Goal: Task Accomplishment & Management: Manage account settings

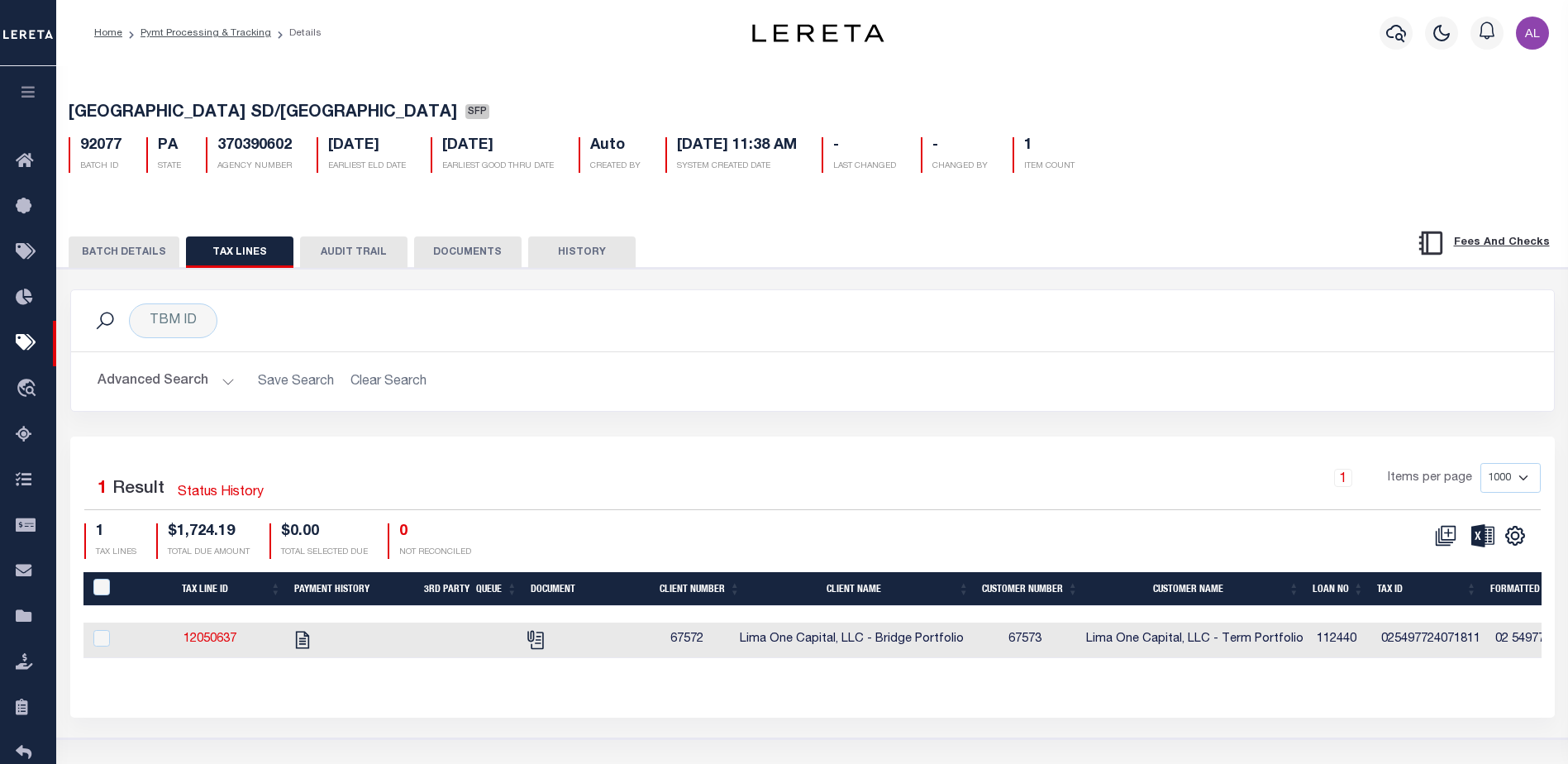
select select "1000"
select select "PA"
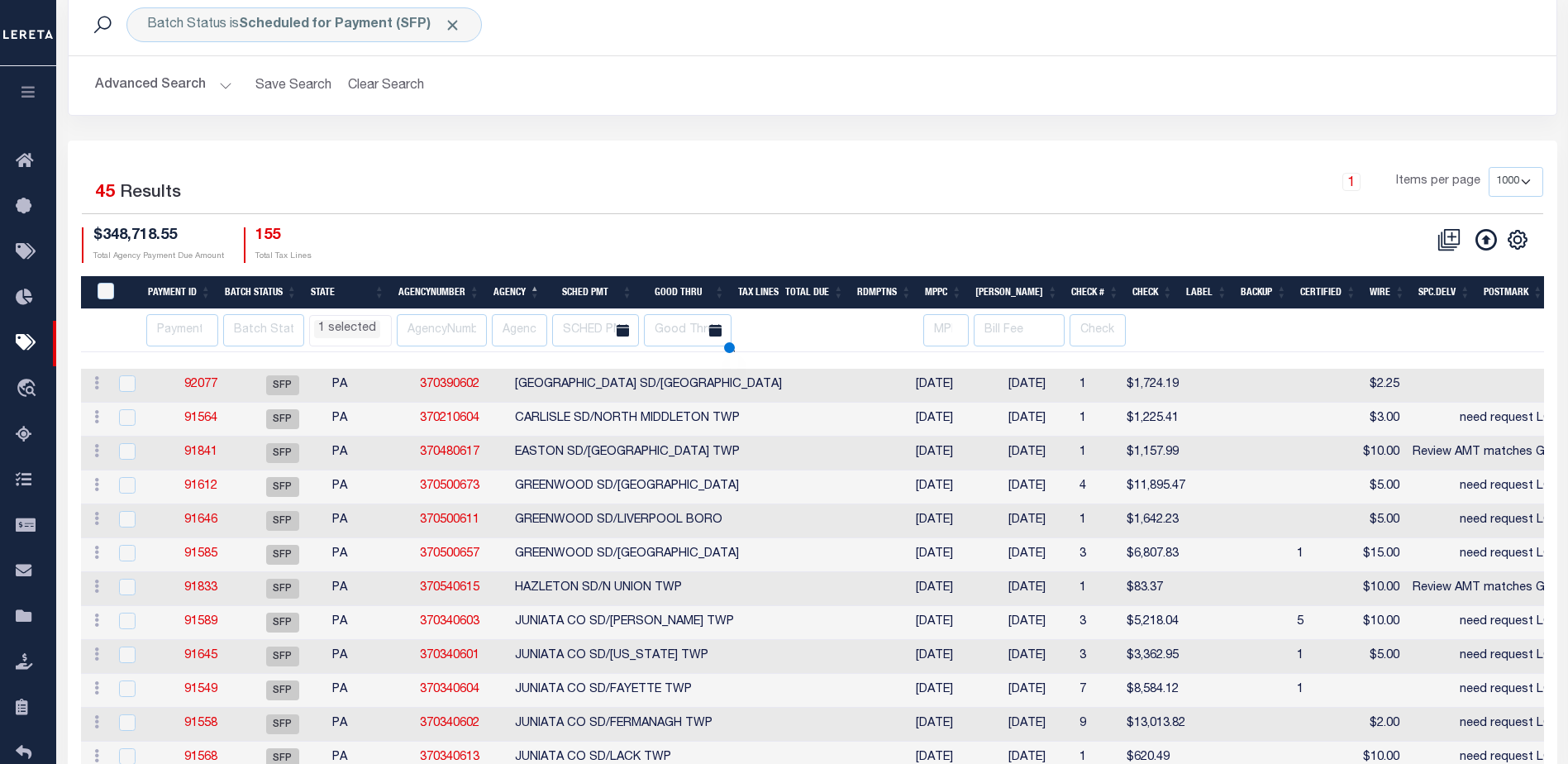
scroll to position [113, 0]
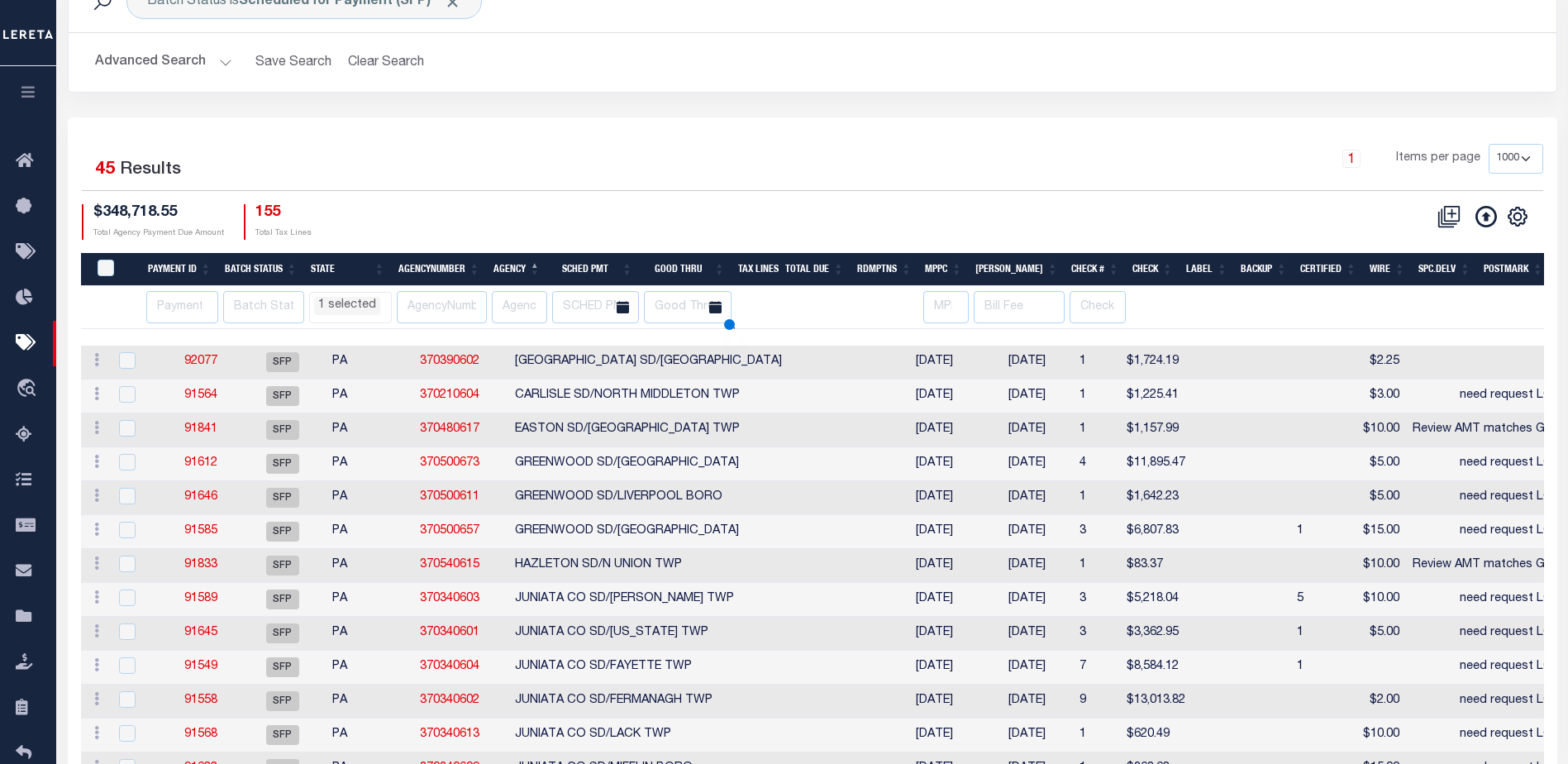
select select "PA"
select select
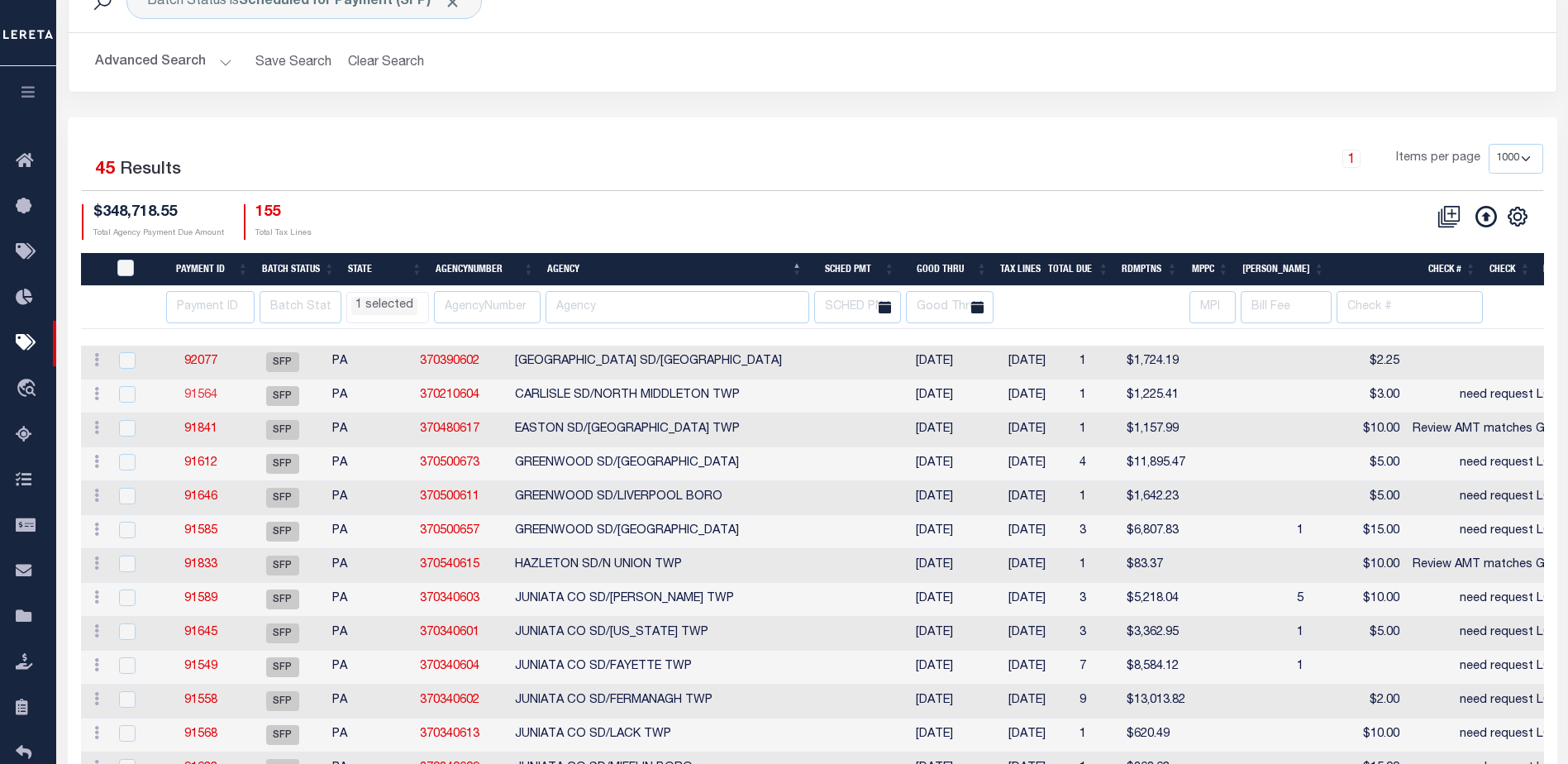
click at [206, 400] on link "91564" at bounding box center [201, 395] width 33 height 11
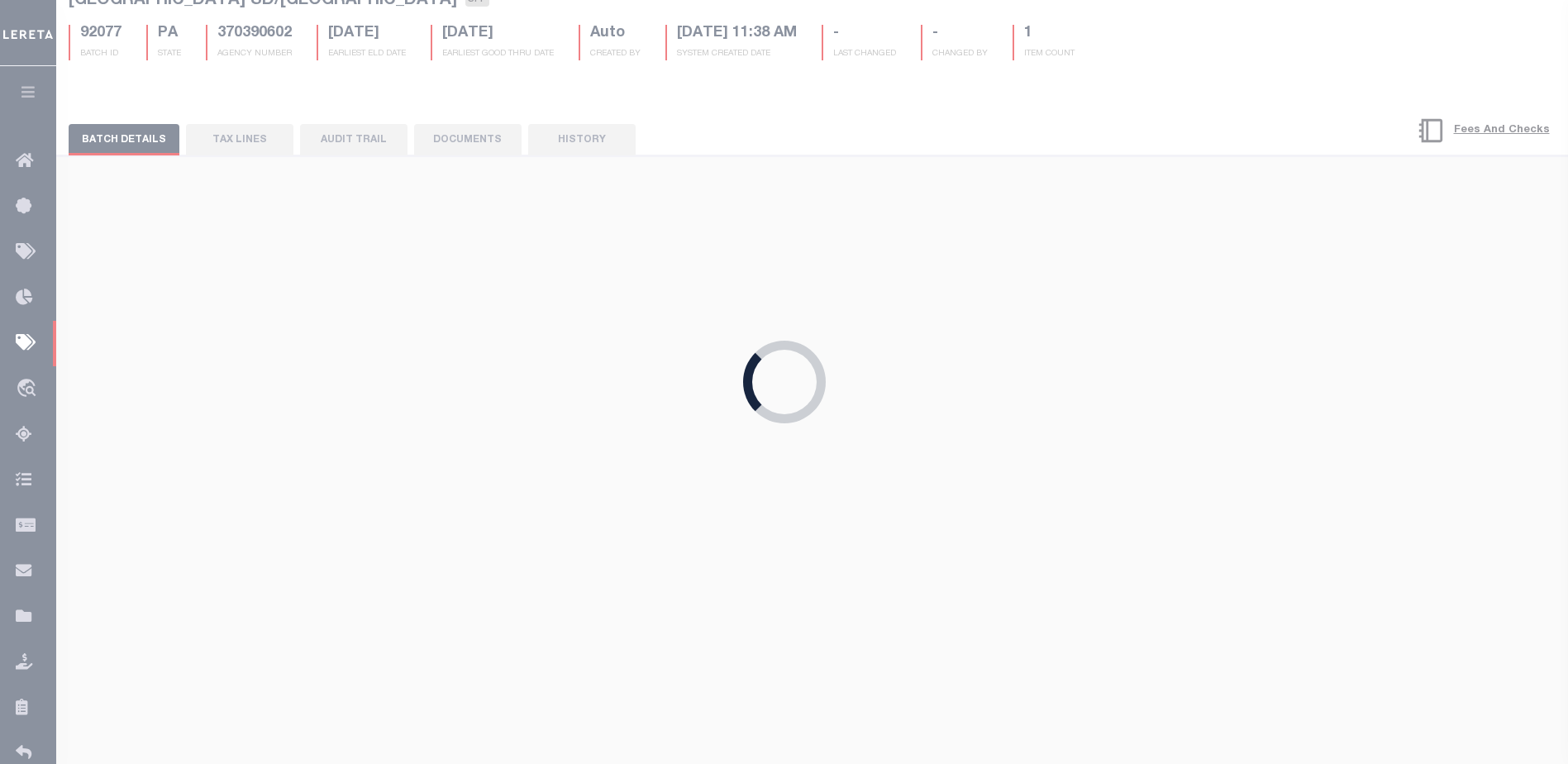
type input "need request LOD"
type input "[PERSON_NAME]"
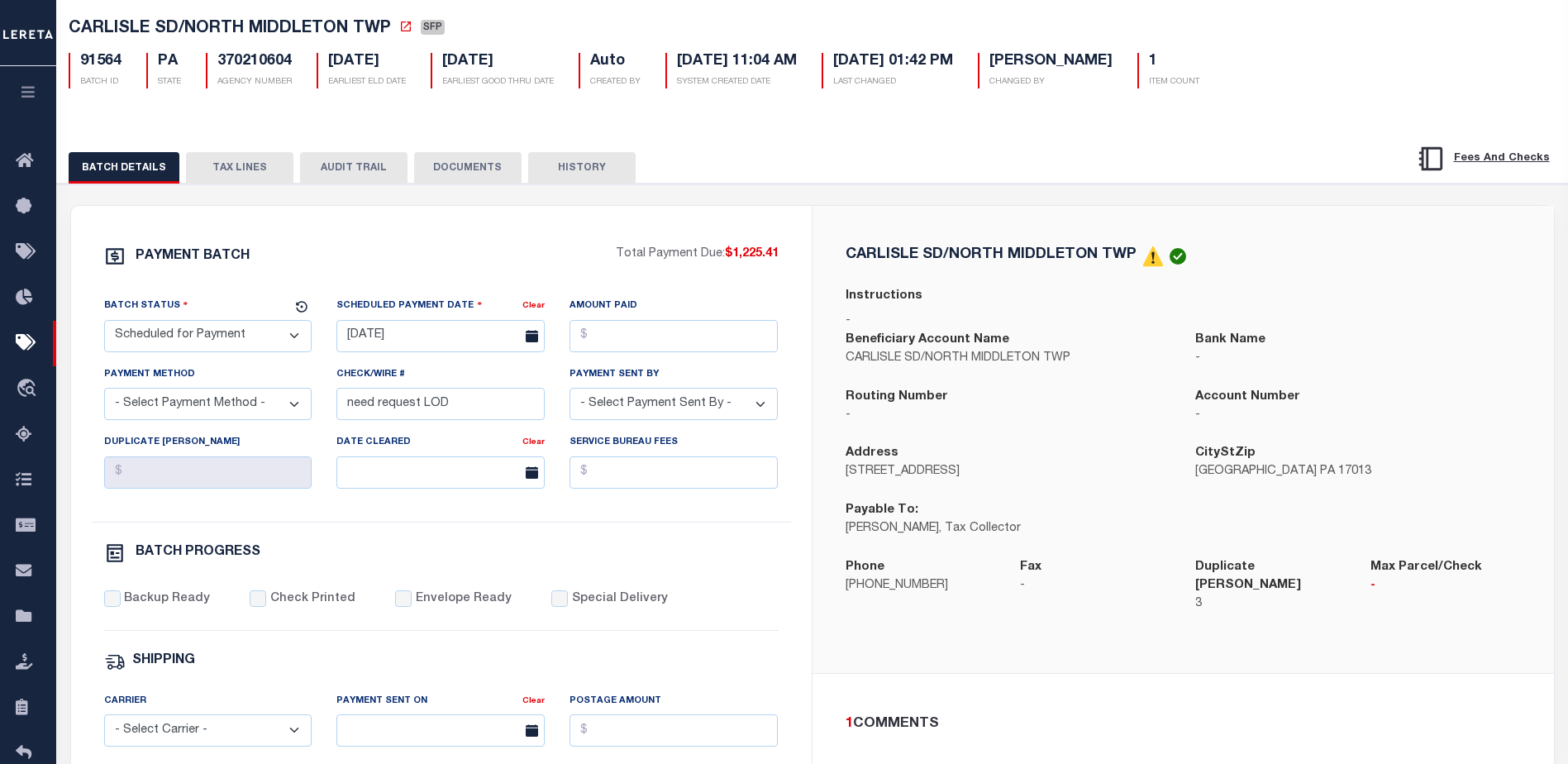
scroll to position [82, 0]
click at [244, 174] on button "TAX LINES" at bounding box center [240, 169] width 107 height 31
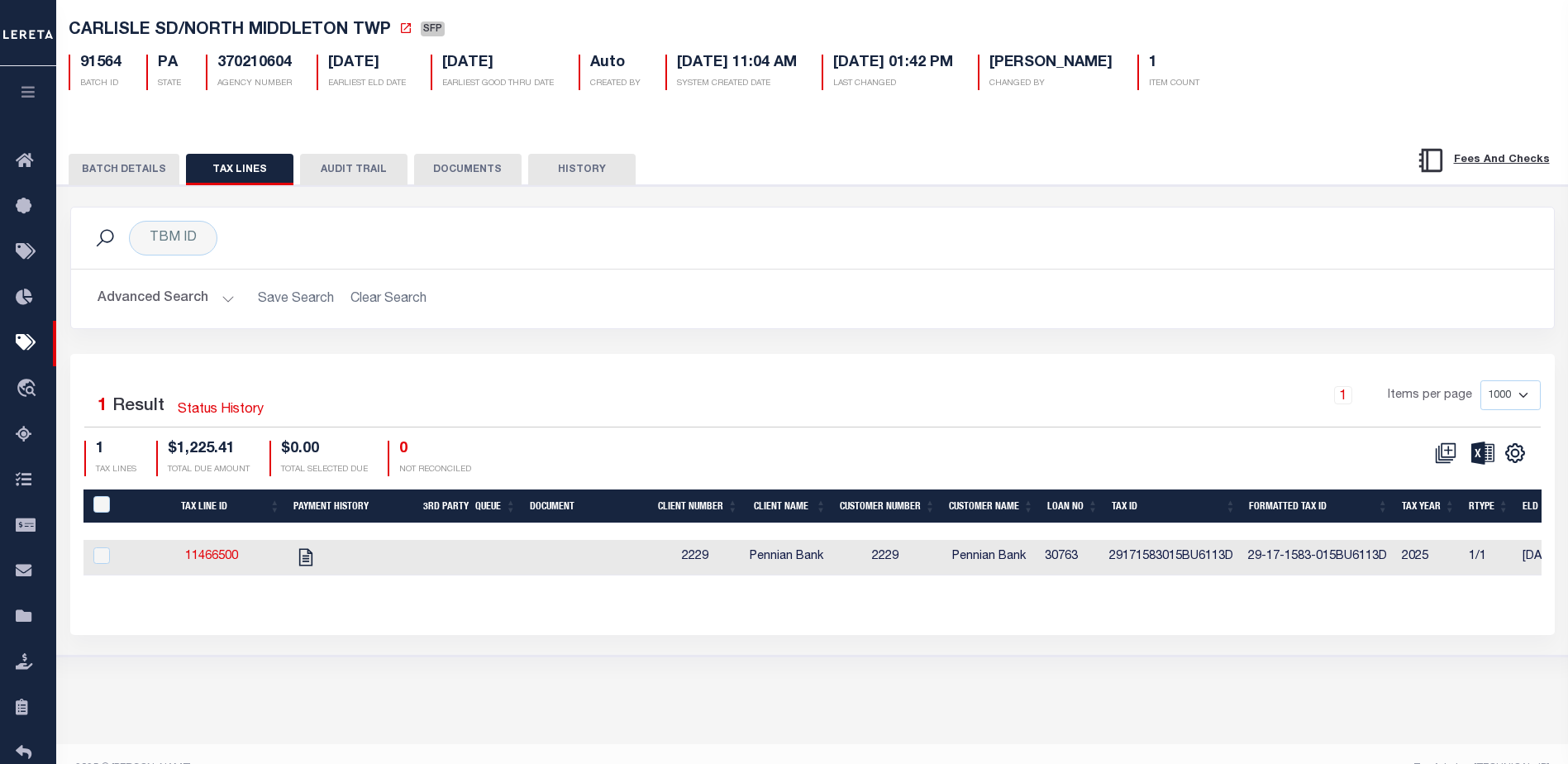
scroll to position [113, 0]
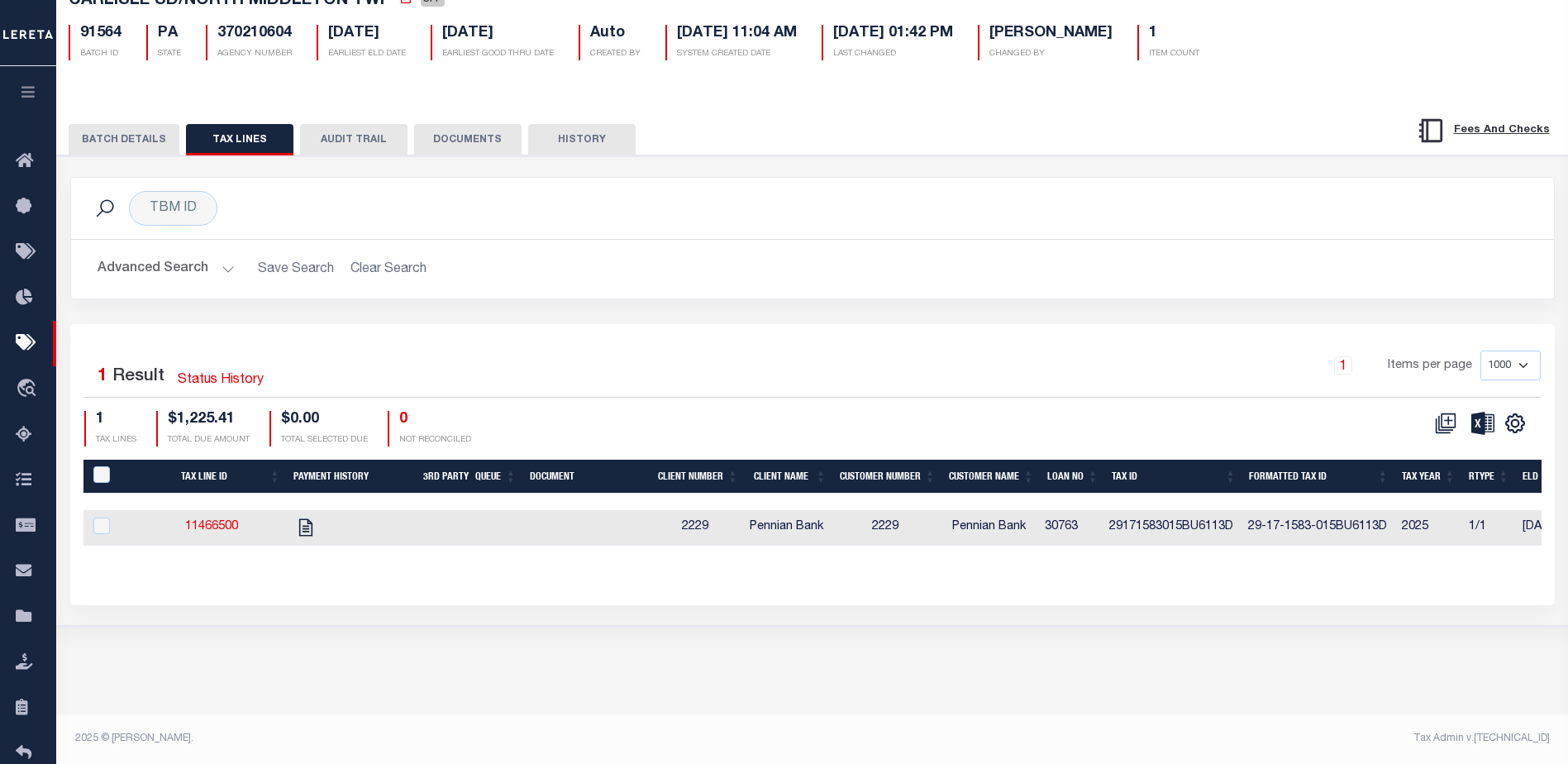
click at [211, 532] on link "11466500" at bounding box center [211, 526] width 53 height 11
checkbox input "true"
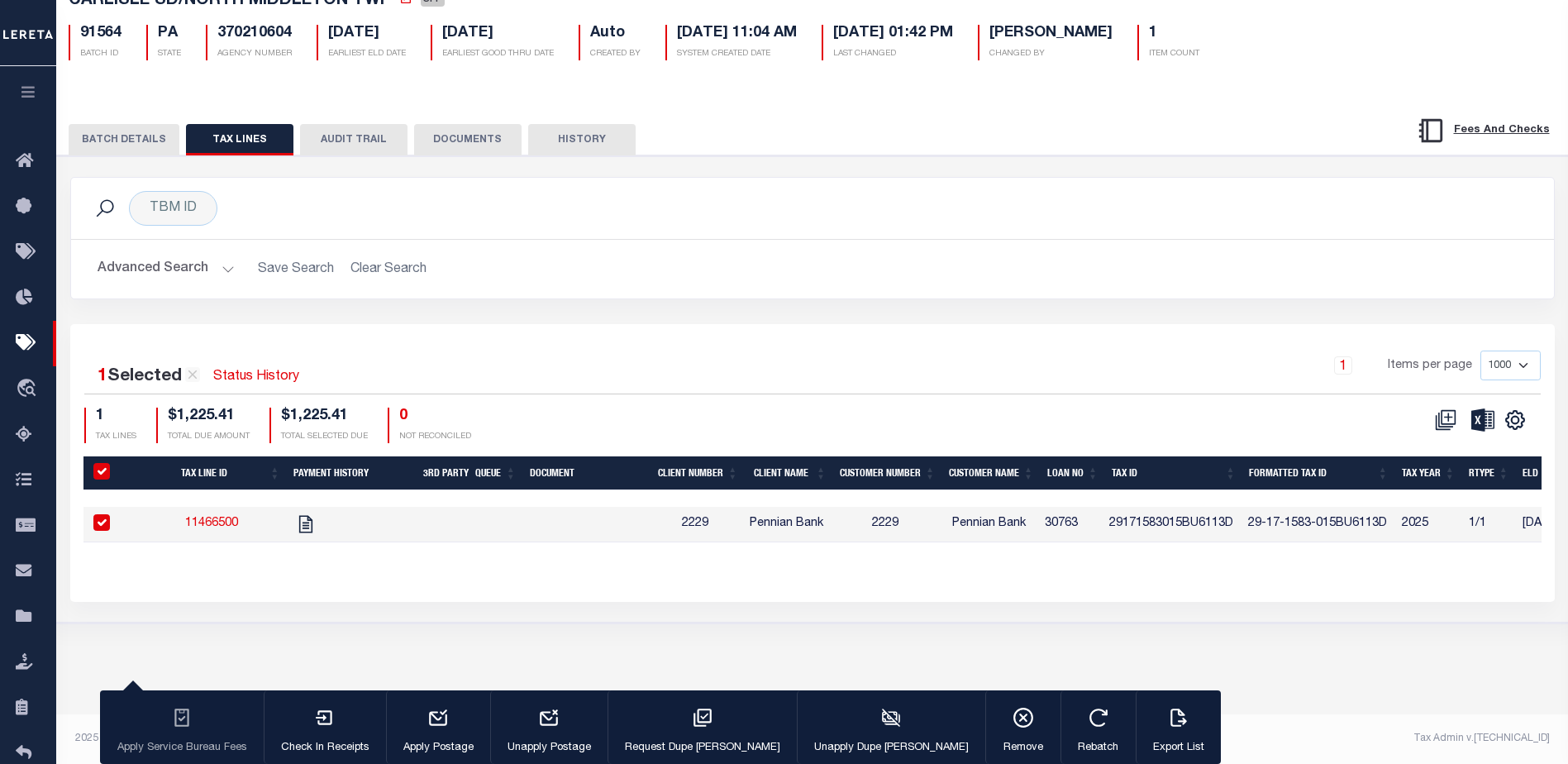
click at [212, 529] on link "11466500" at bounding box center [211, 523] width 53 height 11
checkbox input "false"
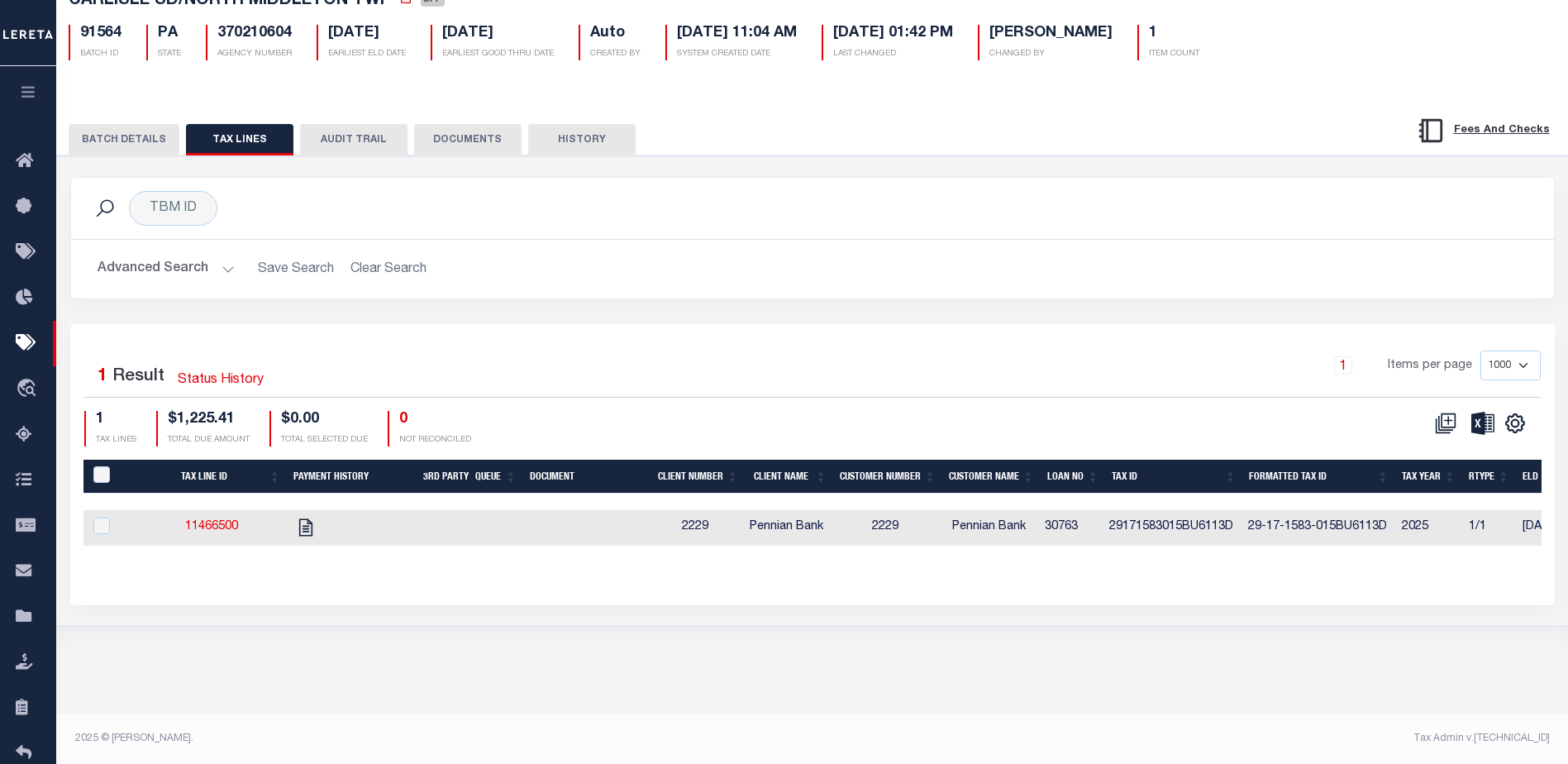
click at [116, 143] on button "BATCH DETAILS" at bounding box center [124, 140] width 111 height 31
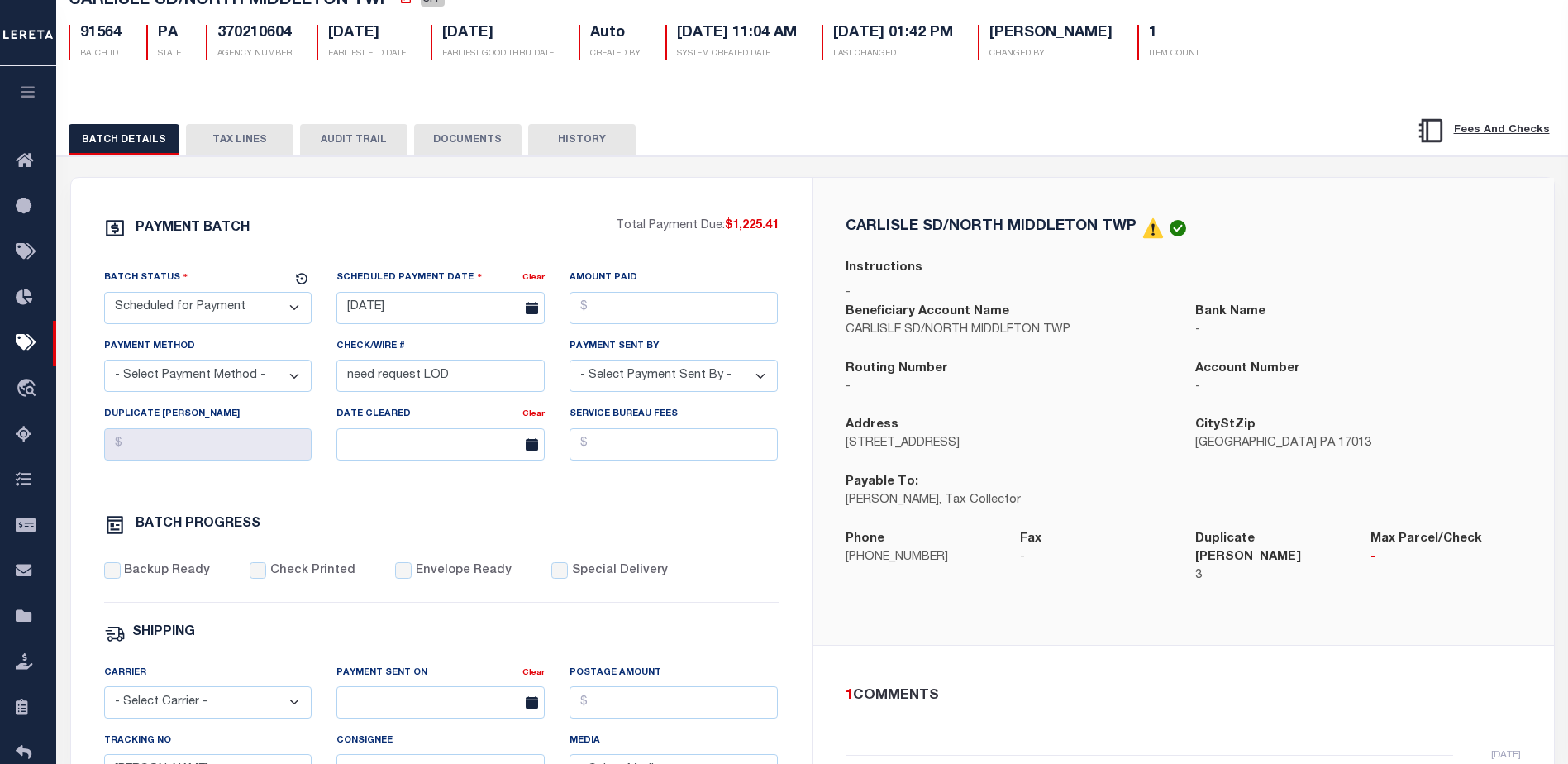
click at [237, 153] on button "TAX LINES" at bounding box center [240, 140] width 107 height 31
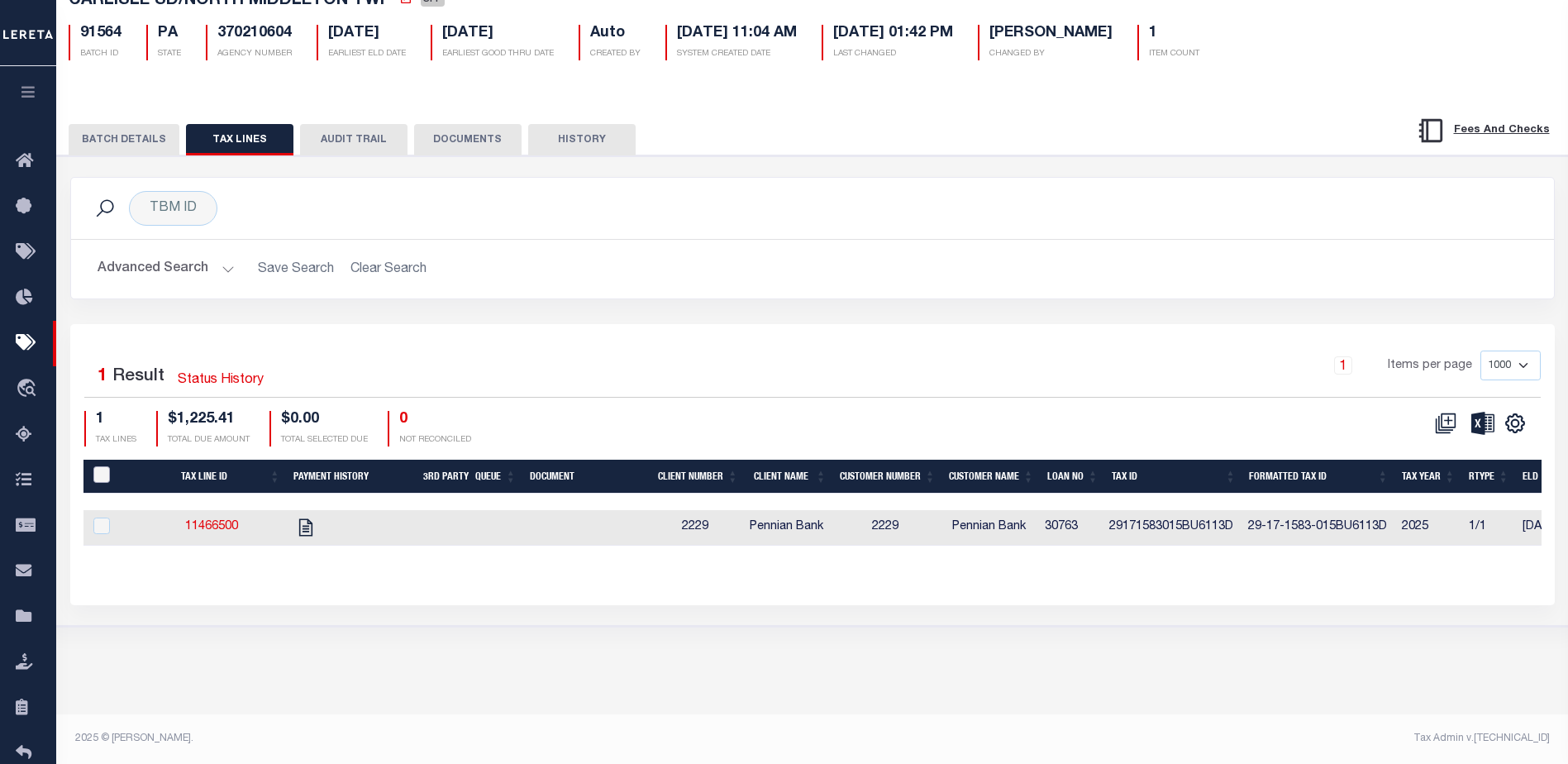
click at [101, 476] on input "PayeePaymentBatchId" at bounding box center [101, 474] width 16 height 16
checkbox input "true"
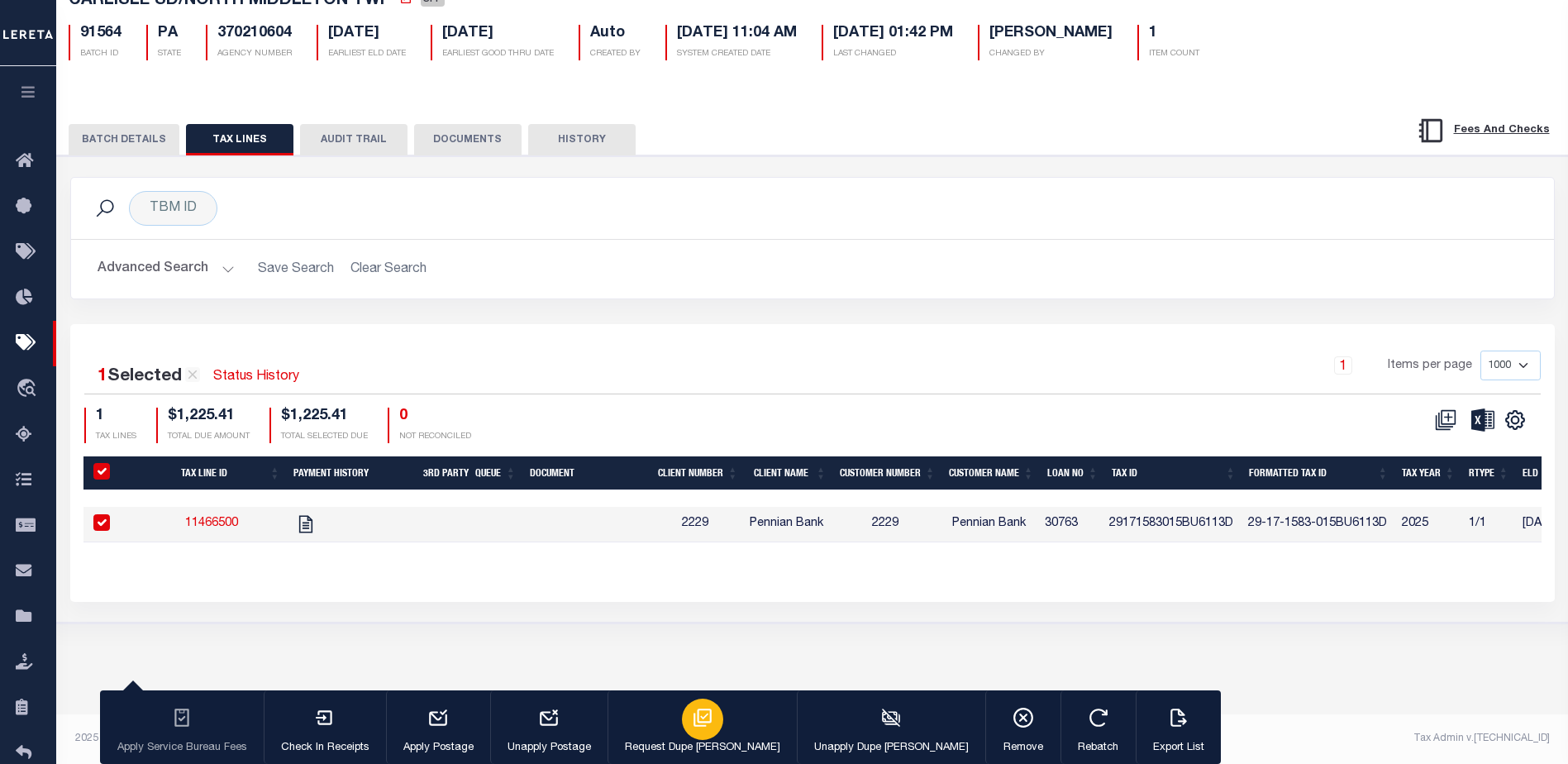
click at [693, 710] on icon "button" at bounding box center [702, 717] width 18 height 18
type input "10/08/2025"
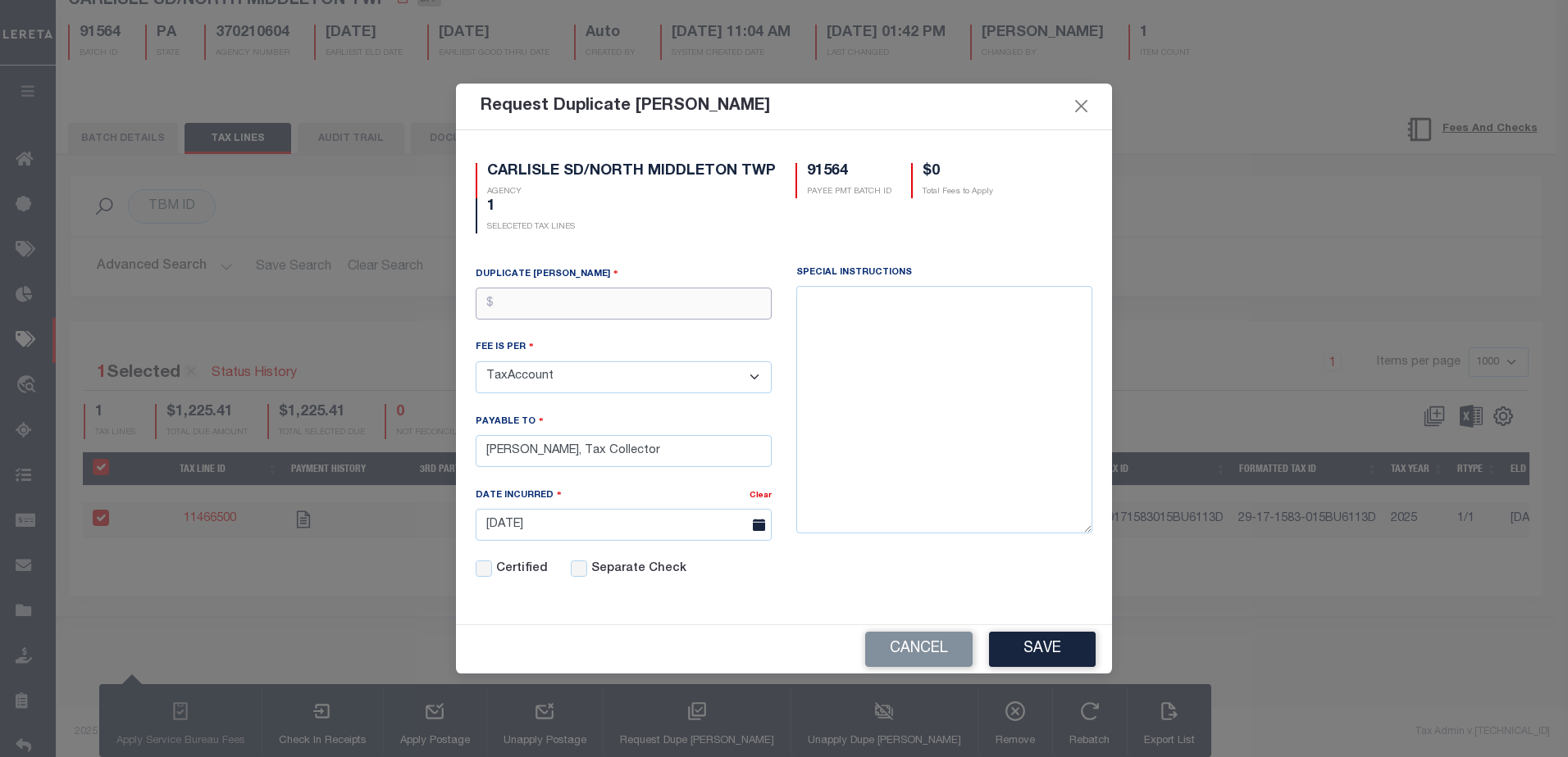
click at [544, 301] on input "text" at bounding box center [623, 303] width 296 height 32
type input "$3.00"
drag, startPoint x: 657, startPoint y: 449, endPoint x: 567, endPoint y: 447, distance: 90.0
click at [567, 447] on input "Barbara Matter, Tax Collector" at bounding box center [623, 450] width 296 height 32
type input "Barbara Matter"
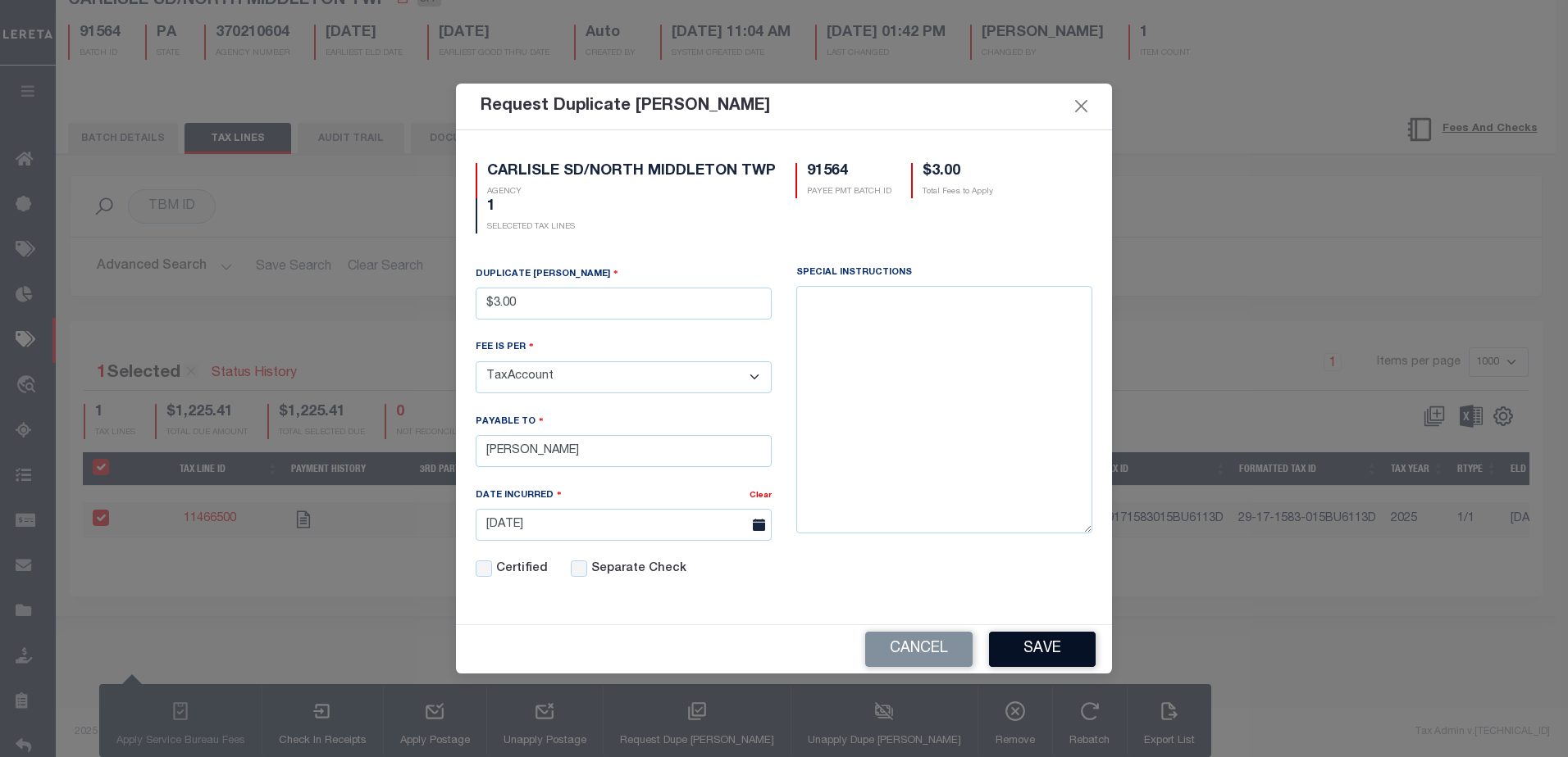
click at [1050, 647] on button "Save" at bounding box center [1042, 649] width 107 height 35
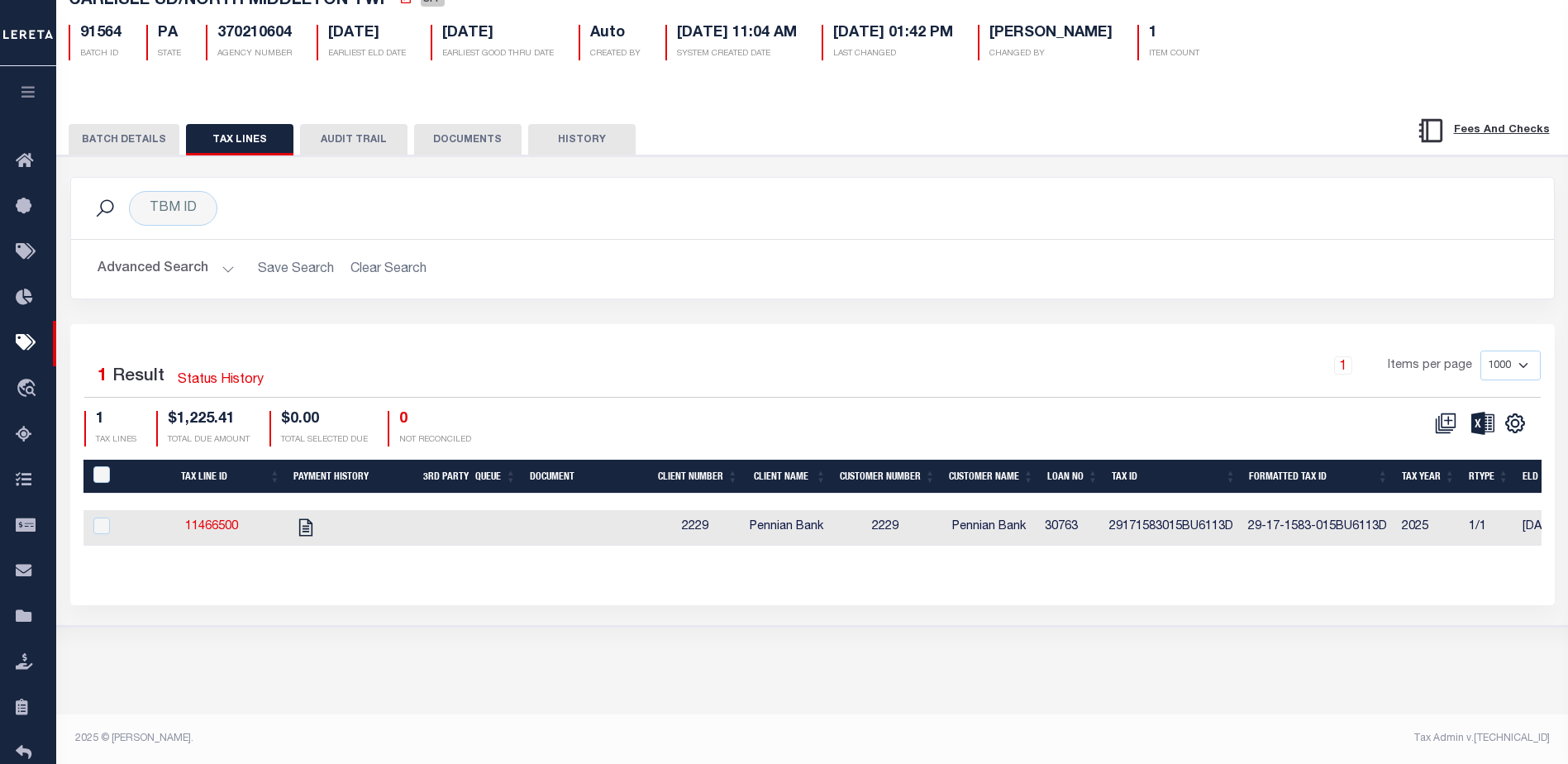
click at [116, 137] on button "BATCH DETAILS" at bounding box center [124, 140] width 111 height 31
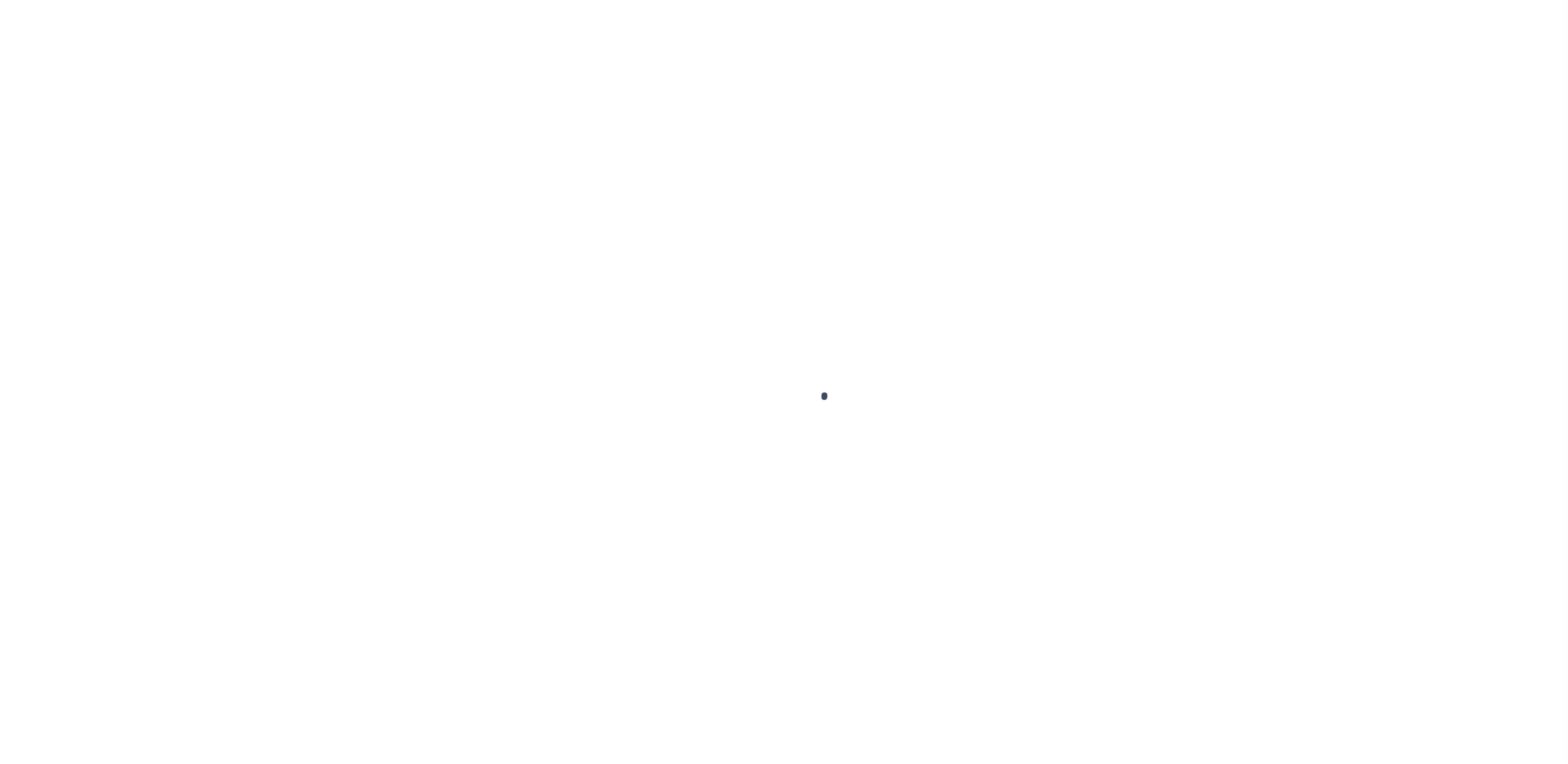
select select "DUE"
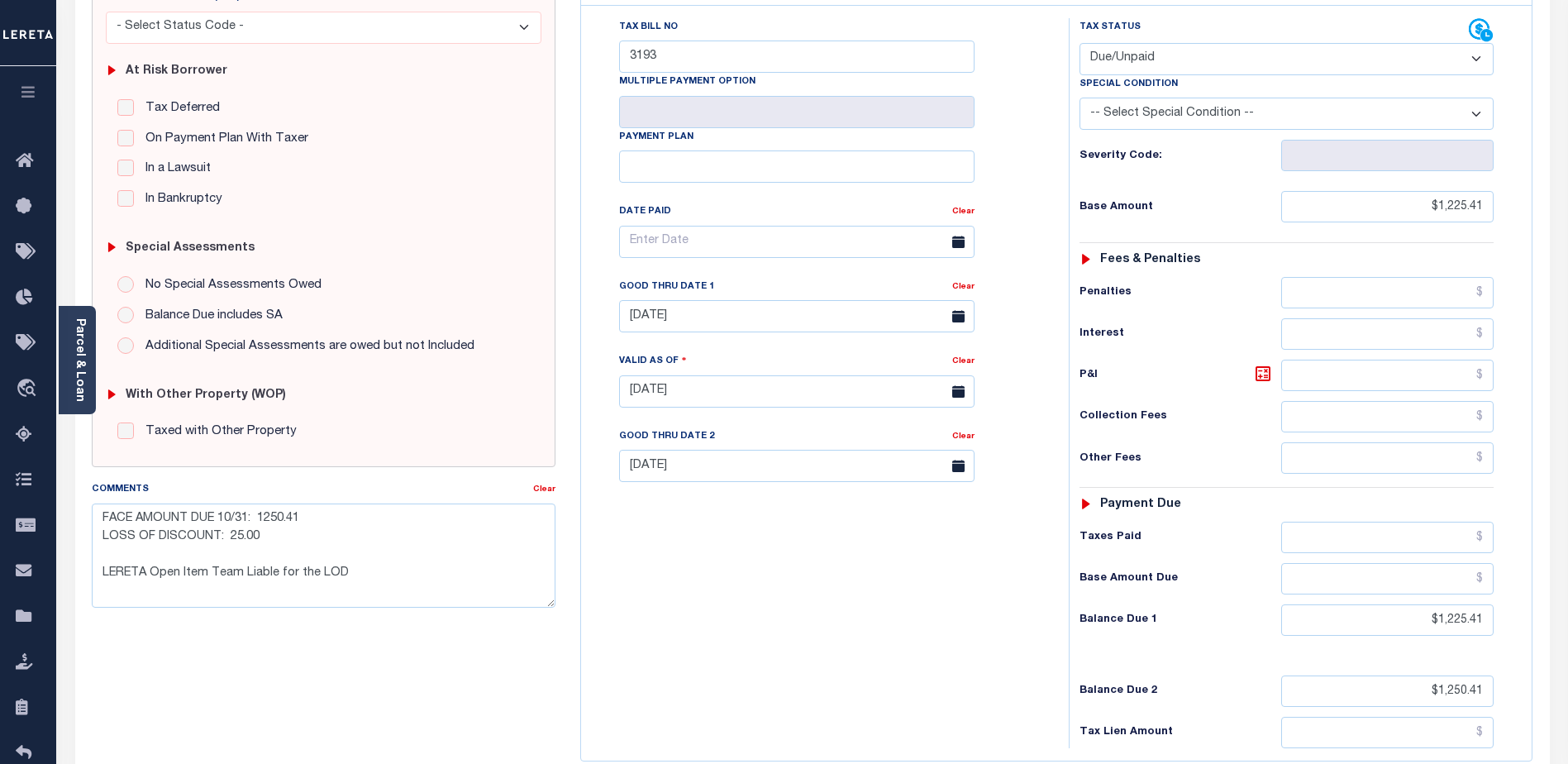
scroll to position [248, 0]
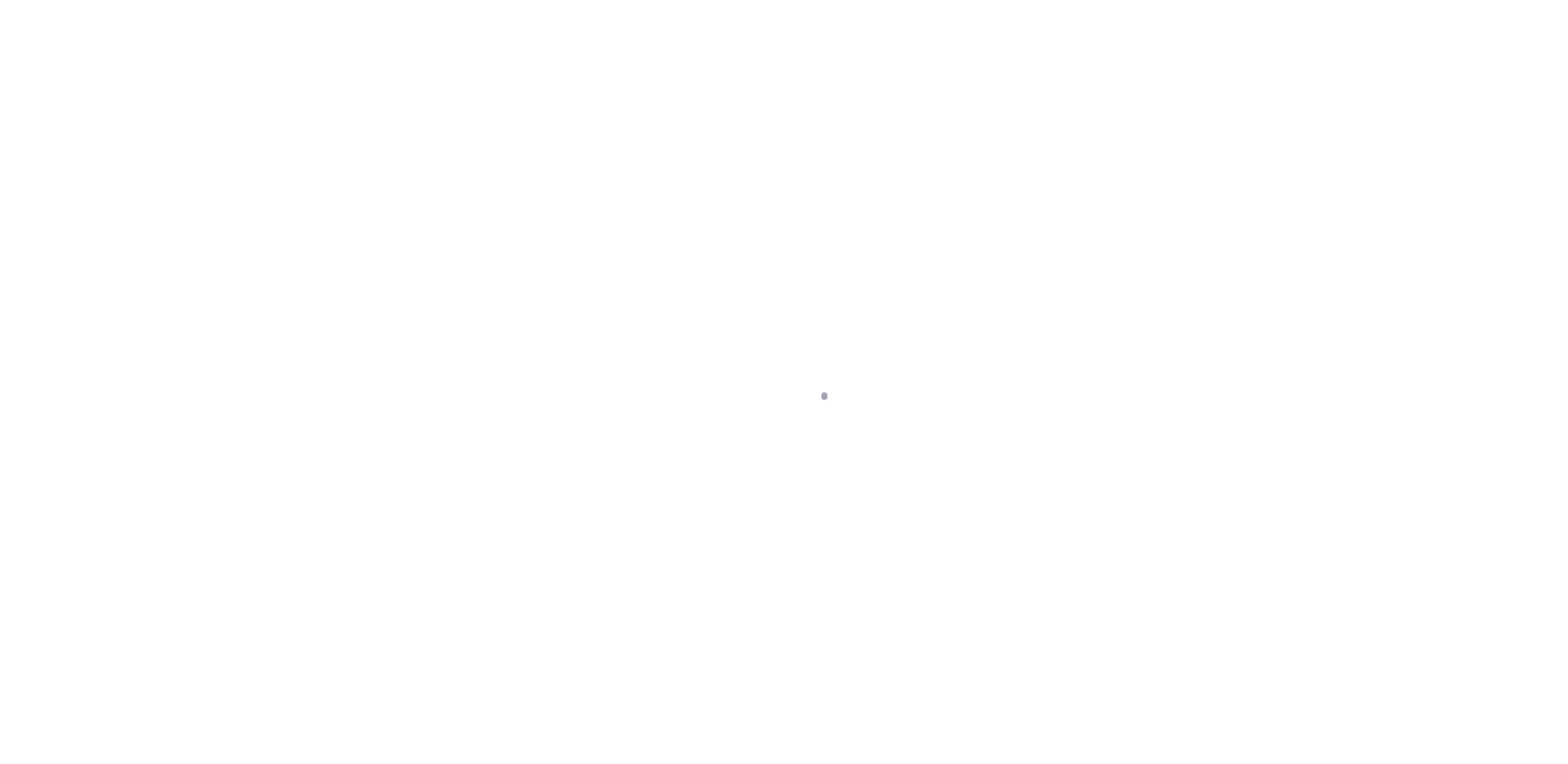
select select "DUE"
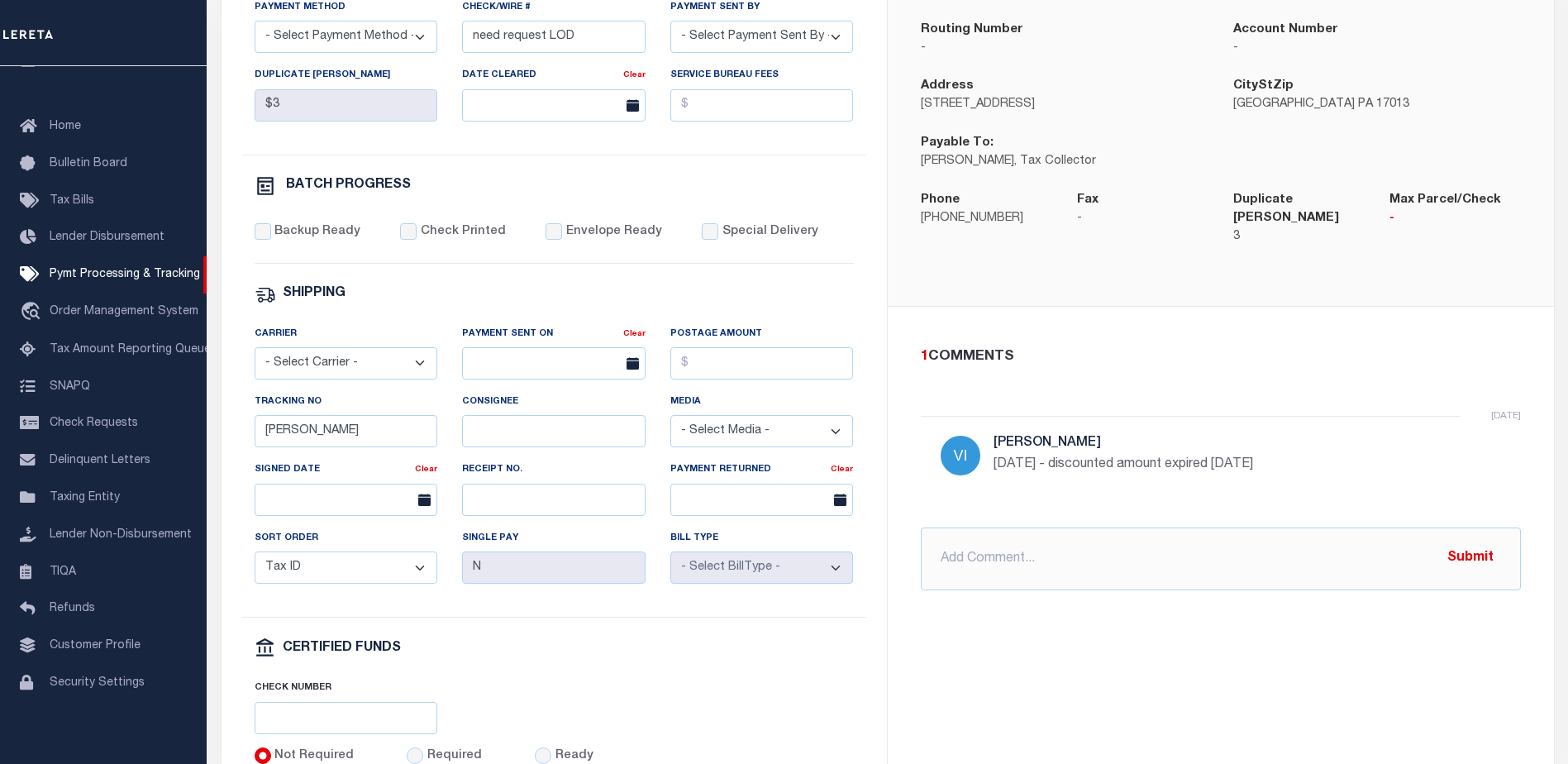
scroll to position [356, 0]
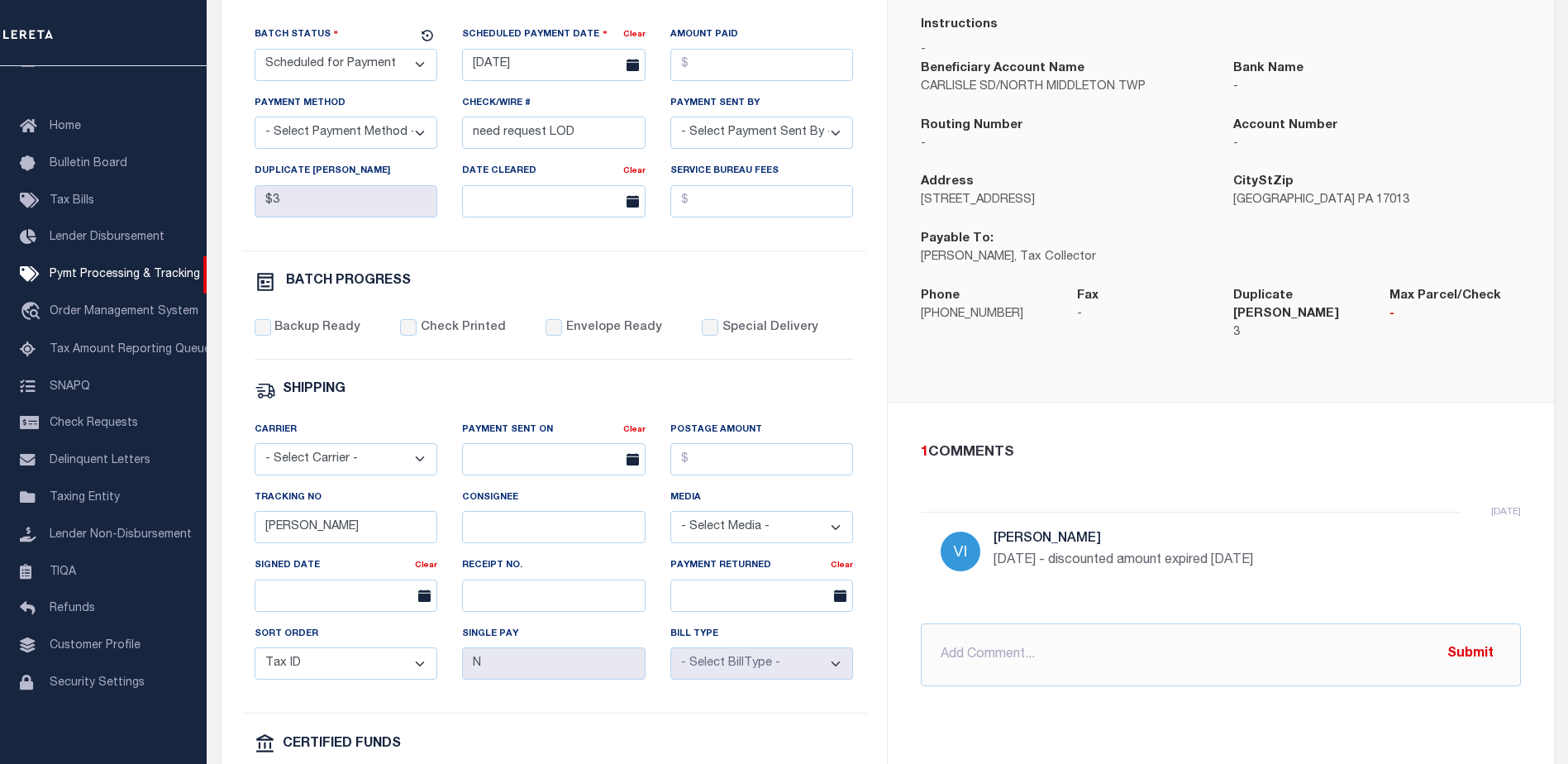
click at [345, 66] on select "- Select Status - Scheduled for Payment Ready For Payment Payment Sent Cleared …" at bounding box center [347, 64] width 184 height 32
select select "RFP"
click at [255, 52] on select "- Select Status - Scheduled for Payment Ready For Payment Payment Sent Cleared …" at bounding box center [347, 64] width 184 height 32
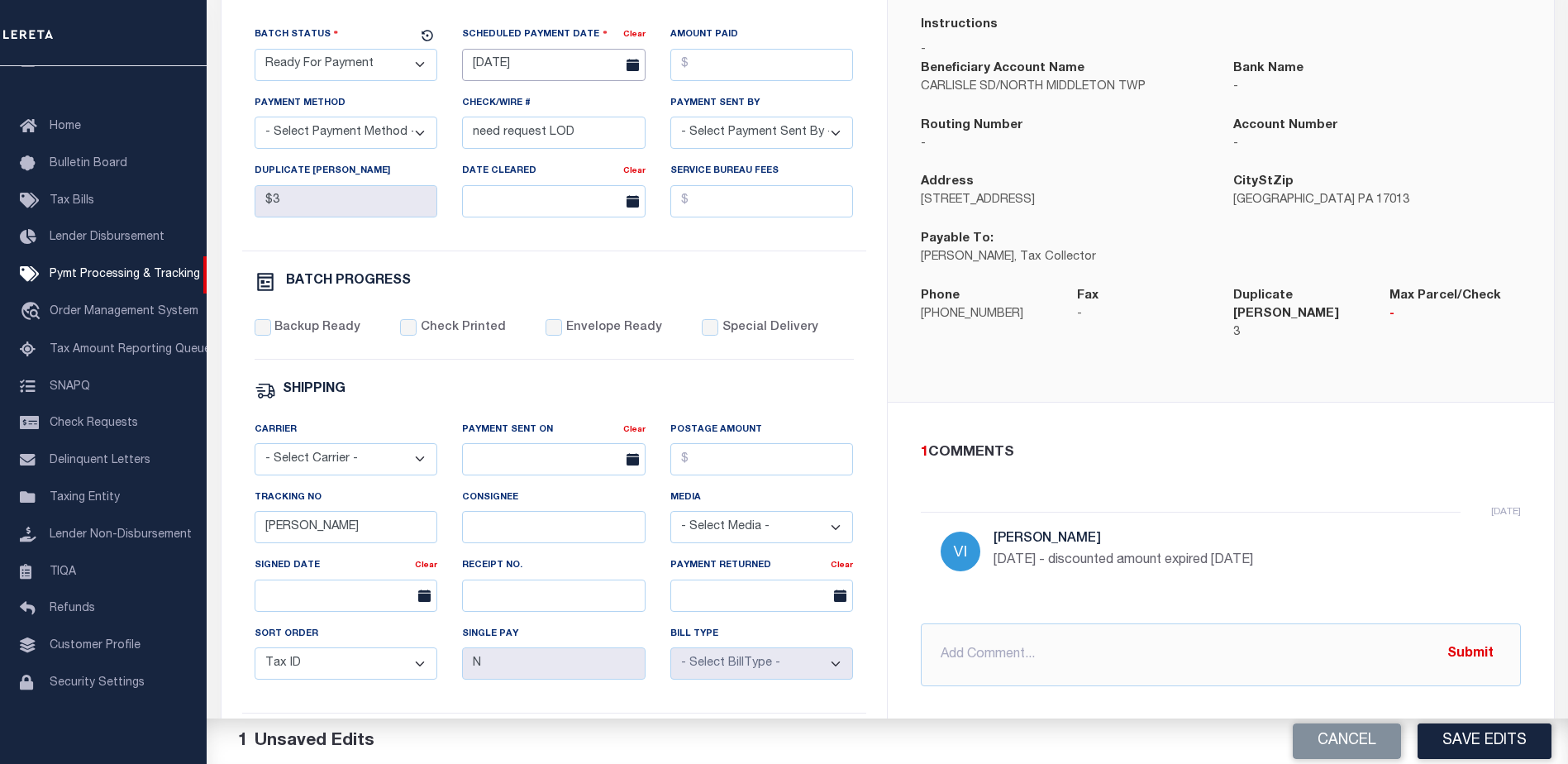
click at [532, 70] on input "[DATE]" at bounding box center [554, 64] width 184 height 32
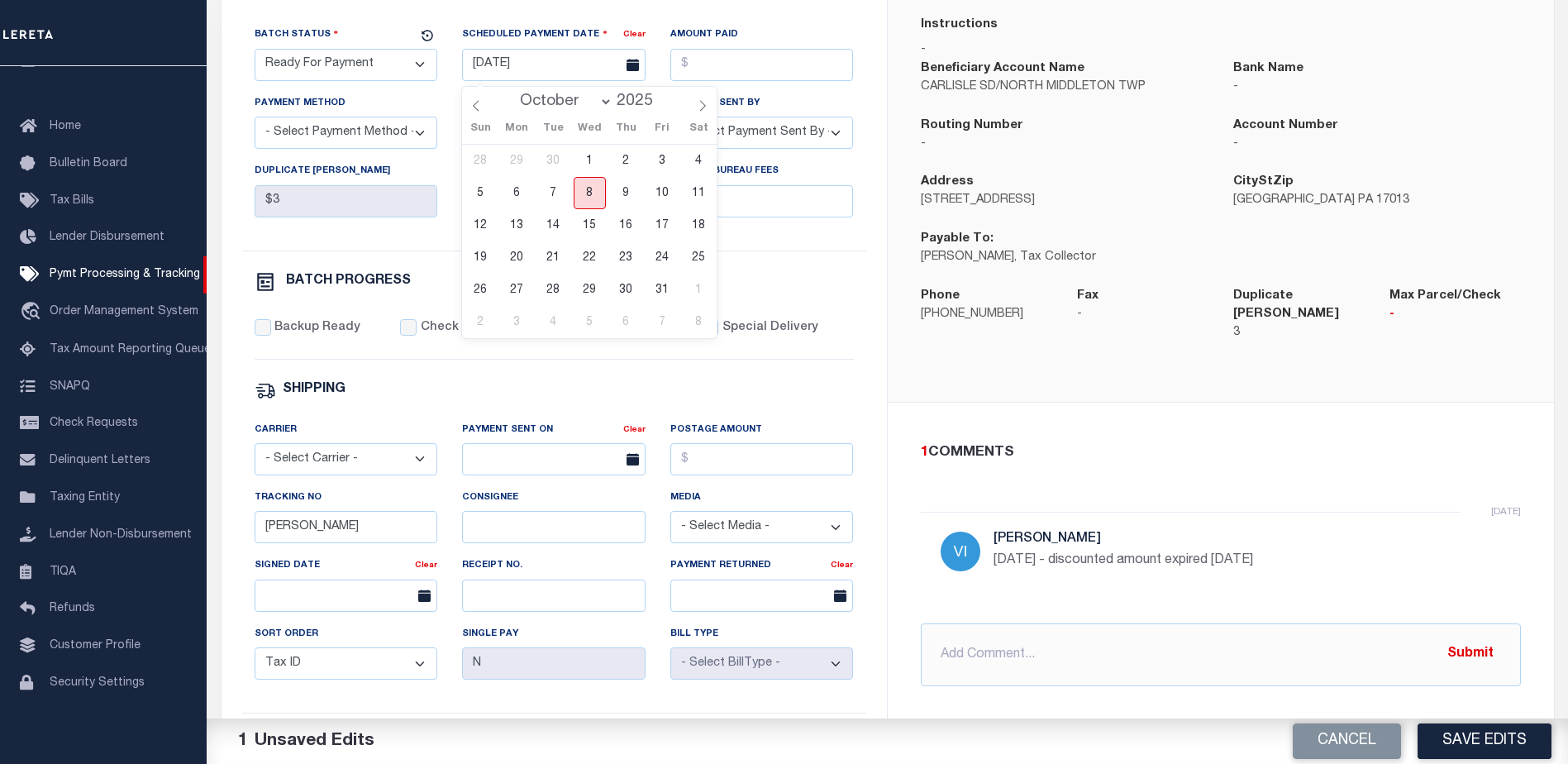
click at [595, 194] on span "8" at bounding box center [589, 193] width 32 height 32
type input "10/08/2025"
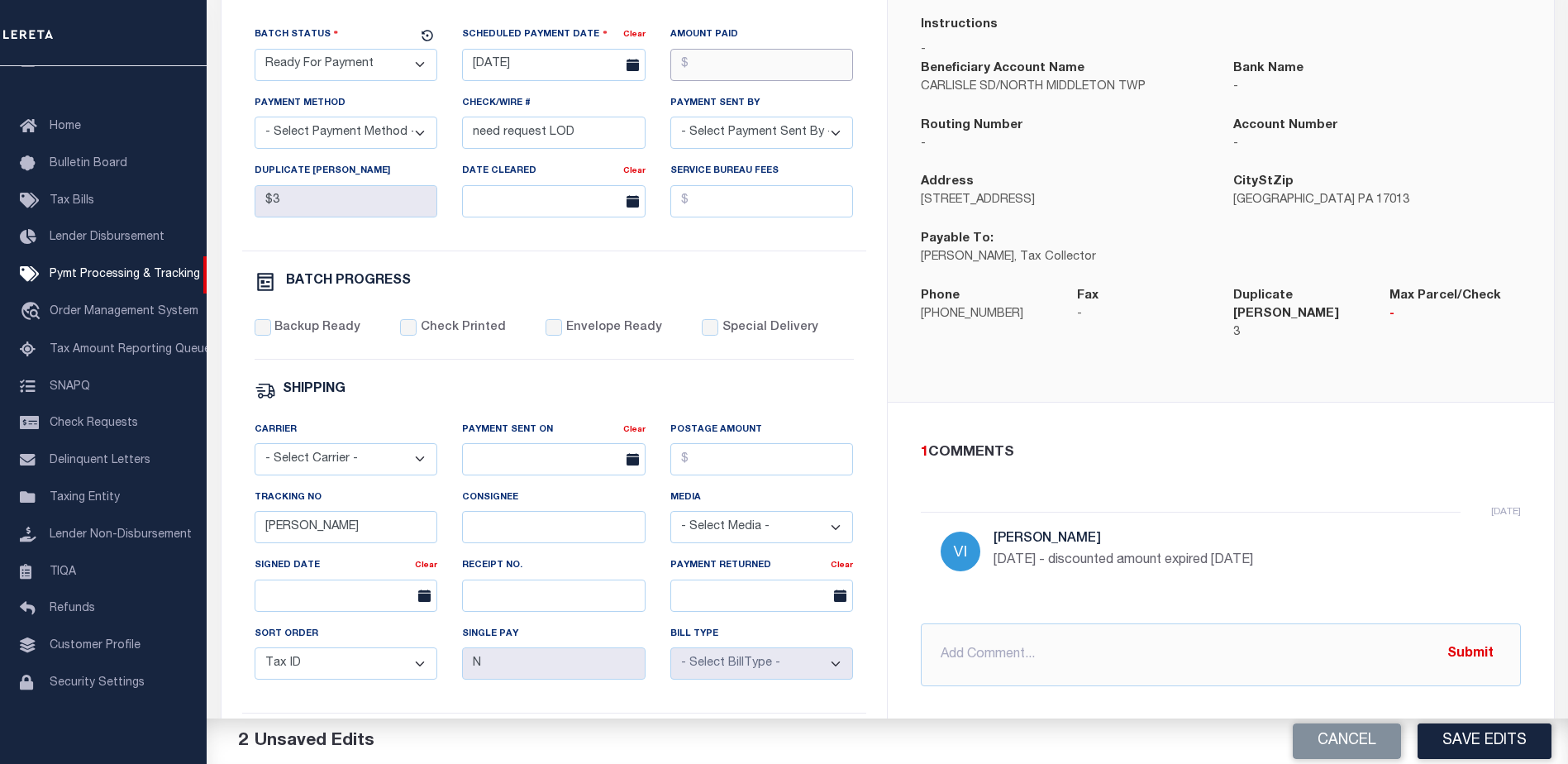
click at [734, 72] on input "Amount Paid" at bounding box center [763, 64] width 184 height 32
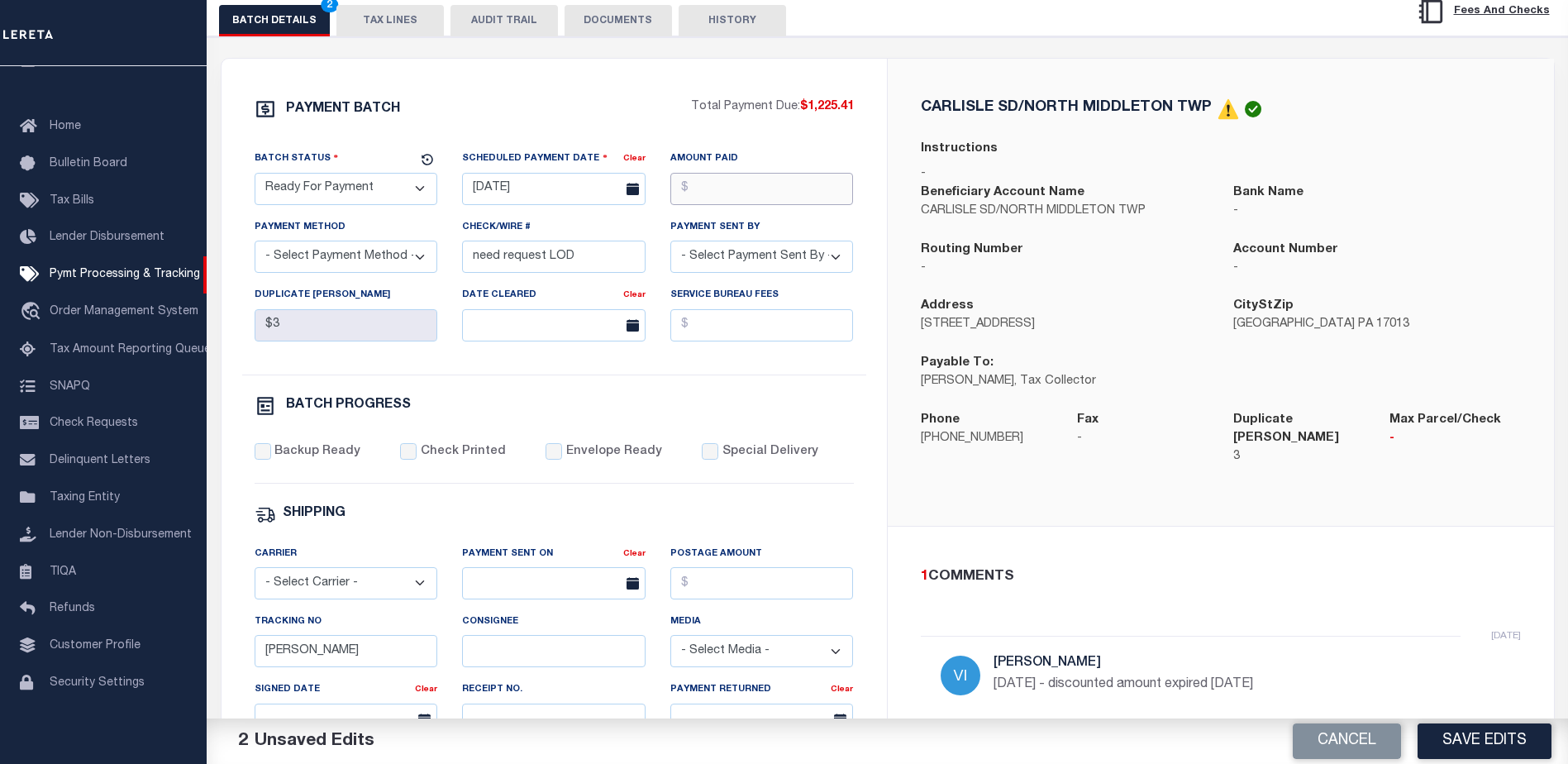
scroll to position [190, 0]
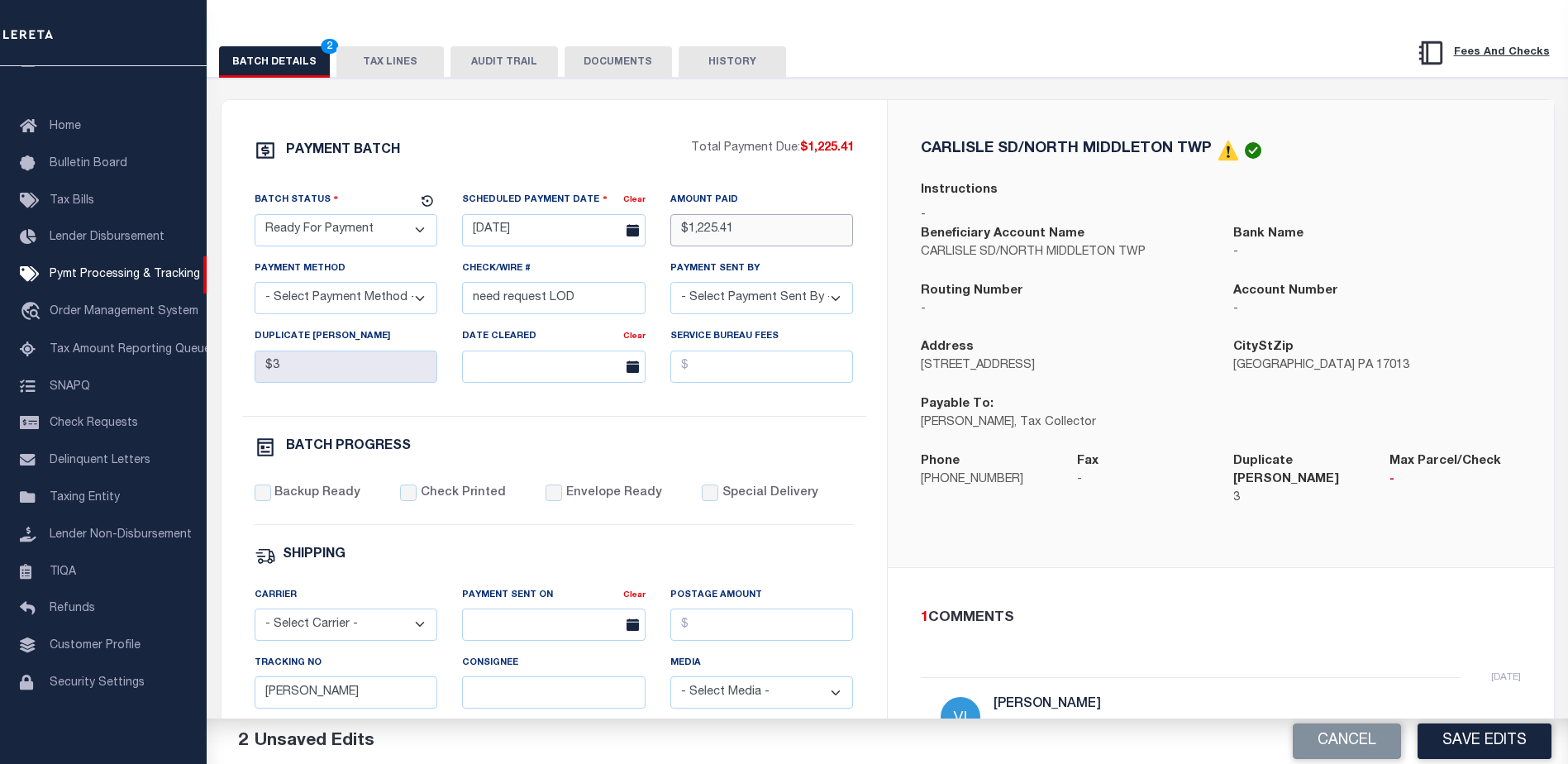
type input "$1,225.41"
click at [747, 303] on select "- Select Payment Sent By - Aakash Patel Abdul Muzain Adams, Pamela S Adhikary R…" at bounding box center [763, 297] width 184 height 32
select select "Little, Audria"
drag, startPoint x: 591, startPoint y: 296, endPoint x: 475, endPoint y: 308, distance: 116.6
click at [475, 308] on input "need request LOD" at bounding box center [554, 297] width 184 height 32
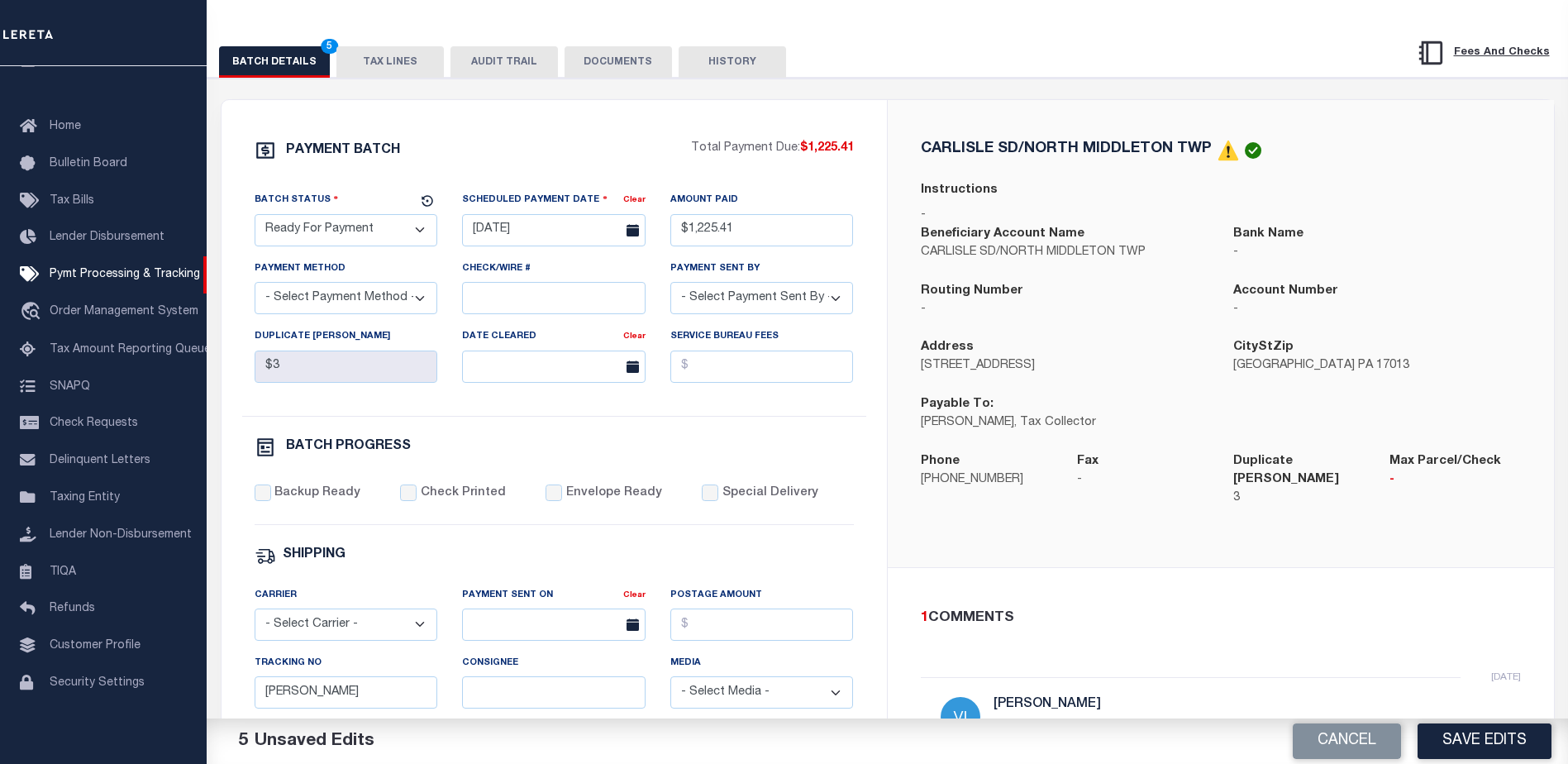
click at [332, 298] on select "- Select Payment Method - ACH Certified Check Check Direct Deposit Wire Transfer" at bounding box center [347, 297] width 184 height 32
select select "CHK"
click at [255, 287] on select "- Select Payment Method - ACH Certified Check Check Direct Deposit Wire Transfer" at bounding box center [347, 297] width 184 height 32
click at [255, 503] on div "Backup Ready" at bounding box center [308, 493] width 107 height 18
click at [264, 493] on input "Backup Ready" at bounding box center [263, 493] width 16 height 16
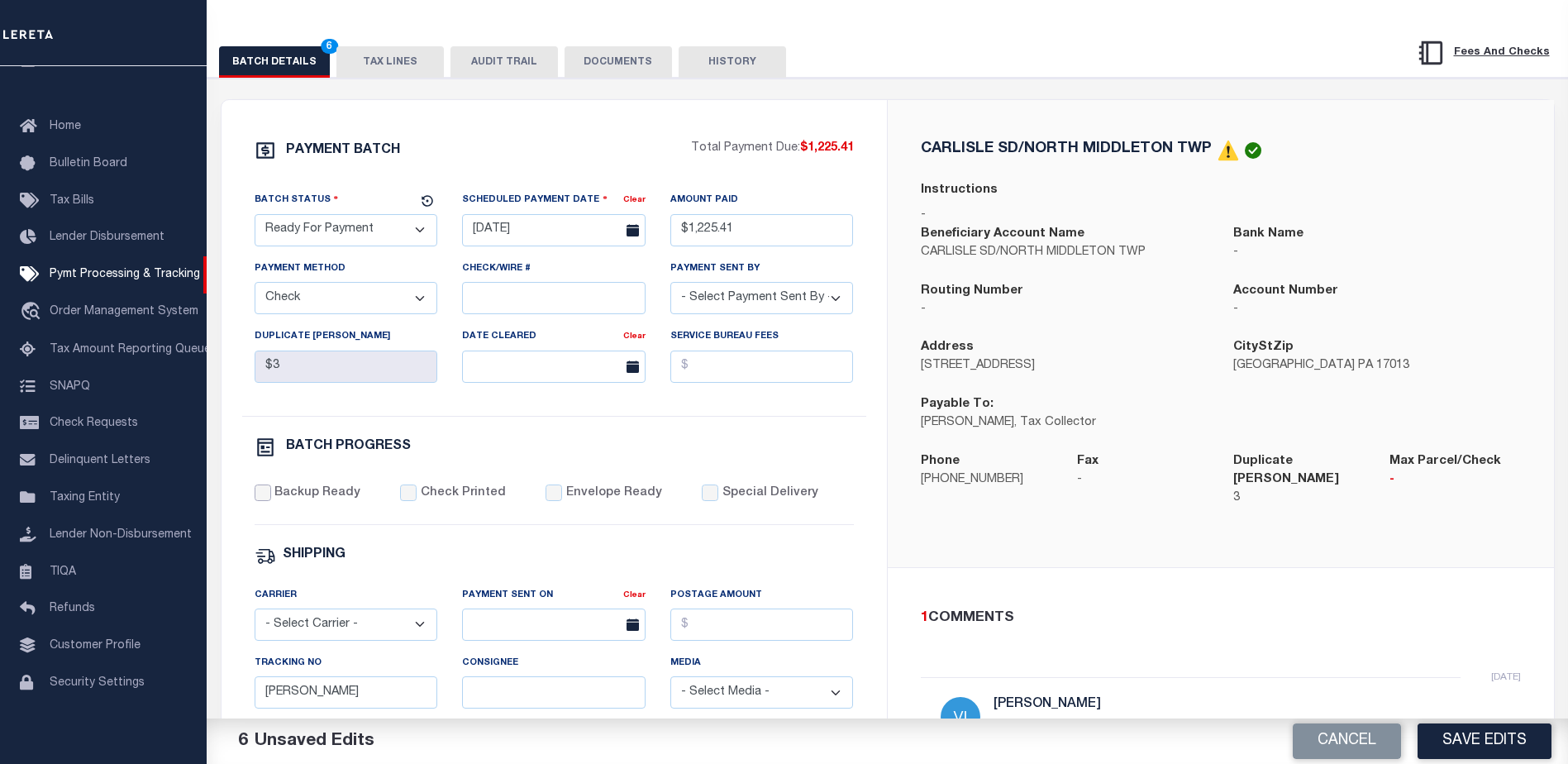
checkbox input "true"
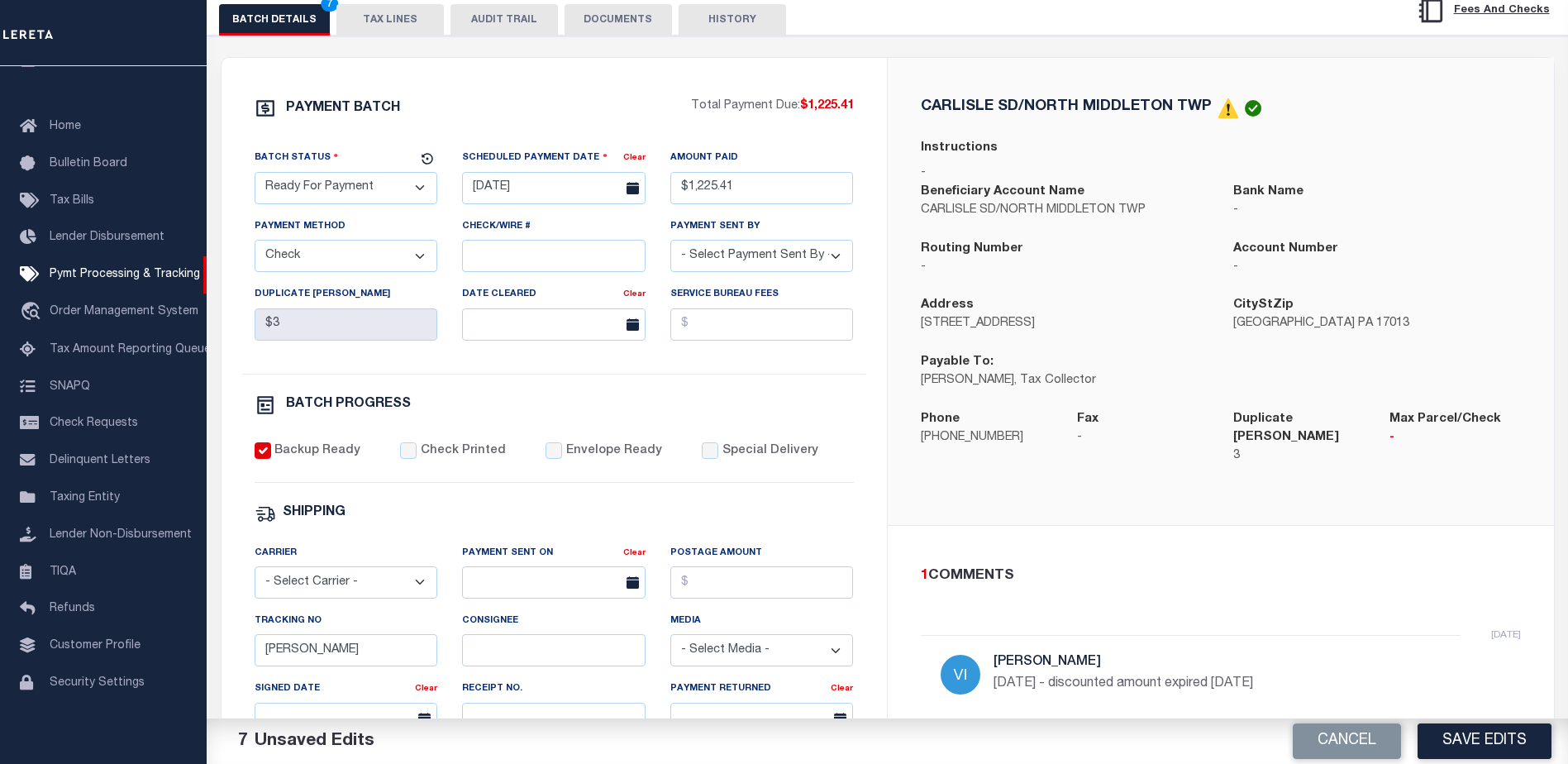
scroll to position [273, 0]
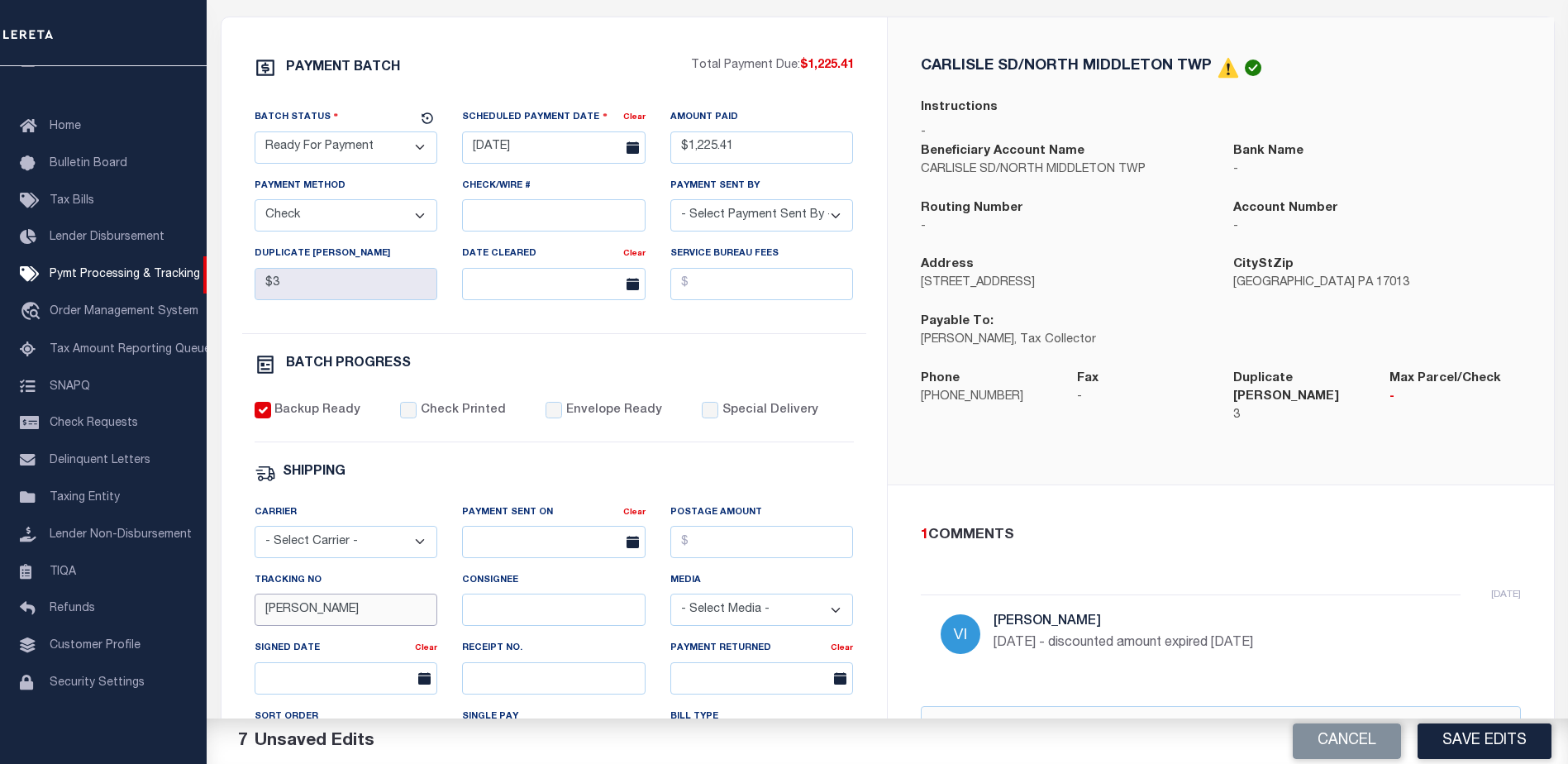
drag, startPoint x: 337, startPoint y: 620, endPoint x: 245, endPoint y: 624, distance: 92.1
click at [245, 624] on div "Tracking No Audria" at bounding box center [346, 605] width 208 height 68
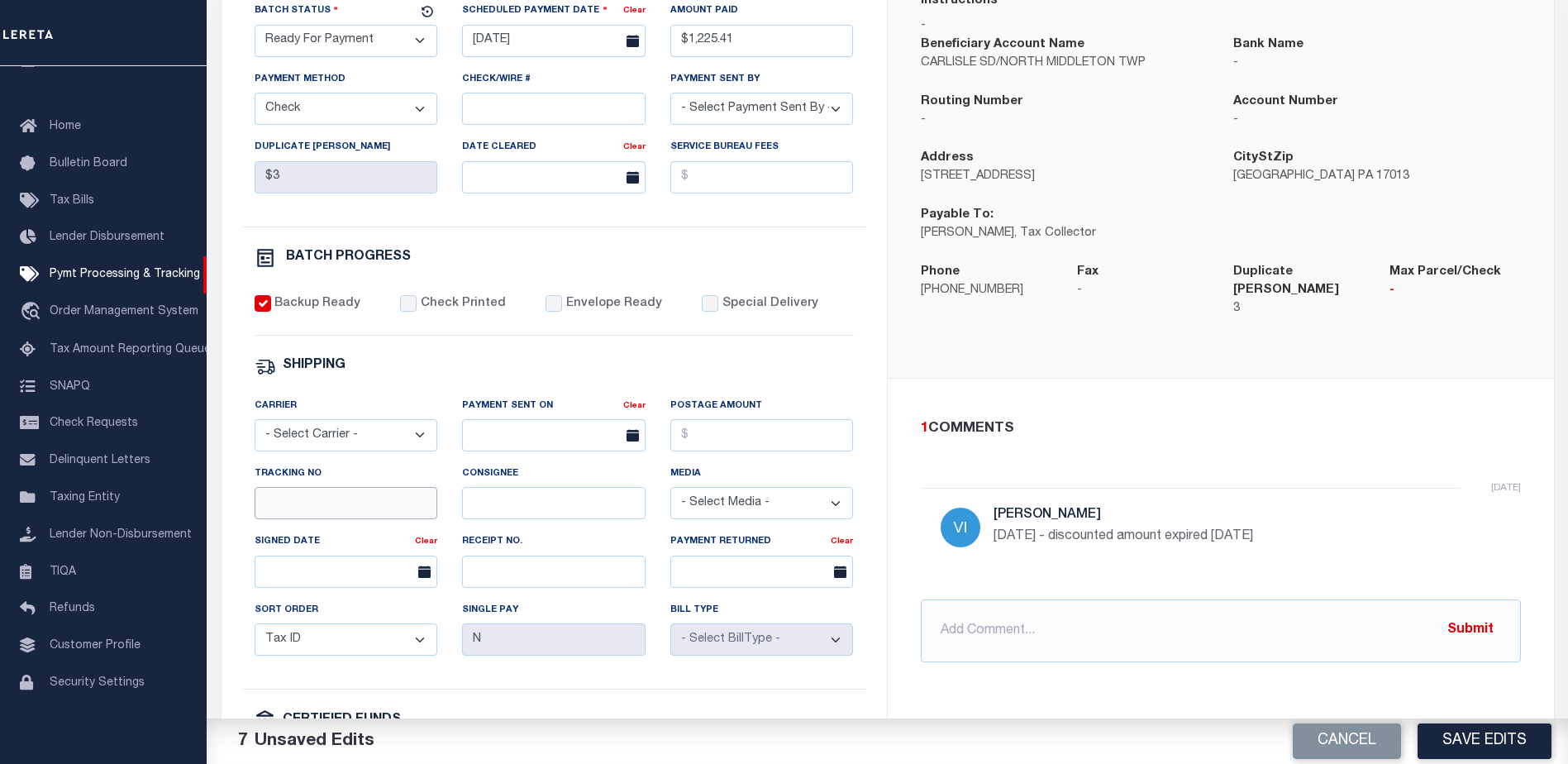
scroll to position [439, 0]
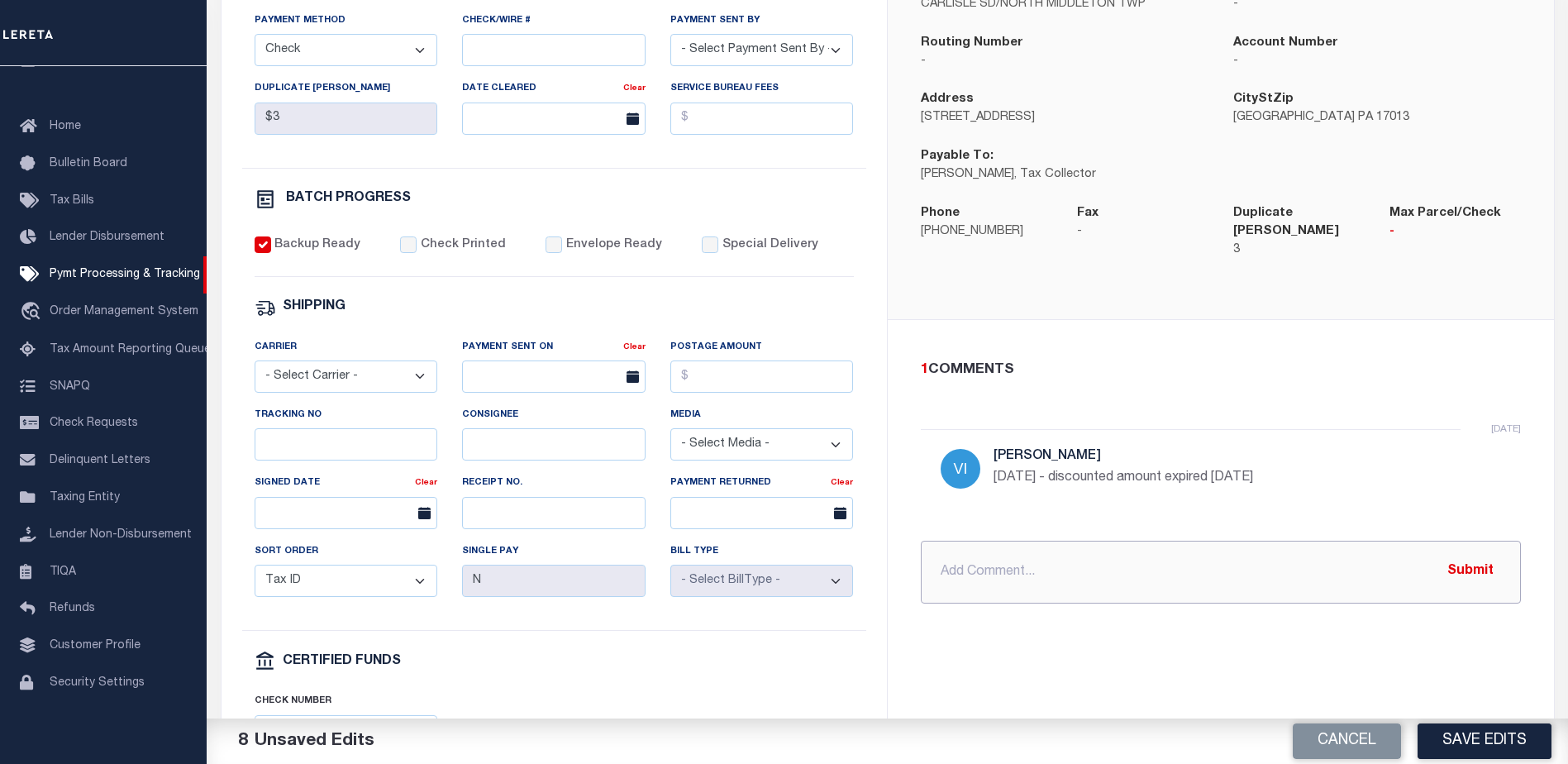
click at [949, 548] on input "text" at bounding box center [1221, 572] width 600 height 62
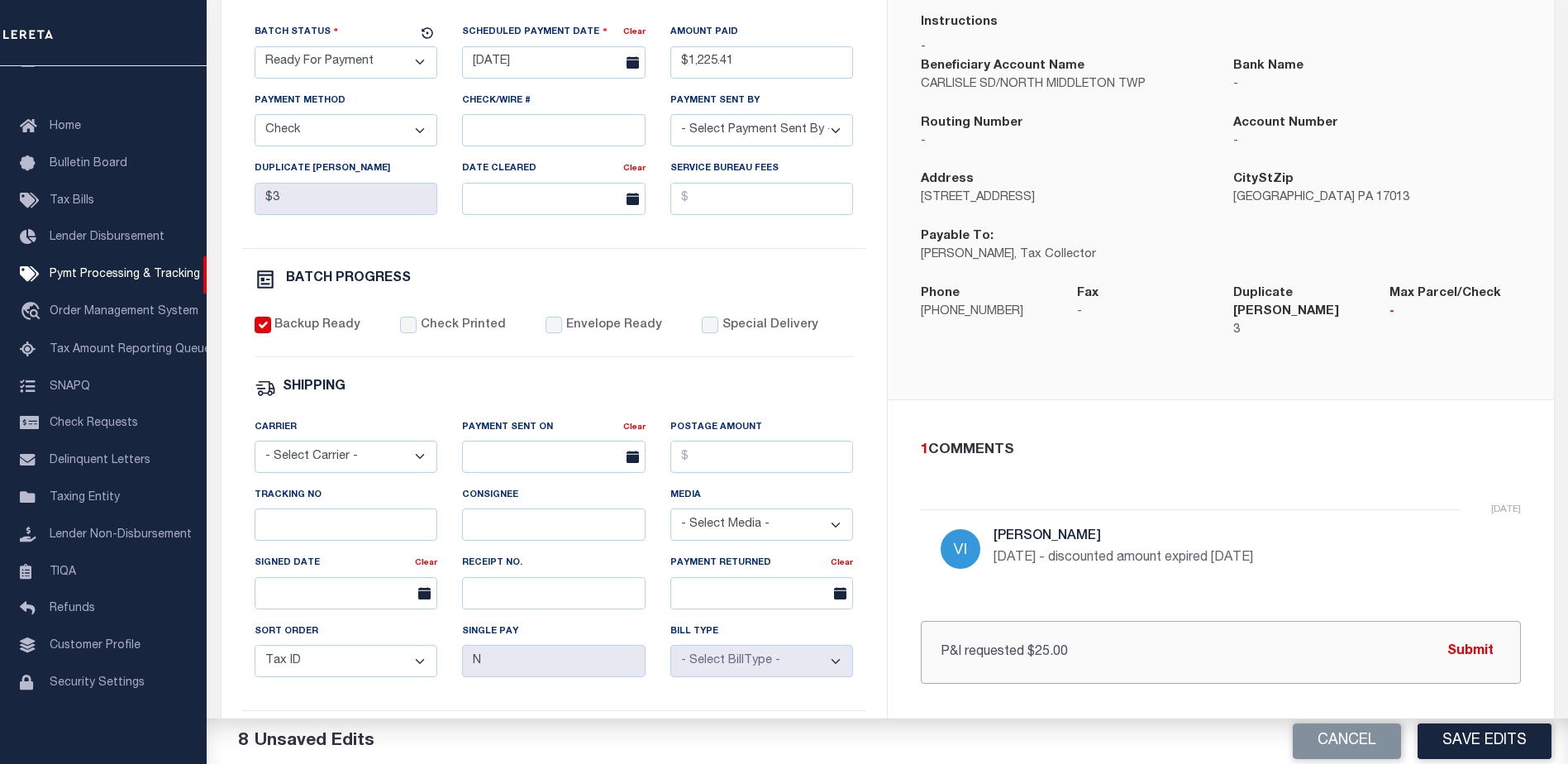
scroll to position [356, 0]
type input "P&I requested $25.00"
click at [1464, 736] on button "Save Edits" at bounding box center [1485, 741] width 134 height 36
select select "1000"
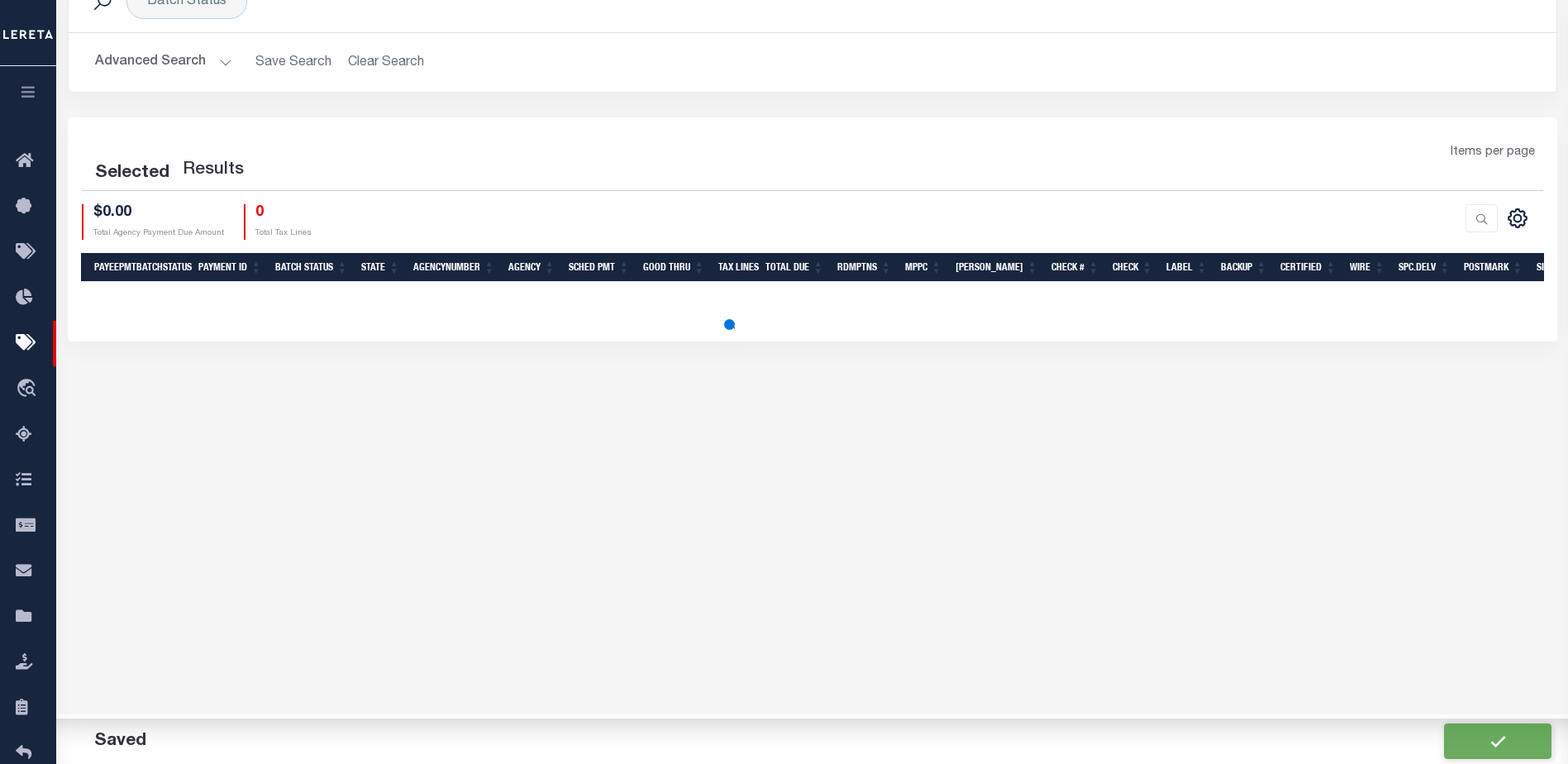
scroll to position [59, 0]
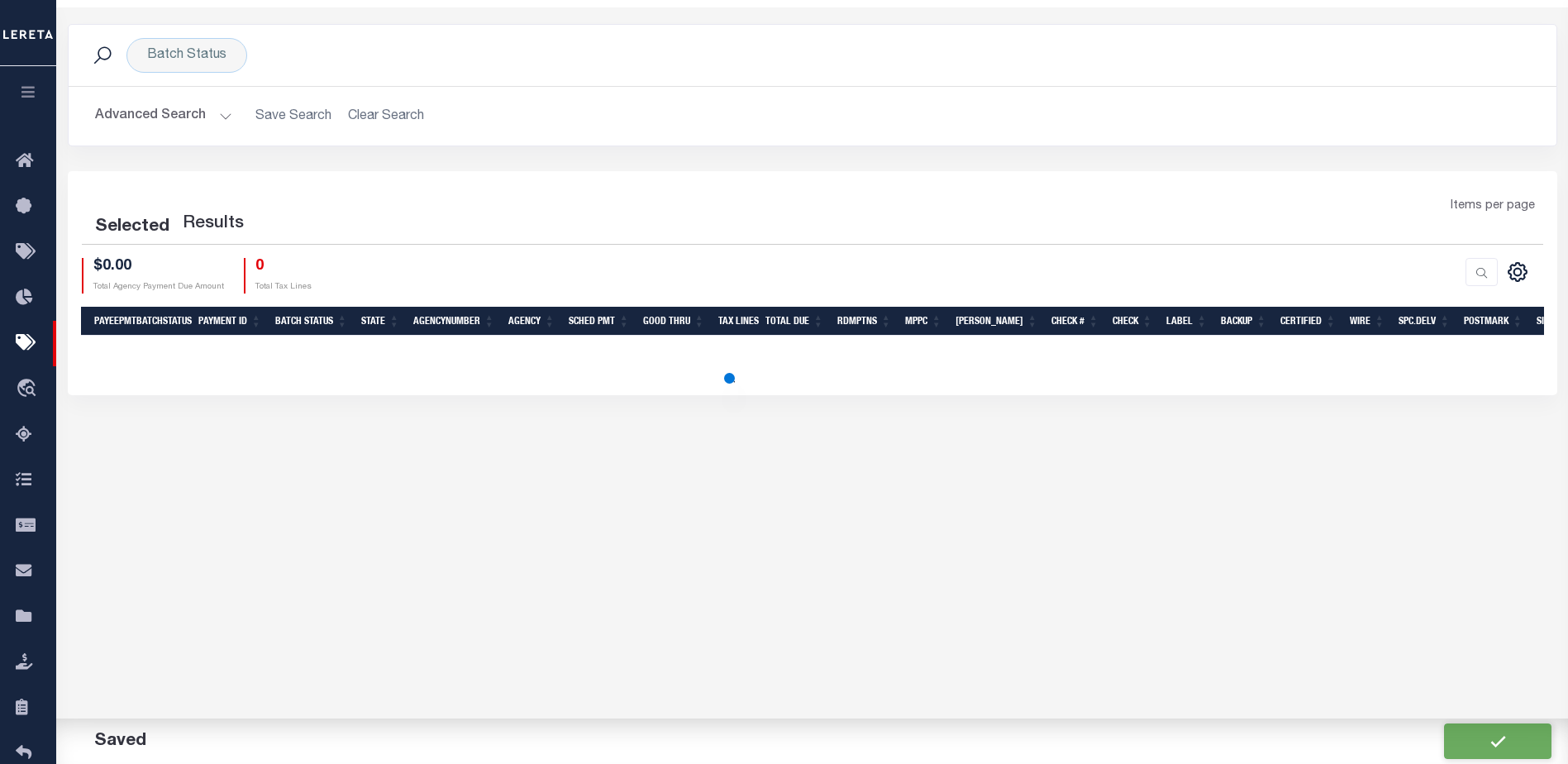
select select "1000"
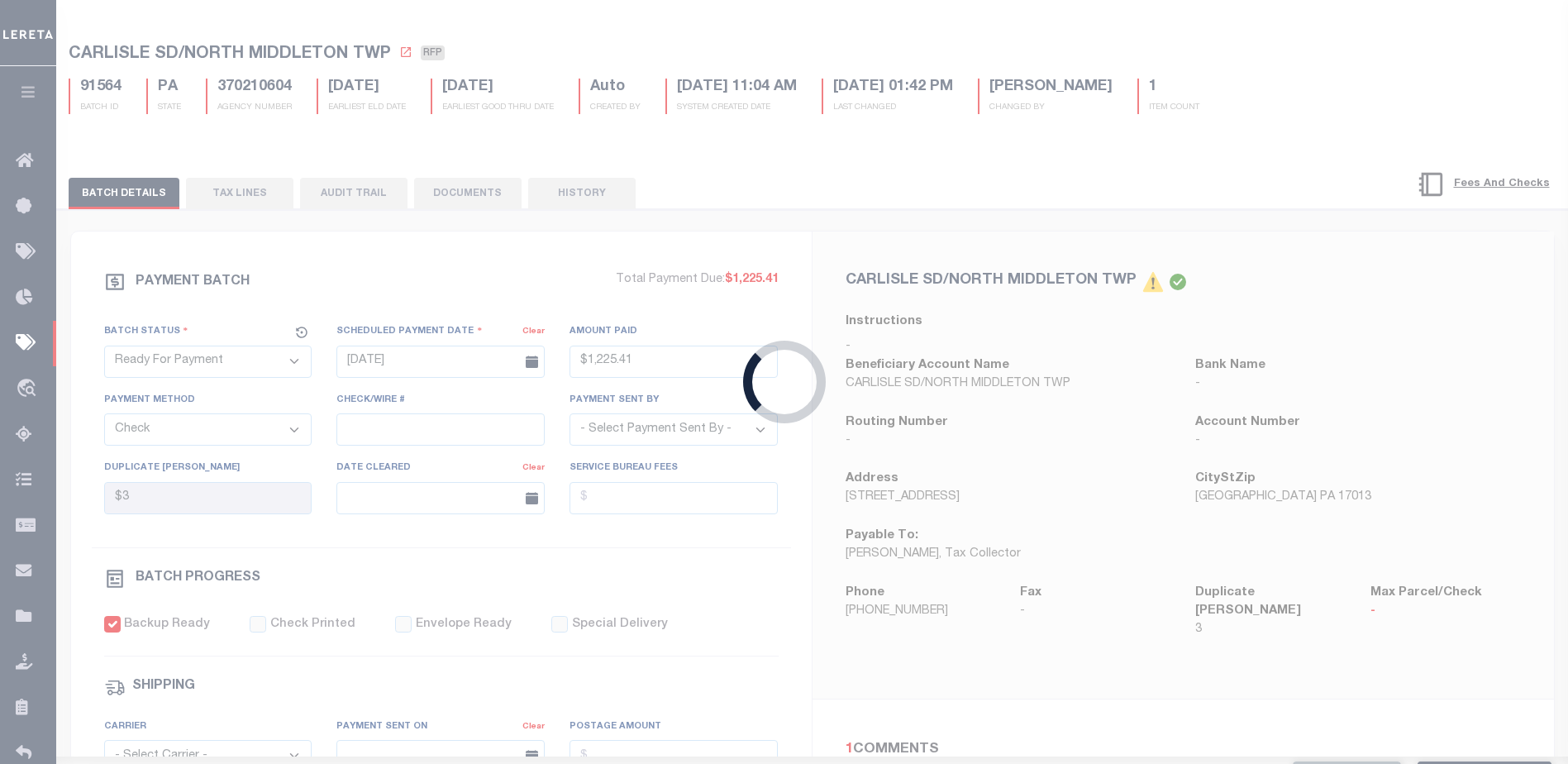
type input "$1,225.41"
type input "$3"
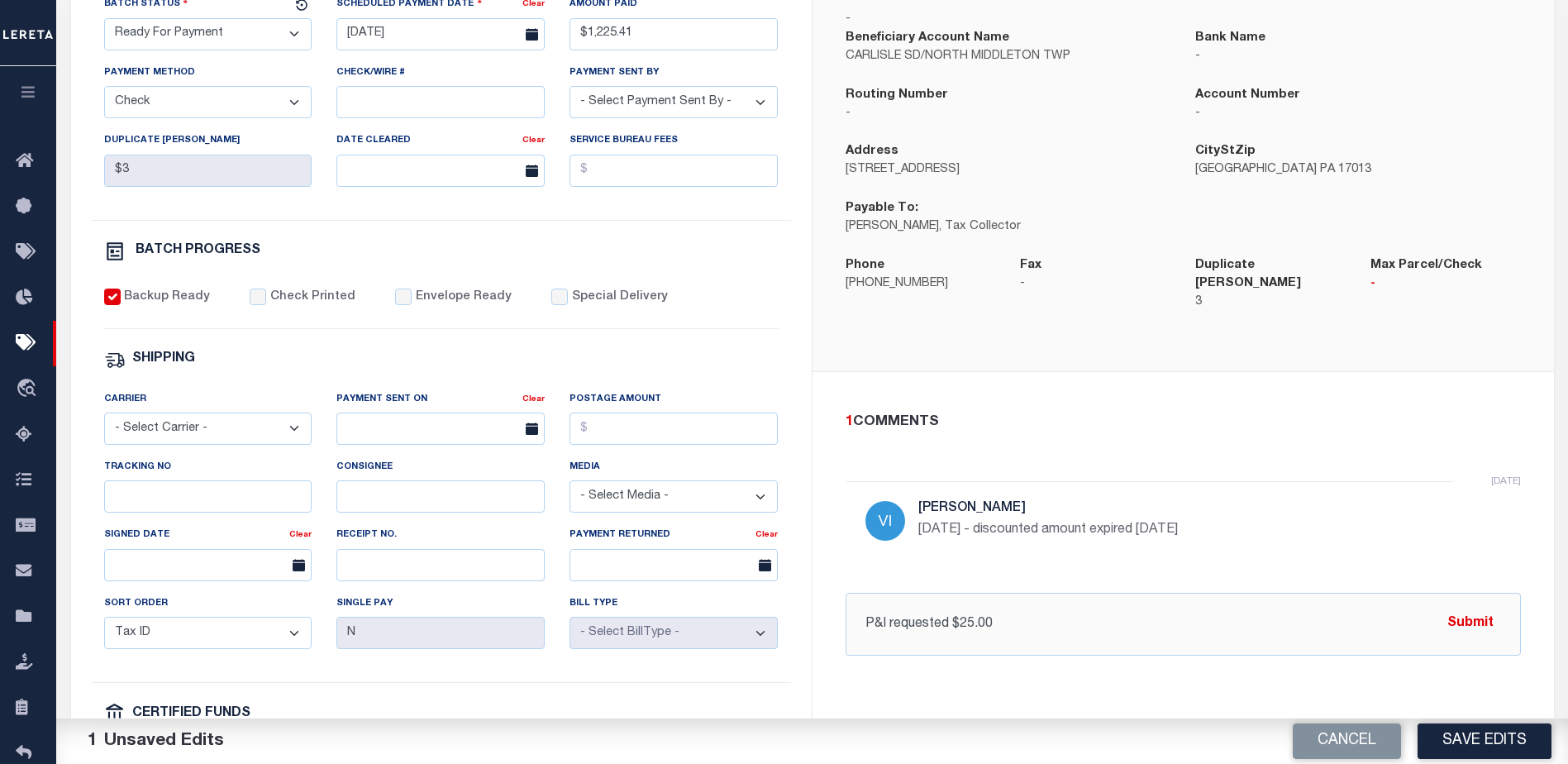
scroll to position [496, 0]
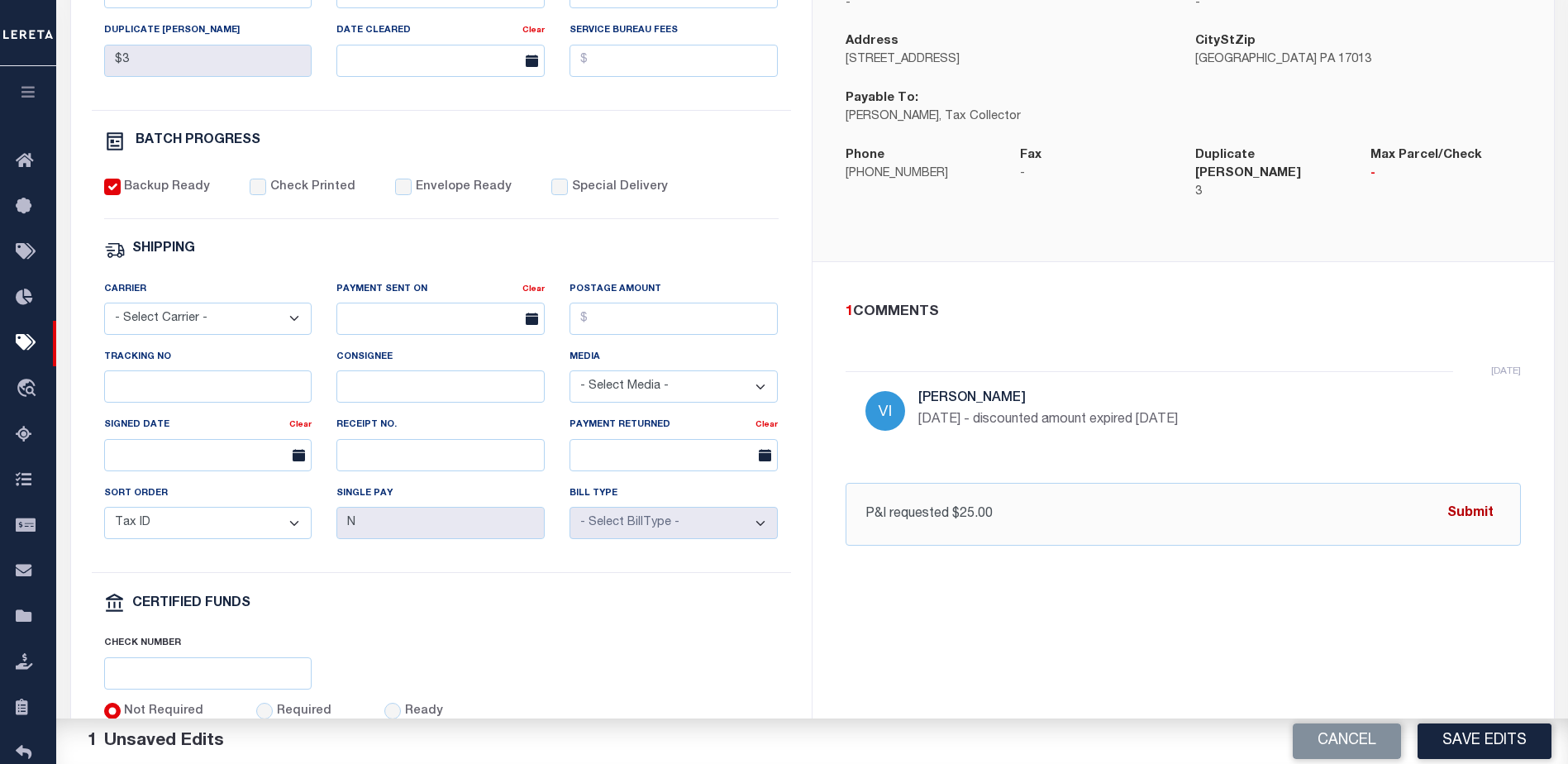
click at [1459, 497] on button "Submit" at bounding box center [1471, 513] width 68 height 34
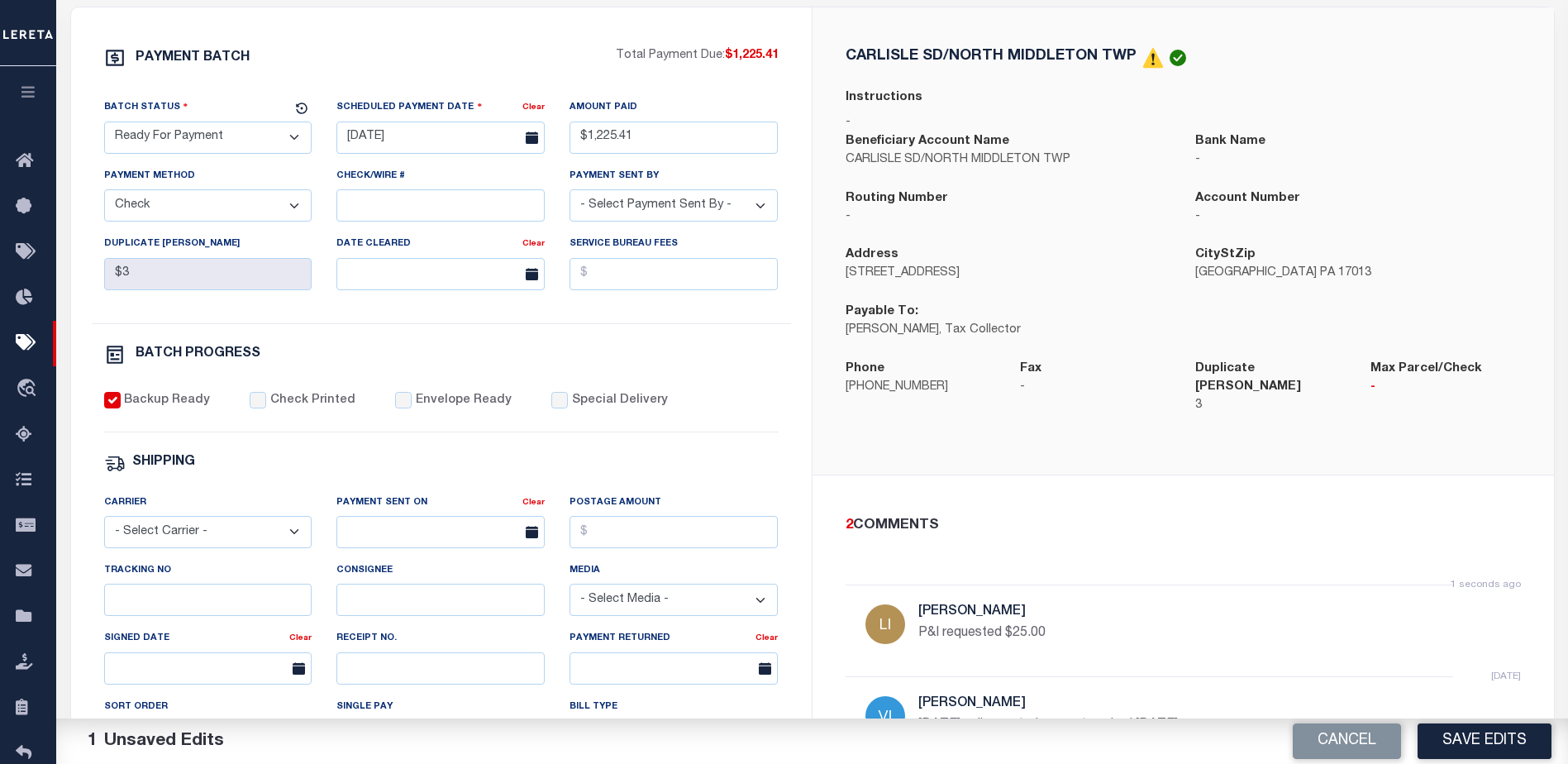
scroll to position [248, 0]
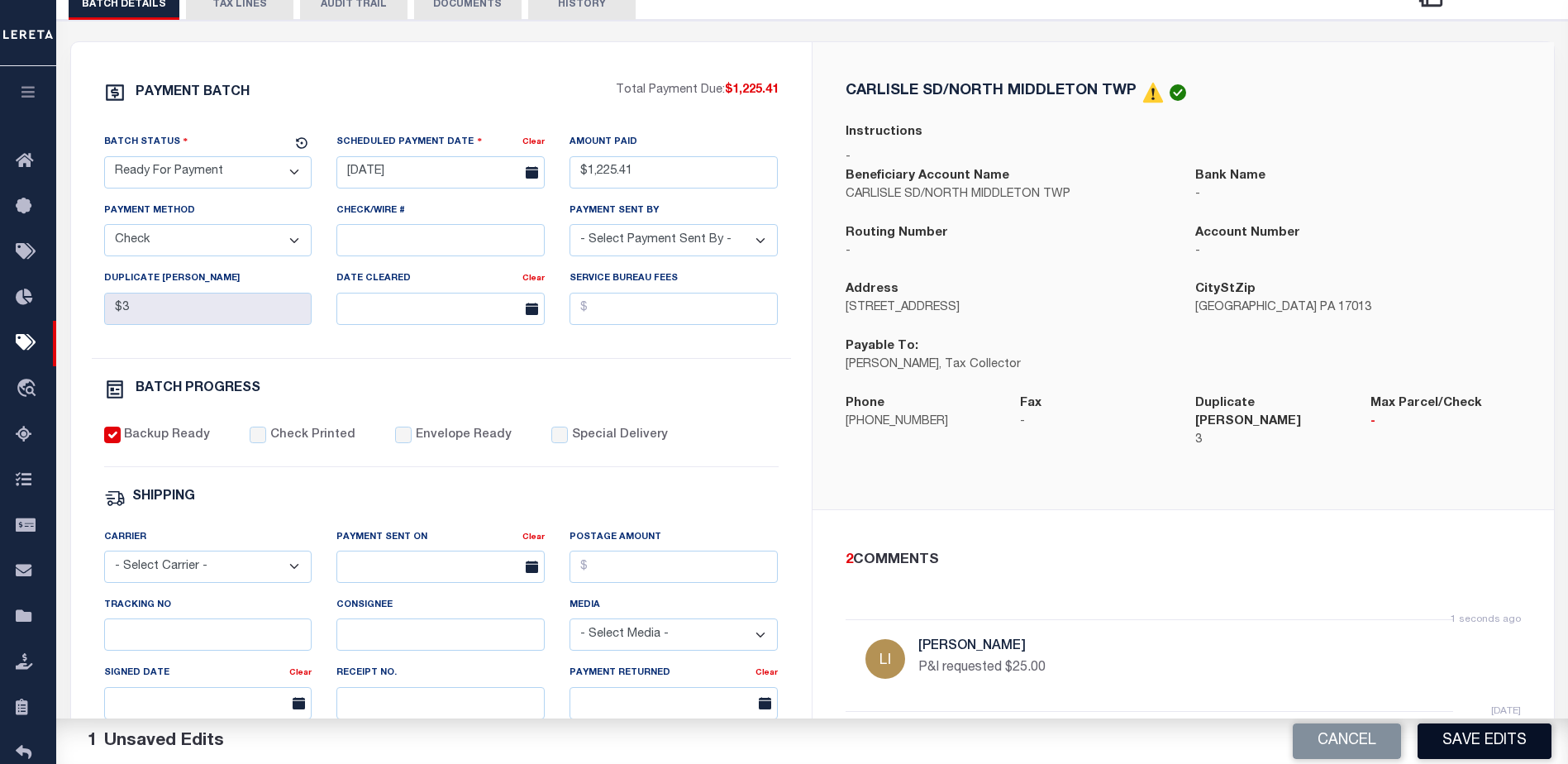
click at [1494, 736] on button "Save Edits" at bounding box center [1485, 741] width 134 height 36
click at [1492, 739] on div "Cancel Save Edits" at bounding box center [1191, 741] width 757 height 46
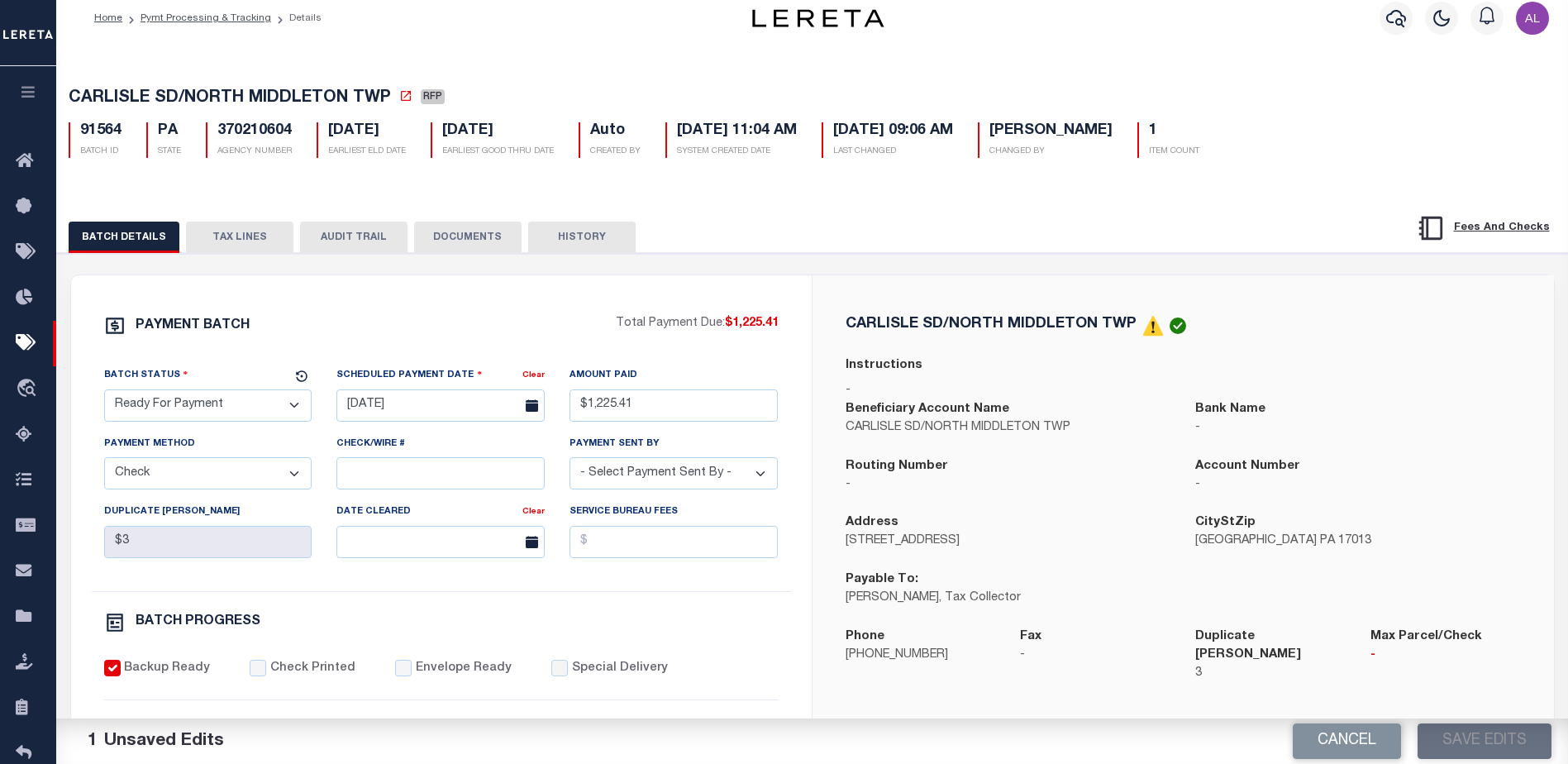
scroll to position [0, 0]
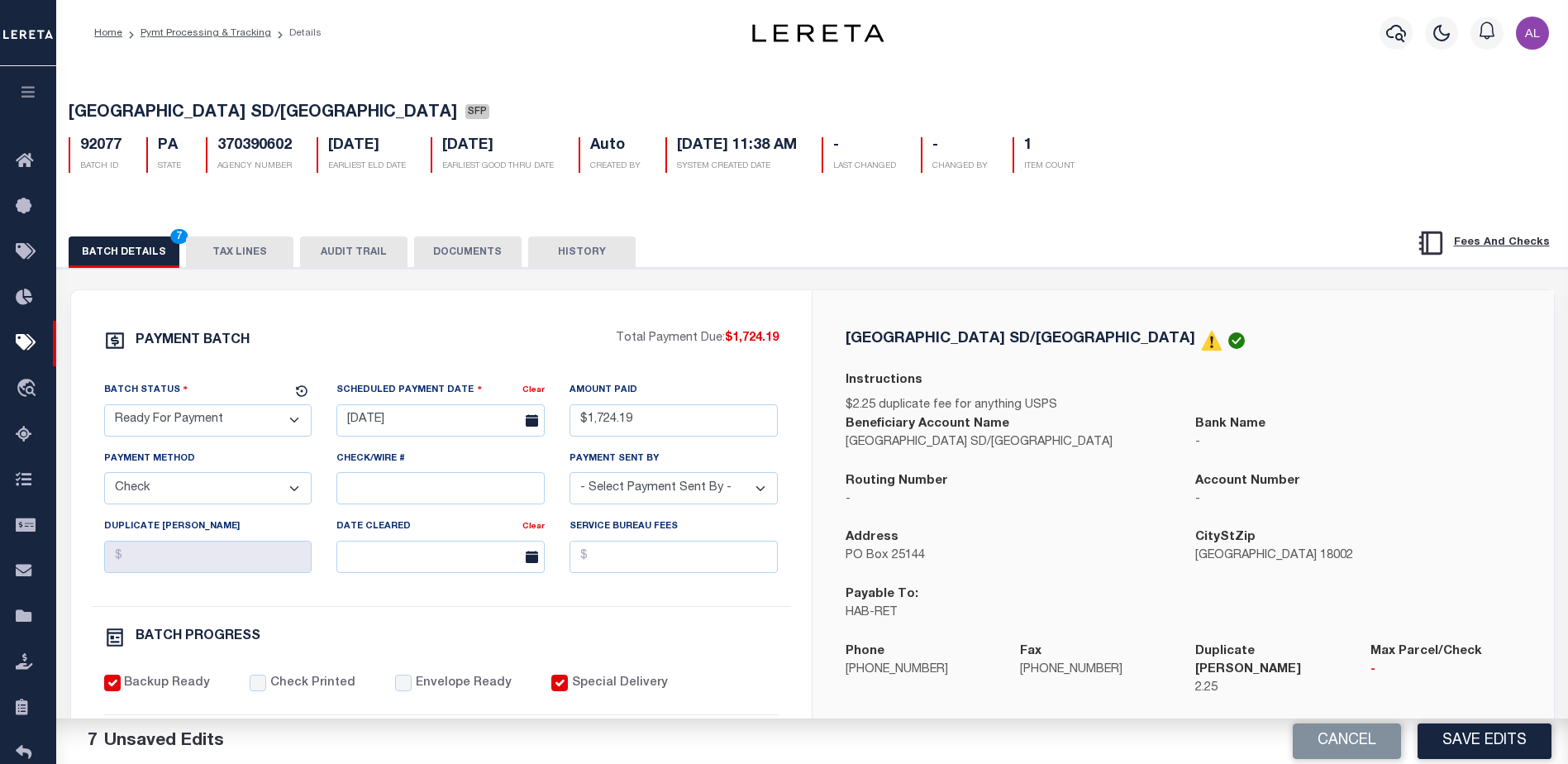
select select "RFP"
select select "CHK"
select select "[PERSON_NAME]"
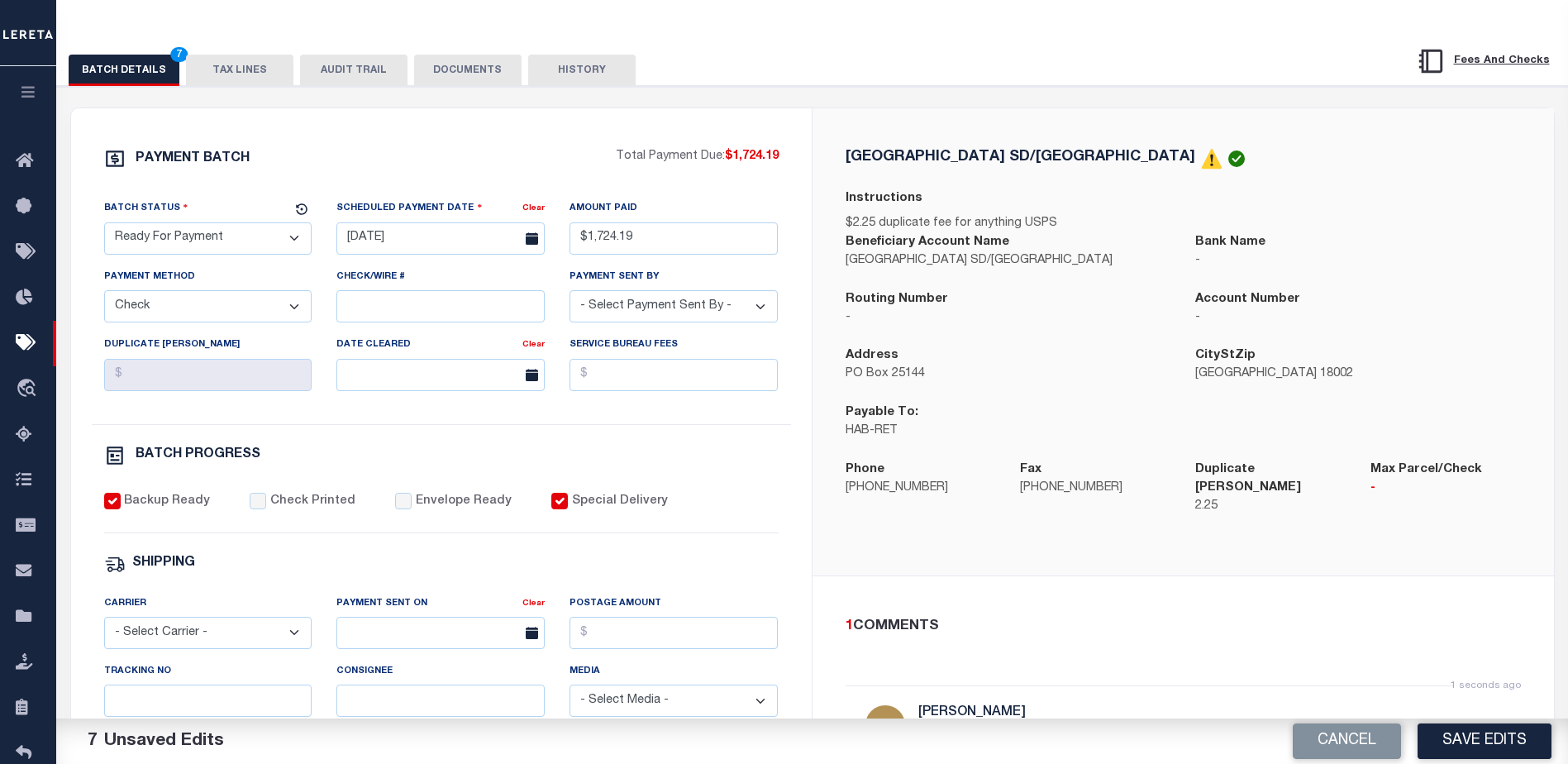
scroll to position [82, 0]
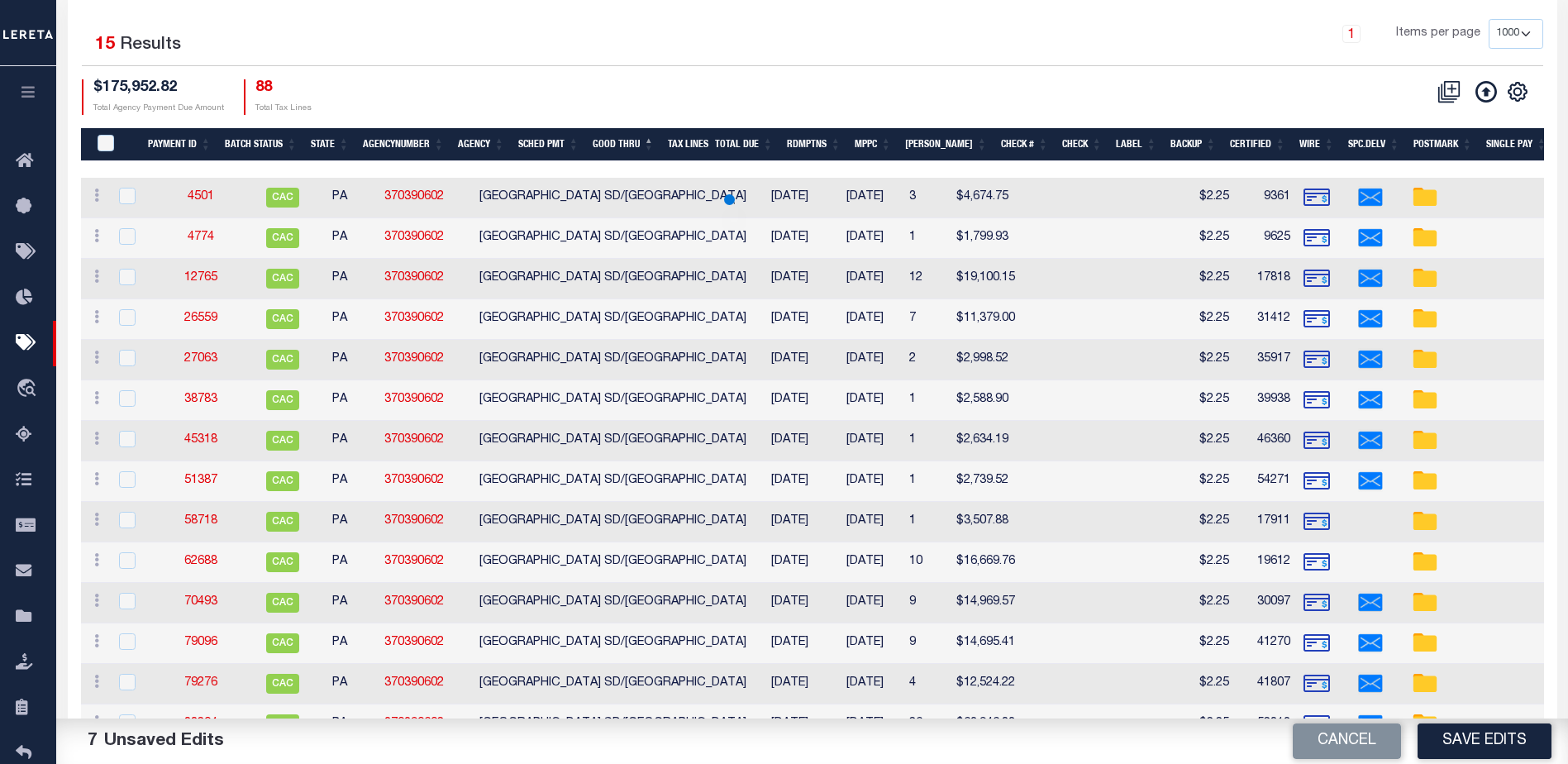
scroll to position [320, 0]
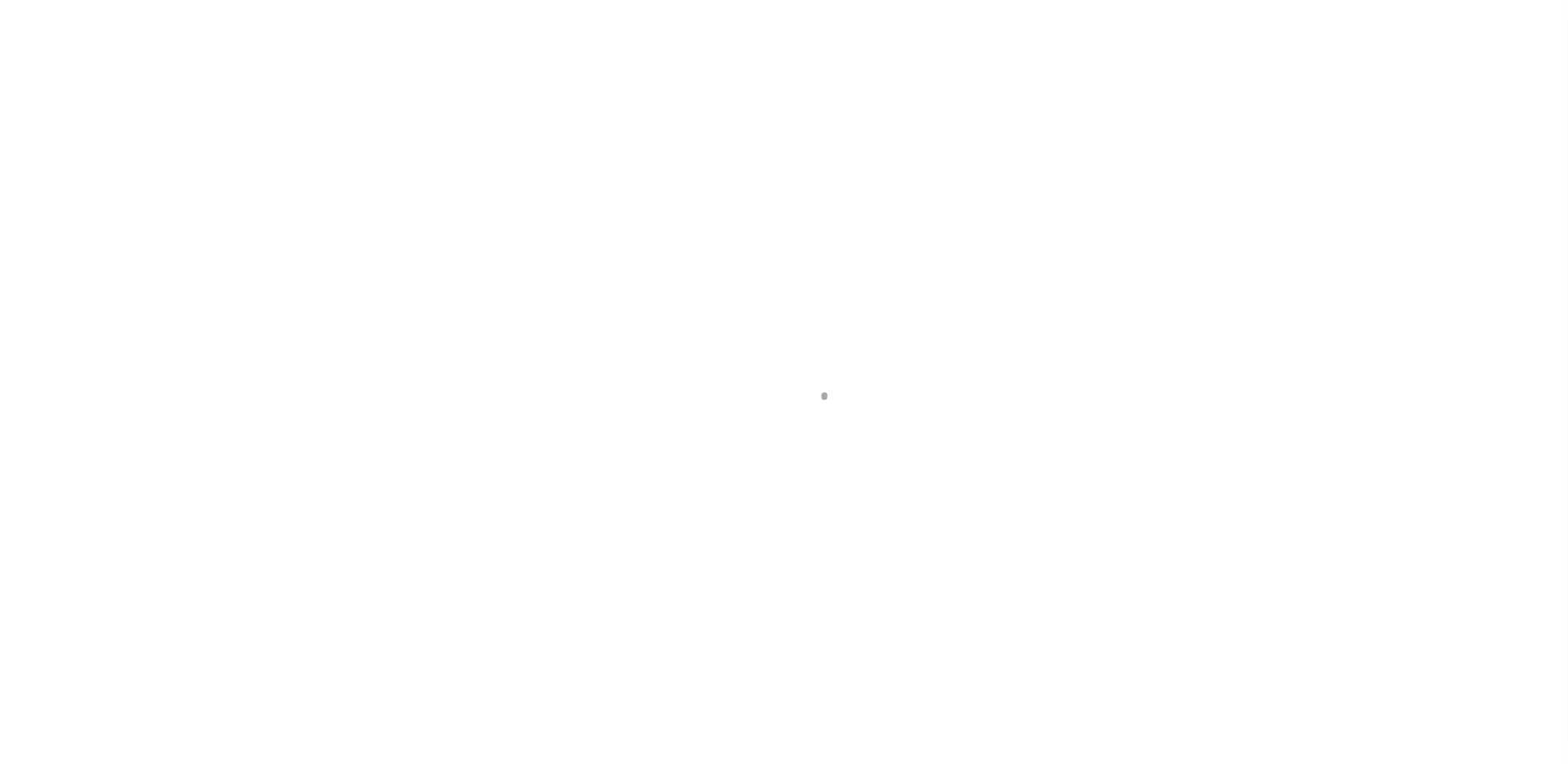
select select "RFP"
select select "CHK"
select select "[PERSON_NAME]"
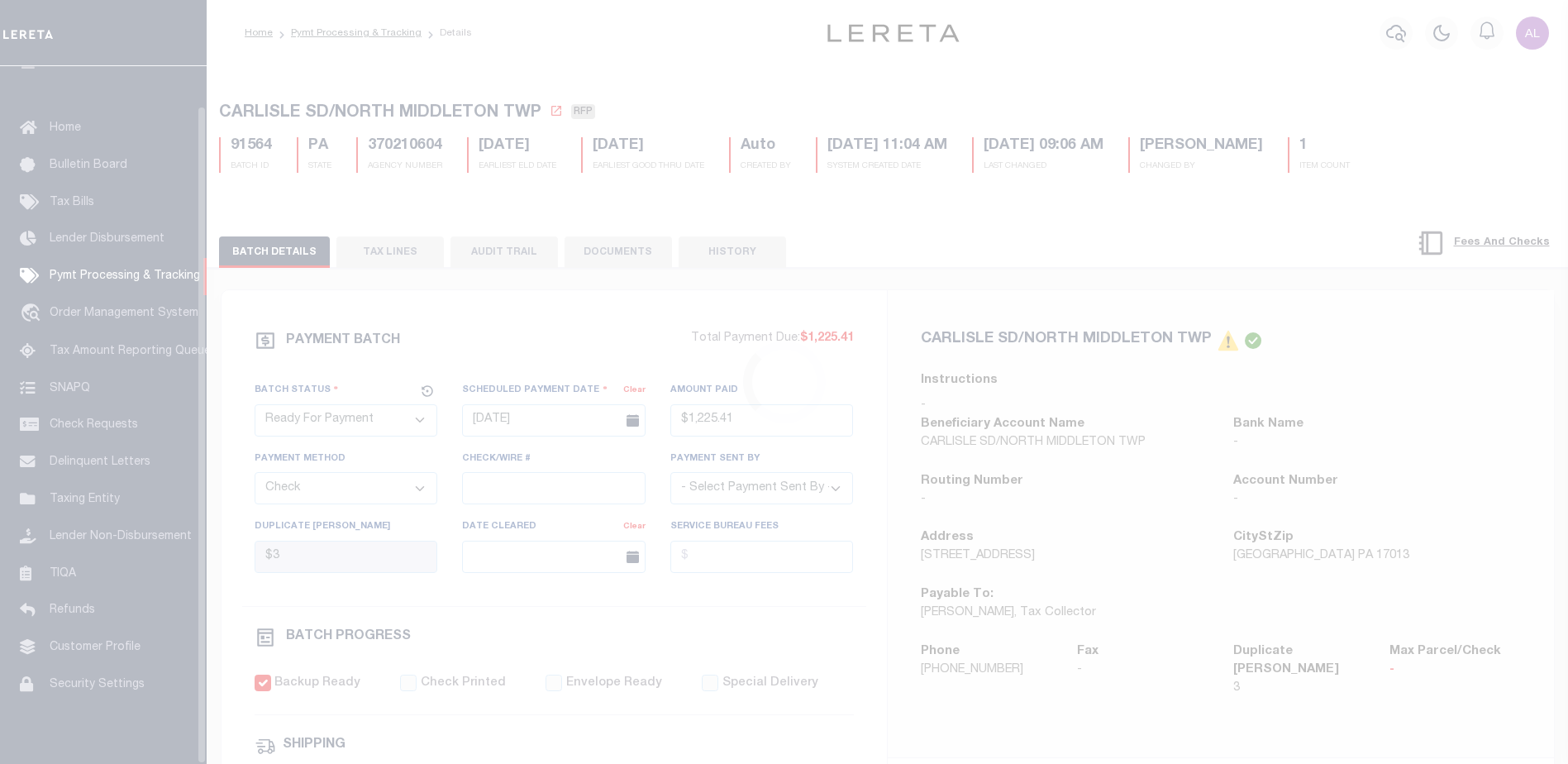
scroll to position [42, 0]
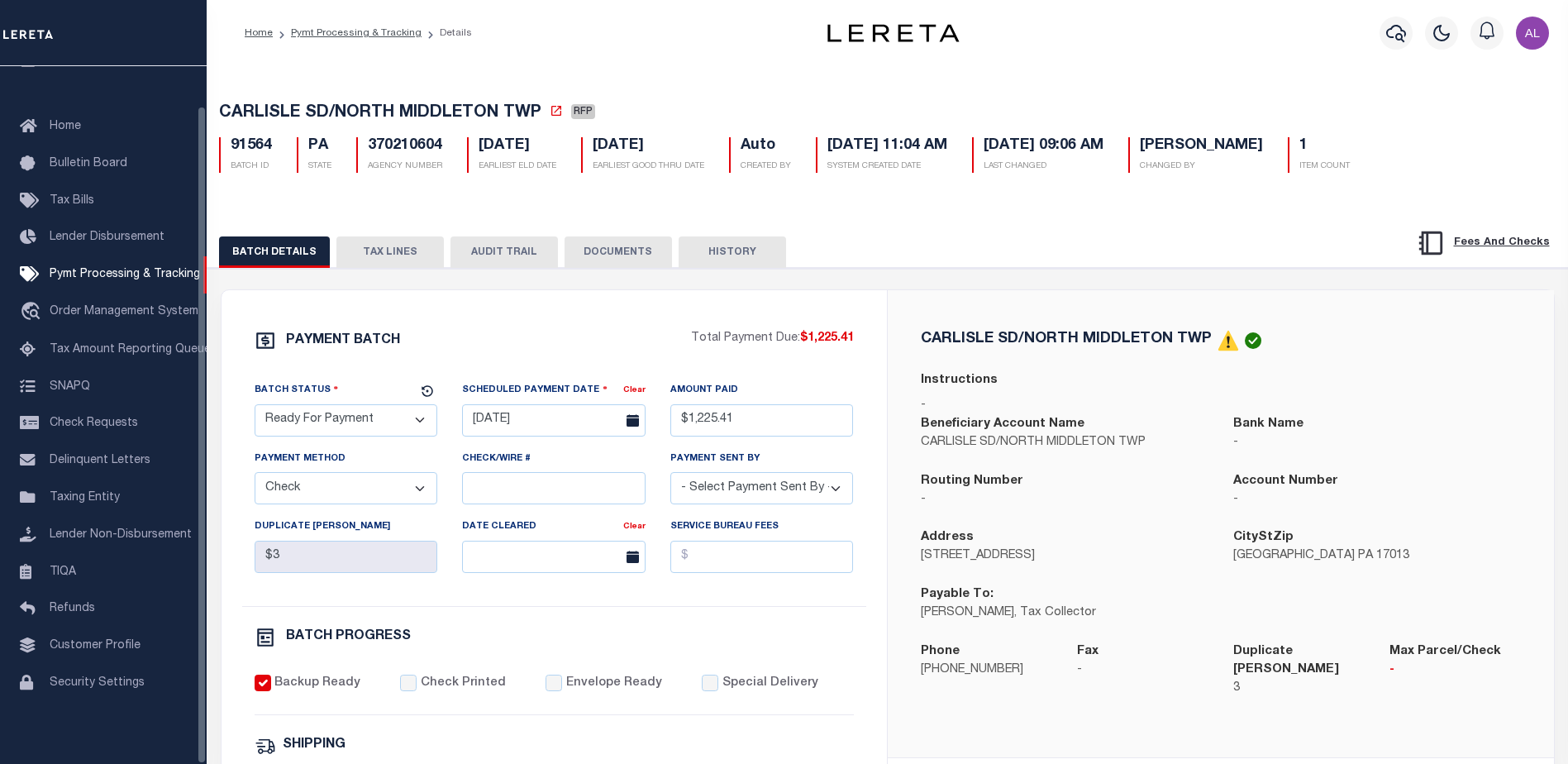
select select "1000"
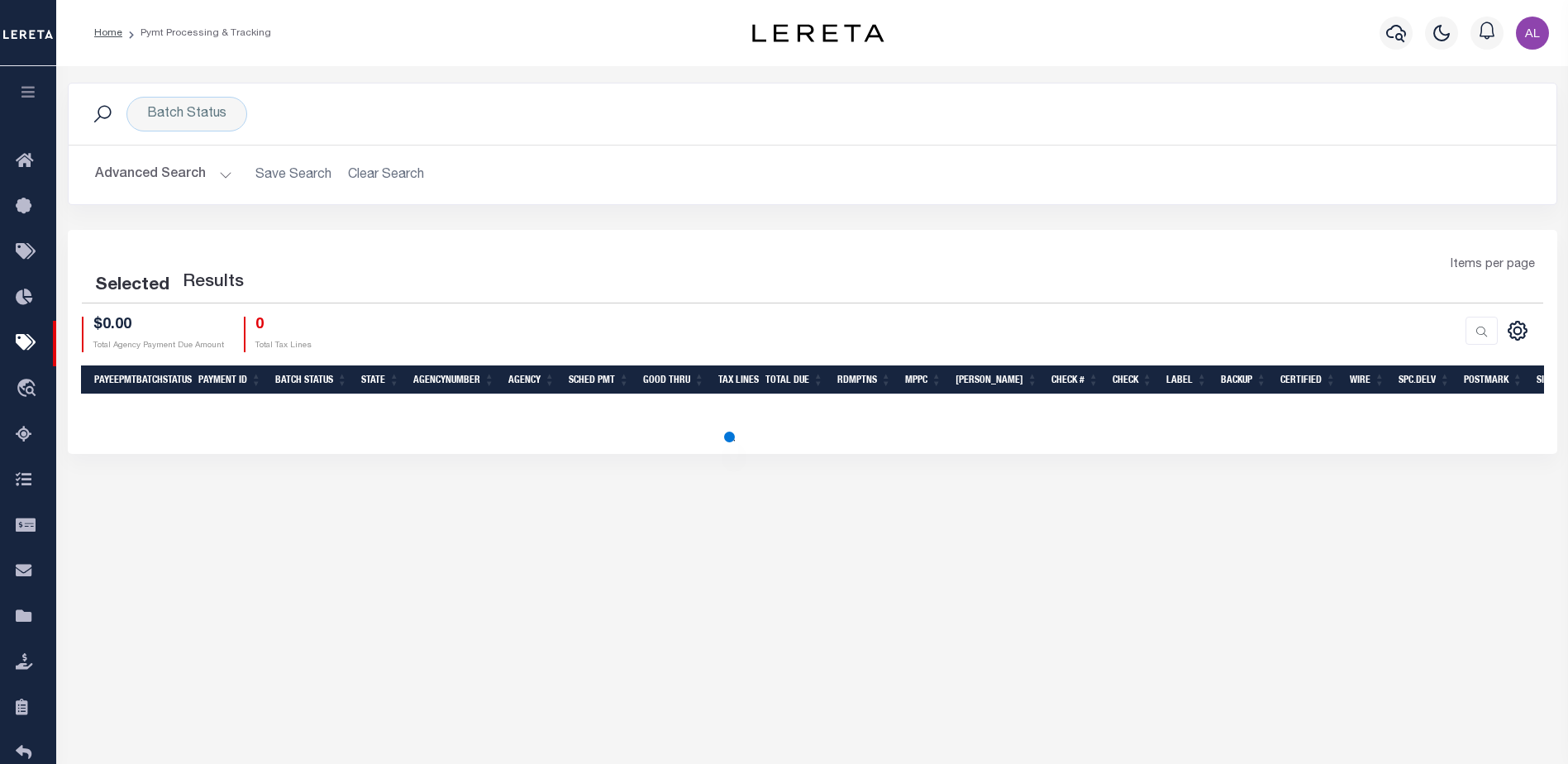
scroll to position [113, 0]
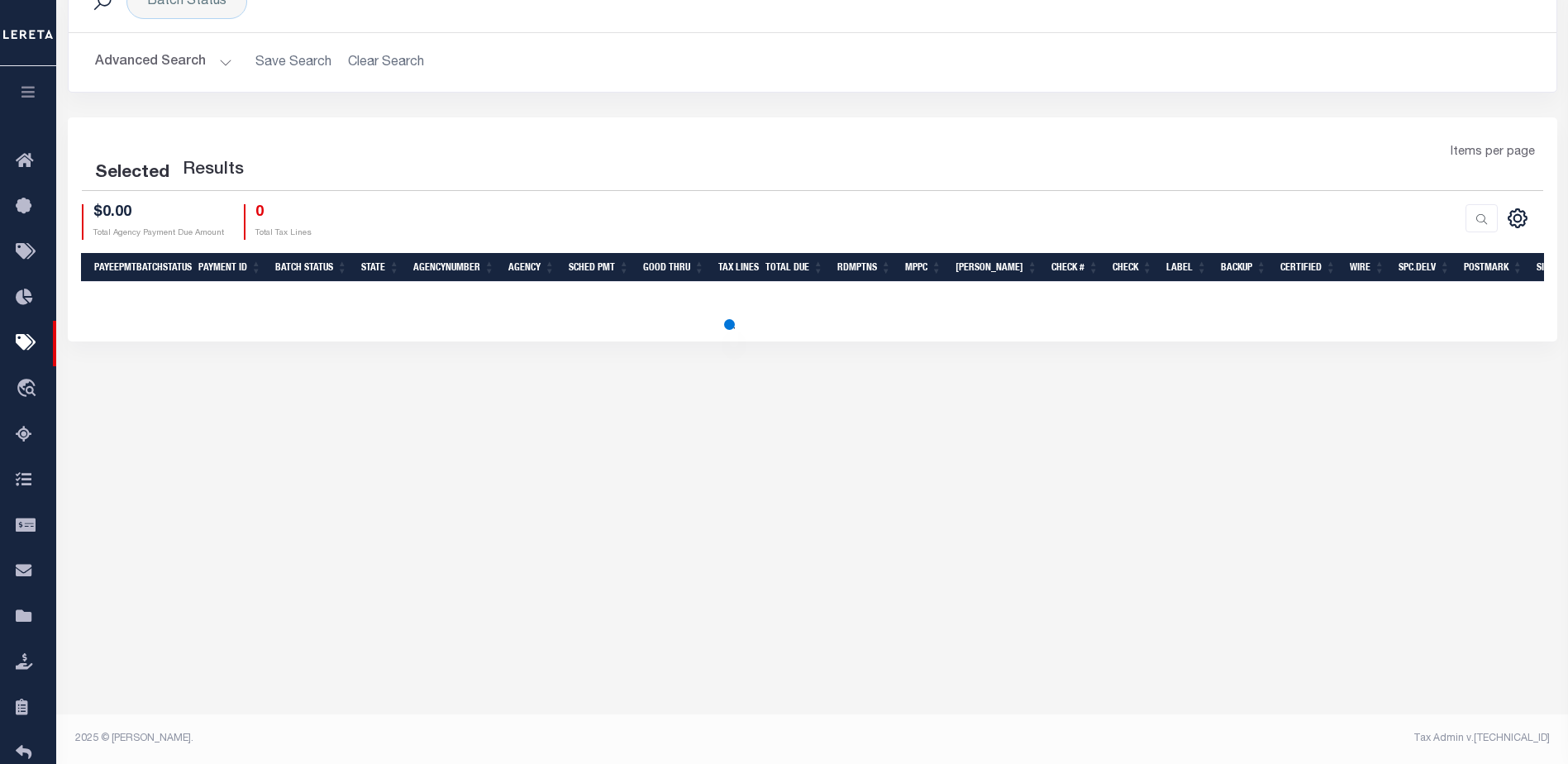
select select "1000"
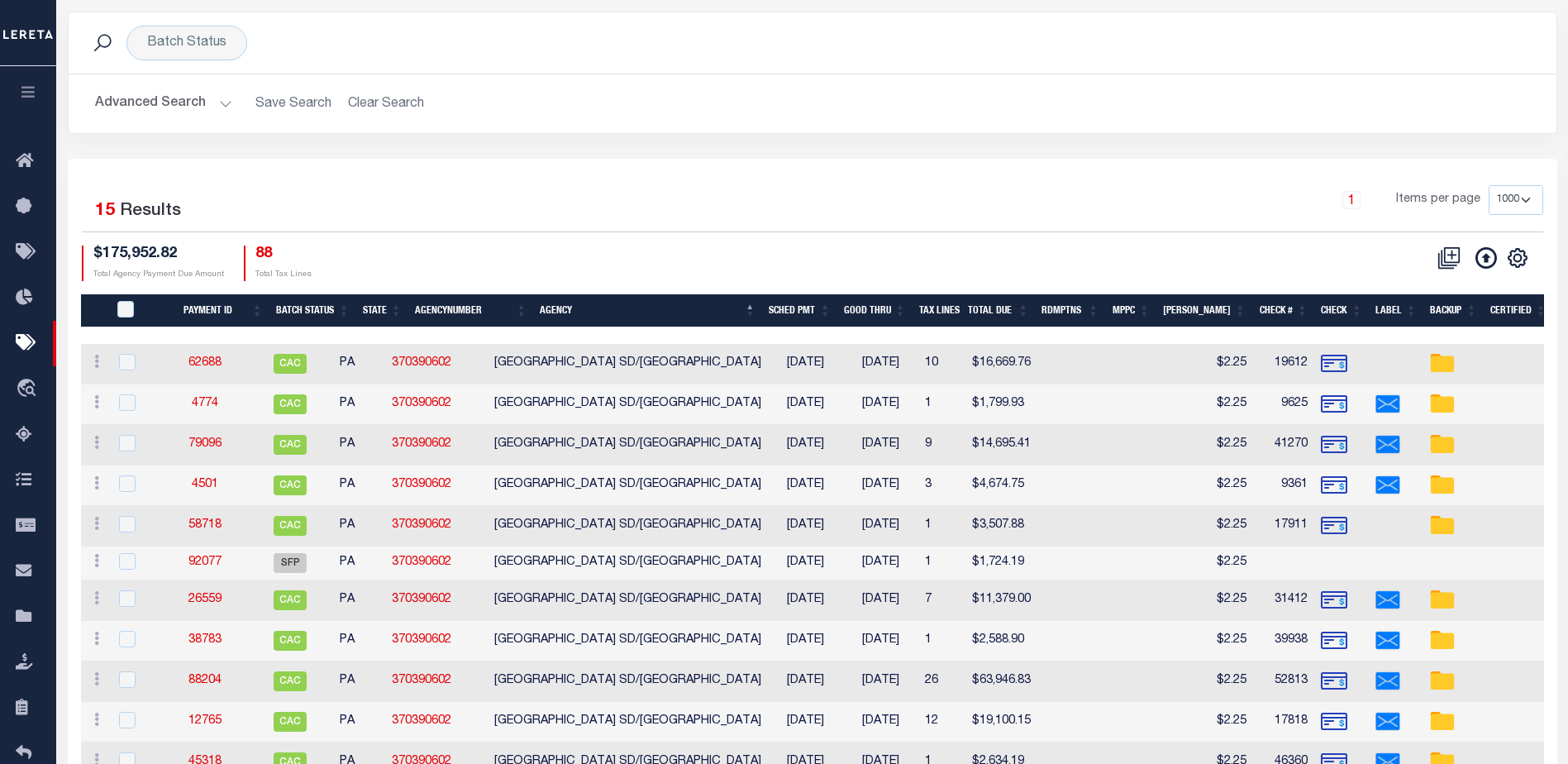
scroll to position [0, 0]
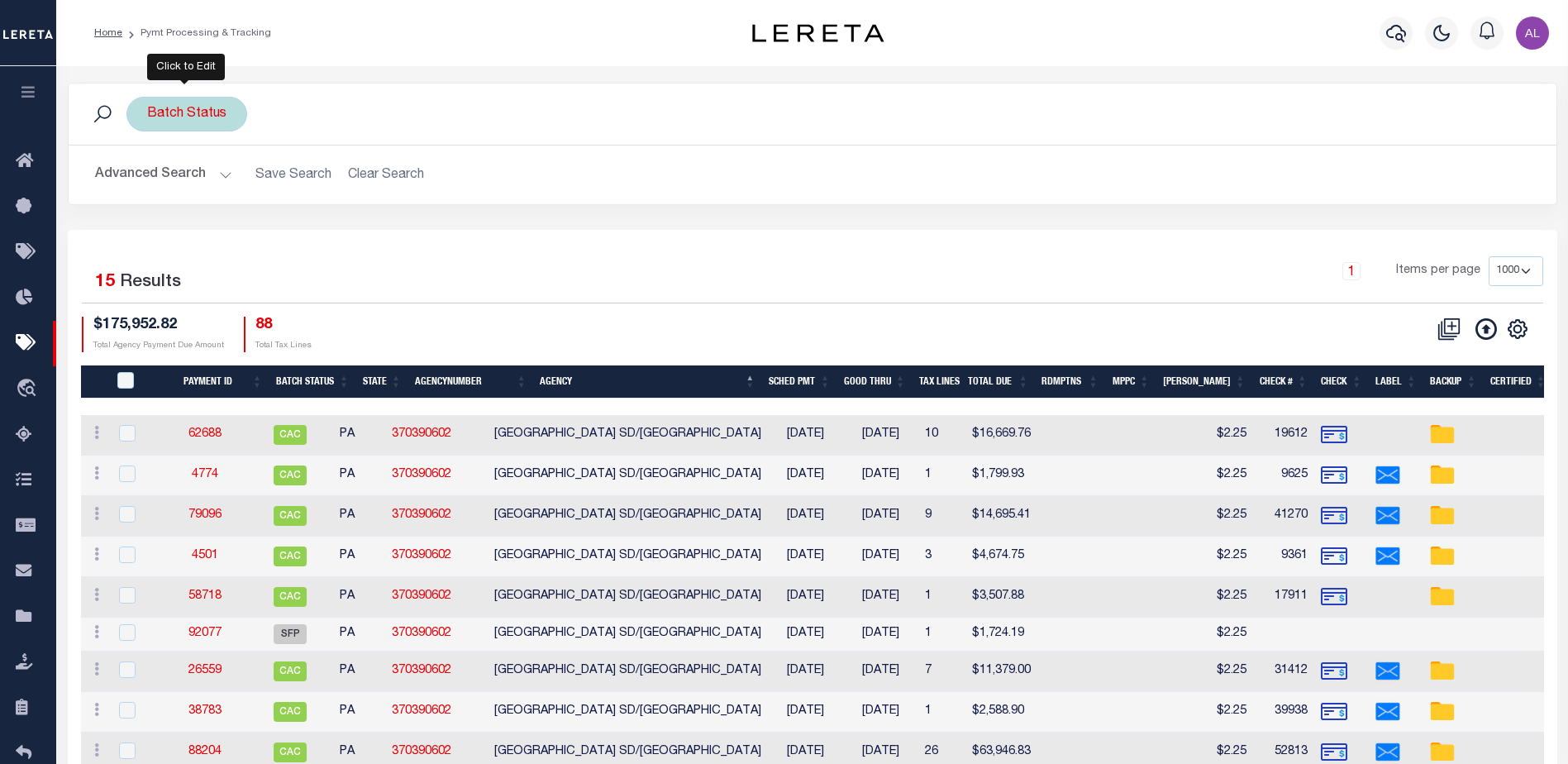
click at [211, 116] on div "Batch Status" at bounding box center [186, 114] width 120 height 35
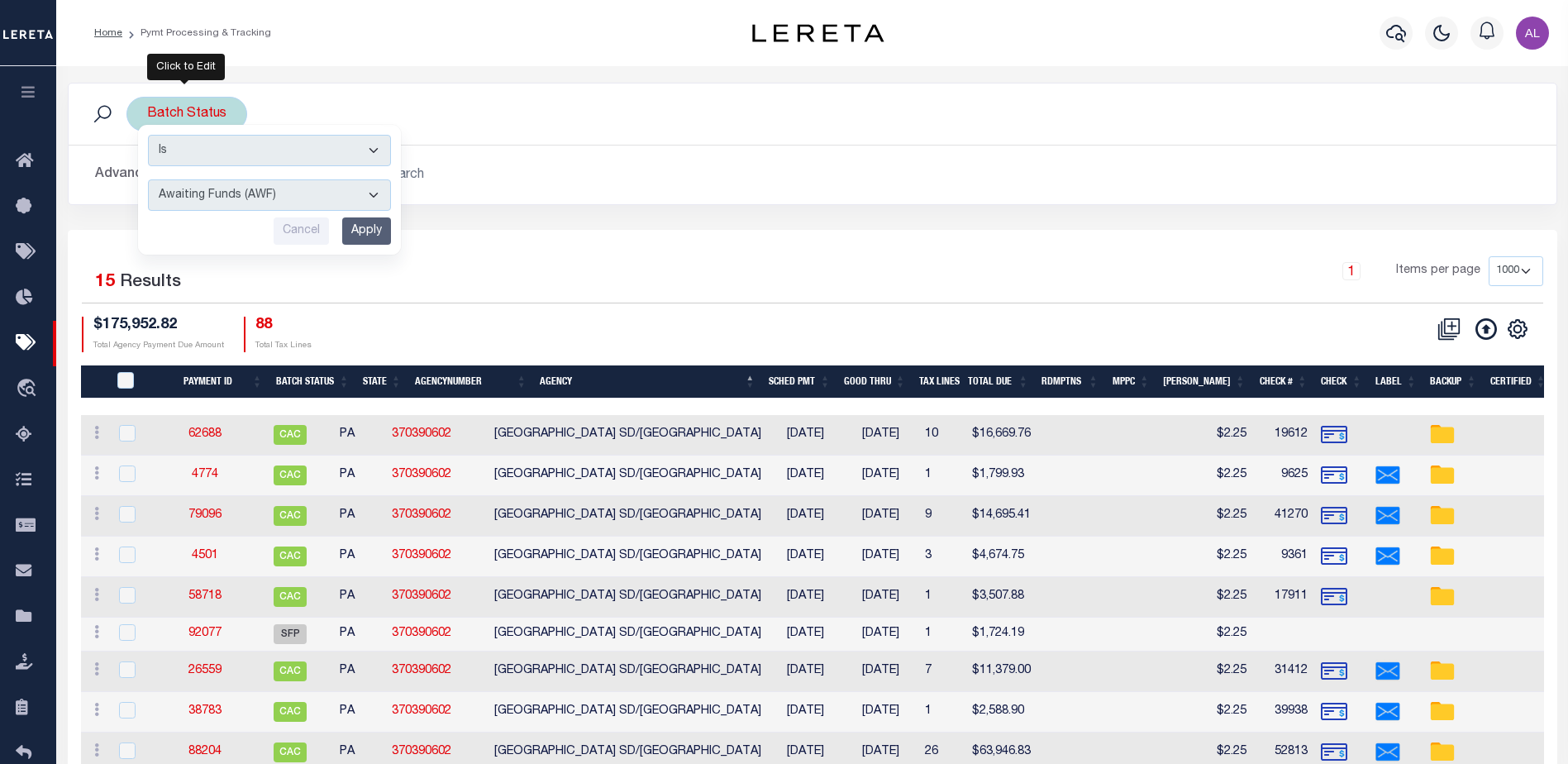
click at [277, 198] on select "Awaiting Funds (AWF) Cleared and Complete (CAC) New Check Needed (NCN) Payment …" at bounding box center [270, 195] width 243 height 31
select select "SFP"
click at [148, 180] on select "Awaiting Funds (AWF) Cleared and Complete (CAC) New Check Needed (NCN) Payment …" at bounding box center [270, 195] width 243 height 31
click at [376, 225] on input "Apply" at bounding box center [367, 231] width 49 height 27
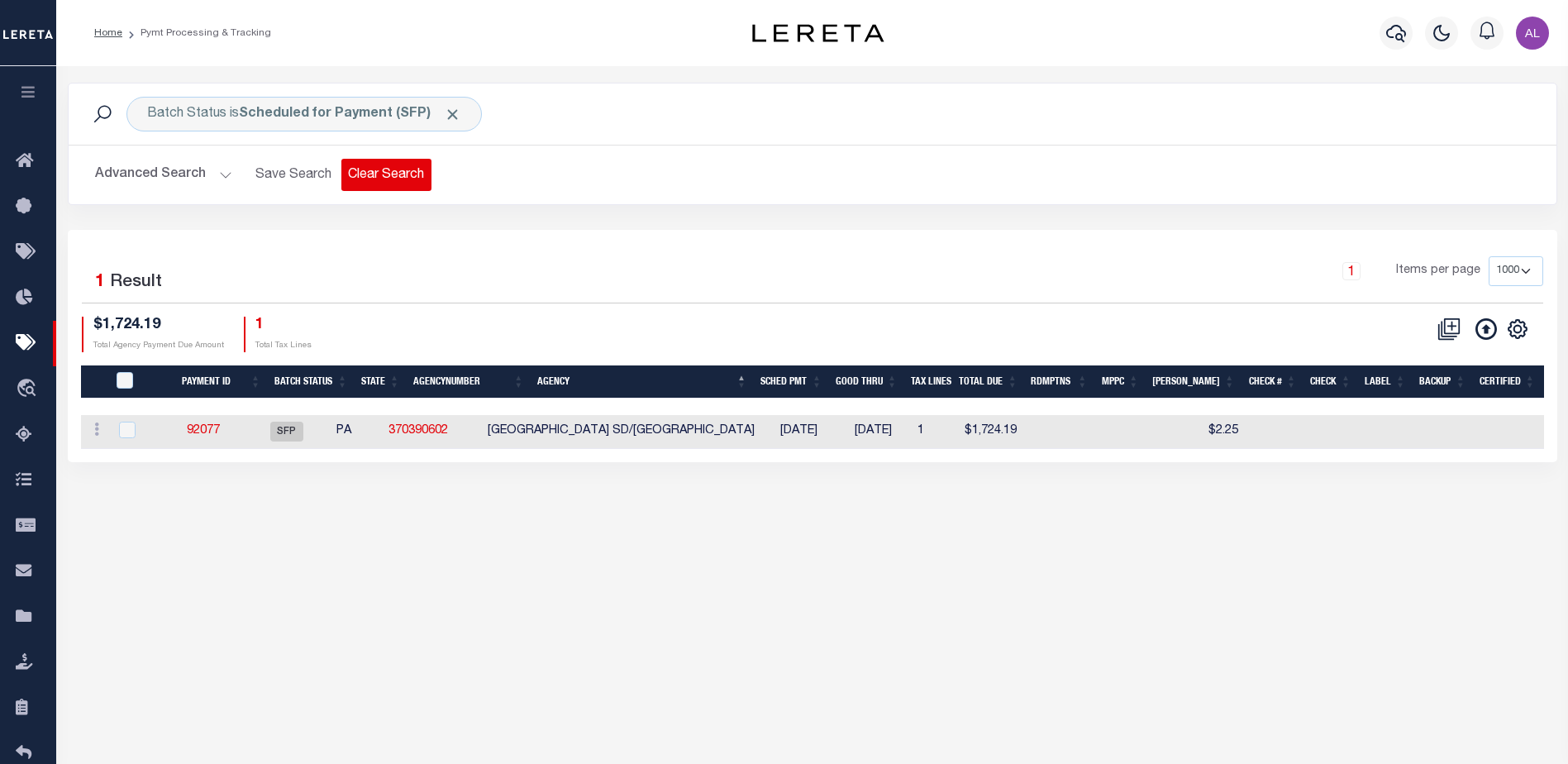
click at [380, 173] on button "Clear Search" at bounding box center [387, 174] width 90 height 32
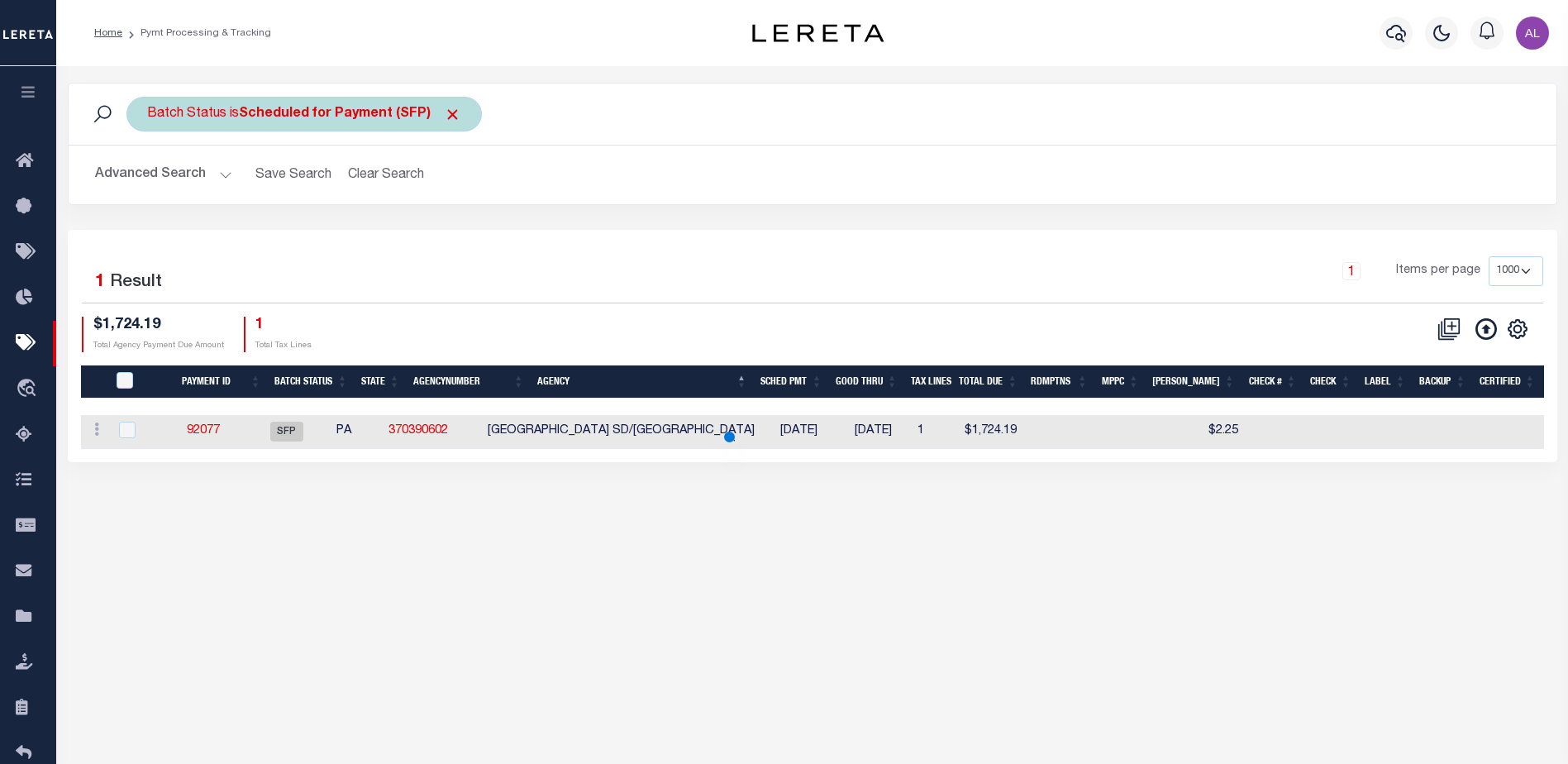
select select
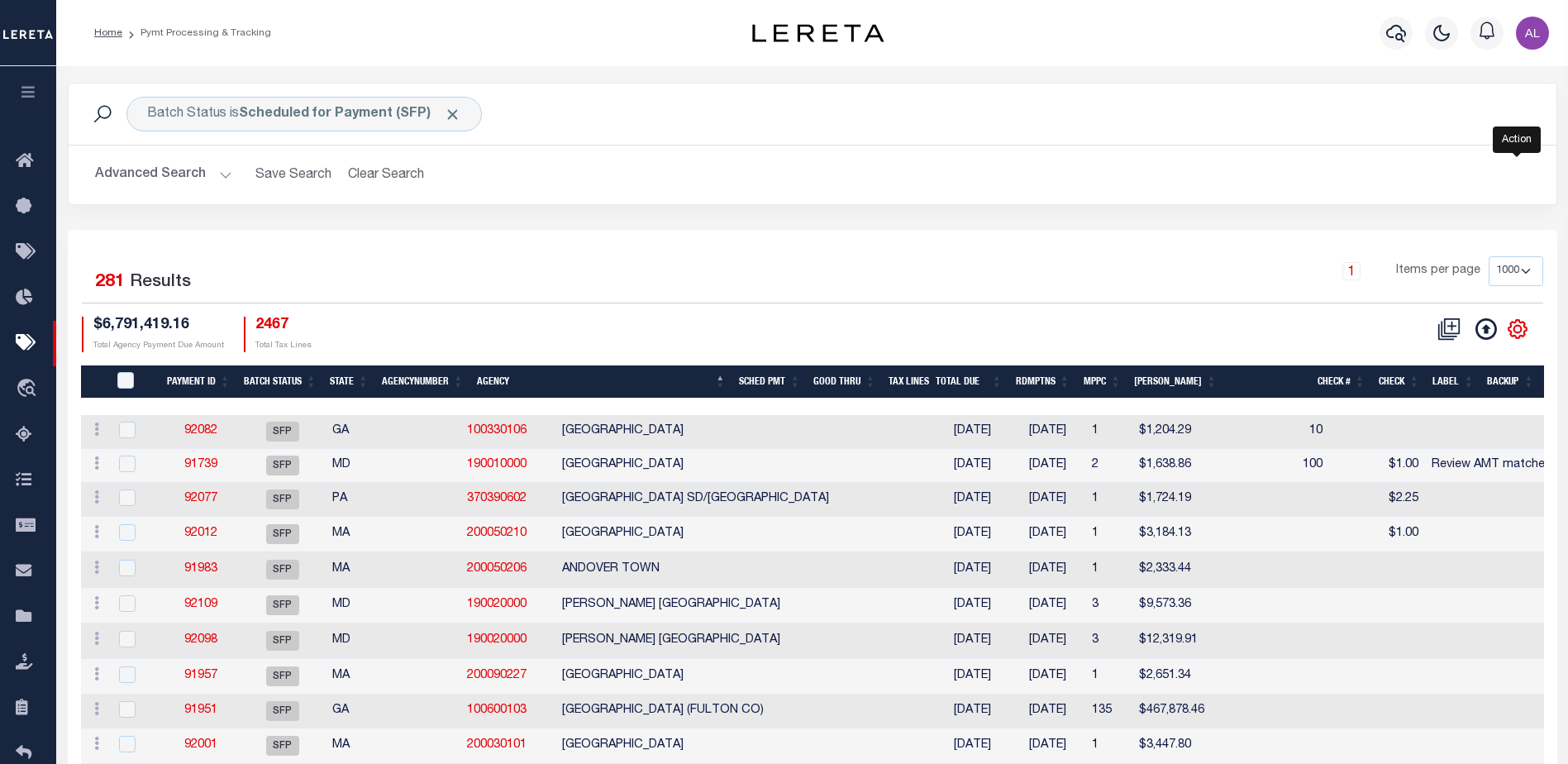
click at [1526, 325] on icon "" at bounding box center [1518, 329] width 22 height 22
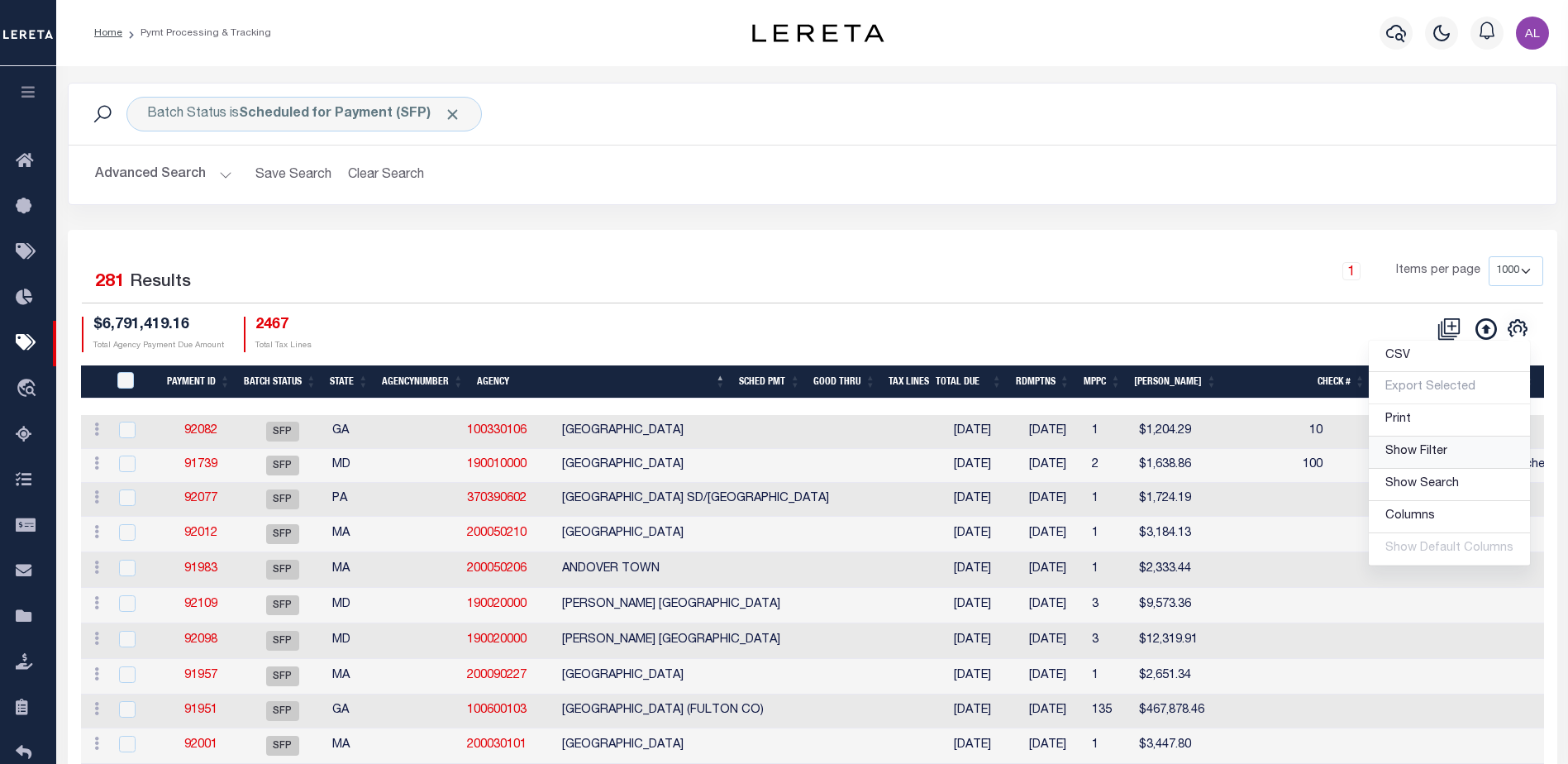
click at [1419, 454] on span "Show Filter" at bounding box center [1417, 451] width 62 height 11
select select
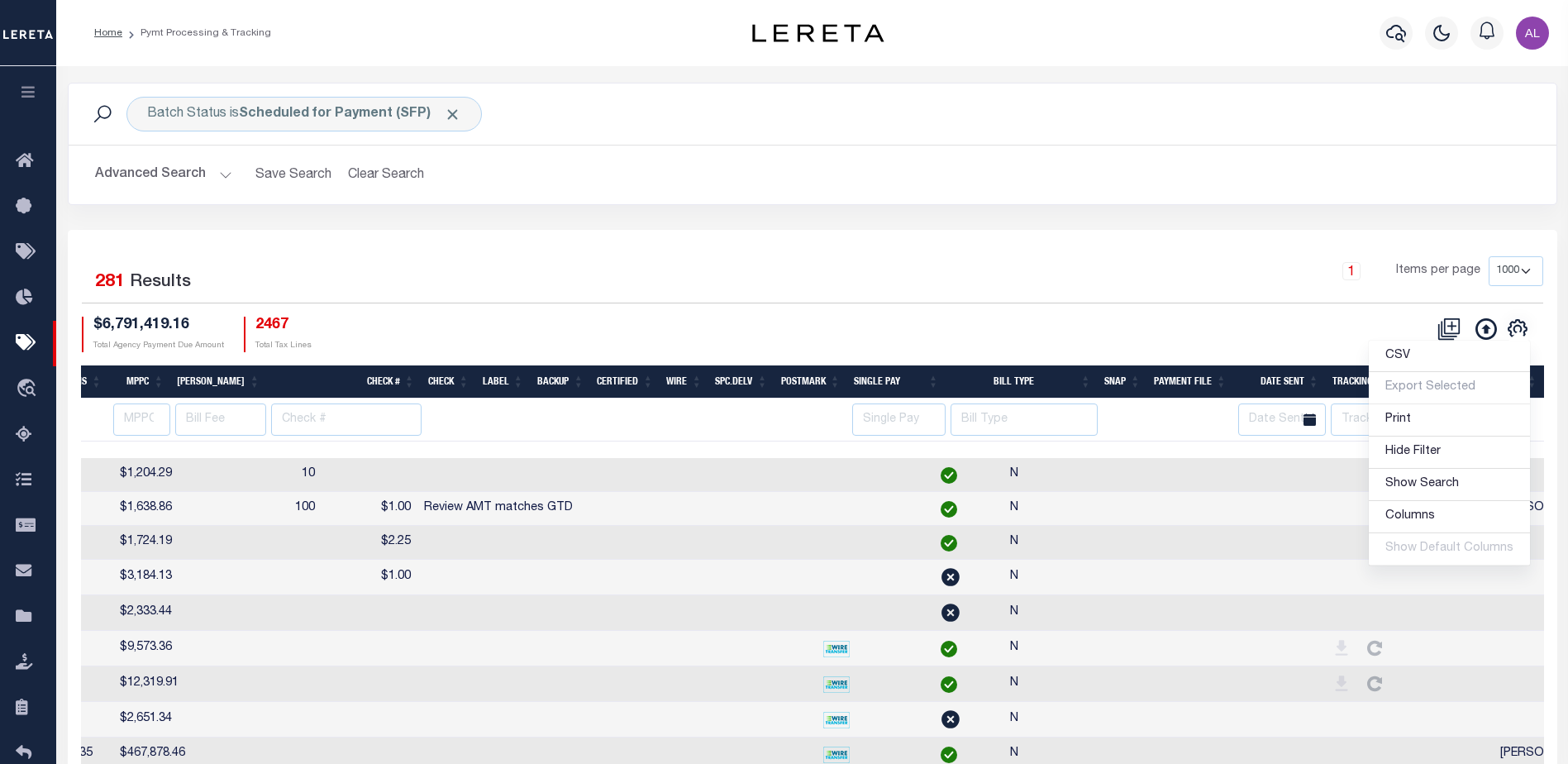
scroll to position [0, 1116]
click at [1344, 415] on input "text" at bounding box center [1381, 419] width 99 height 32
click at [1350, 415] on input "text" at bounding box center [1381, 419] width 99 height 32
type input "audria"
click at [1265, 529] on td at bounding box center [1290, 543] width 49 height 34
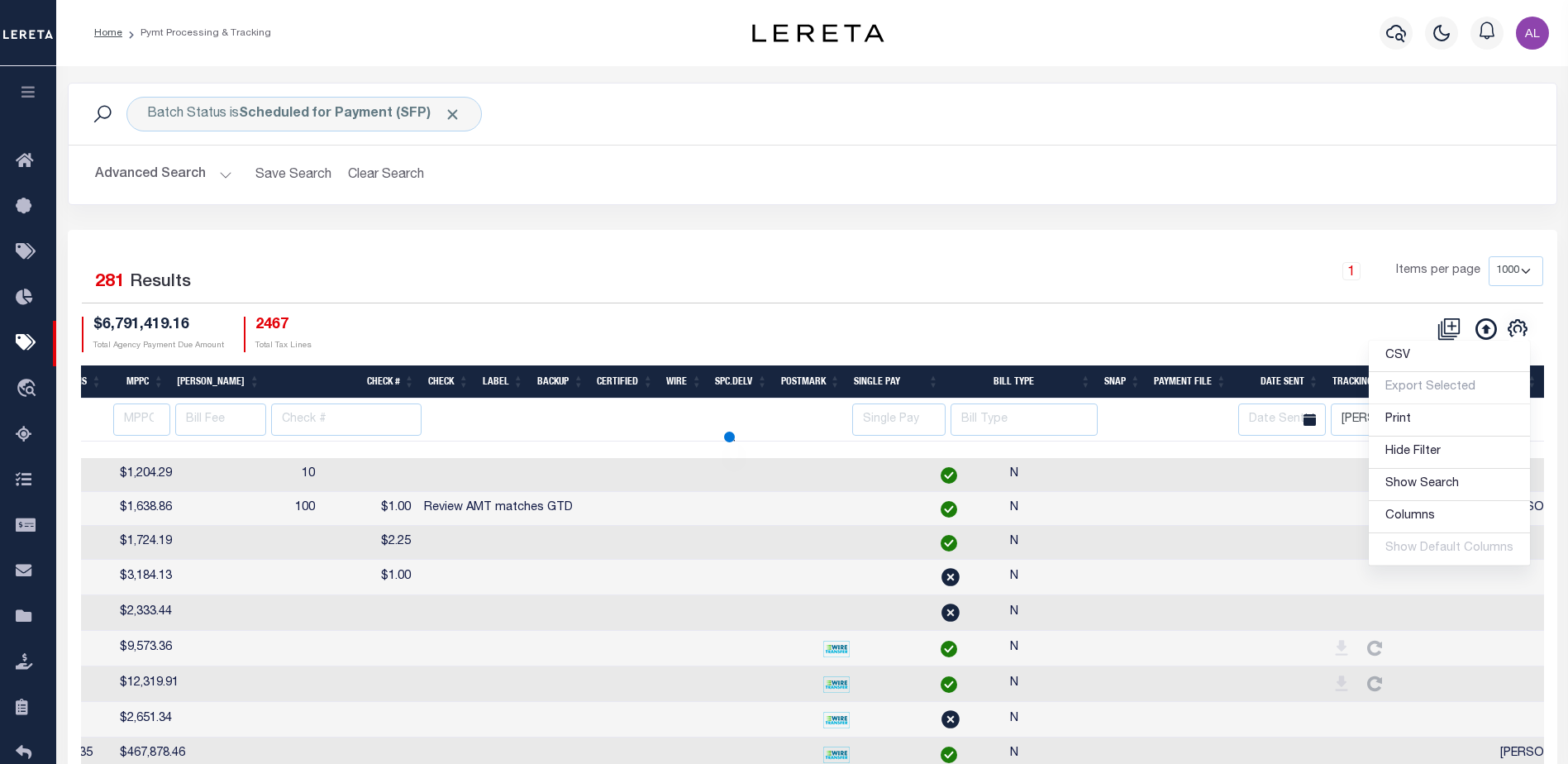
checkbox input "true"
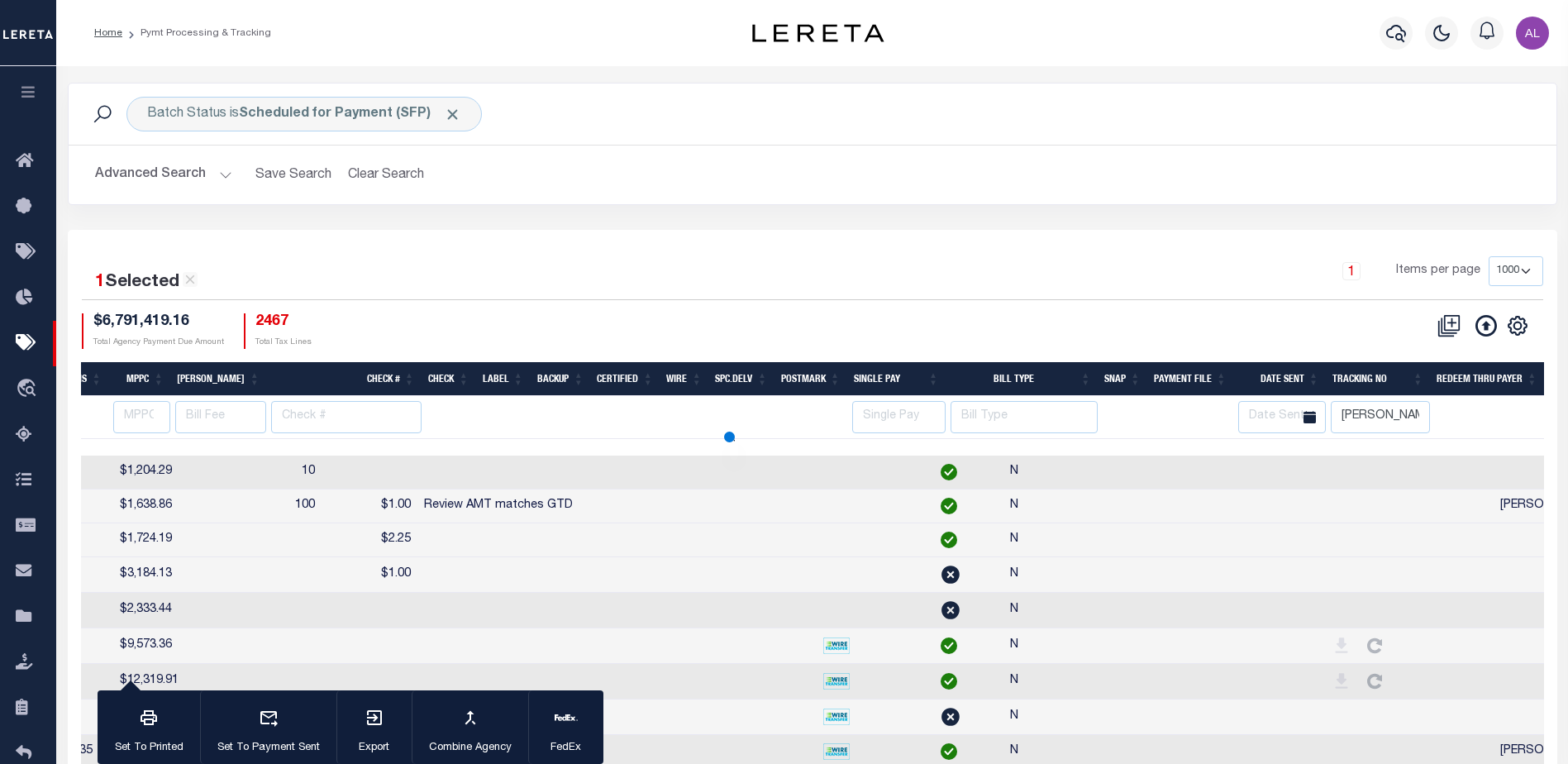
select select
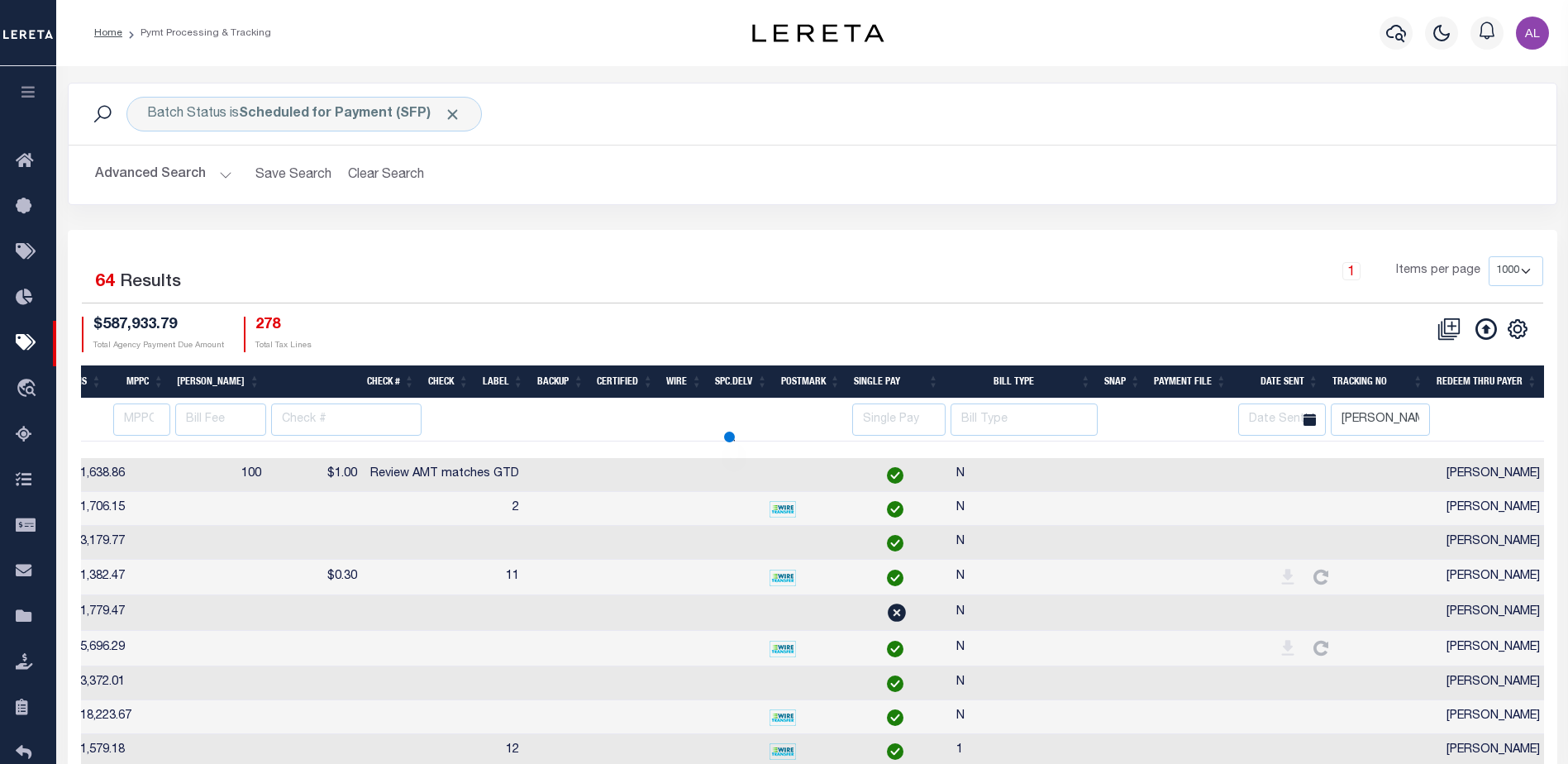
scroll to position [0, 1109]
select select
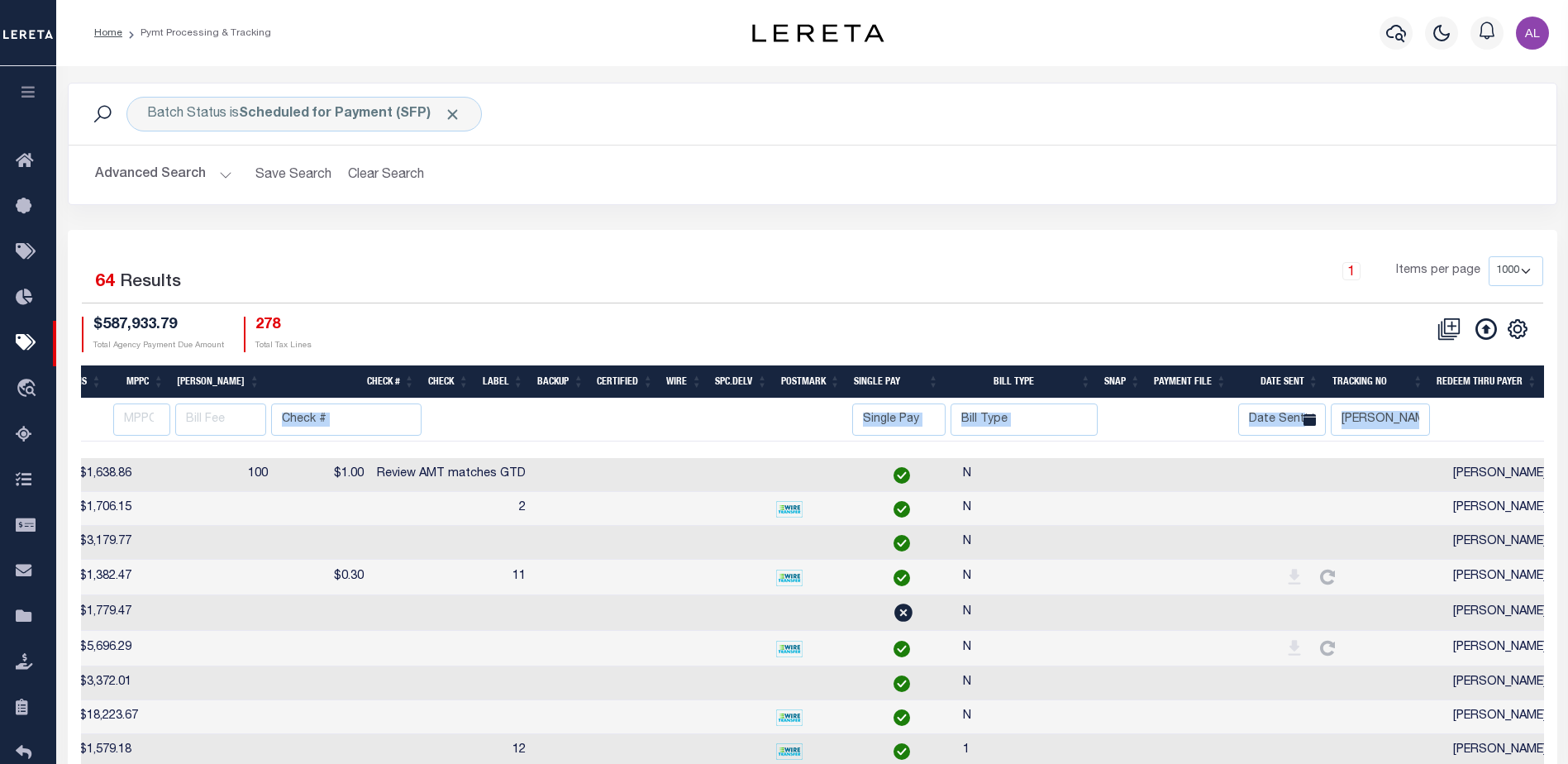
drag, startPoint x: 736, startPoint y: 447, endPoint x: 317, endPoint y: 426, distance: 419.5
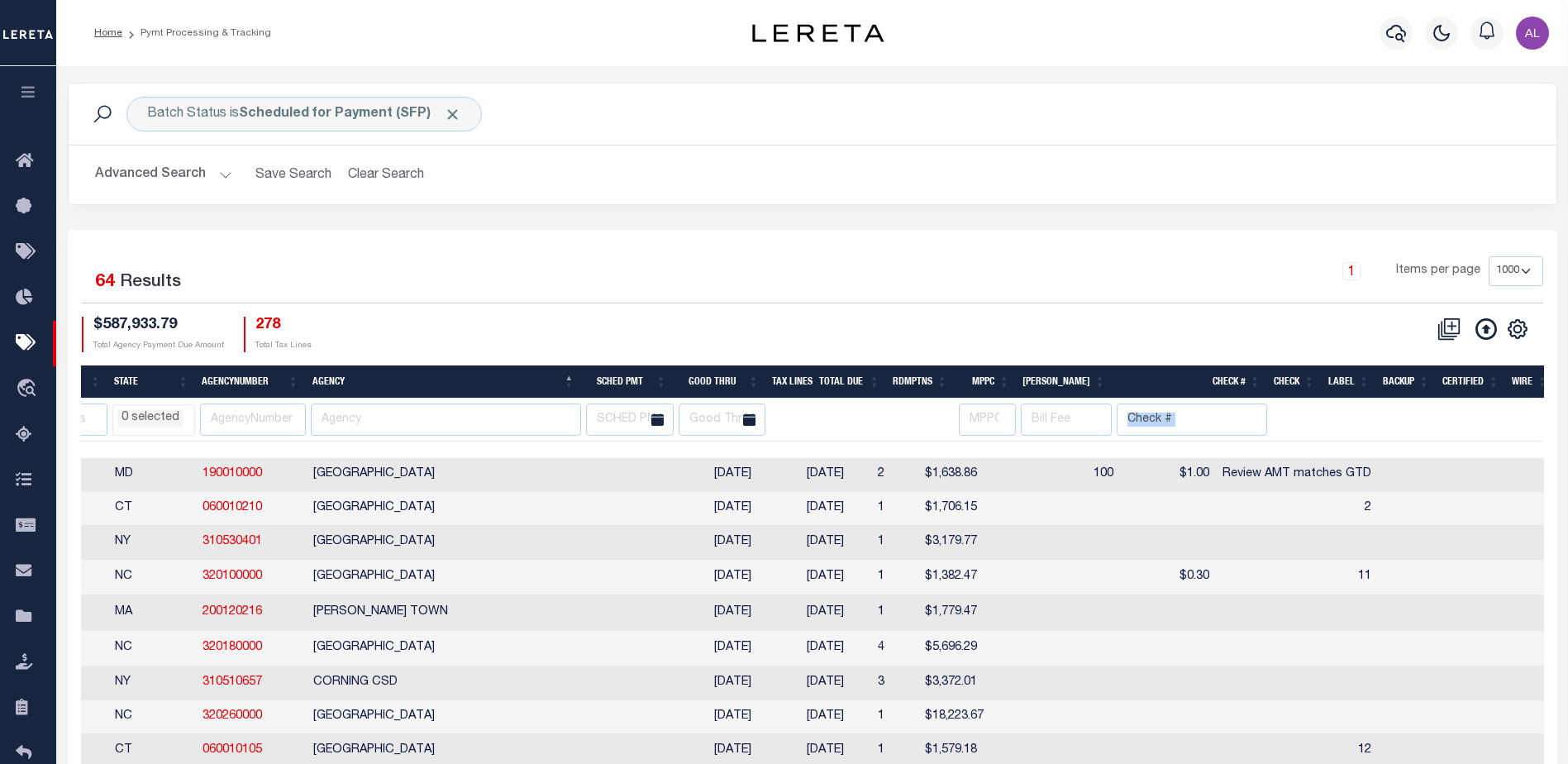
scroll to position [0, 0]
click at [150, 418] on li "0 selected" at bounding box center [156, 418] width 66 height 18
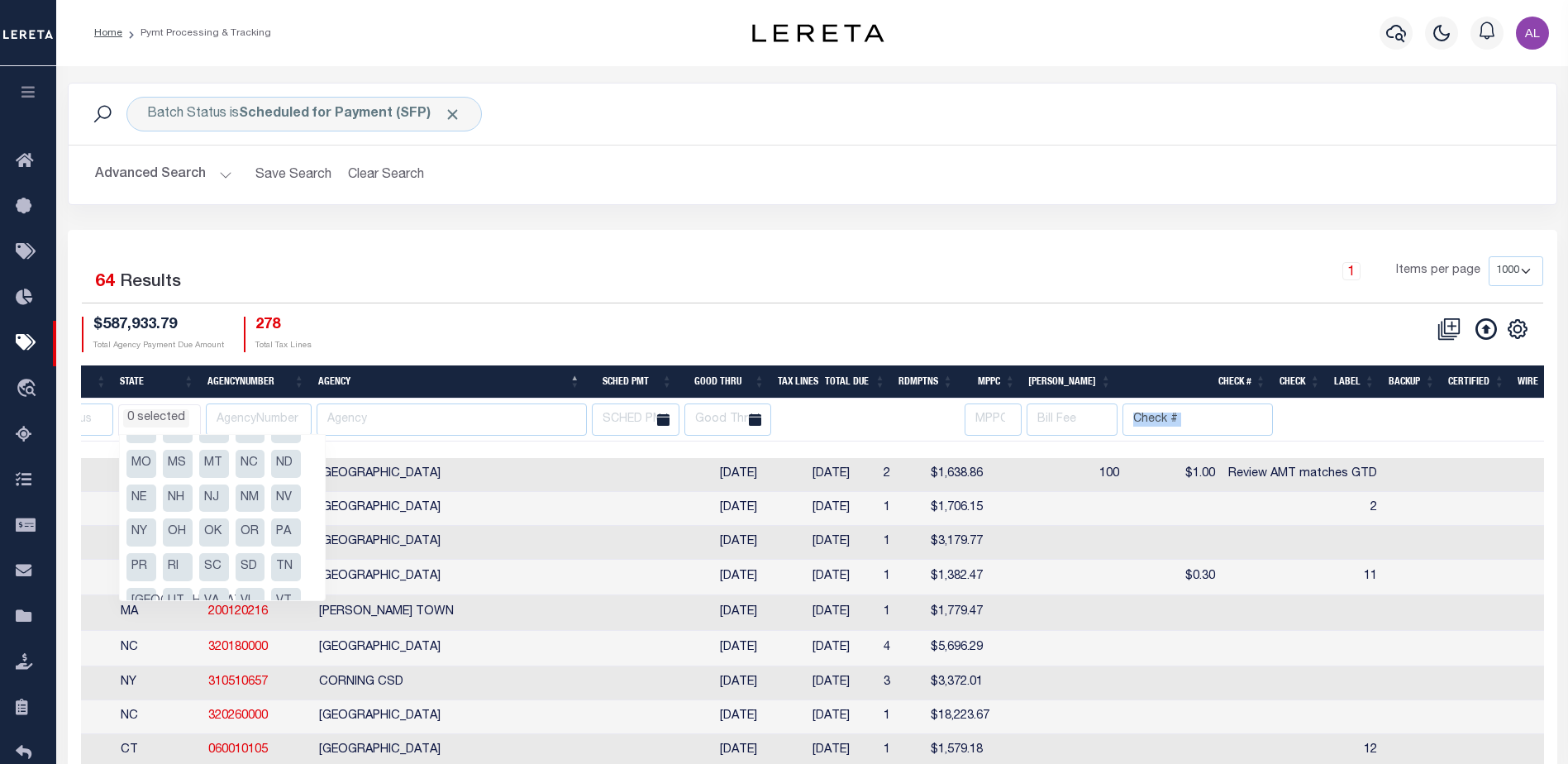
click at [285, 531] on li "PA" at bounding box center [286, 532] width 29 height 28
select select "PA"
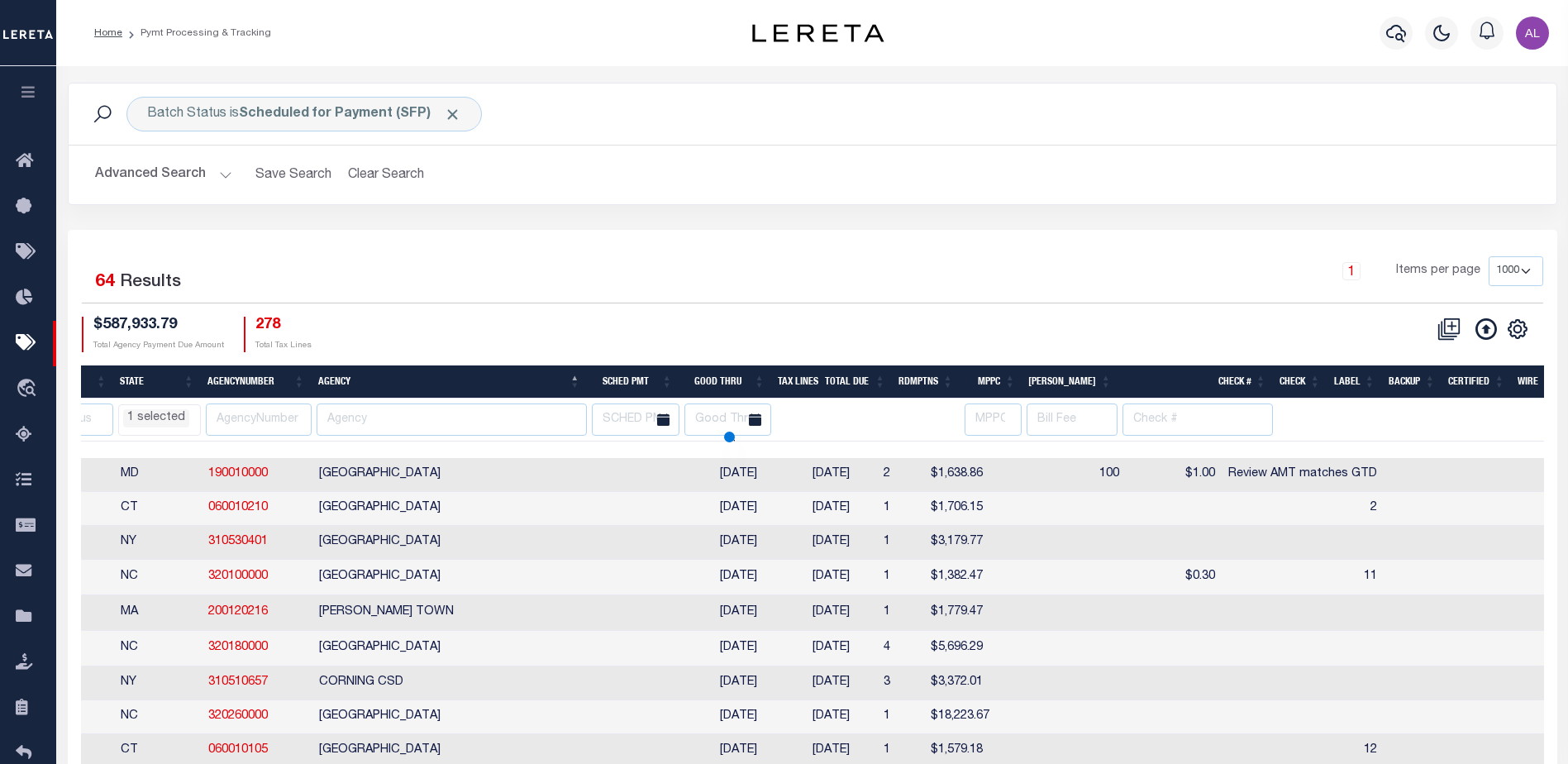
click at [510, 329] on div "$587,933.79 Total Agency Payment Due Amount 278 Total Tax Lines" at bounding box center [446, 334] width 731 height 36
select select "PA"
select select
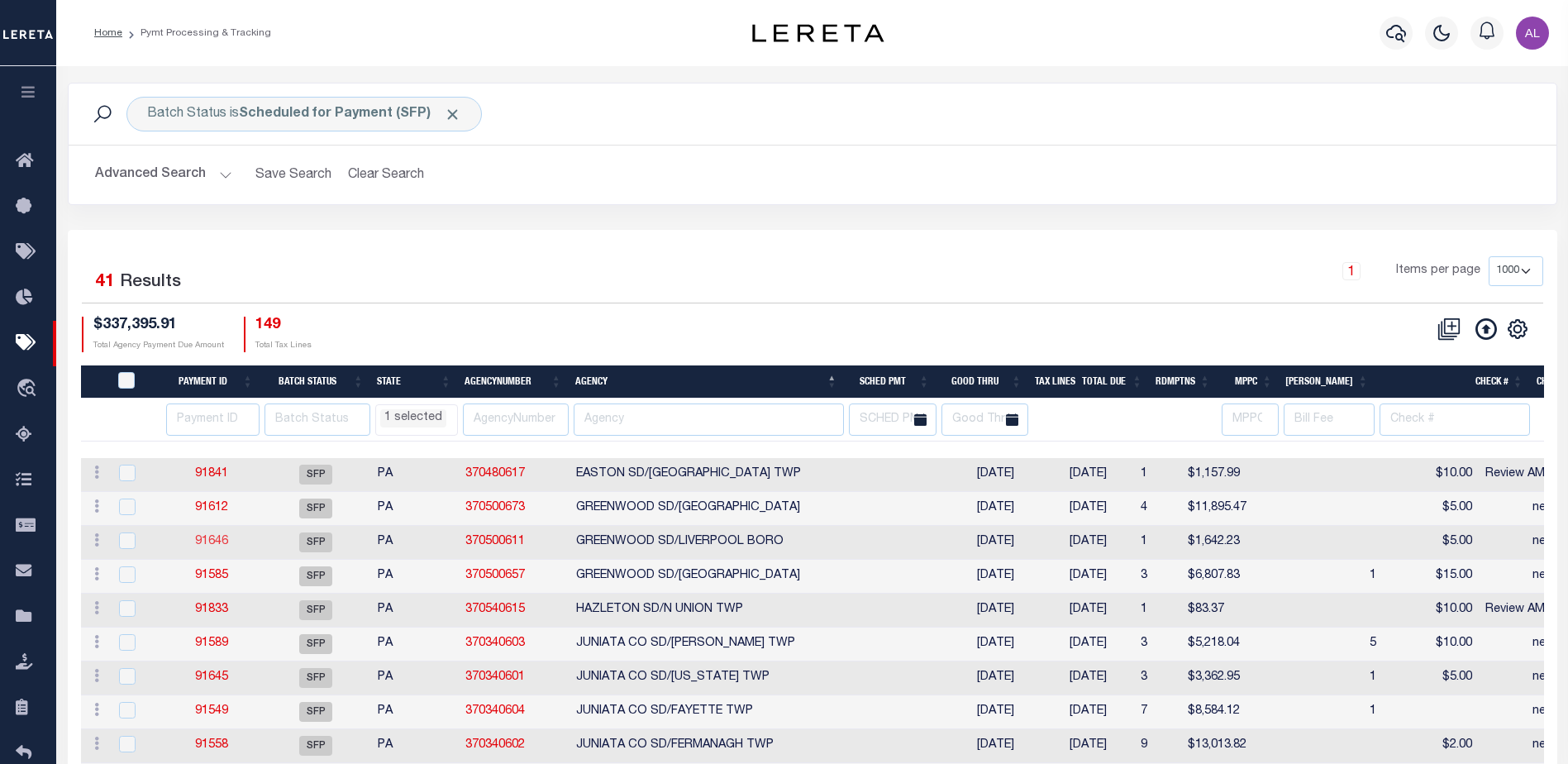
click at [211, 543] on link "91646" at bounding box center [211, 541] width 33 height 11
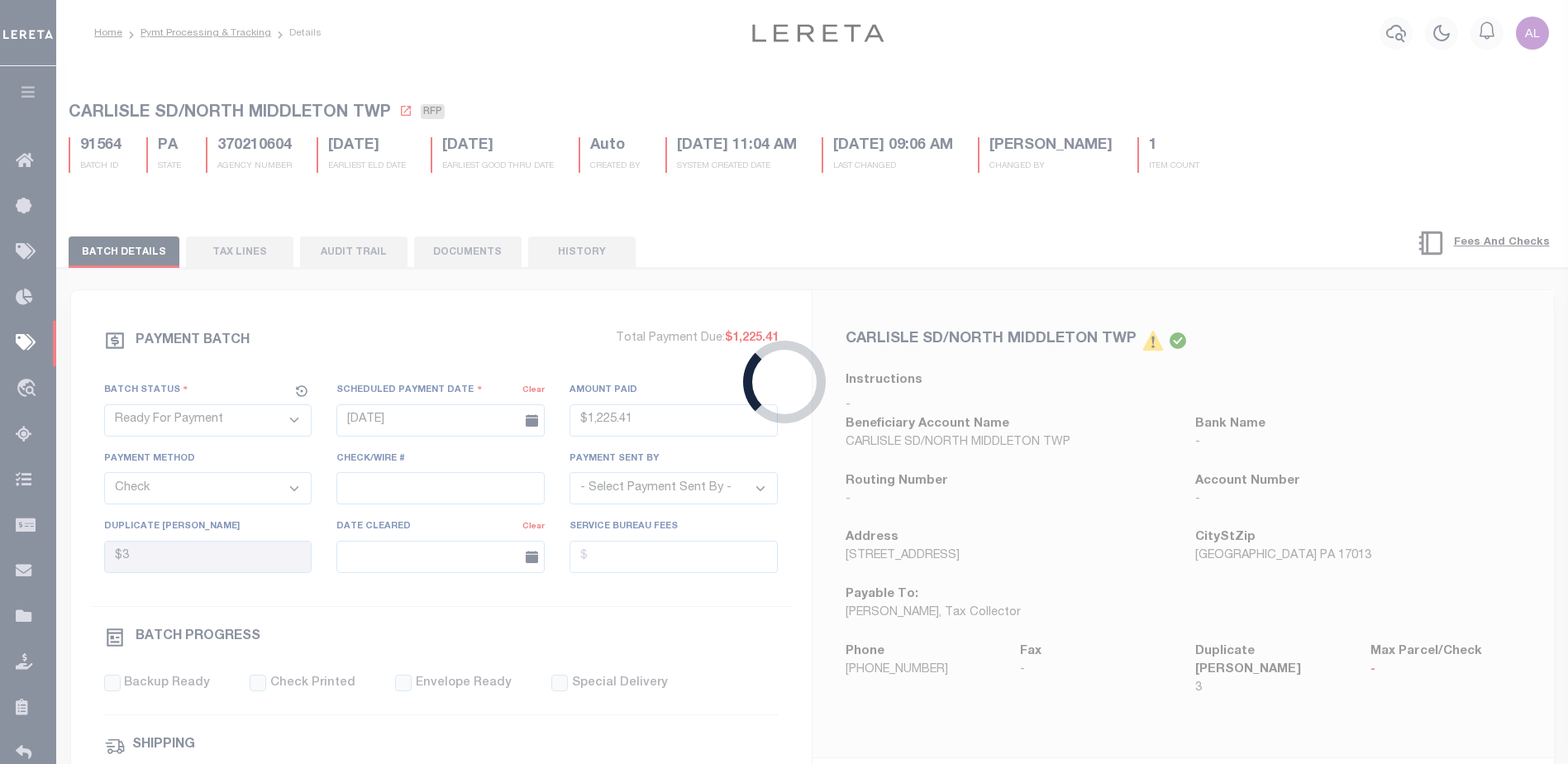
select select "SFP"
type input "08/20/2025"
select select
type input "need request LOD"
select select
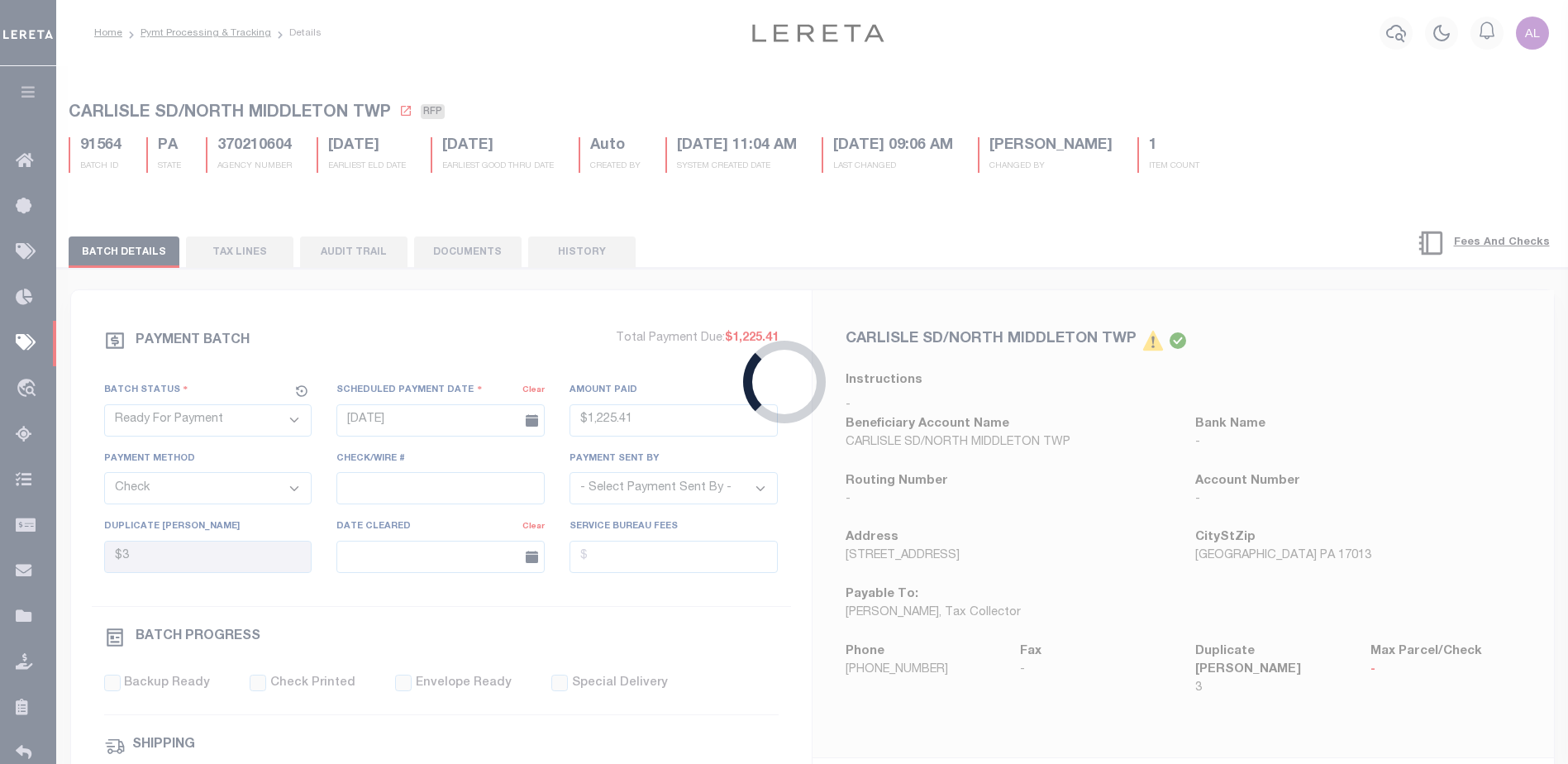
checkbox input "false"
type input "Audria"
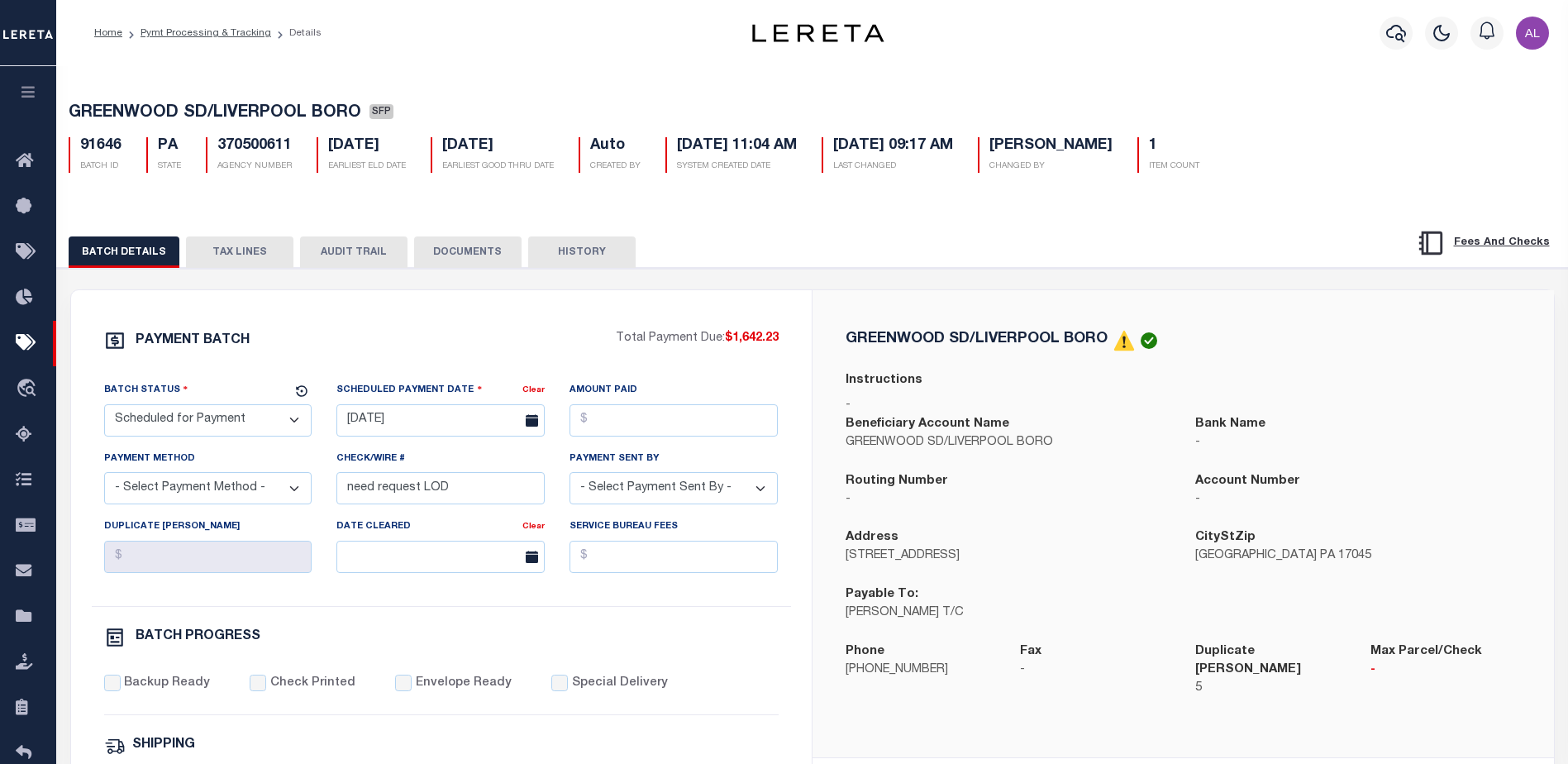
click at [233, 254] on button "TAX LINES" at bounding box center [240, 252] width 107 height 31
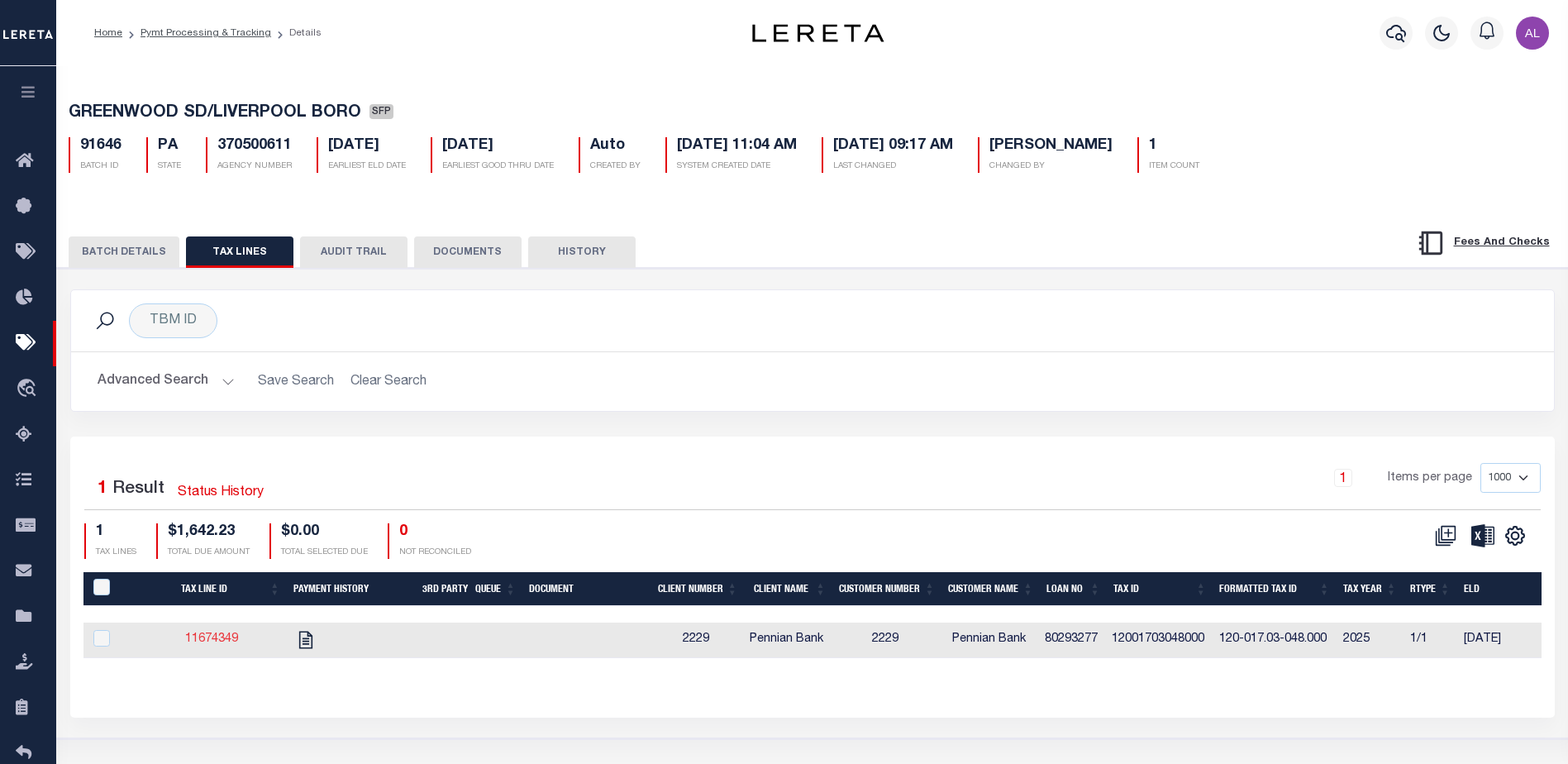
click at [220, 637] on link "11674349" at bounding box center [211, 639] width 53 height 11
checkbox input "true"
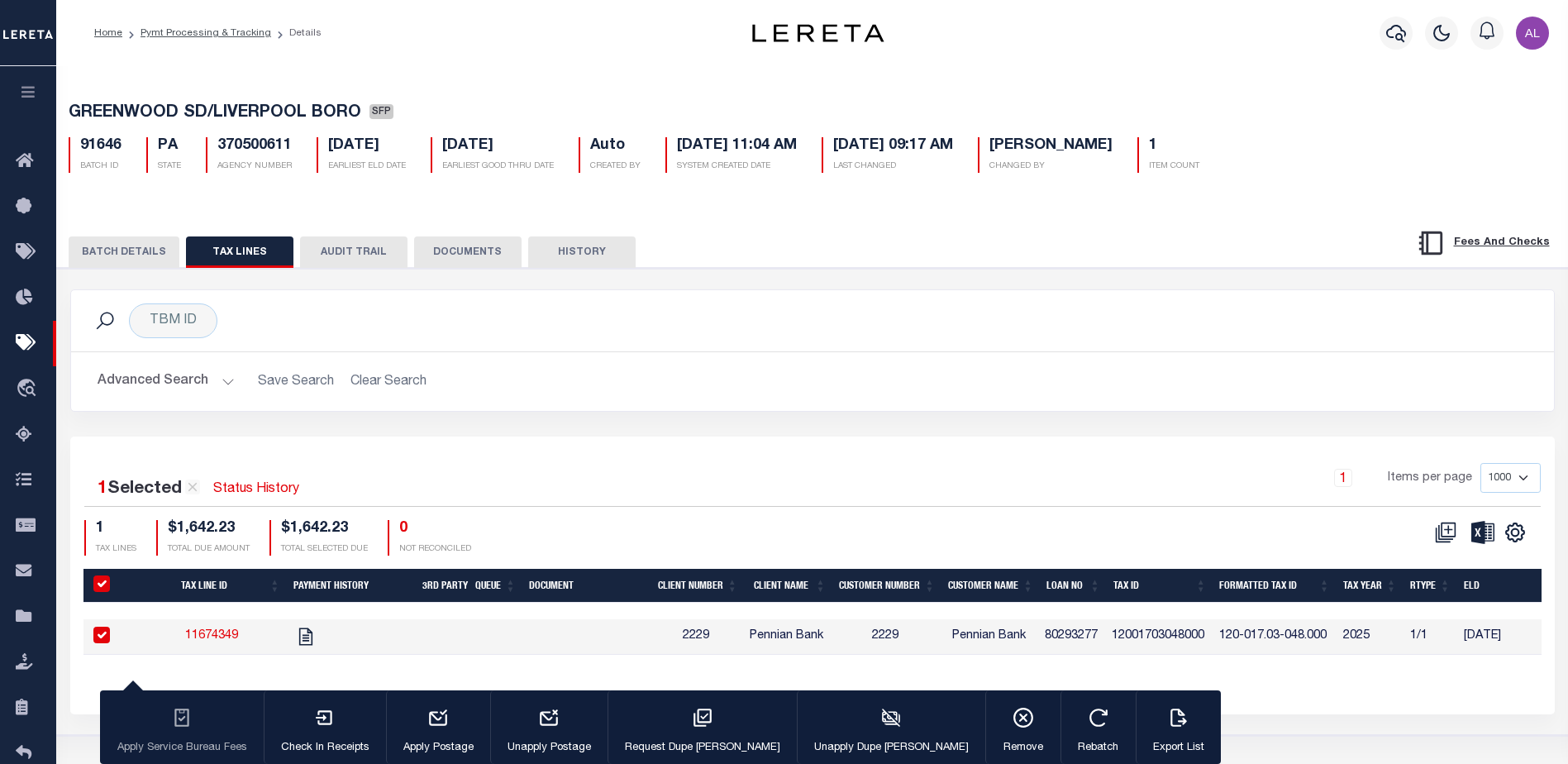
click at [110, 259] on button "BATCH DETAILS" at bounding box center [124, 252] width 111 height 31
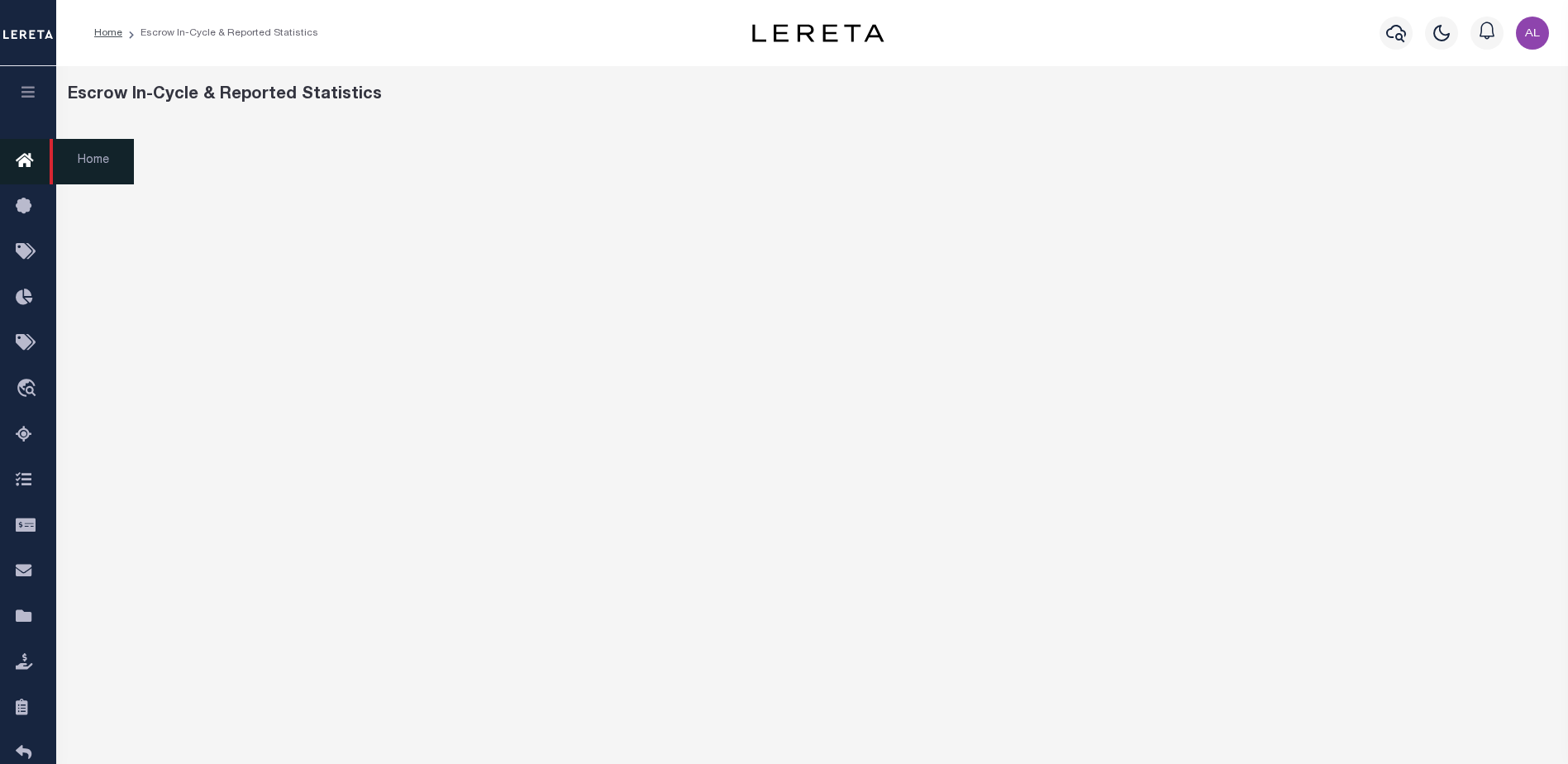
click at [23, 167] on icon at bounding box center [29, 162] width 27 height 21
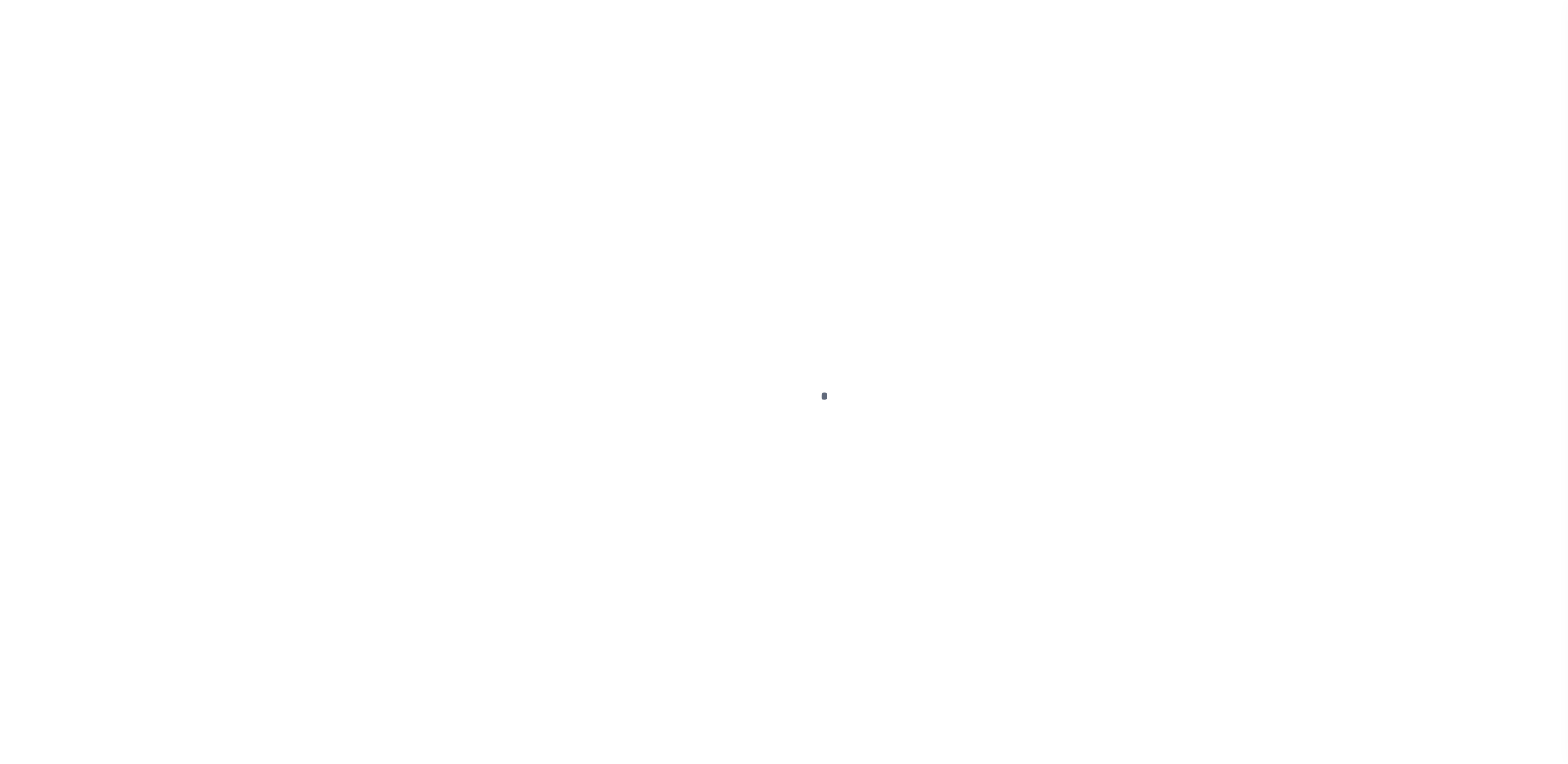
select select "DUE"
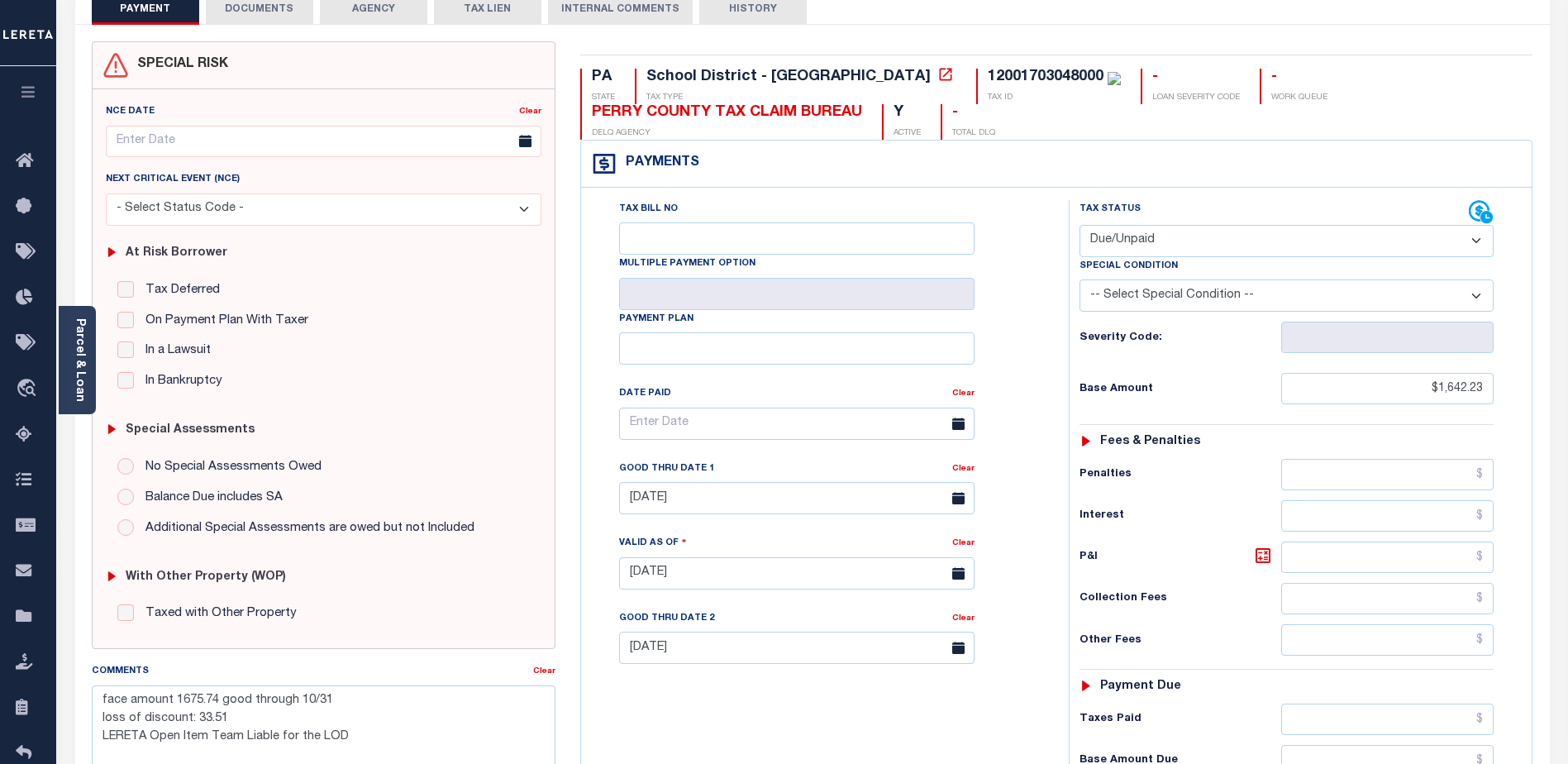
scroll to position [166, 0]
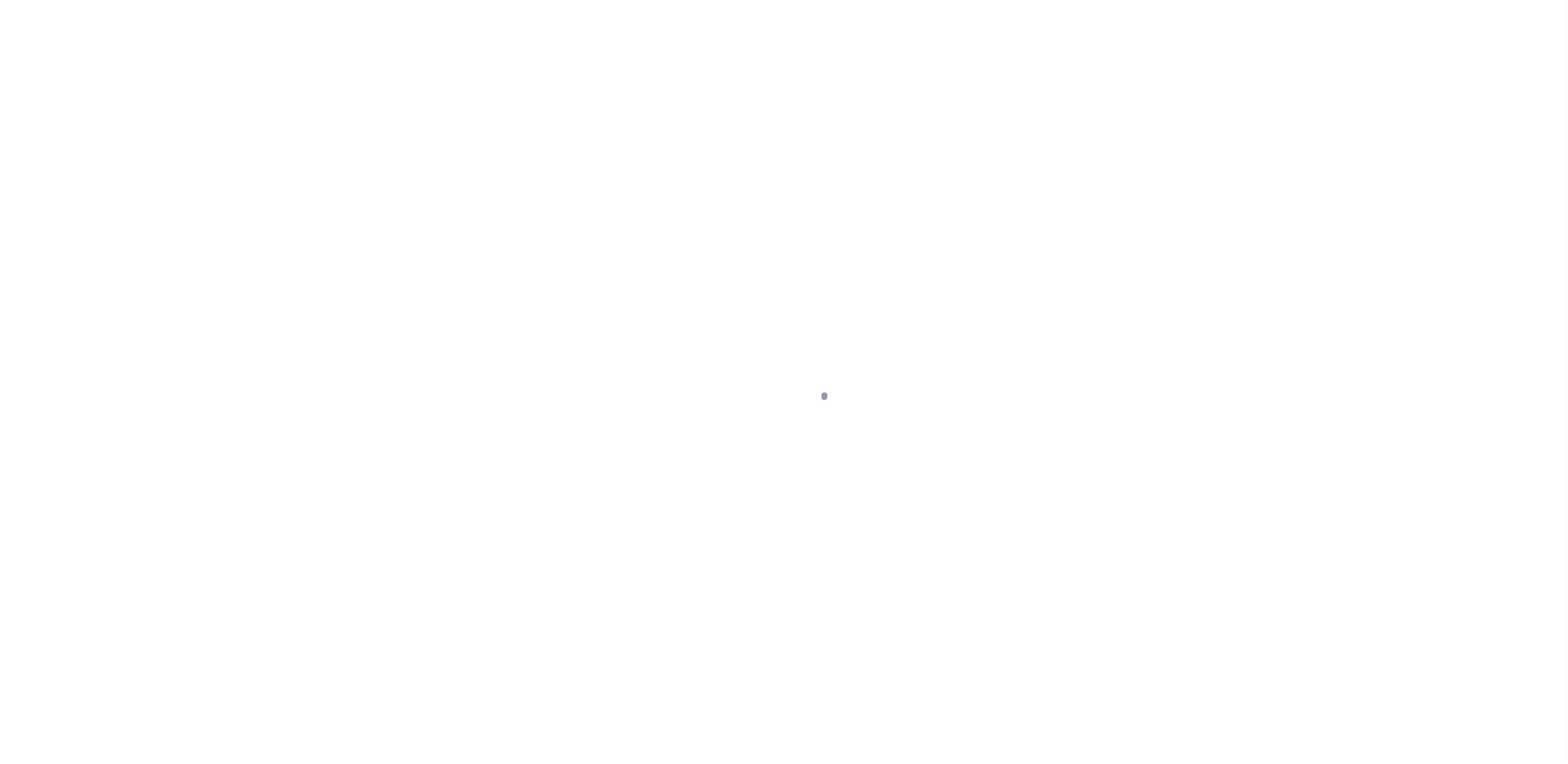
select select "SFP"
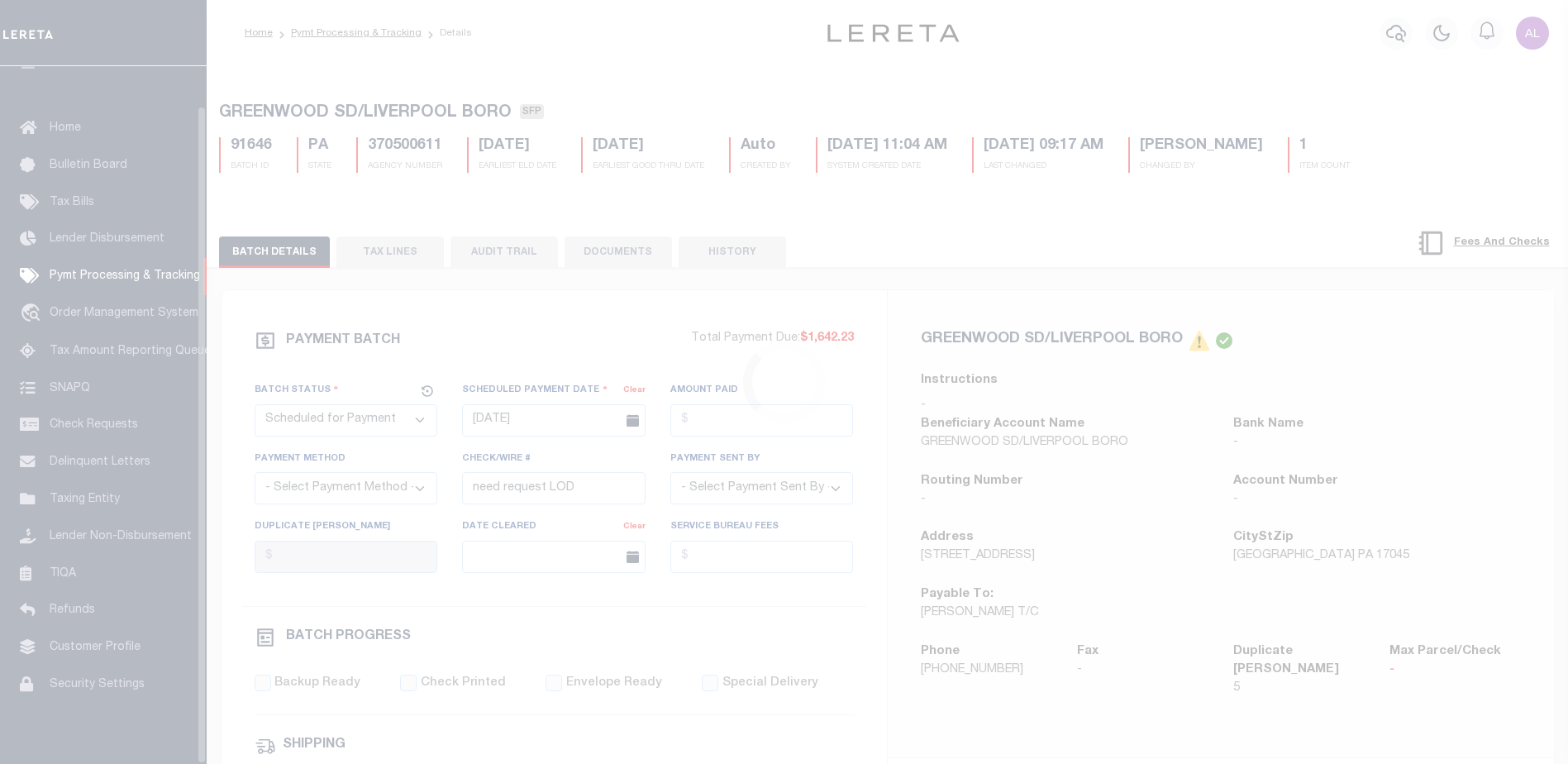
scroll to position [42, 0]
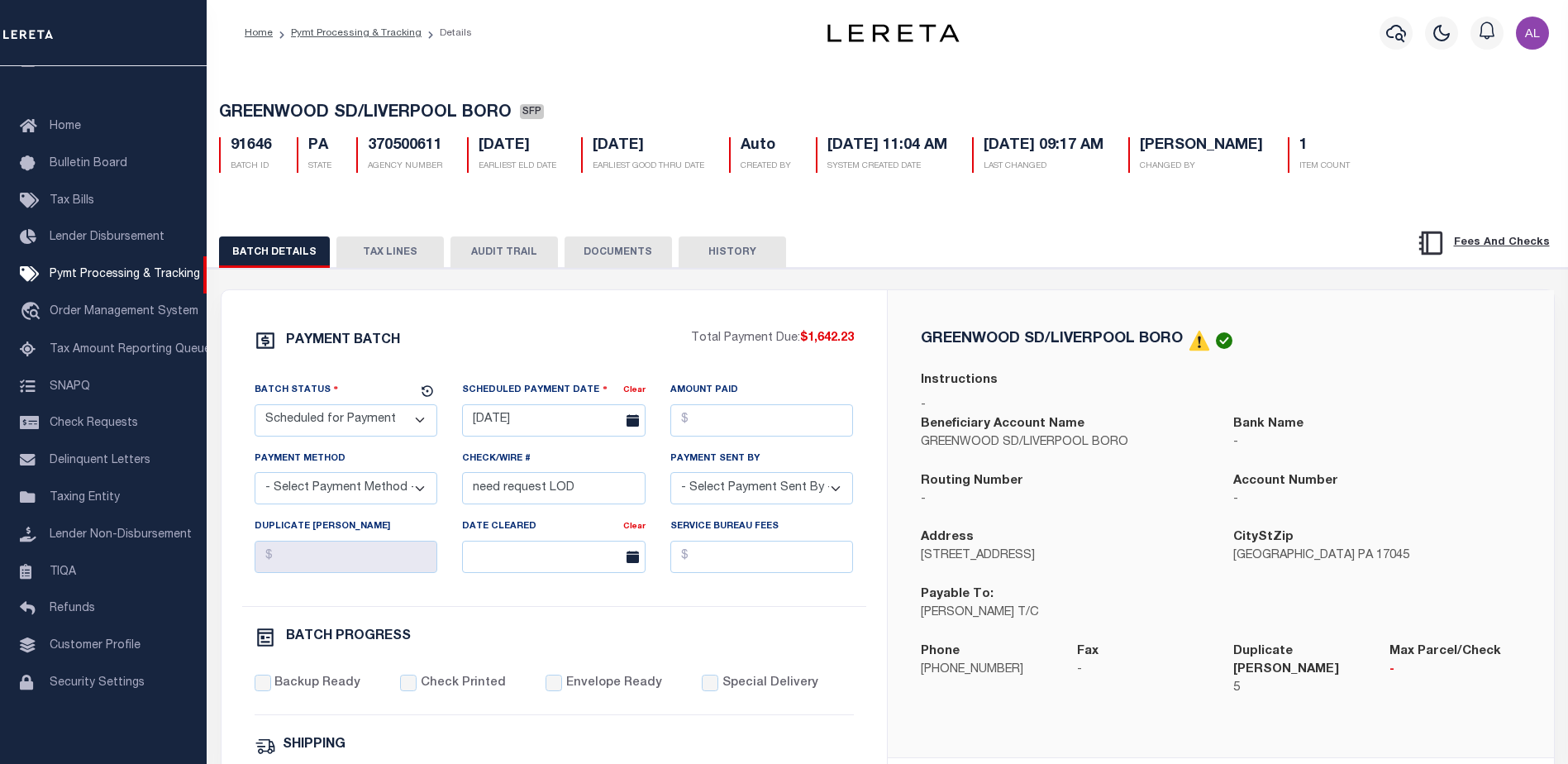
click at [400, 254] on button "TAX LINES" at bounding box center [390, 252] width 107 height 31
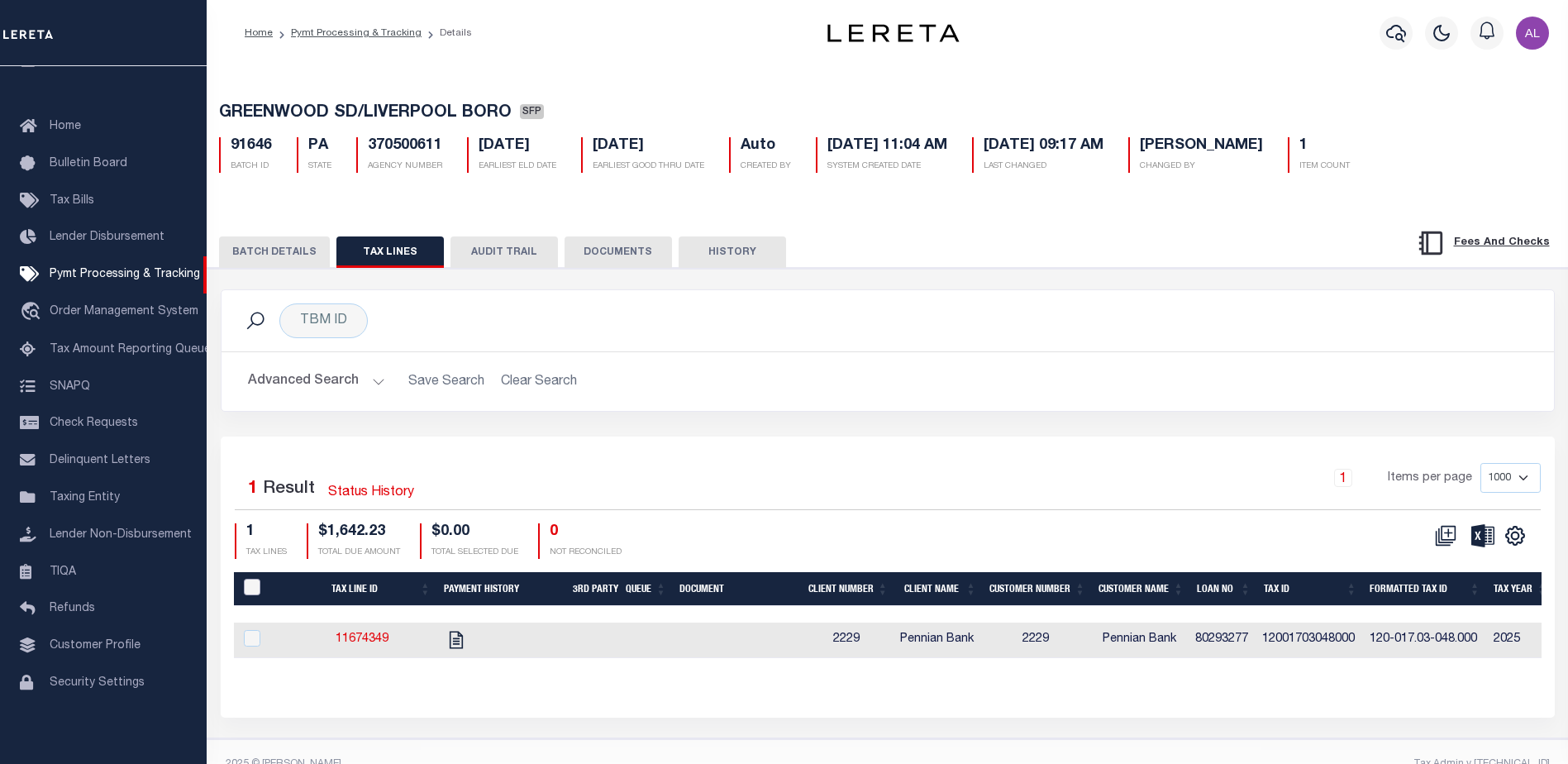
click at [257, 596] on input "PayeePaymentBatchId" at bounding box center [251, 587] width 16 height 16
checkbox input "true"
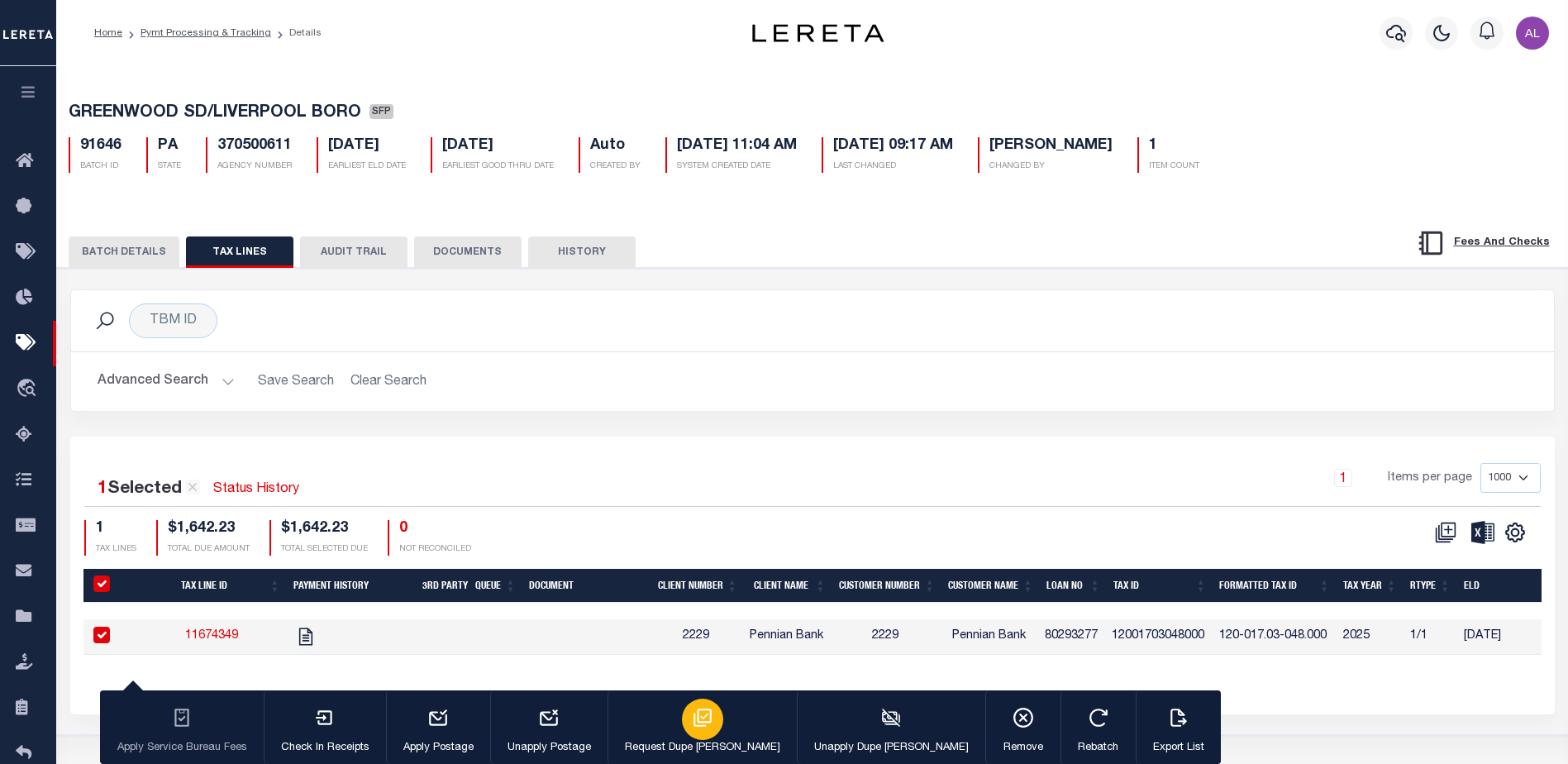
click at [692, 728] on icon "button" at bounding box center [702, 718] width 22 height 22
type input "[DATE]"
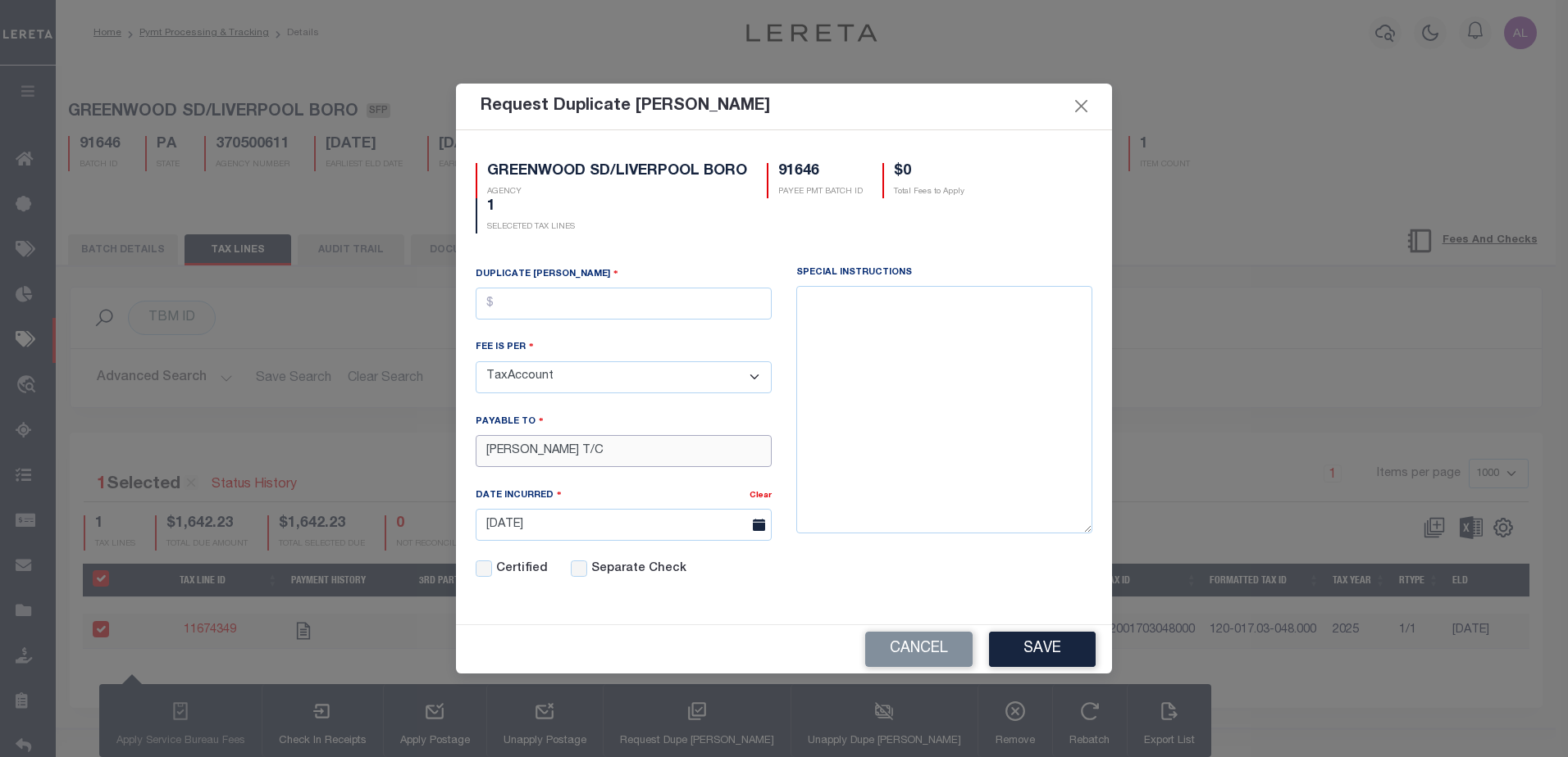
drag, startPoint x: 605, startPoint y: 450, endPoint x: 745, endPoint y: 455, distance: 140.1
click at [745, 455] on input "[PERSON_NAME] T/C" at bounding box center [623, 450] width 296 height 32
type input "[PERSON_NAME]"
click at [542, 300] on input "text" at bounding box center [623, 303] width 296 height 32
type input "$5.00"
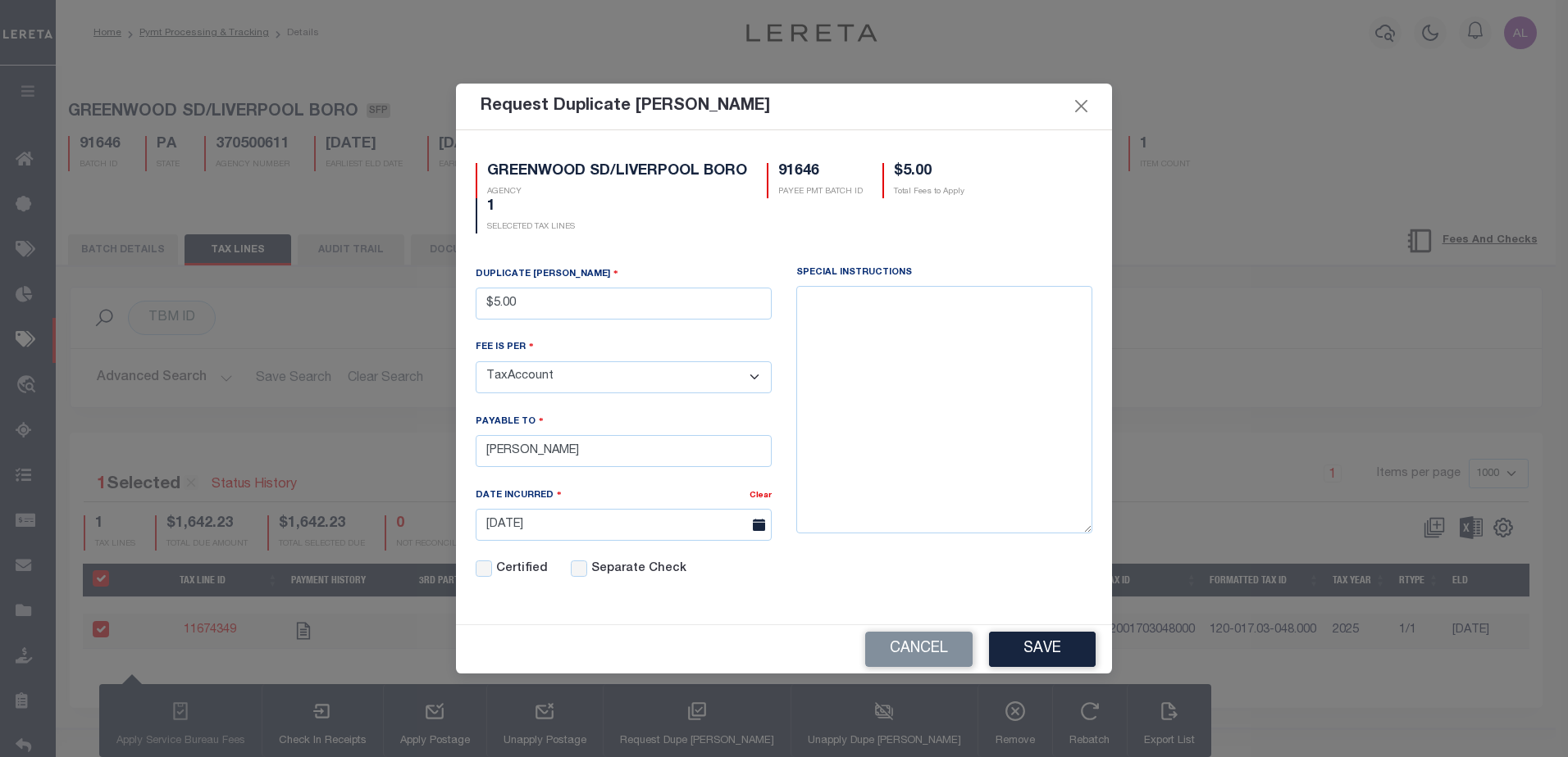
click at [1046, 649] on button "Save" at bounding box center [1042, 649] width 107 height 35
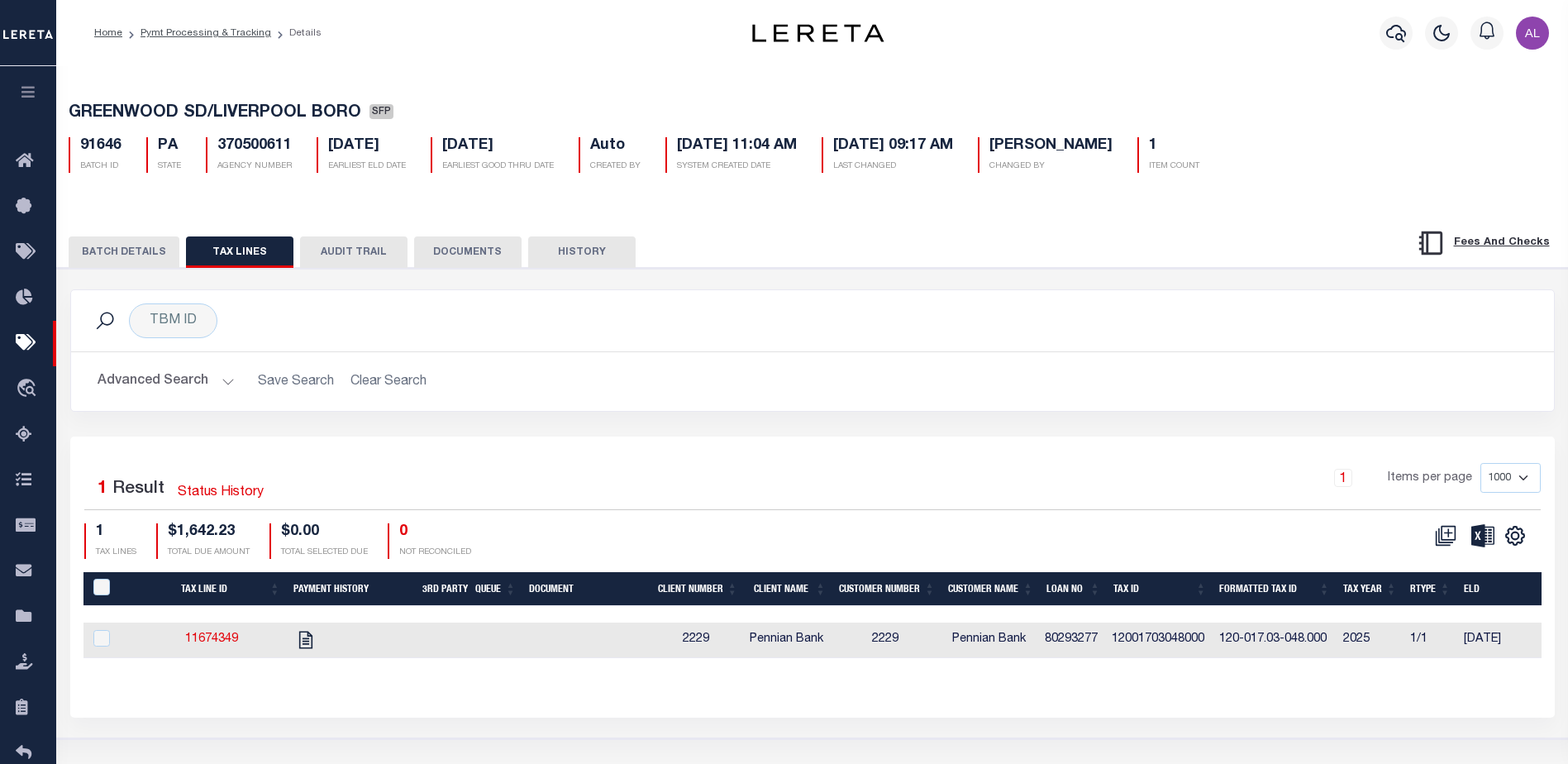
click at [119, 248] on button "BATCH DETAILS" at bounding box center [124, 252] width 111 height 31
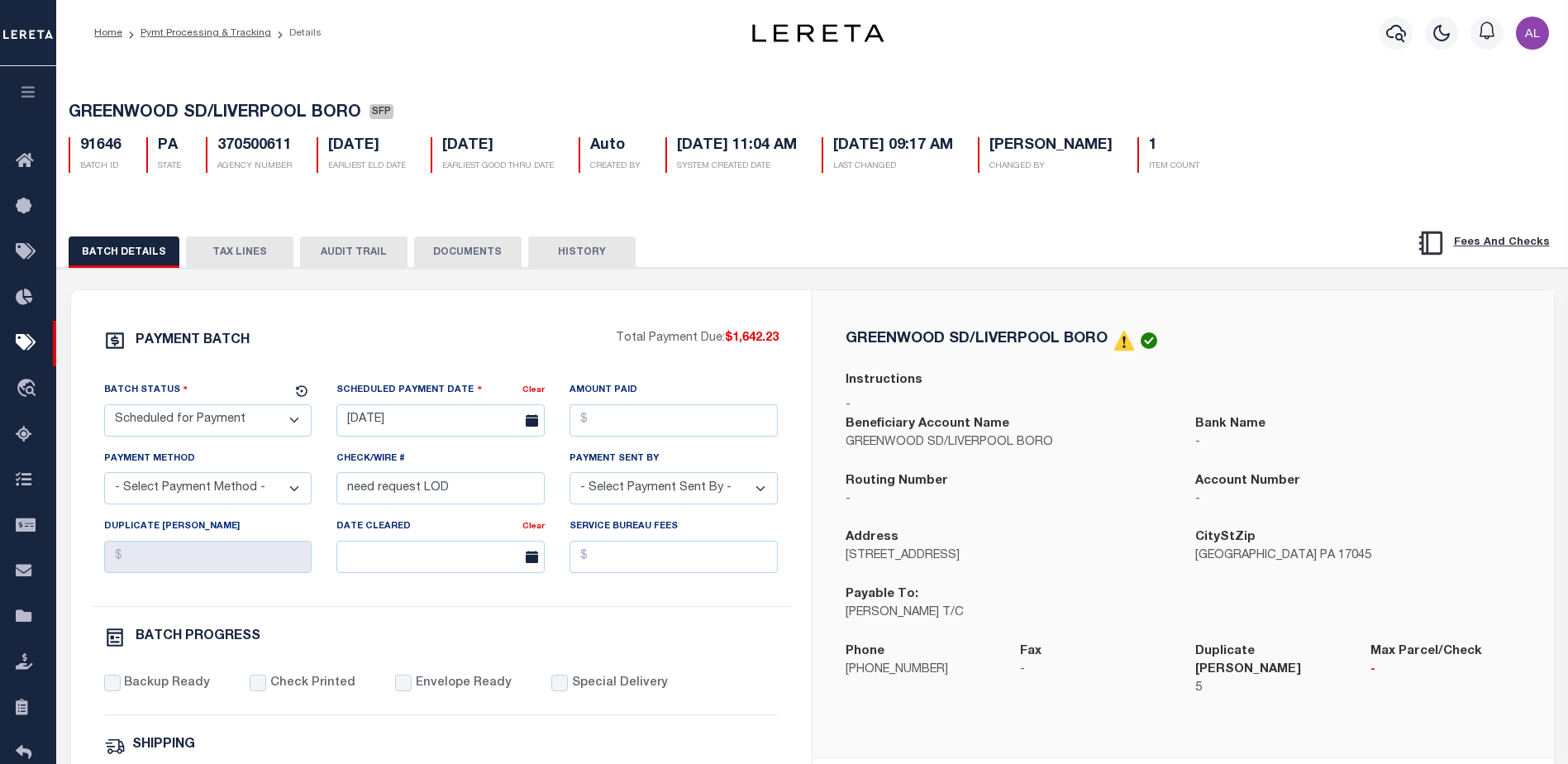
click at [239, 422] on select "- Select Status - Scheduled for Payment Ready For Payment Payment Sent Cleared …" at bounding box center [208, 420] width 208 height 32
select select "RFP"
click at [104, 408] on select "- Select Status - Scheduled for Payment Ready For Payment Payment Sent Cleared …" at bounding box center [208, 420] width 208 height 32
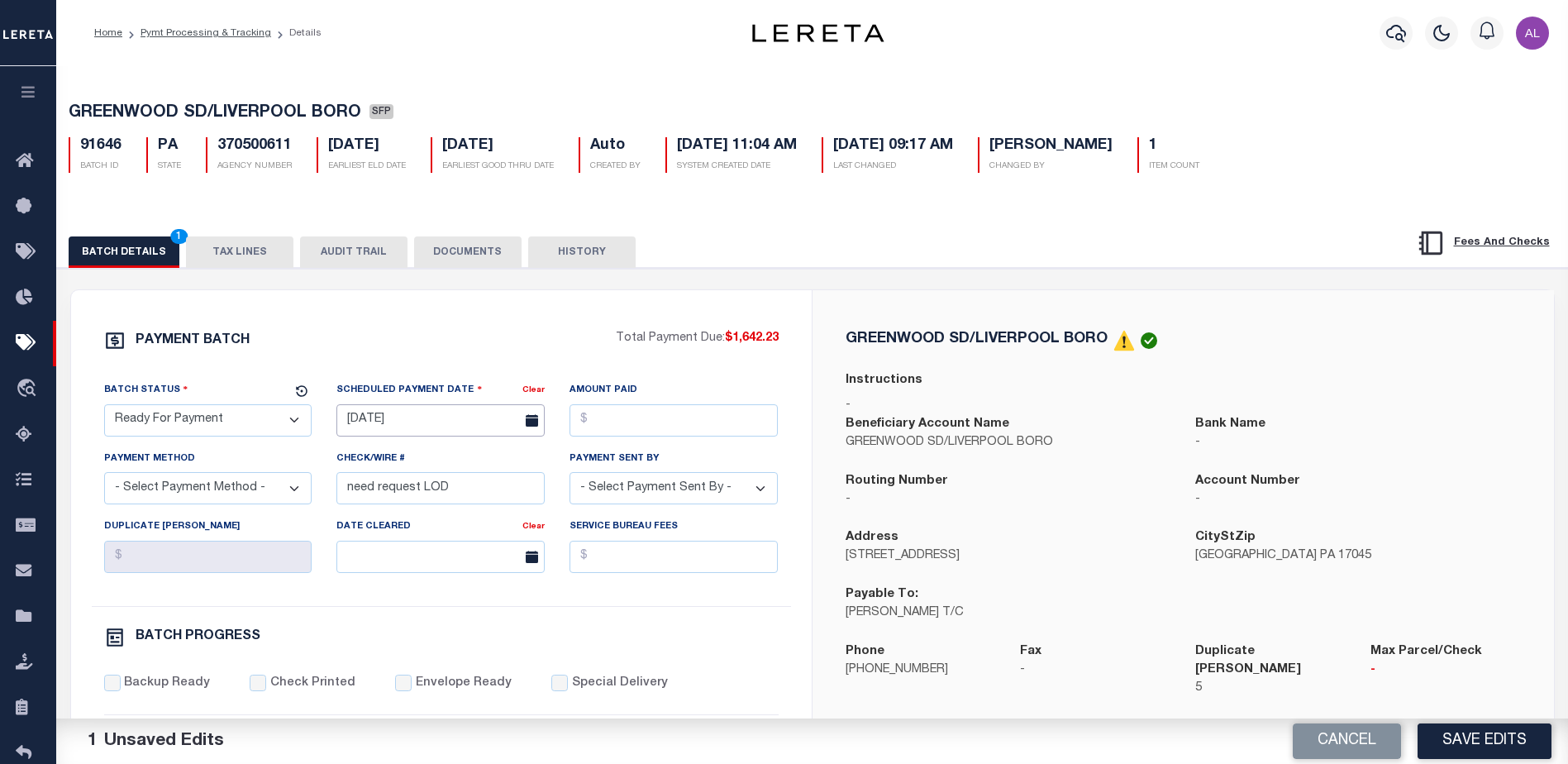
click at [427, 421] on input "[DATE]" at bounding box center [440, 420] width 208 height 32
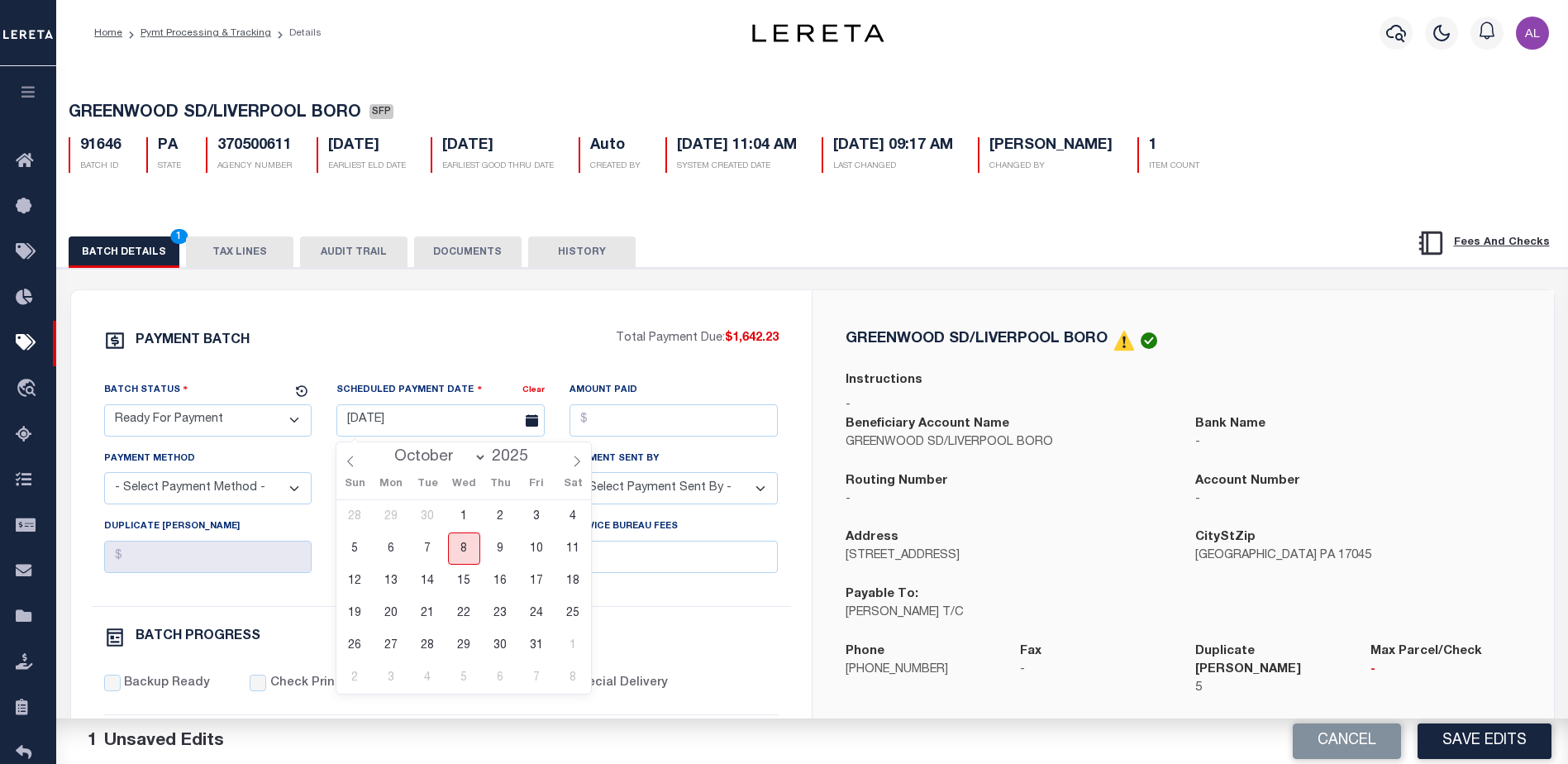
drag, startPoint x: 468, startPoint y: 550, endPoint x: 546, endPoint y: 496, distance: 94.9
click at [474, 544] on span "8" at bounding box center [464, 548] width 32 height 32
type input "[DATE]"
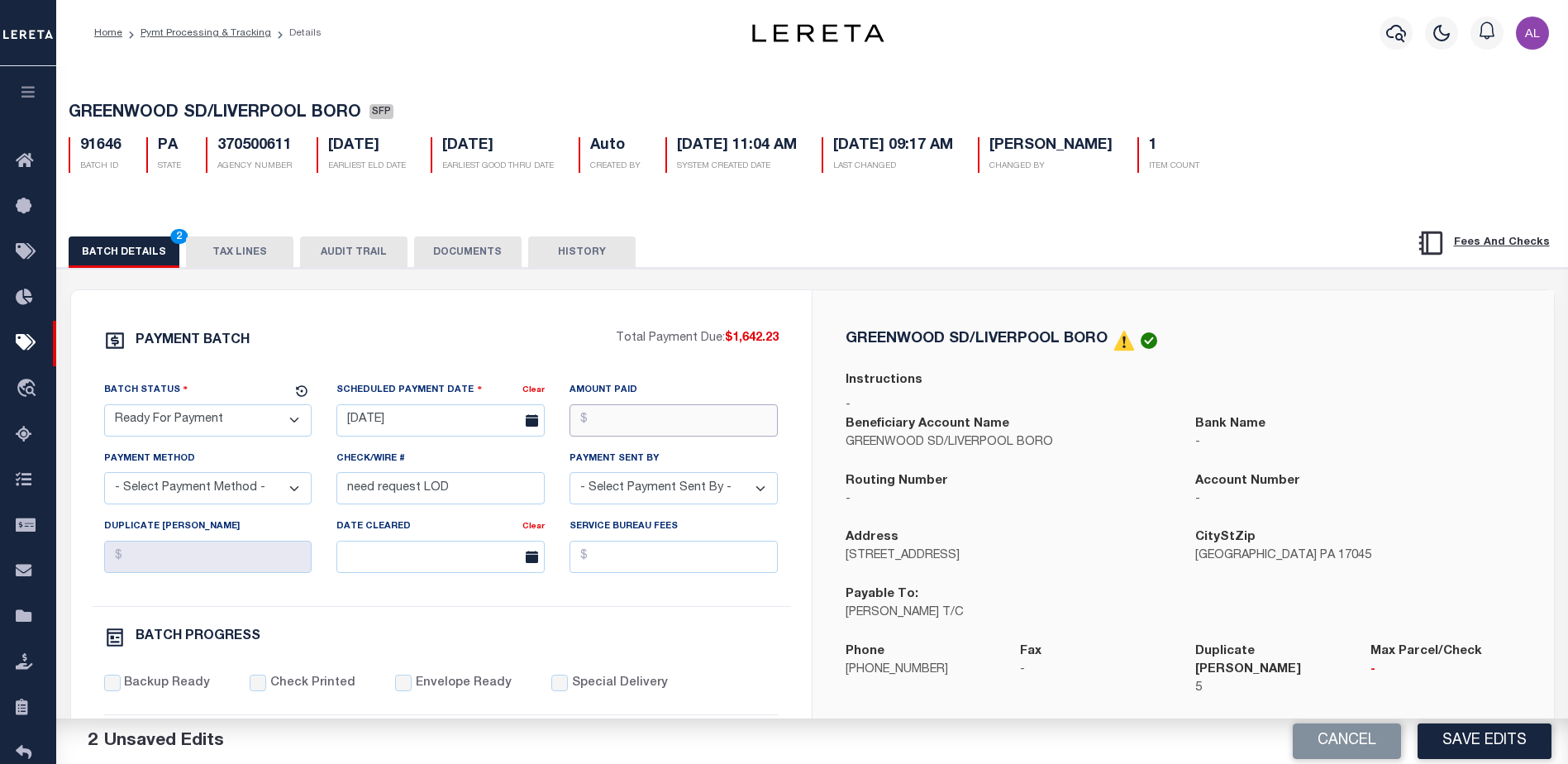
click at [678, 428] on input "Amount Paid" at bounding box center [673, 420] width 208 height 32
type input "$1,642.23"
drag, startPoint x: 223, startPoint y: 494, endPoint x: 212, endPoint y: 493, distance: 11.0
click at [218, 493] on select "- Select Payment Method - ACH Certified Check Check Direct Deposit Wire Transfer" at bounding box center [208, 488] width 208 height 32
select select "CHK"
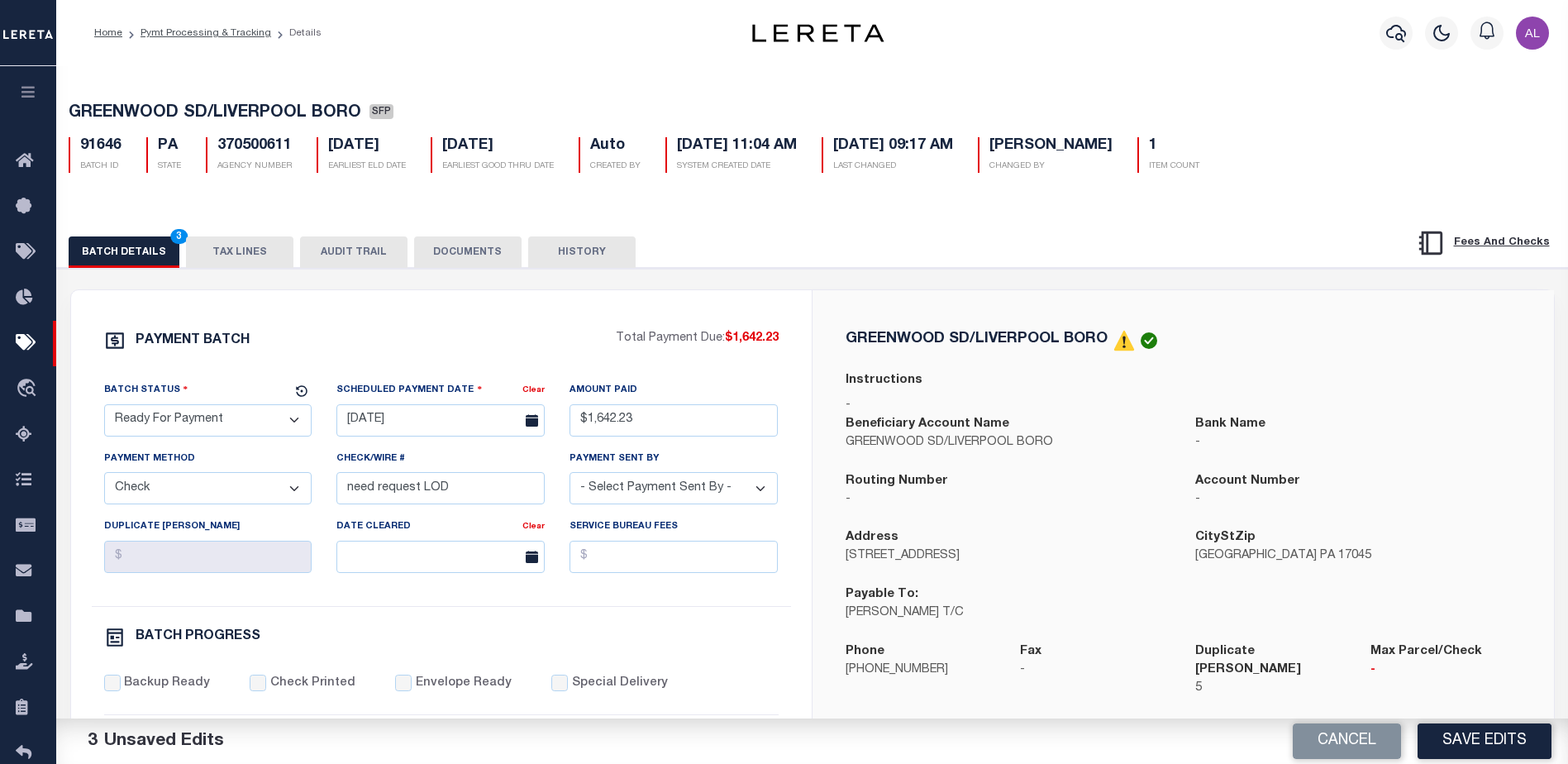
click at [104, 477] on select "- Select Payment Method - ACH Certified Check Check Direct Deposit Wire Transfer" at bounding box center [208, 488] width 208 height 32
drag, startPoint x: 452, startPoint y: 502, endPoint x: 336, endPoint y: 495, distance: 116.2
click at [336, 495] on input "need request LOD" at bounding box center [440, 488] width 208 height 32
click at [654, 494] on select "- Select Payment Sent By - [PERSON_NAME] [PERSON_NAME] [PERSON_NAME] [PERSON_NA…" at bounding box center [673, 488] width 208 height 32
select select "[PERSON_NAME]"
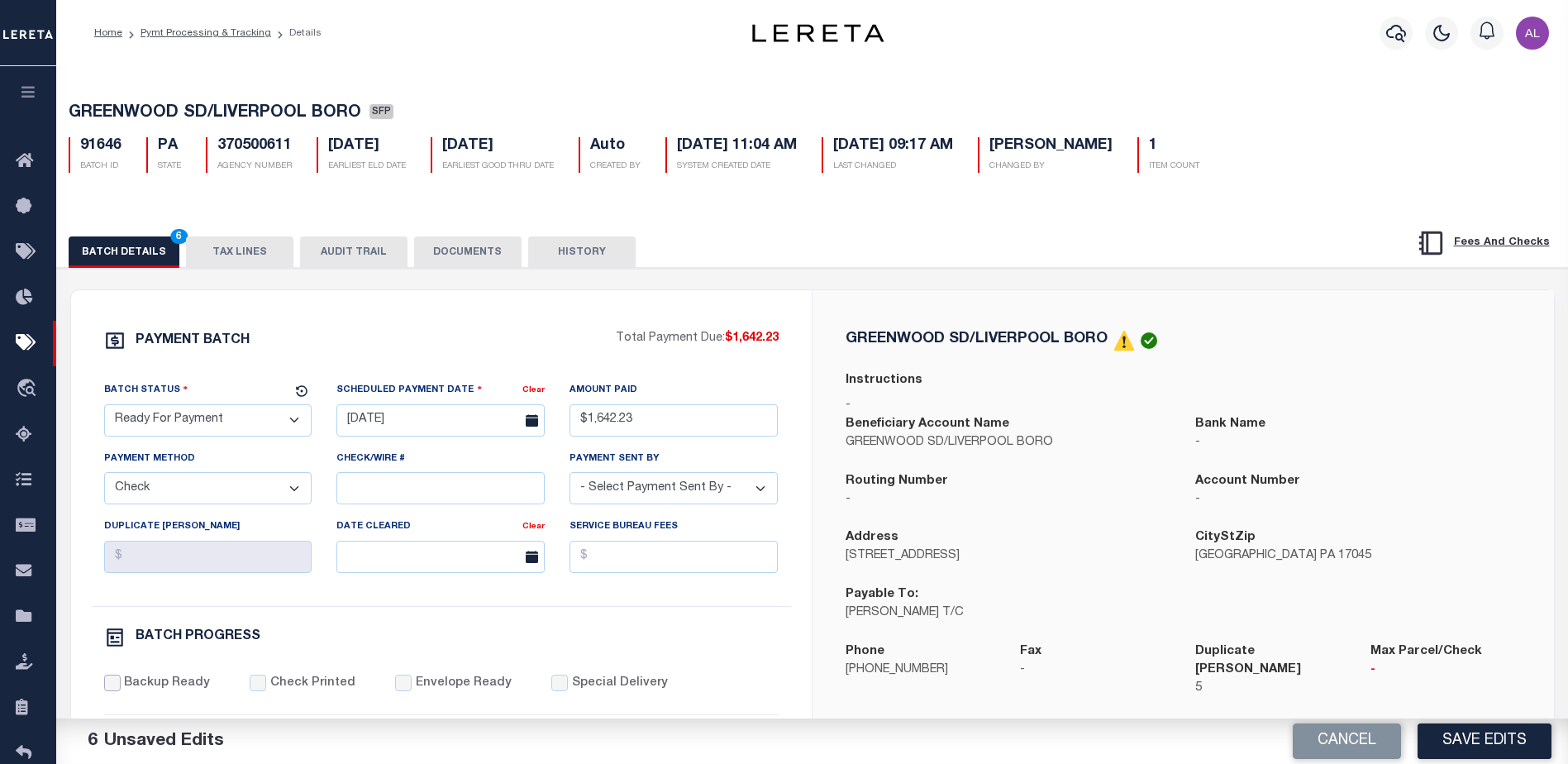
click at [116, 691] on input "Backup Ready" at bounding box center [112, 682] width 16 height 16
checkbox input "true"
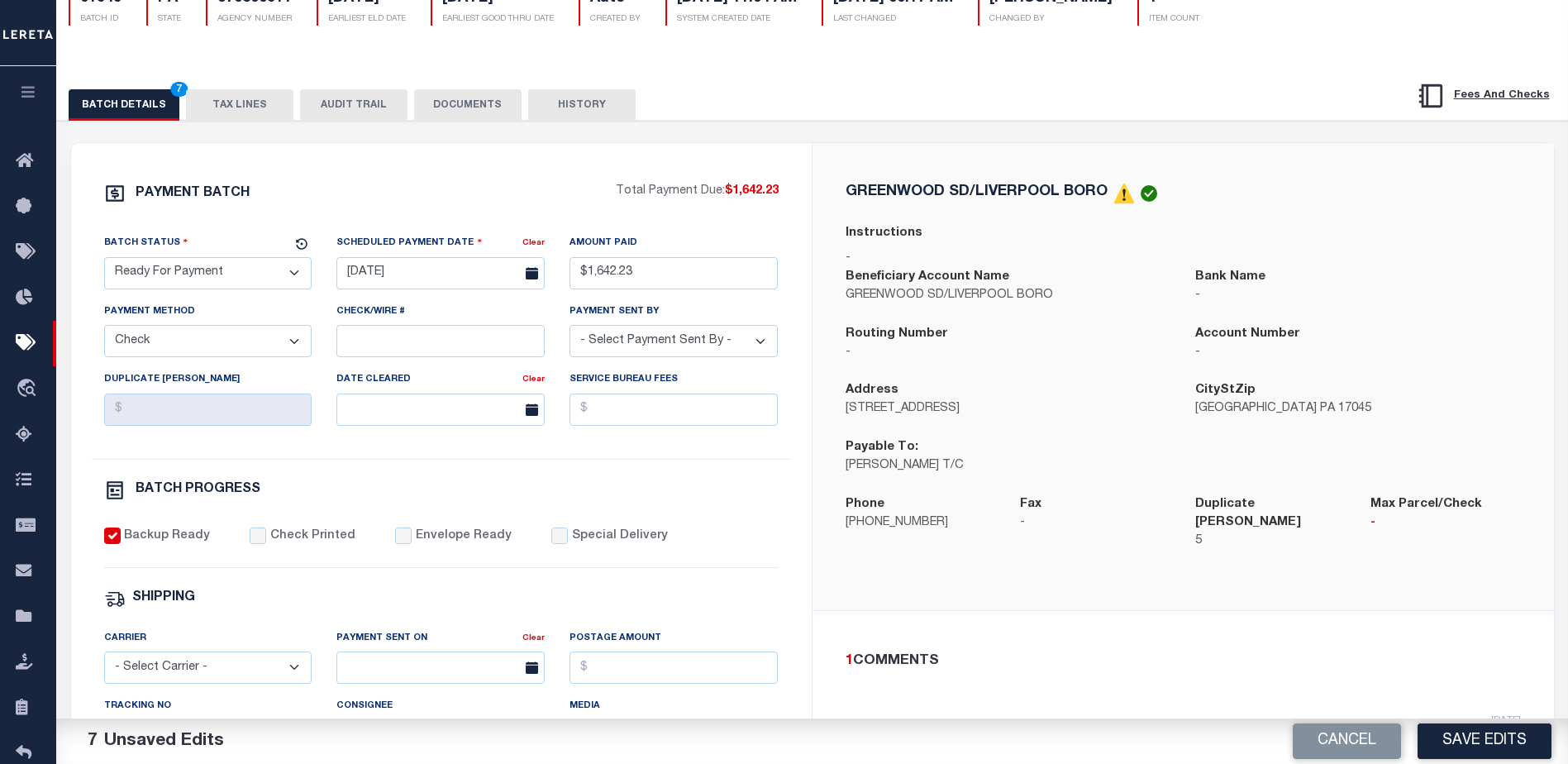
scroll to position [248, 0]
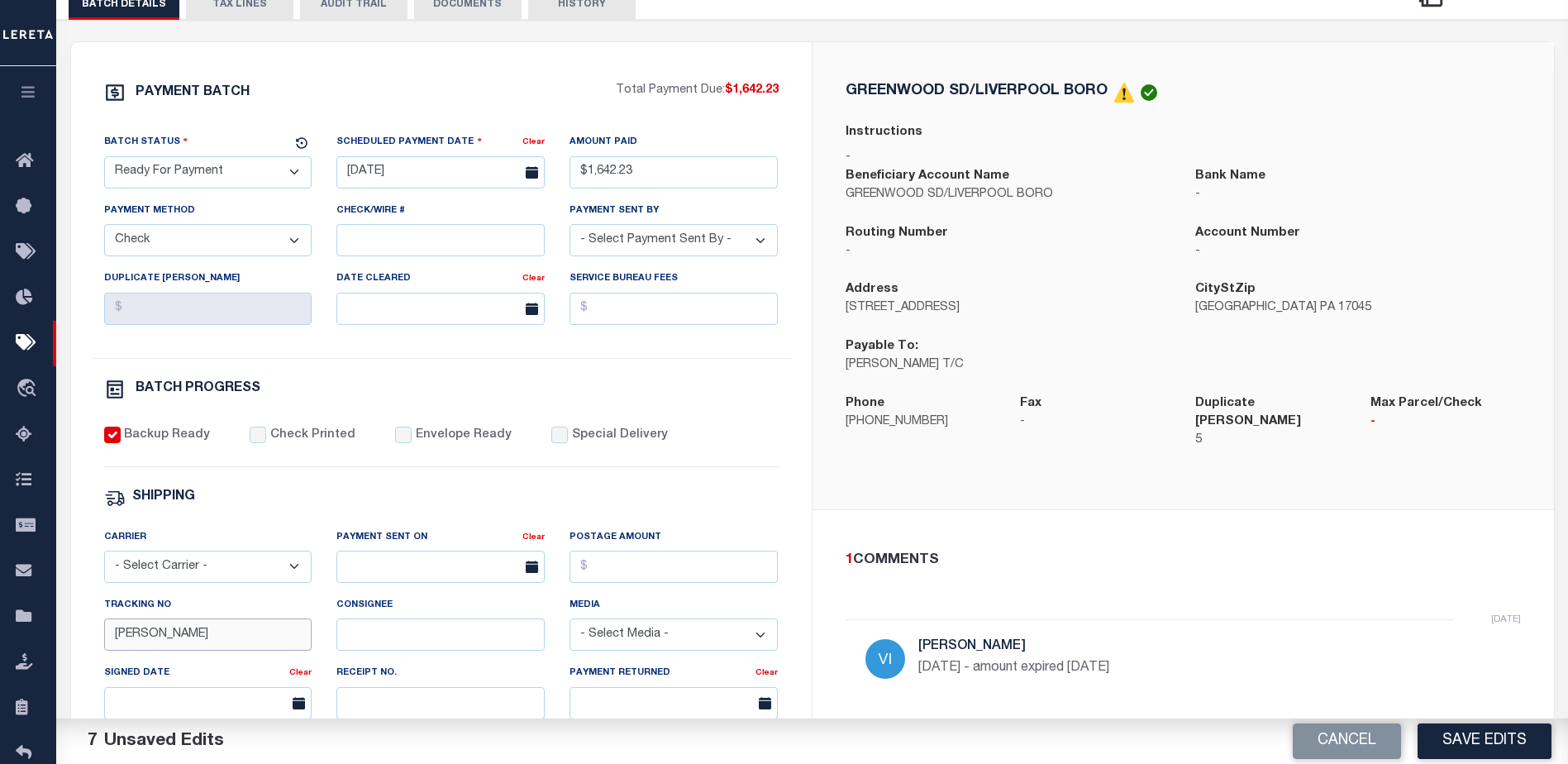
drag, startPoint x: 138, startPoint y: 634, endPoint x: 75, endPoint y: 637, distance: 63.1
click at [75, 637] on div "PAYMENT BATCH Total Payment Due: $1,642.23 Batch Status" at bounding box center [441, 526] width 741 height 968
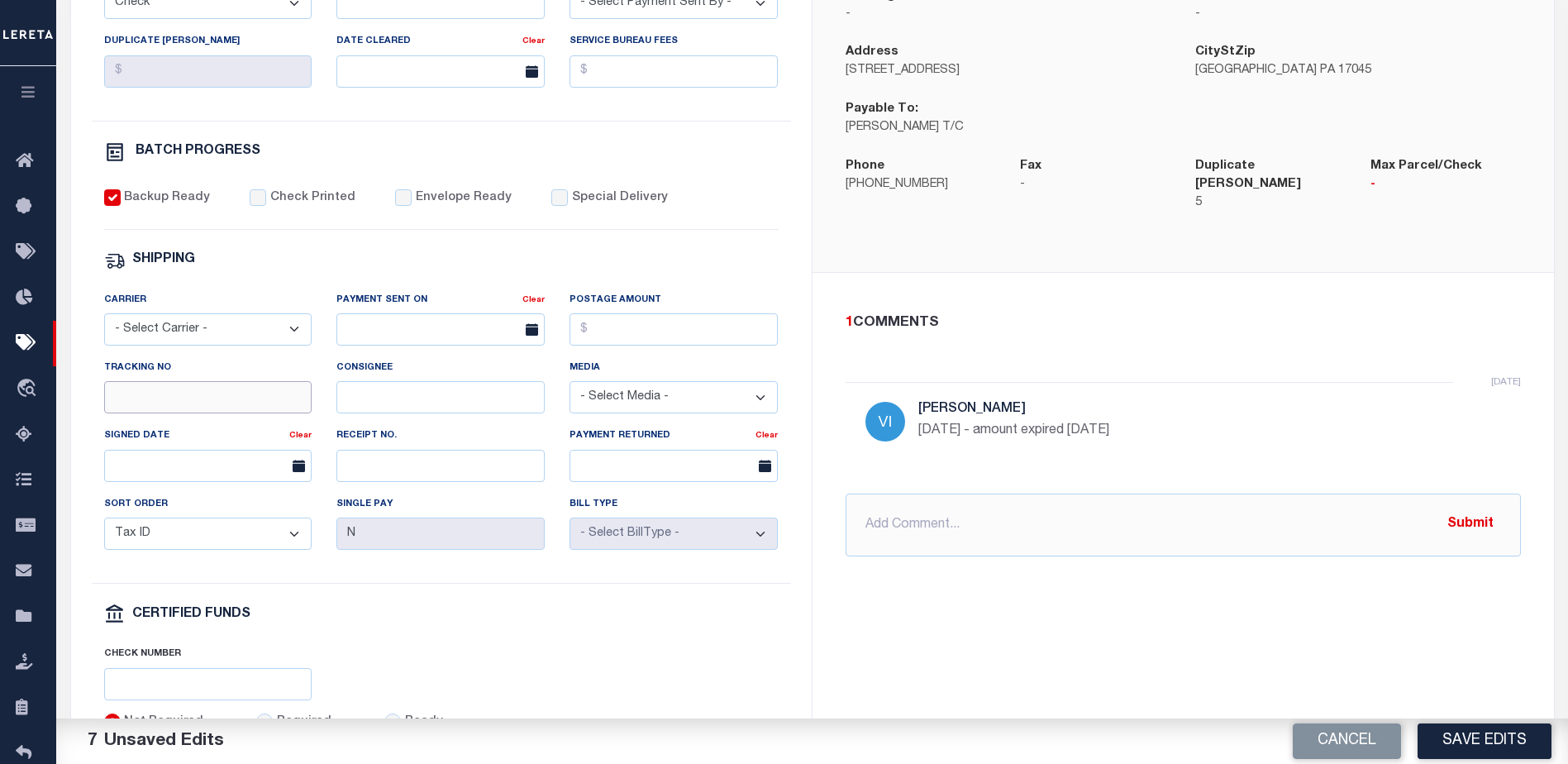
scroll to position [496, 0]
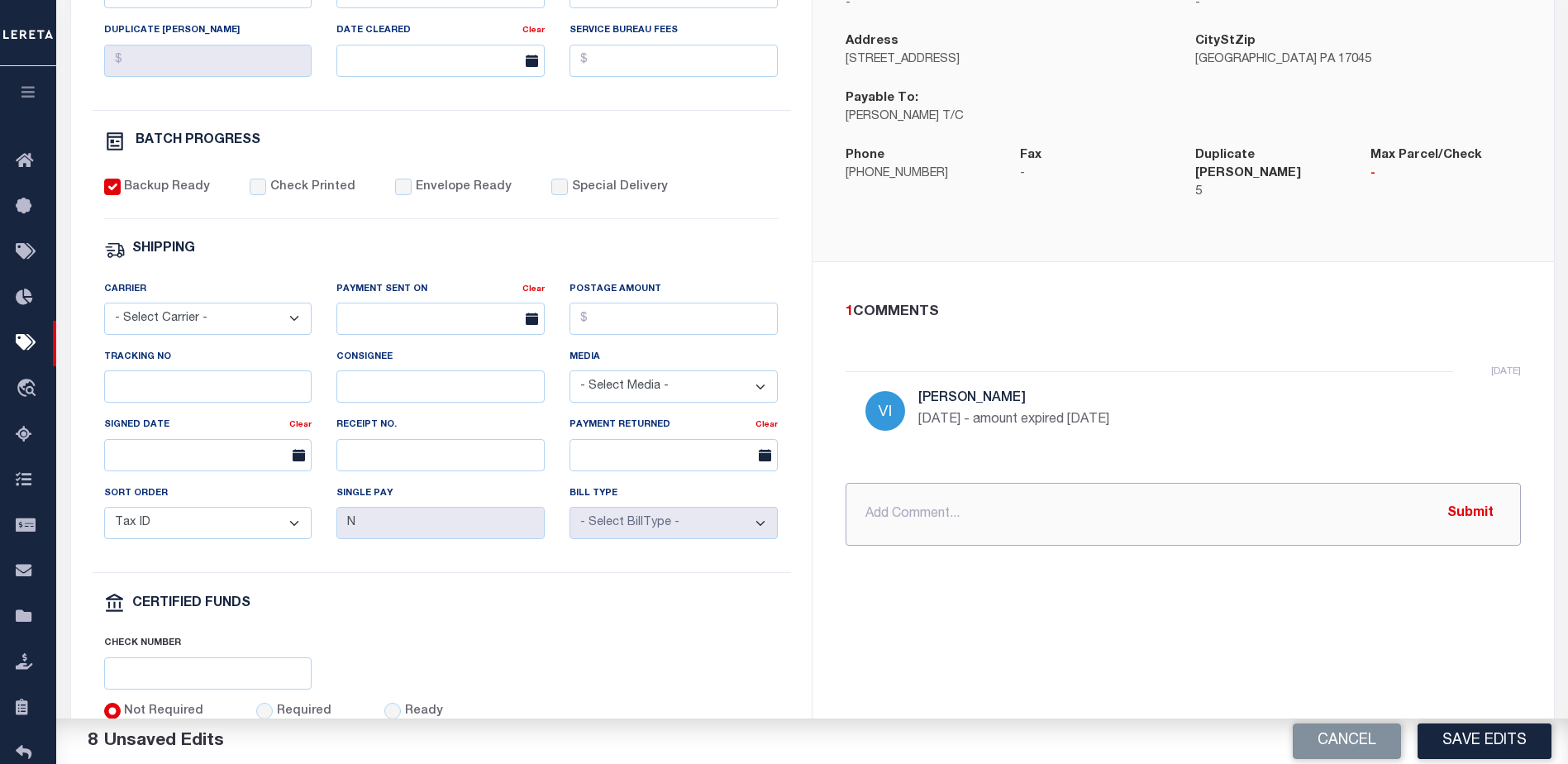
click at [883, 485] on input "text" at bounding box center [1183, 514] width 675 height 62
drag, startPoint x: 880, startPoint y: 503, endPoint x: 870, endPoint y: 502, distance: 10.0
click at [870, 502] on input "P7I REQUESTED $33.51" at bounding box center [1183, 514] width 675 height 62
type input "P&I REQUESTED $33.51"
click at [1477, 498] on button "Submit" at bounding box center [1471, 513] width 68 height 34
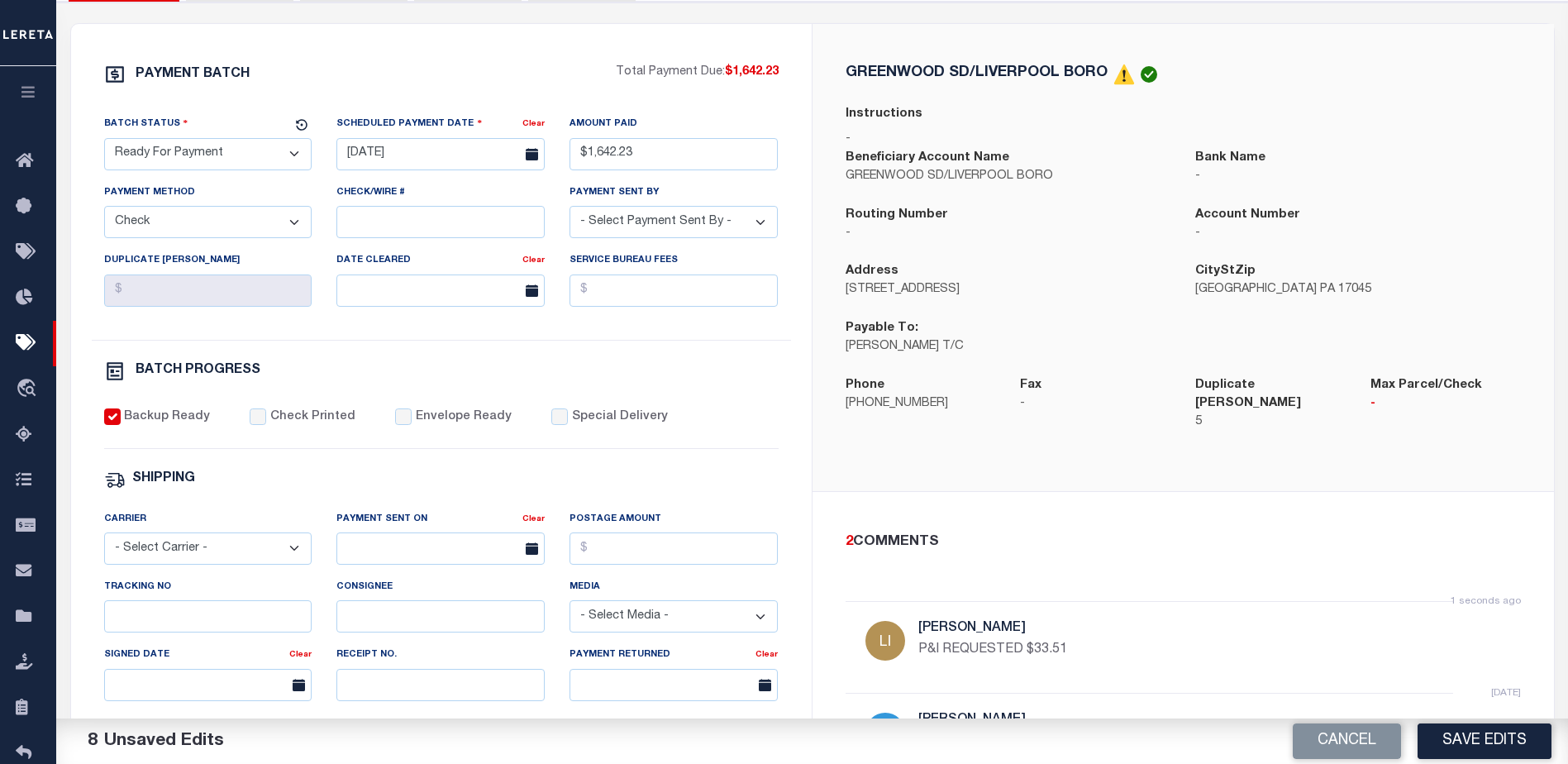
scroll to position [248, 0]
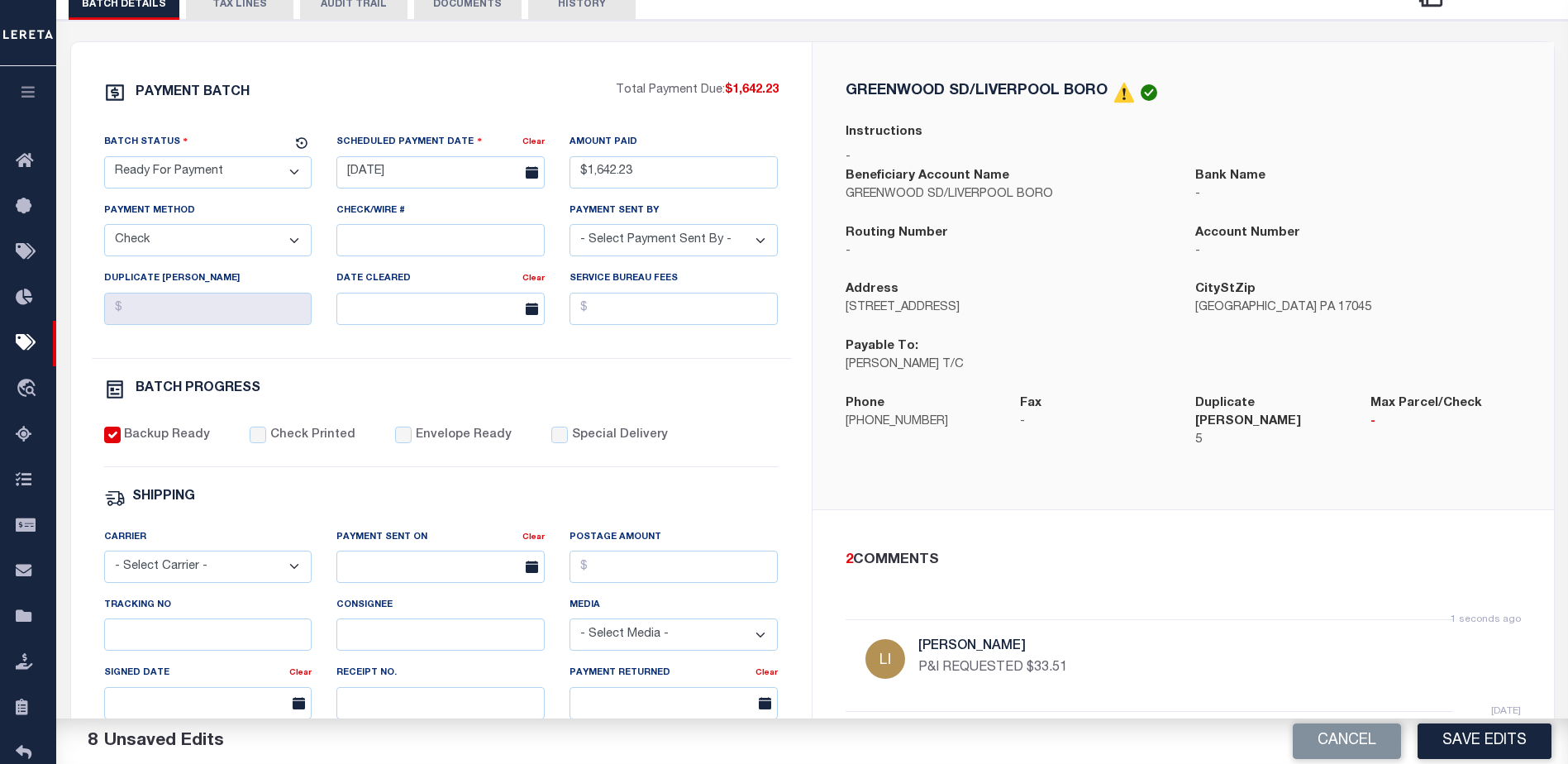
click at [246, 15] on button "TAX LINES" at bounding box center [240, 4] width 107 height 31
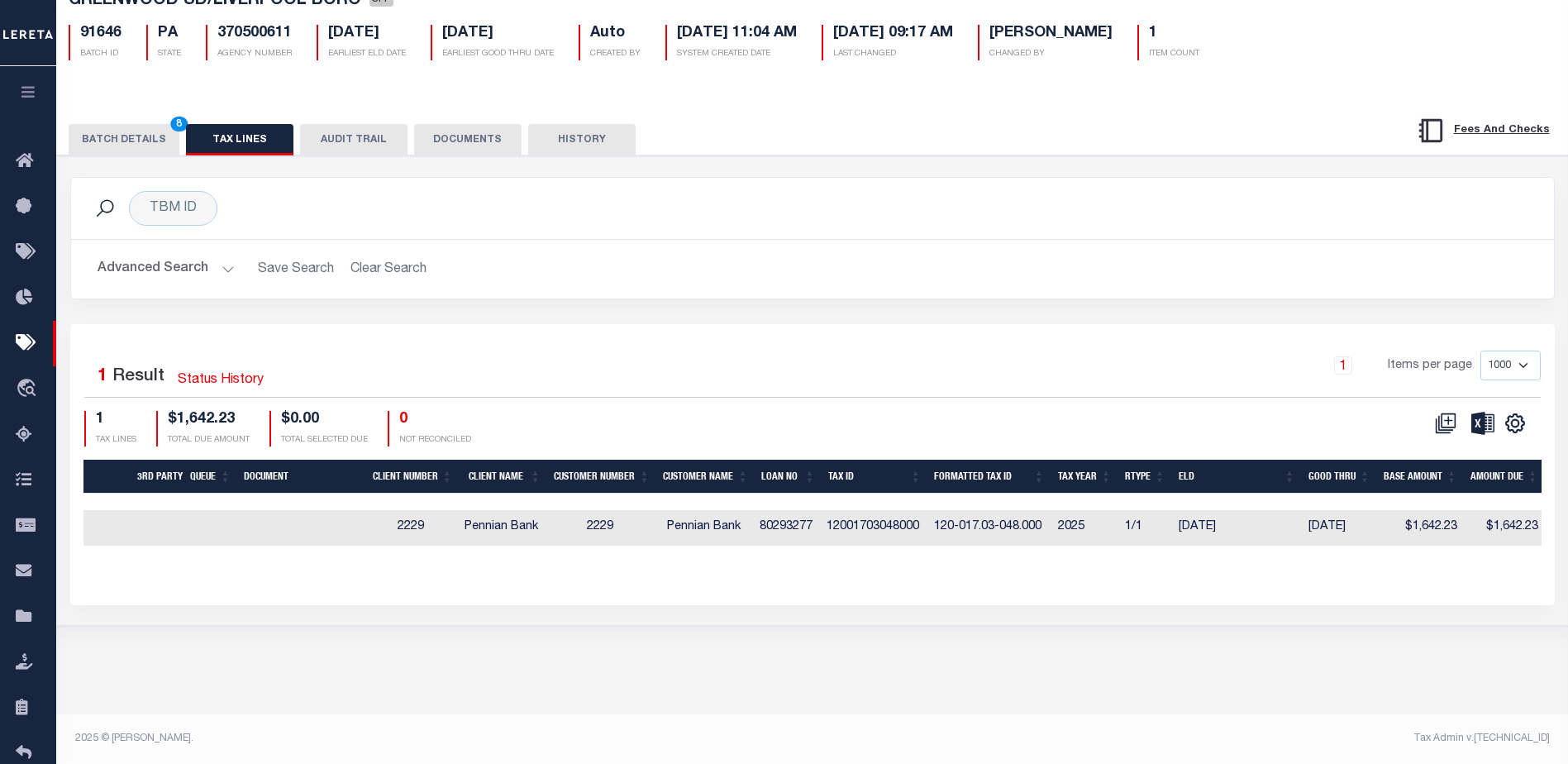
scroll to position [0, 0]
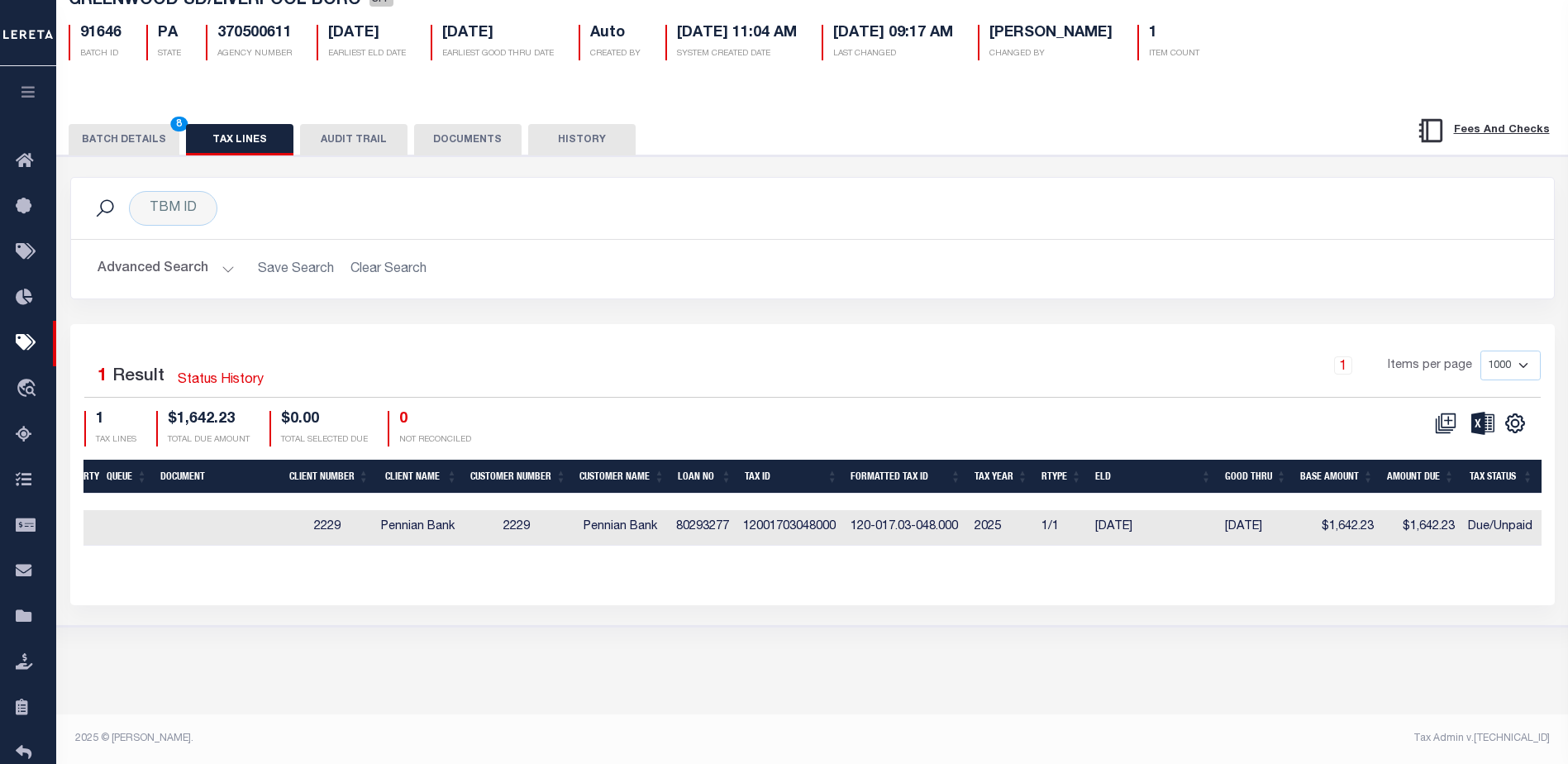
drag, startPoint x: 144, startPoint y: 132, endPoint x: 146, endPoint y: 145, distance: 13.2
click at [144, 132] on button "BATCH DETAILS 8" at bounding box center [124, 140] width 111 height 31
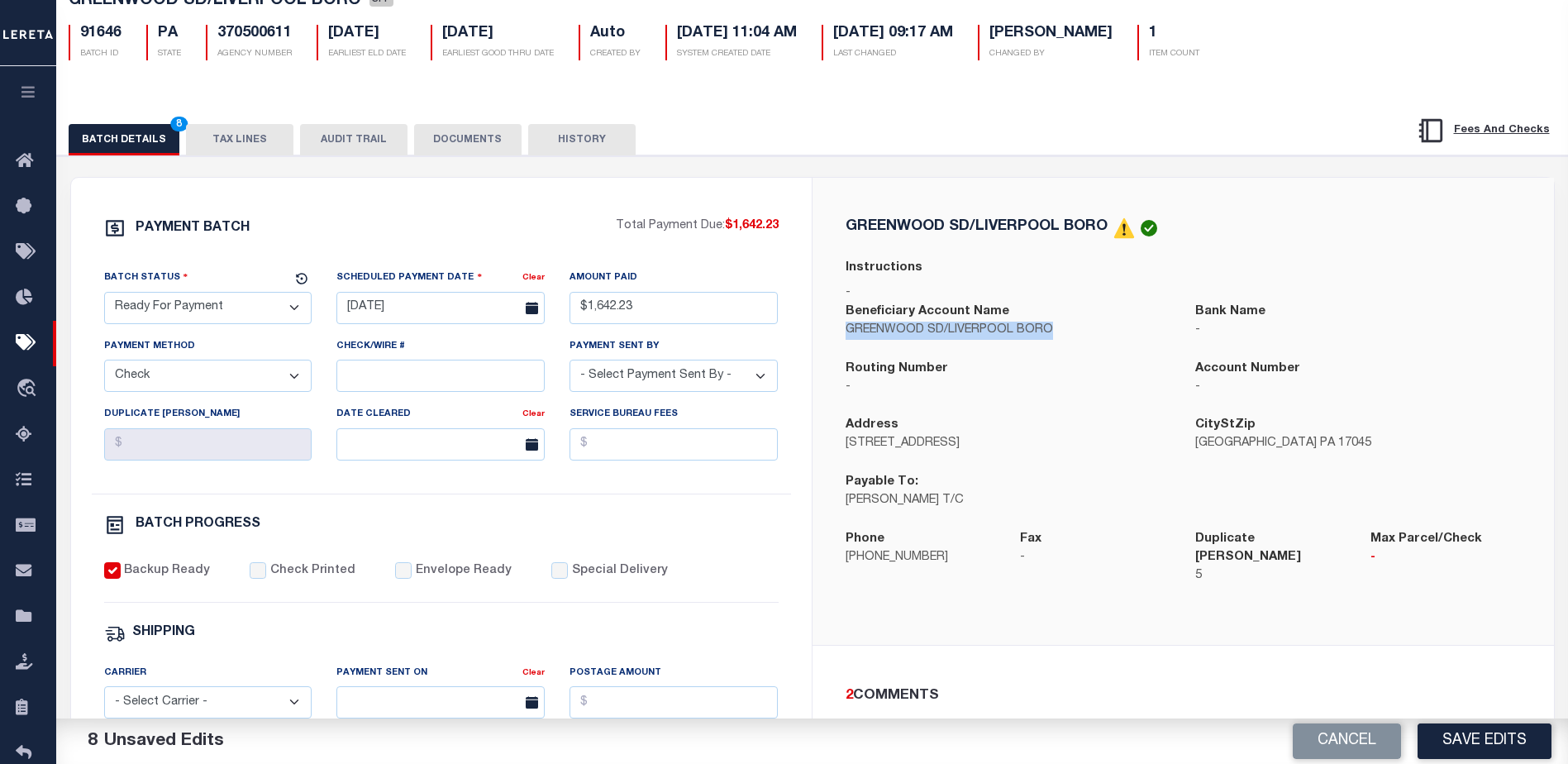
drag, startPoint x: 1060, startPoint y: 334, endPoint x: 859, endPoint y: 337, distance: 201.0
click at [846, 334] on p "GREENWOOD SD/LIVERPOOL BORO" at bounding box center [1009, 330] width 326 height 18
copy p "GREENWOOD SD/LIVERPOOL BORO"
drag, startPoint x: 989, startPoint y: 506, endPoint x: 845, endPoint y: 506, distance: 144.0
click at [846, 506] on p "[PERSON_NAME] T/C" at bounding box center [1009, 501] width 326 height 18
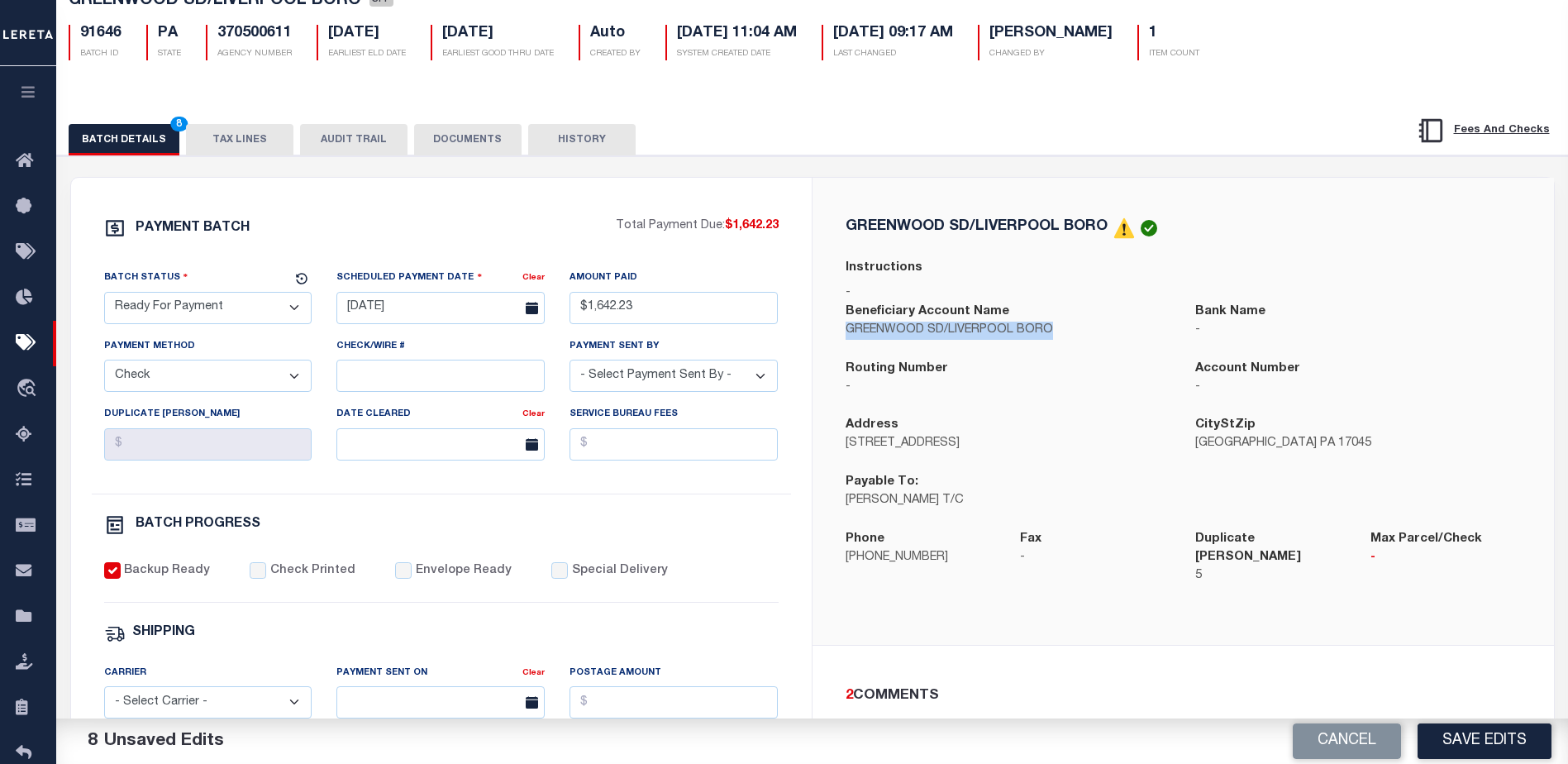
copy p "[PERSON_NAME] T/C"
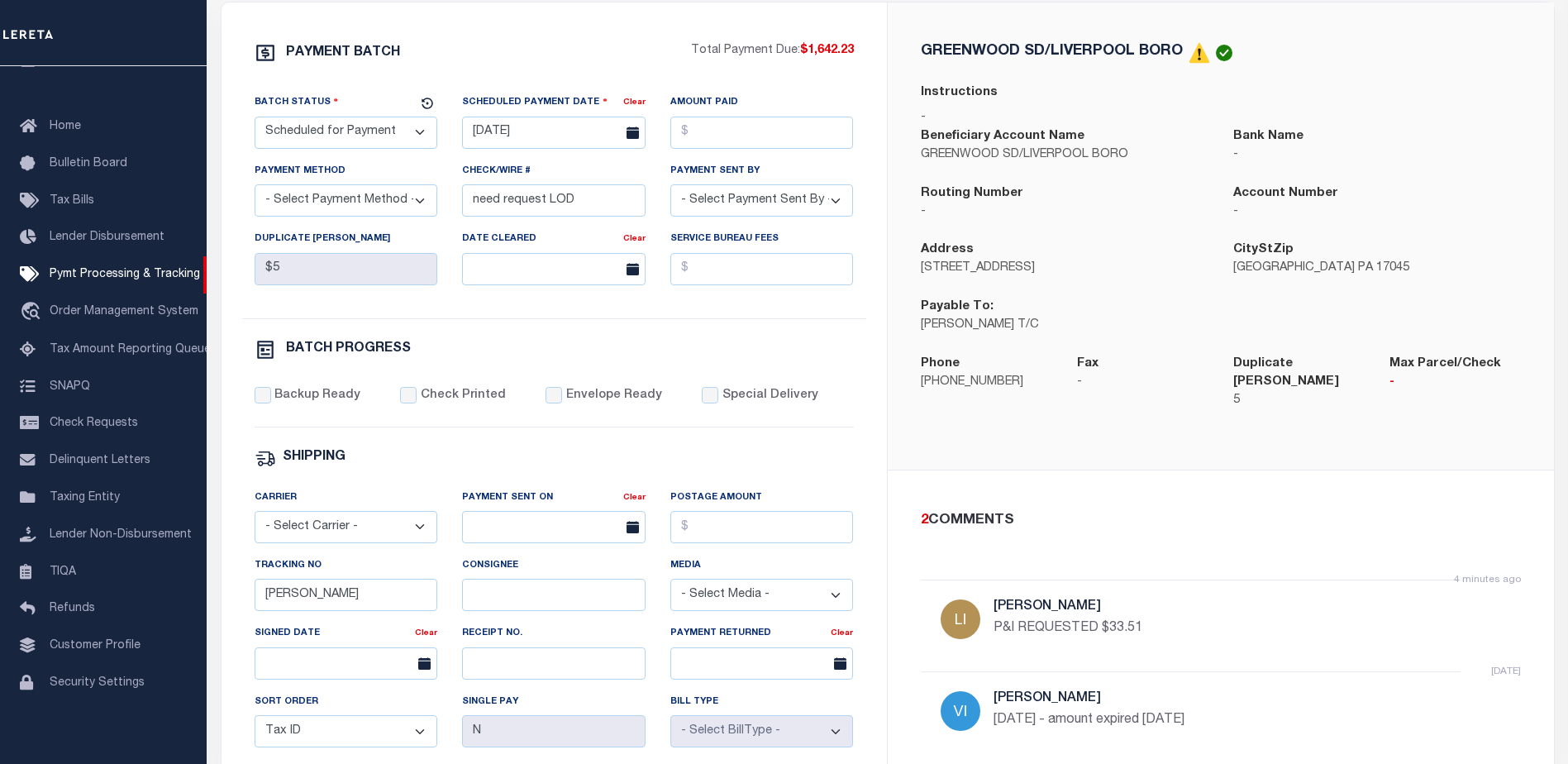
scroll to position [273, 0]
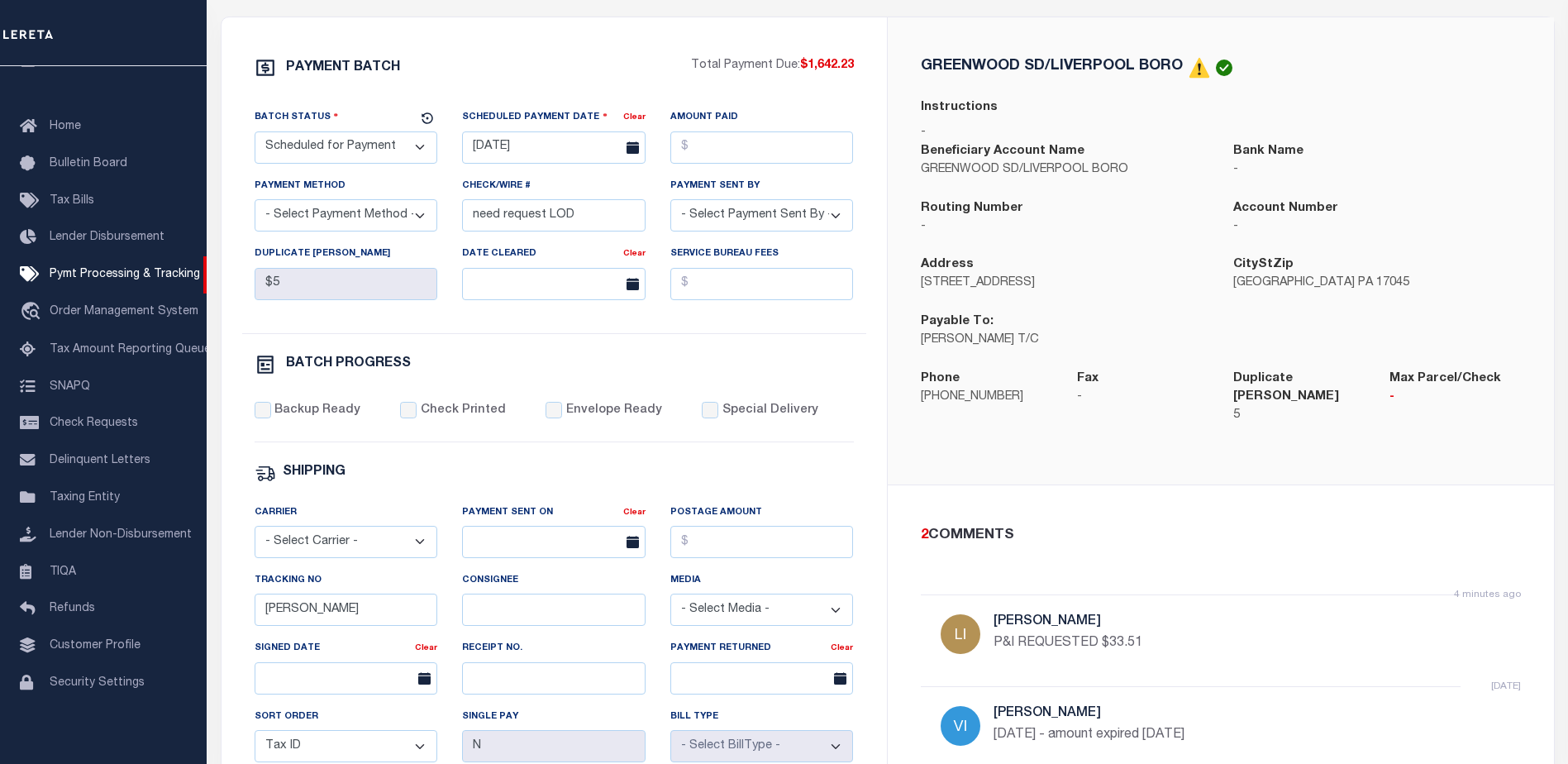
click at [322, 145] on select "- Select Status - Scheduled for Payment Ready For Payment Payment Sent Cleared …" at bounding box center [347, 147] width 184 height 32
select select "RFP"
click at [255, 134] on select "- Select Status - Scheduled for Payment Ready For Payment Payment Sent Cleared …" at bounding box center [347, 147] width 184 height 32
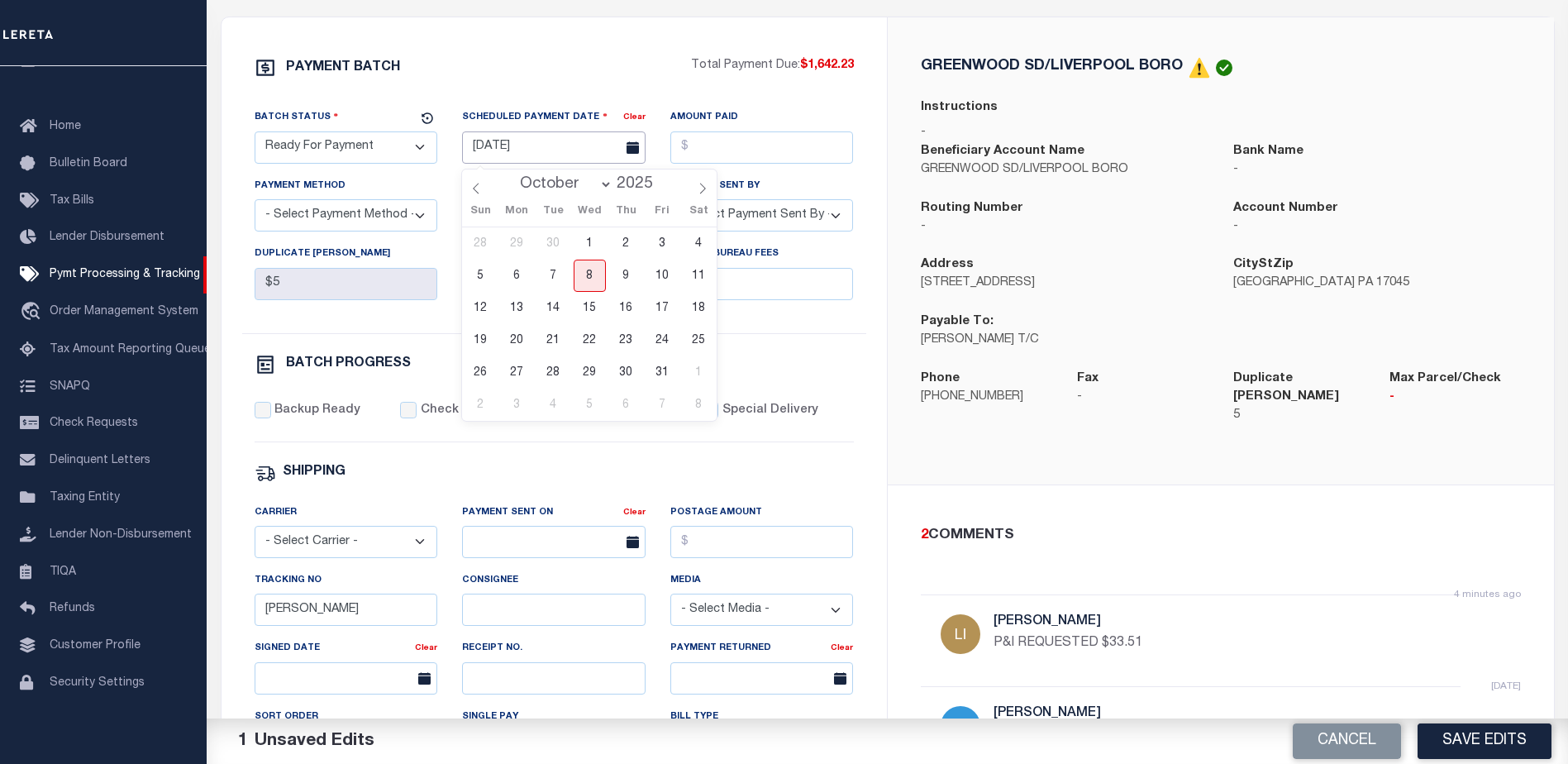
click at [535, 146] on input "[DATE]" at bounding box center [554, 147] width 184 height 32
drag, startPoint x: 595, startPoint y: 285, endPoint x: 677, endPoint y: 190, distance: 125.5
click at [594, 283] on span "8" at bounding box center [589, 275] width 32 height 32
type input "[DATE]"
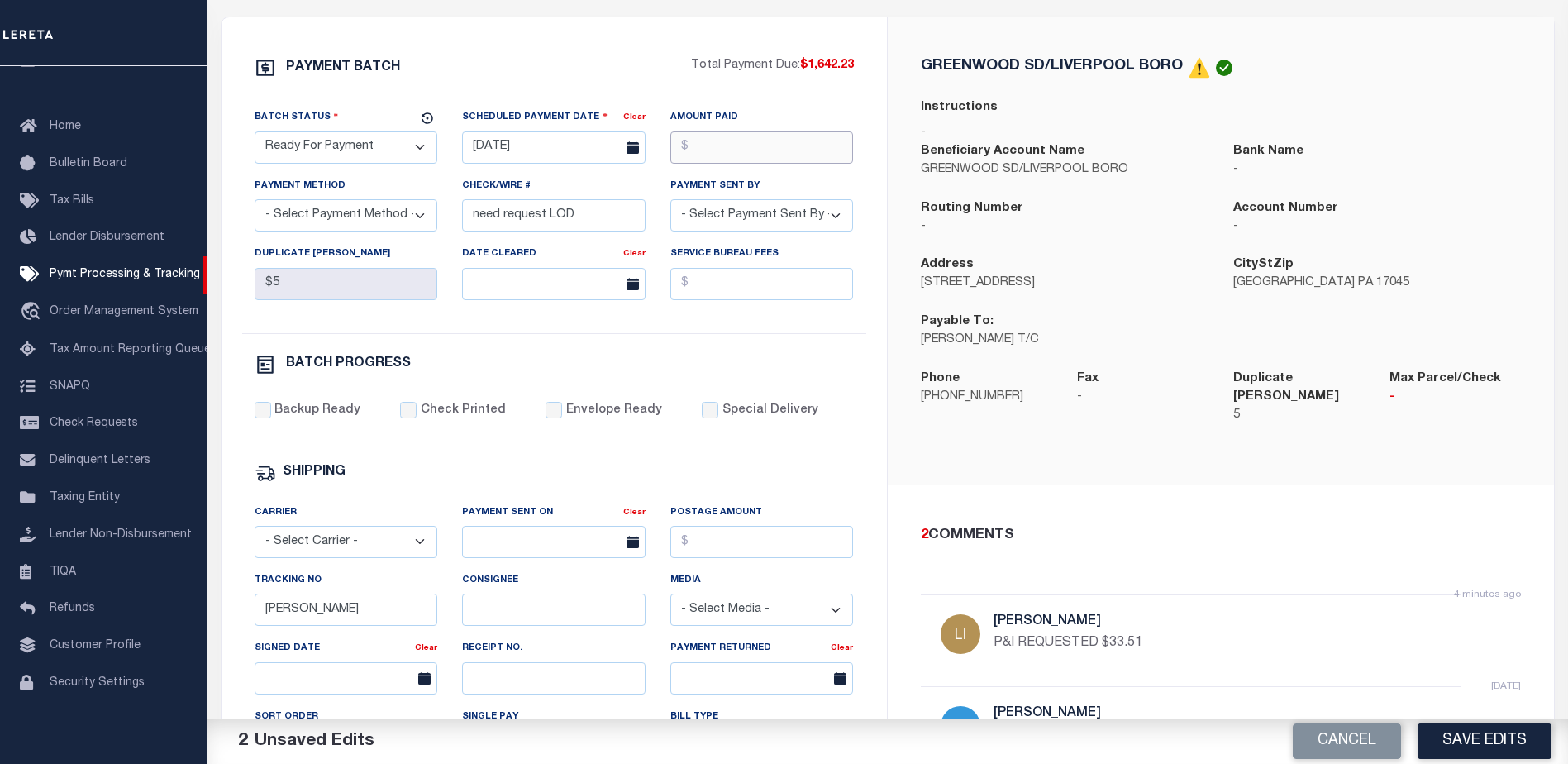
drag, startPoint x: 737, startPoint y: 153, endPoint x: 728, endPoint y: 150, distance: 9.5
click at [737, 152] on input "Amount Paid" at bounding box center [763, 147] width 184 height 32
type input "$1,642.23"
drag, startPoint x: 372, startPoint y: 218, endPoint x: 364, endPoint y: 222, distance: 8.9
click at [372, 218] on select "- Select Payment Method - ACH Certified Check Check Direct Deposit Wire Transfer" at bounding box center [347, 215] width 184 height 32
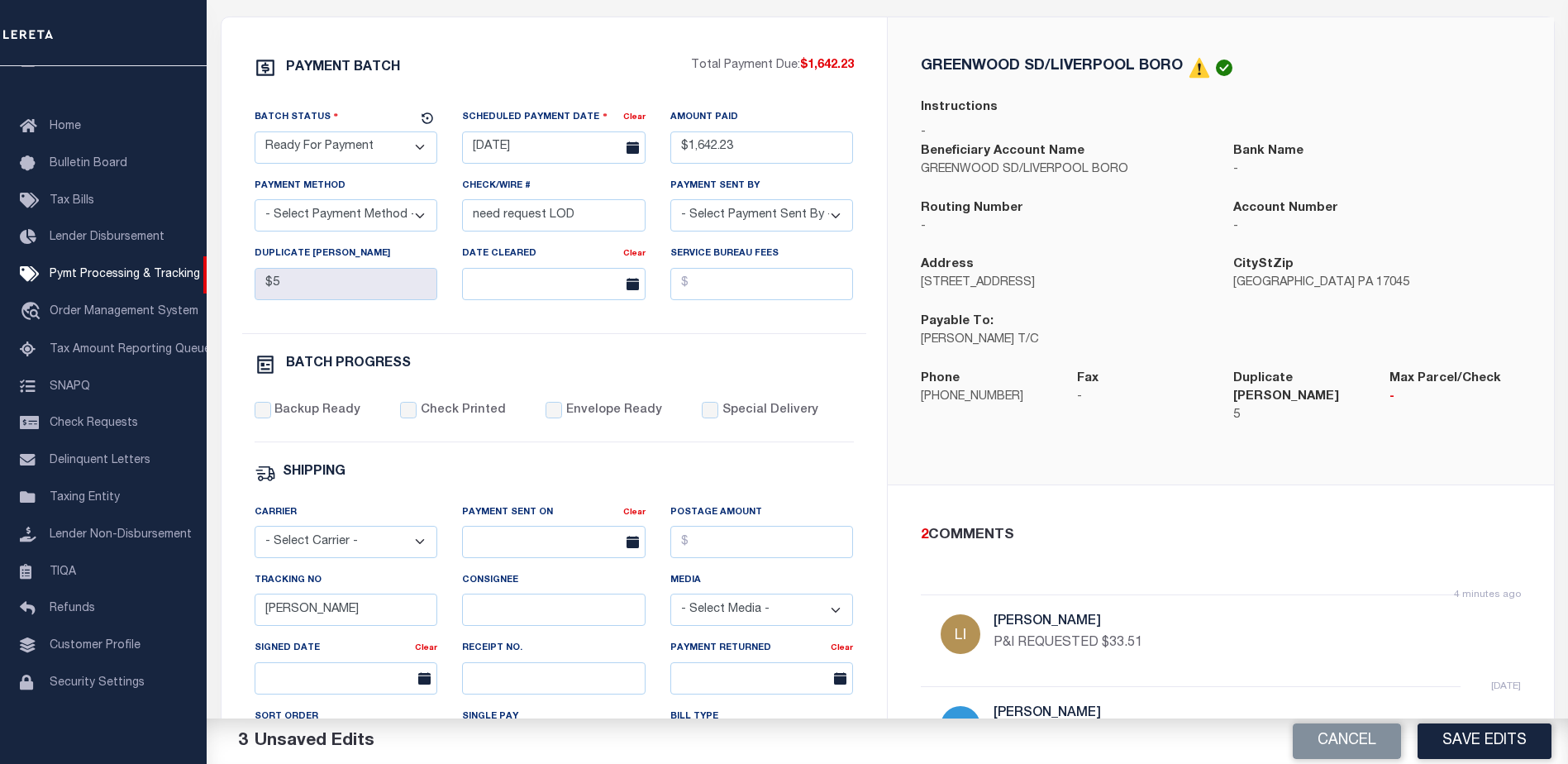
select select "CHK"
click at [255, 205] on select "- Select Payment Method - ACH Certified Check Check Direct Deposit Wire Transfer" at bounding box center [347, 215] width 184 height 32
drag, startPoint x: 589, startPoint y: 220, endPoint x: 442, endPoint y: 221, distance: 147.0
click at [442, 221] on div "Batch Status - Select Status - Scheduled for Payment Ready For Payment Payment …" at bounding box center [554, 220] width 624 height 225
click at [735, 212] on select "- Select Payment Sent By - [PERSON_NAME] [PERSON_NAME] [PERSON_NAME] [PERSON_NA…" at bounding box center [763, 215] width 184 height 32
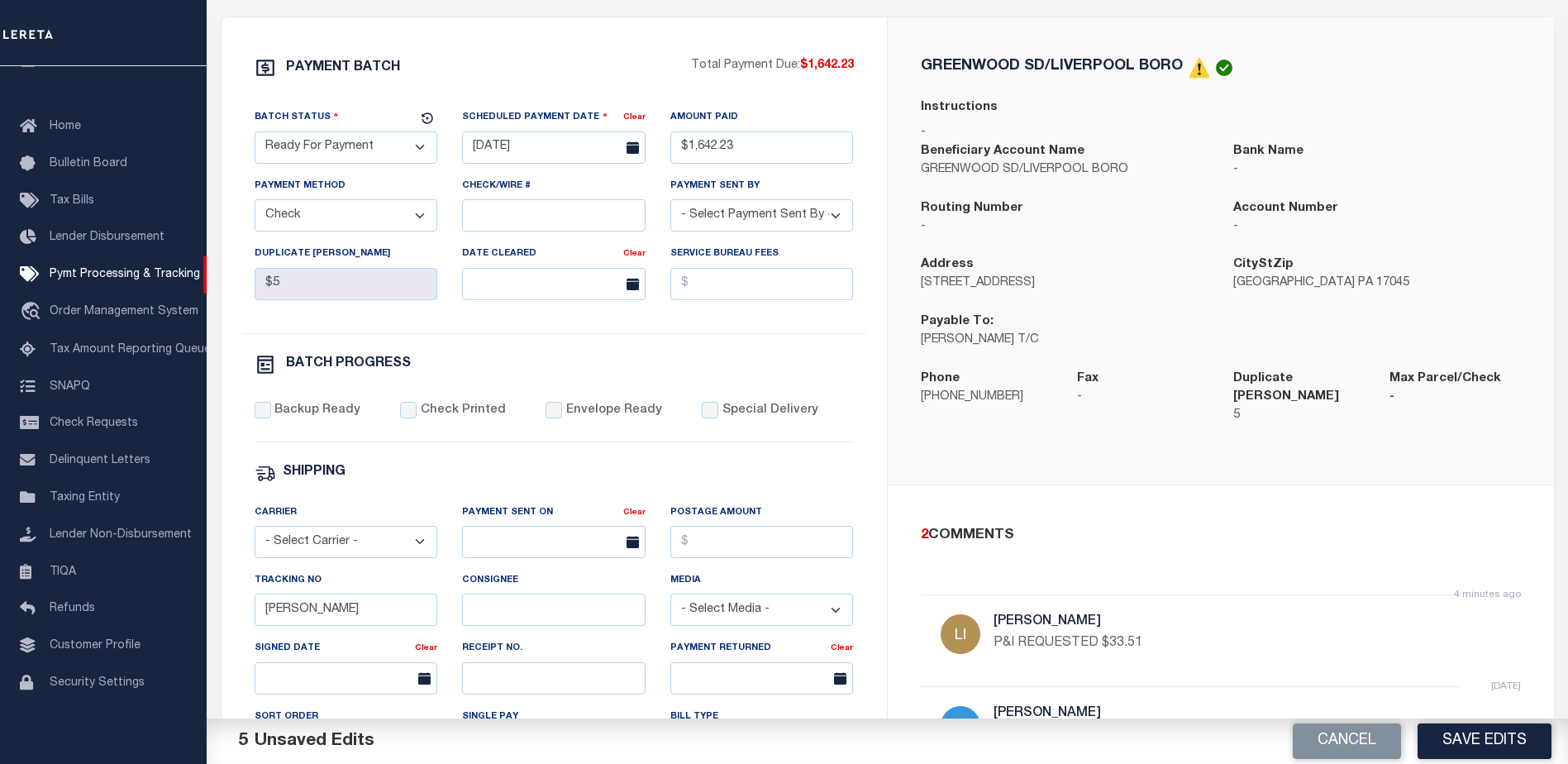
select select "[PERSON_NAME]"
click at [269, 412] on input "Backup Ready" at bounding box center [263, 410] width 16 height 16
checkbox input "true"
click at [1460, 739] on button "Save Edits" at bounding box center [1485, 741] width 134 height 36
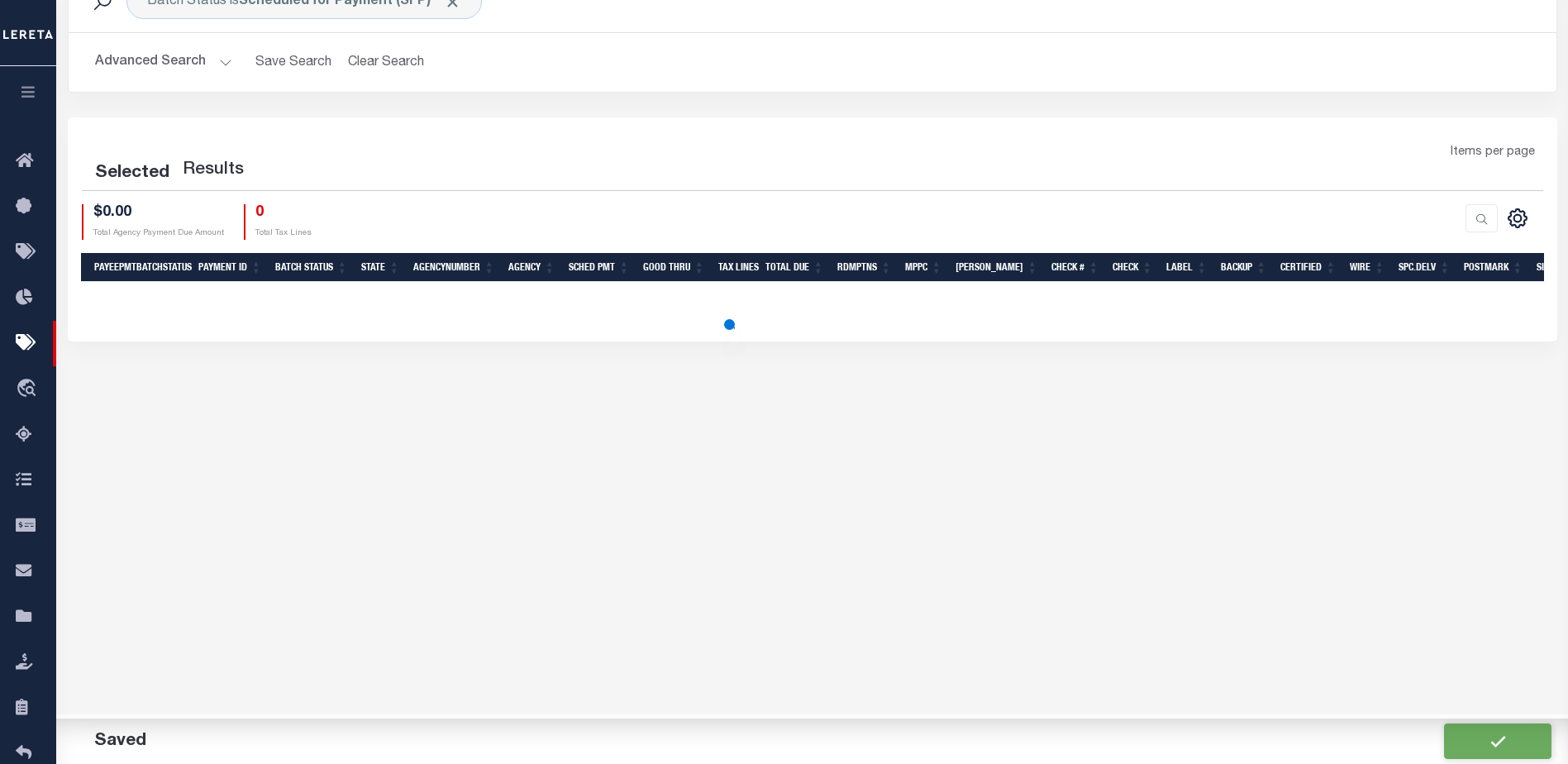
scroll to position [113, 0]
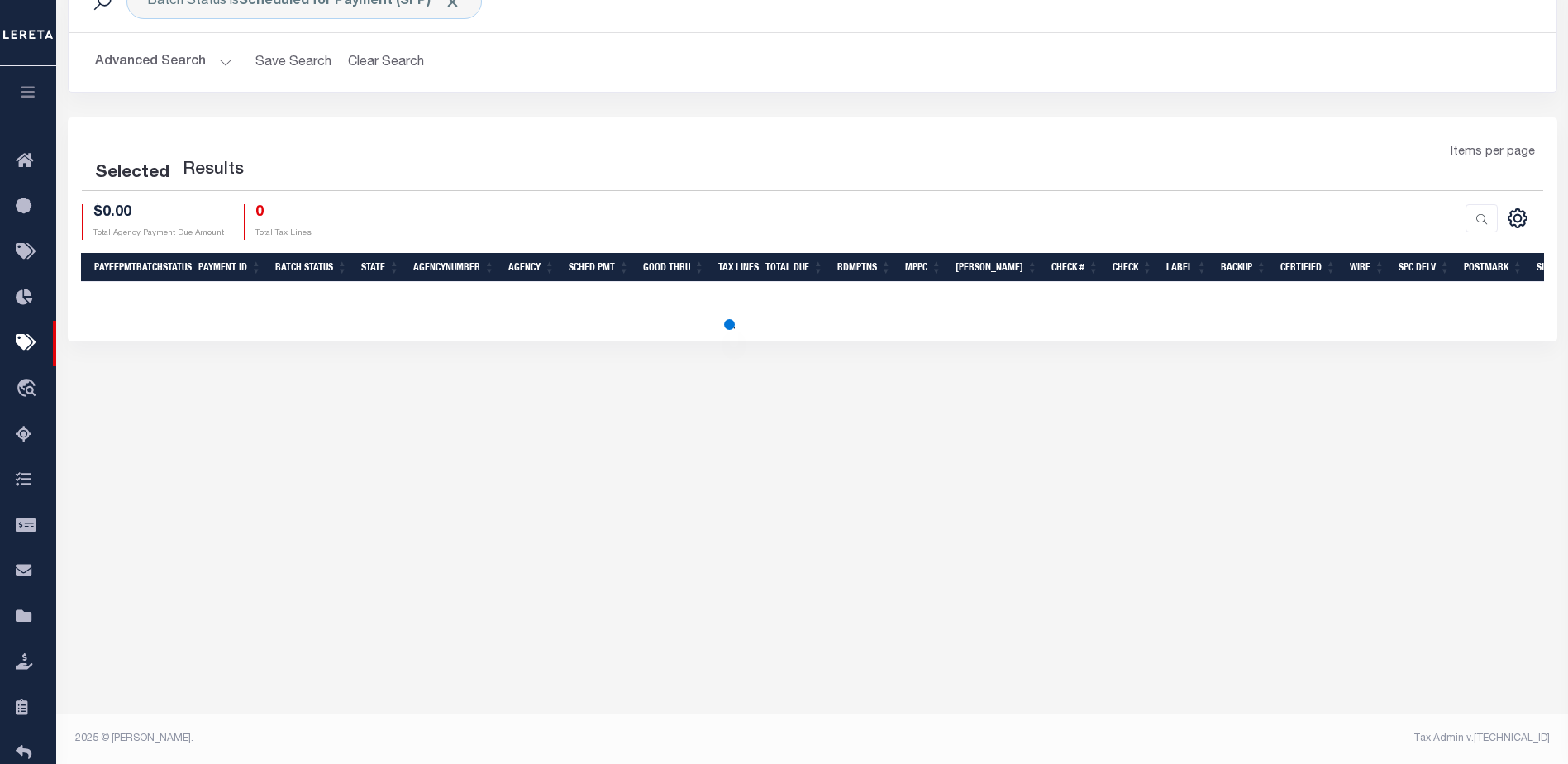
select select "1000"
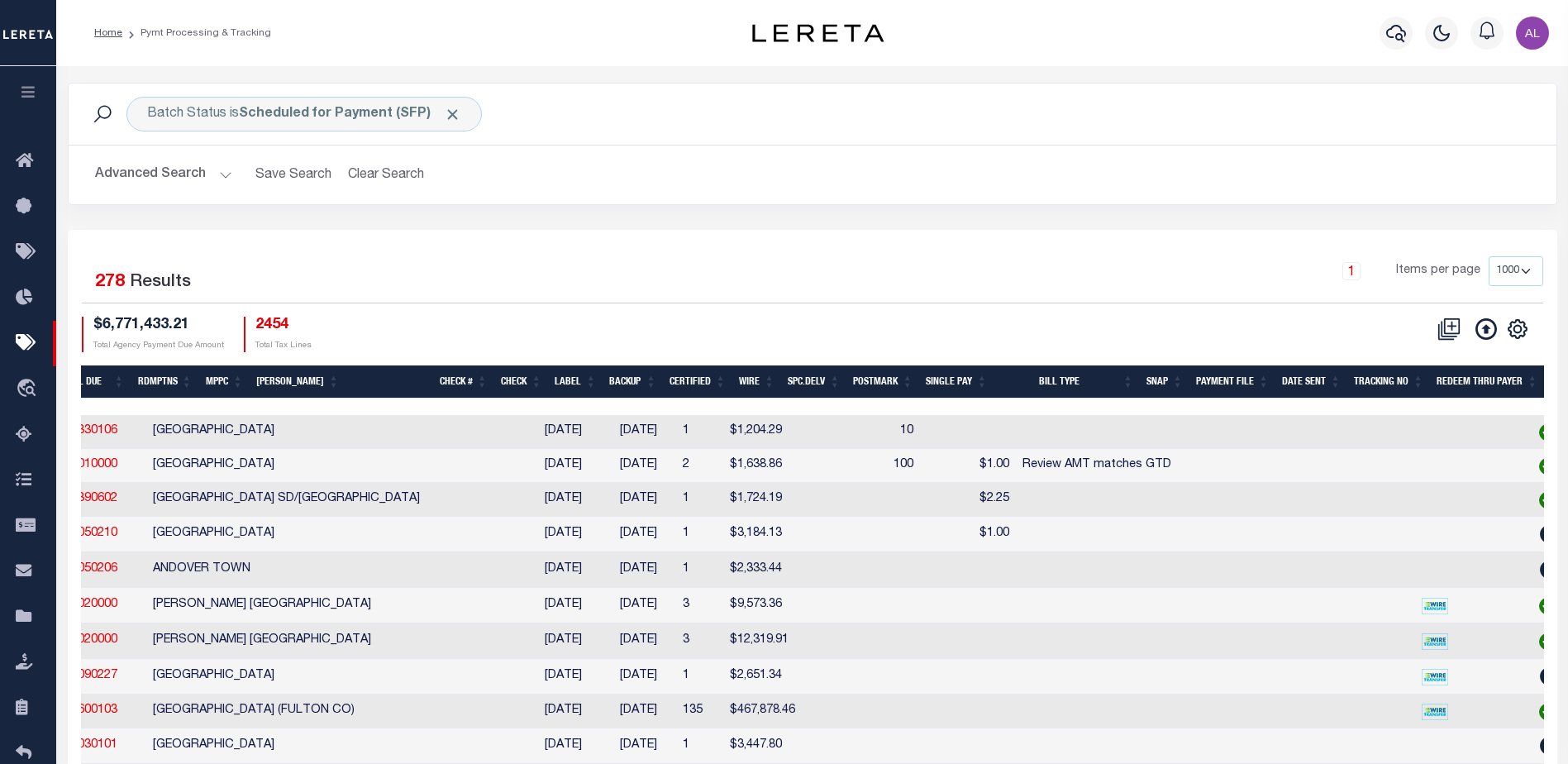
scroll to position [0, 0]
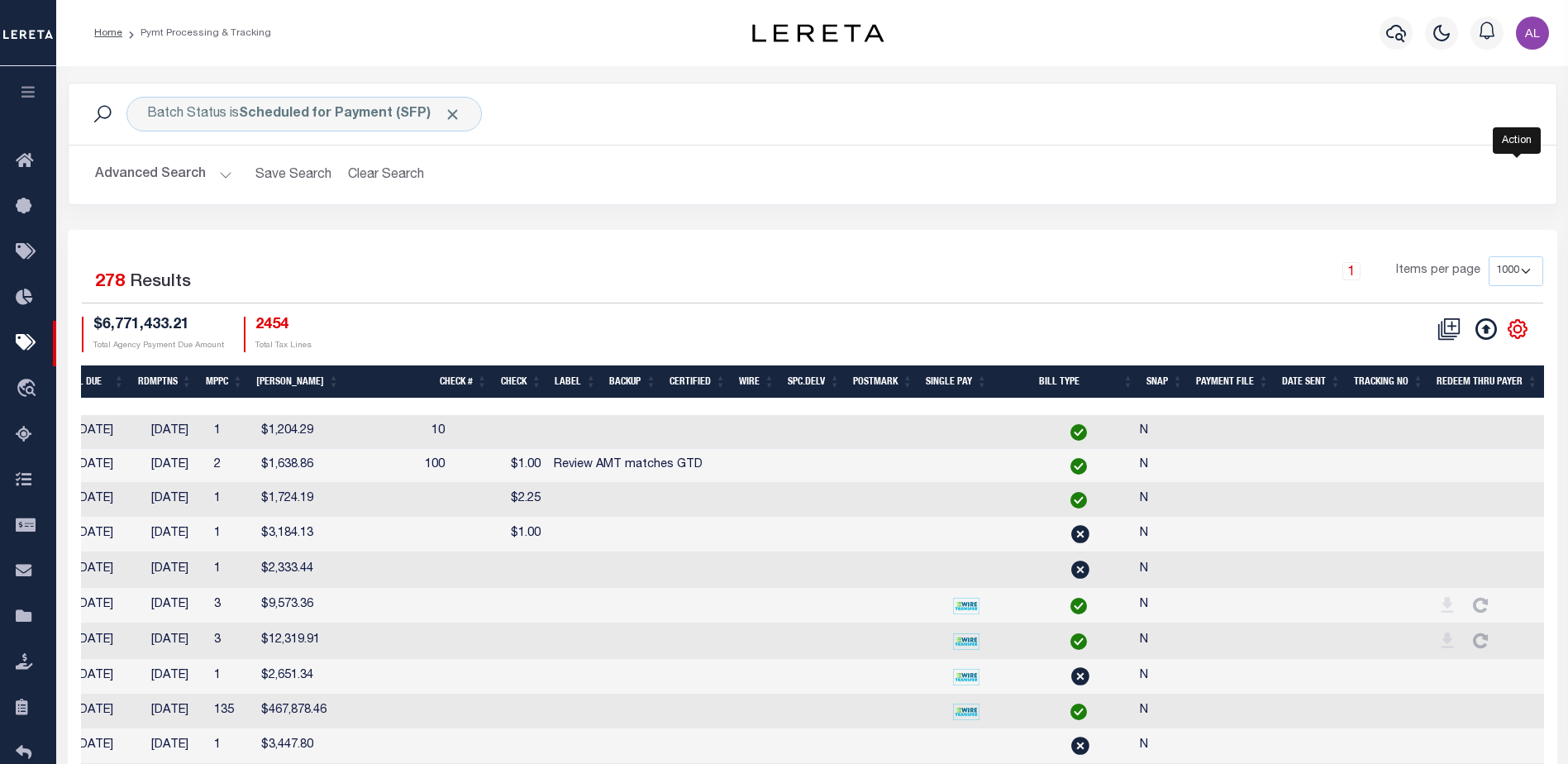
click at [1521, 324] on icon "" at bounding box center [1518, 329] width 18 height 18
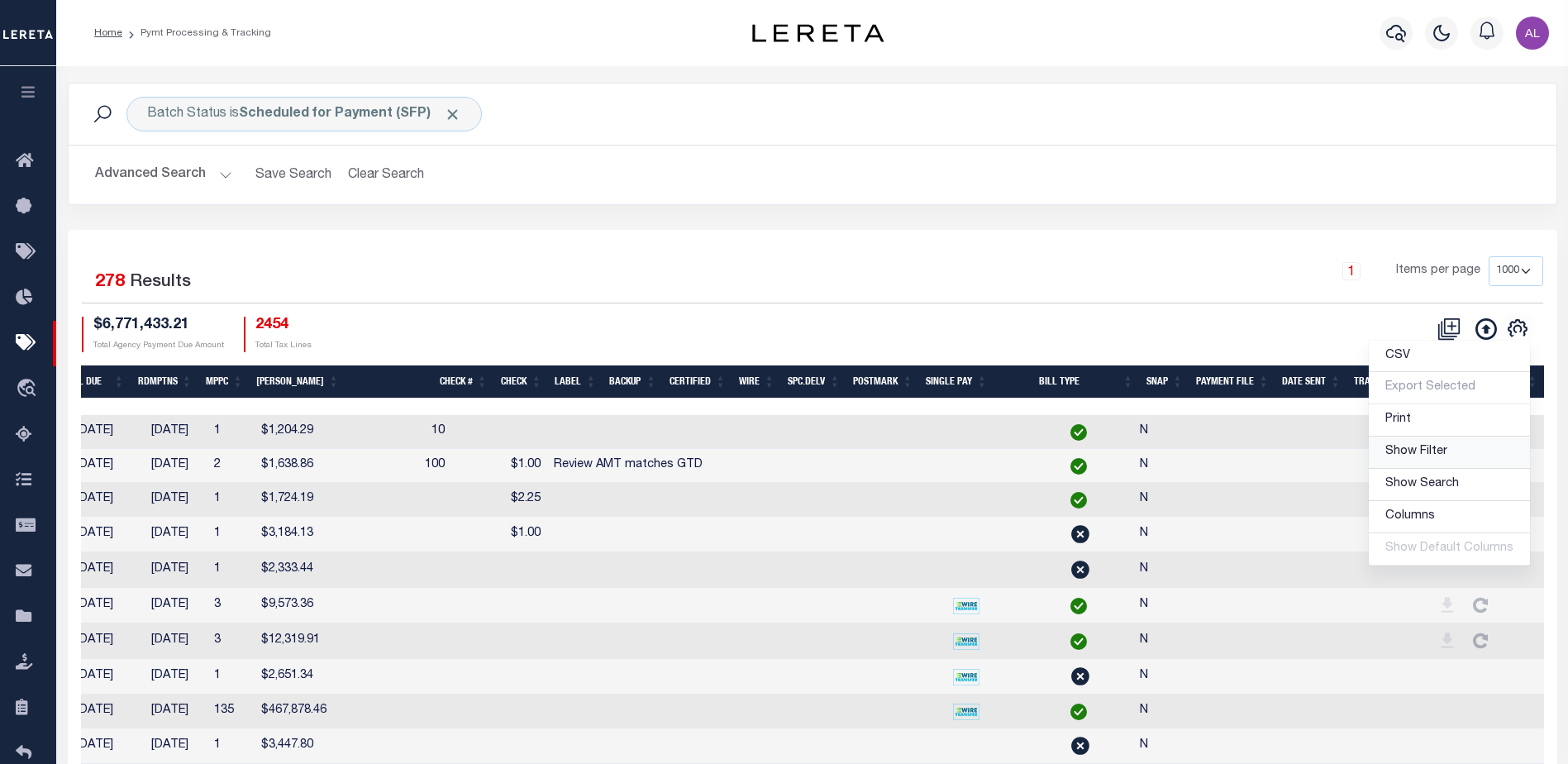
click at [1408, 450] on span "Show Filter" at bounding box center [1417, 451] width 62 height 11
select select
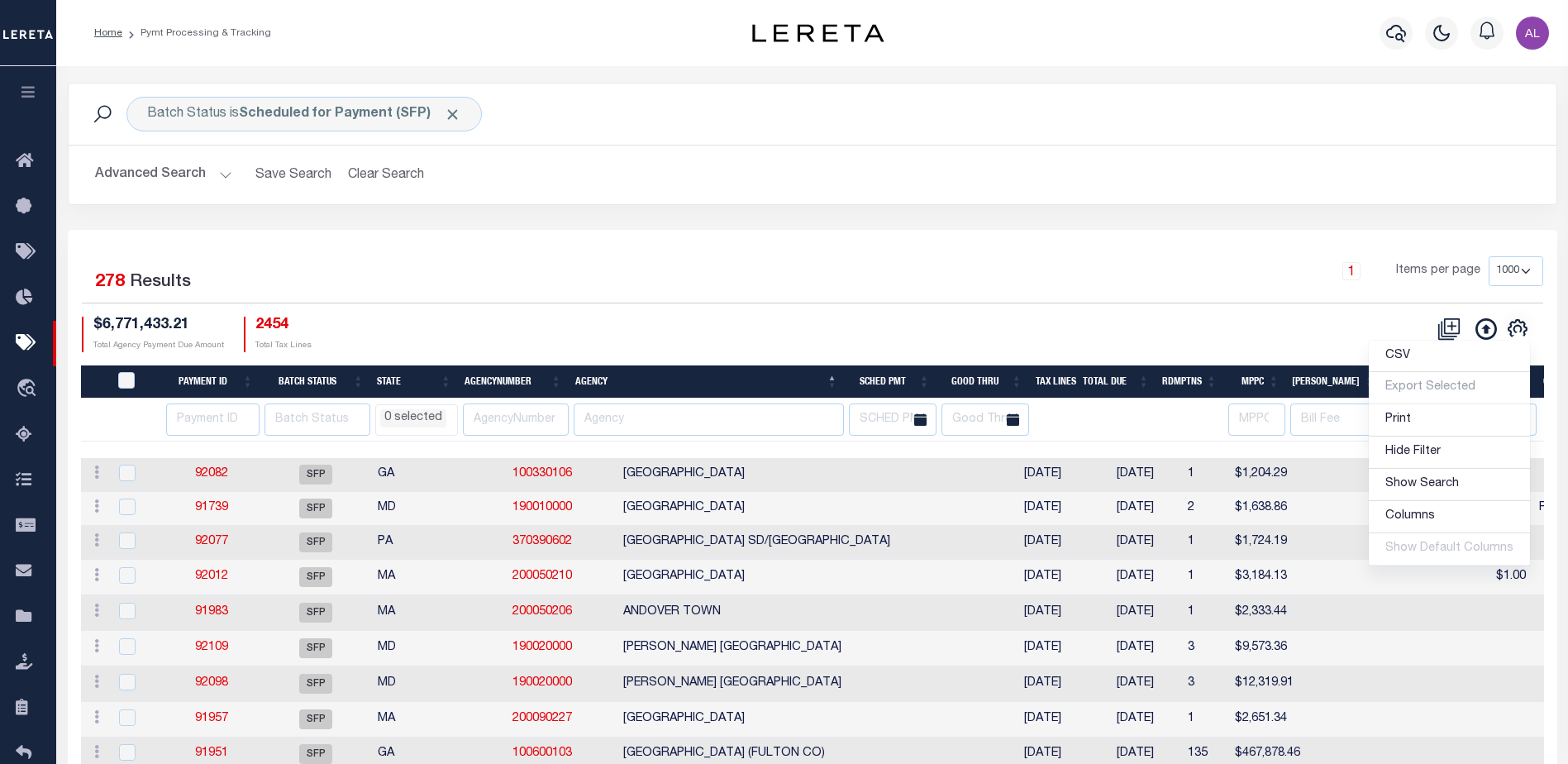
click at [417, 419] on li "0 selected" at bounding box center [413, 418] width 66 height 18
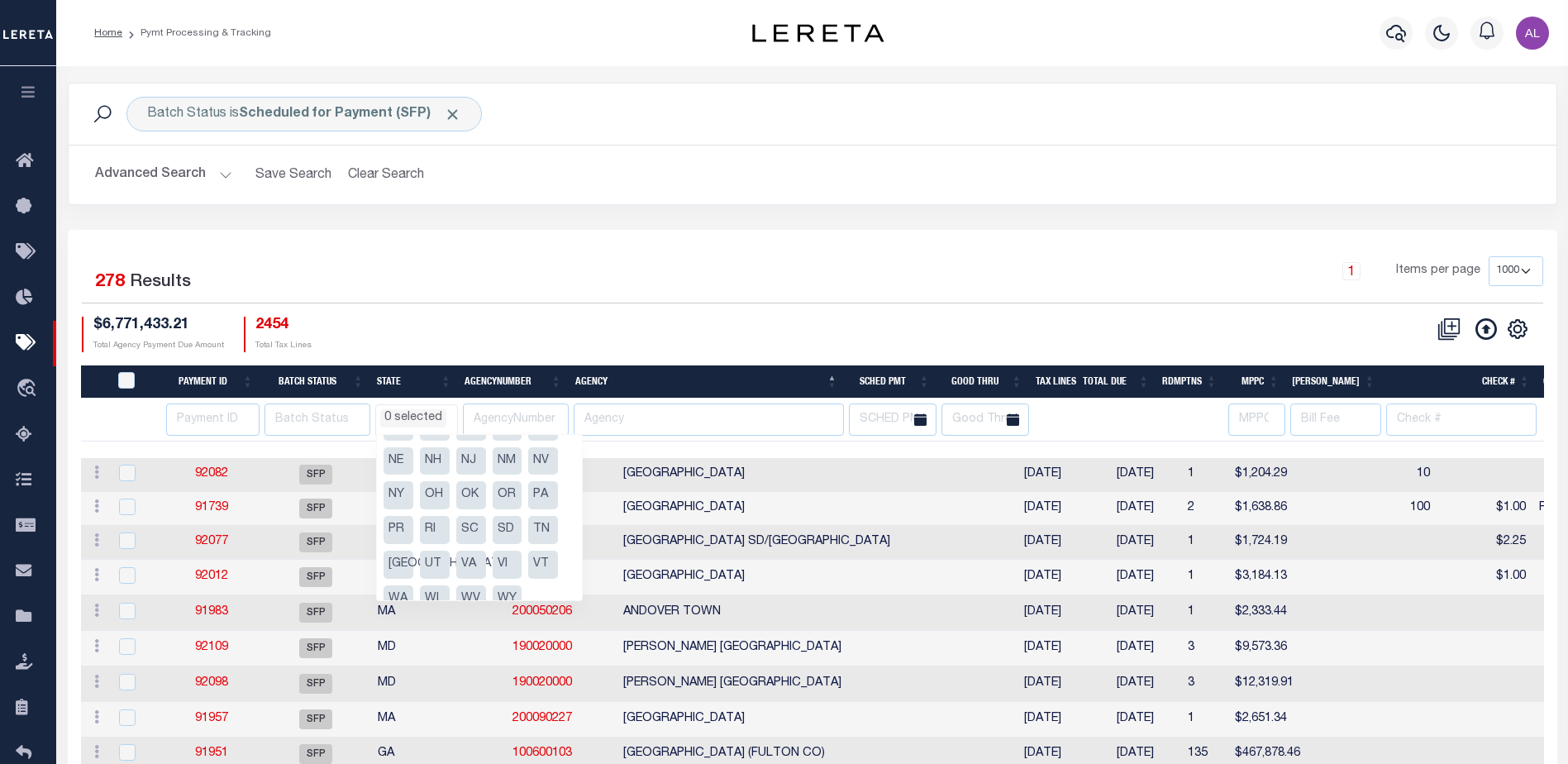
scroll to position [223, 0]
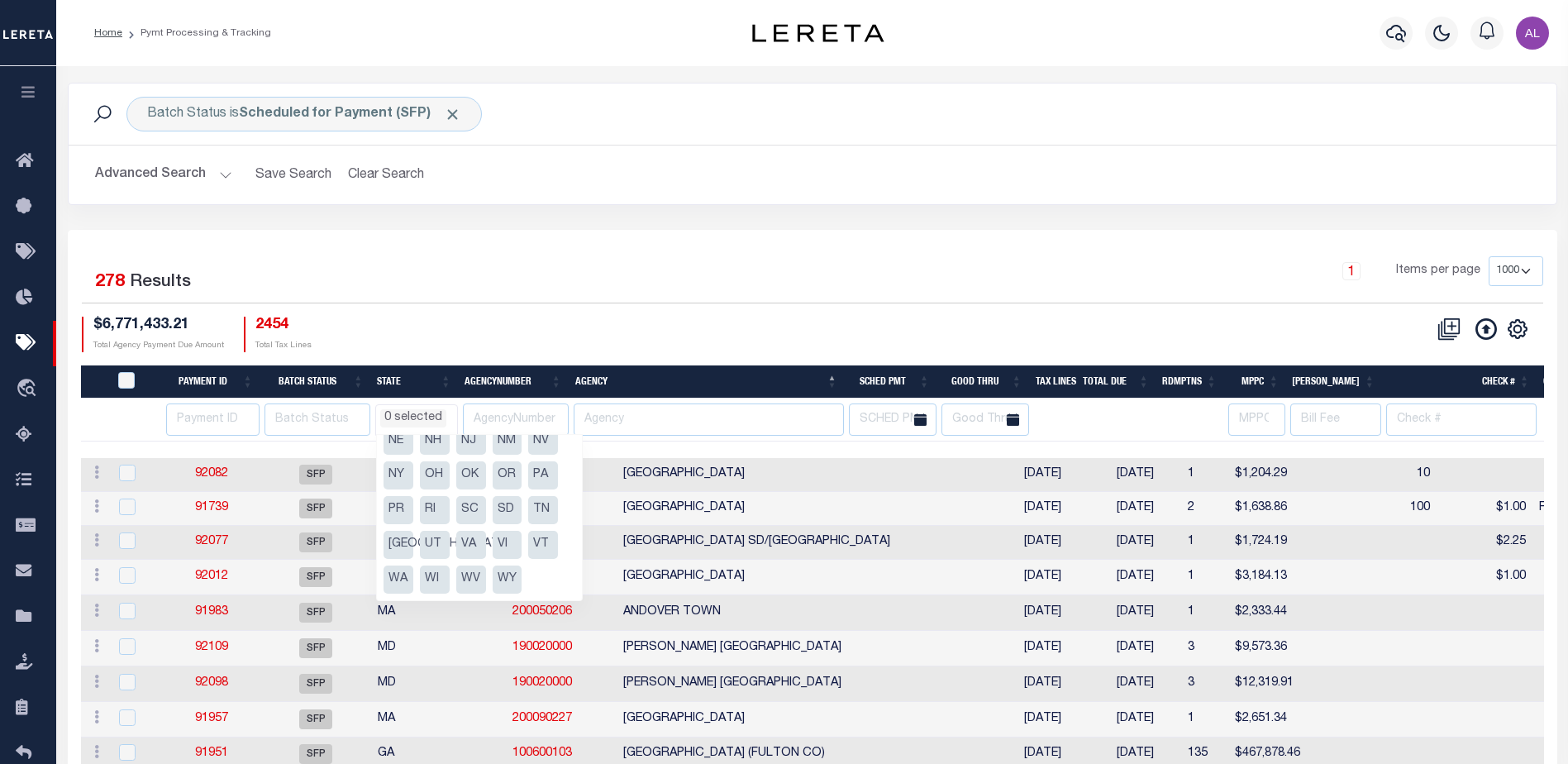
click at [554, 479] on li "PA" at bounding box center [543, 475] width 29 height 28
select select "PA"
select select
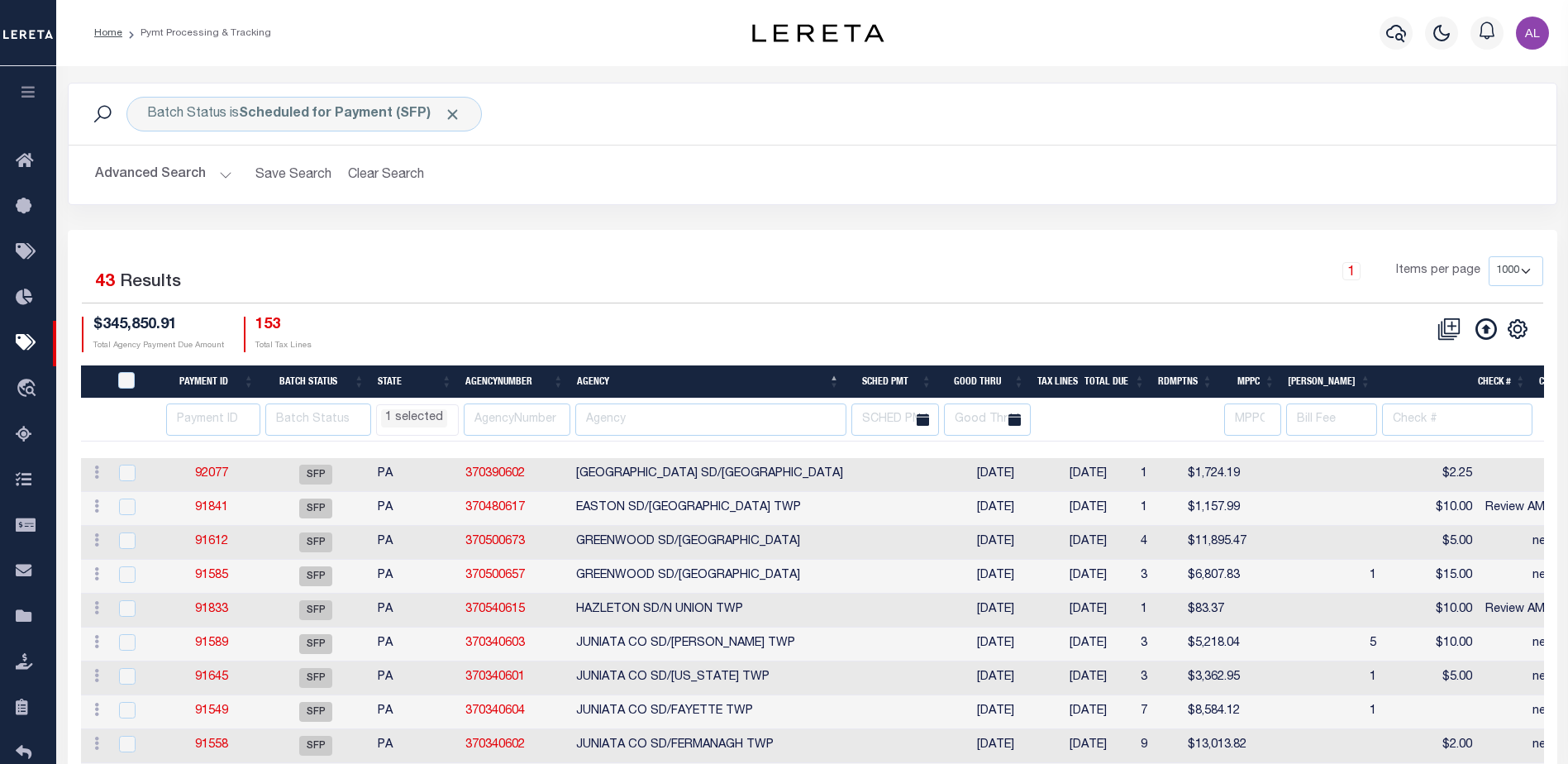
click at [642, 325] on div "$345,850.91 Total Agency Payment Due Amount 153 Total Tax Lines" at bounding box center [446, 334] width 731 height 36
click at [215, 610] on link "91833" at bounding box center [211, 609] width 33 height 11
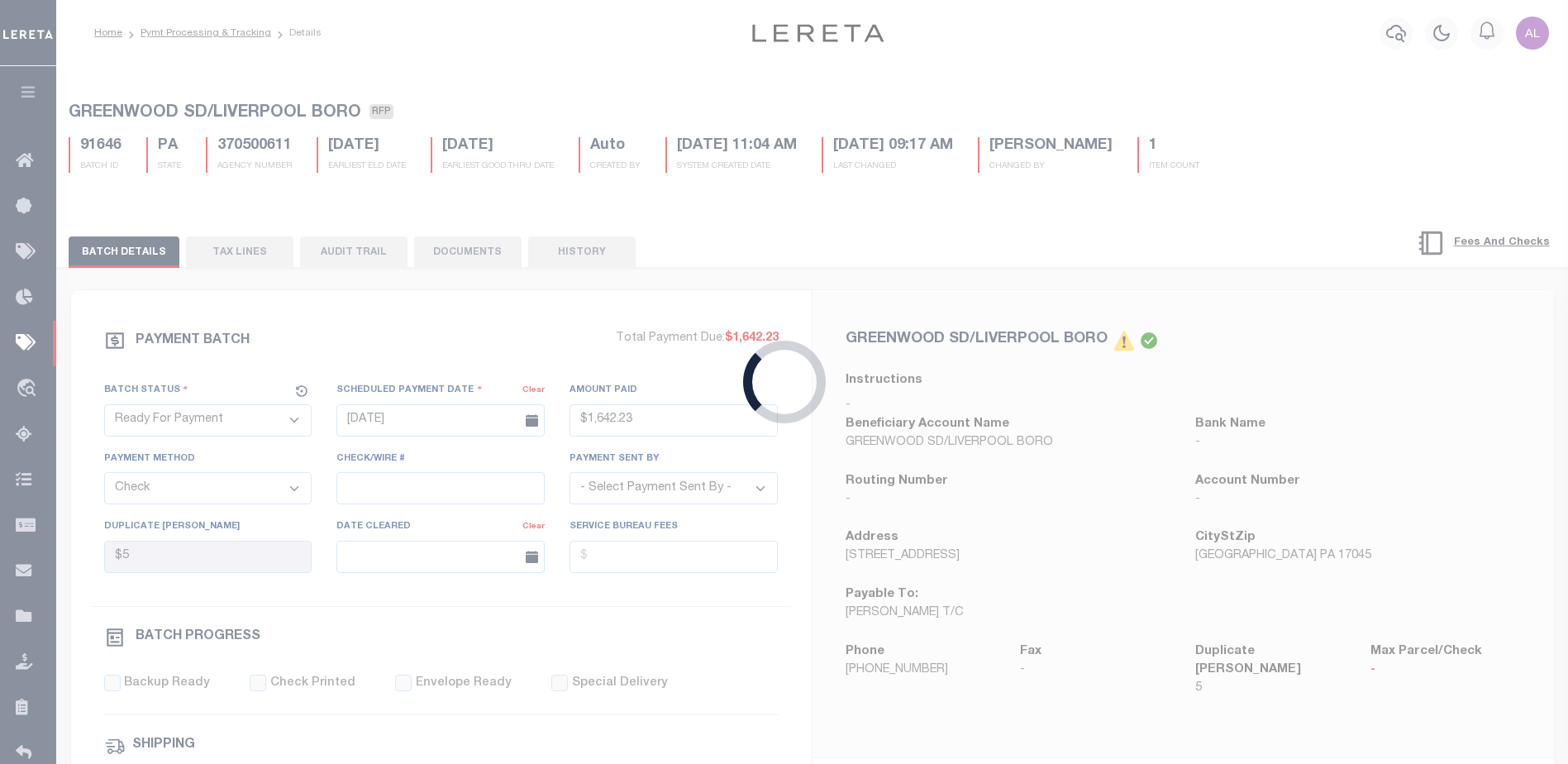
select select "SFP"
type input "09/09/2025"
select select
type input "Review AMT matches GTD"
select select
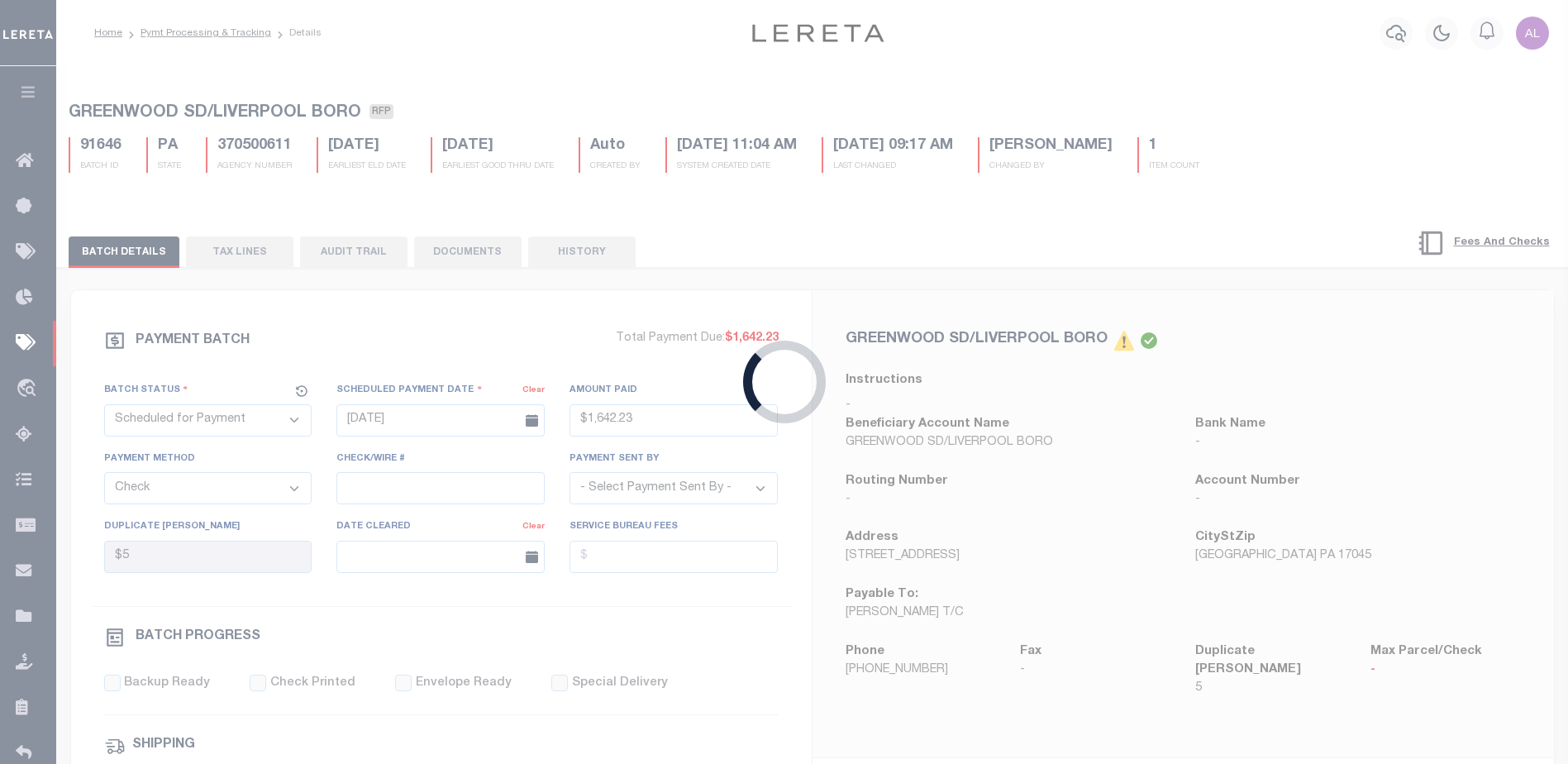
checkbox input "false"
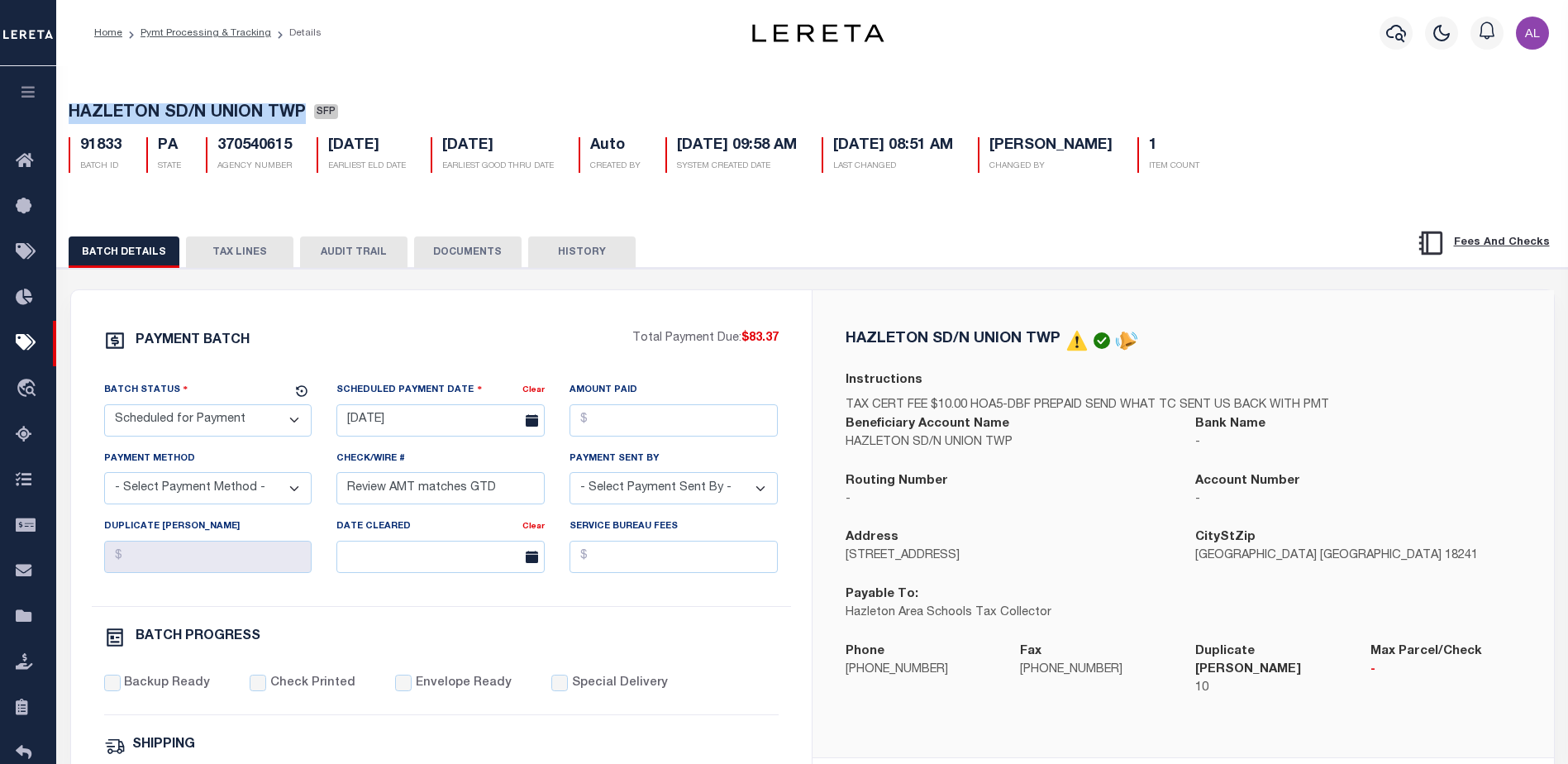
drag, startPoint x: 301, startPoint y: 116, endPoint x: 68, endPoint y: 88, distance: 234.7
click at [68, 88] on div "HAZLETON SD/N UNION TWP SFP 91833 BATCH ID PA STATE 370540615 1" at bounding box center [812, 134] width 1528 height 102
copy span "HAZLETON SD/N UNION TWP"
click at [238, 245] on button "TAX LINES" at bounding box center [240, 252] width 107 height 31
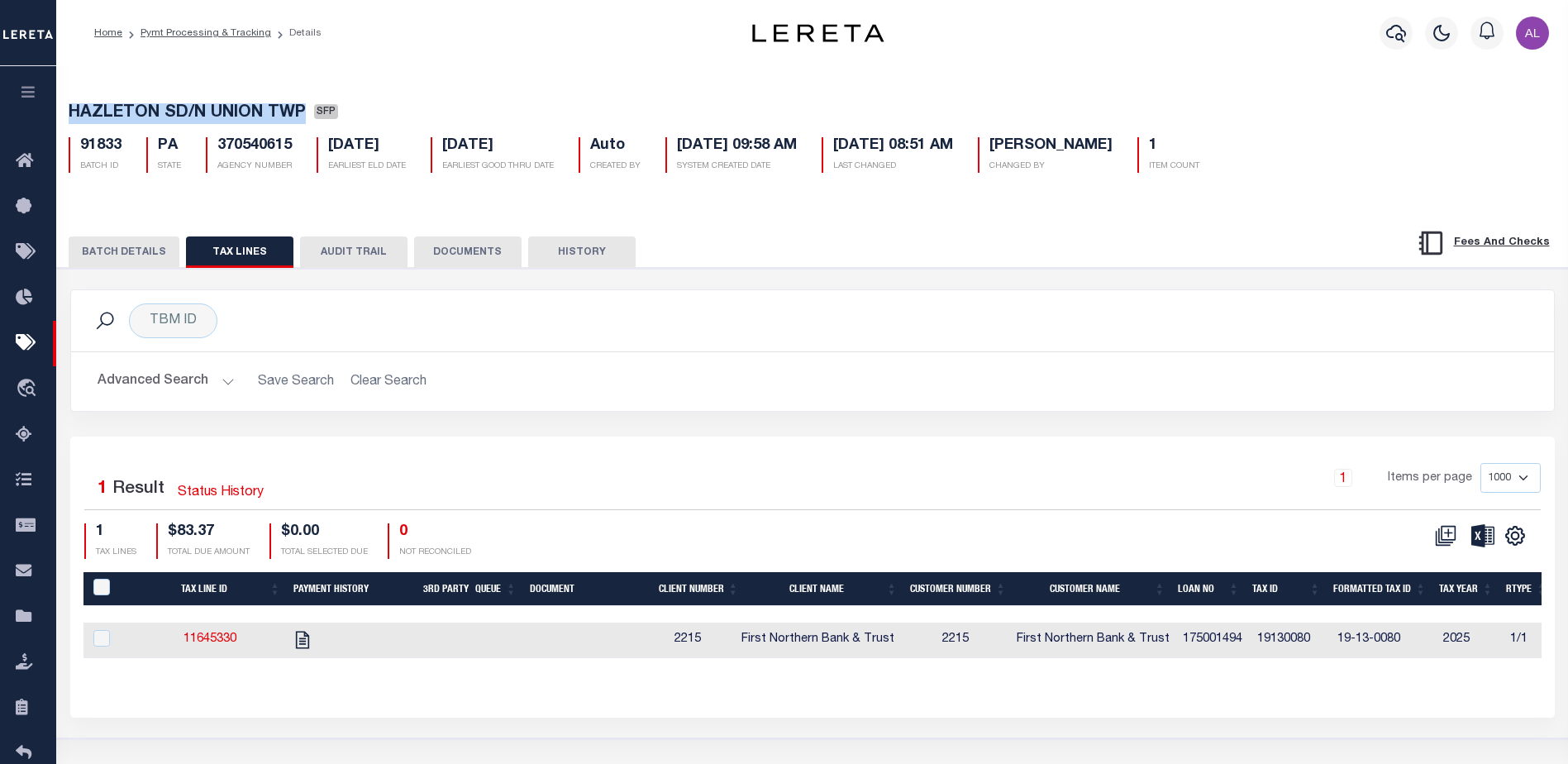
click at [111, 252] on button "BATCH DETAILS" at bounding box center [124, 252] width 111 height 31
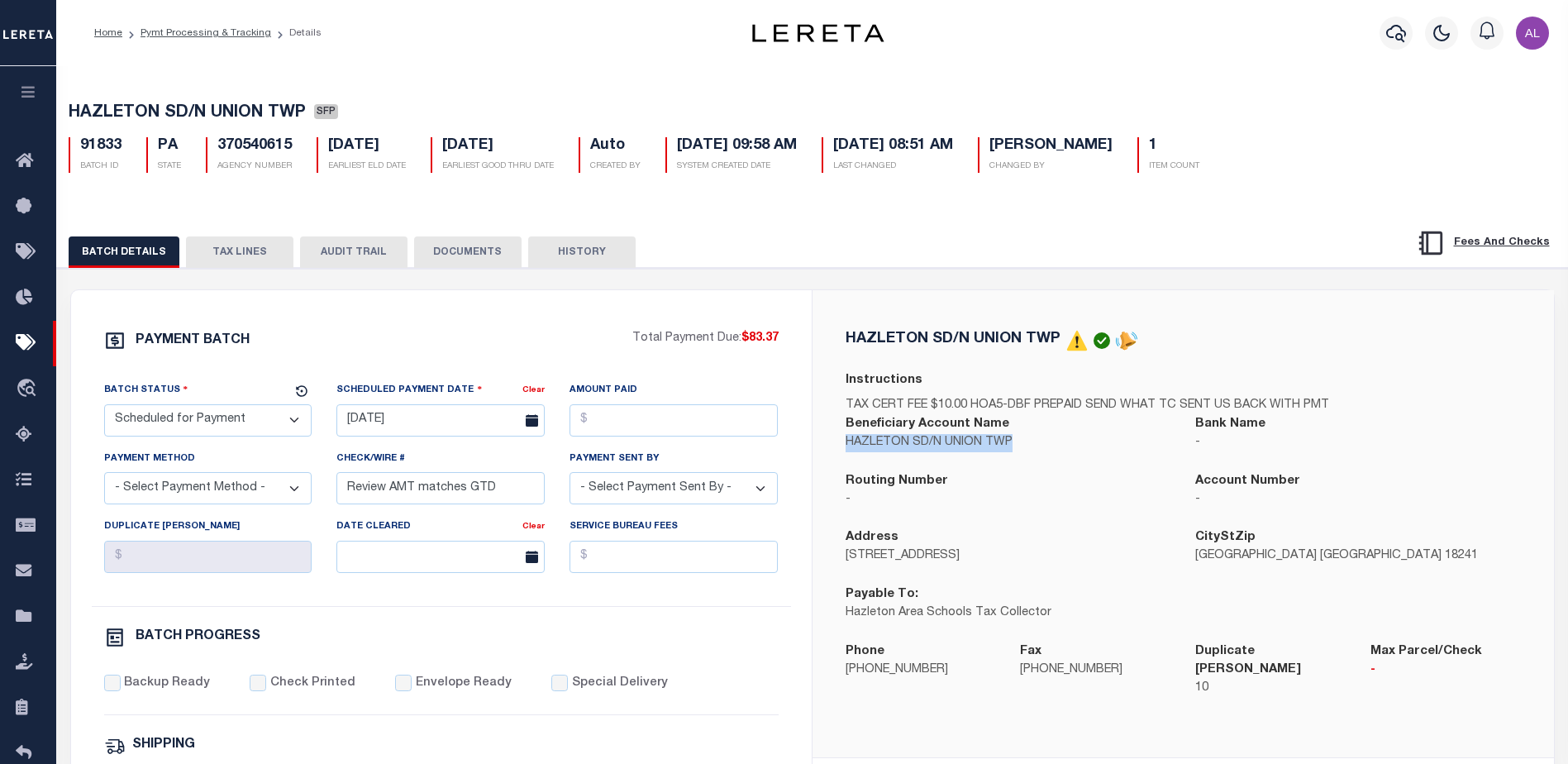
drag, startPoint x: 1012, startPoint y: 446, endPoint x: 847, endPoint y: 444, distance: 165.0
click at [847, 444] on p "HAZLETON SD/N UNION TWP" at bounding box center [1009, 443] width 326 height 18
copy p "HAZLETON SD/N UNION TWP"
click at [256, 249] on button "TAX LINES" at bounding box center [240, 252] width 107 height 31
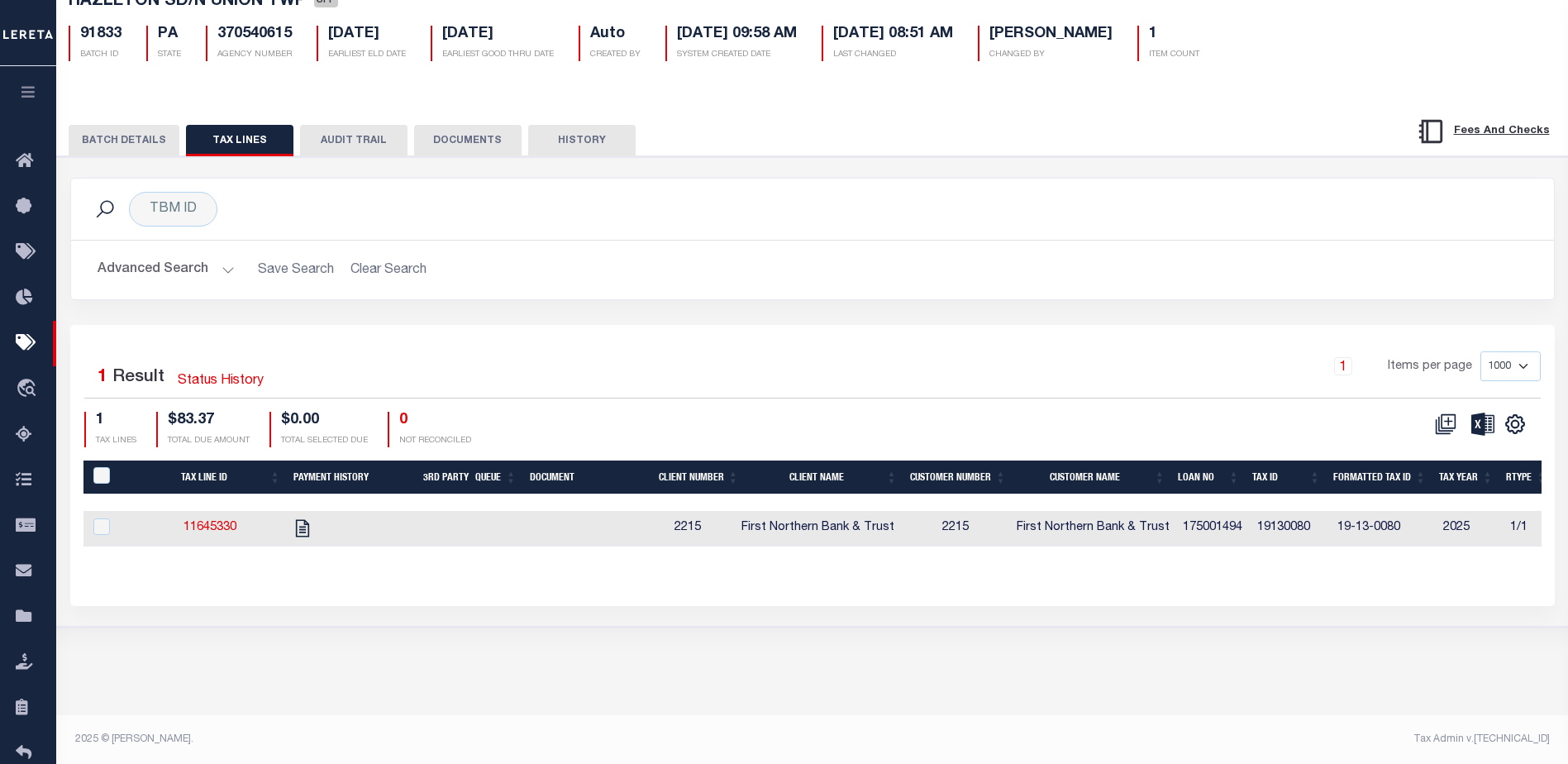
scroll to position [113, 0]
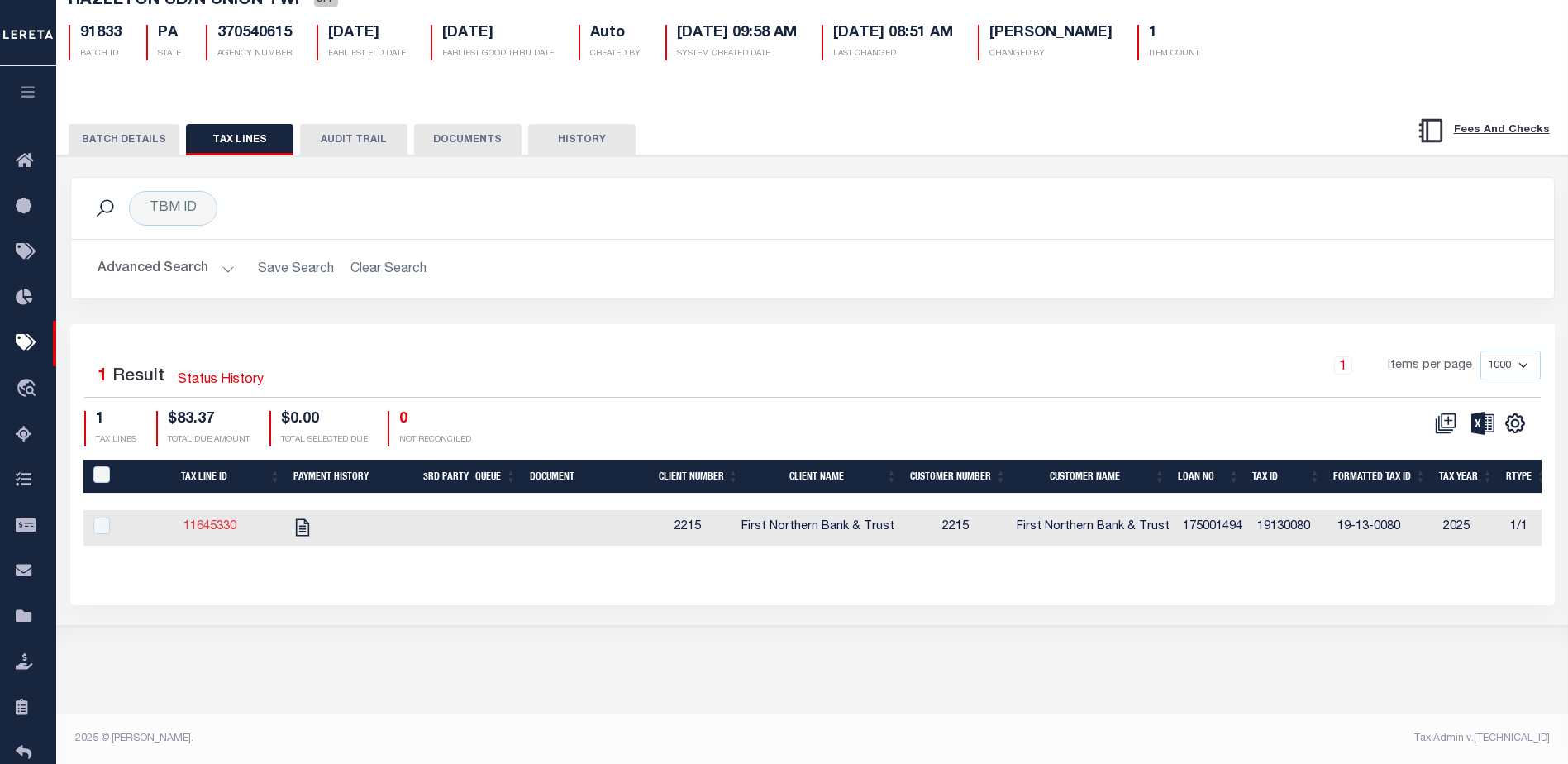
click at [208, 529] on link "11645330" at bounding box center [210, 526] width 53 height 11
checkbox input "true"
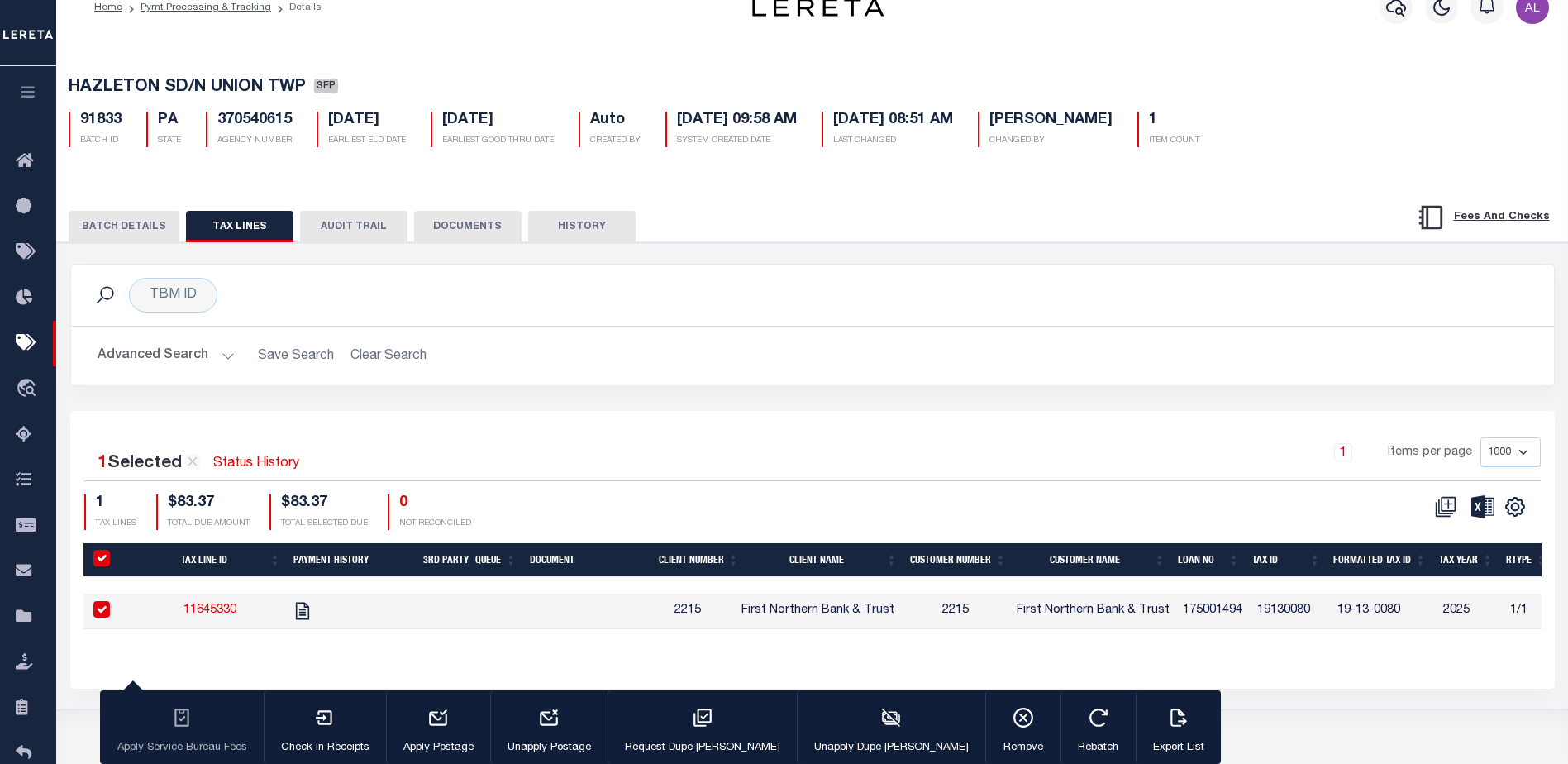
scroll to position [0, 0]
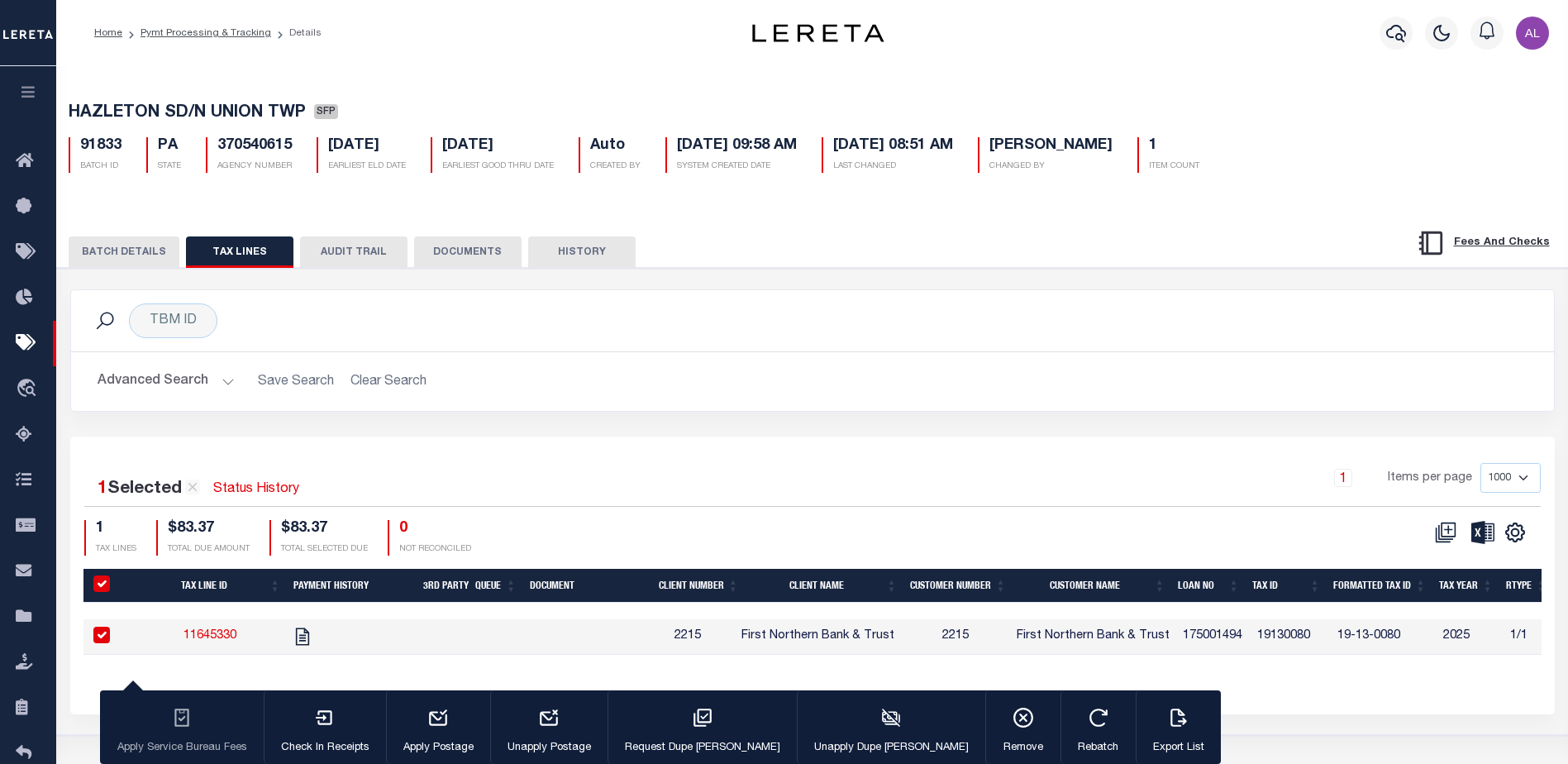
click at [151, 249] on button "BATCH DETAILS" at bounding box center [124, 252] width 111 height 31
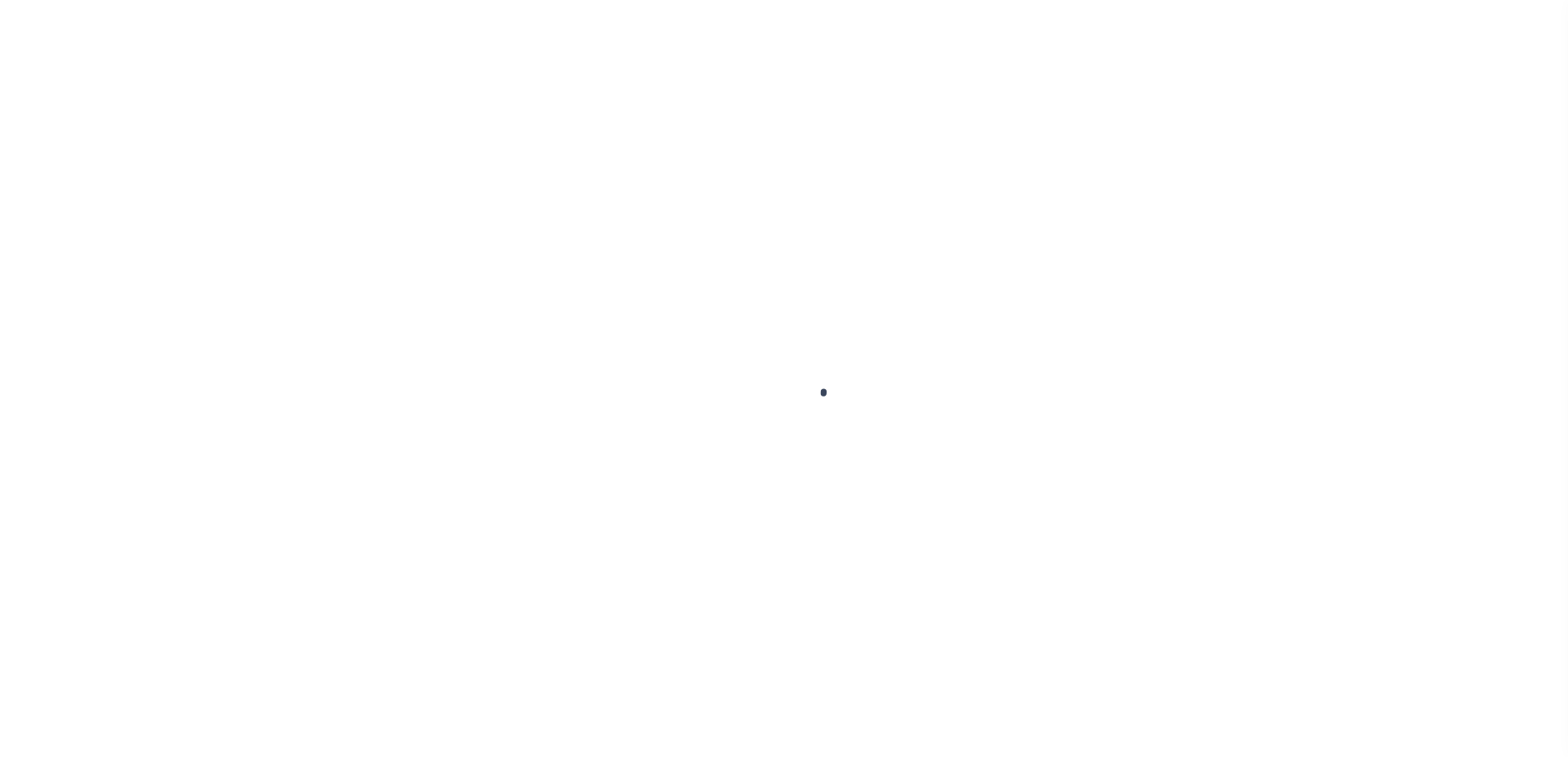
scroll to position [41, 0]
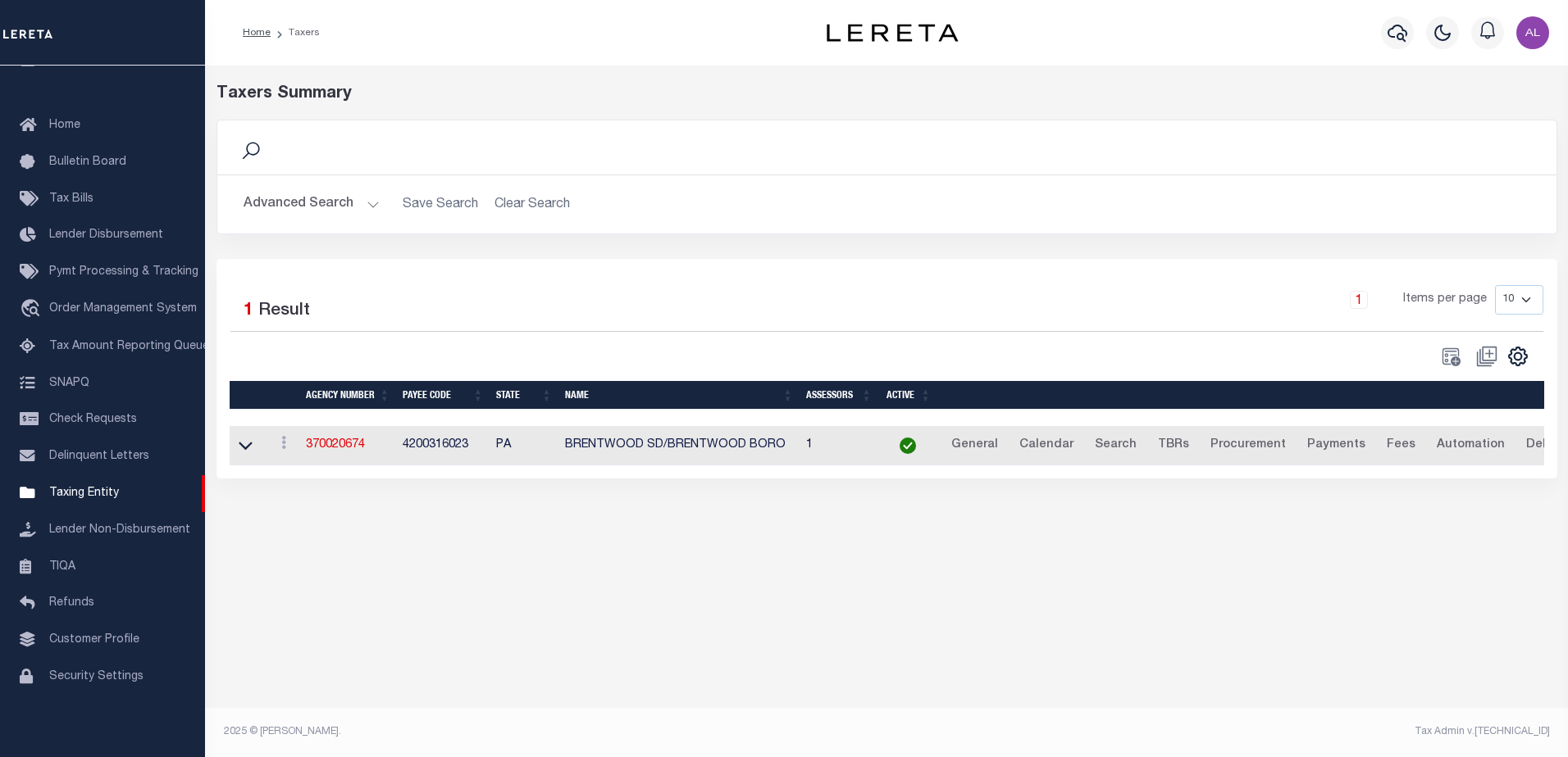
click at [378, 201] on h2 "Advanced Search Save Search Clear Search tblPayees_dynamictable_____DefaultSave…" at bounding box center [886, 204] width 1313 height 32
click at [375, 207] on button "Advanced Search" at bounding box center [311, 204] width 136 height 32
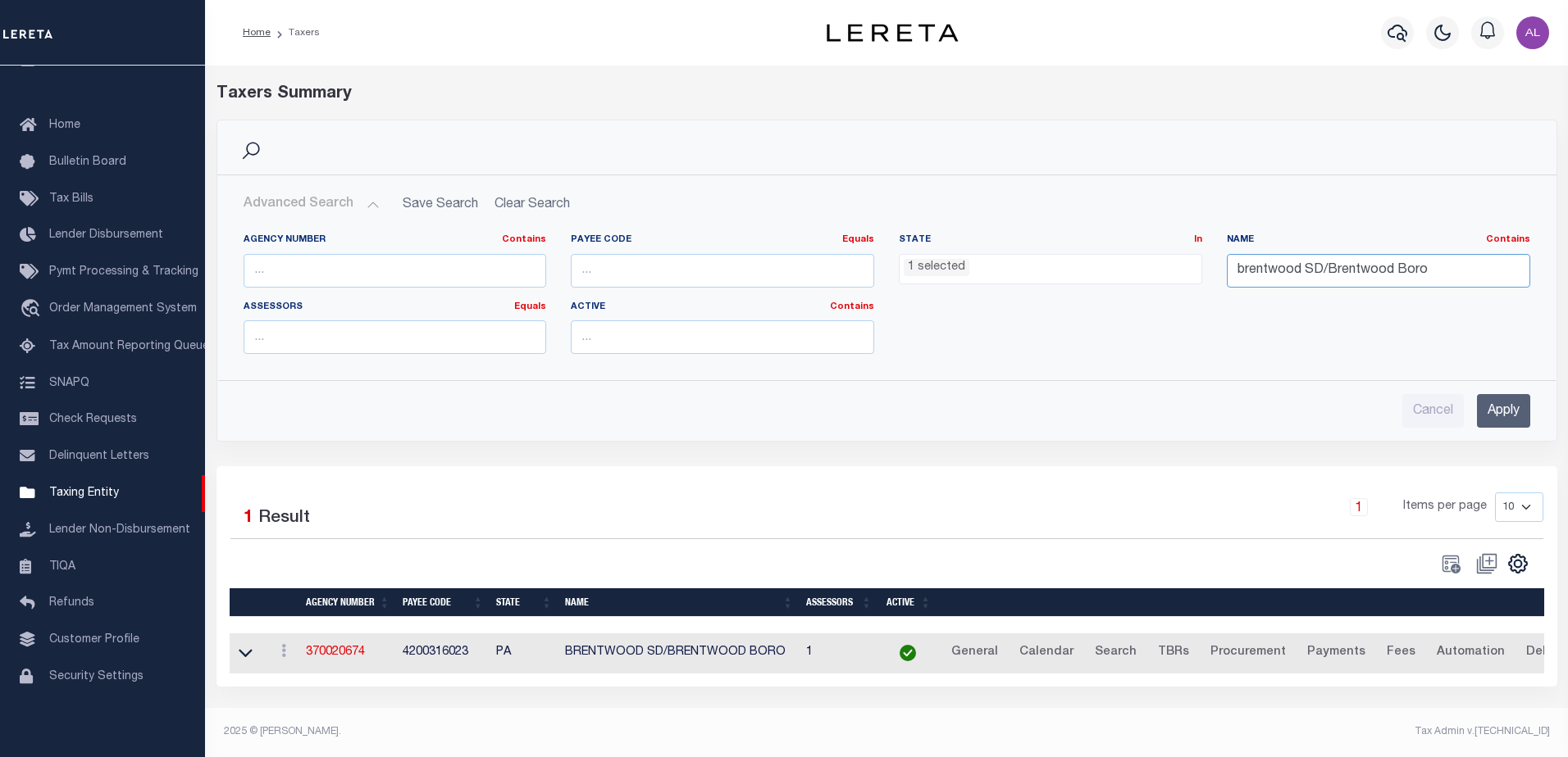
drag, startPoint x: 1428, startPoint y: 266, endPoint x: 985, endPoint y: 268, distance: 443.0
click at [985, 268] on div "Agency Number Contains Contains Is Payee Code Equals Equals Is Not Equal To Is …" at bounding box center [886, 300] width 1311 height 133
paste input "HAZLETON SD/N UNION TWP"
type input "HAZLETON SD/N UNION TWP"
click at [1506, 417] on input "Apply" at bounding box center [1504, 411] width 53 height 34
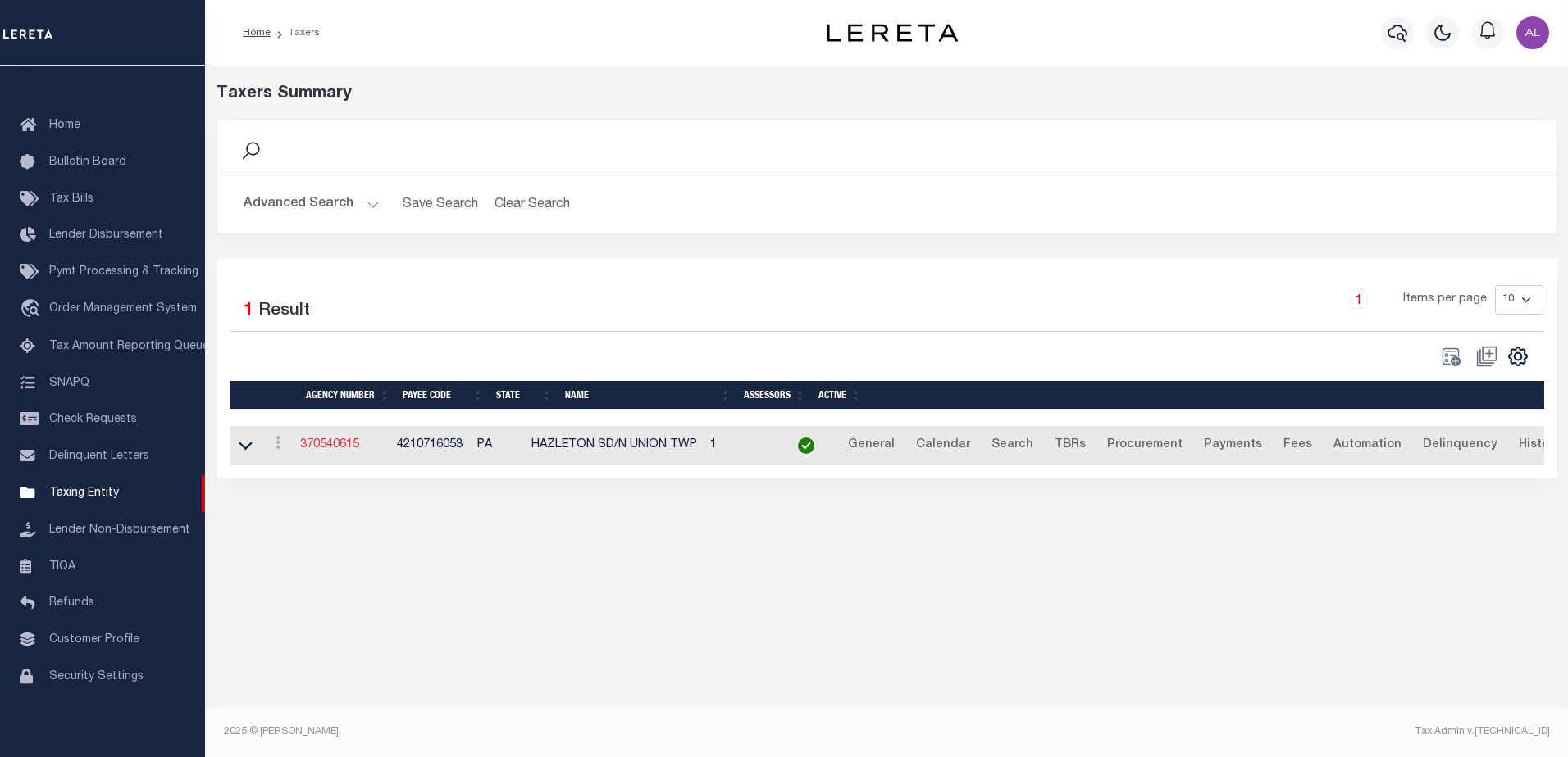
click at [352, 451] on link "370540615" at bounding box center [329, 444] width 59 height 11
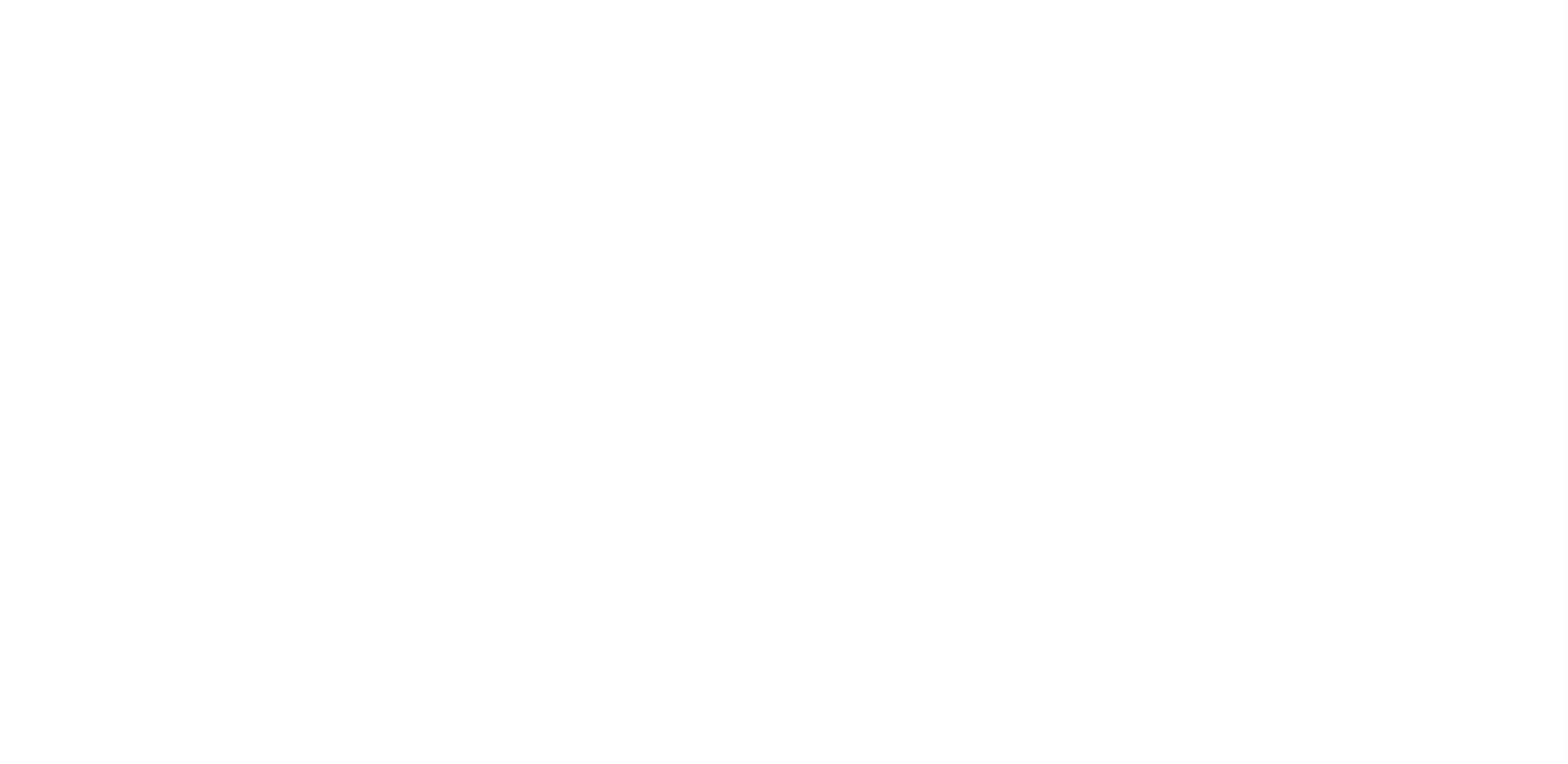
select select
checkbox input "false"
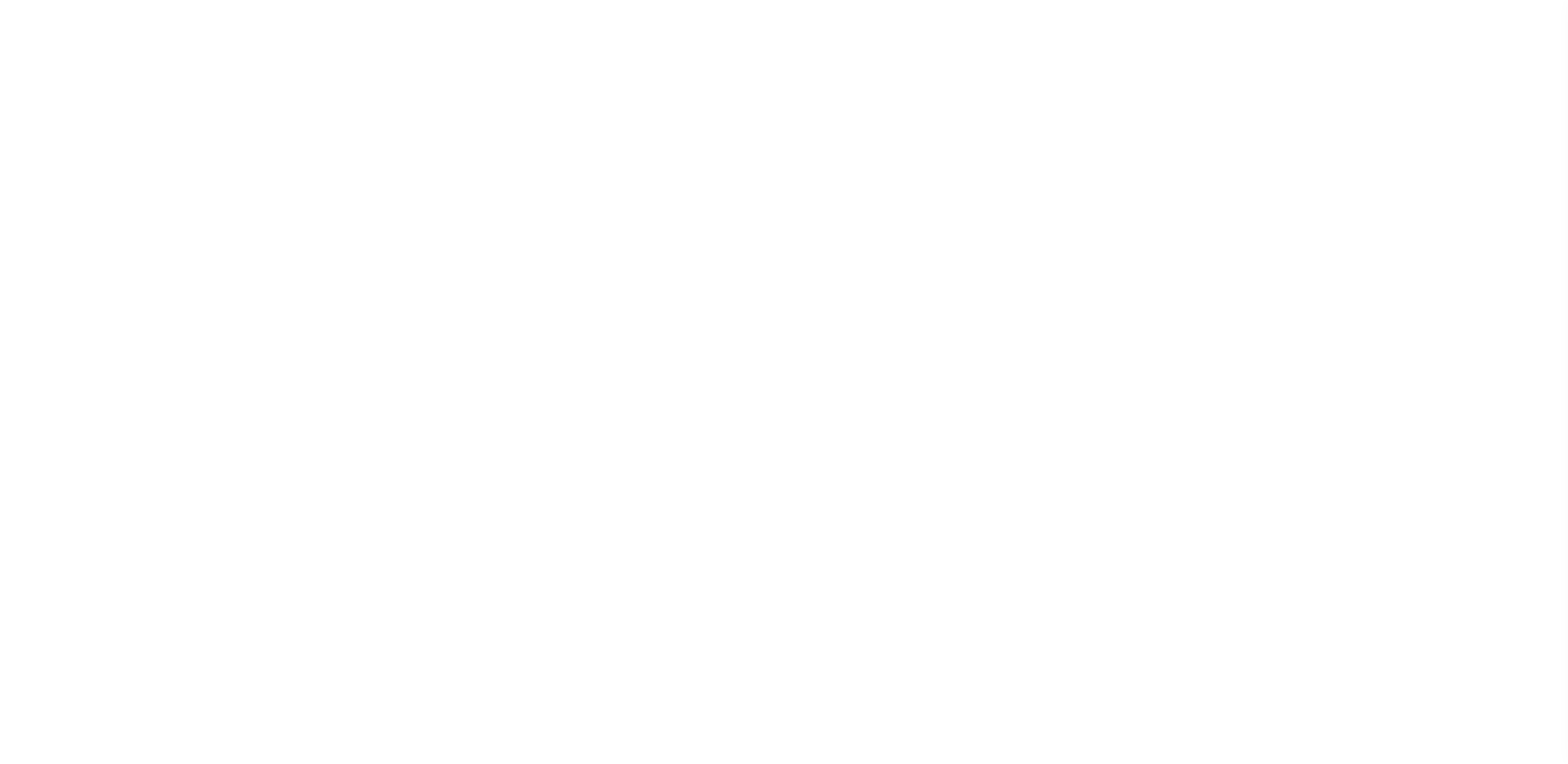
checkbox input "false"
type input "4210716053"
type input "$10"
select select "true"
type input "[PERSON_NAME]"
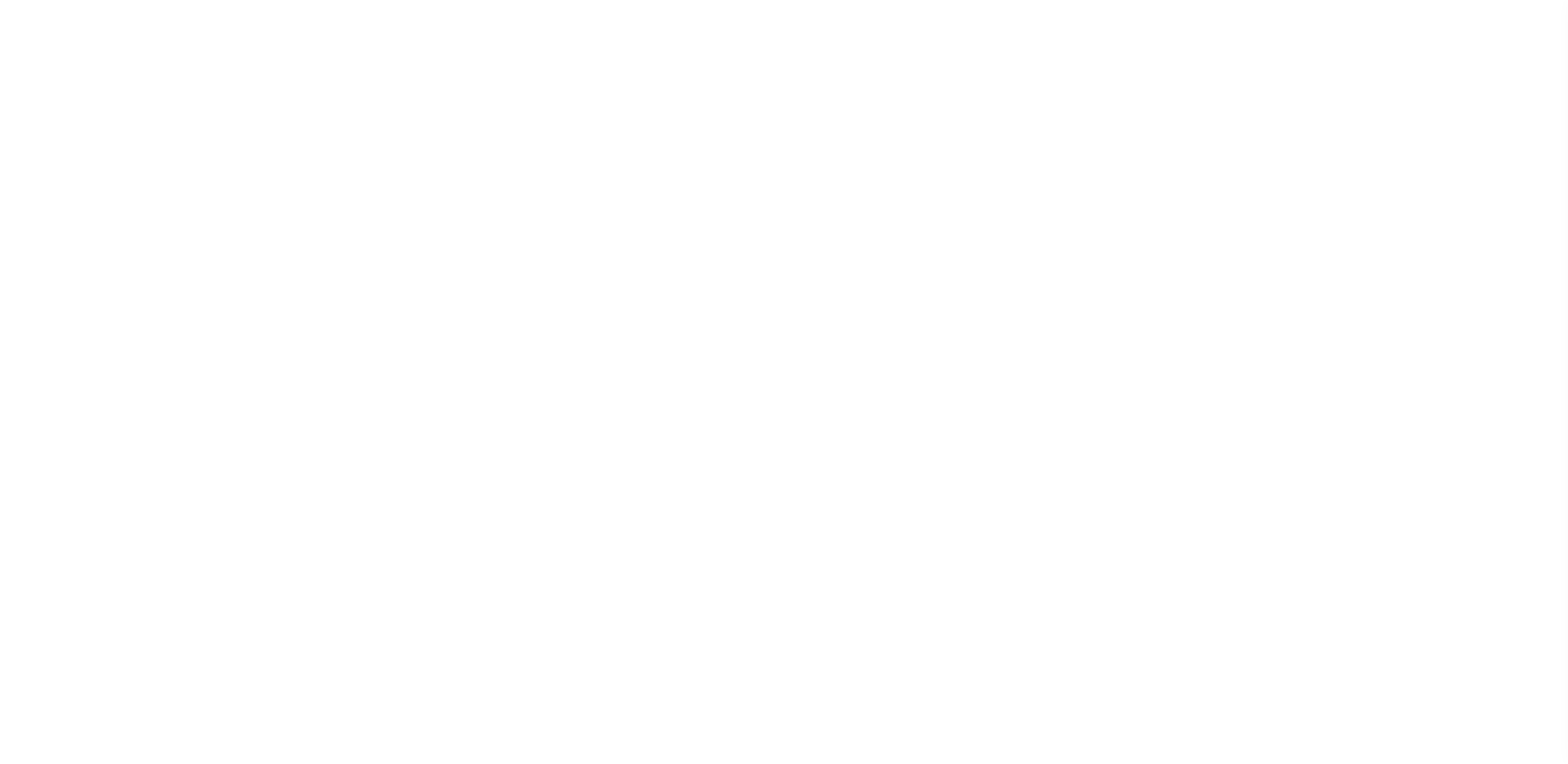
checkbox input "false"
type input "N"
select select "false"
type input "B - Escrow reporting includes - “Delinquent Prior Year(s) Exist”, “Delinquent C…"
radio input "true"
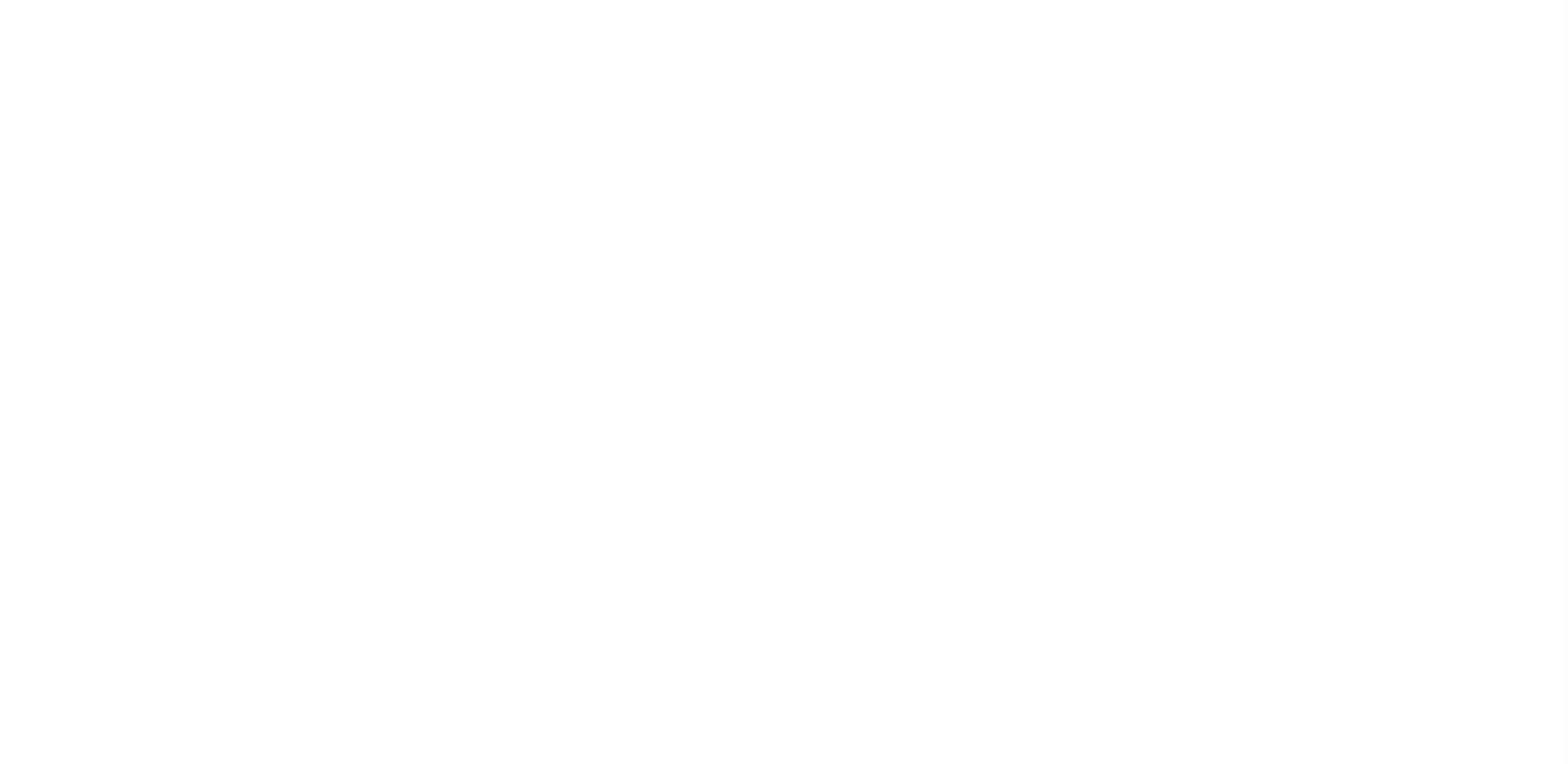
checkbox input "false"
radio input "true"
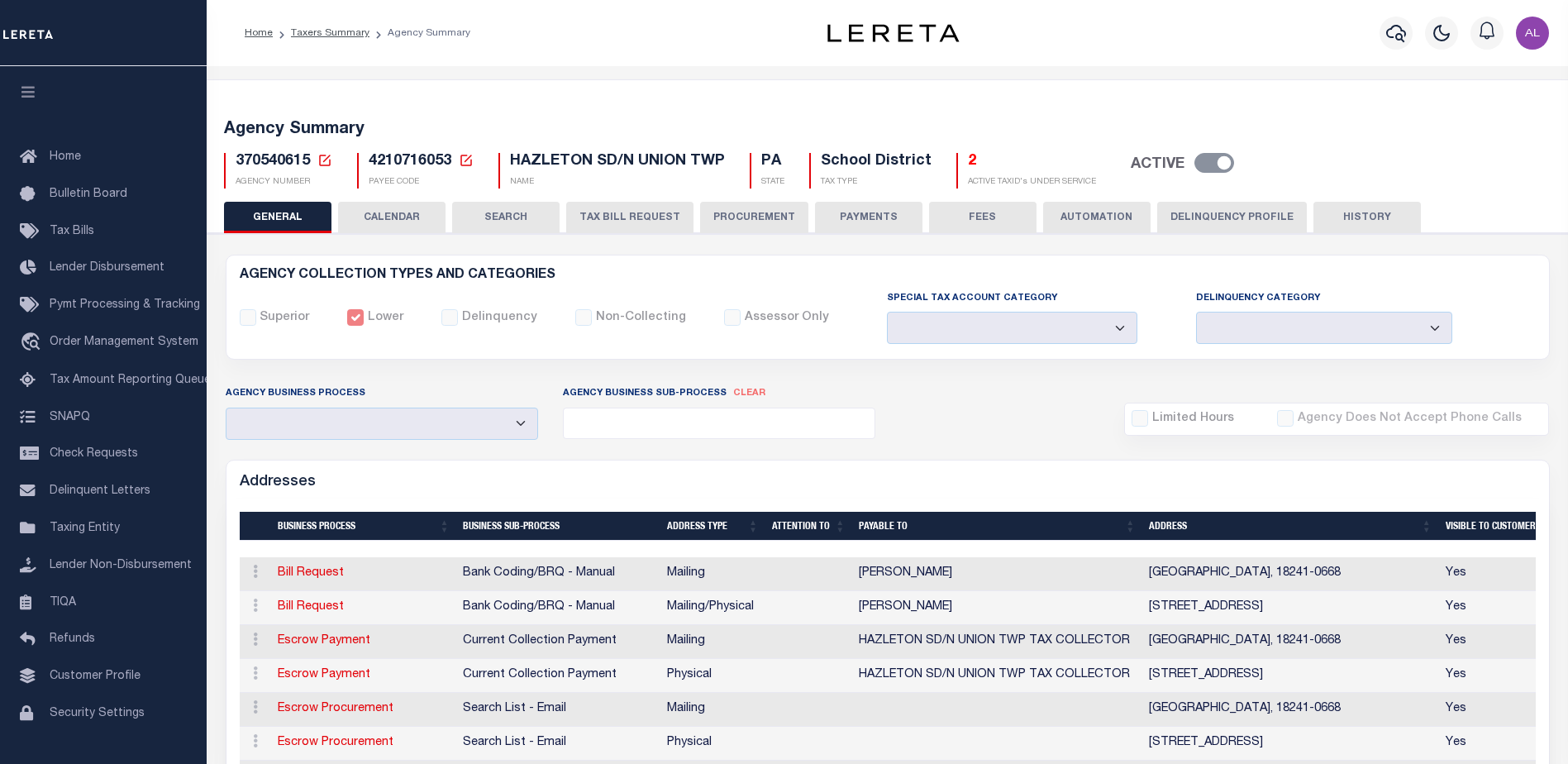
click at [877, 211] on button "PAYMENTS" at bounding box center [869, 218] width 107 height 31
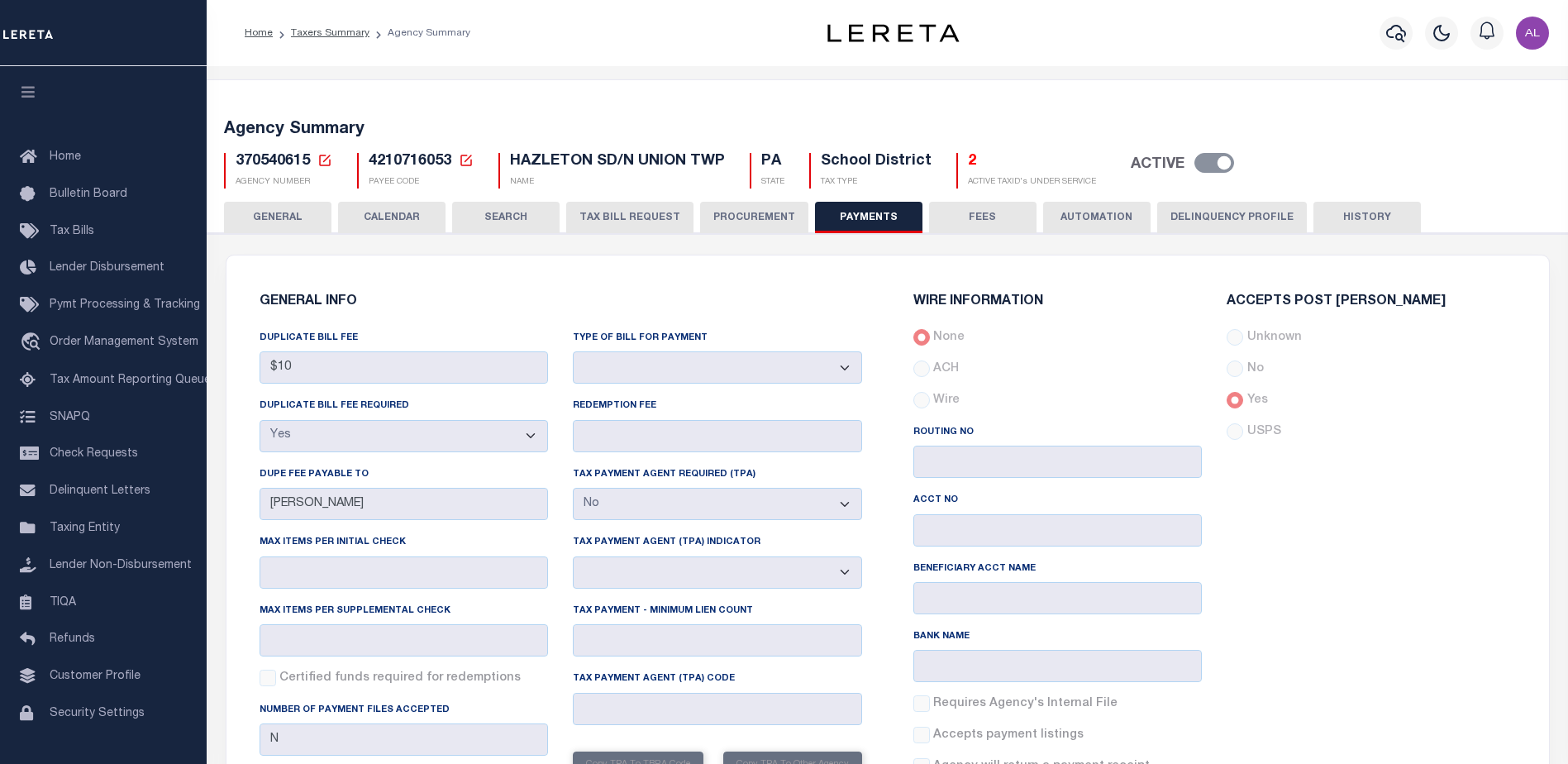
click at [253, 500] on div "DUPLICATE BILL FEE $10 DUPLICATE BILL FEE REQUIRED Yes No DUPE FEE PAYABLE TO J…" at bounding box center [404, 591] width 314 height 524
drag, startPoint x: 100, startPoint y: 539, endPoint x: 108, endPoint y: 534, distance: 9.4
click at [101, 534] on span "Taxing Entity" at bounding box center [84, 528] width 70 height 11
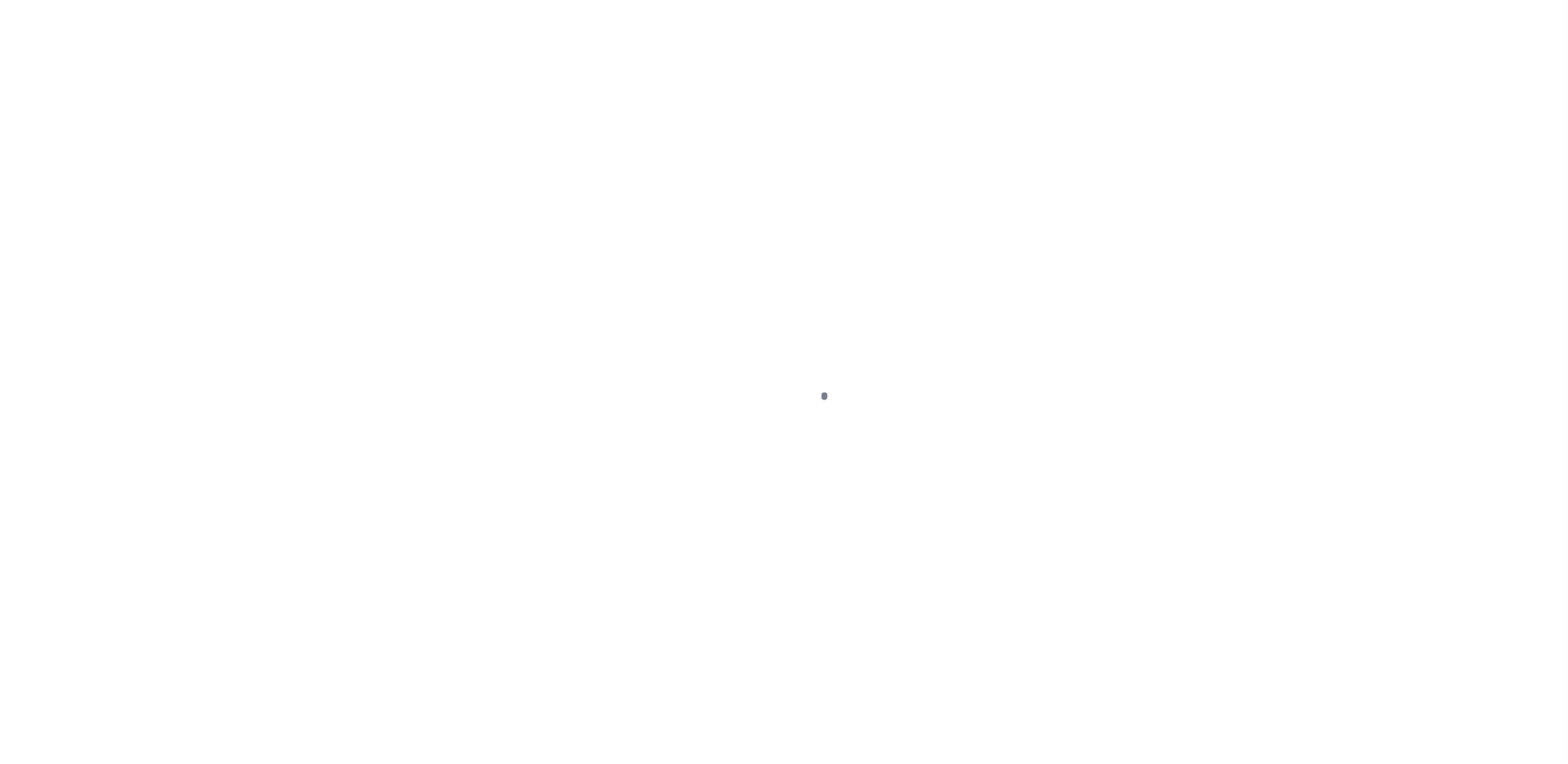
select select "DUE"
select select "SFP"
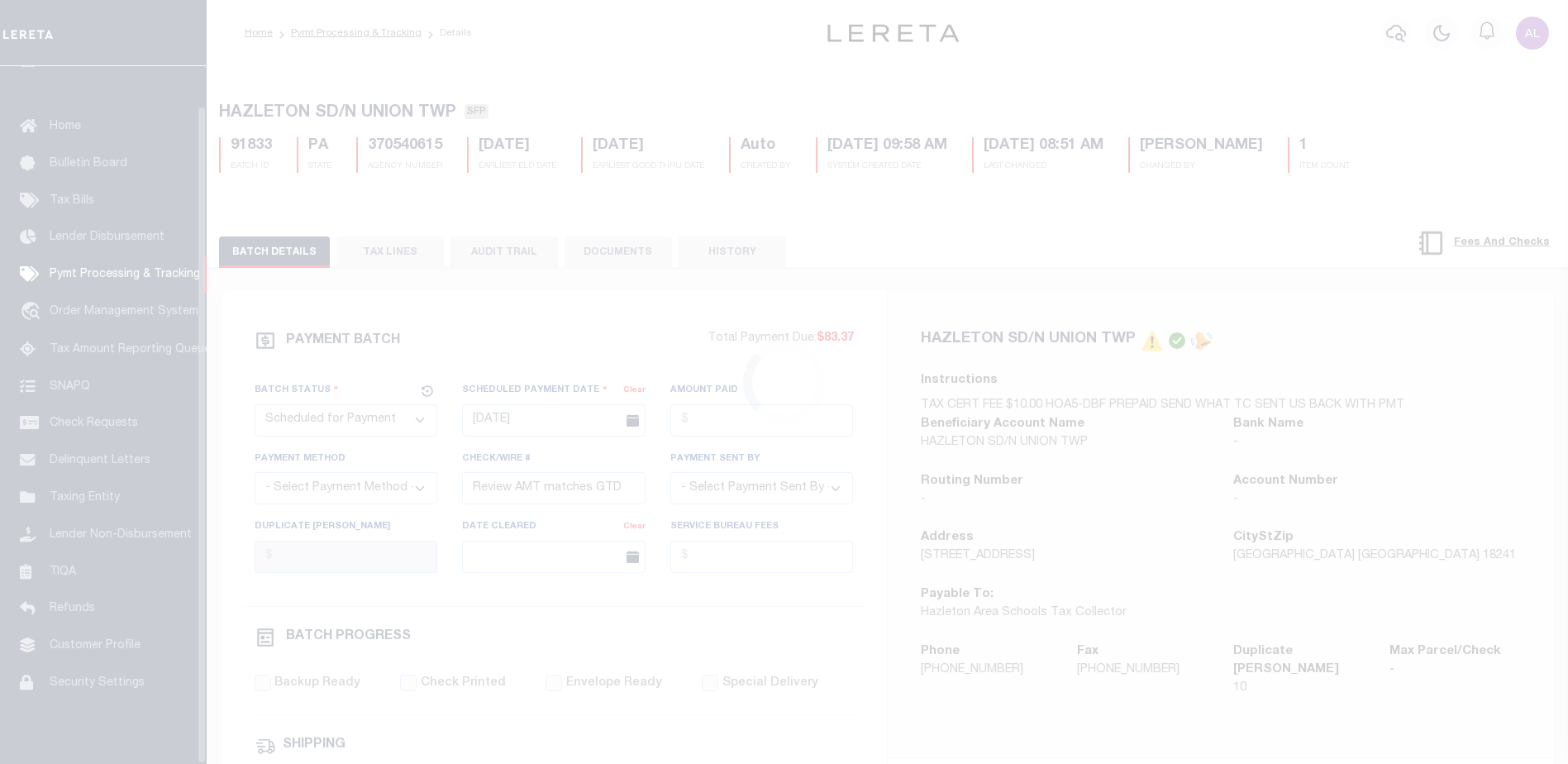
scroll to position [42, 0]
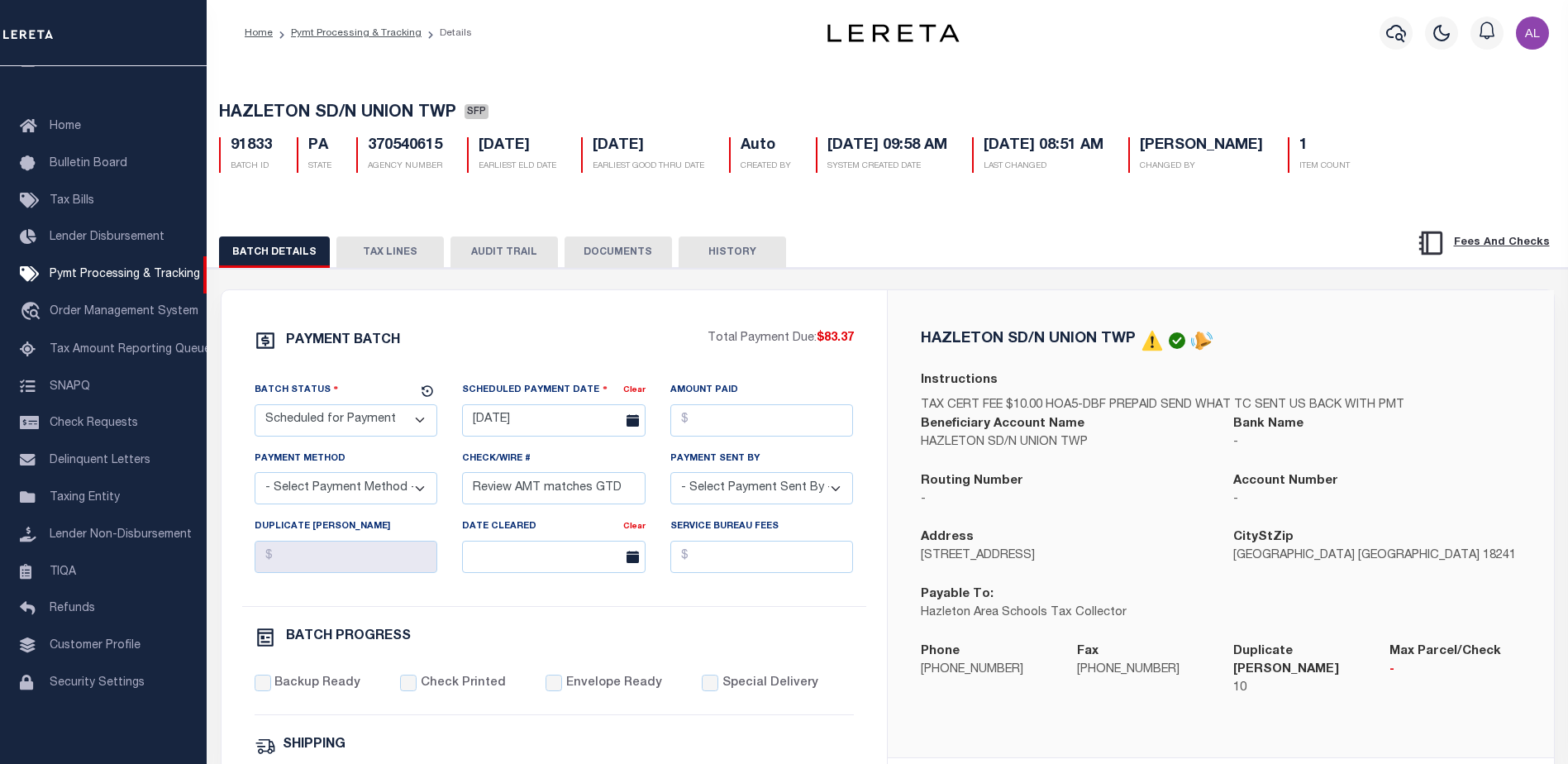
click at [404, 258] on button "TAX LINES" at bounding box center [390, 252] width 107 height 31
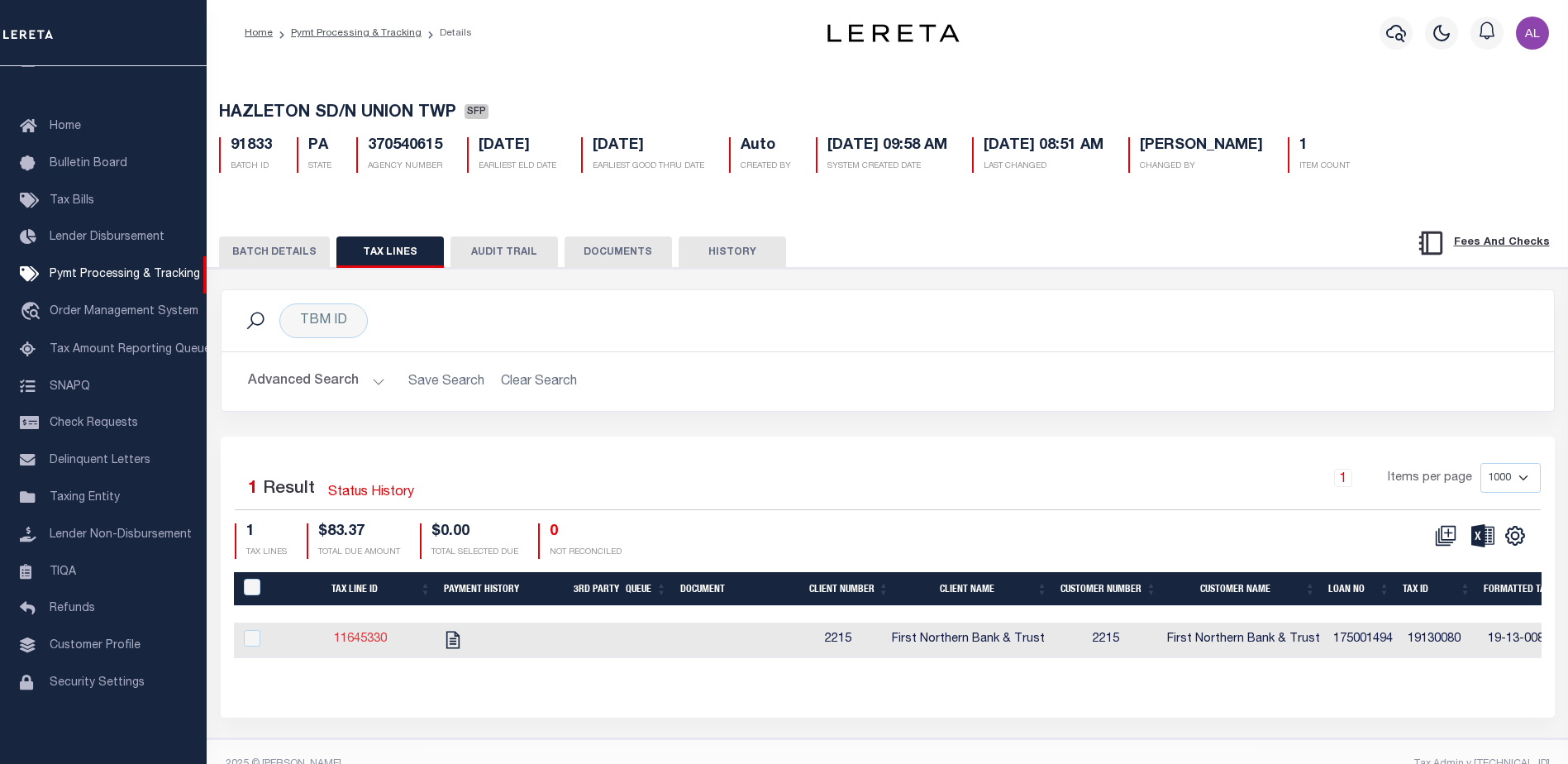
click at [357, 641] on link "11645330" at bounding box center [360, 639] width 53 height 11
checkbox input "true"
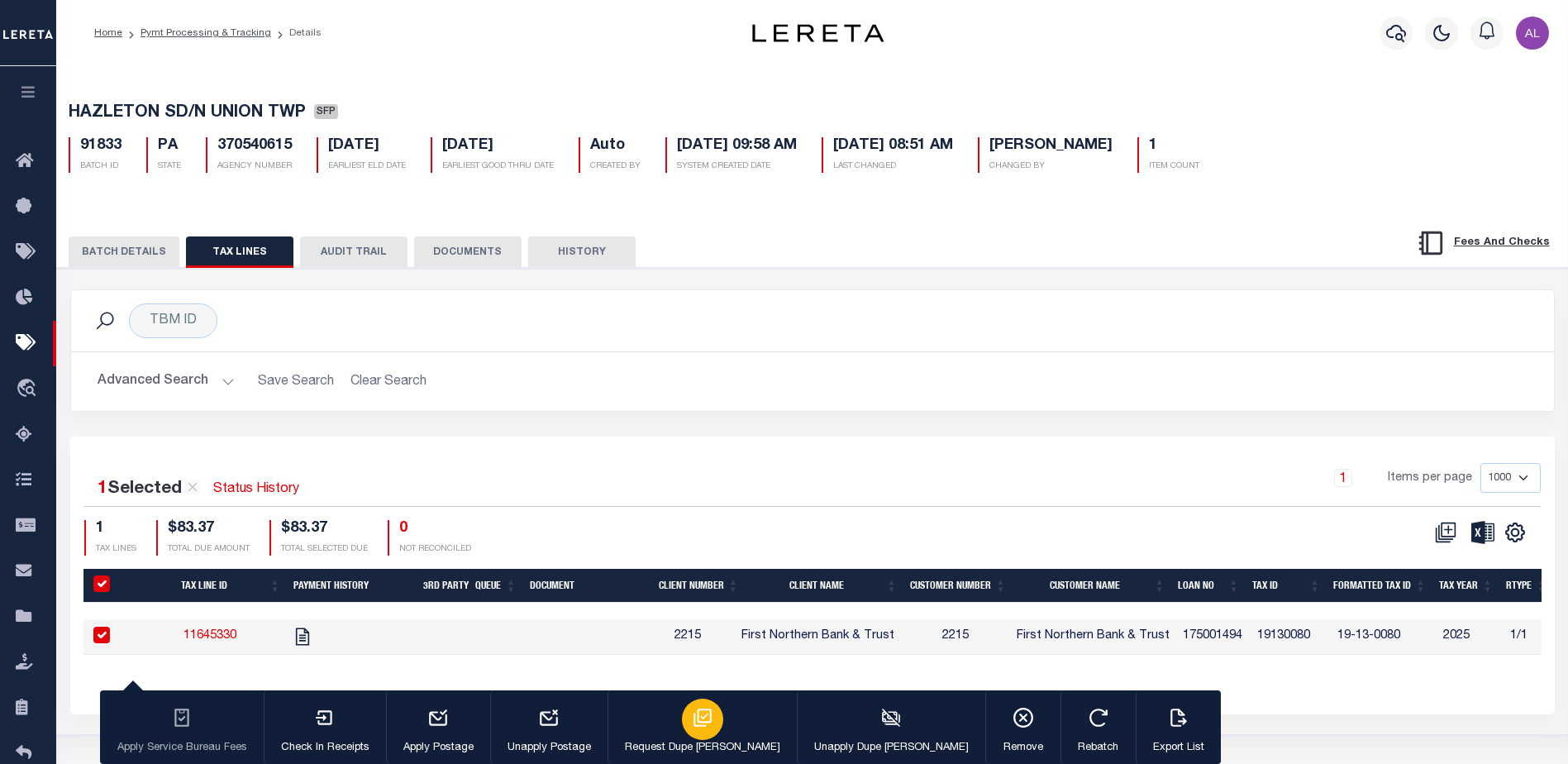
click at [682, 719] on div "button" at bounding box center [703, 720] width 42 height 42
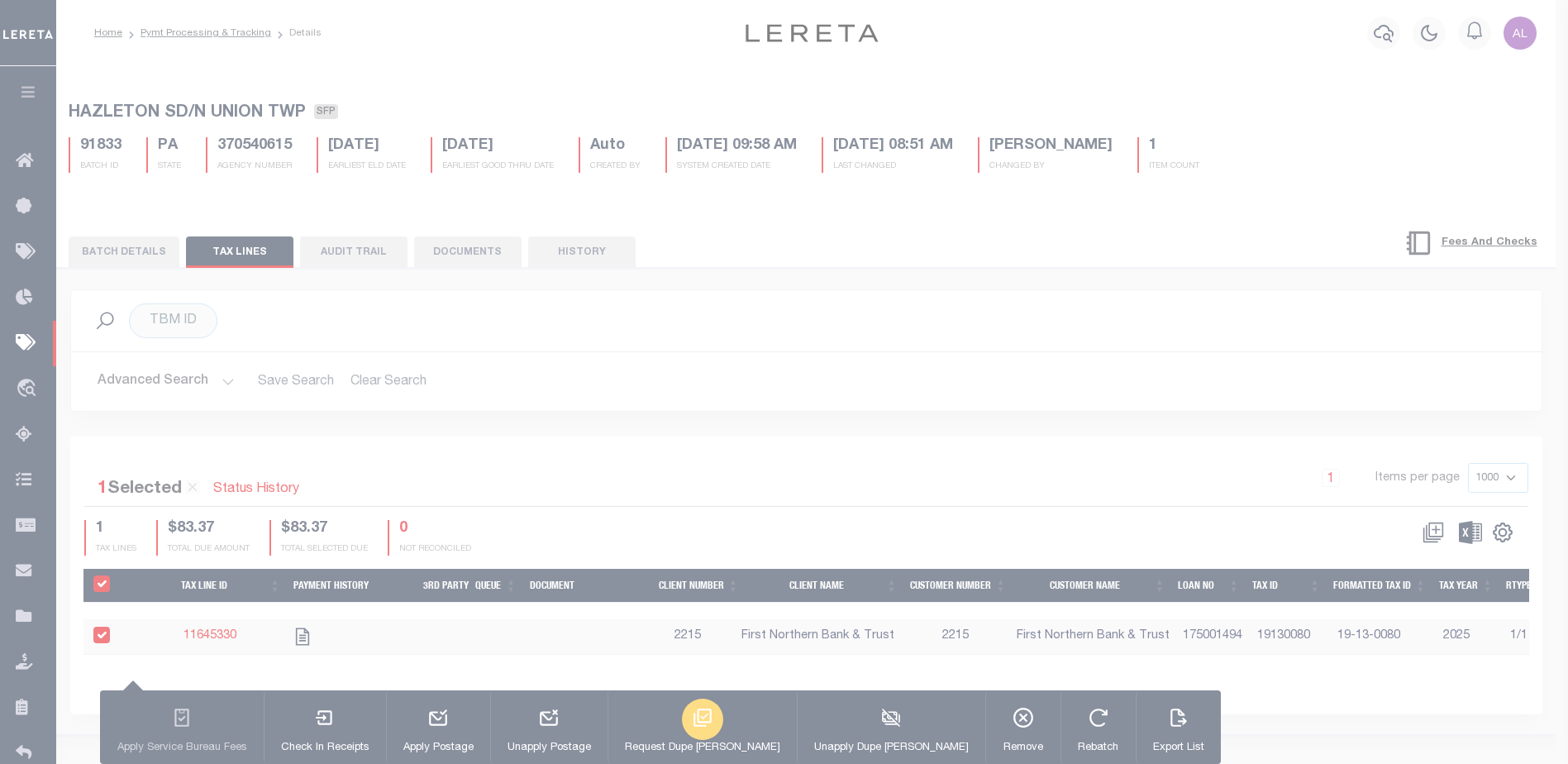
type input "10/08/2025"
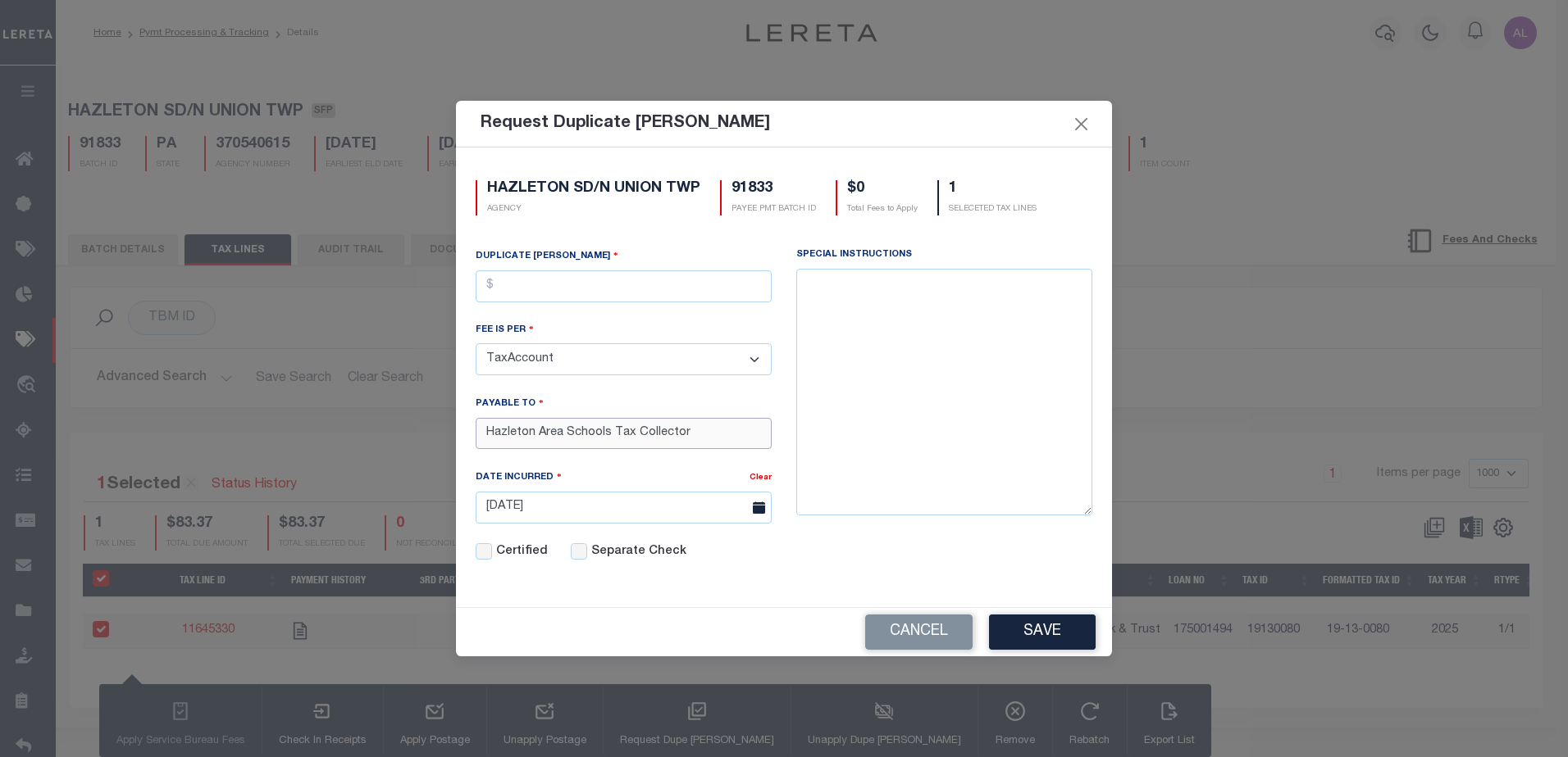
drag, startPoint x: 696, startPoint y: 423, endPoint x: 467, endPoint y: 418, distance: 229.1
click at [467, 418] on div "Duplicate Bill Fee FEE IS PER TaxAccount TaxYear Installment PAYABLE TO Hazleto…" at bounding box center [623, 414] width 321 height 333
type input "H"
type input "Julee Bott"
click at [600, 287] on input "text" at bounding box center [623, 286] width 296 height 32
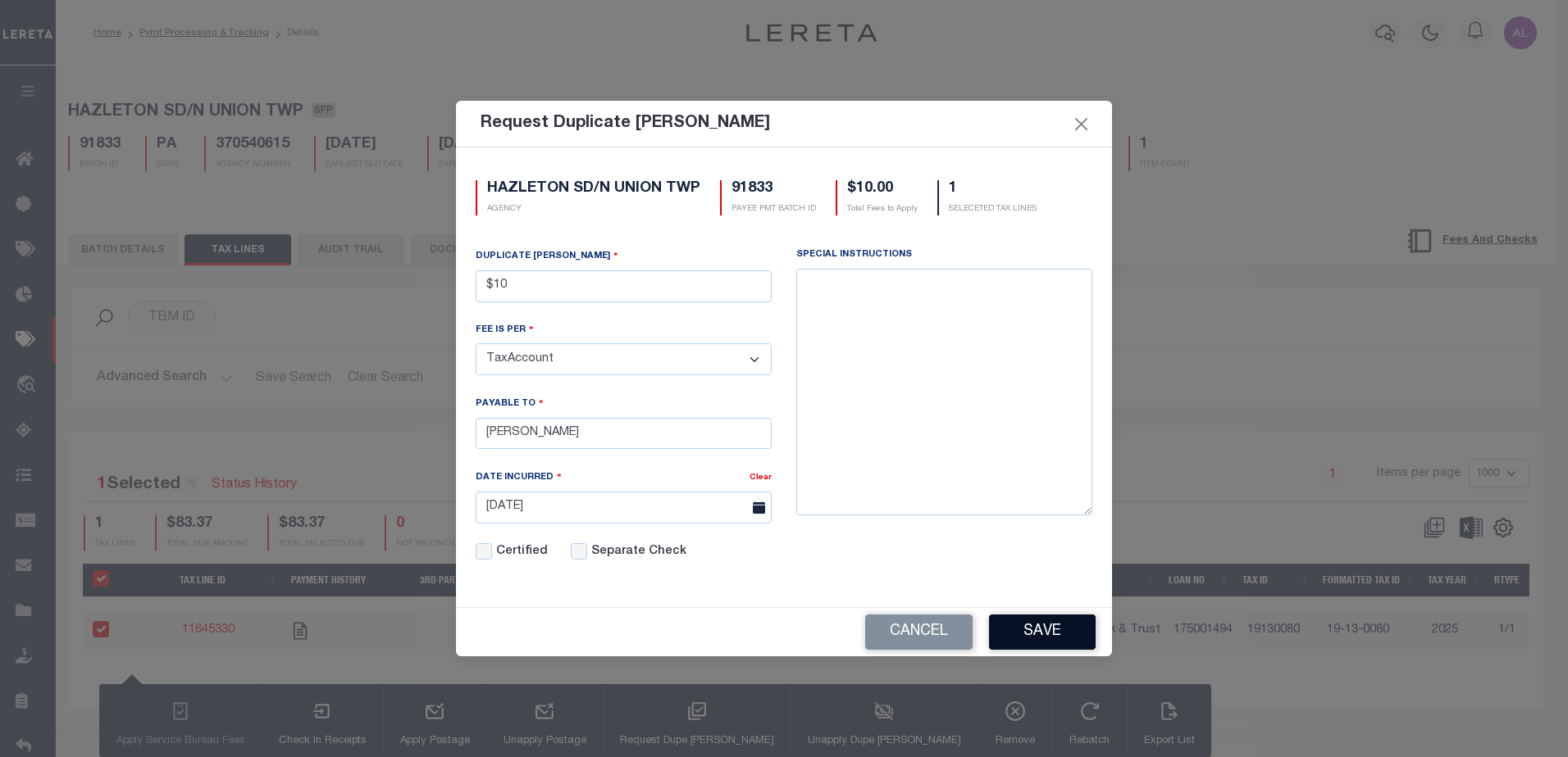
type input "$10.00"
click at [1044, 626] on button "Save" at bounding box center [1042, 632] width 107 height 35
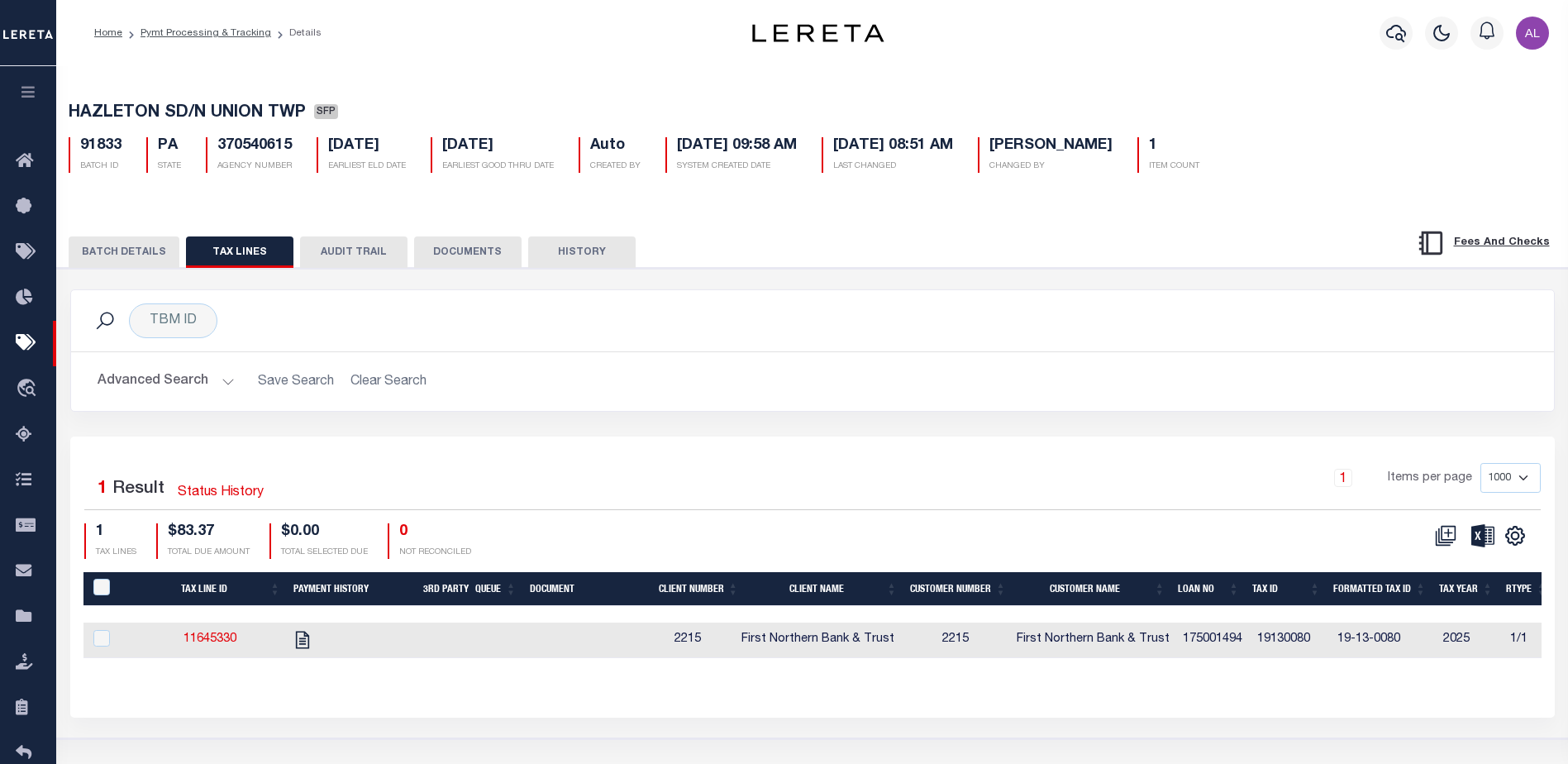
click at [148, 259] on button "BATCH DETAILS" at bounding box center [124, 252] width 111 height 31
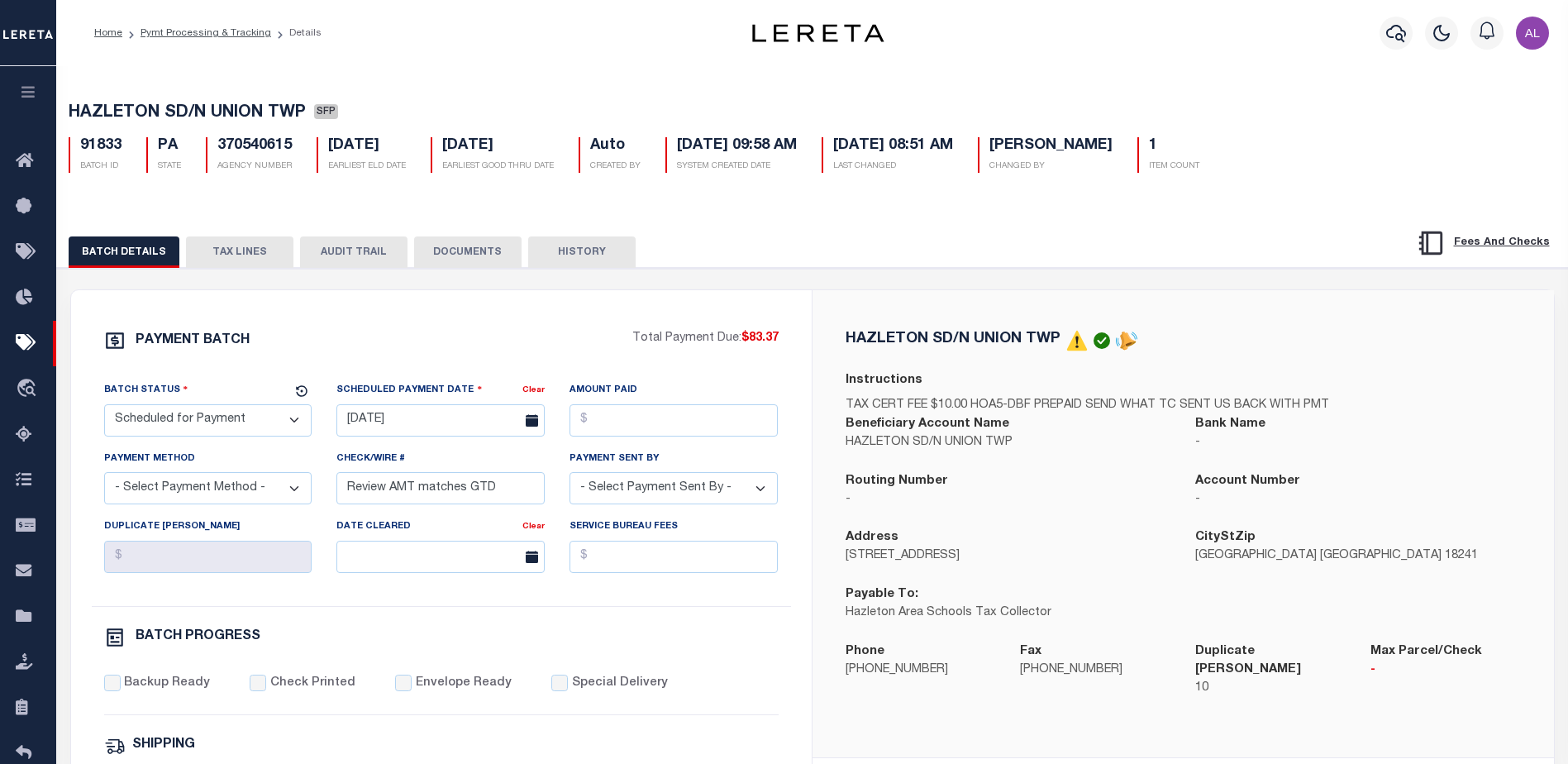
click at [199, 422] on select "- Select Status - Scheduled for Payment Ready For Payment Payment Sent Cleared …" at bounding box center [208, 420] width 208 height 32
select select "RFP"
click at [104, 408] on select "- Select Status - Scheduled for Payment Ready For Payment Payment Sent Cleared …" at bounding box center [208, 420] width 208 height 32
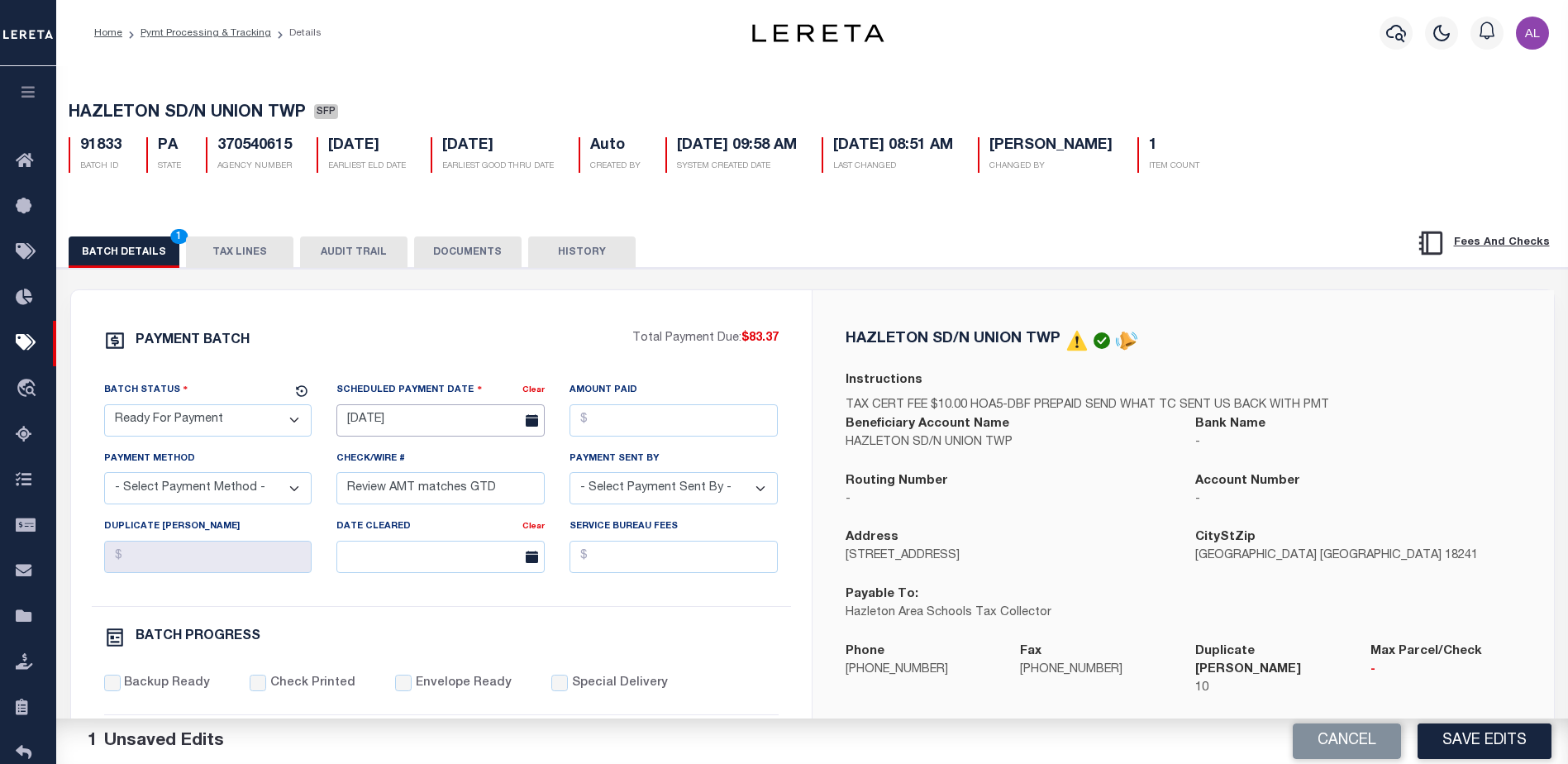
click at [435, 414] on input "09/09/2025" at bounding box center [440, 420] width 208 height 32
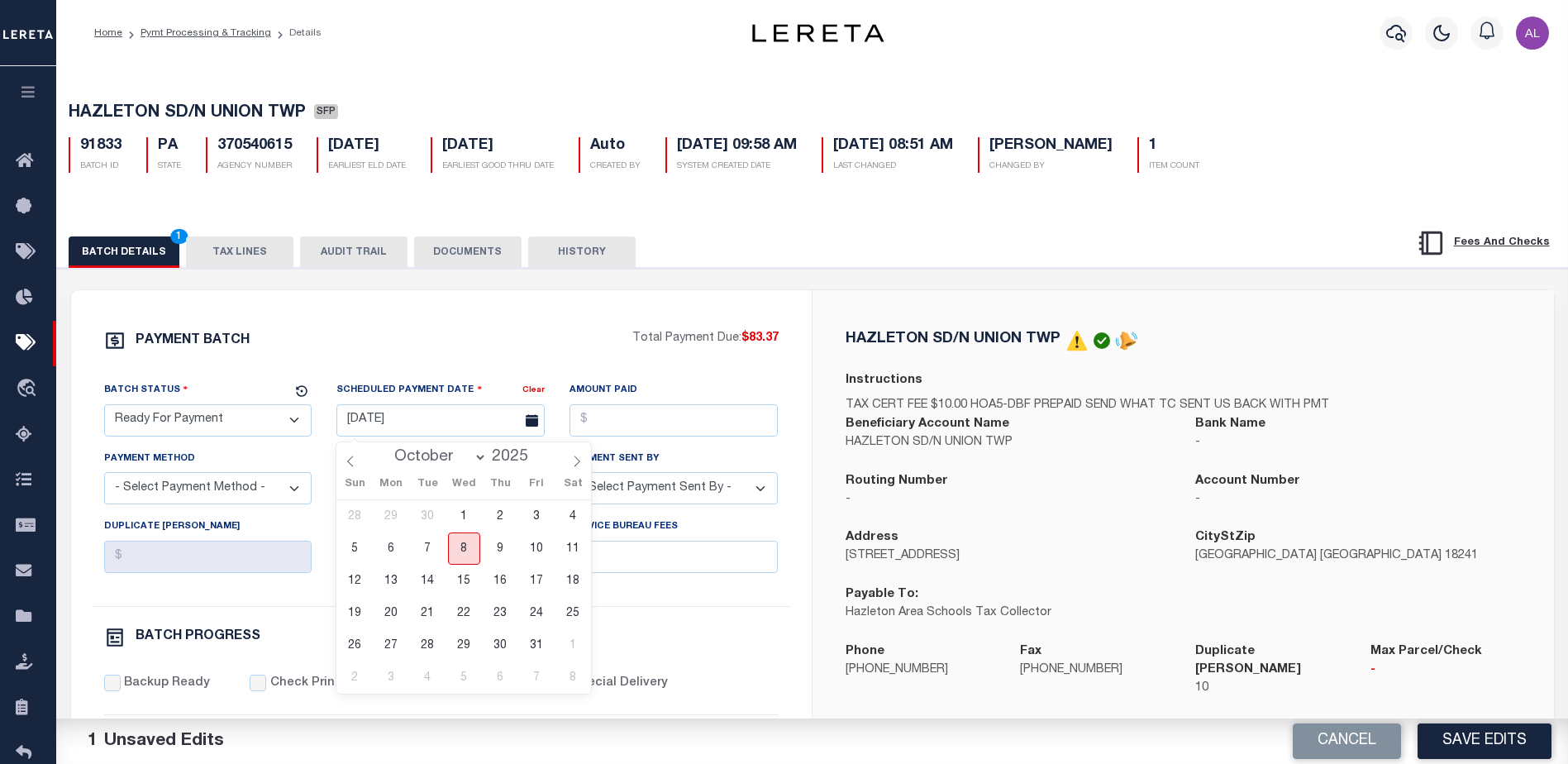
drag, startPoint x: 466, startPoint y: 549, endPoint x: 485, endPoint y: 536, distance: 23.0
click at [471, 546] on span "8" at bounding box center [464, 548] width 32 height 32
type input "10/08/2025"
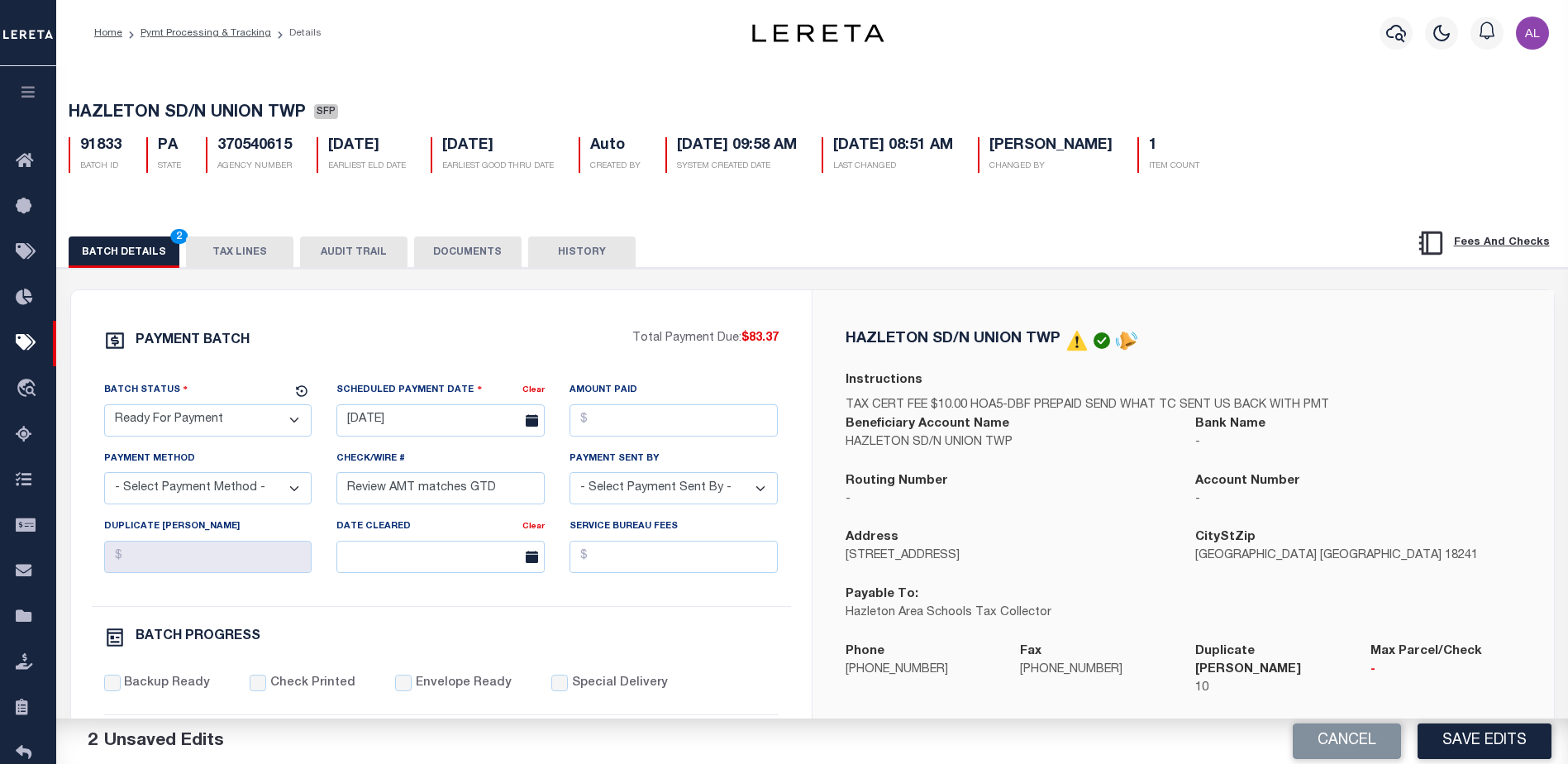
drag, startPoint x: 642, startPoint y: 443, endPoint x: 511, endPoint y: 526, distance: 155.1
click at [643, 441] on div "Amount Paid" at bounding box center [673, 415] width 233 height 68
click at [704, 429] on input "Amount Paid" at bounding box center [673, 420] width 208 height 32
type input "$83.37"
click at [168, 488] on select "- Select Payment Method - ACH Certified Check Check Direct Deposit Wire Transfer" at bounding box center [208, 488] width 208 height 32
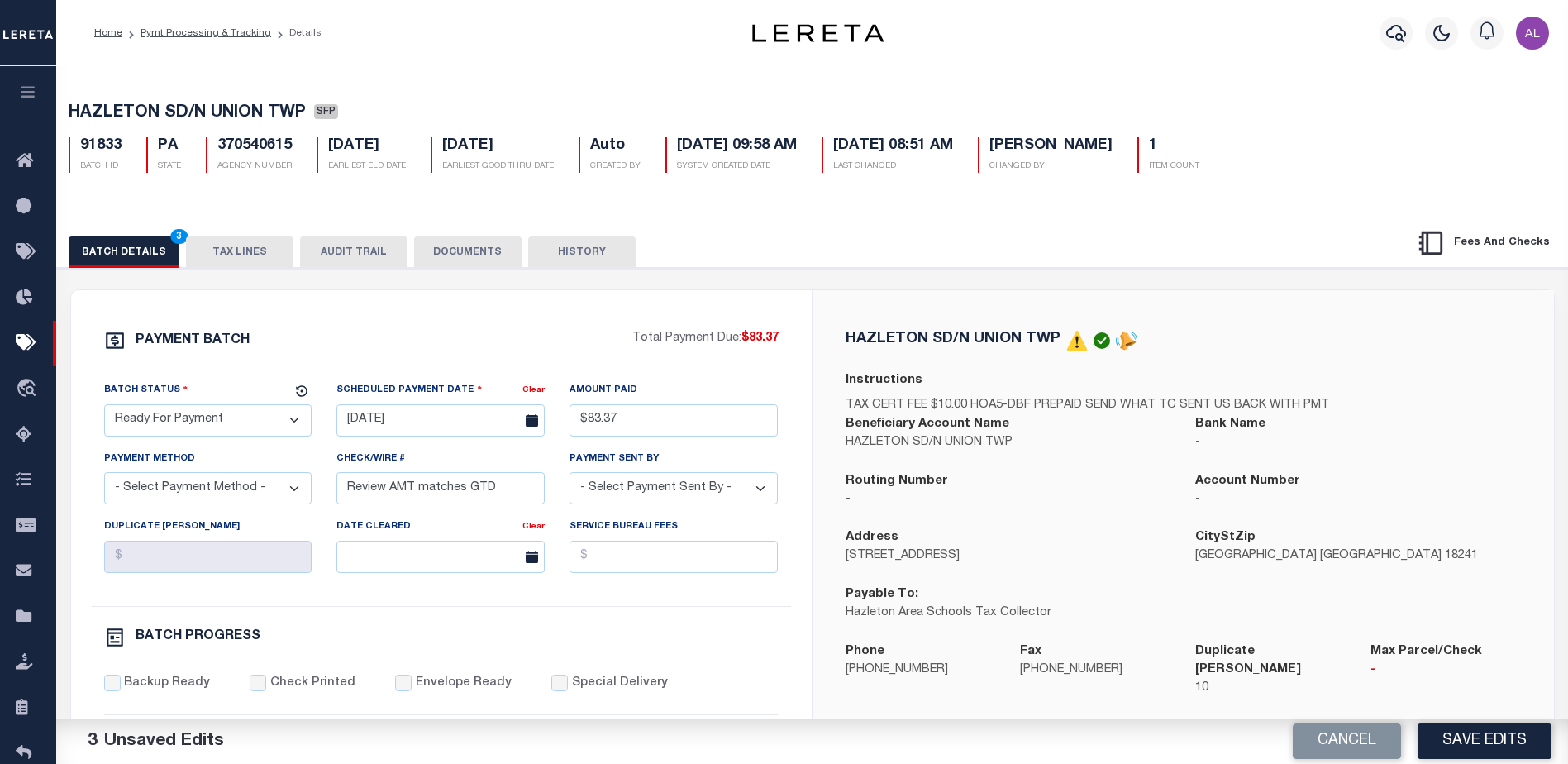
select select "CHK"
click at [104, 477] on select "- Select Payment Method - ACH Certified Check Check Direct Deposit Wire Transfer" at bounding box center [208, 488] width 208 height 32
drag, startPoint x: 496, startPoint y: 504, endPoint x: 296, endPoint y: 509, distance: 200.1
click at [296, 509] on div "Batch Status - Select Status - Scheduled for Payment Ready For Payment Payment …" at bounding box center [441, 493] width 699 height 225
click at [662, 473] on div "Payment Sent By - Select Payment Sent By - Aakash Patel Abdul Muzain Adams, Pam…" at bounding box center [673, 477] width 208 height 55
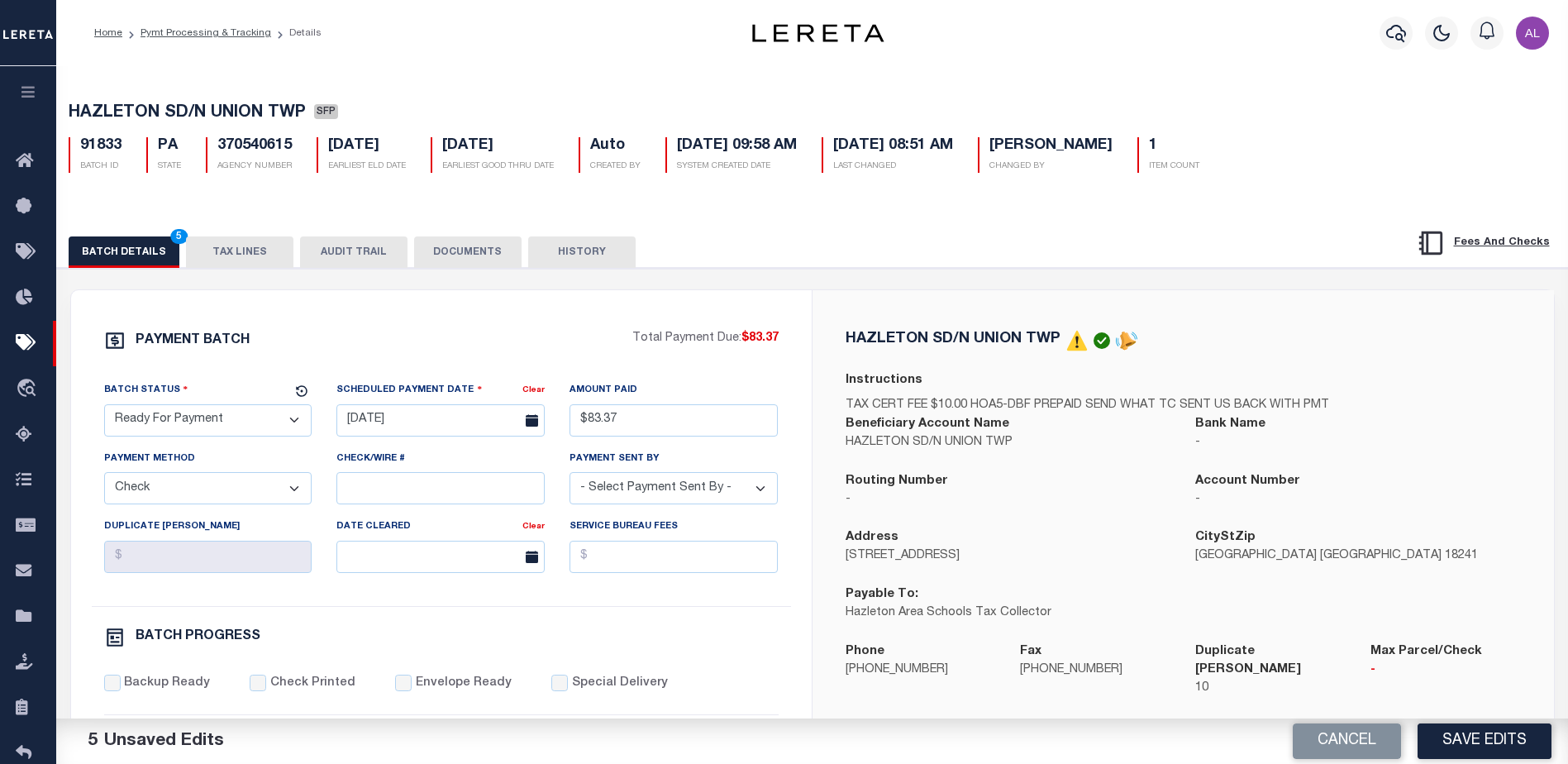
click at [654, 493] on select "- Select Payment Sent By - Aakash Patel Abdul Muzain Adams, Pamela S Adhikary R…" at bounding box center [673, 488] width 208 height 32
select select "Little, Audria"
click at [115, 686] on input "Backup Ready" at bounding box center [112, 682] width 16 height 16
checkbox input "true"
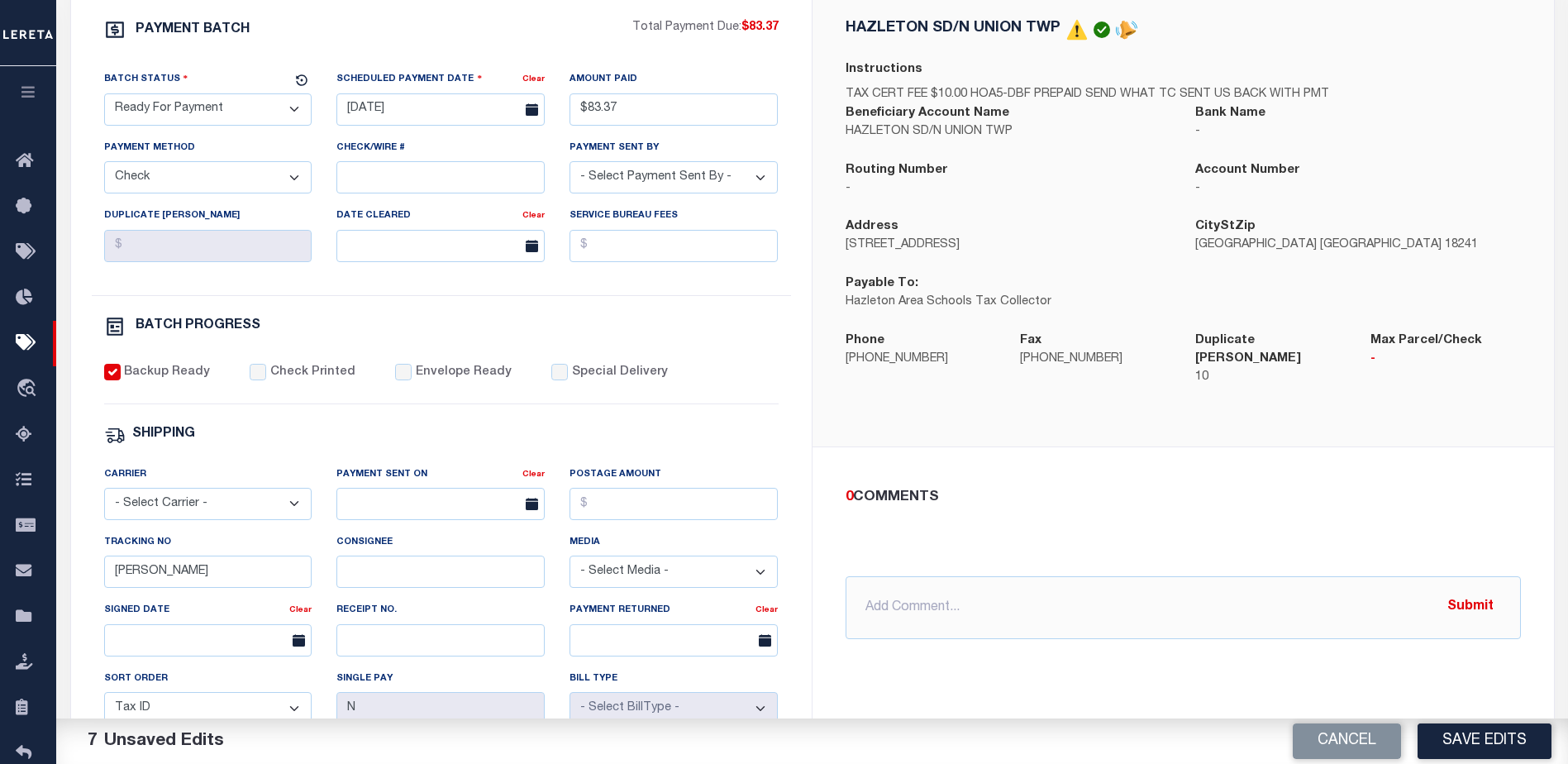
scroll to position [414, 0]
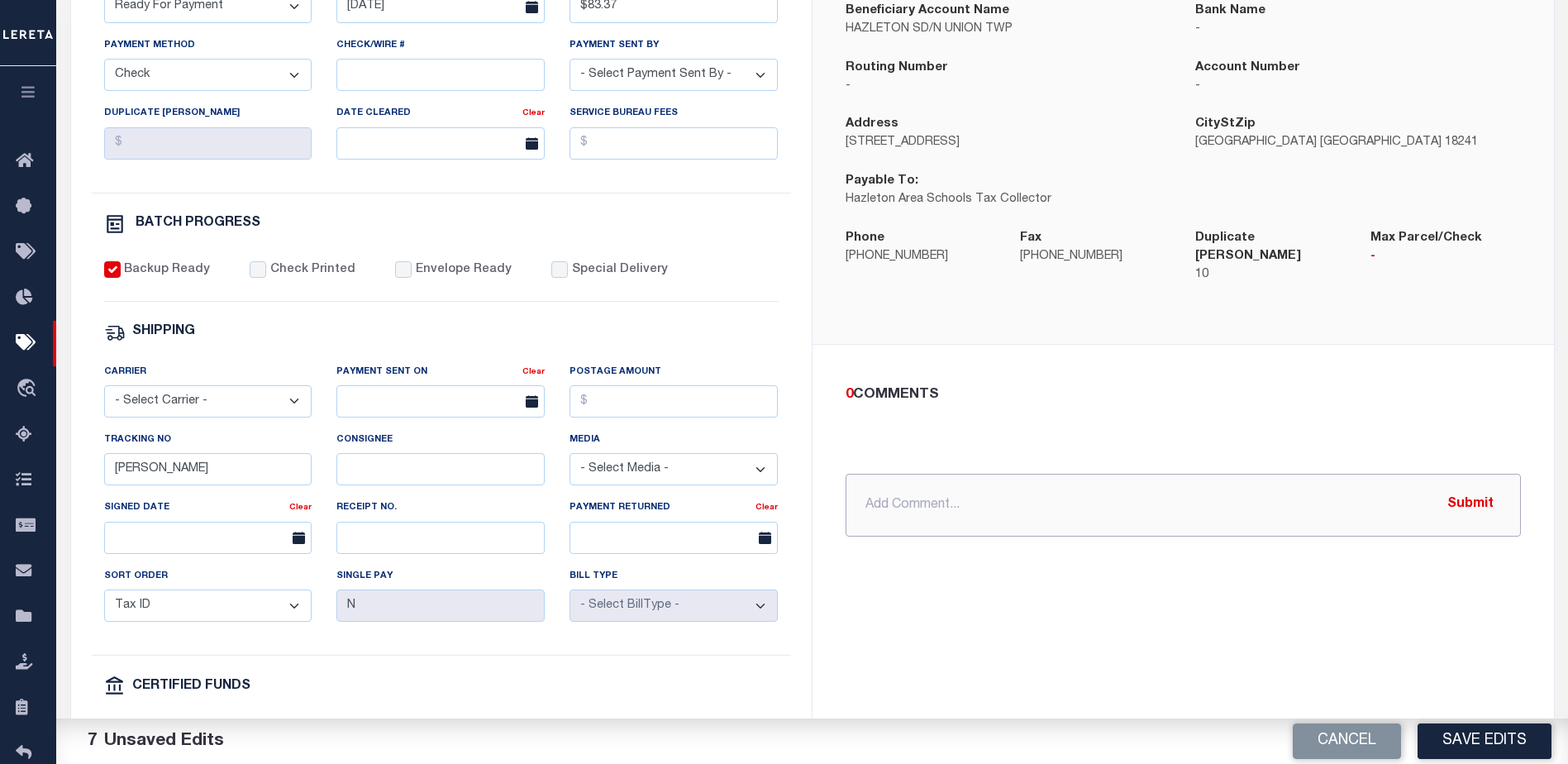
click at [914, 474] on input "text" at bounding box center [1183, 506] width 675 height 62
type input "P&I requested $1.71"
click at [1465, 491] on button "Submit" at bounding box center [1471, 505] width 68 height 34
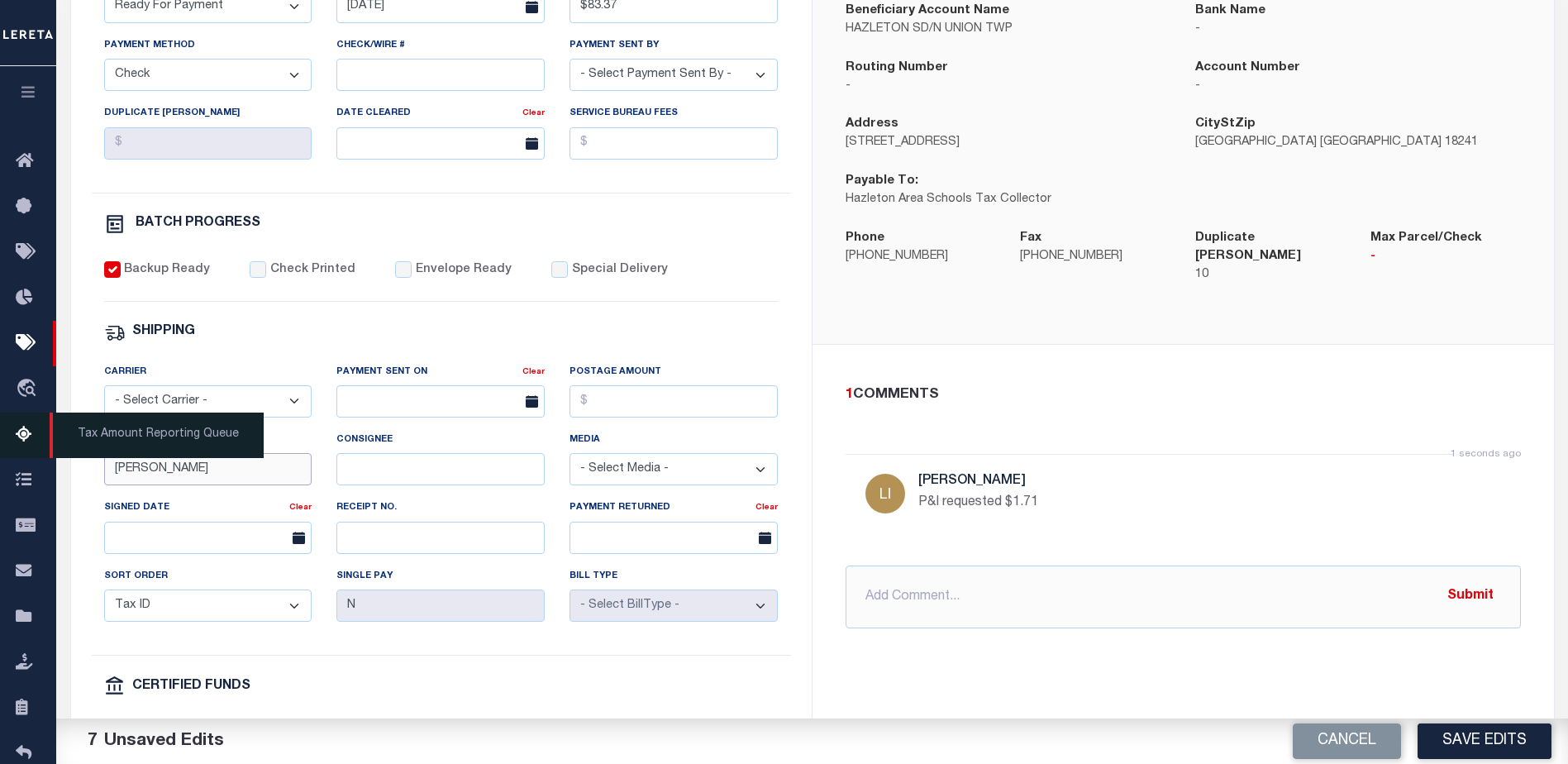
drag, startPoint x: 166, startPoint y: 471, endPoint x: 45, endPoint y: 439, distance: 125.2
click at [54, 450] on div "Home Pymt Processing & Tracking Details Profile Sign out" at bounding box center [784, 280] width 1568 height 1388
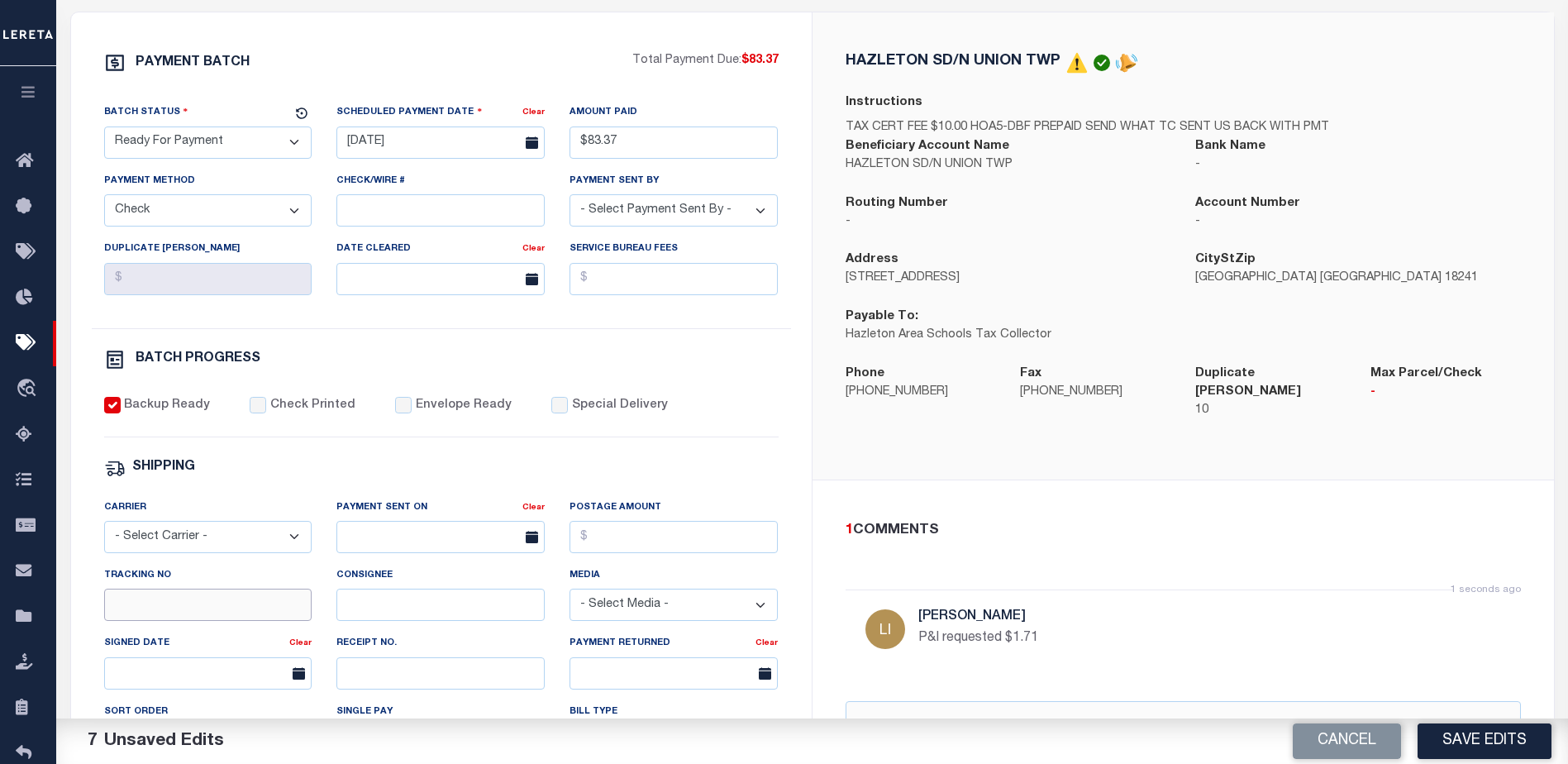
scroll to position [166, 0]
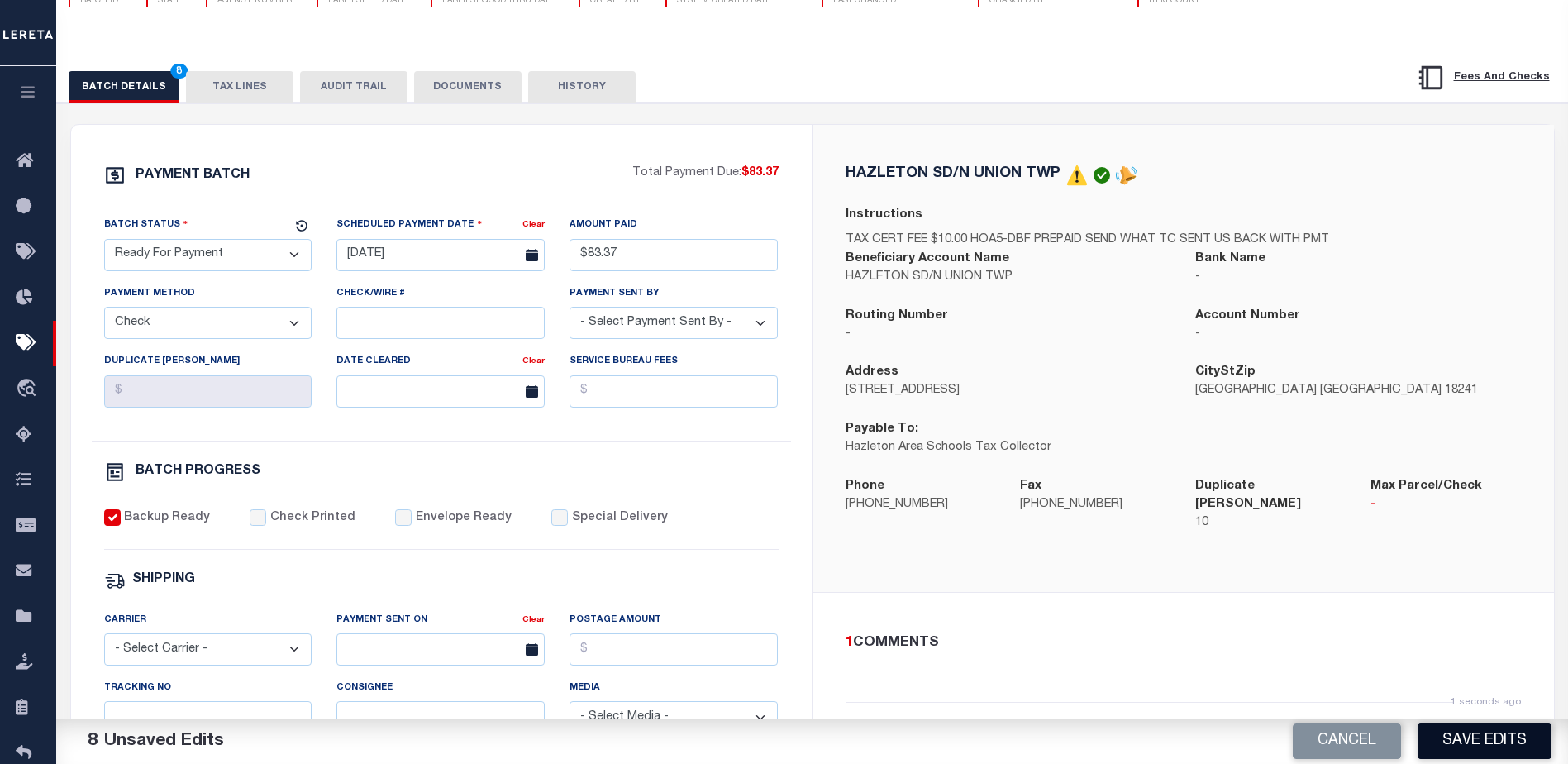
click at [1480, 738] on button "Save Edits" at bounding box center [1485, 741] width 134 height 36
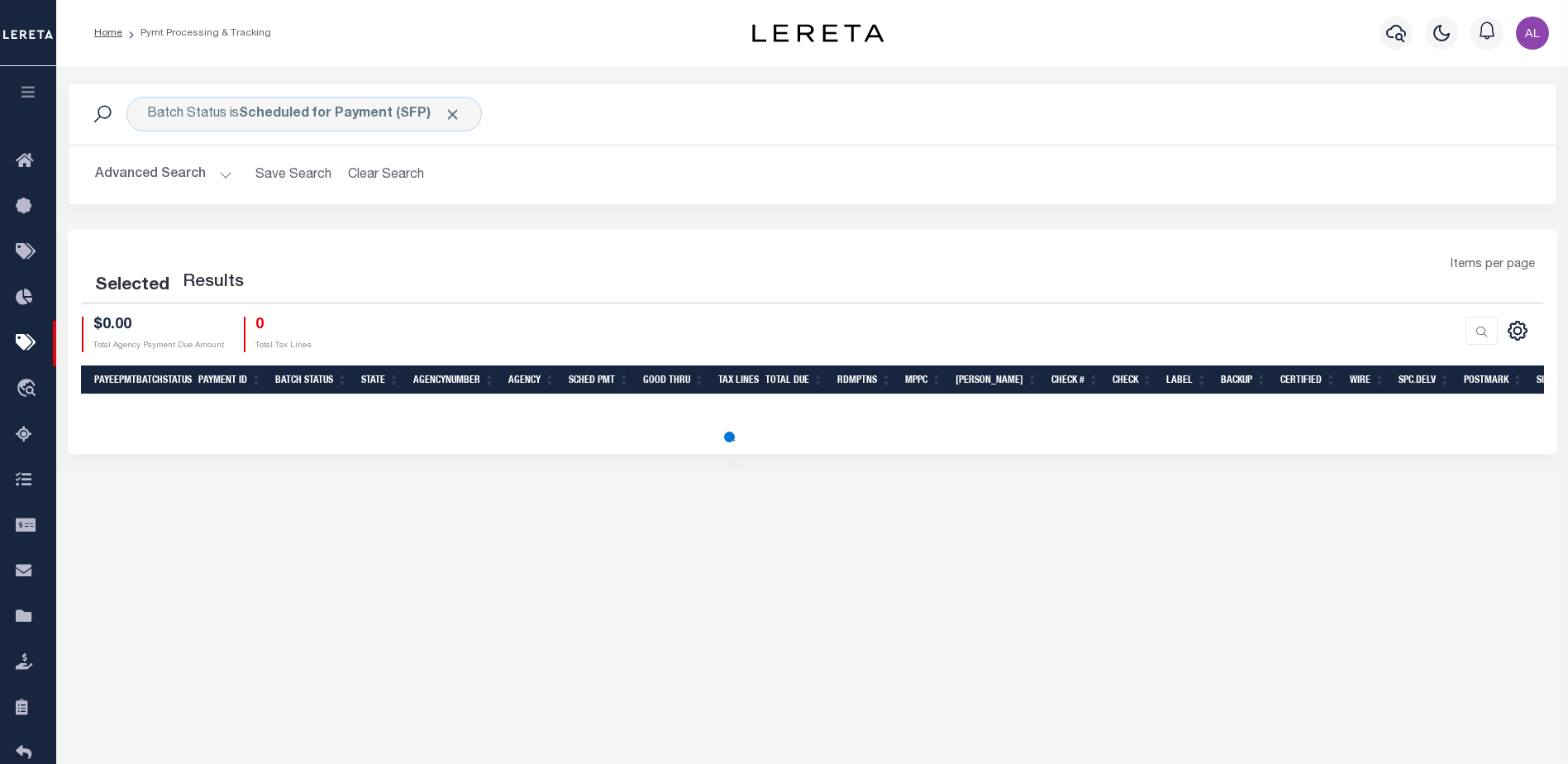
select select "1000"
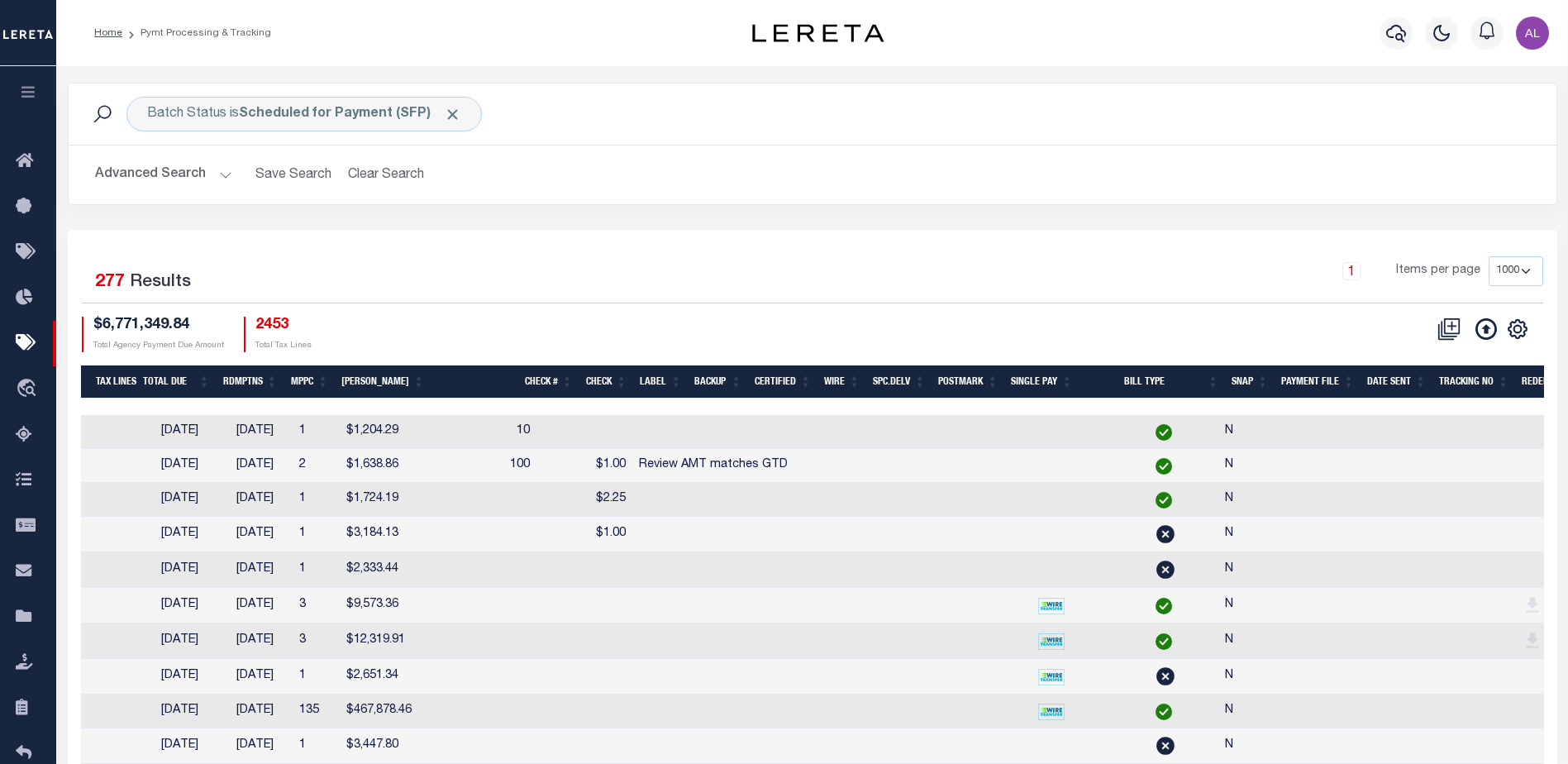
scroll to position [0, 878]
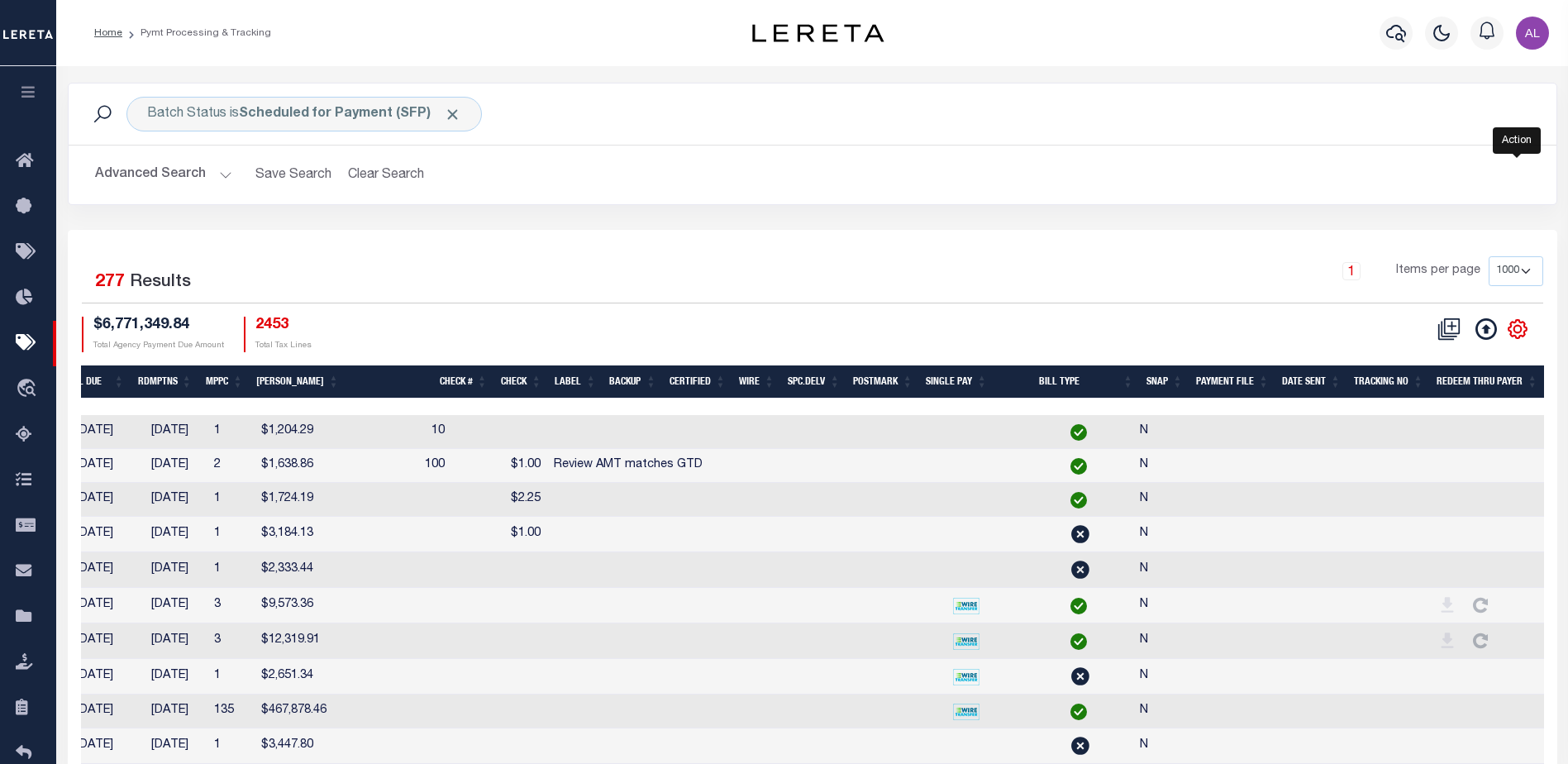
click at [1518, 331] on icon "" at bounding box center [1518, 329] width 22 height 22
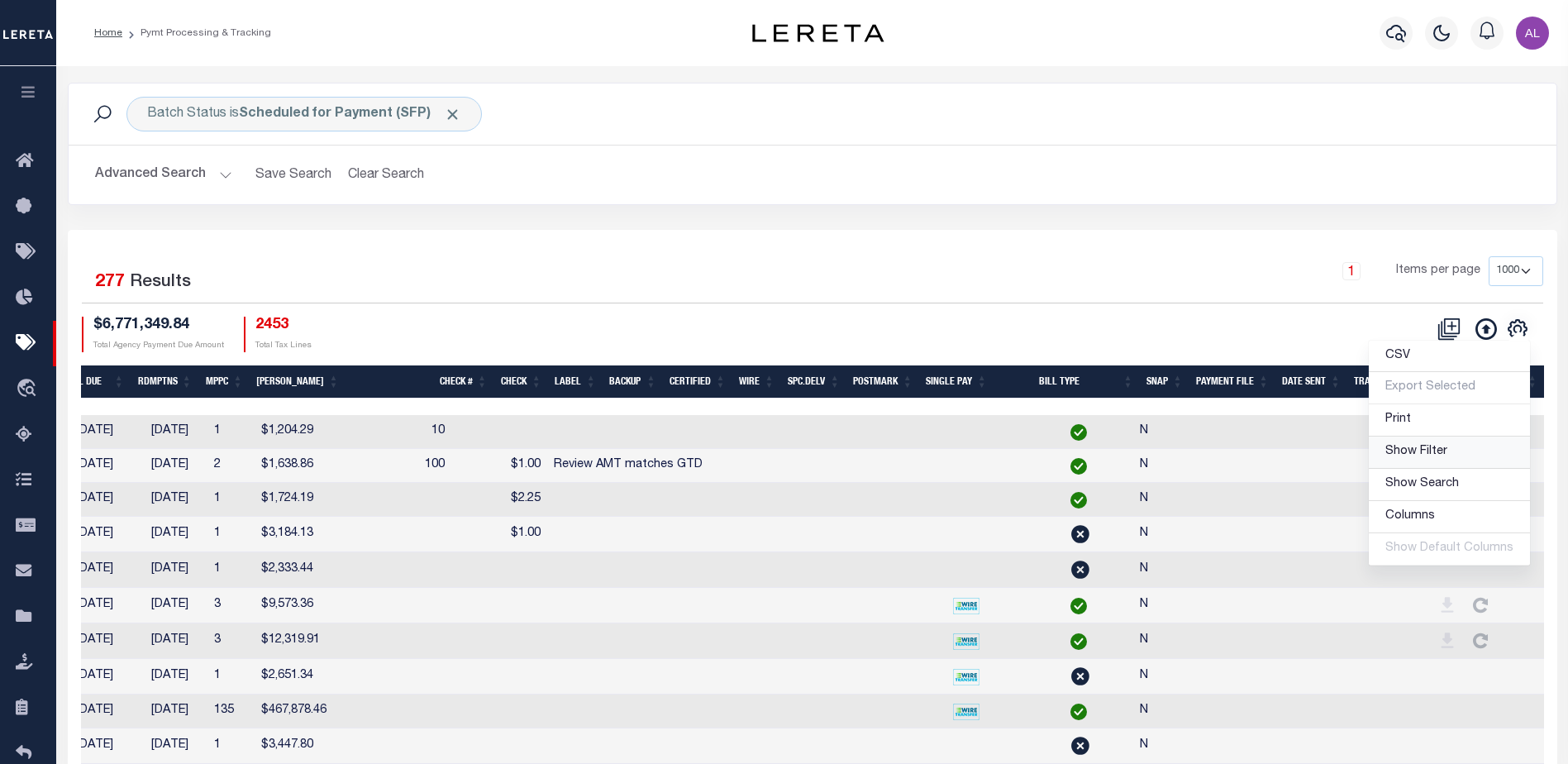
click at [1409, 464] on link "Show Filter" at bounding box center [1450, 453] width 161 height 32
select select
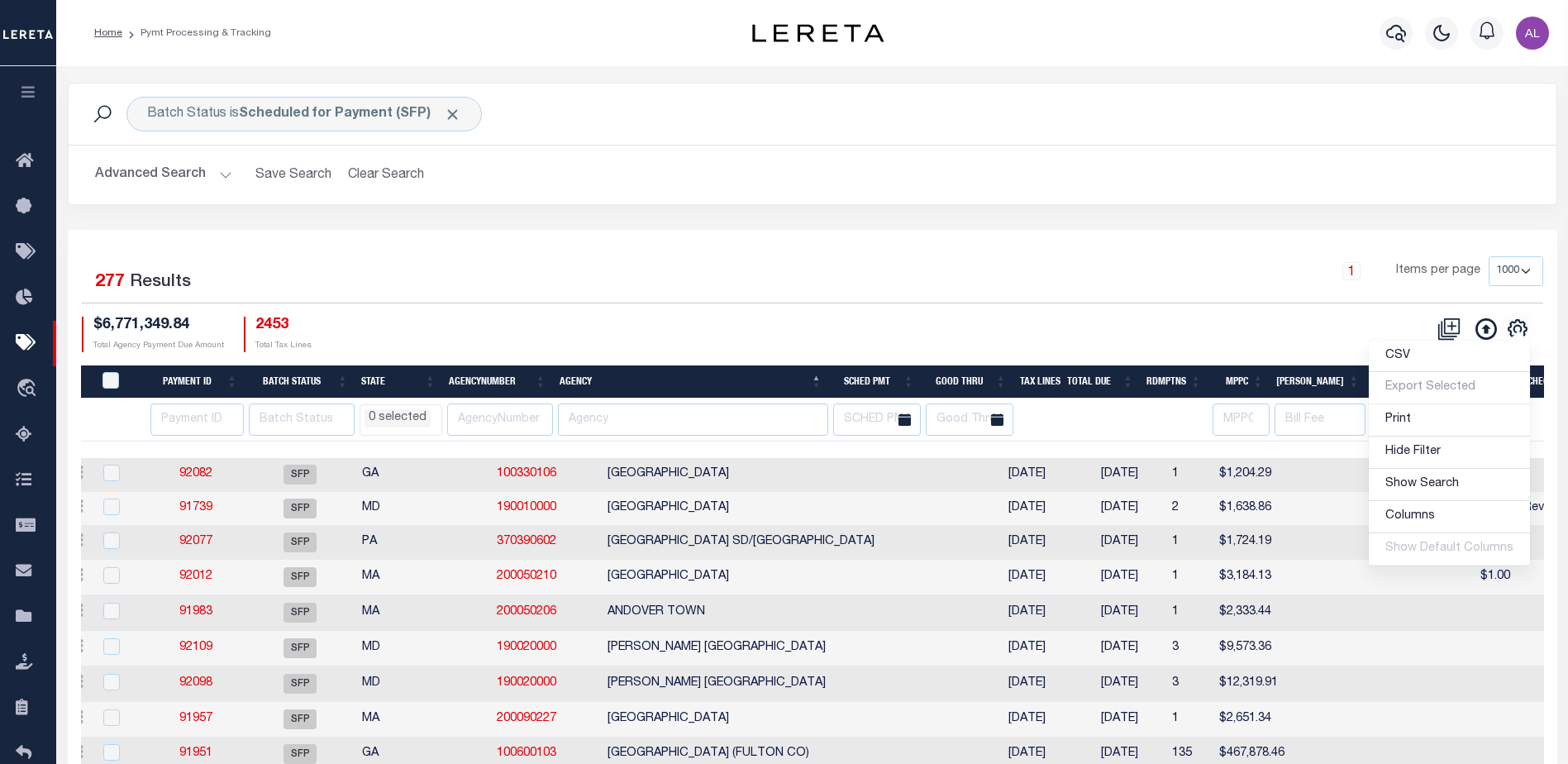
scroll to position [0, 0]
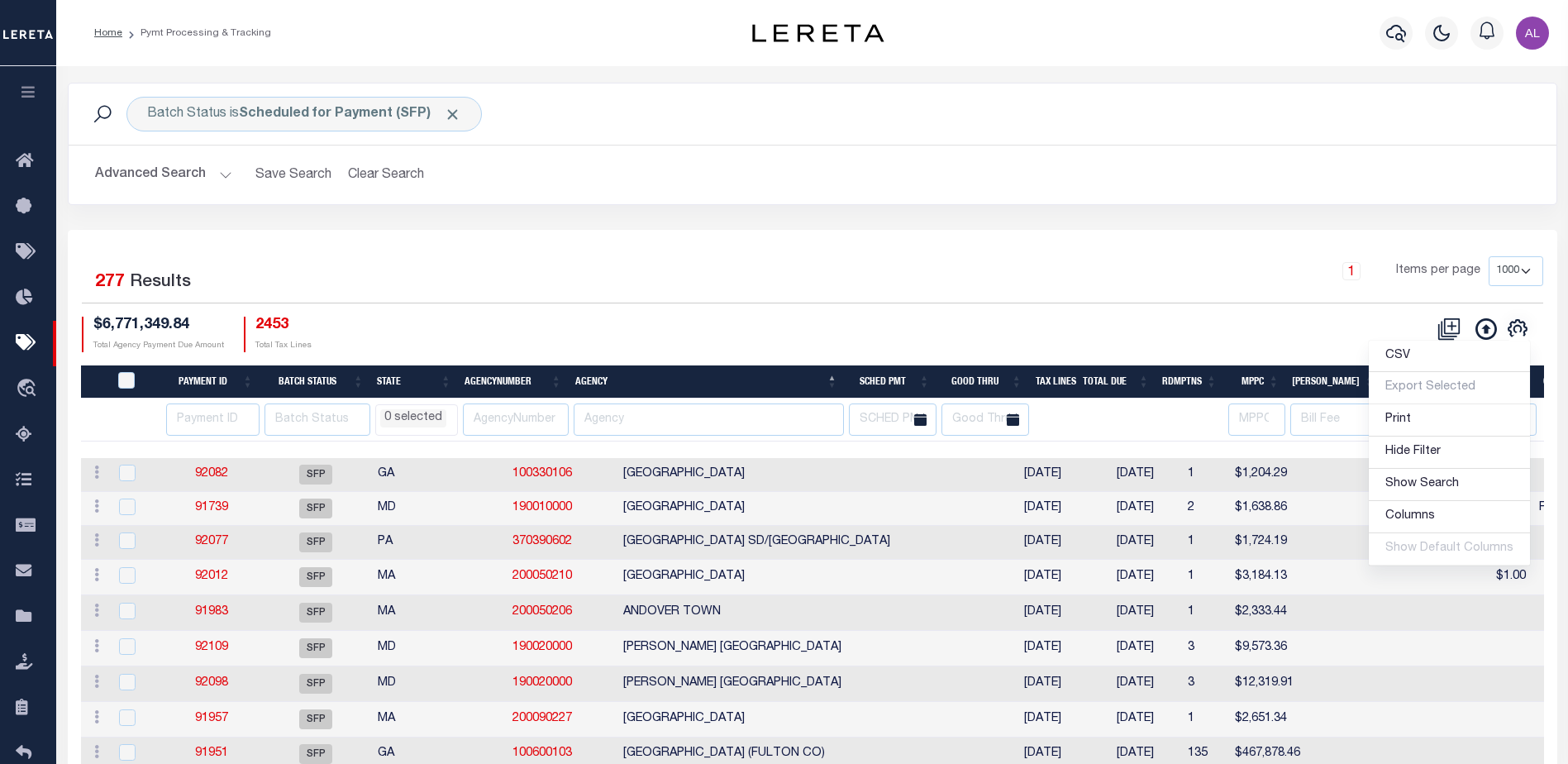
click at [401, 415] on li "0 selected" at bounding box center [413, 418] width 66 height 18
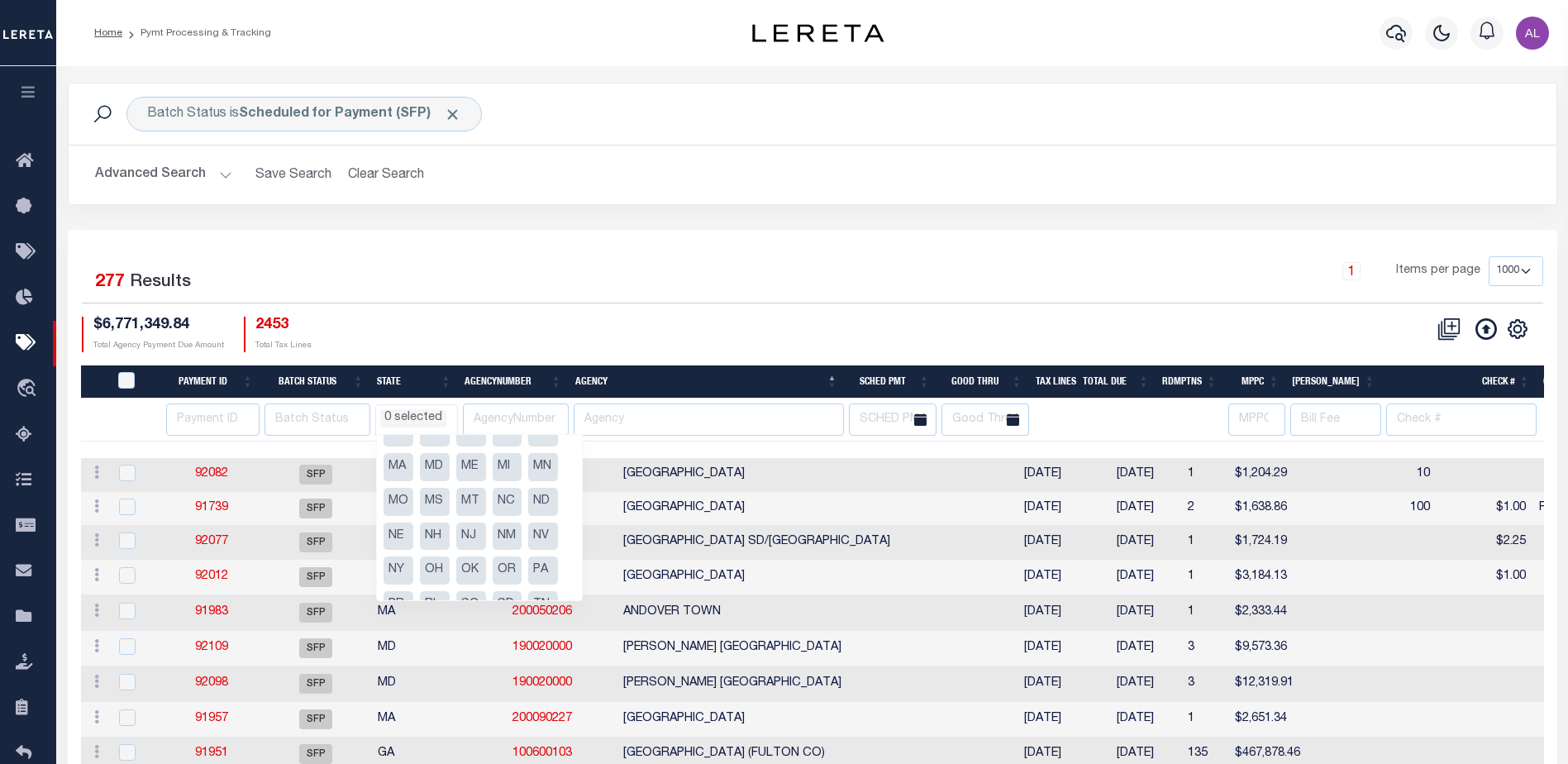
scroll to position [223, 0]
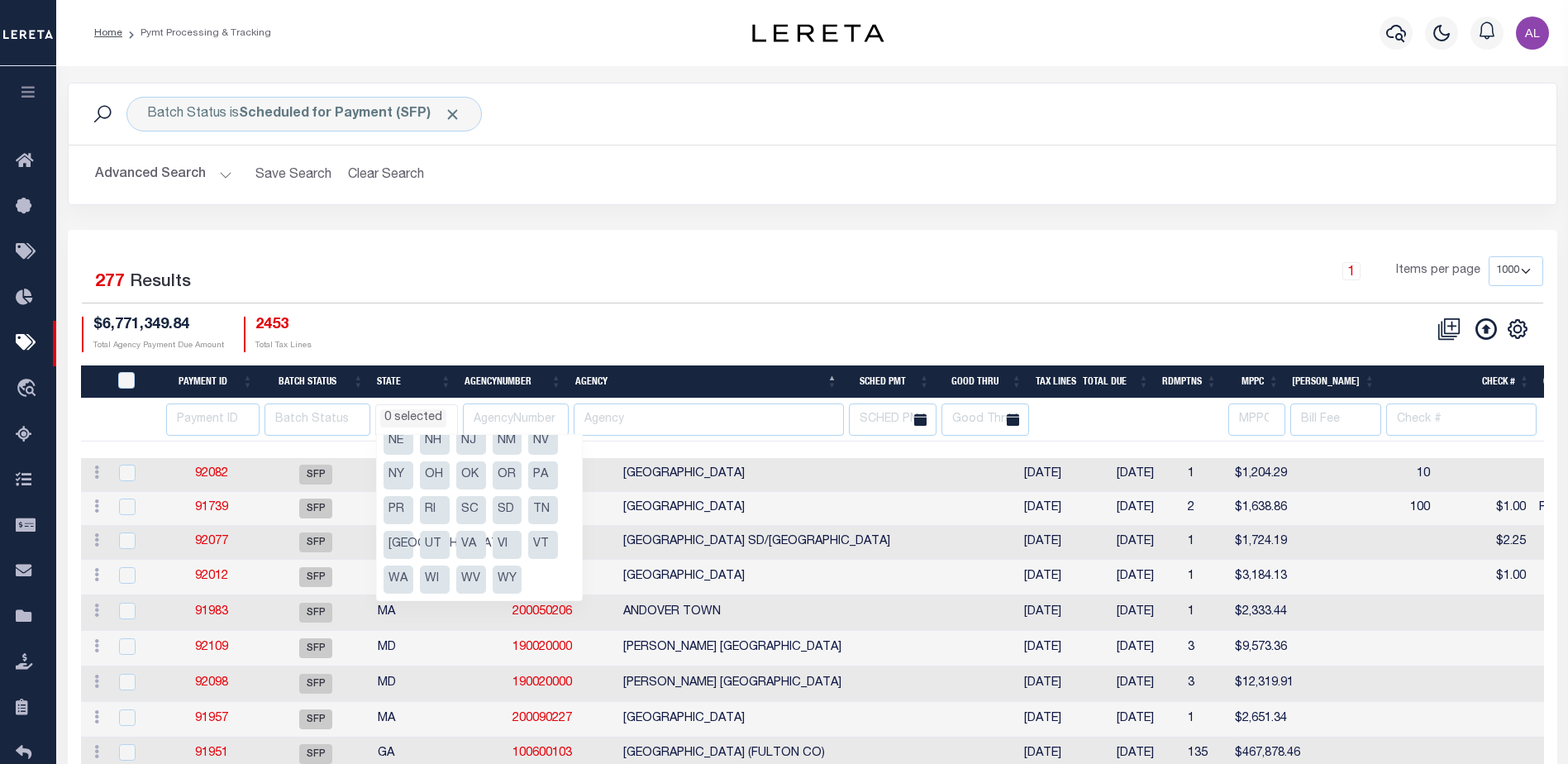
click at [540, 479] on li "PA" at bounding box center [543, 475] width 29 height 28
select select "PA"
click at [596, 322] on div "$6,771,349.84 Total Agency Payment Due Amount 2453 Total Tax Lines" at bounding box center [446, 334] width 731 height 36
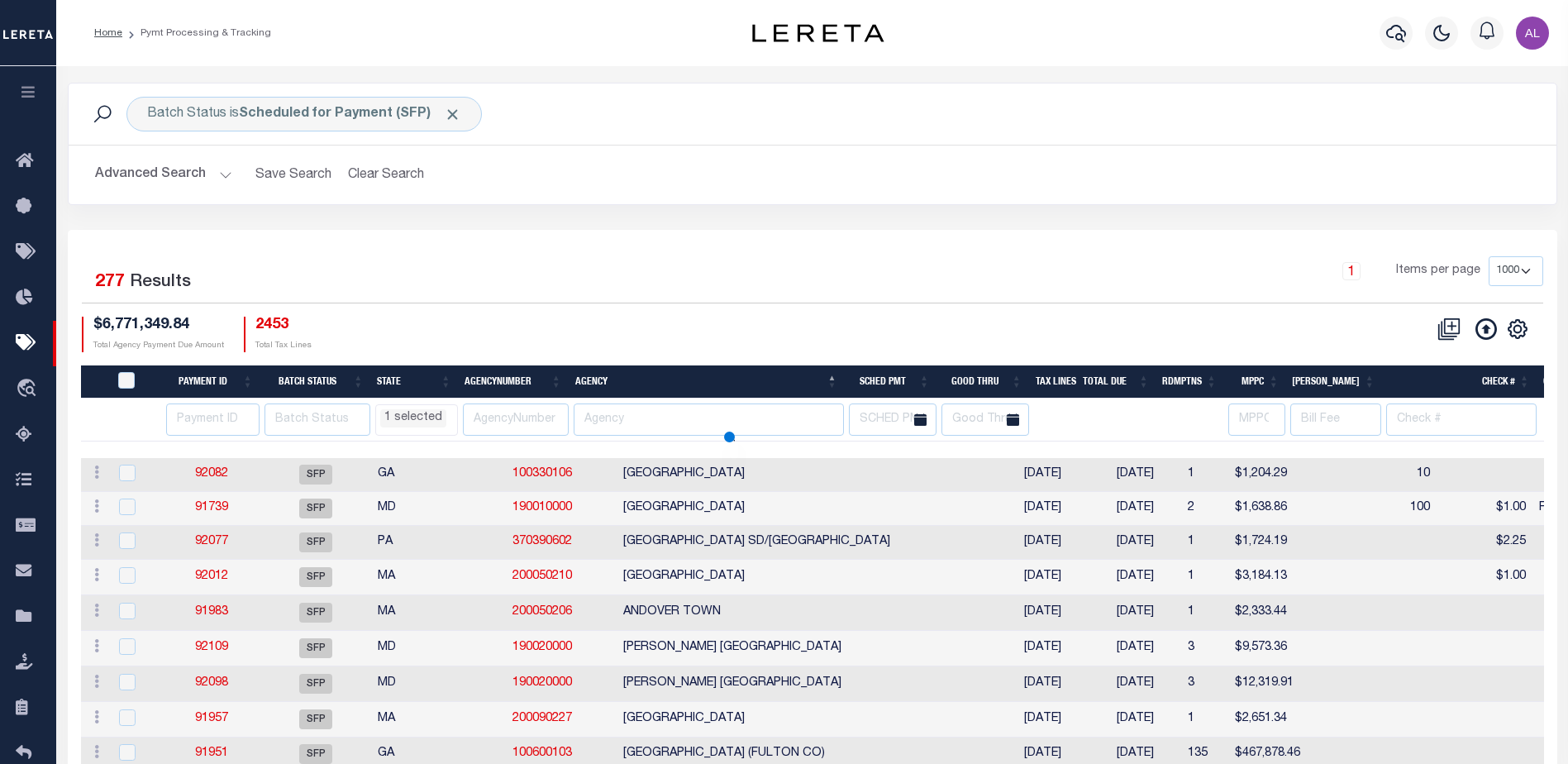
select select "PA"
select select
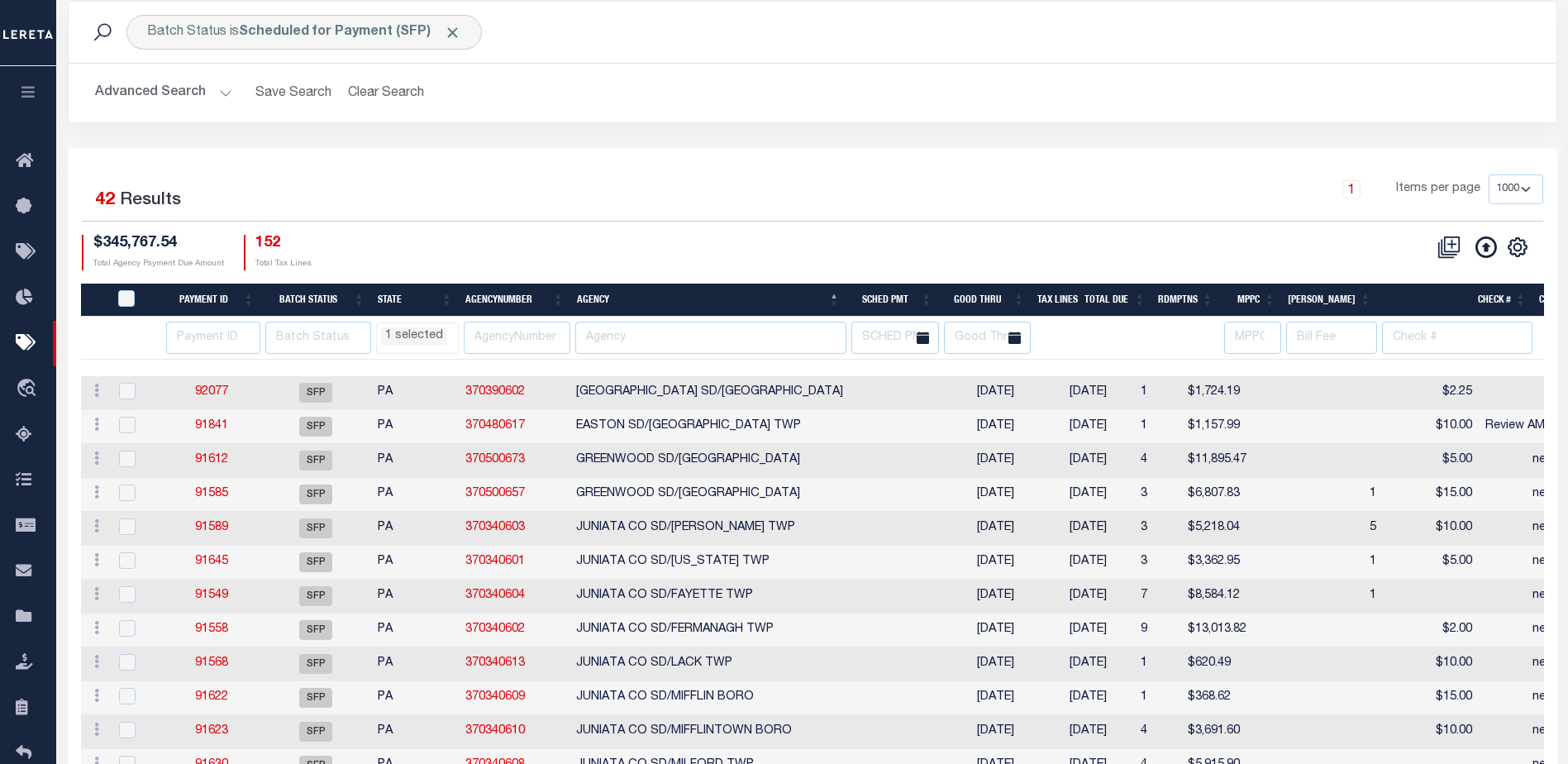
scroll to position [82, 0]
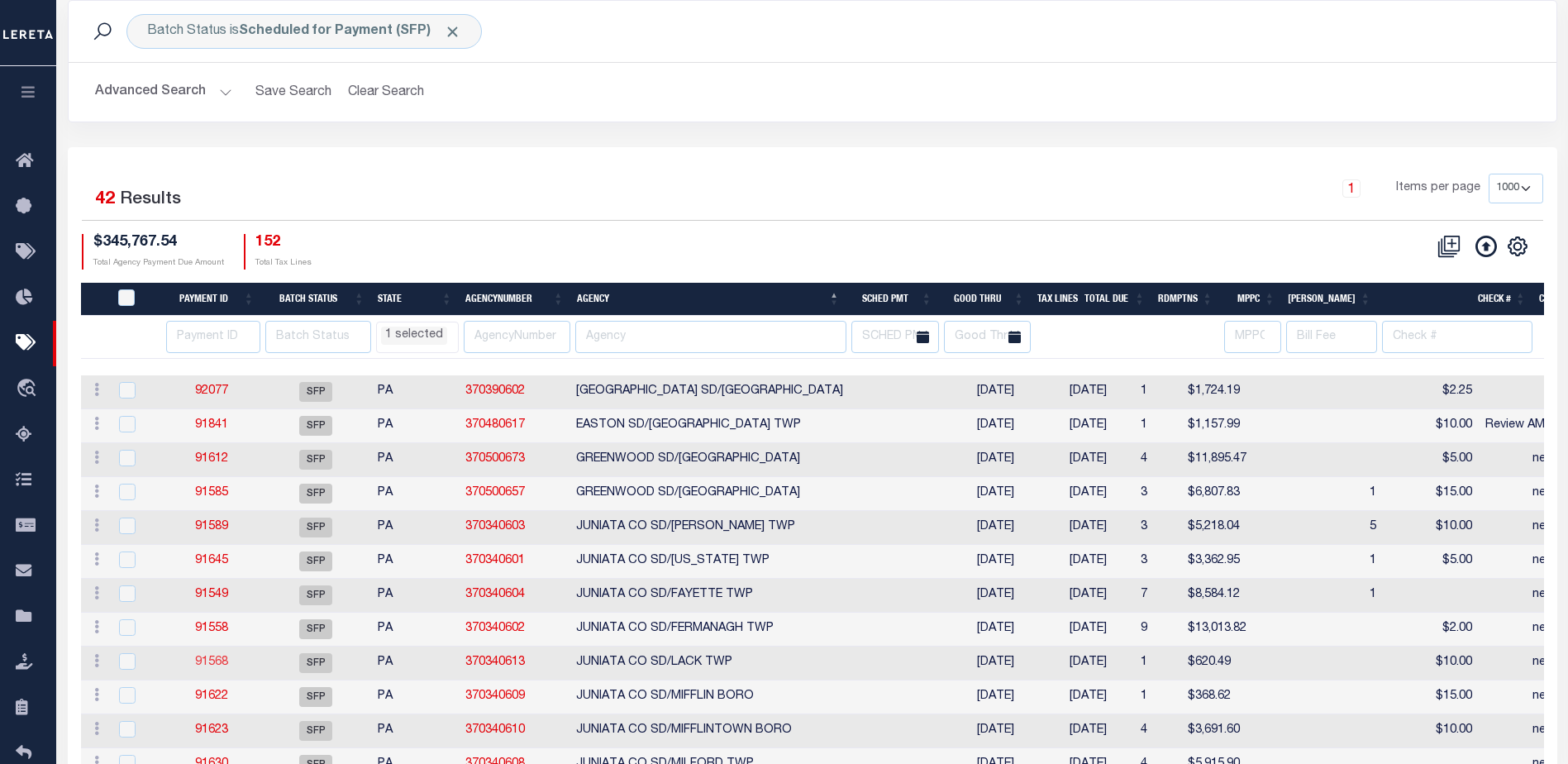
click at [208, 662] on link "91568" at bounding box center [211, 662] width 33 height 11
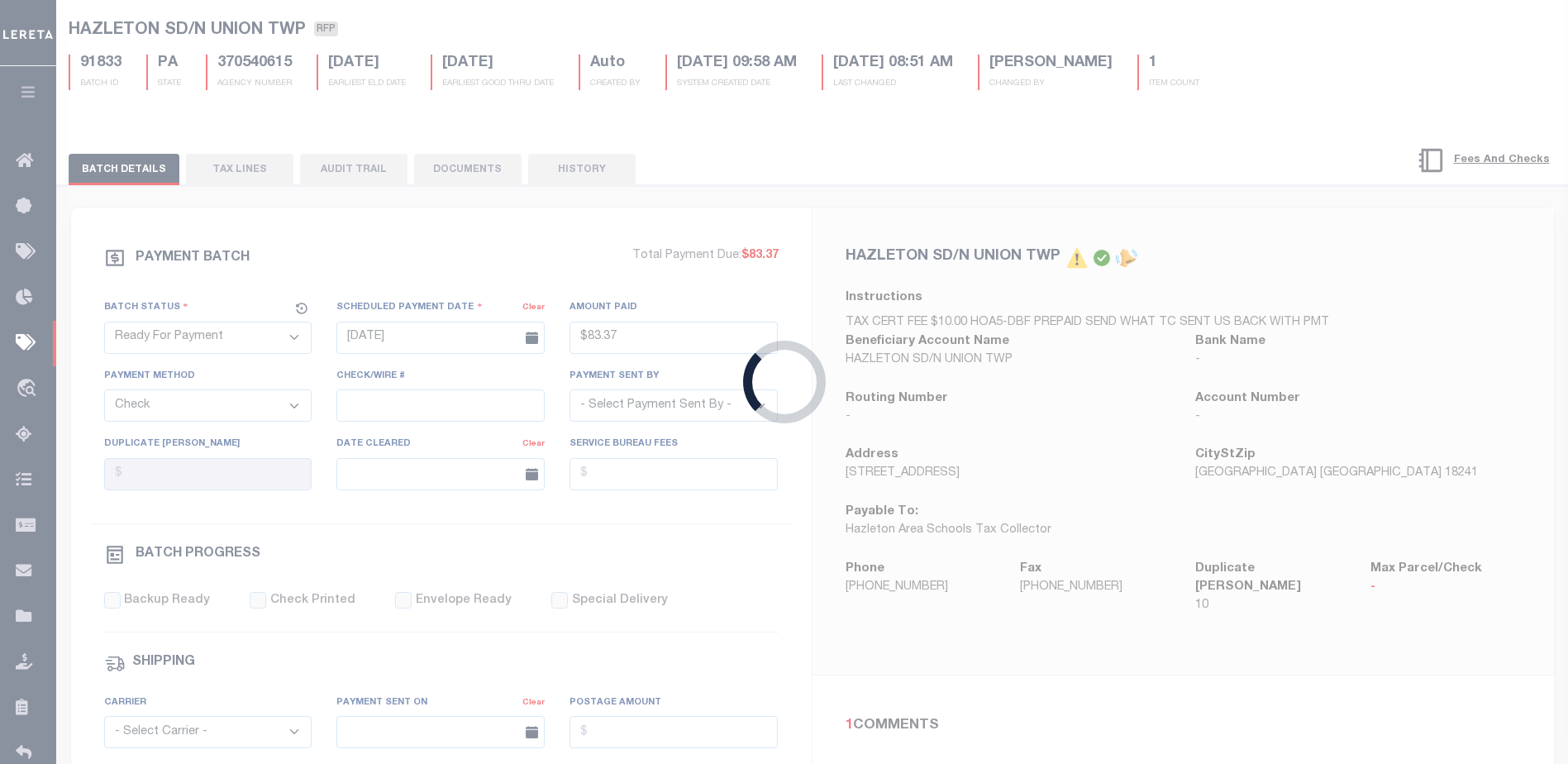
select select "SFP"
type input "08/20/2025"
select select
type input "need request LOD"
select select
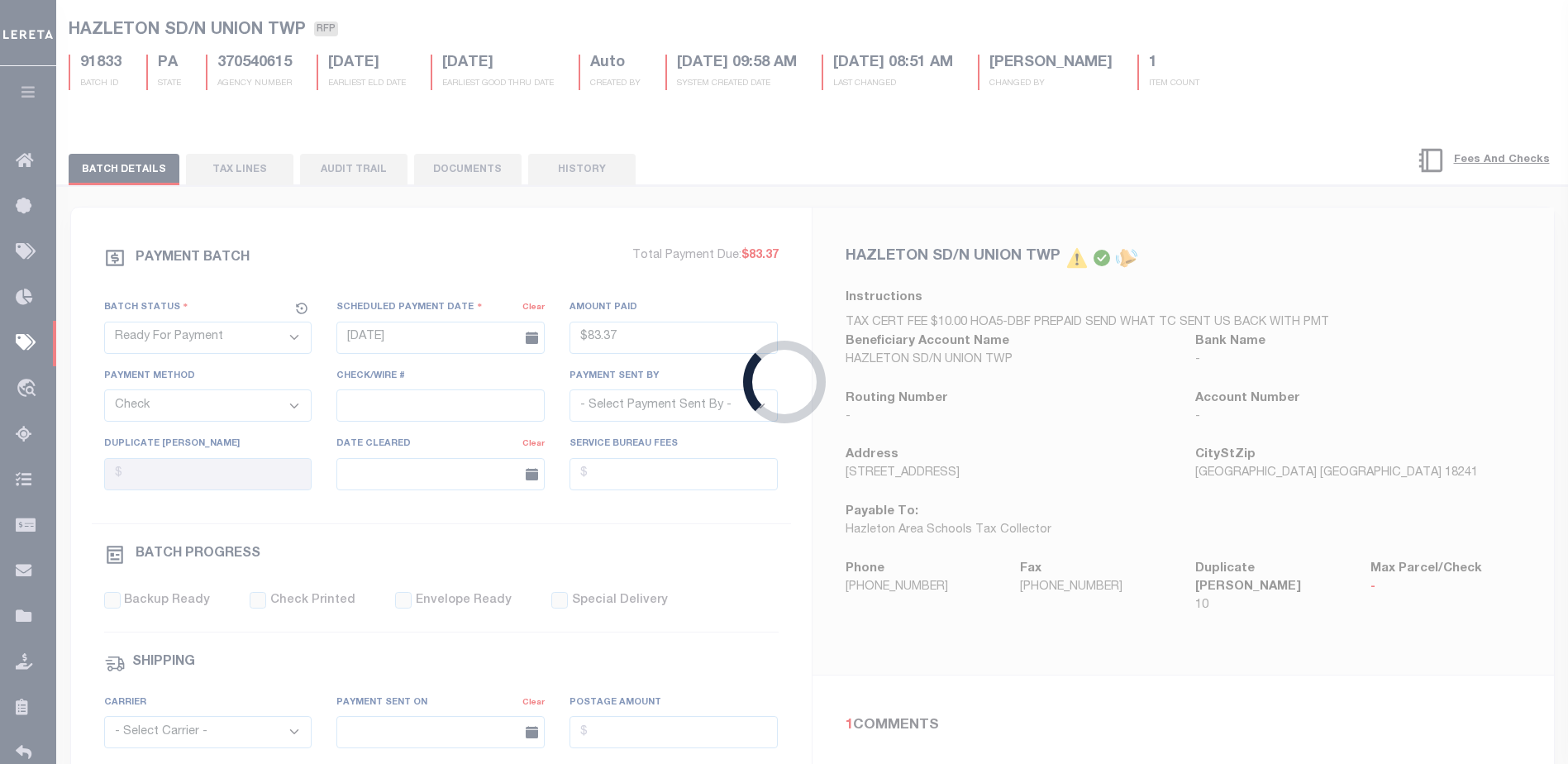
checkbox input "false"
type input "Audria"
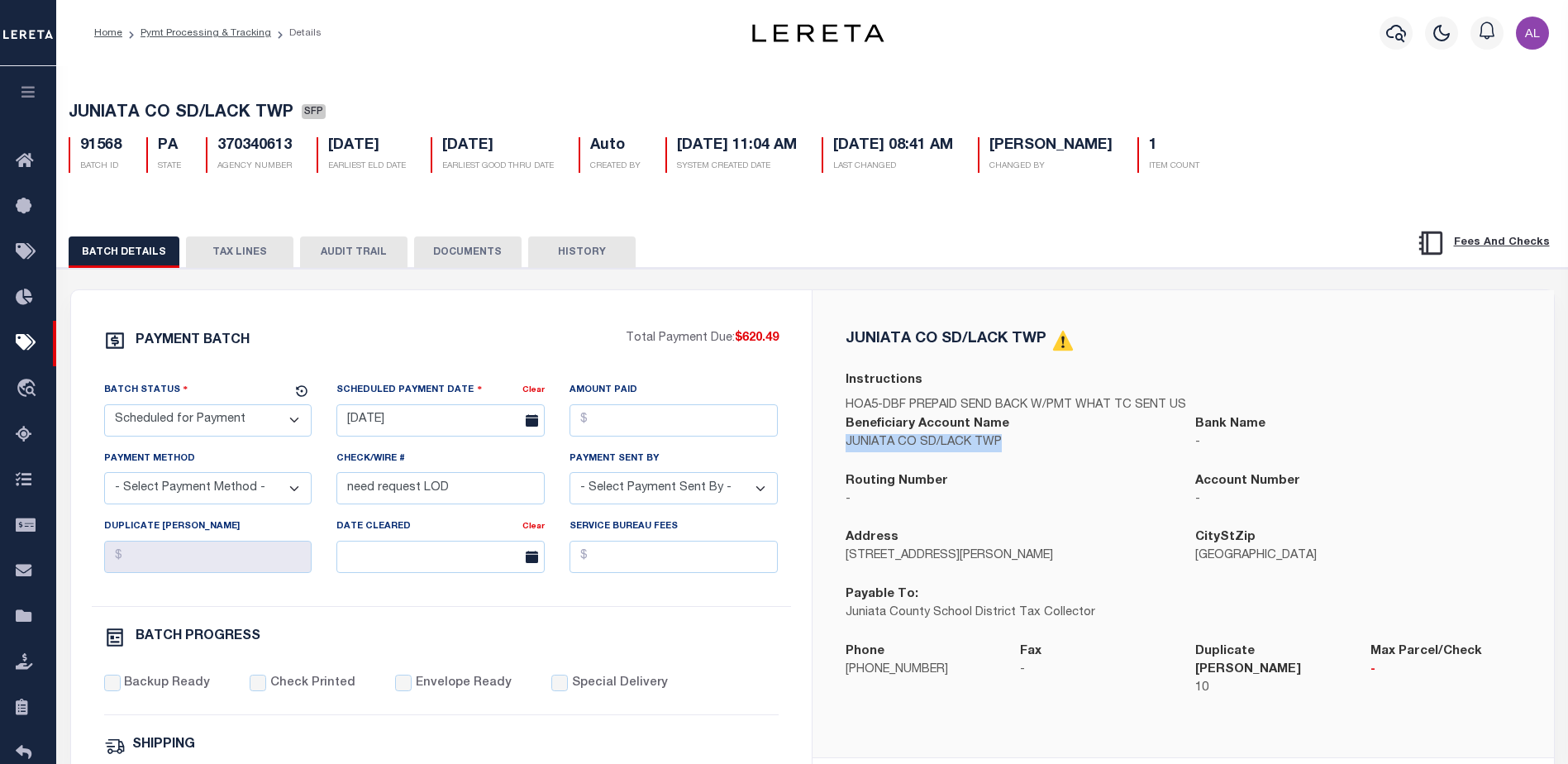
drag, startPoint x: 1005, startPoint y: 448, endPoint x: 846, endPoint y: 452, distance: 159.1
click at [846, 452] on p "JUNIATA CO SD/LACK TWP" at bounding box center [1009, 443] width 326 height 18
copy p "JUNIATA CO SD/LACK TWP"
drag, startPoint x: 1044, startPoint y: 340, endPoint x: 836, endPoint y: 336, distance: 208.0
click at [831, 336] on div "JUNIATA CO SD/LACK TWP Instructions HOA5-DBF PREPAID SEND BACK W/PMT WHAT TC SE…" at bounding box center [1184, 525] width 742 height 468
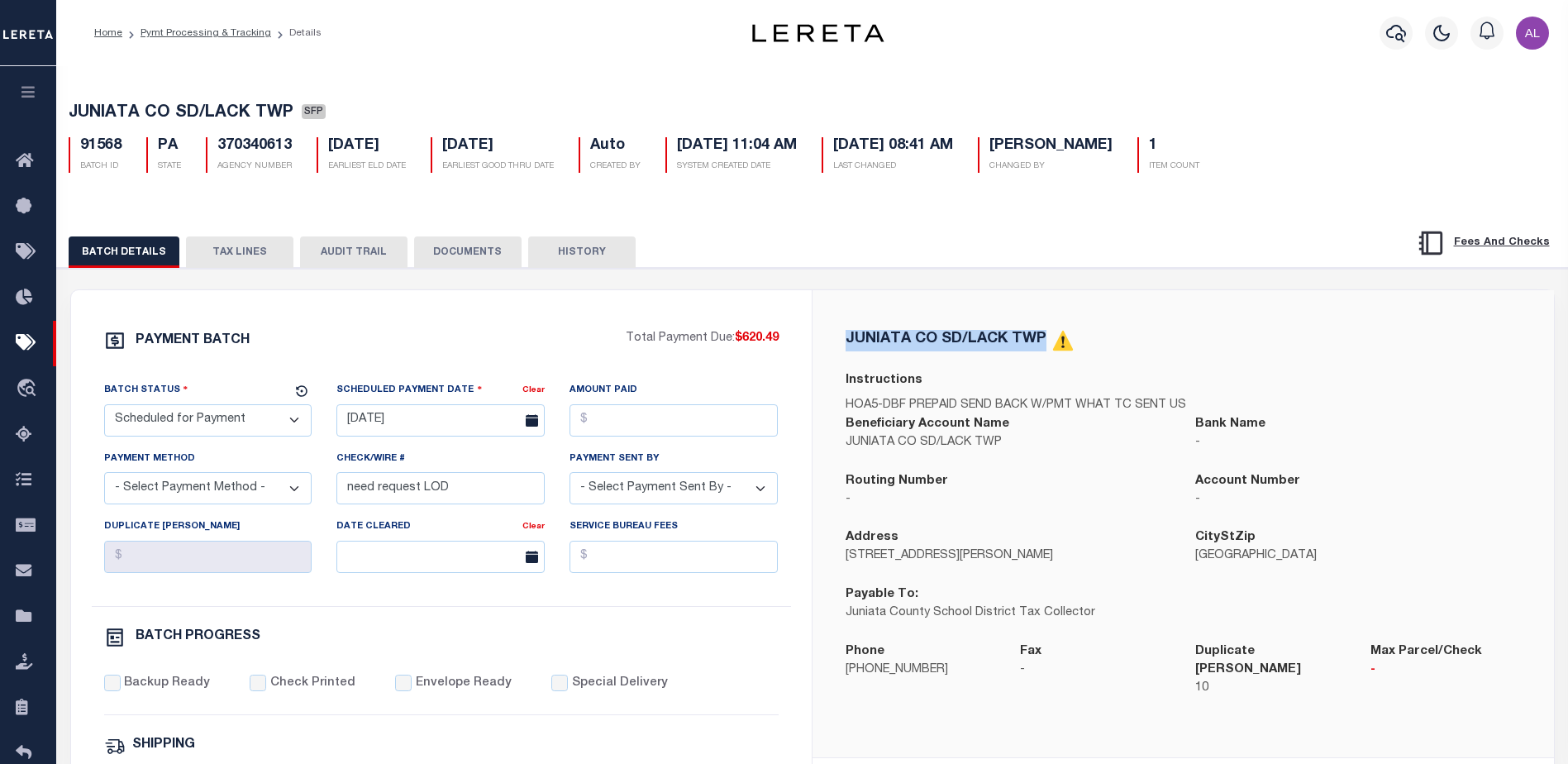
copy h5 "JUNIATA CO SD/LACK TWP"
click at [248, 258] on button "TAX LINES" at bounding box center [240, 252] width 107 height 31
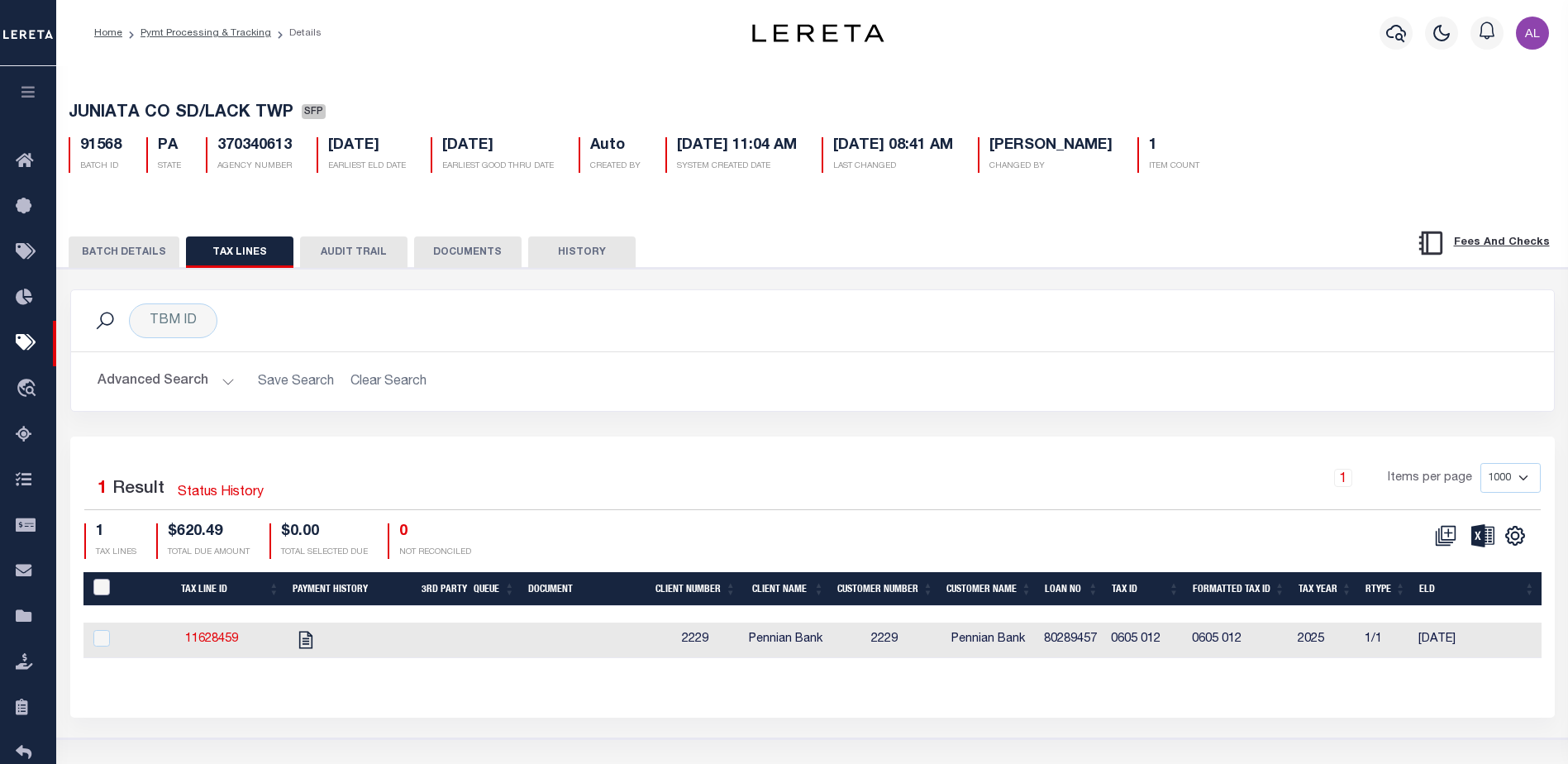
click at [99, 589] on input "PayeePaymentBatchId" at bounding box center [101, 587] width 16 height 16
checkbox input "true"
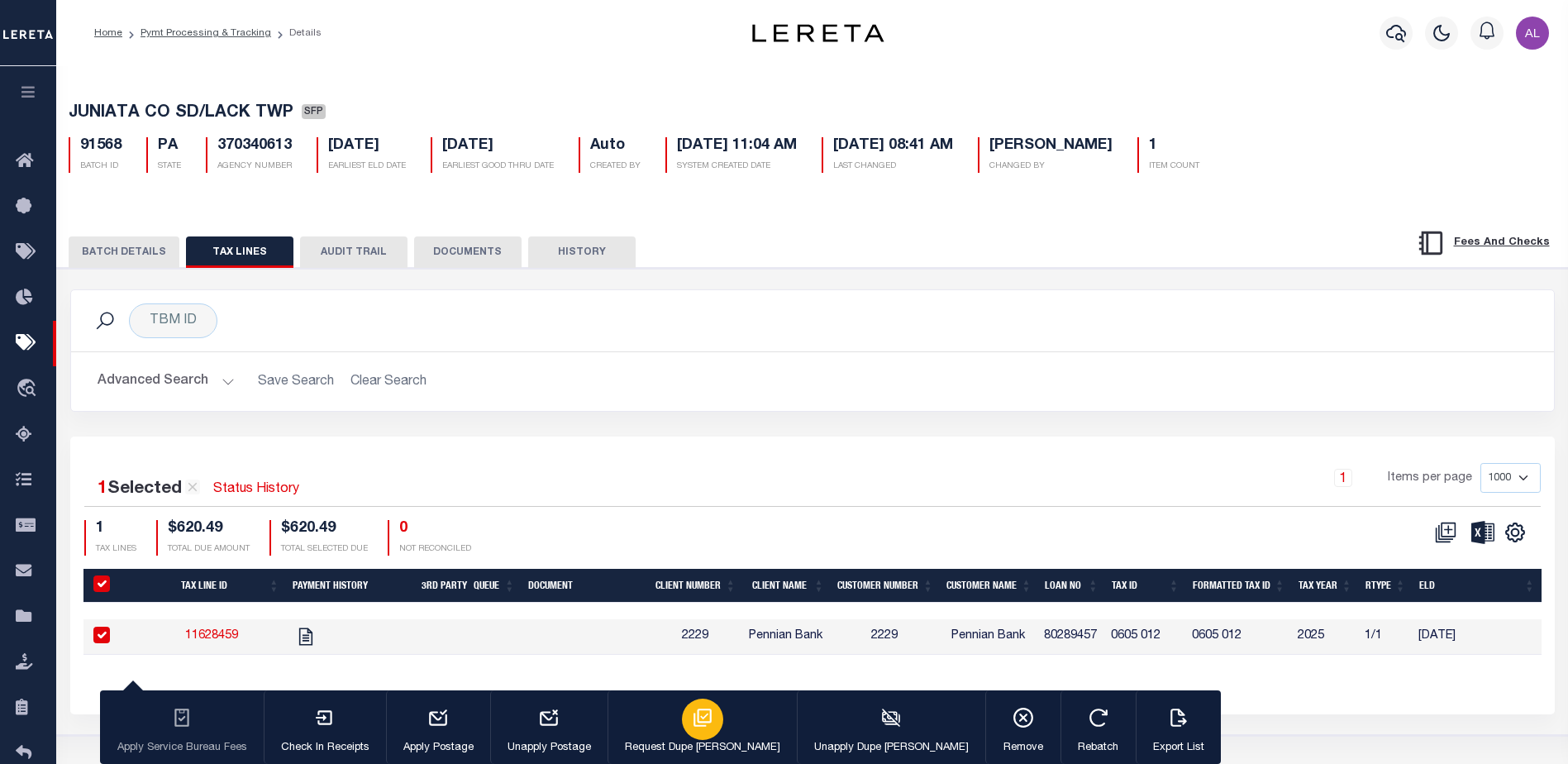
click at [692, 717] on icon "button" at bounding box center [702, 718] width 22 height 22
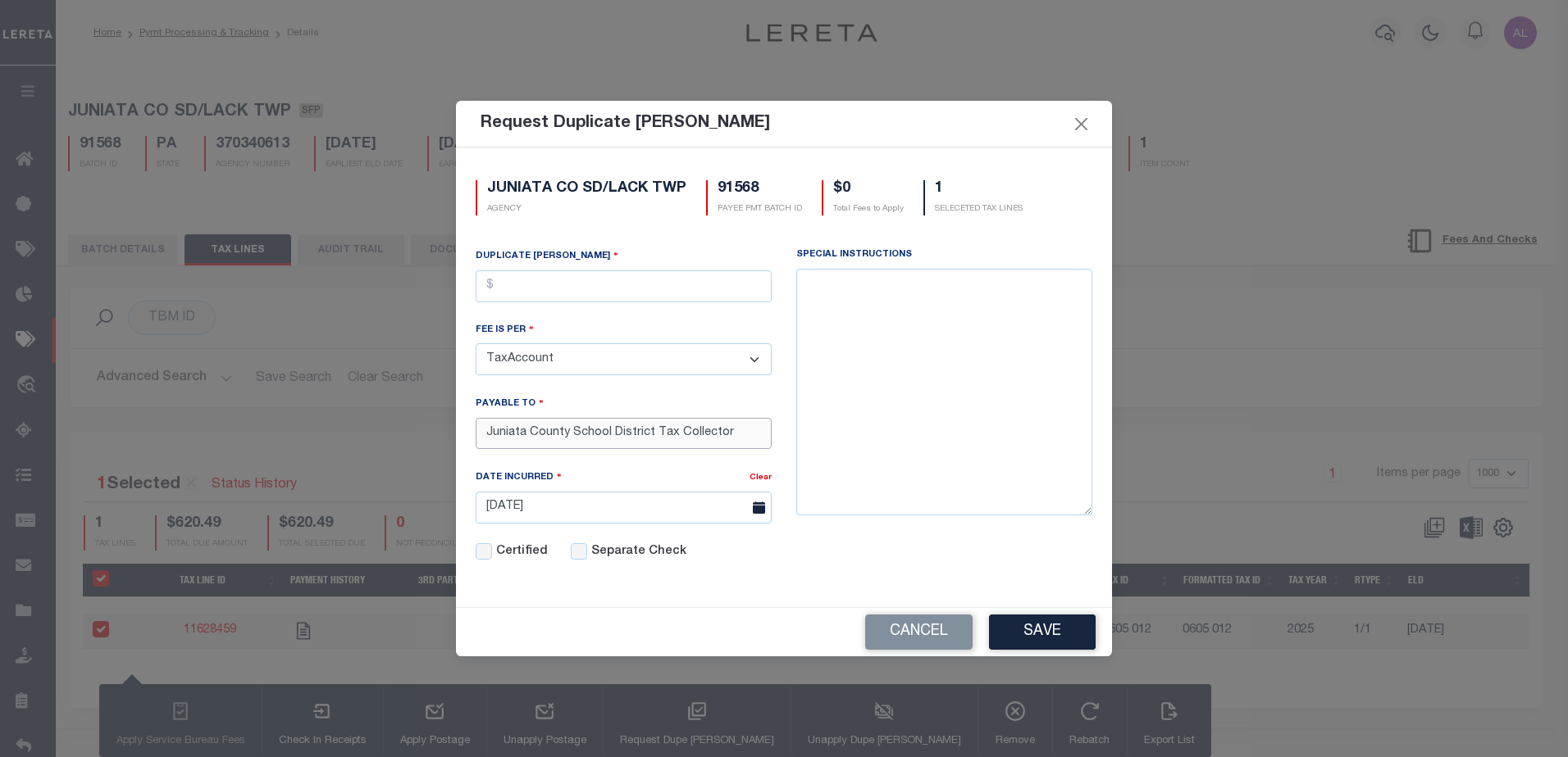
drag, startPoint x: 735, startPoint y: 436, endPoint x: 459, endPoint y: 436, distance: 276.0
click at [459, 436] on div "JUNIATA CO SD/LACK TWP AGENCY 91568 PAYEE PMT BATCH ID $0 Total Fees to Apply 1…" at bounding box center [783, 377] width 656 height 460
paste input "TRISHA ROBINSON"
type input "TRISHA ROBINSON"
click at [542, 278] on input "text" at bounding box center [623, 286] width 296 height 32
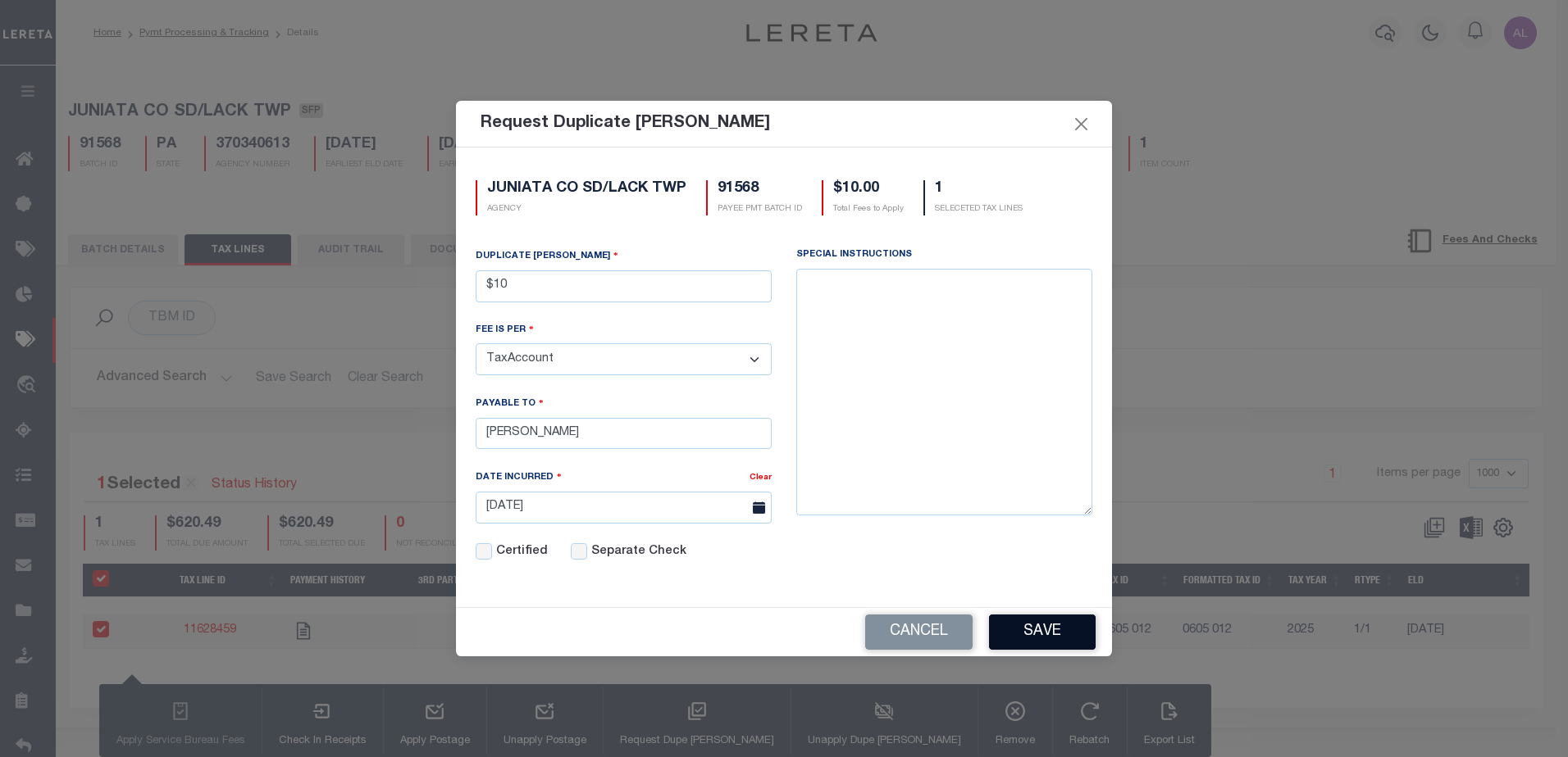
type input "$10.00"
click at [1051, 636] on button "Save" at bounding box center [1042, 632] width 107 height 35
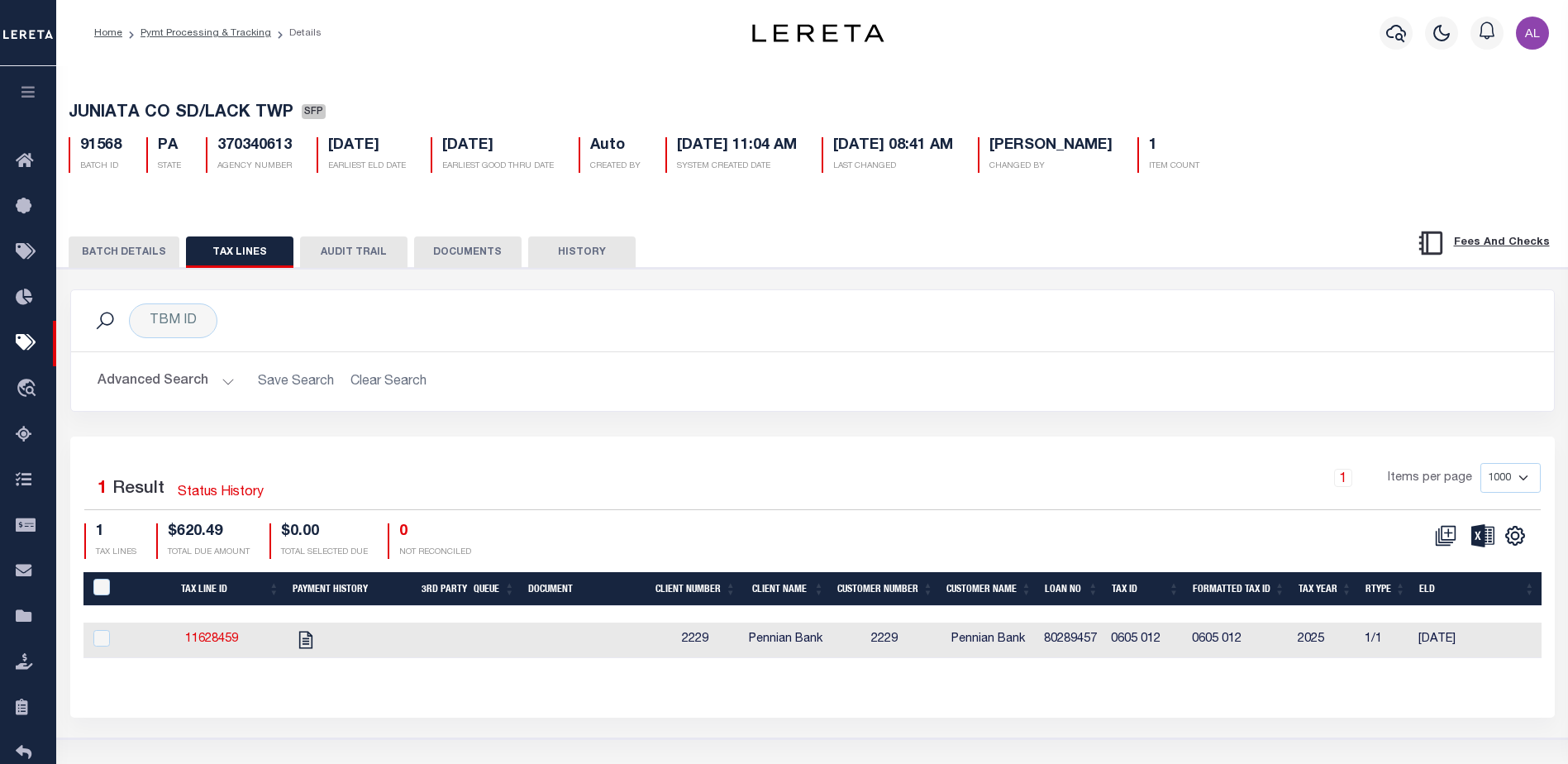
click at [135, 249] on button "BATCH DETAILS" at bounding box center [124, 252] width 111 height 31
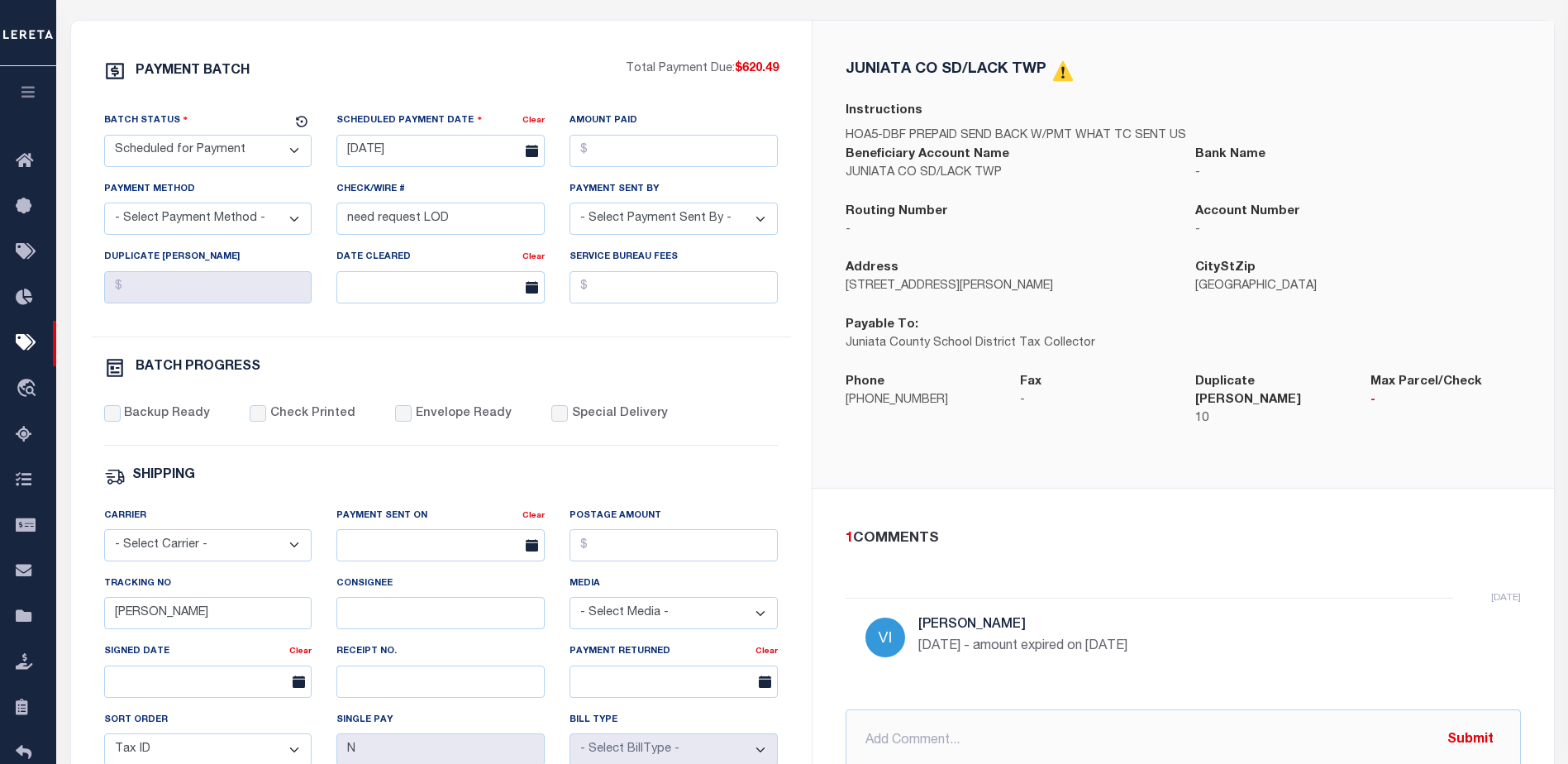
scroll to position [331, 0]
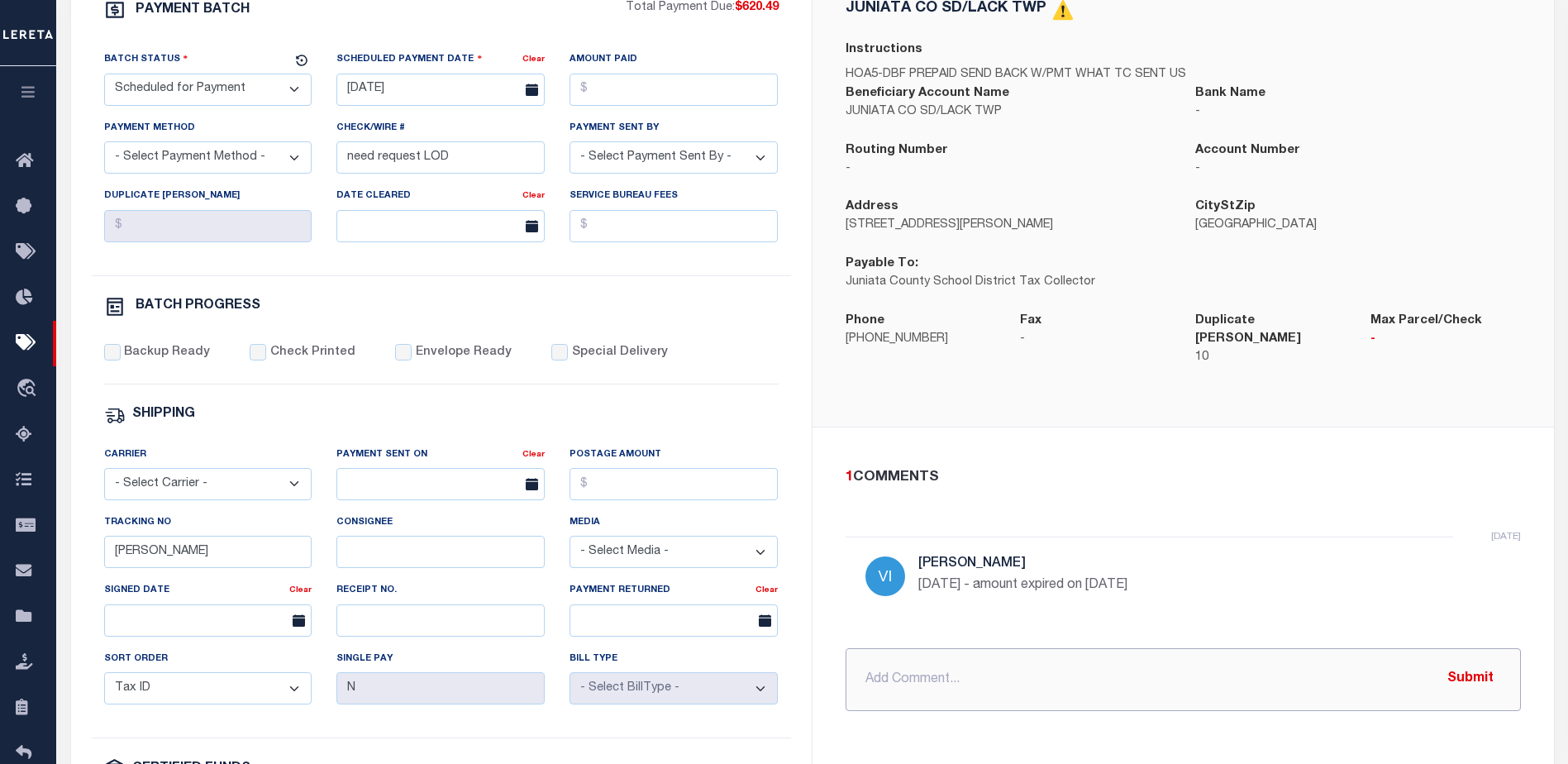
click at [960, 657] on input "text" at bounding box center [1183, 680] width 675 height 62
type input "P&I Requested $12.66"
click at [1464, 674] on button "Submit" at bounding box center [1471, 679] width 68 height 34
drag, startPoint x: 167, startPoint y: 565, endPoint x: 89, endPoint y: 561, distance: 78.1
click at [89, 561] on div "PAYMENT BATCH Total Payment Due: $620.49 Batch Status" at bounding box center [441, 443] width 741 height 968
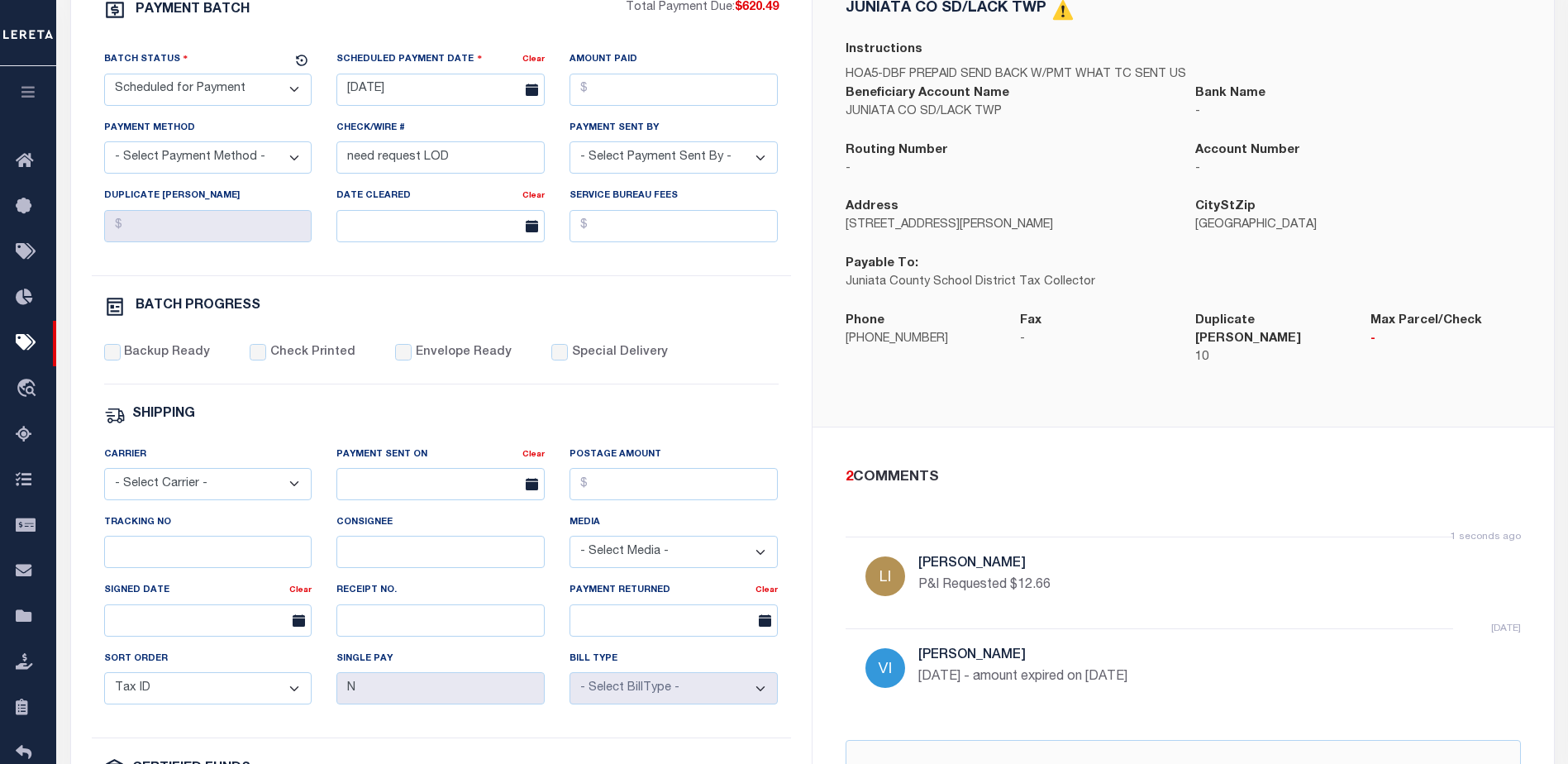
click at [179, 95] on select "- Select Status - Scheduled for Payment Ready For Payment Payment Sent Cleared …" at bounding box center [208, 89] width 208 height 32
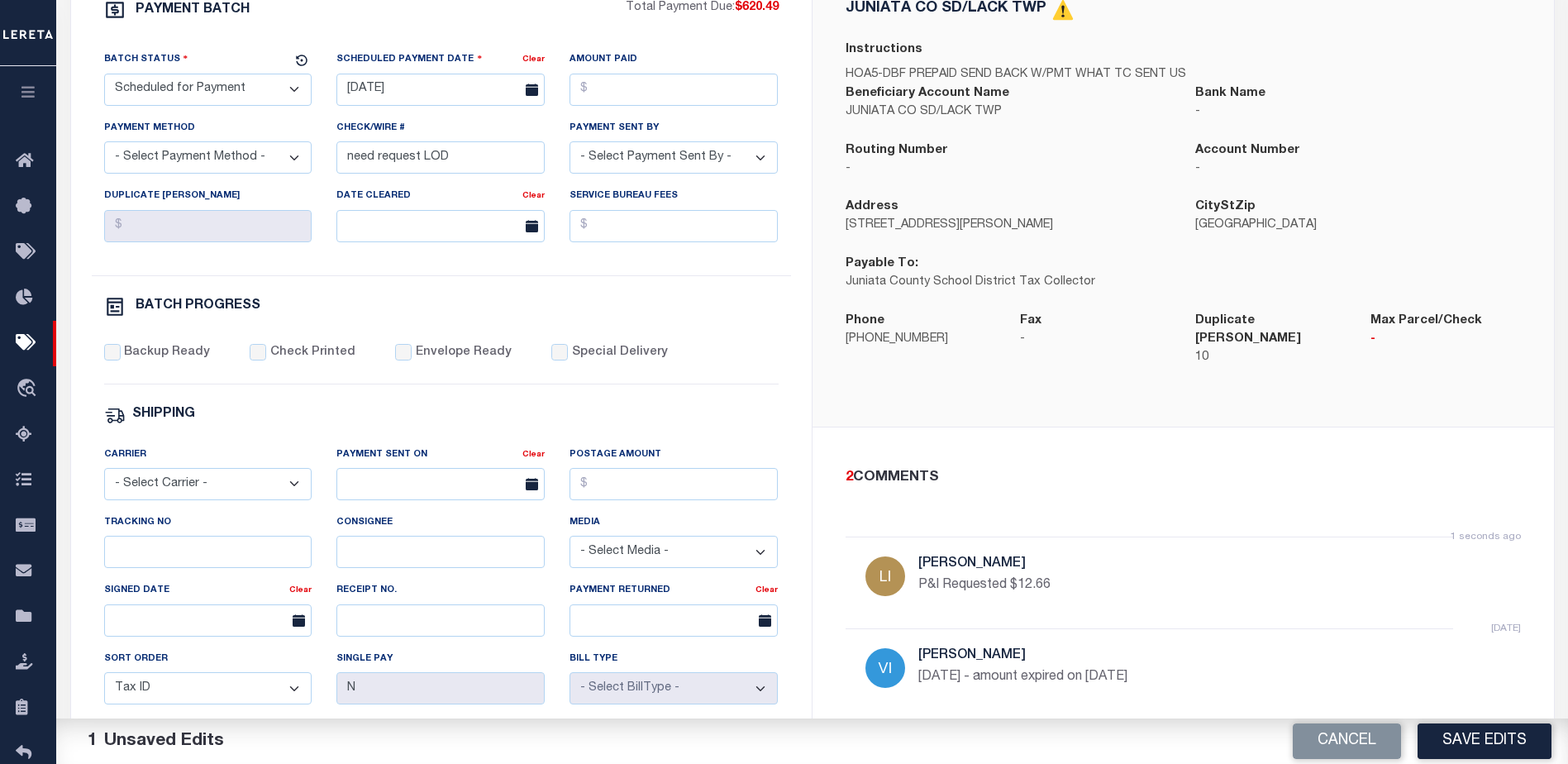
select select "RFP"
click at [104, 77] on select "- Select Status - Scheduled for Payment Ready For Payment Payment Sent Cleared …" at bounding box center [208, 89] width 208 height 32
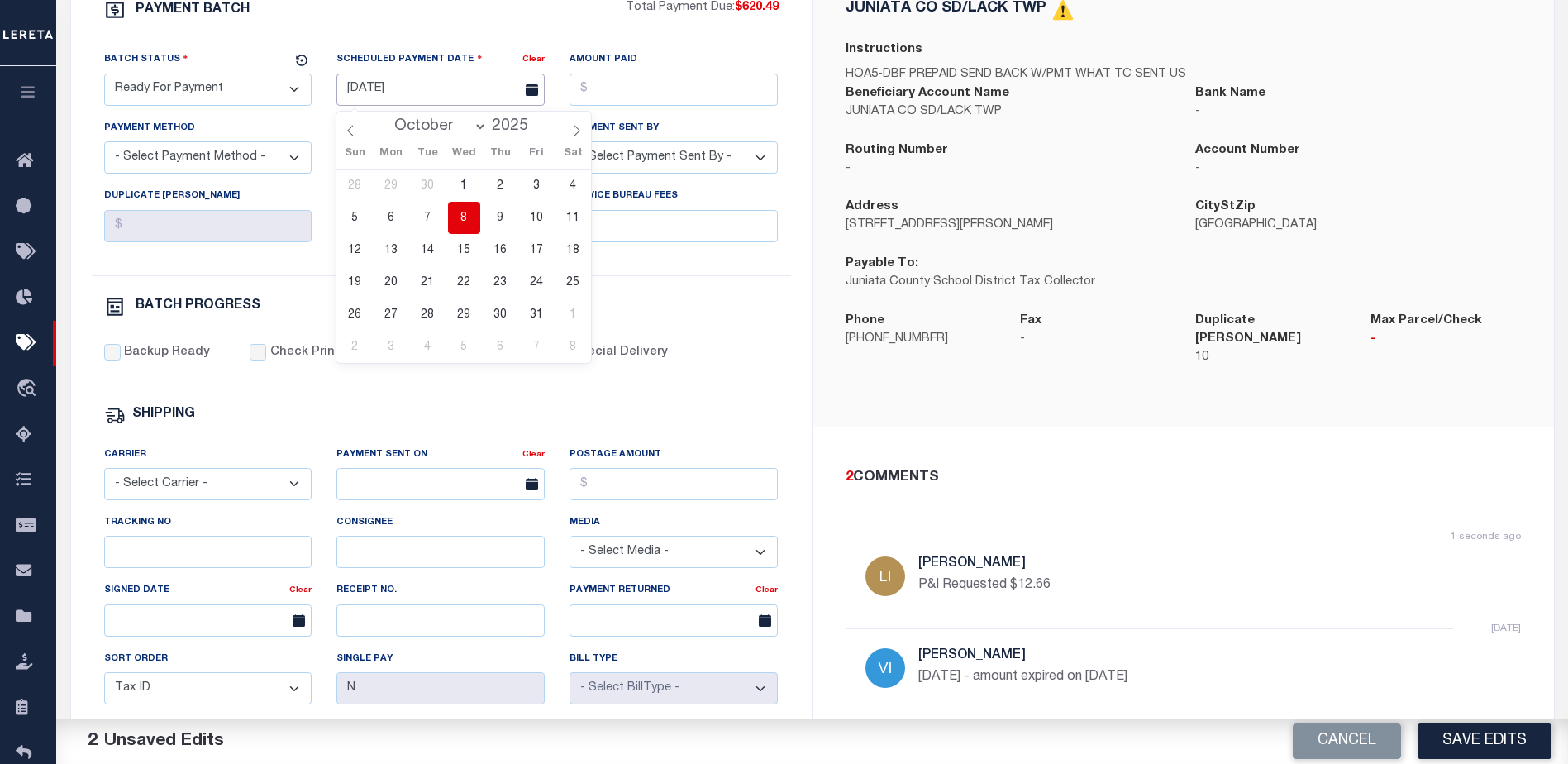
drag, startPoint x: 425, startPoint y: 99, endPoint x: 376, endPoint y: 99, distance: 49.0
click at [376, 99] on input "[DATE]" at bounding box center [440, 89] width 208 height 32
click at [463, 219] on span "8" at bounding box center [464, 218] width 32 height 32
type input "[DATE]"
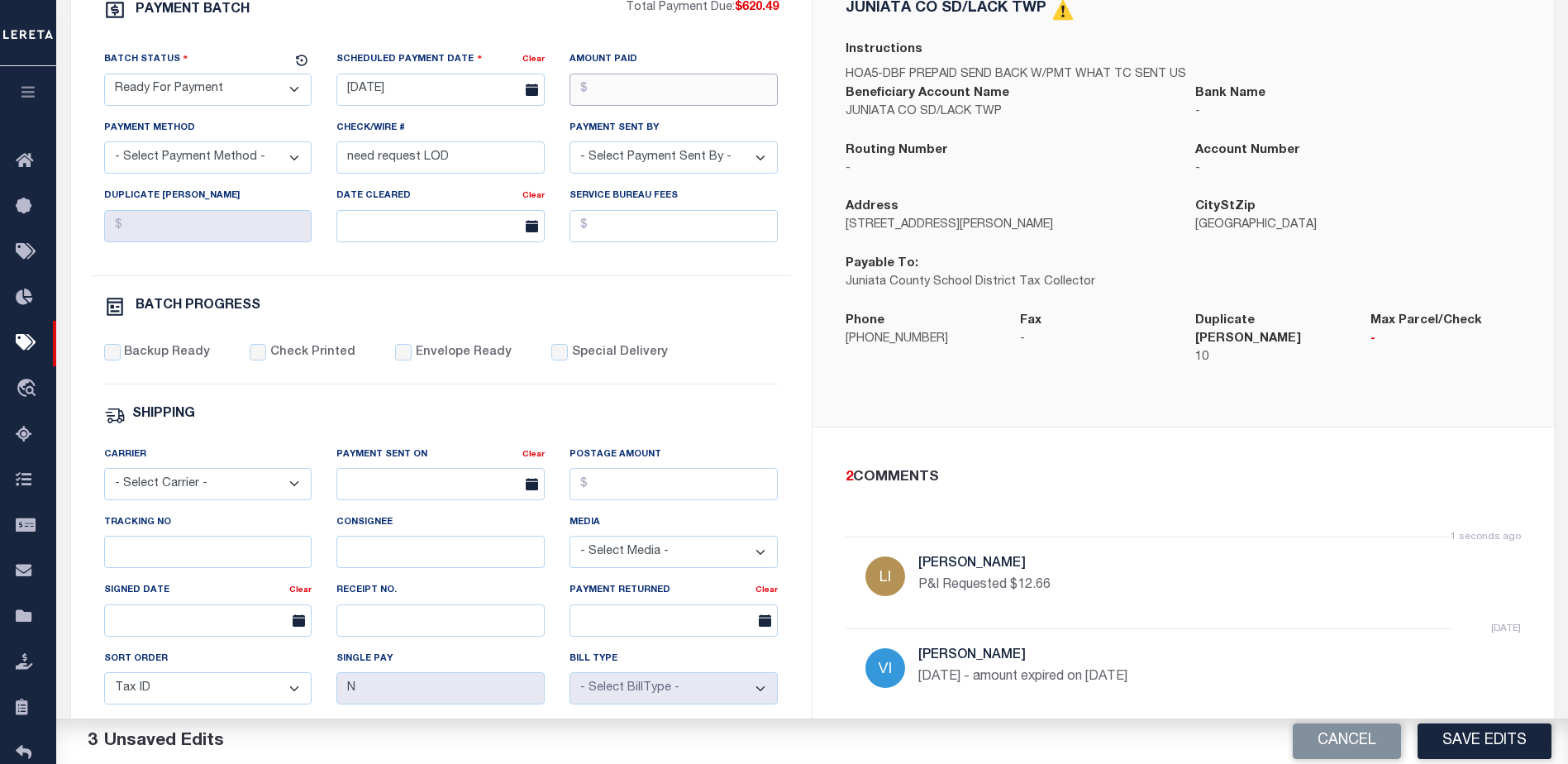
click at [621, 90] on input "Amount Paid" at bounding box center [673, 89] width 208 height 32
type input "$620.49"
click at [184, 170] on select "- Select Payment Method - ACH Certified Check Check Direct Deposit Wire Transfer" at bounding box center [208, 157] width 208 height 32
select select "CHK"
click at [104, 147] on select "- Select Payment Method - ACH Certified Check Check Direct Deposit Wire Transfer" at bounding box center [208, 157] width 208 height 32
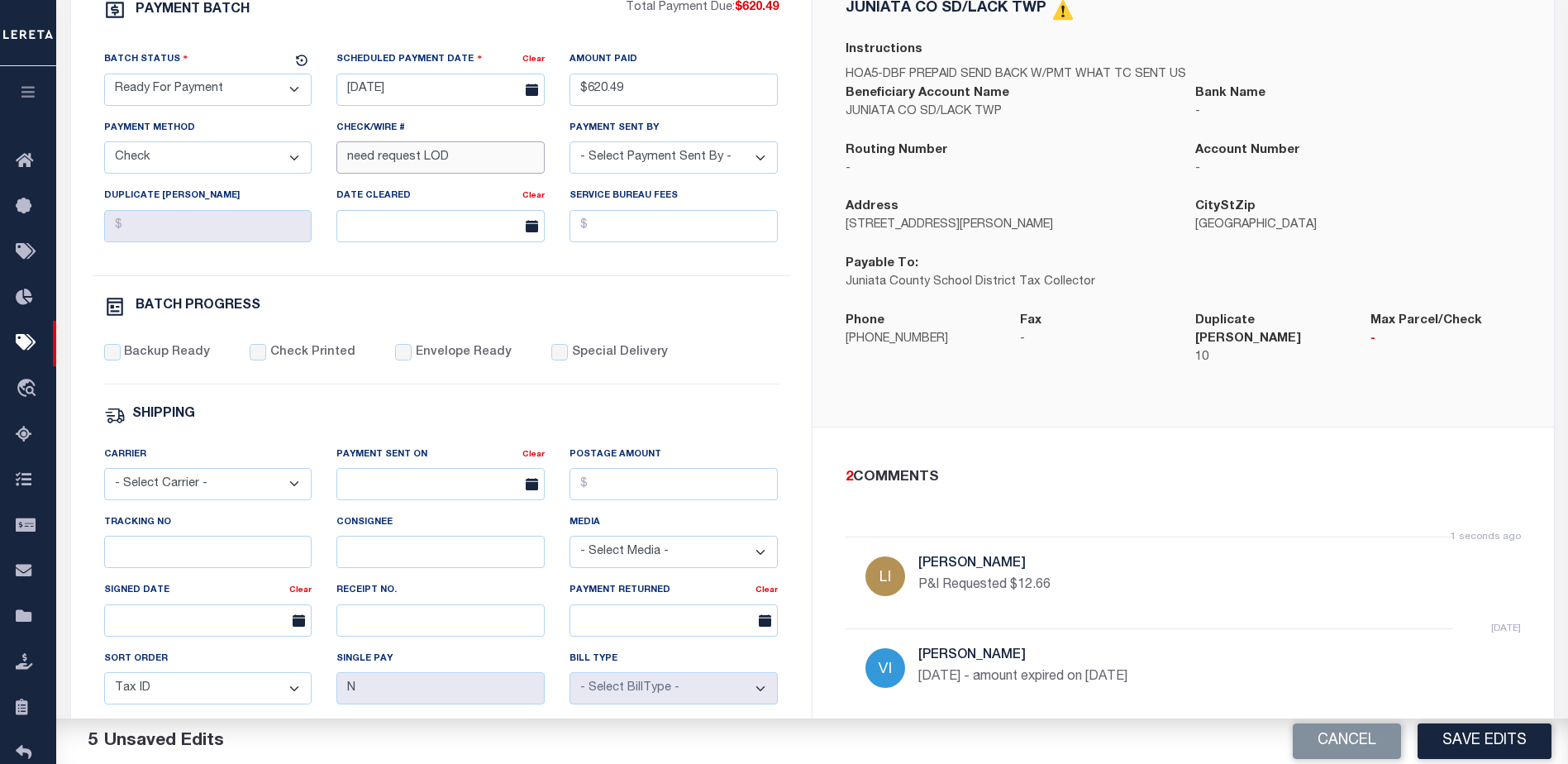
drag, startPoint x: 452, startPoint y: 165, endPoint x: 347, endPoint y: 164, distance: 105.0
click at [347, 164] on input "need request LOD" at bounding box center [440, 157] width 208 height 32
click at [635, 158] on select "- Select Payment Sent By - [PERSON_NAME] [PERSON_NAME] [PERSON_NAME] [PERSON_NA…" at bounding box center [673, 157] width 208 height 32
select select "[PERSON_NAME]"
click at [114, 361] on input "Backup Ready" at bounding box center [112, 352] width 16 height 16
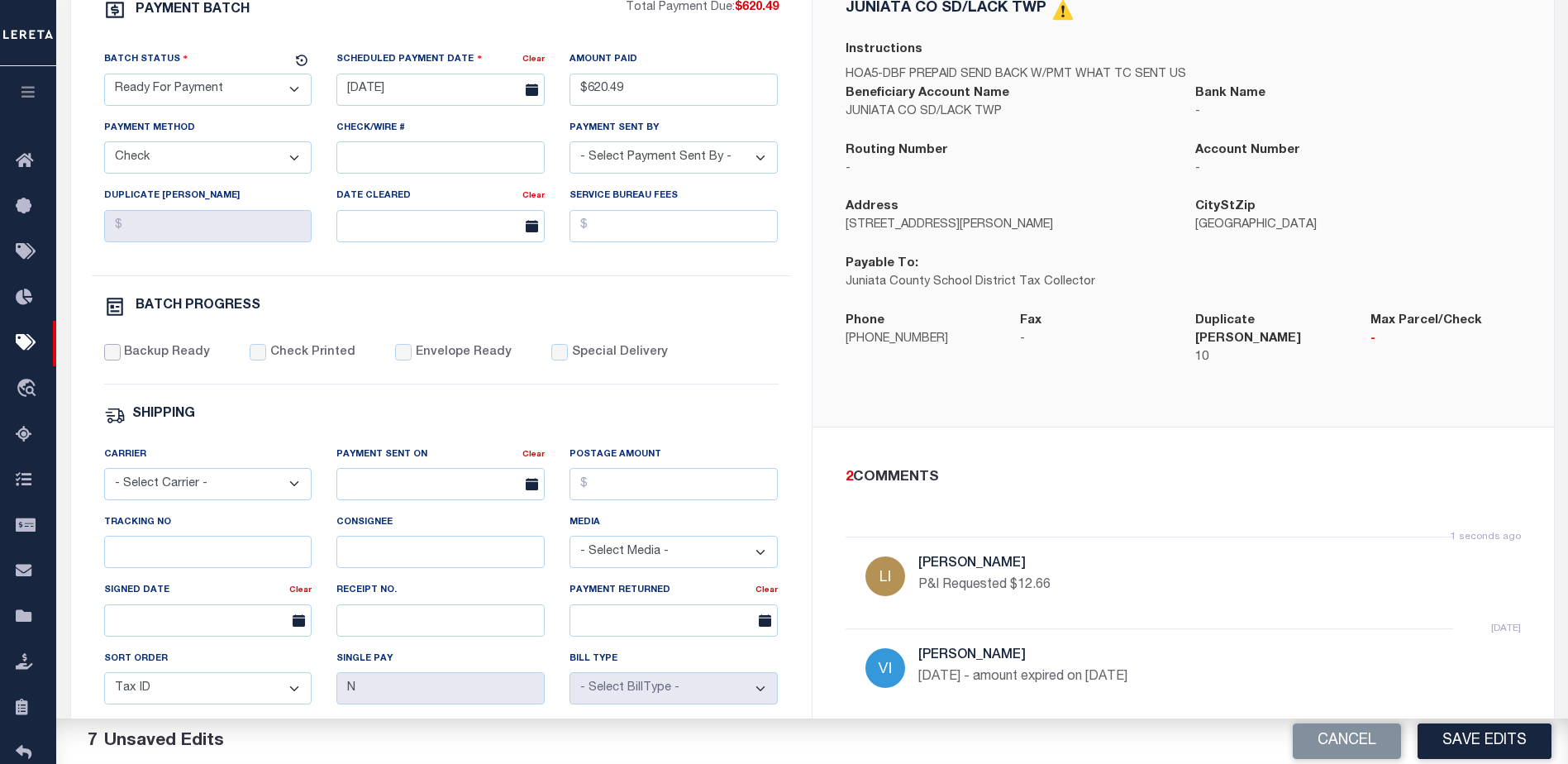
checkbox input "true"
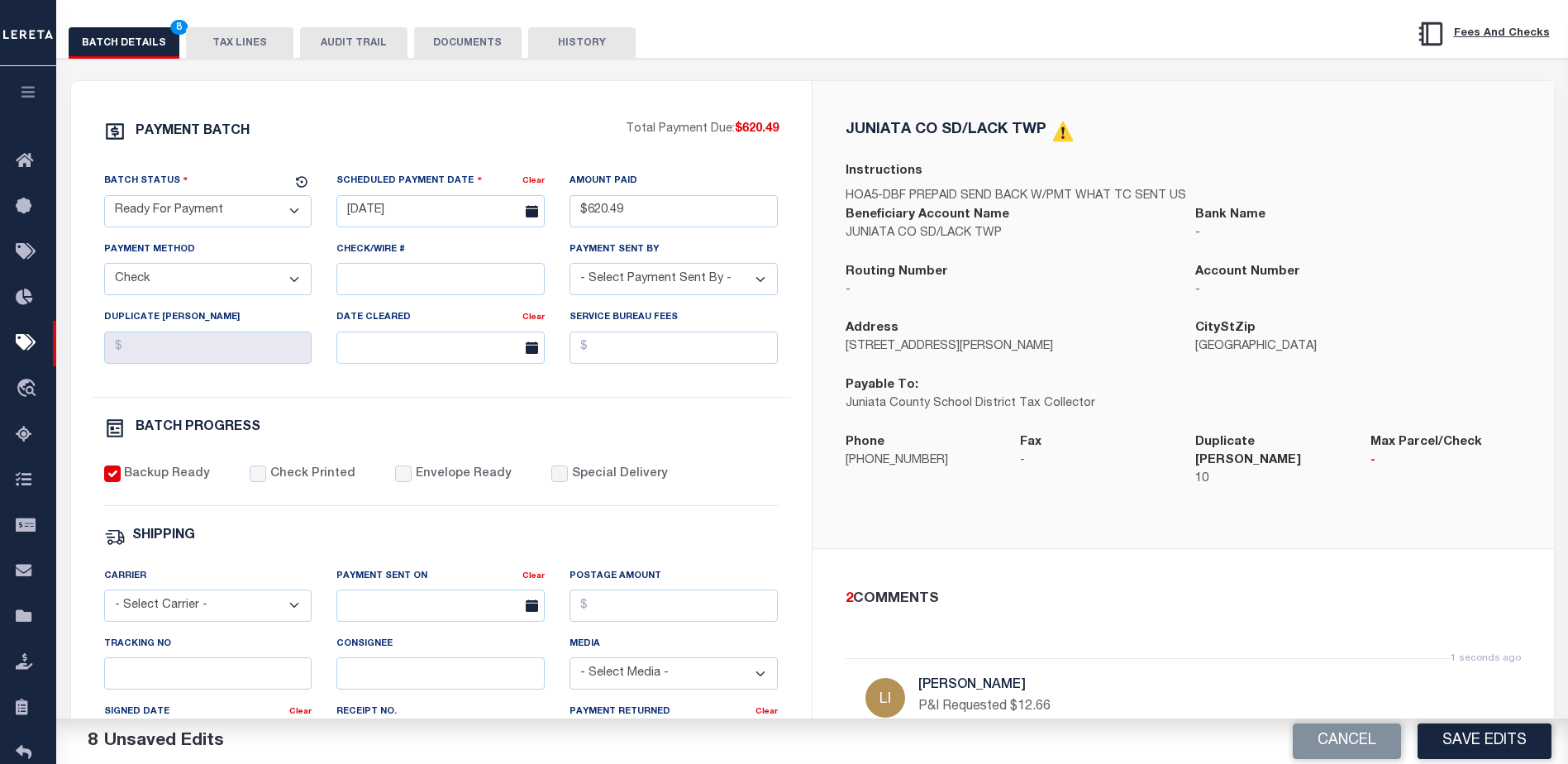
scroll to position [166, 0]
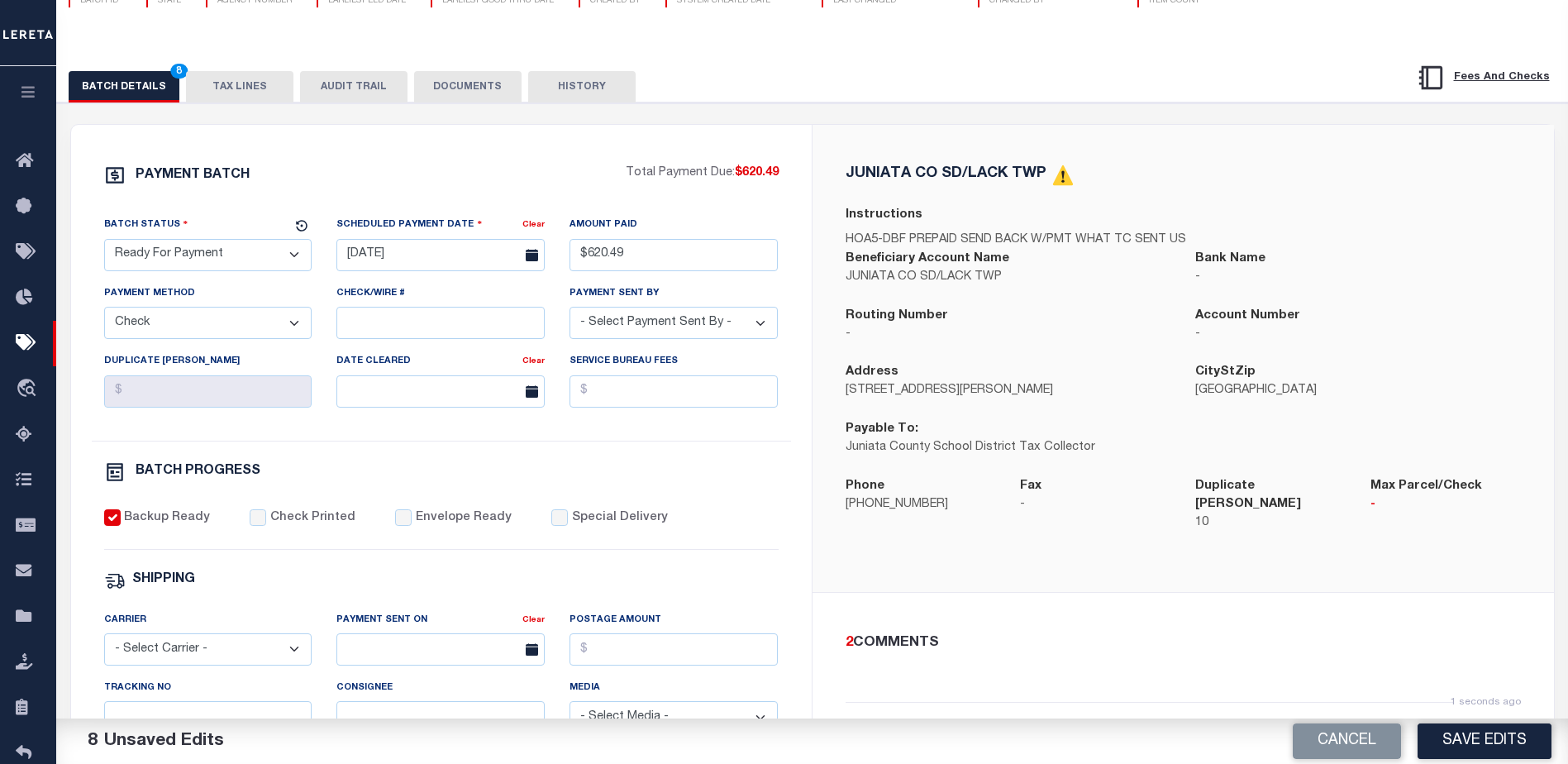
click at [248, 85] on button "TAX LINES" at bounding box center [240, 87] width 107 height 31
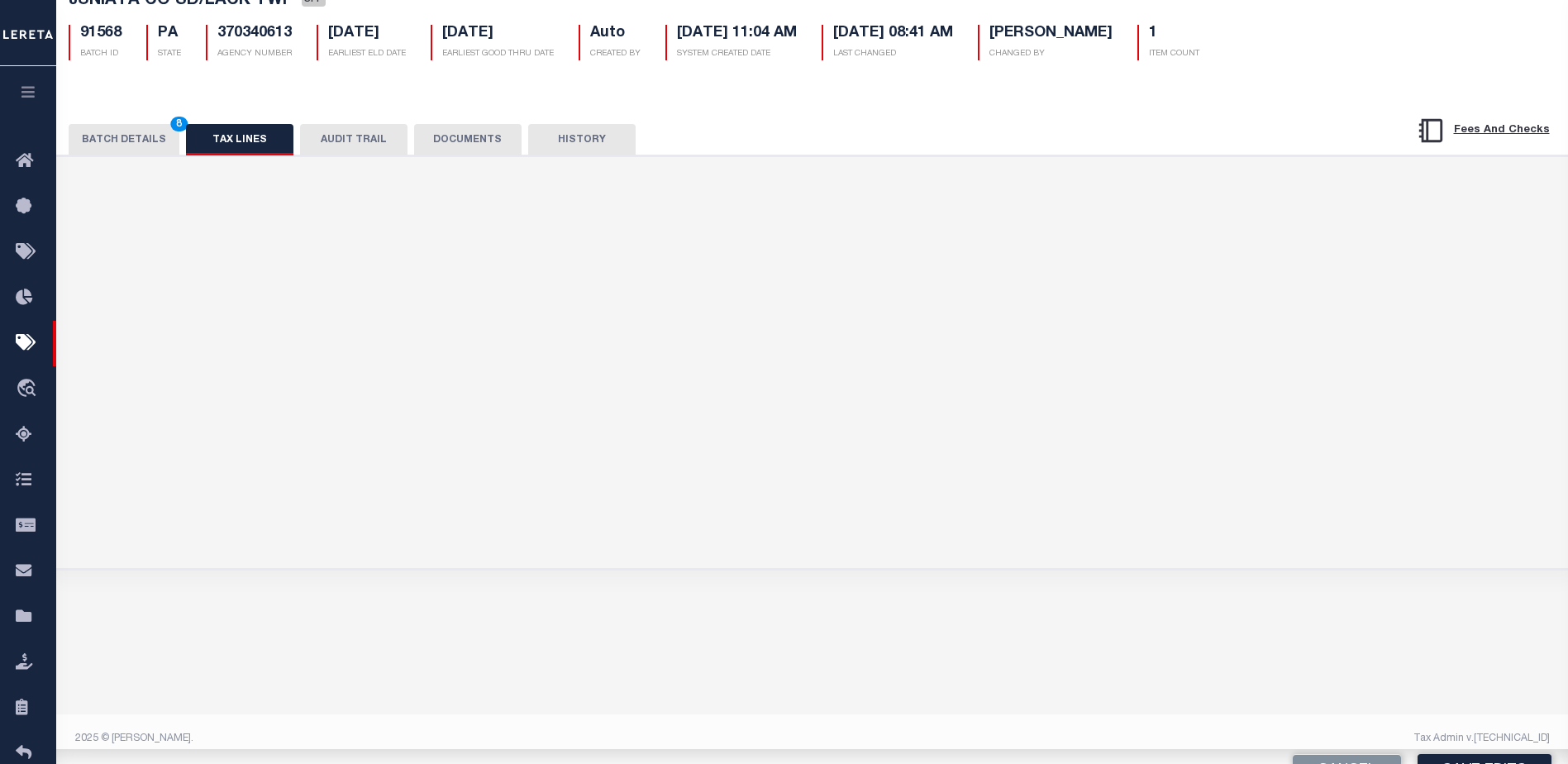
scroll to position [113, 0]
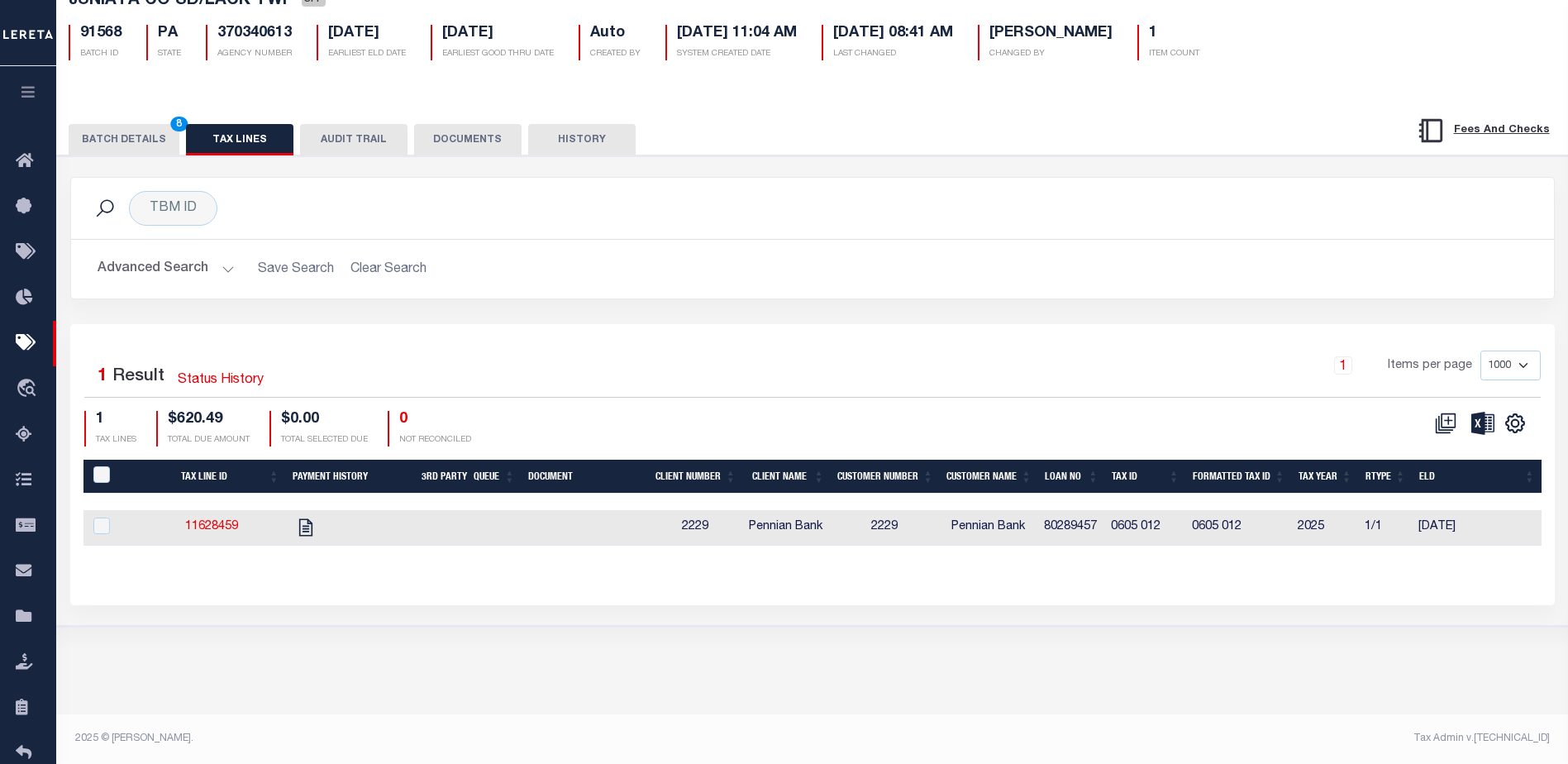
click at [128, 139] on button "BATCH DETAILS 8" at bounding box center [124, 140] width 111 height 31
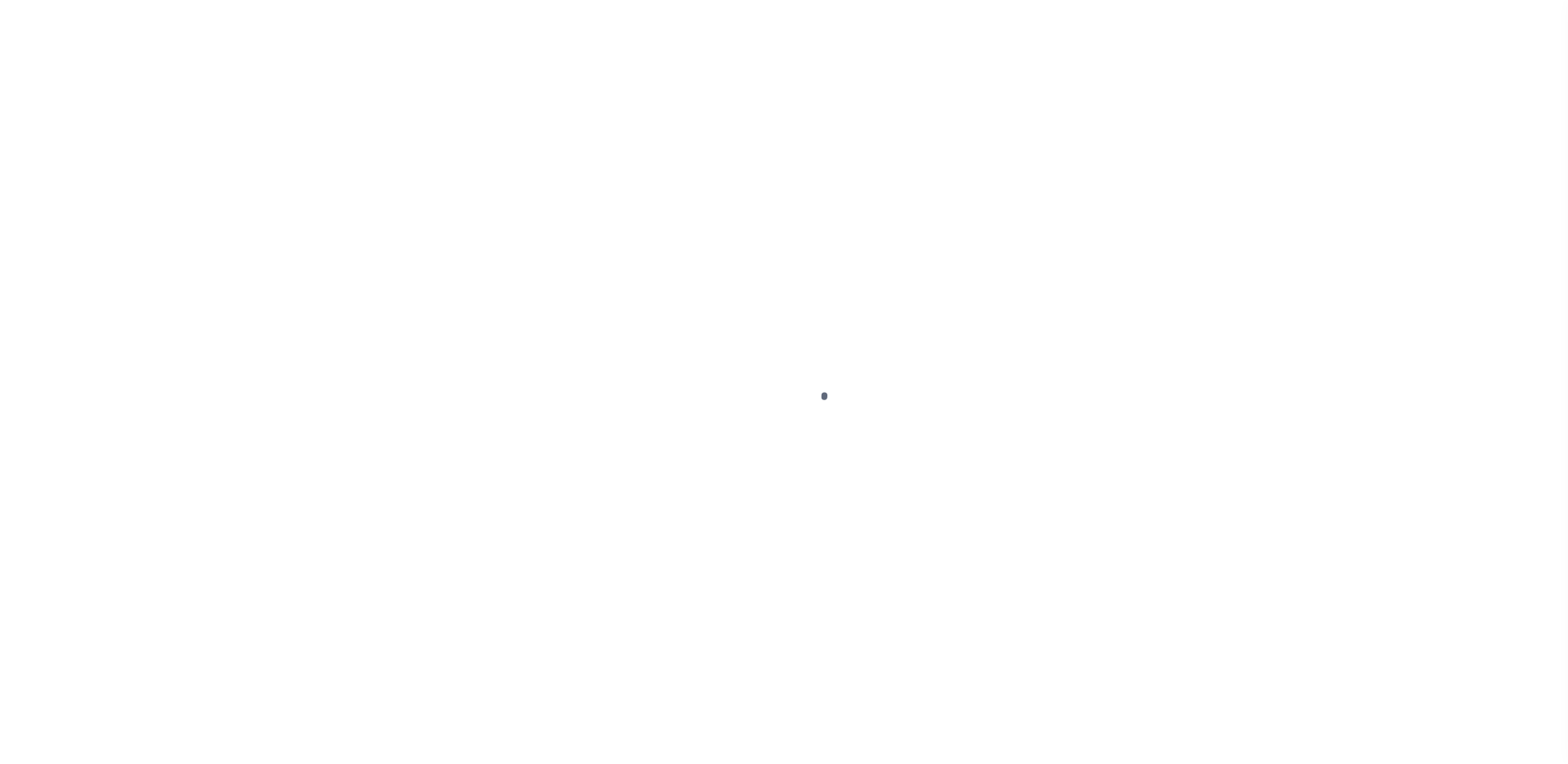
select select "DUE"
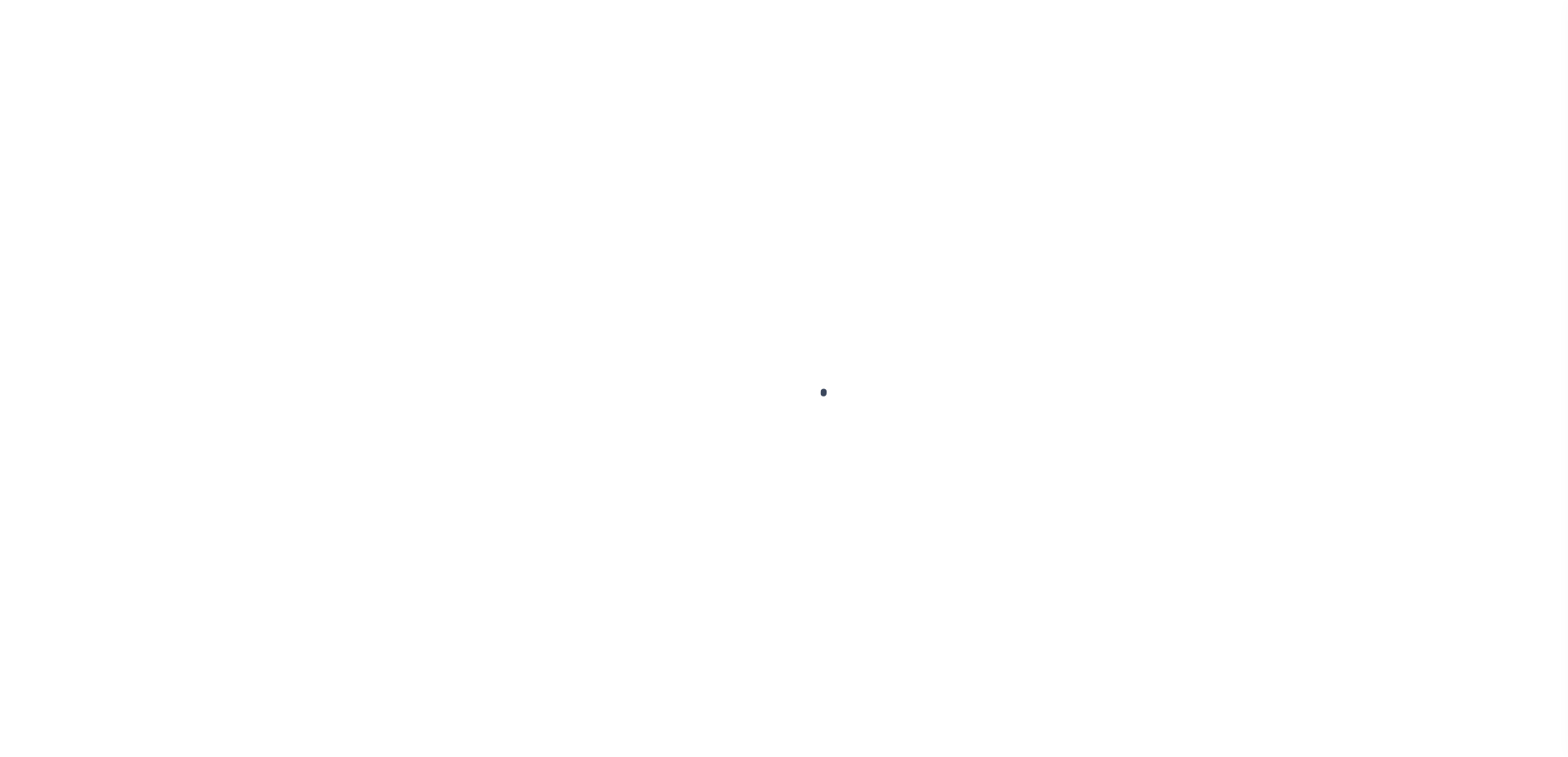
select select "PA"
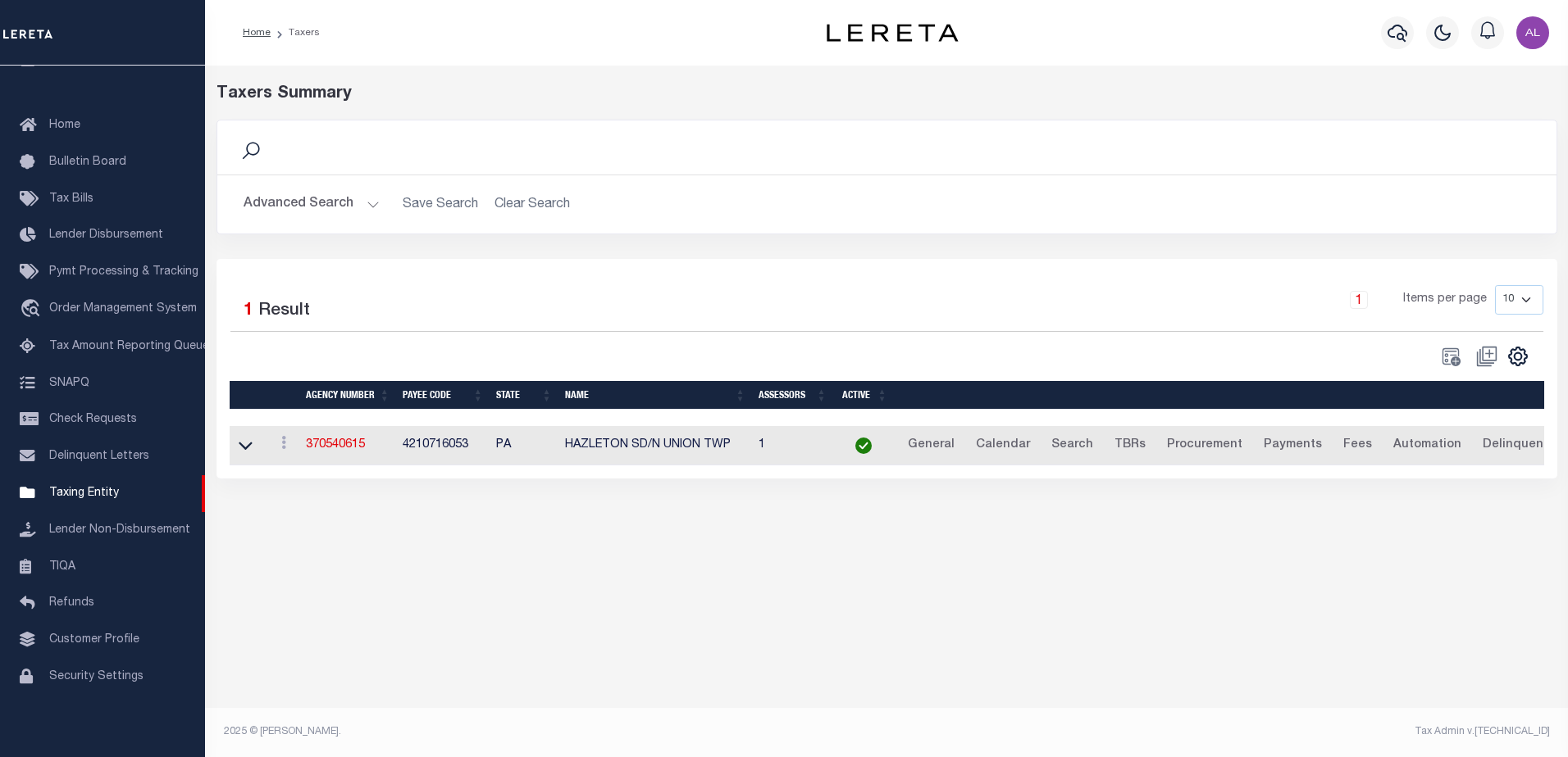
click at [367, 204] on button "Advanced Search" at bounding box center [311, 204] width 136 height 32
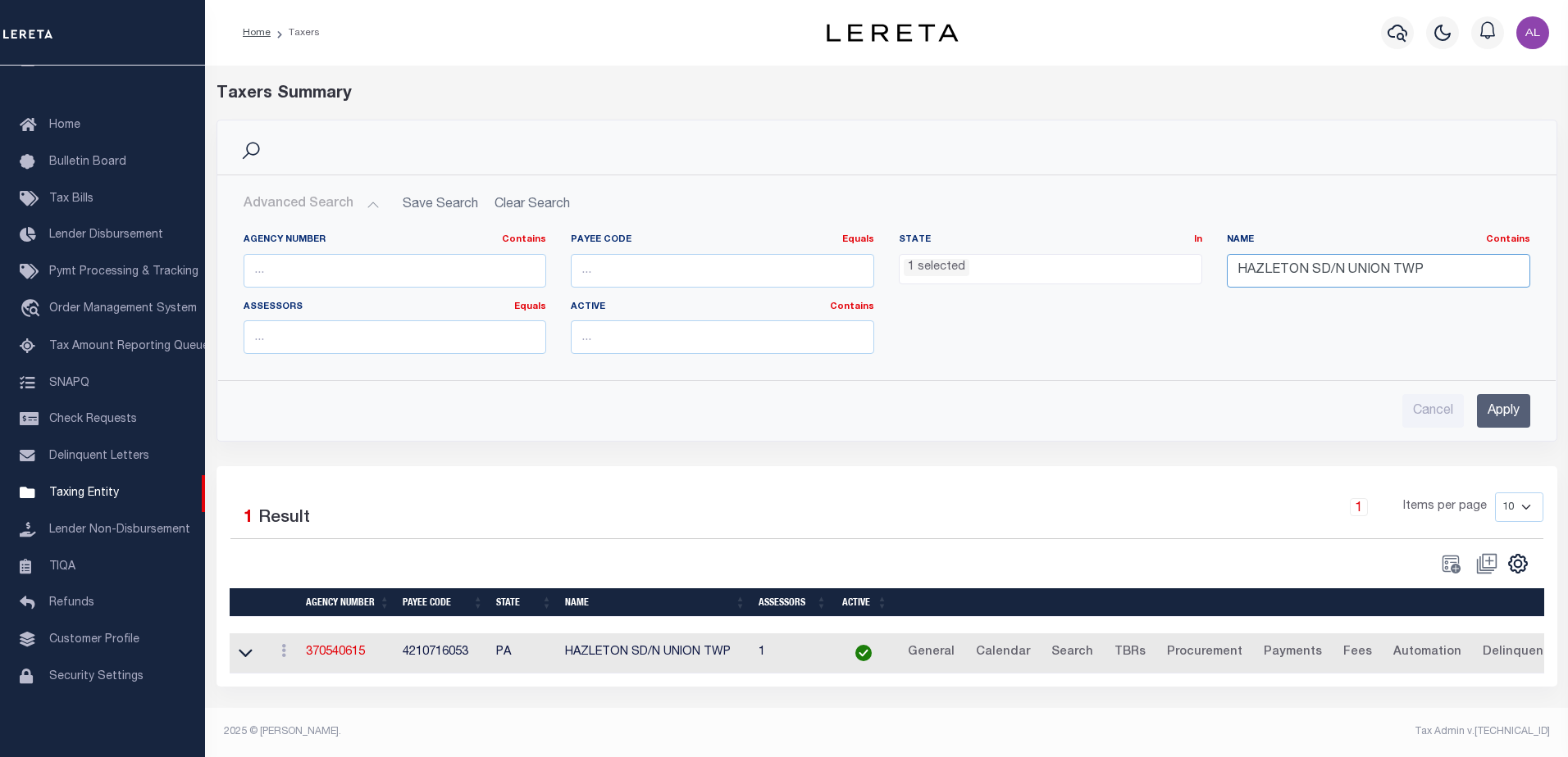
drag, startPoint x: 1443, startPoint y: 272, endPoint x: 1201, endPoint y: 266, distance: 242.1
click at [1201, 266] on div "Agency Number Contains Contains Is Payee Code Equals Equals Is Not Equal To Is …" at bounding box center [886, 300] width 1311 height 133
paste input "JUNIATA CO SD/LACK"
type input "JUNIATA CO SD/LACK TWP"
click at [1500, 416] on input "Apply" at bounding box center [1504, 411] width 53 height 34
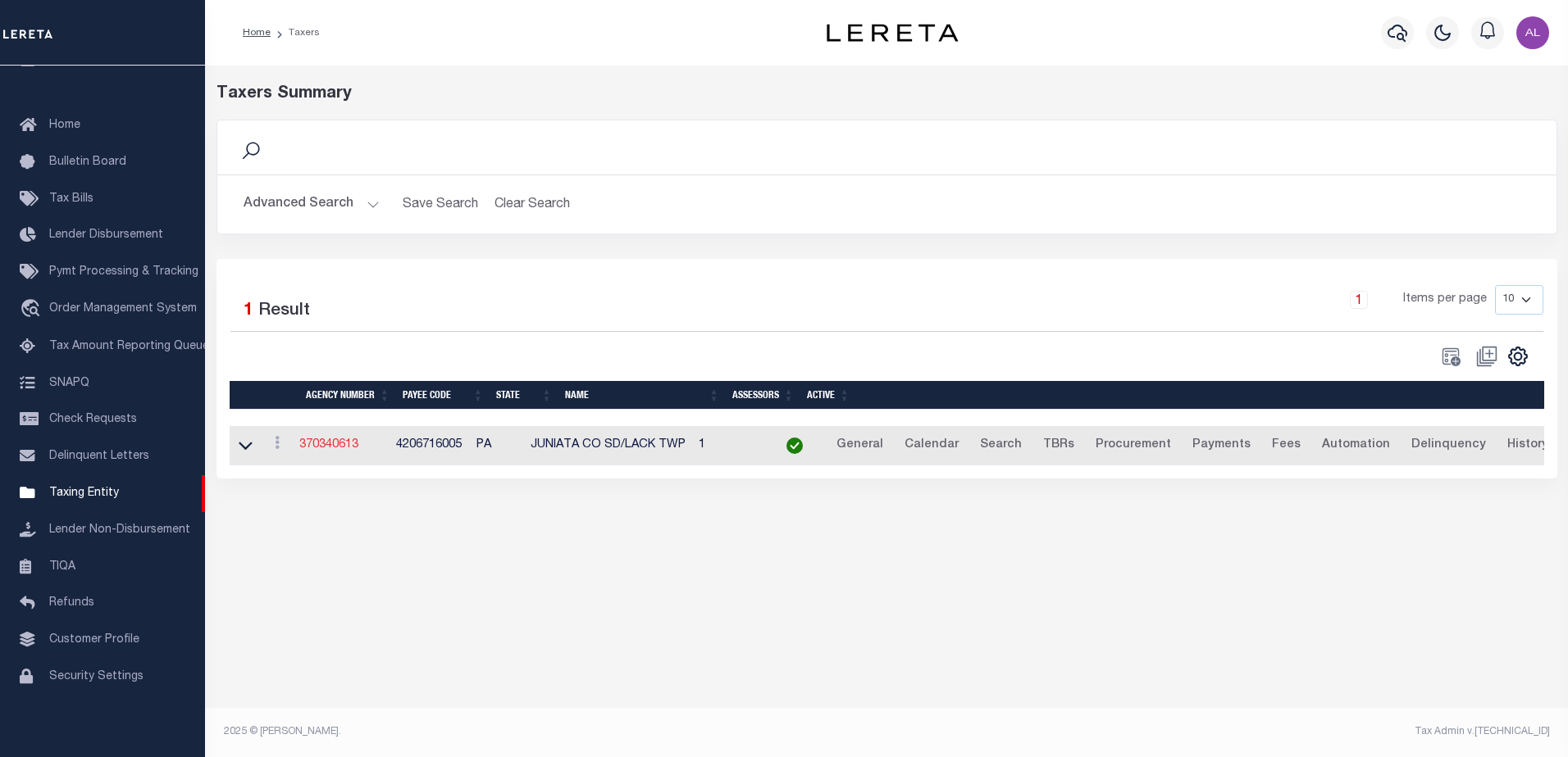
click at [346, 446] on link "370340613" at bounding box center [328, 444] width 59 height 11
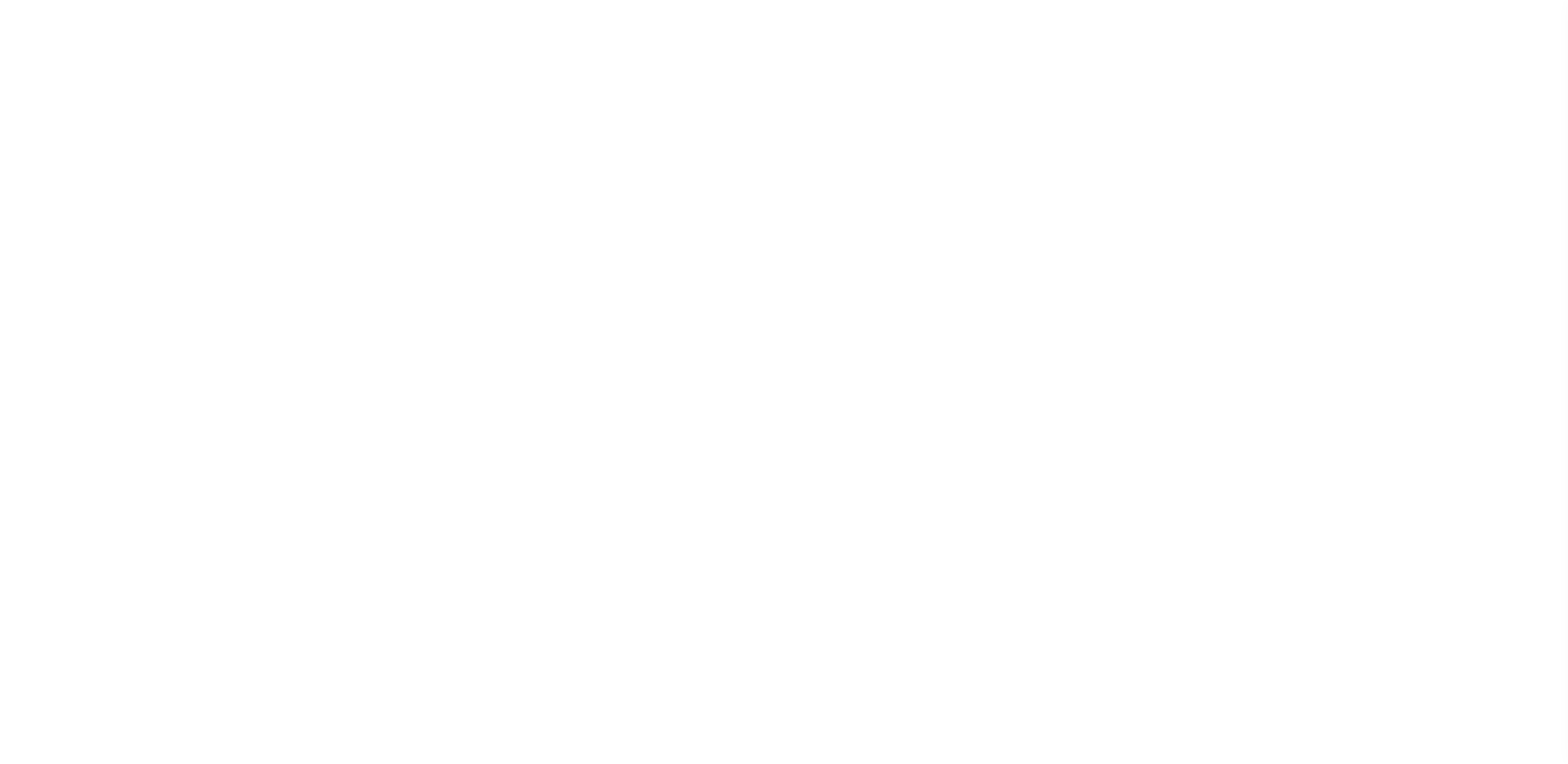
select select
checkbox input "false"
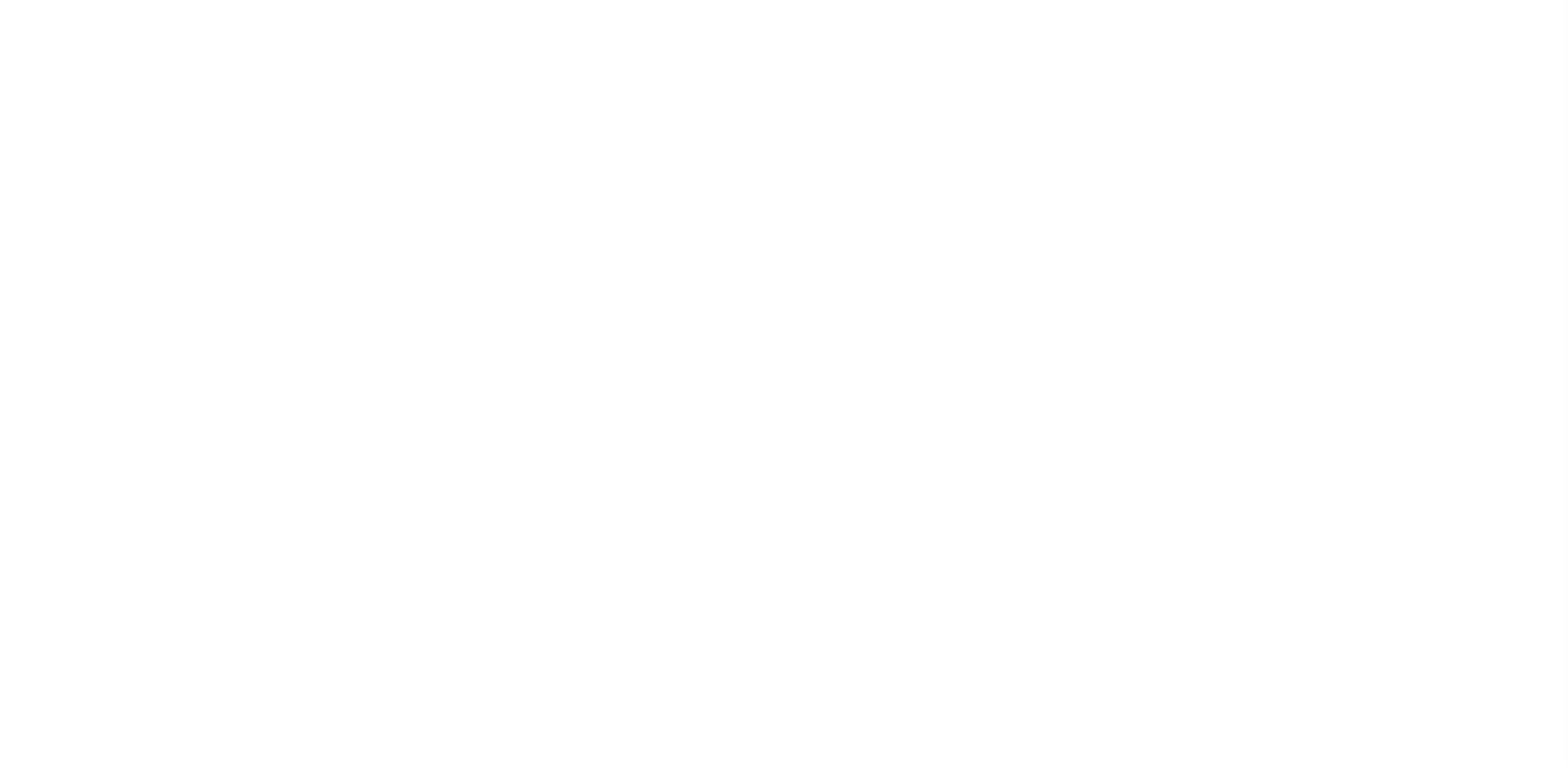
checkbox input "false"
type input "4206716005"
type input "$10"
select select "true"
type input "[PERSON_NAME]"
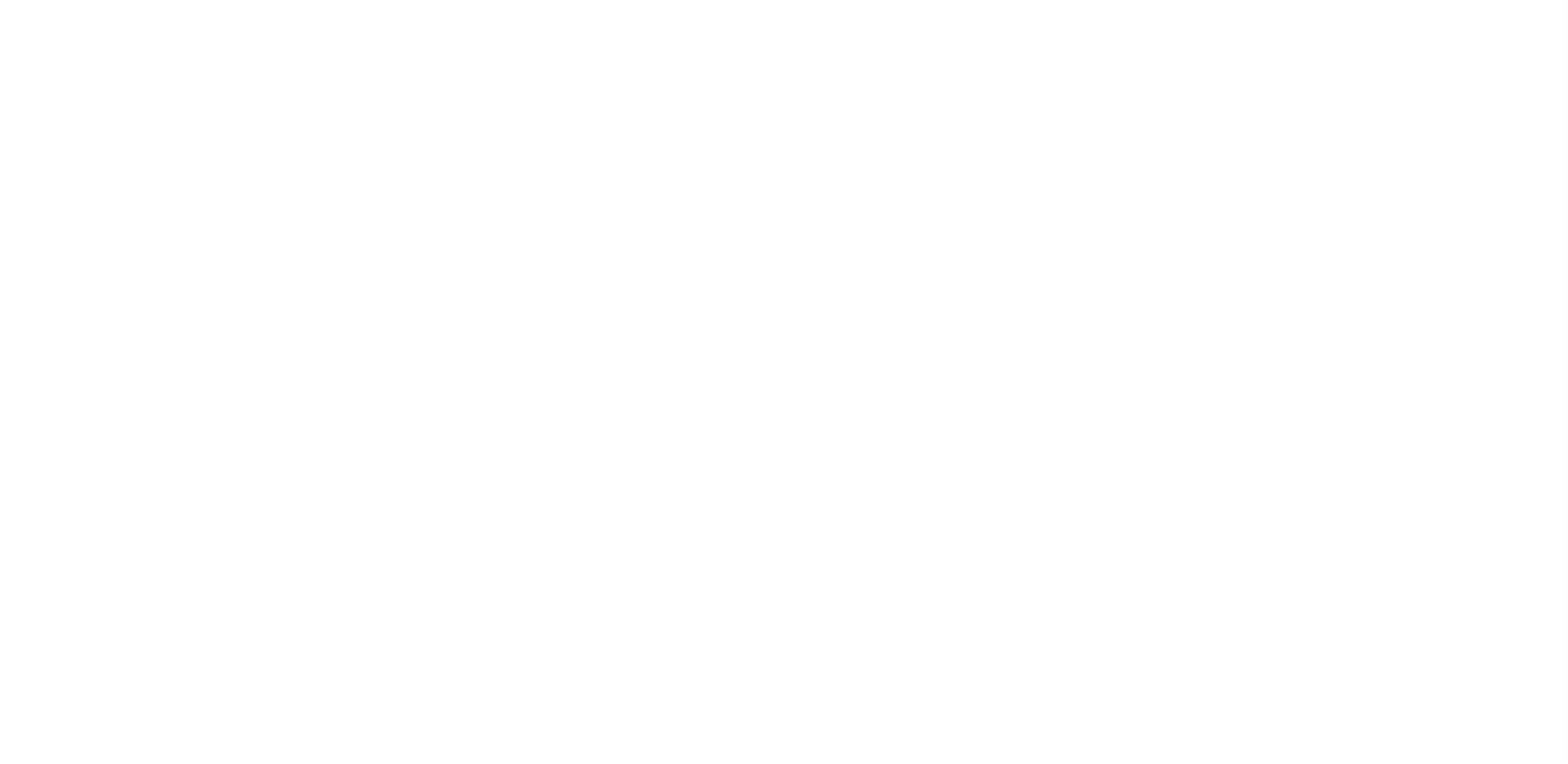
checkbox input "false"
type input "N"
select select "false"
type input "B - Escrow reporting includes - “Delinquent Prior Year(s) Exist”, “Delinquent C…"
radio input "true"
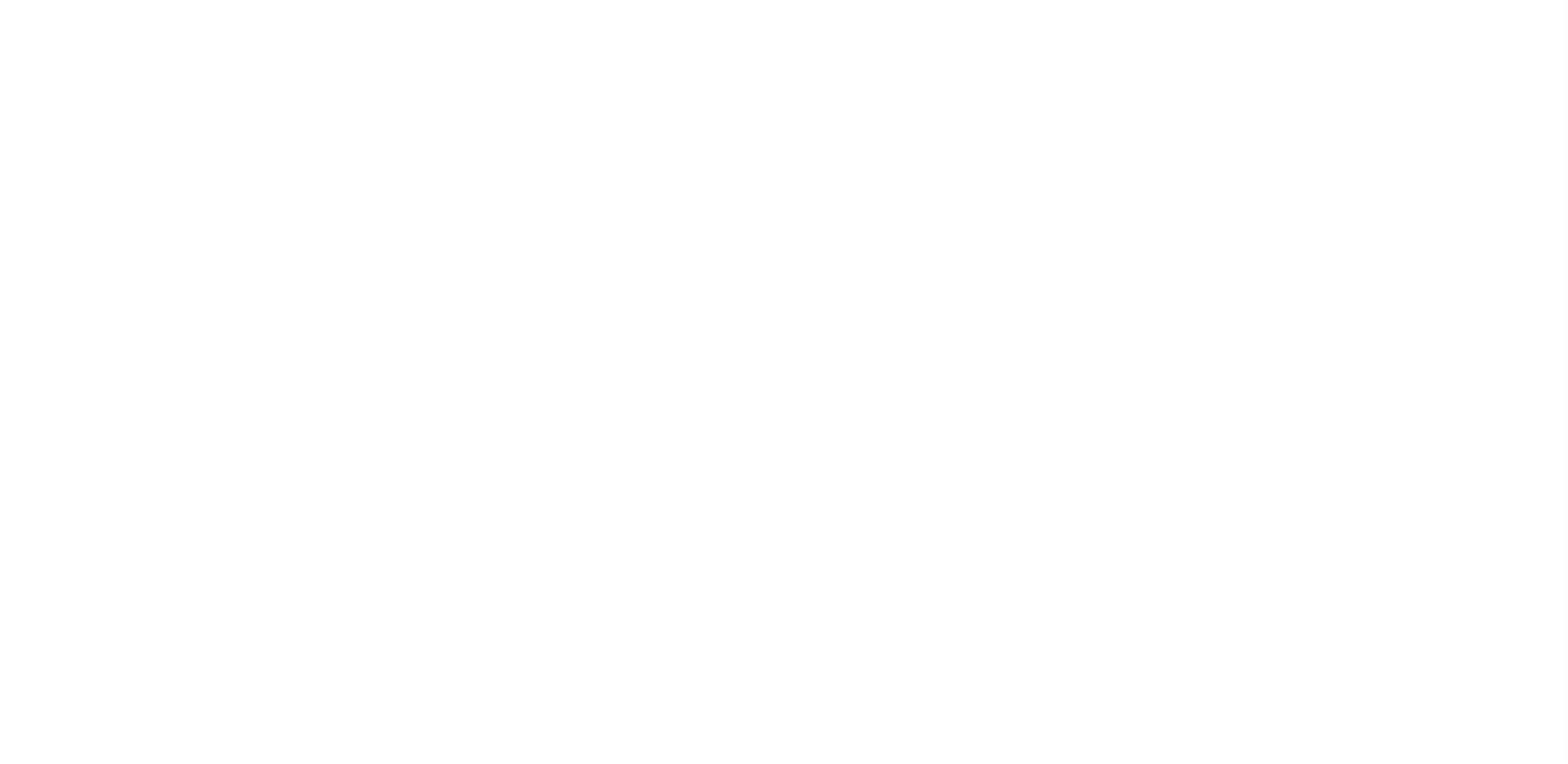
checkbox input "false"
radio input "true"
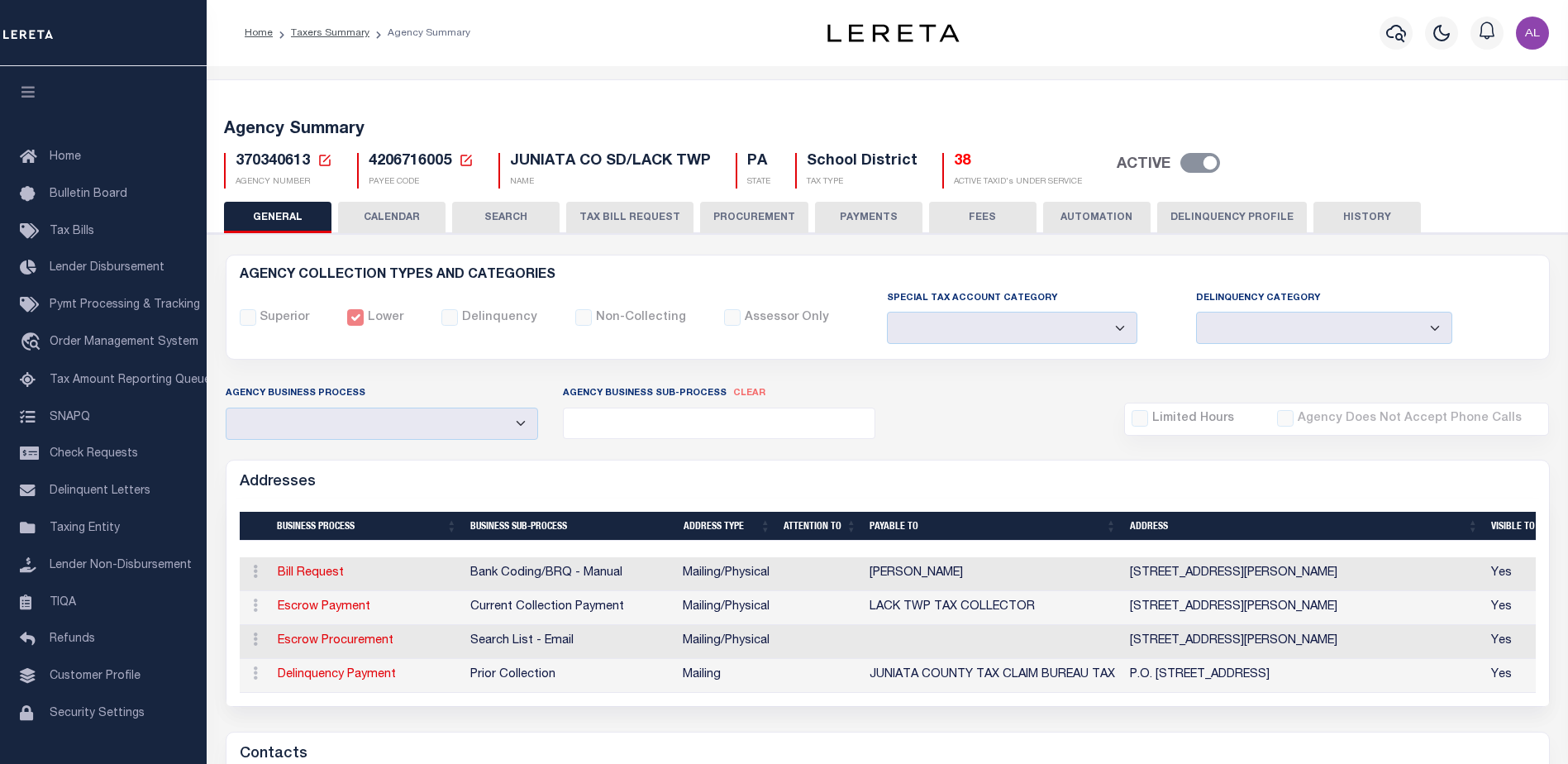
click at [892, 223] on button "PAYMENTS" at bounding box center [869, 218] width 107 height 31
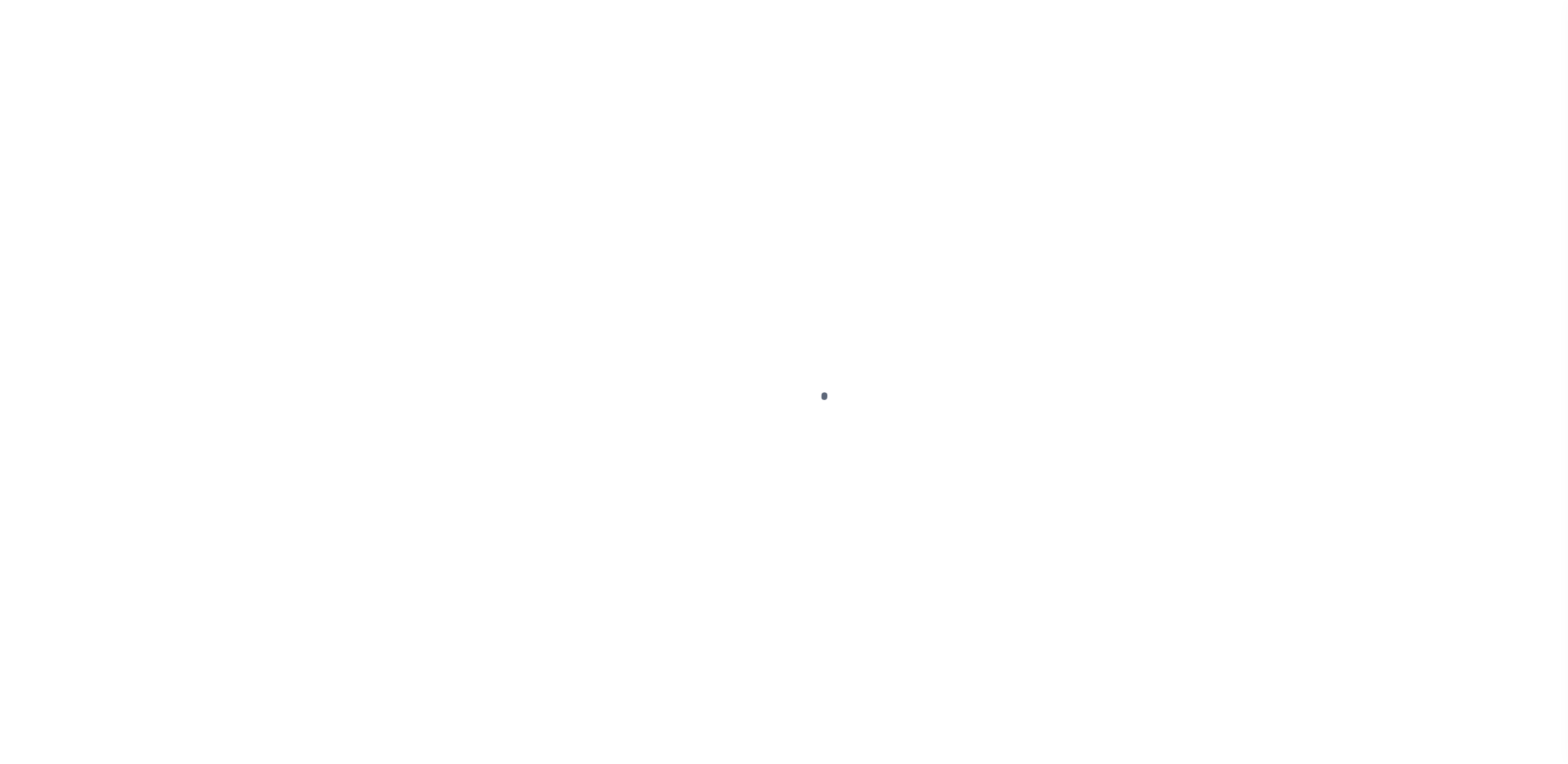
select select "SFP"
select select "9"
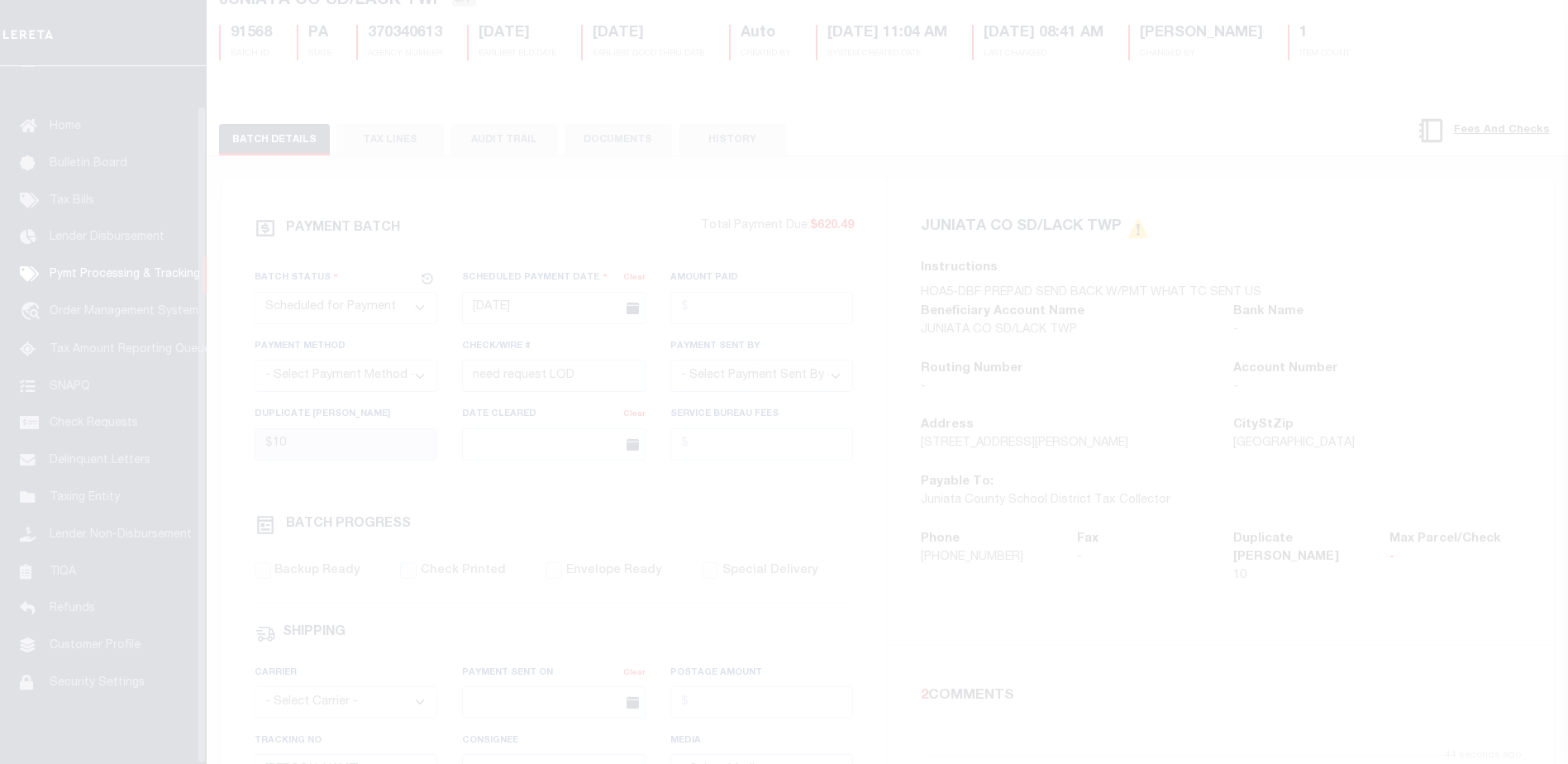
scroll to position [42, 0]
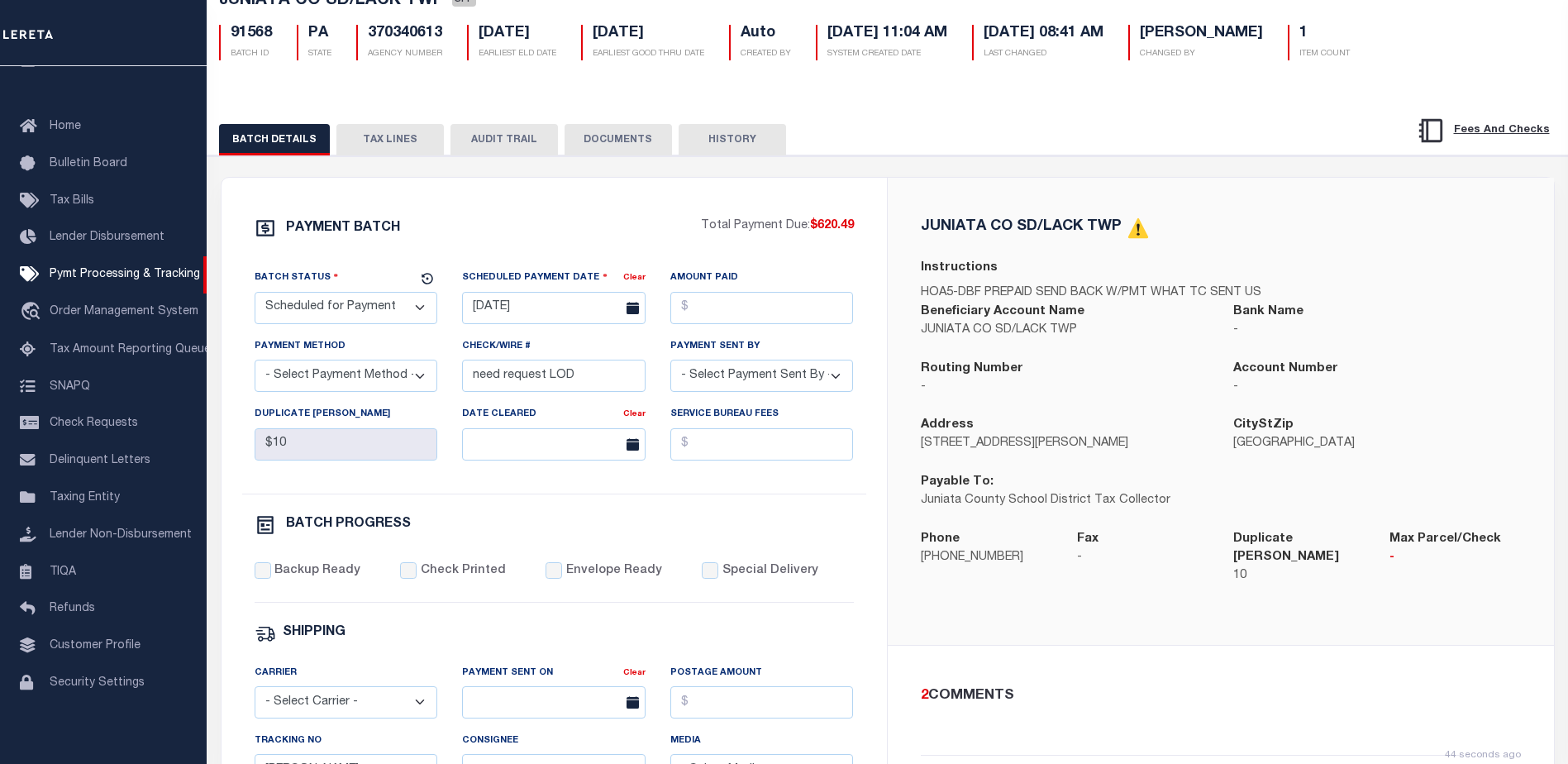
click at [334, 308] on select "- Select Status - Scheduled for Payment Ready For Payment Payment Sent Cleared …" at bounding box center [347, 308] width 184 height 32
select select "RFP"
click at [255, 296] on select "- Select Status - Scheduled for Payment Ready For Payment Payment Sent Cleared …" at bounding box center [347, 308] width 184 height 32
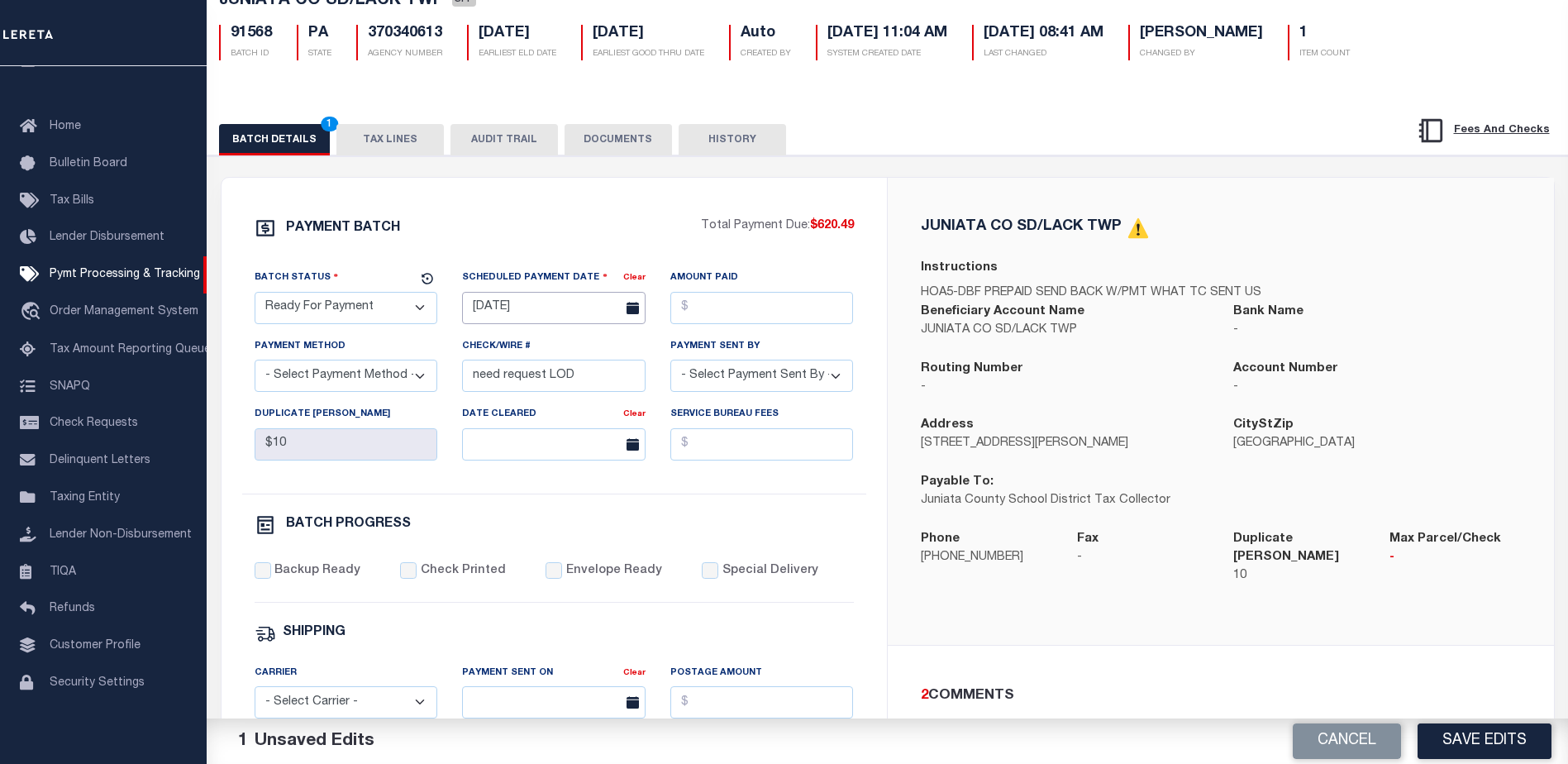
click at [536, 315] on input "[DATE]" at bounding box center [554, 308] width 184 height 32
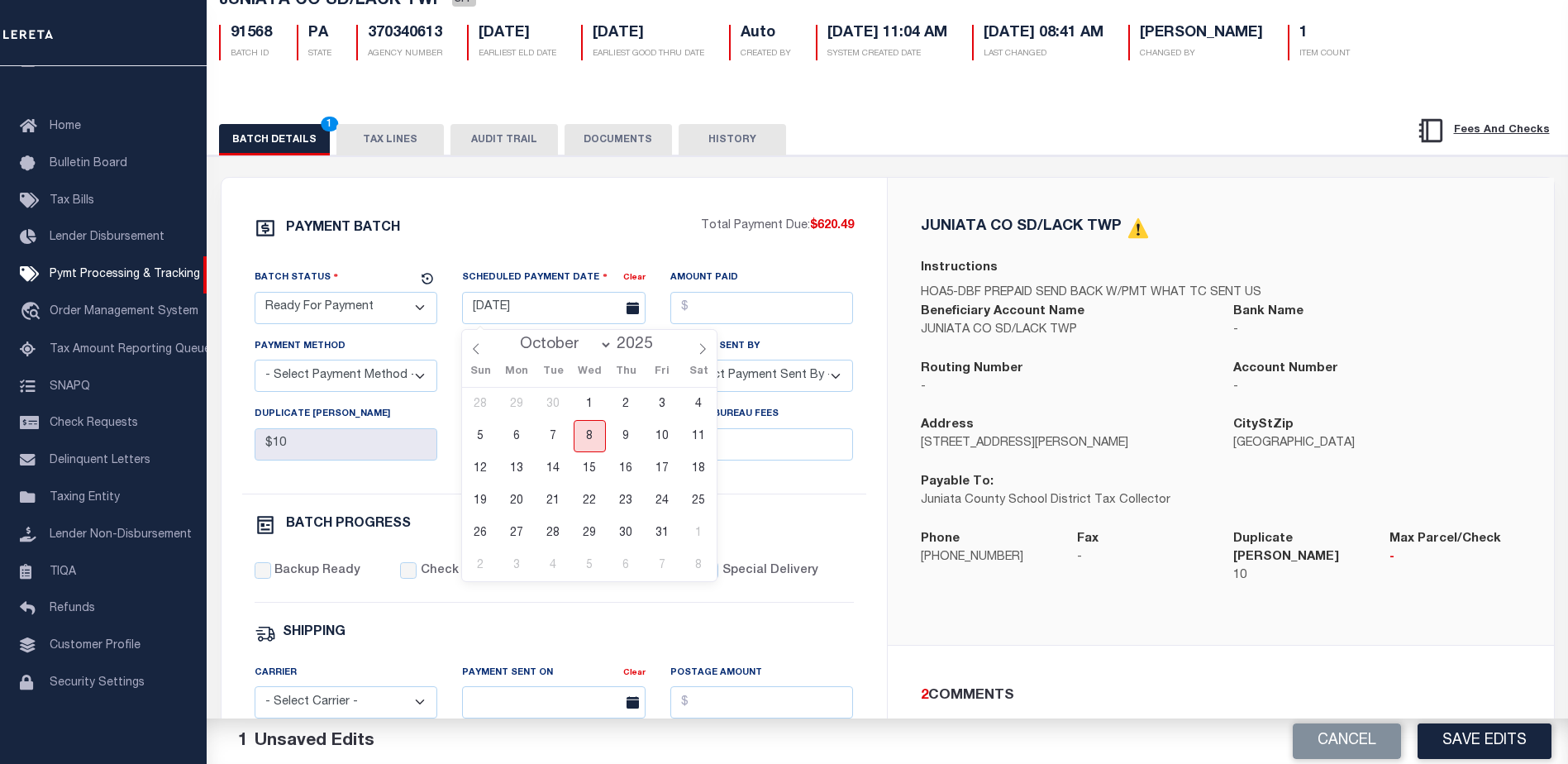
drag, startPoint x: 592, startPoint y: 439, endPoint x: 600, endPoint y: 424, distance: 17.0
click at [592, 438] on span "8" at bounding box center [589, 436] width 32 height 32
type input "[DATE]"
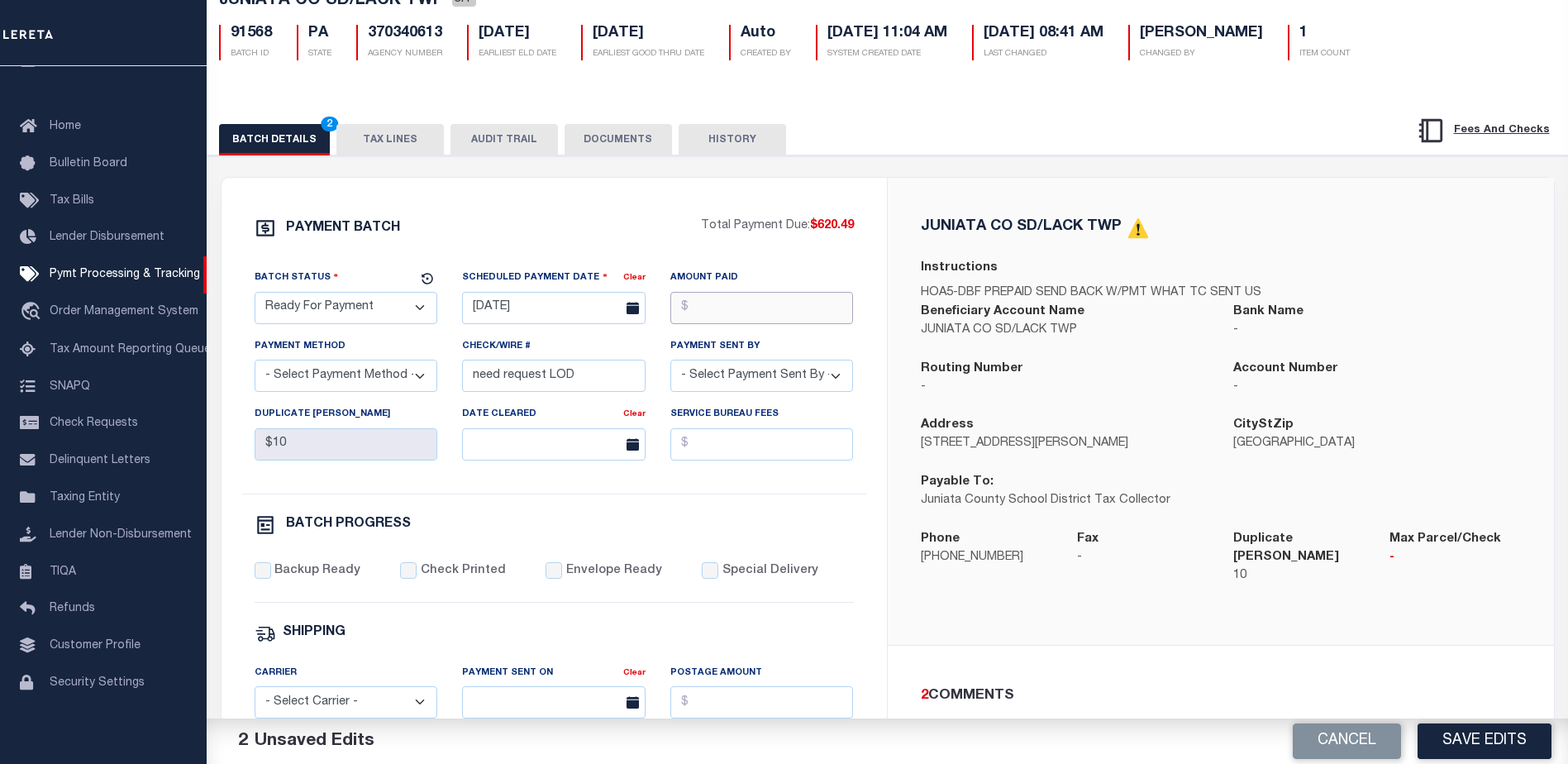
click at [727, 313] on input "Amount Paid" at bounding box center [763, 308] width 184 height 32
type input "$620.49"
click at [349, 385] on select "- Select Payment Method - ACH Certified Check Check Direct Deposit Wire Transfer" at bounding box center [347, 375] width 184 height 32
select select "CHK"
click at [255, 365] on select "- Select Payment Method - ACH Certified Check Check Direct Deposit Wire Transfer" at bounding box center [347, 375] width 184 height 32
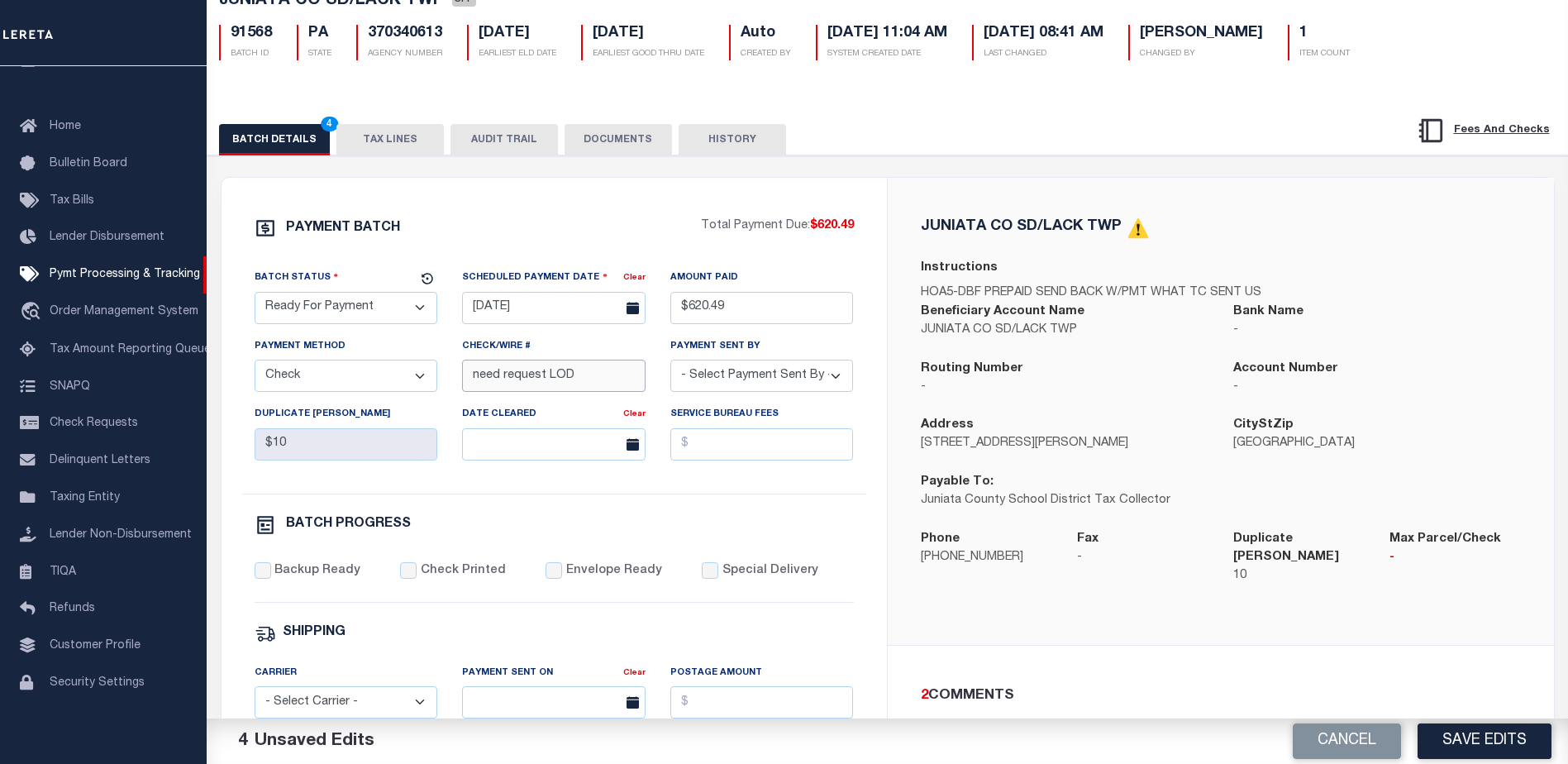
drag, startPoint x: 604, startPoint y: 381, endPoint x: 466, endPoint y: 390, distance: 138.3
click at [466, 390] on input "need request LOD" at bounding box center [554, 375] width 184 height 32
click at [743, 379] on select "- Select Payment Sent By - [PERSON_NAME] [PERSON_NAME] [PERSON_NAME] [PERSON_NA…" at bounding box center [763, 375] width 184 height 32
select select "[PERSON_NAME]"
drag, startPoint x: 267, startPoint y: 575, endPoint x: 324, endPoint y: 570, distance: 57.2
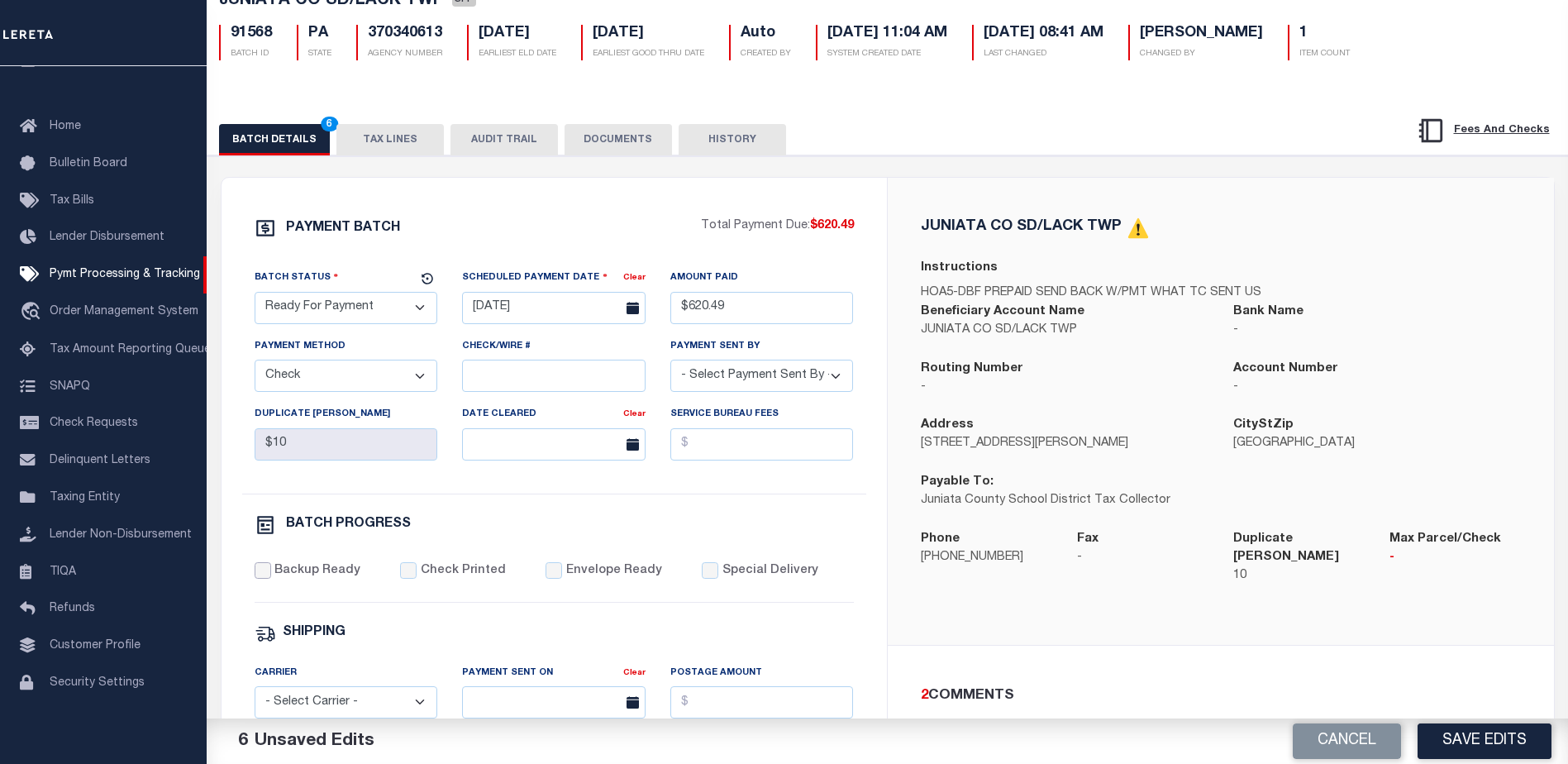
click at [269, 575] on input "Backup Ready" at bounding box center [263, 571] width 16 height 16
checkbox input "true"
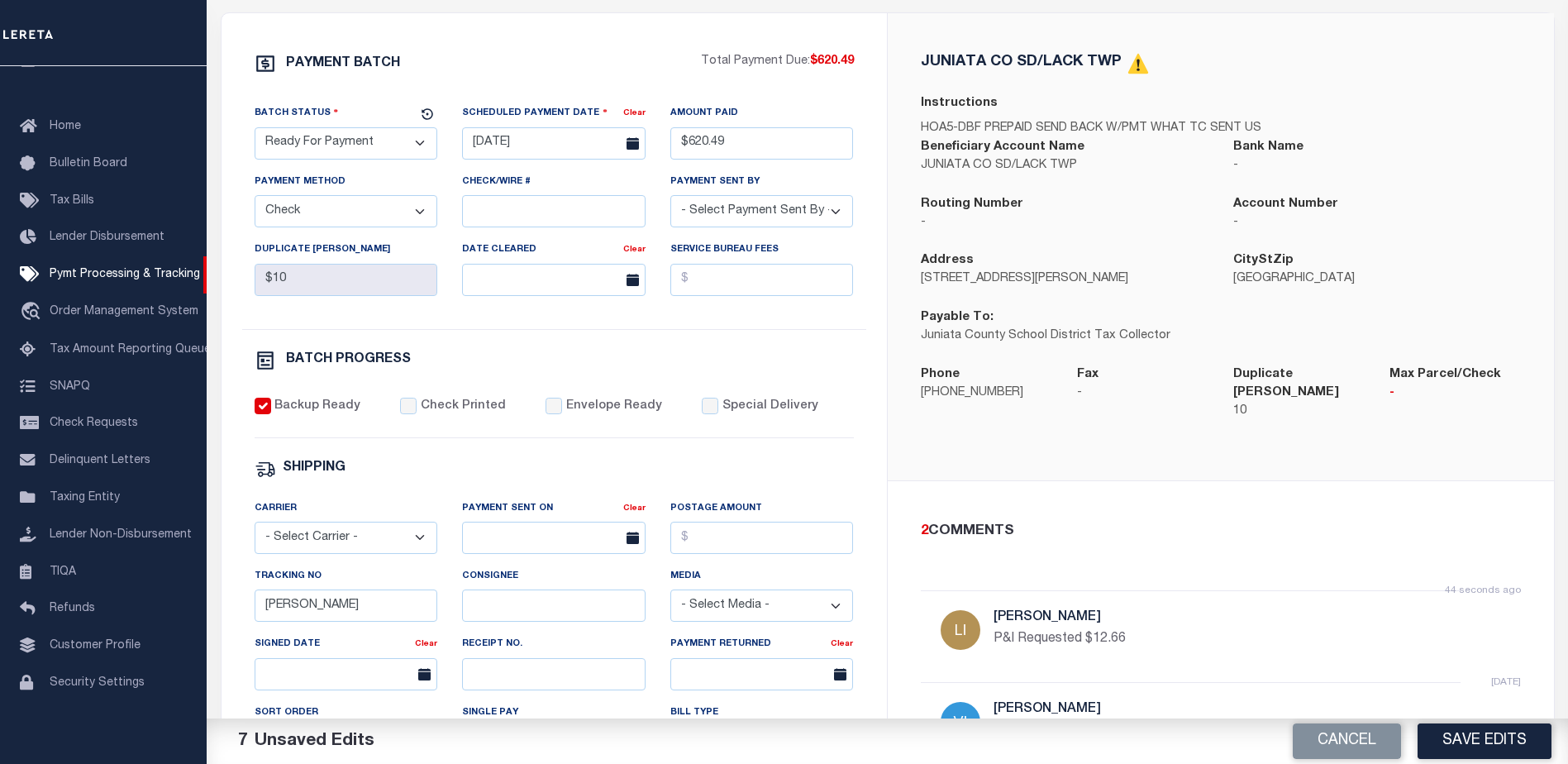
scroll to position [278, 0]
drag, startPoint x: 327, startPoint y: 617, endPoint x: 252, endPoint y: 615, distance: 75.0
click at [252, 615] on div "Tracking No [PERSON_NAME]" at bounding box center [346, 600] width 208 height 68
drag, startPoint x: 1093, startPoint y: 167, endPoint x: 1061, endPoint y: 168, distance: 32.0
click at [1061, 168] on p "JUNIATA CO SD/LACK TWP" at bounding box center [1065, 165] width 288 height 18
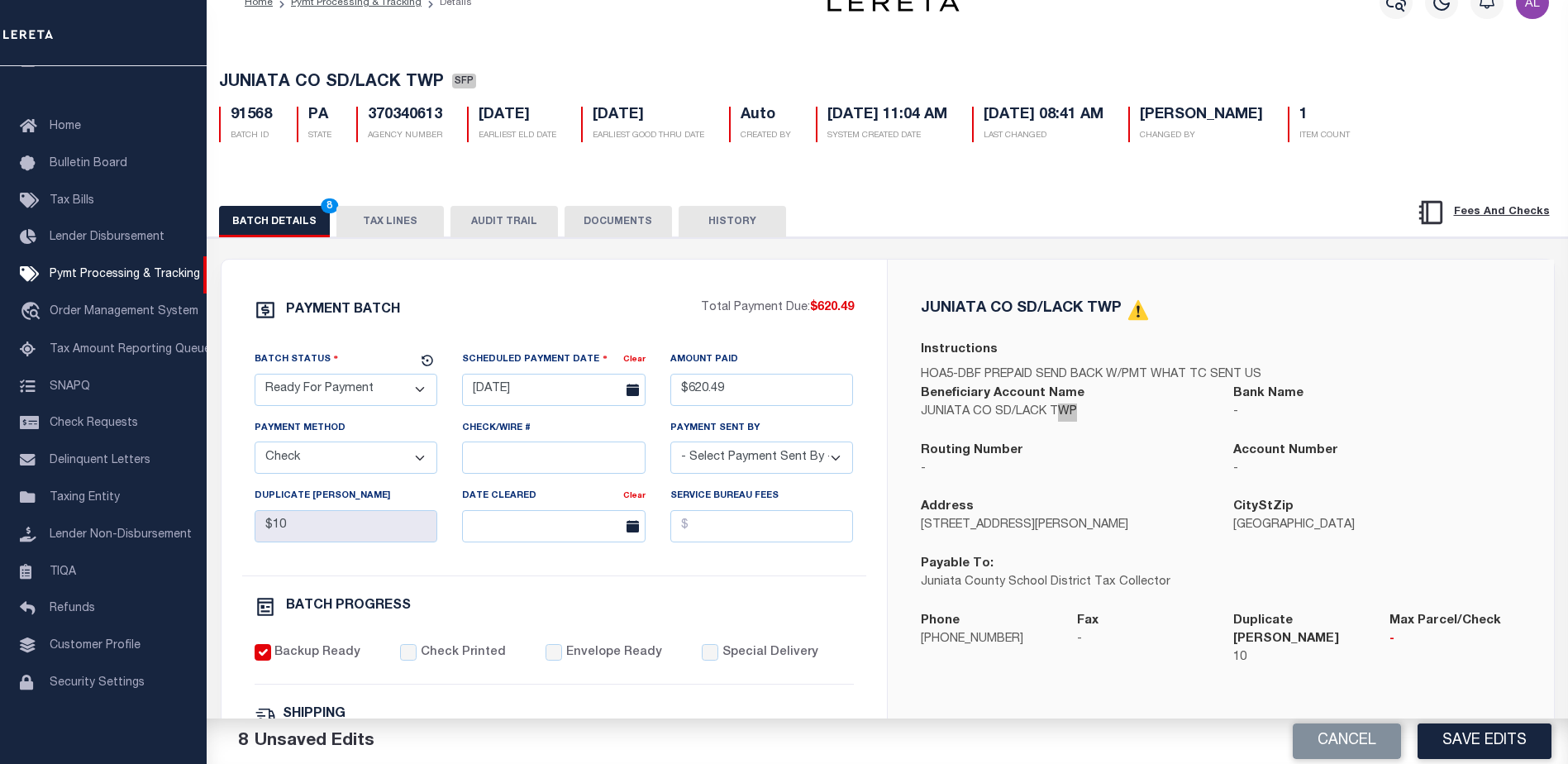
scroll to position [29, 0]
click at [362, 217] on button "TAX LINES" at bounding box center [390, 222] width 107 height 31
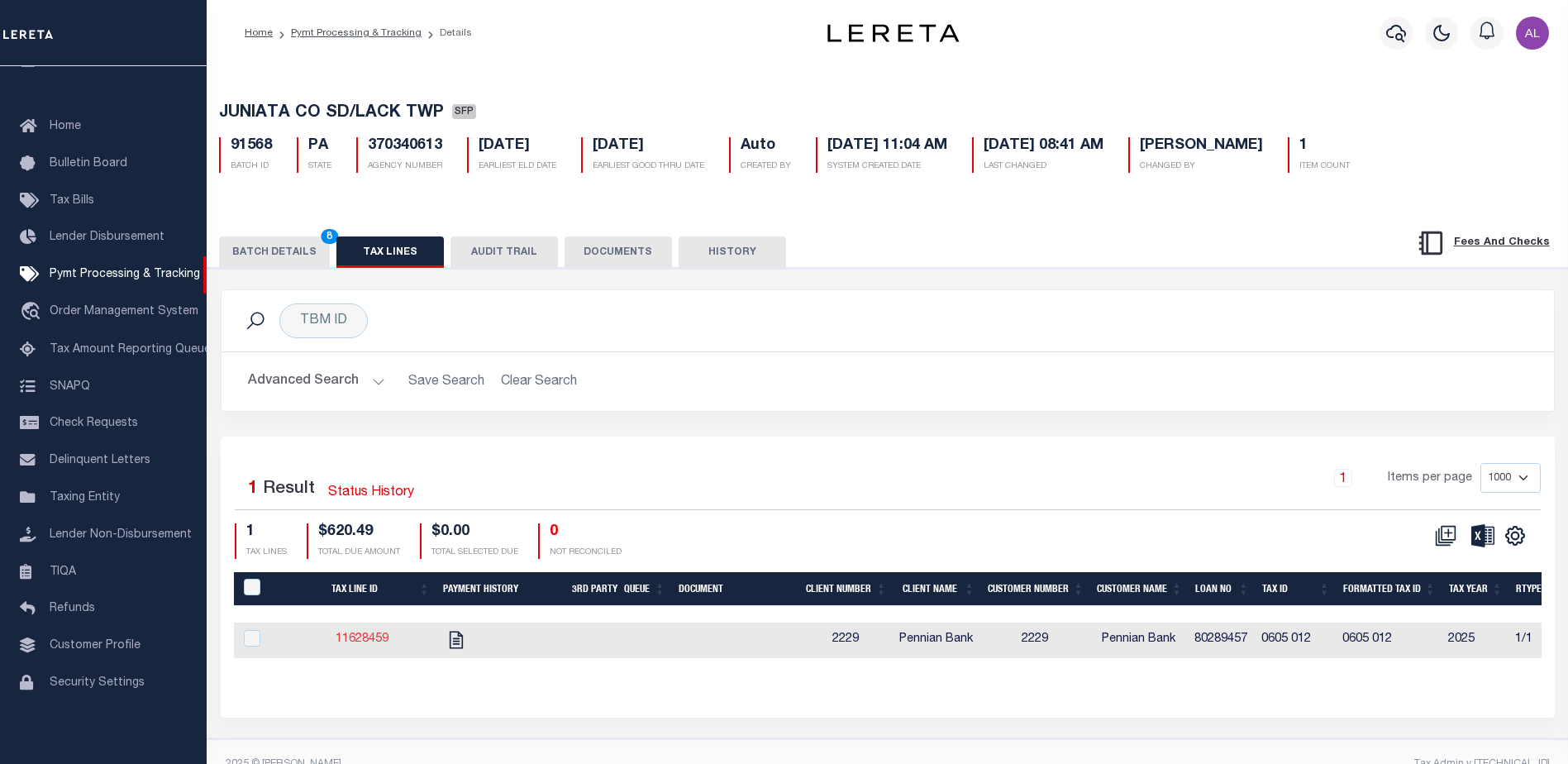
click at [359, 640] on link "11628459" at bounding box center [361, 639] width 53 height 11
checkbox input "true"
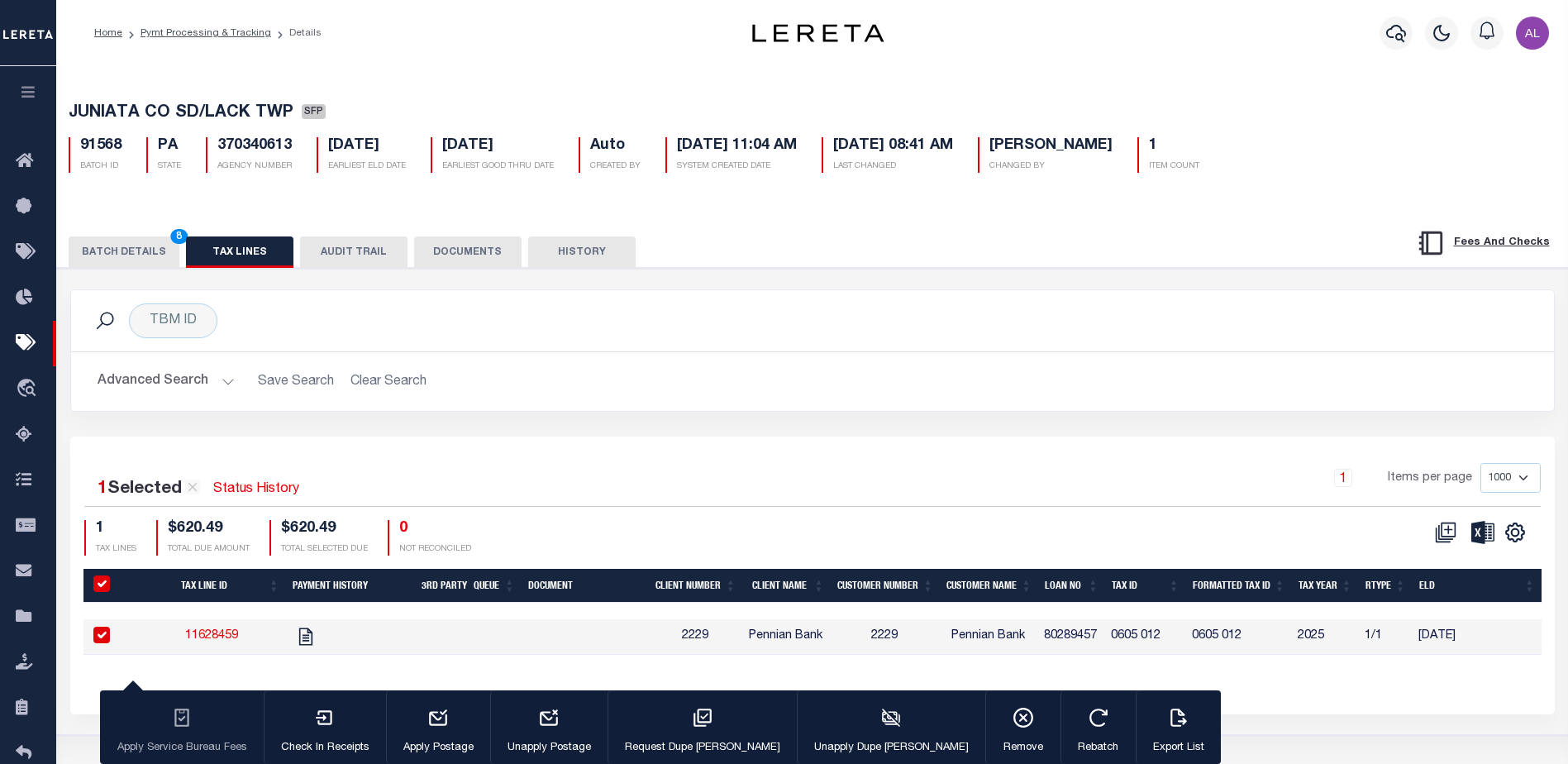
click at [127, 253] on button "BATCH DETAILS 8" at bounding box center [124, 252] width 111 height 31
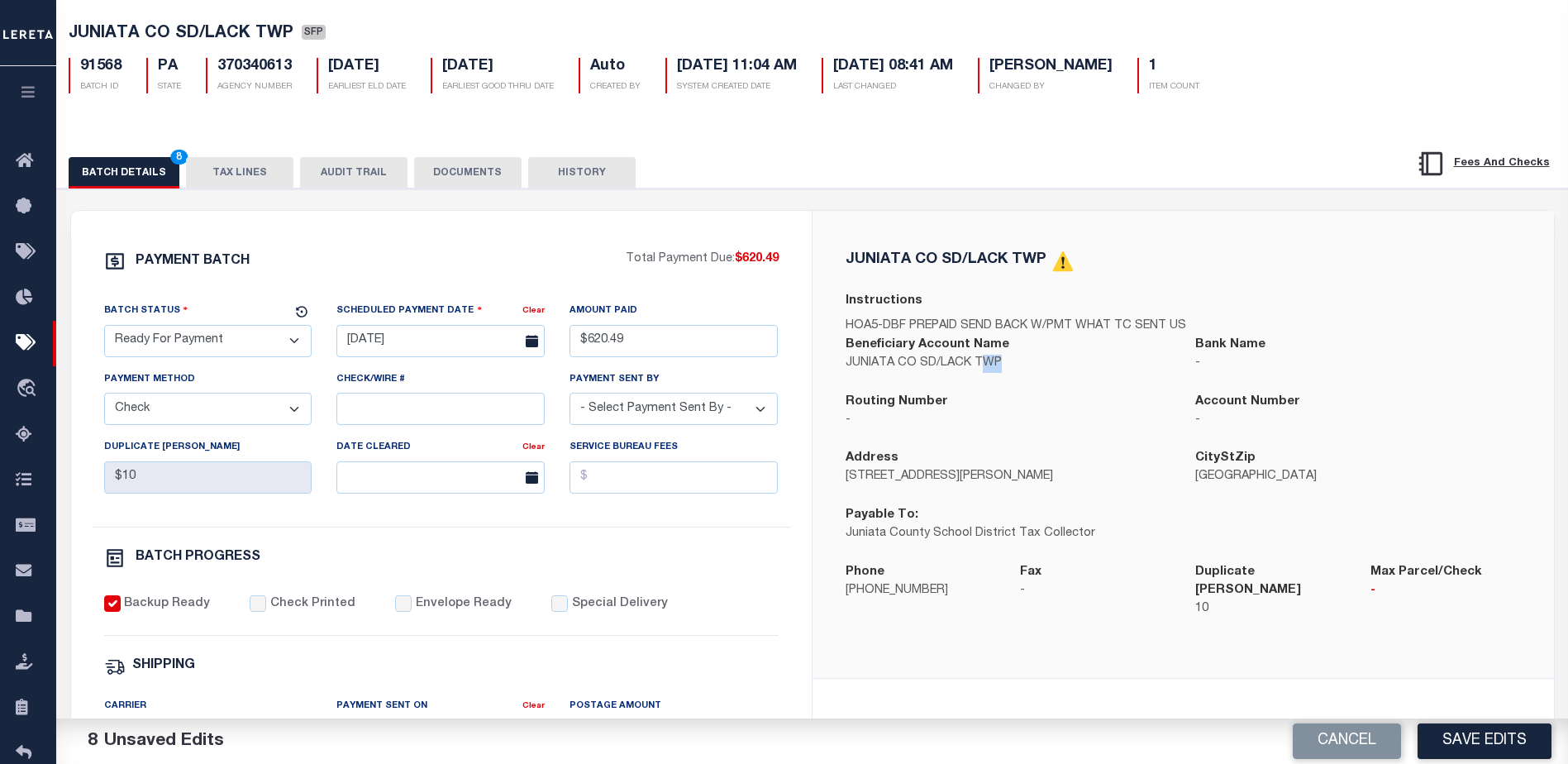
scroll to position [82, 0]
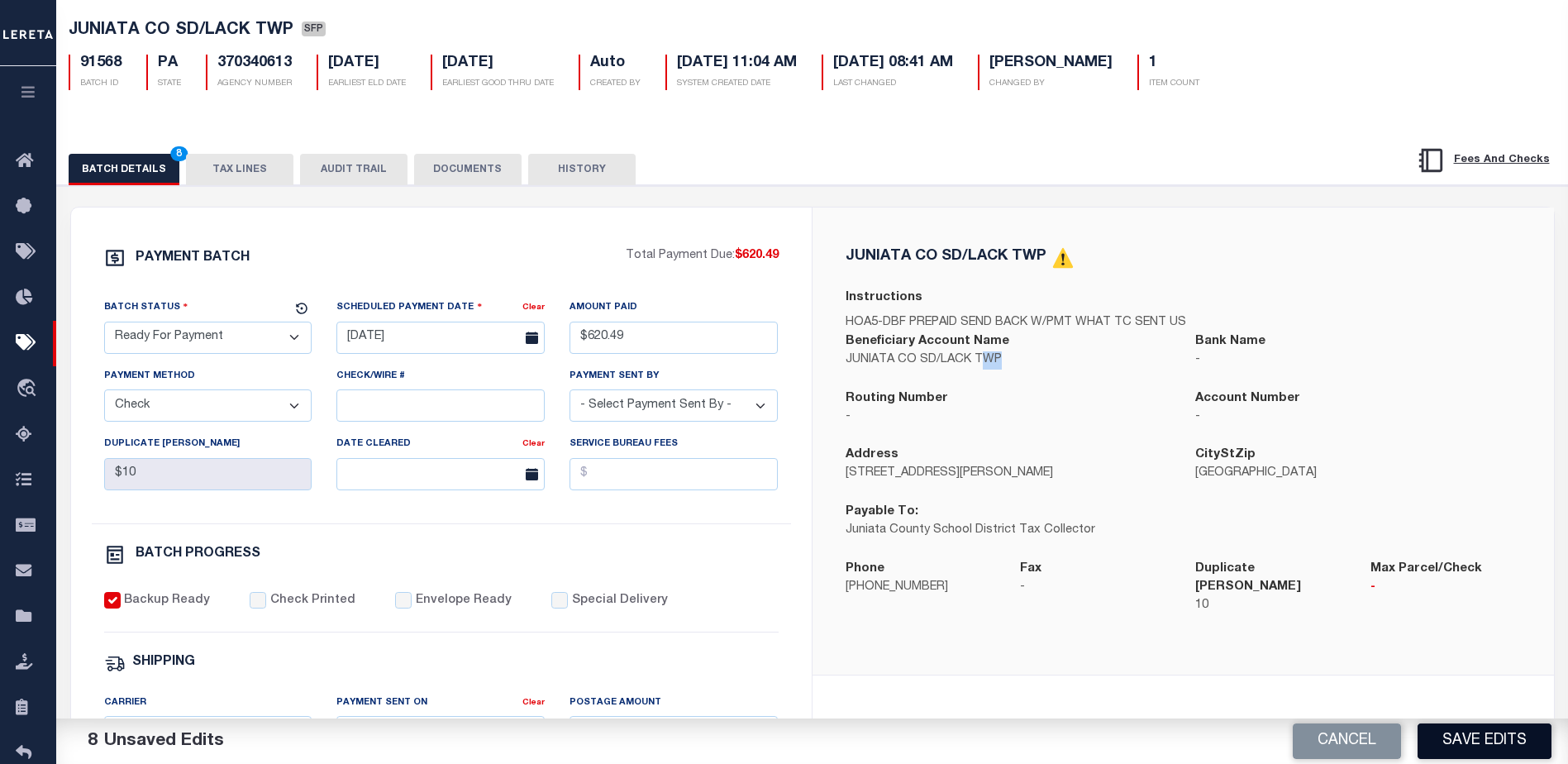
click at [1474, 730] on button "Save Edits" at bounding box center [1485, 741] width 134 height 36
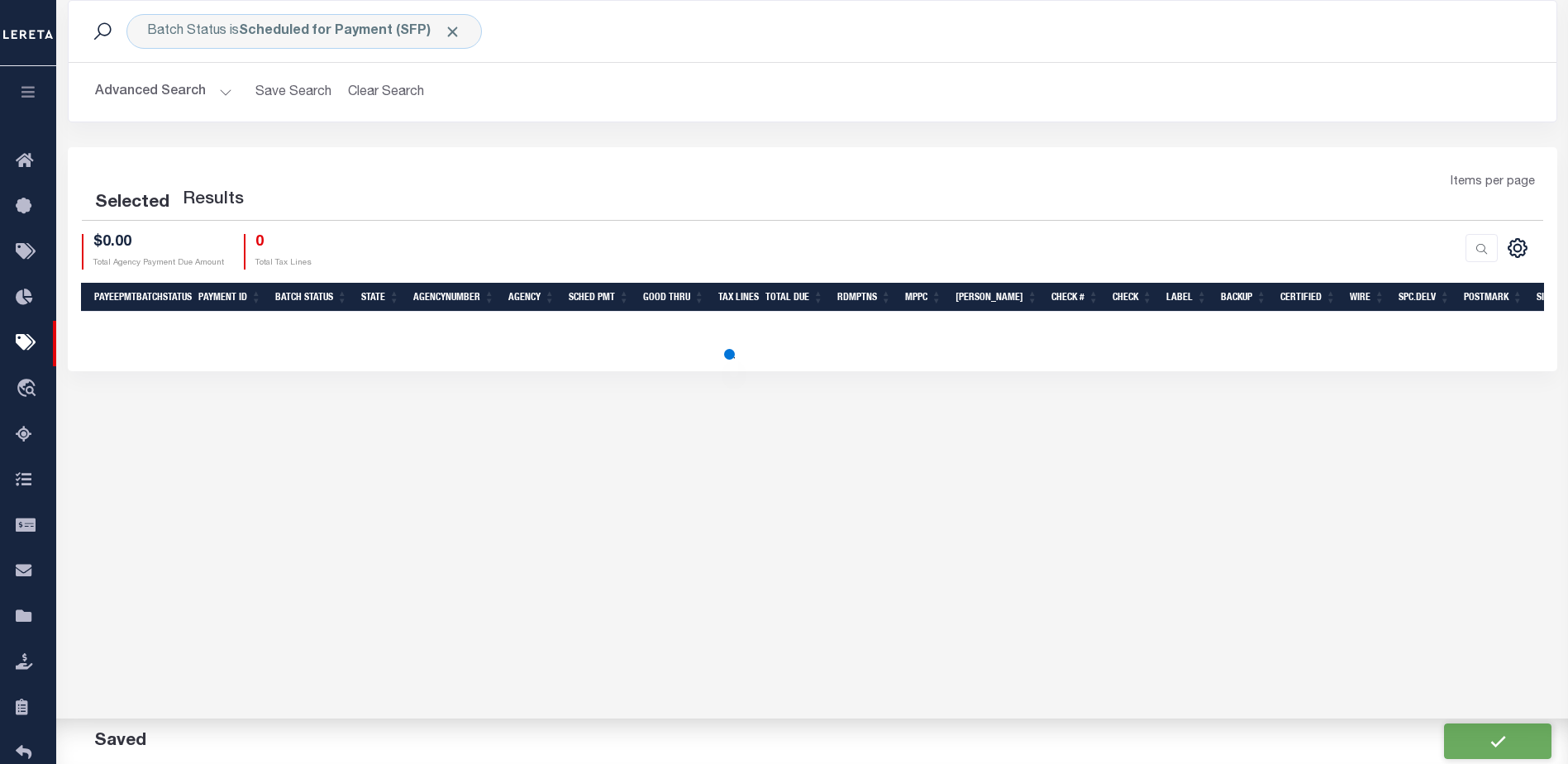
scroll to position [113, 0]
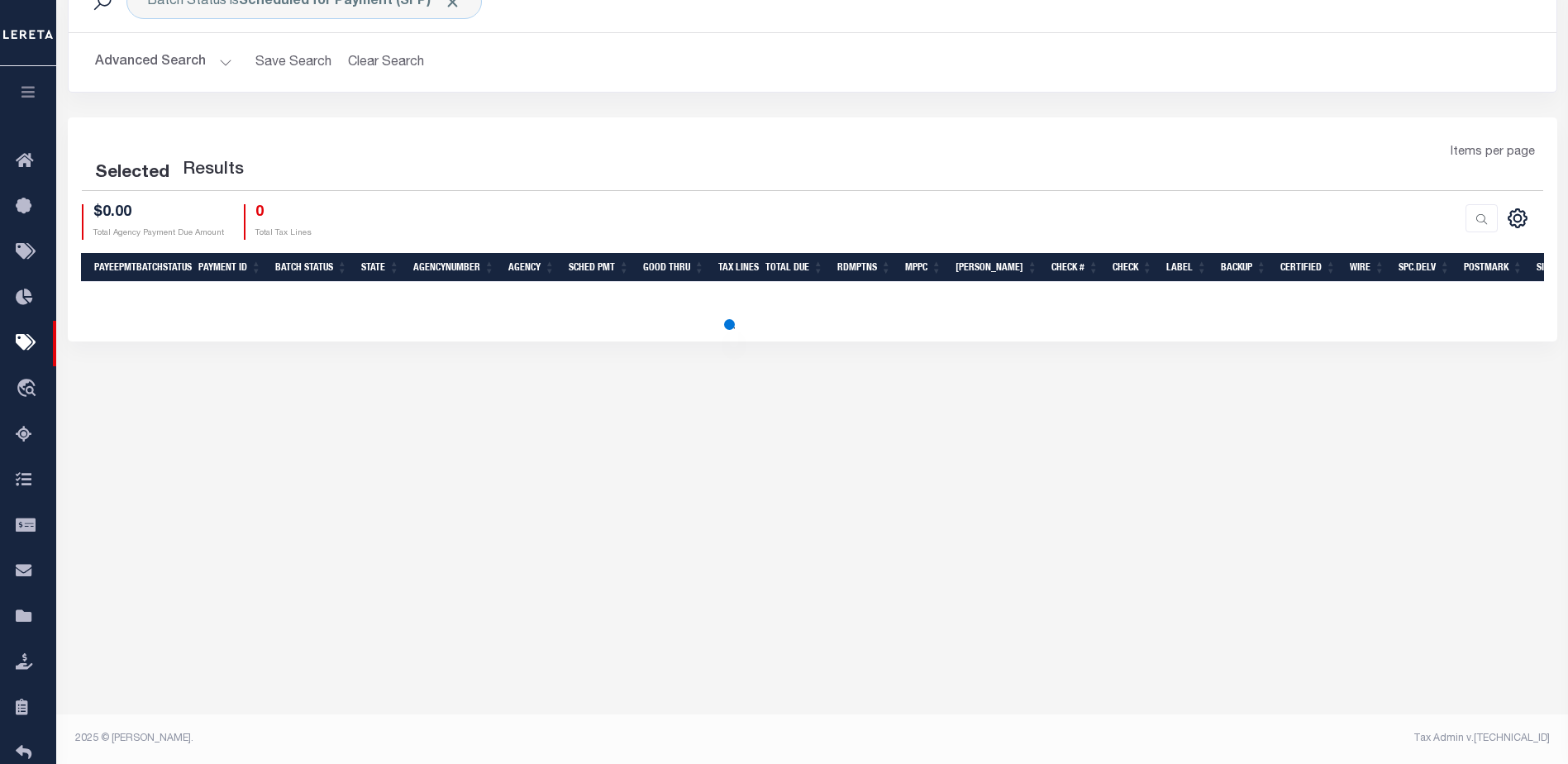
select select "1000"
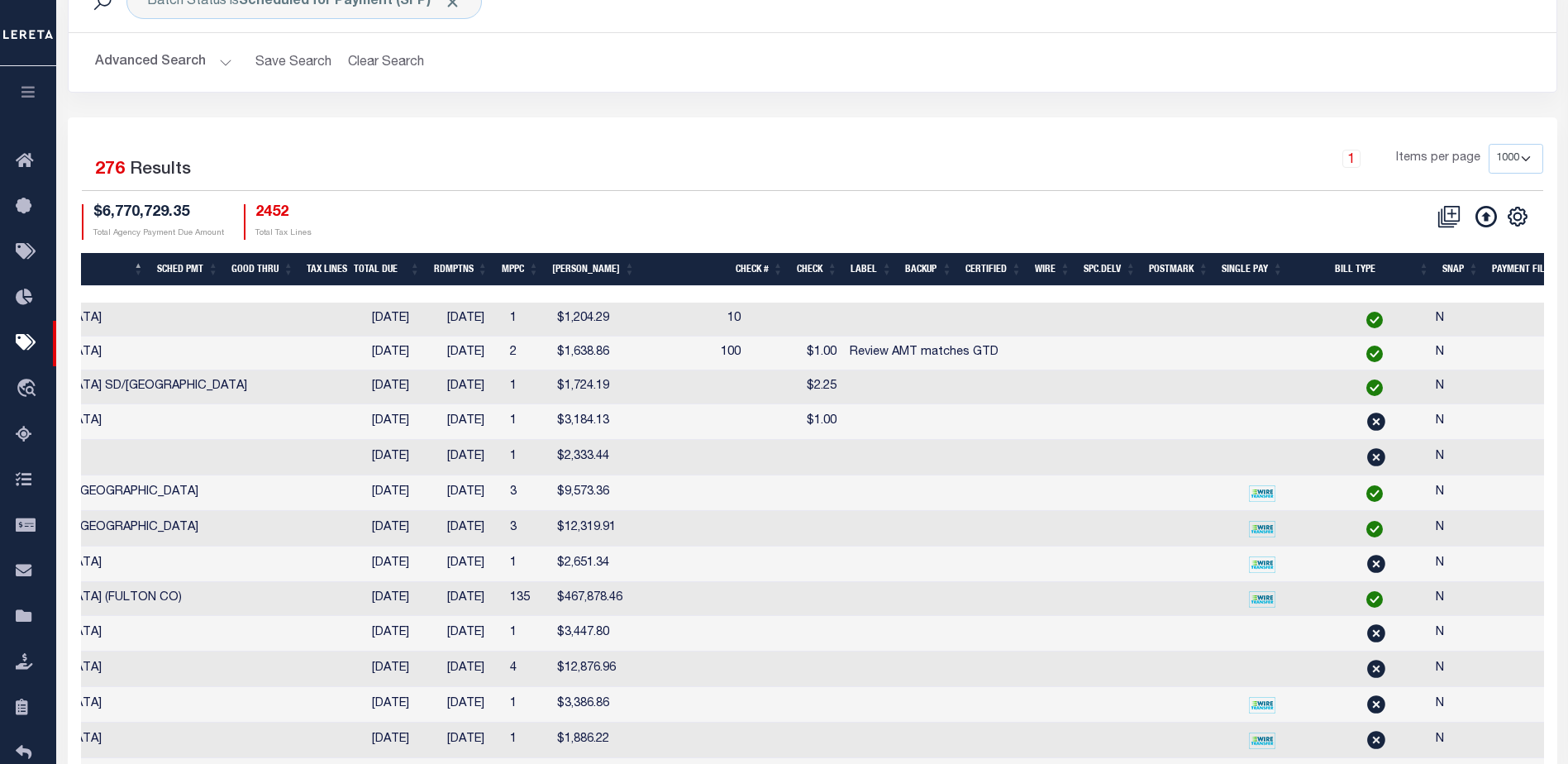
scroll to position [0, 878]
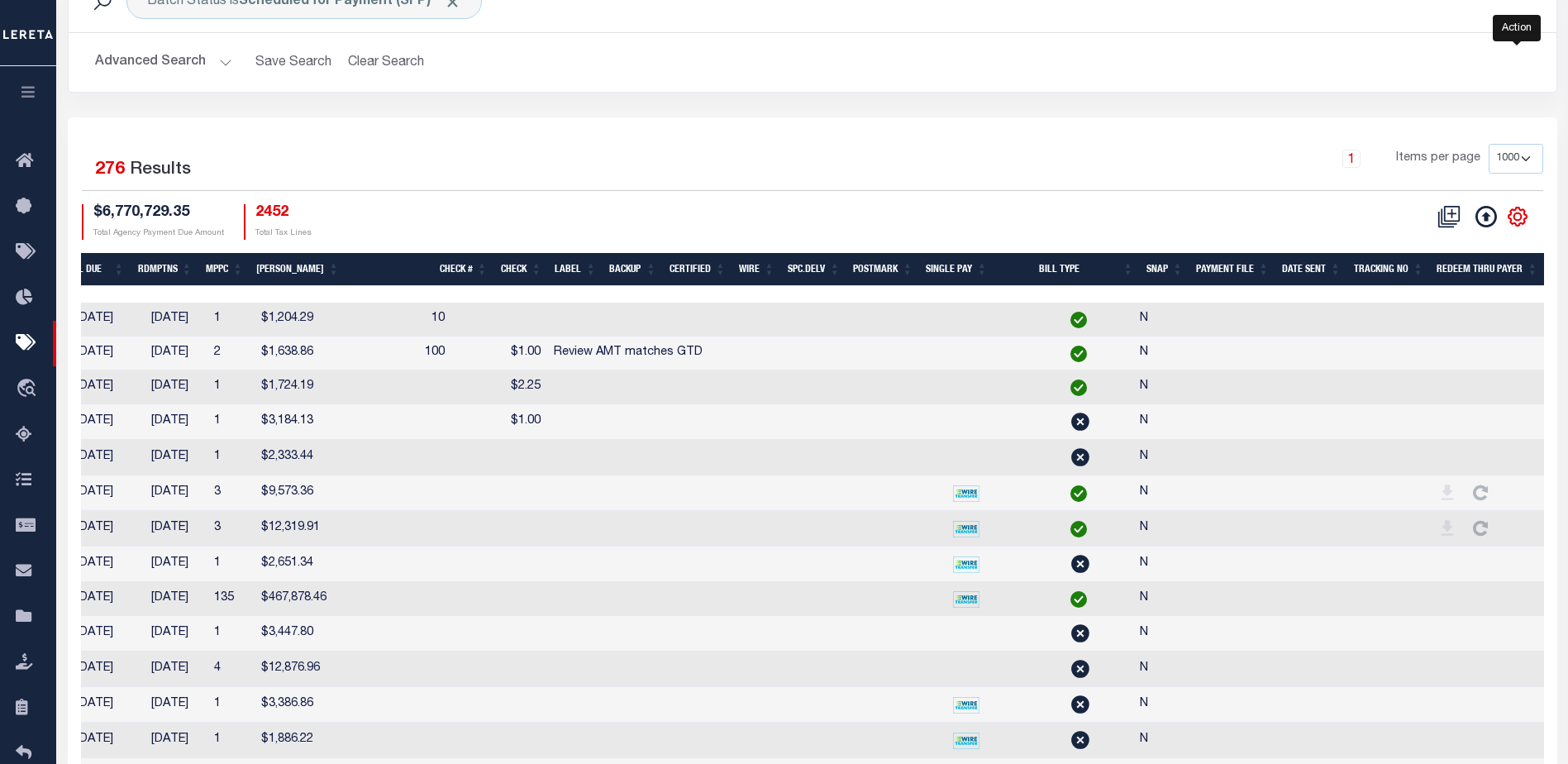
click at [1519, 210] on icon "" at bounding box center [1518, 216] width 18 height 18
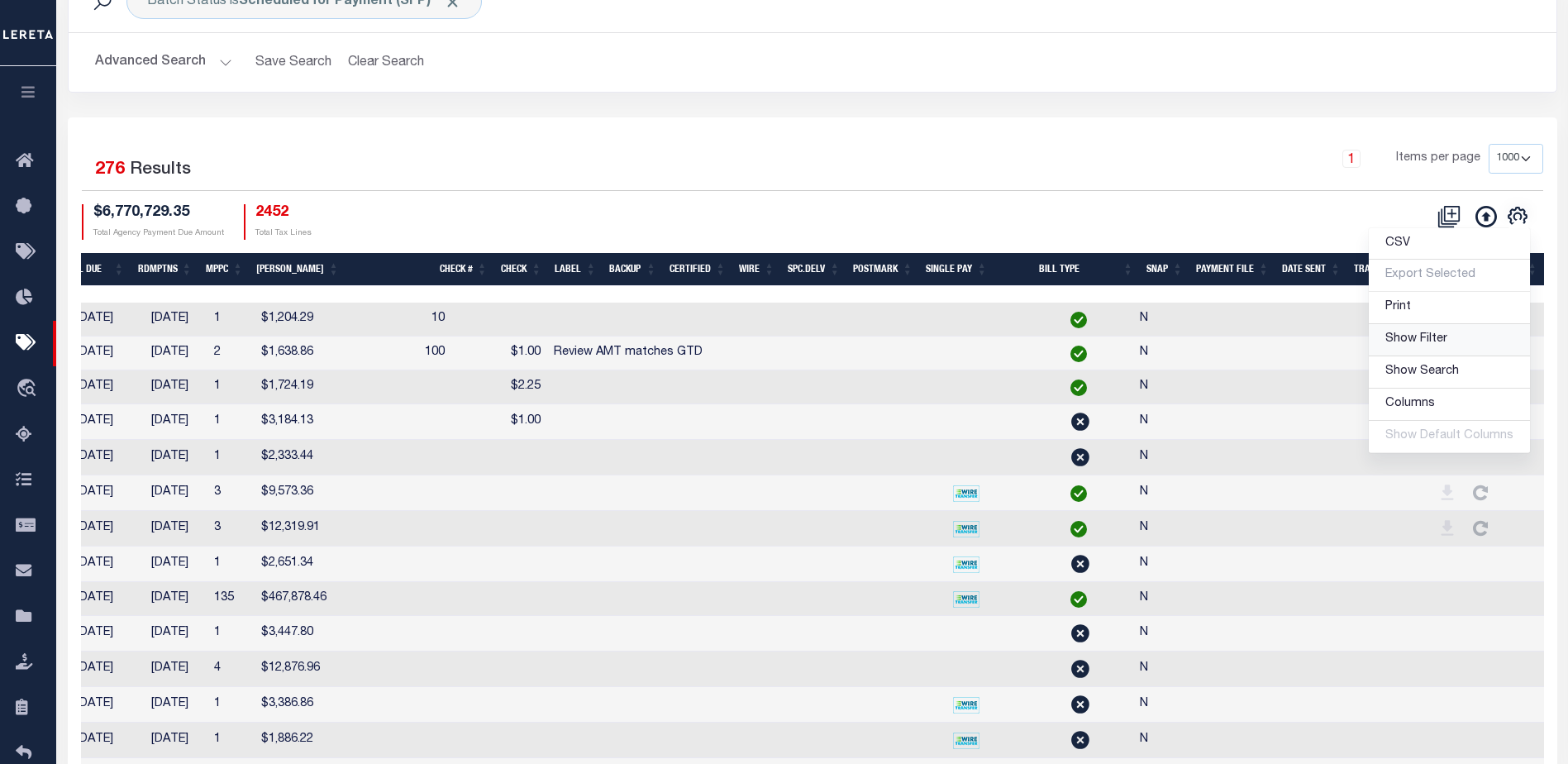
click at [1409, 345] on span "Show Filter" at bounding box center [1417, 338] width 62 height 11
select select
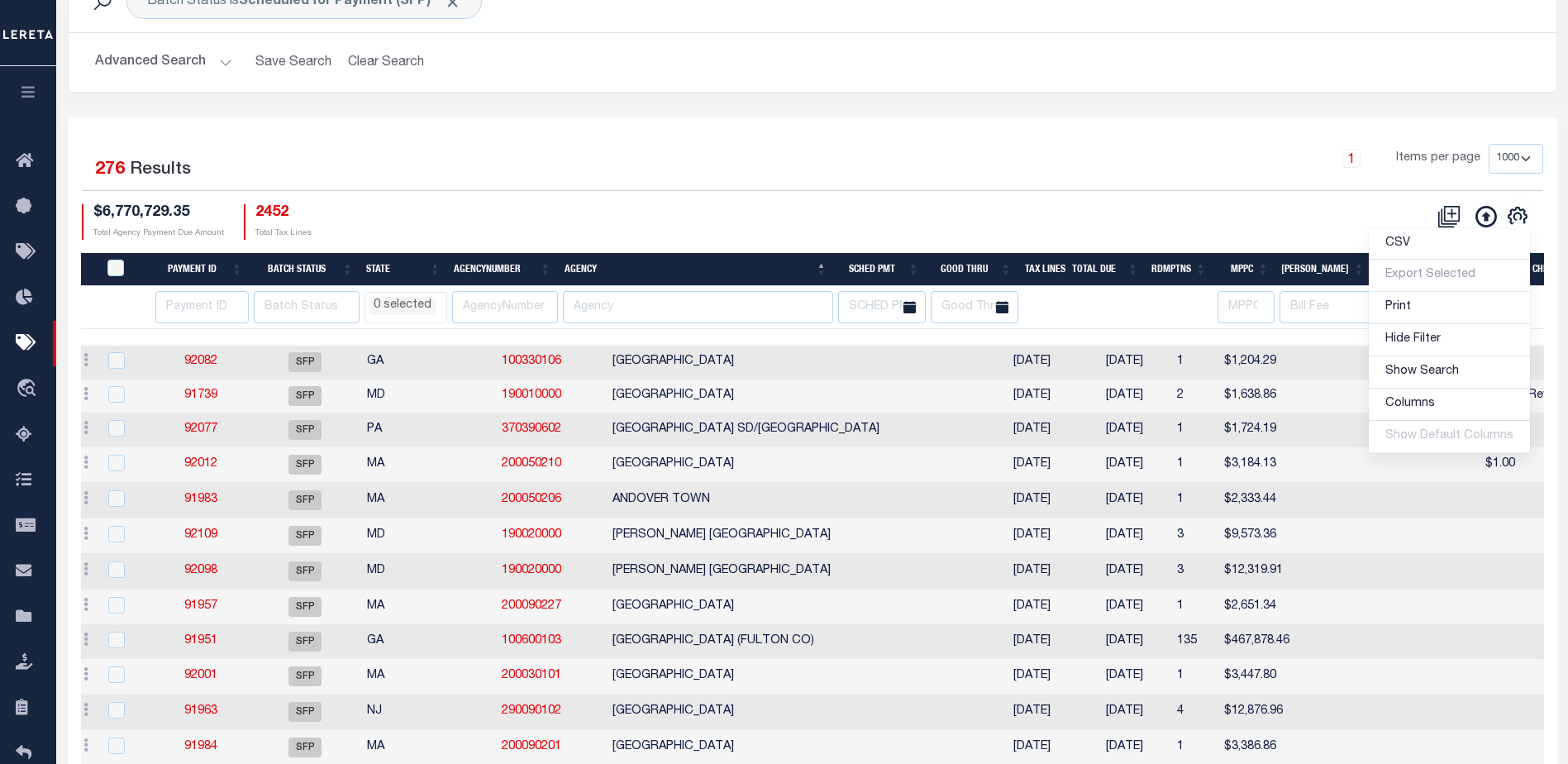
scroll to position [0, 0]
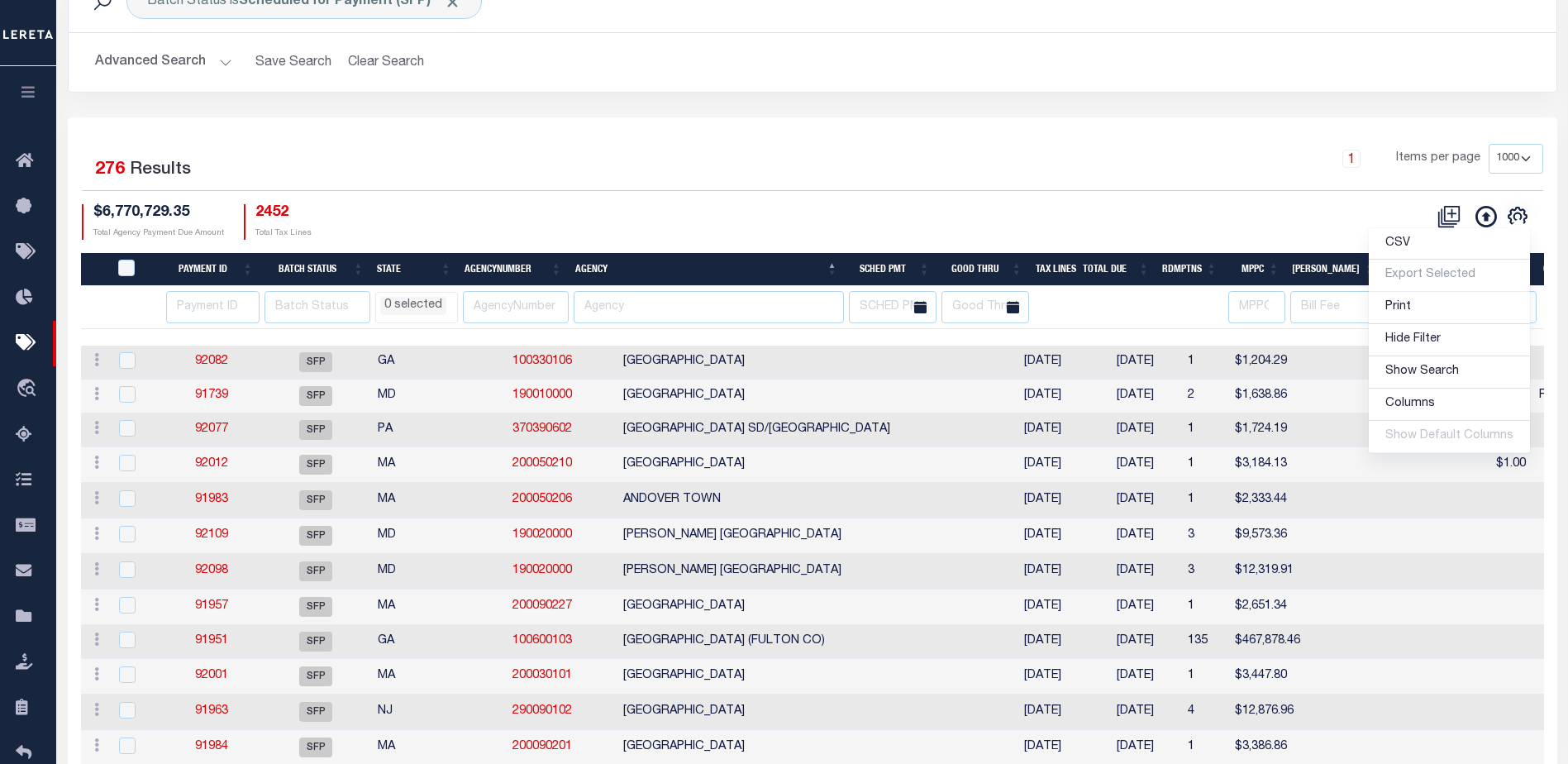
click at [424, 309] on li "0 selected" at bounding box center [413, 305] width 66 height 18
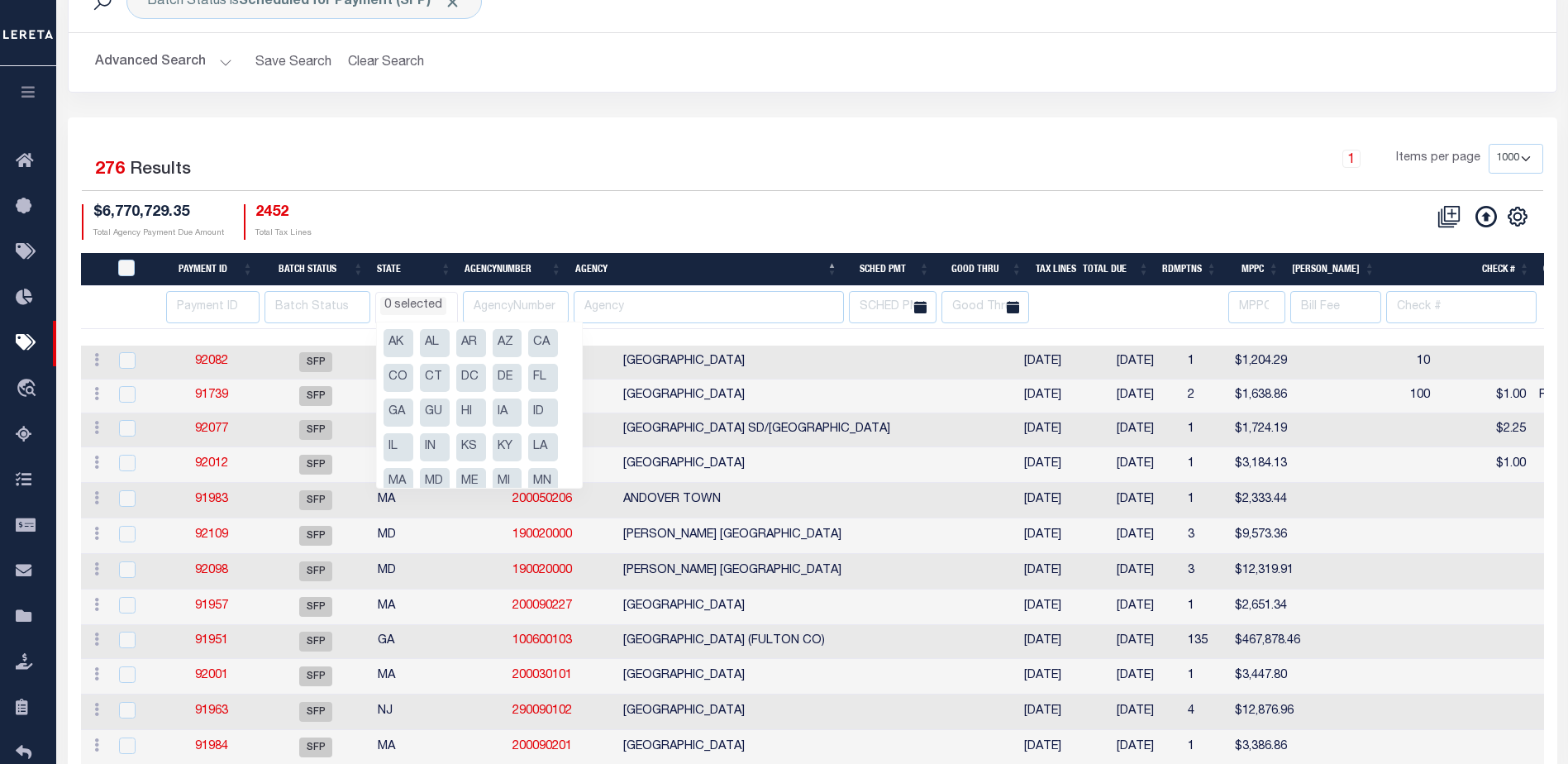
scroll to position [166, 0]
click at [546, 413] on li "PA" at bounding box center [543, 420] width 29 height 28
select select "PA"
click at [654, 202] on div "Selected 276 Results 1 Items per page 100 200 500 1000 $6,770,729.35 Total Agen…" at bounding box center [812, 192] width 1488 height 95
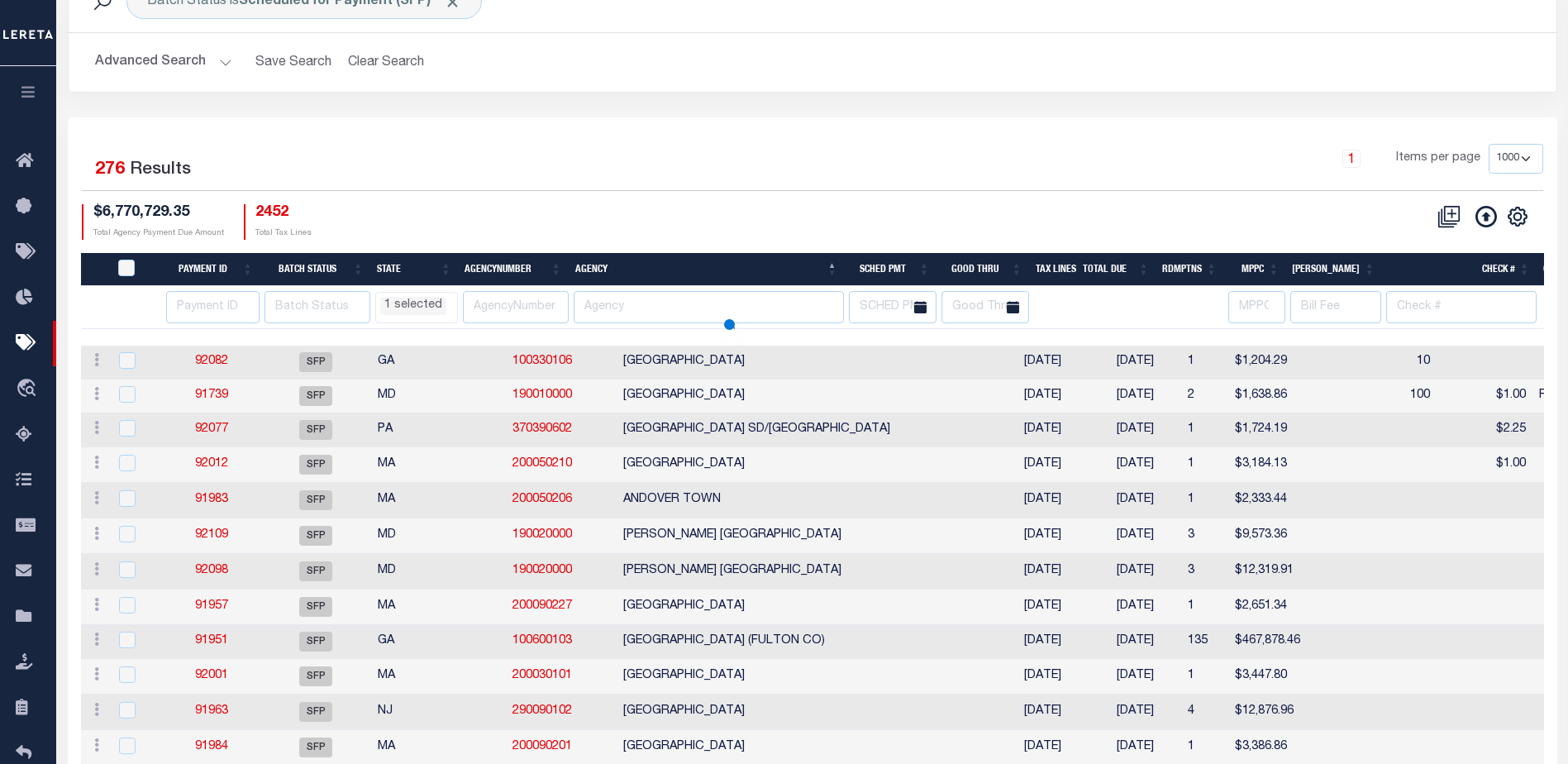
select select "PA"
select select
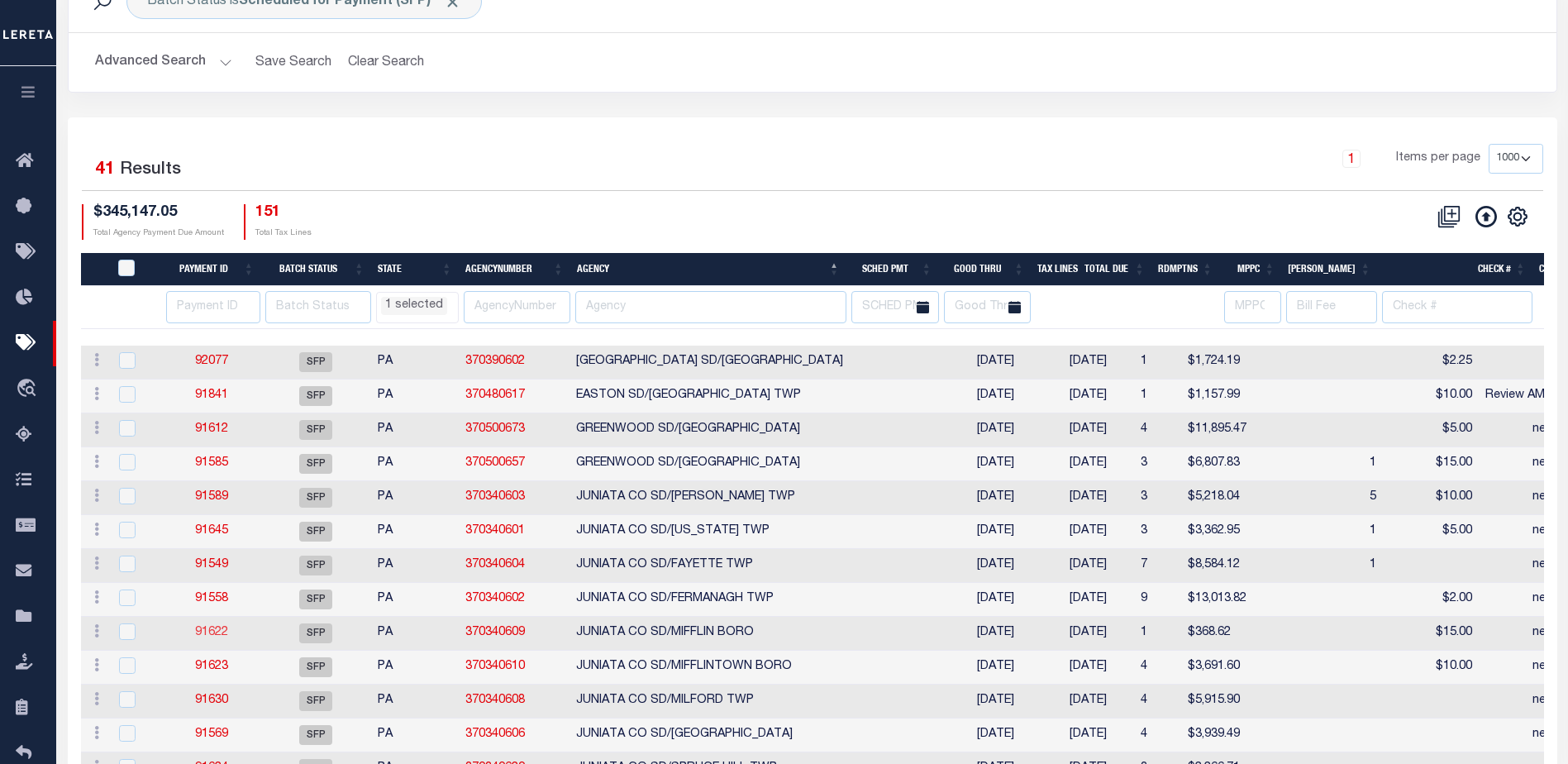
click at [214, 636] on link "91622" at bounding box center [211, 632] width 33 height 11
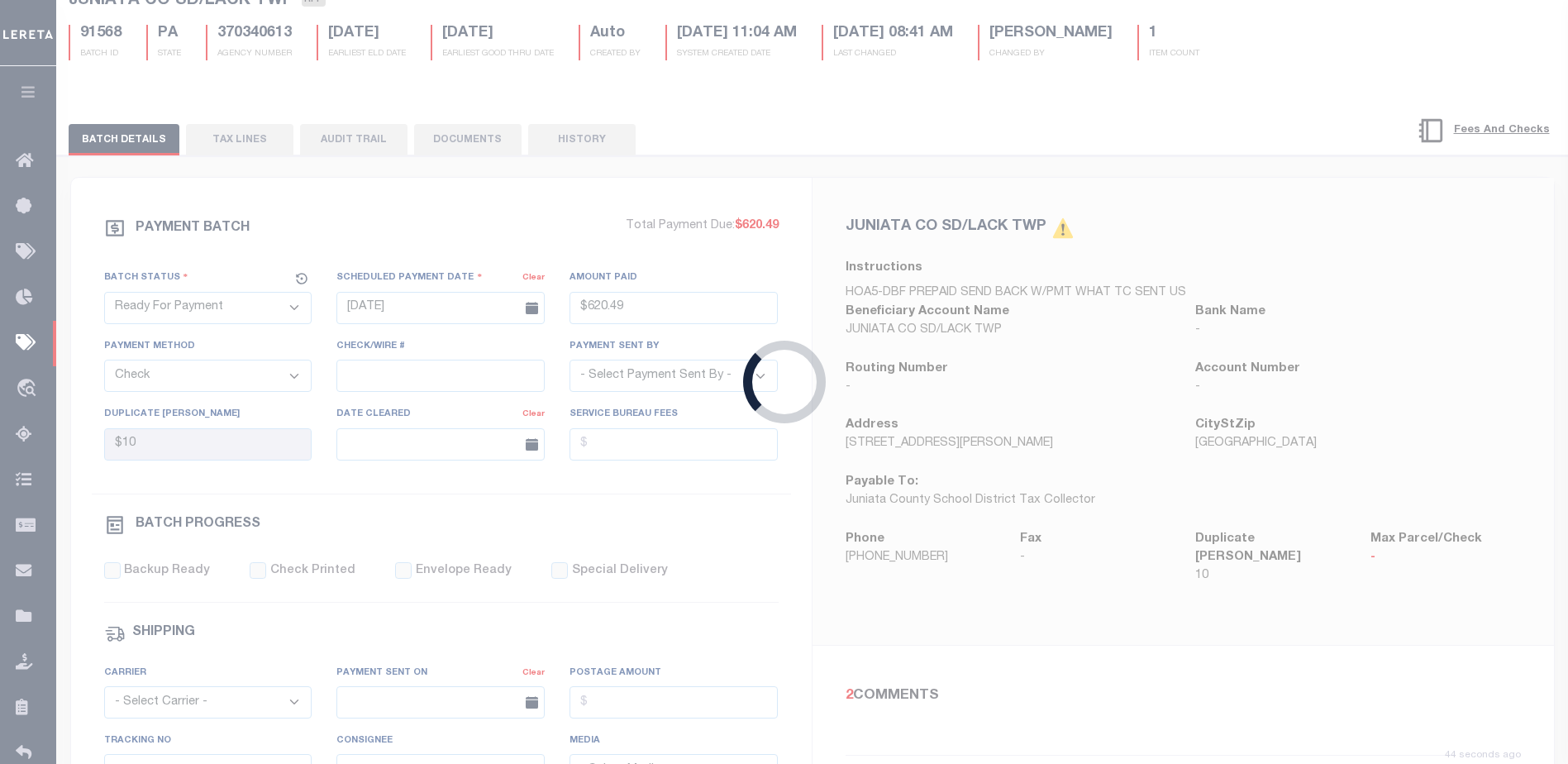
select select "SFP"
type input "[DATE]"
select select
type input "need request LOD"
select select
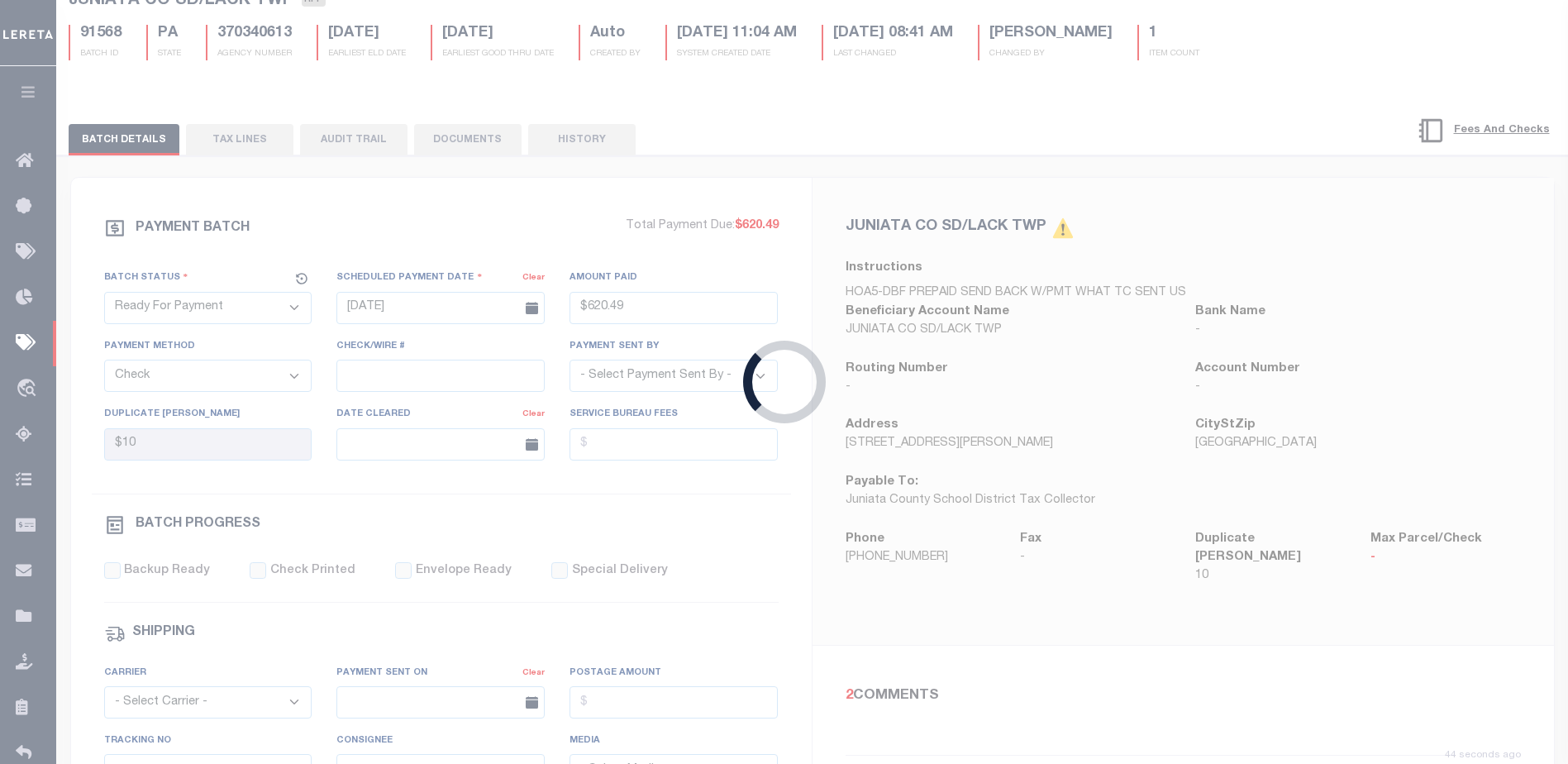
checkbox input "false"
type input "[PERSON_NAME]"
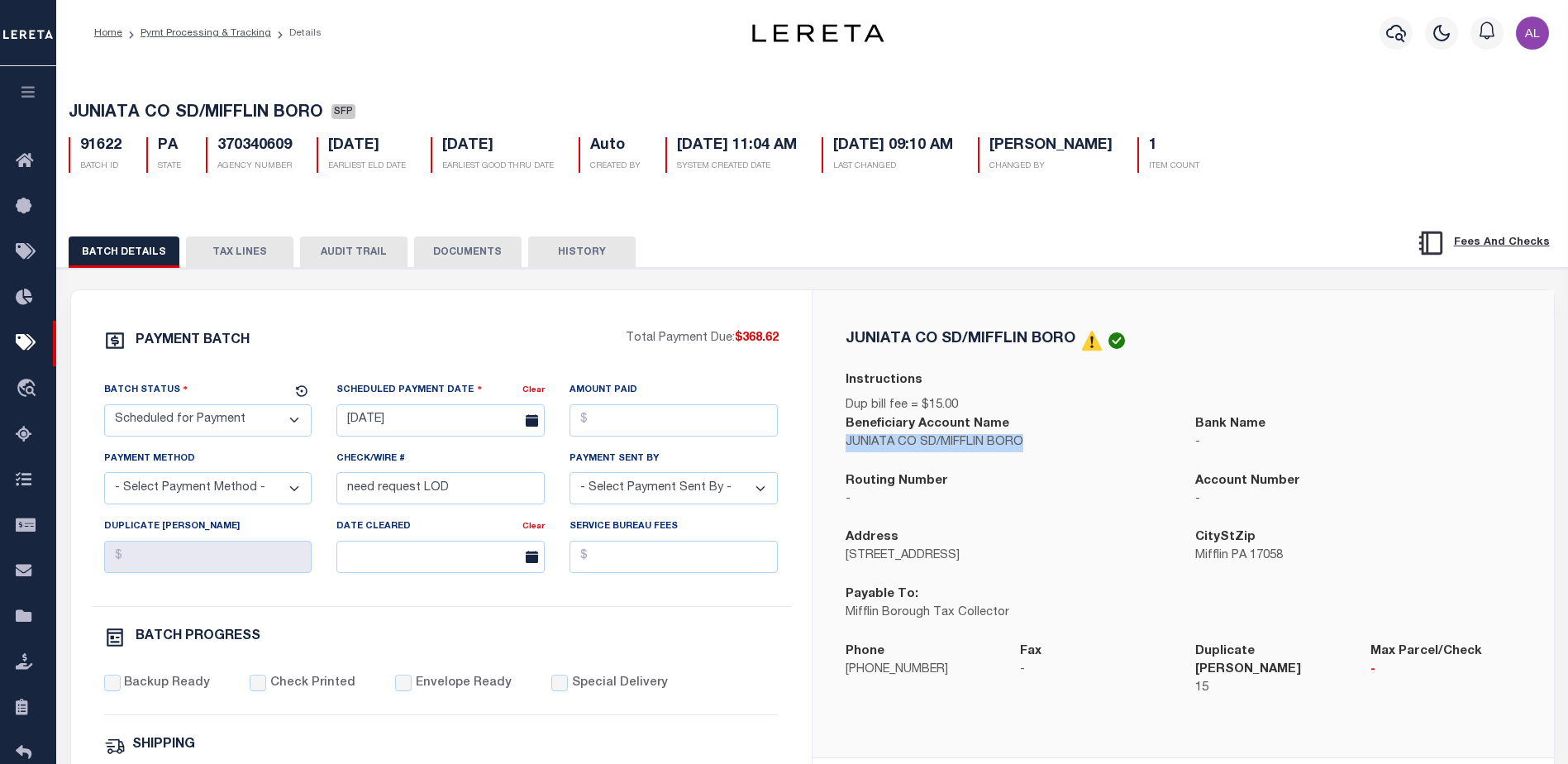
drag, startPoint x: 1036, startPoint y: 445, endPoint x: 849, endPoint y: 447, distance: 187.0
click at [849, 447] on p "JUNIATA CO SD/MIFFLIN BORO" at bounding box center [1009, 443] width 326 height 18
copy p "JUNIATA CO SD/MIFFLIN BORO"
drag, startPoint x: 1077, startPoint y: 340, endPoint x: 843, endPoint y: 337, distance: 234.0
click at [843, 337] on div "JUNIATA CO SD/MIFFLIN BORO Instructions Dup bill fee = $15.00 Beneficiary Accou…" at bounding box center [1183, 524] width 702 height 388
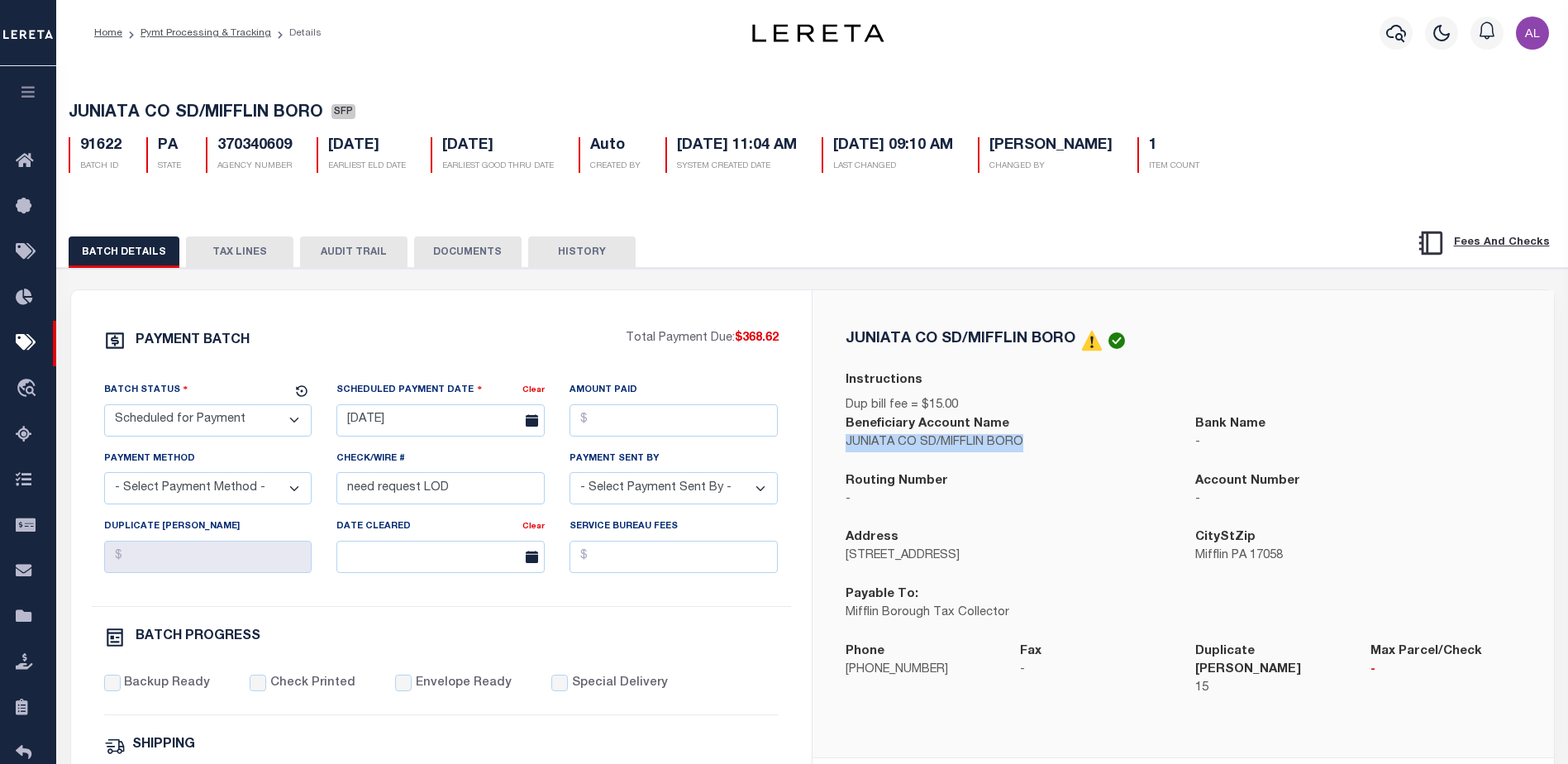
copy h5 "JUNIATA CO SD/MIFFLIN BORO"
click at [248, 256] on button "TAX LINES" at bounding box center [240, 252] width 107 height 31
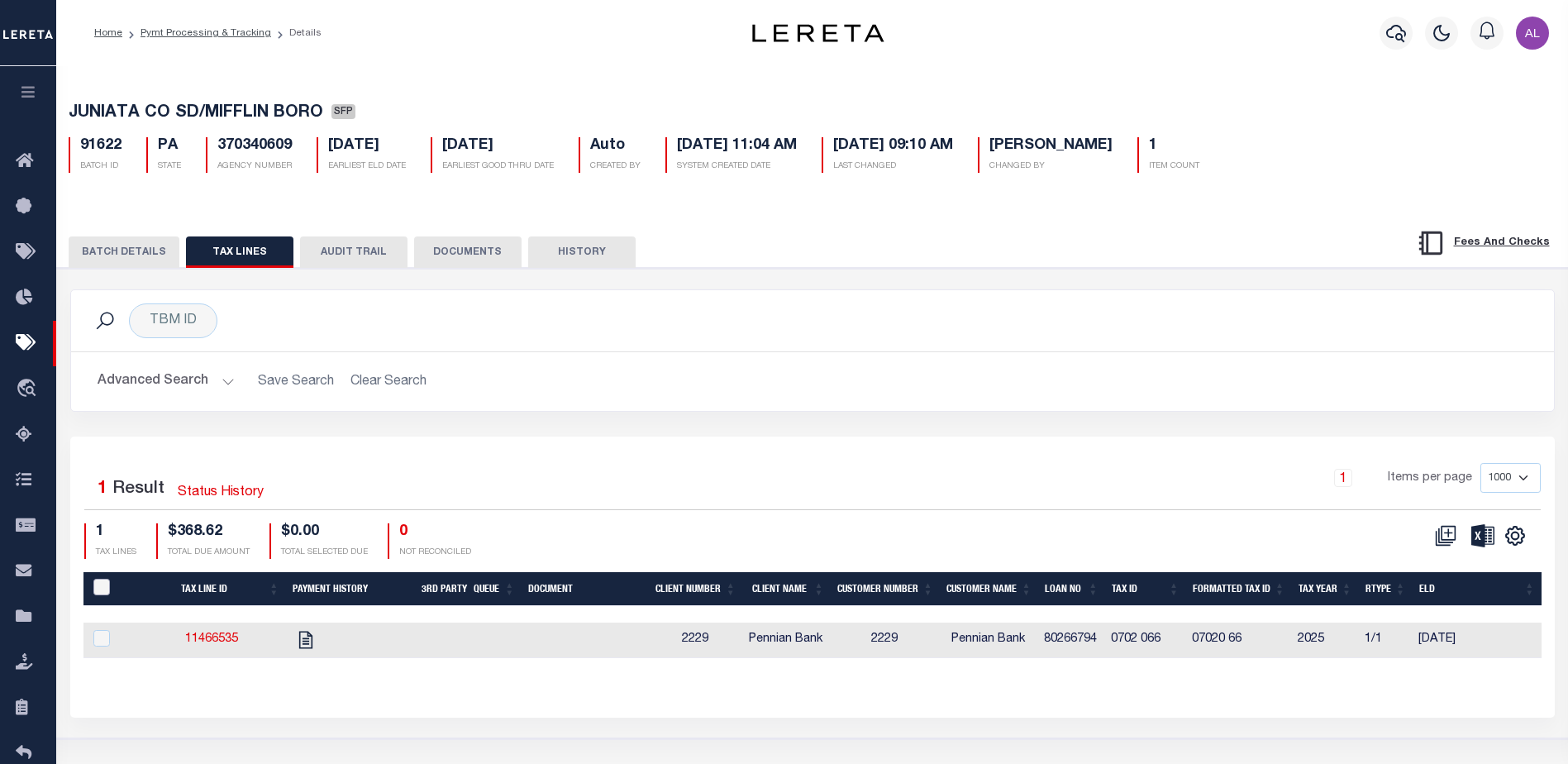
click at [103, 582] on input "PayeePaymentBatchId" at bounding box center [101, 587] width 16 height 16
checkbox input "true"
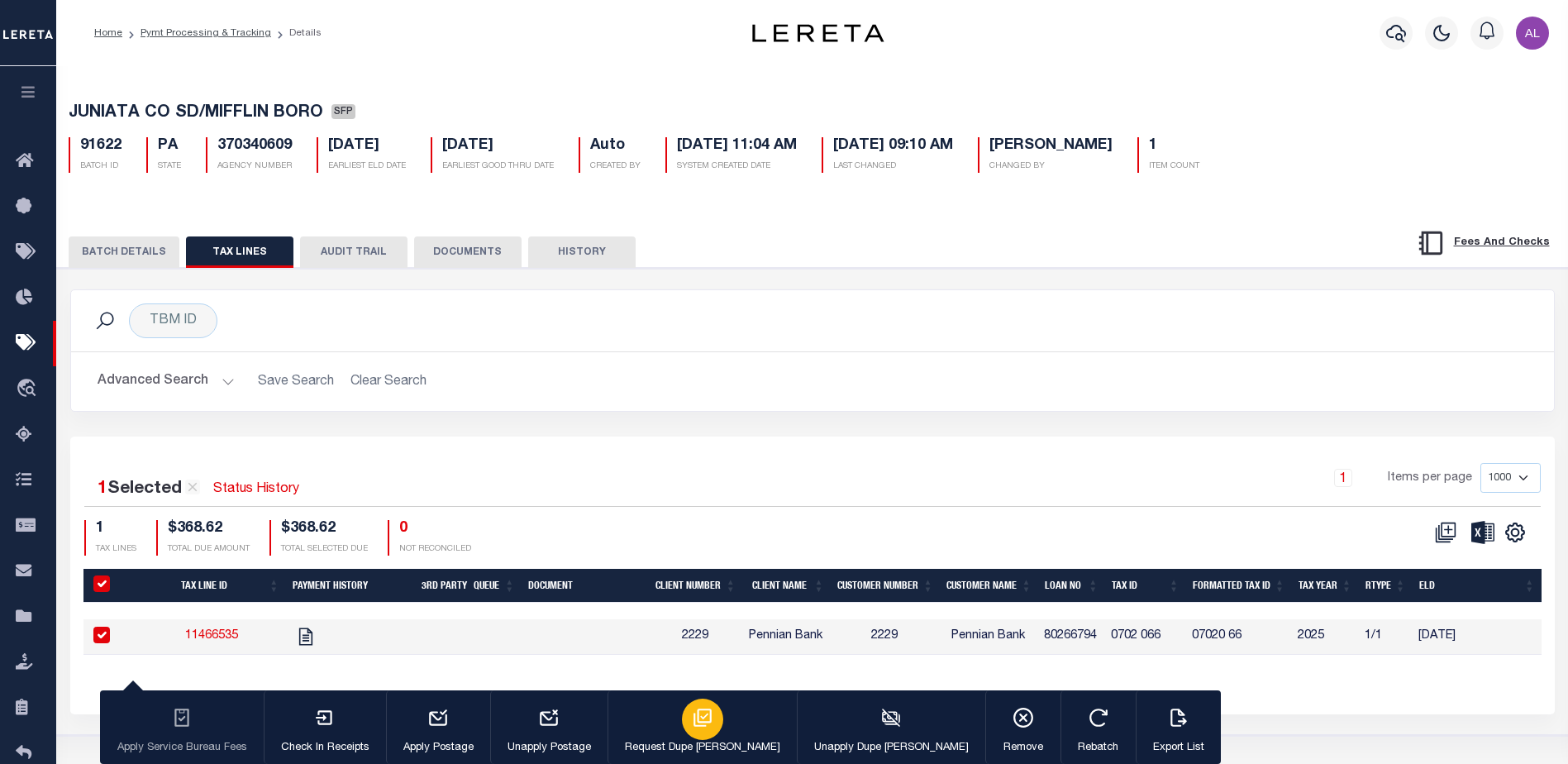
click at [642, 716] on button "Request Dupe Bill Fee" at bounding box center [702, 728] width 189 height 75
type input "10/08/2025"
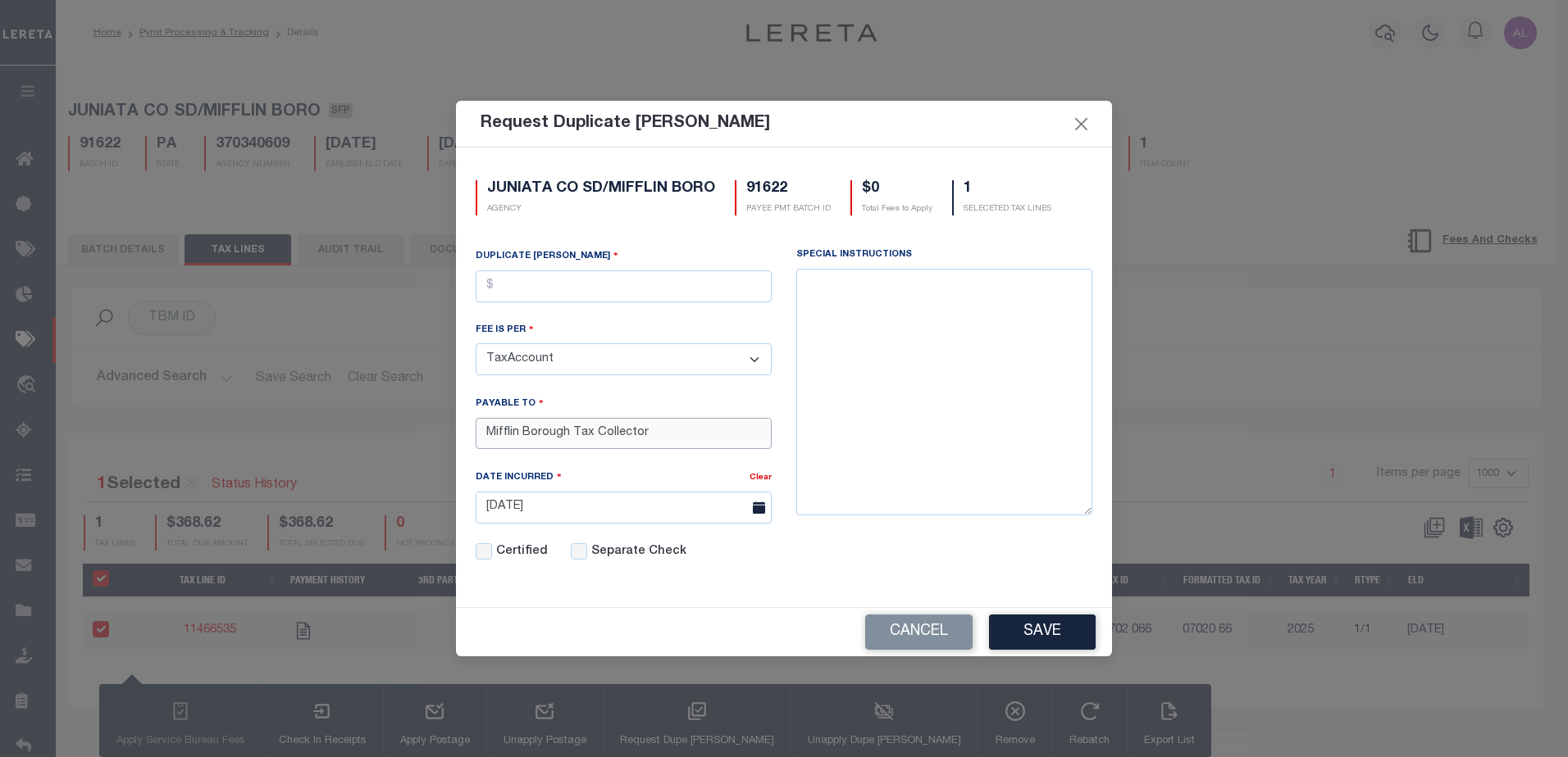
drag, startPoint x: 644, startPoint y: 429, endPoint x: 433, endPoint y: 422, distance: 211.1
click at [433, 422] on div "Request Duplicate Bill Fees JUNIATA CO SD/MIFFLIN BORO AGENCY 91622 PAYEE PMT B…" at bounding box center [784, 378] width 1568 height 757
paste input "ariah Huff"
type input "Mariah Huff"
click at [1035, 630] on button "Save" at bounding box center [1042, 632] width 107 height 35
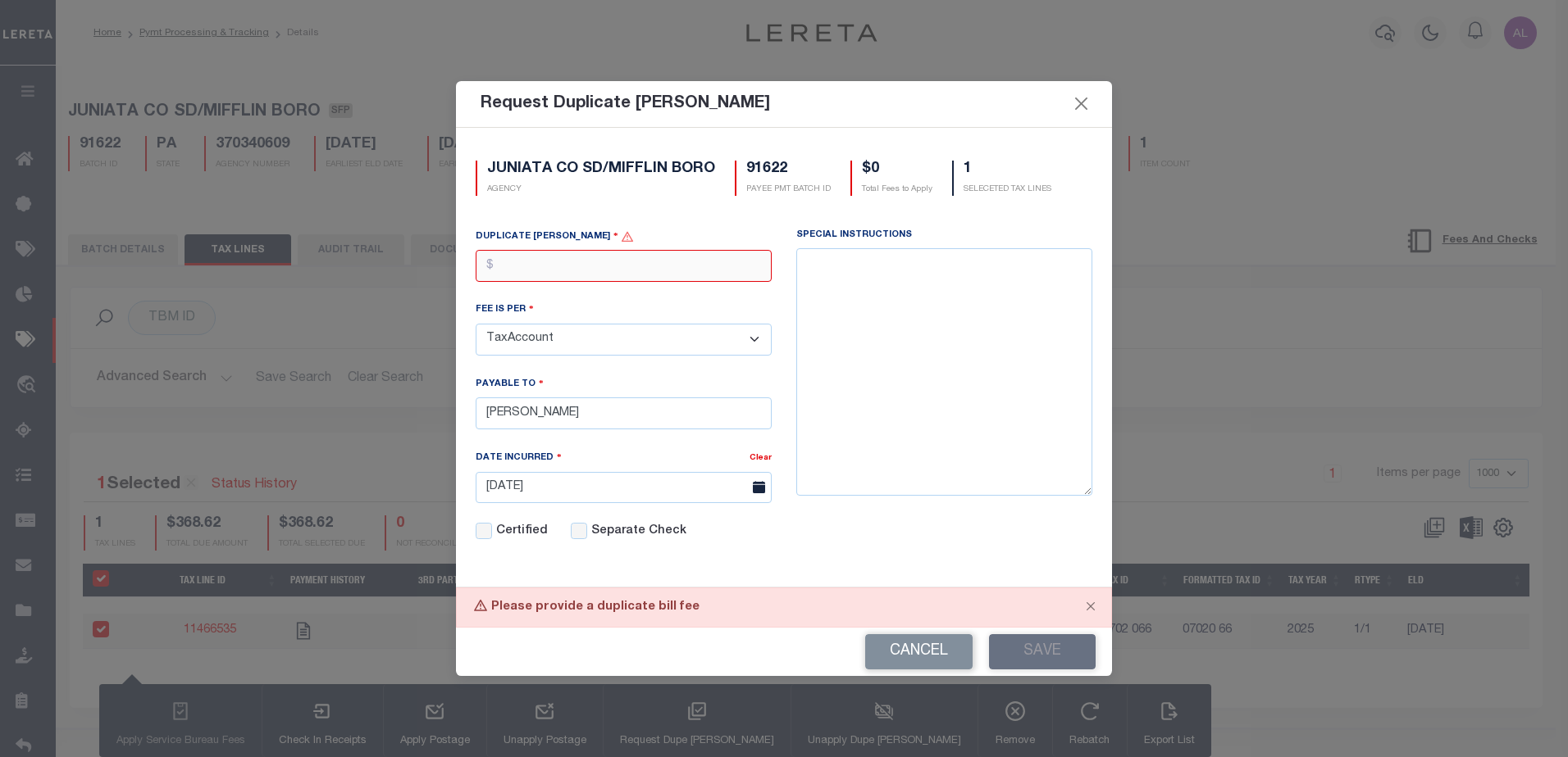
click at [602, 268] on input "text" at bounding box center [623, 266] width 296 height 32
type input "$15.00"
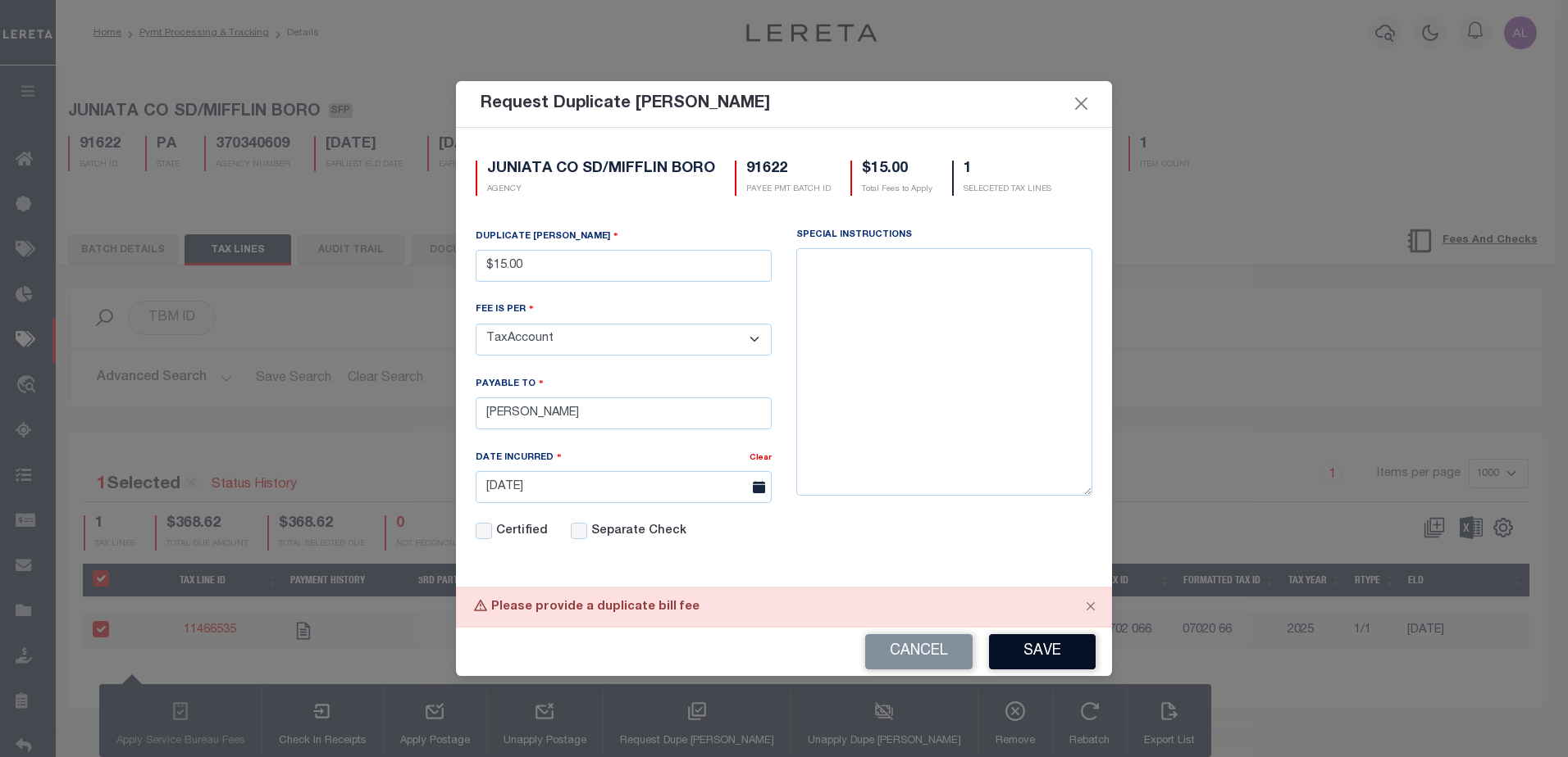
click at [1037, 650] on button "Save" at bounding box center [1042, 651] width 107 height 35
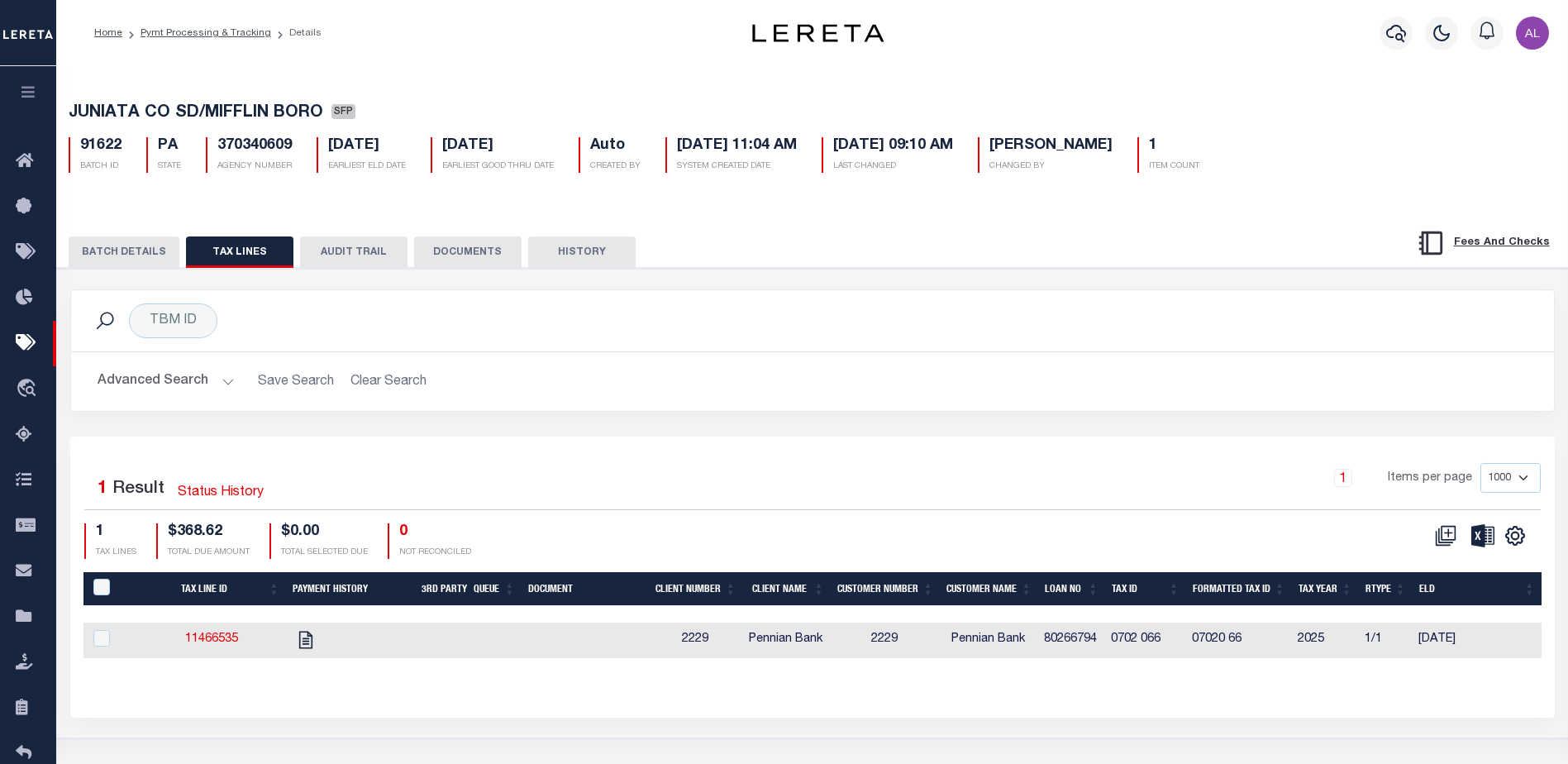
click at [122, 254] on button "BATCH DETAILS" at bounding box center [124, 252] width 111 height 31
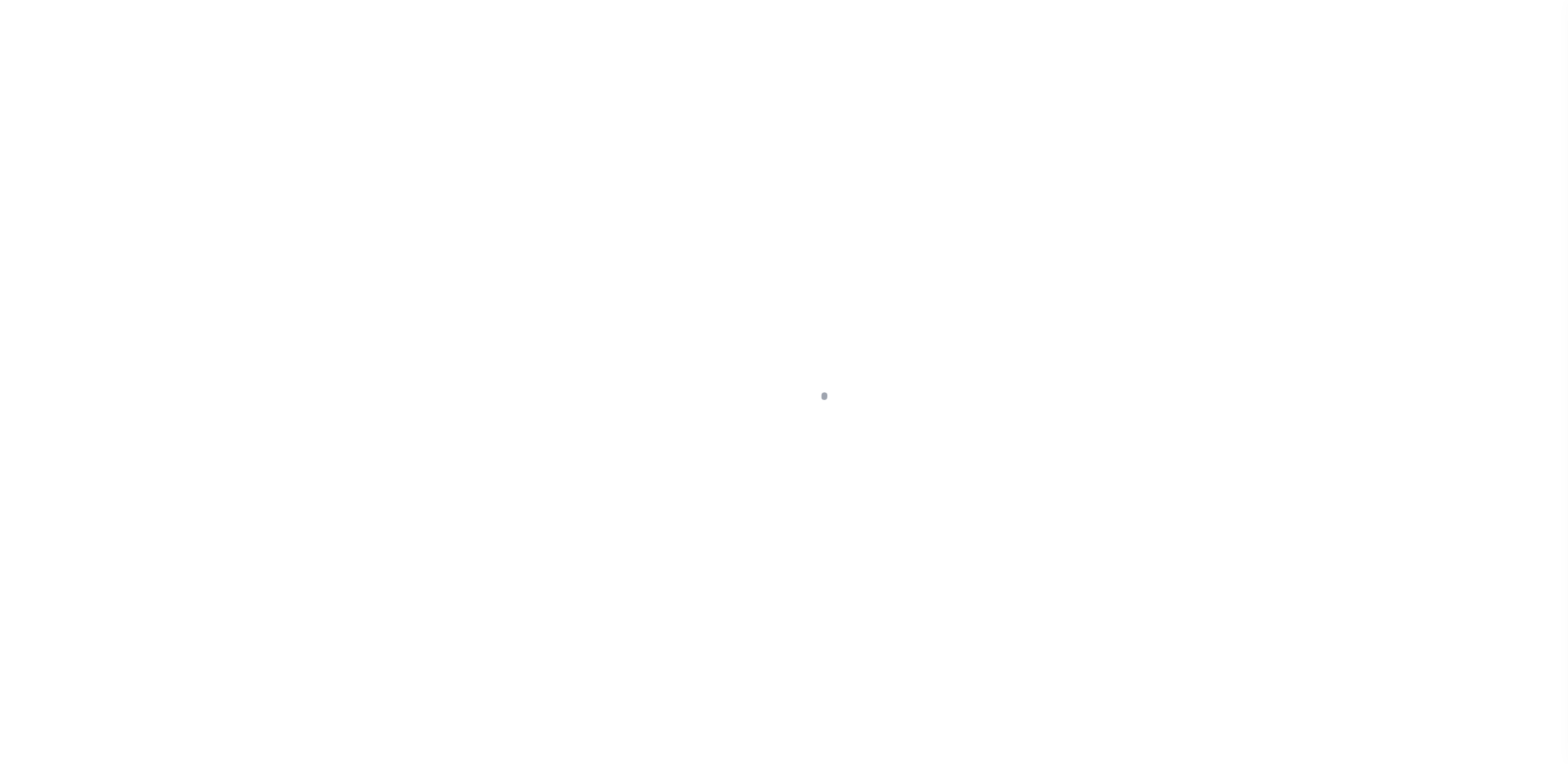
select select "DUE"
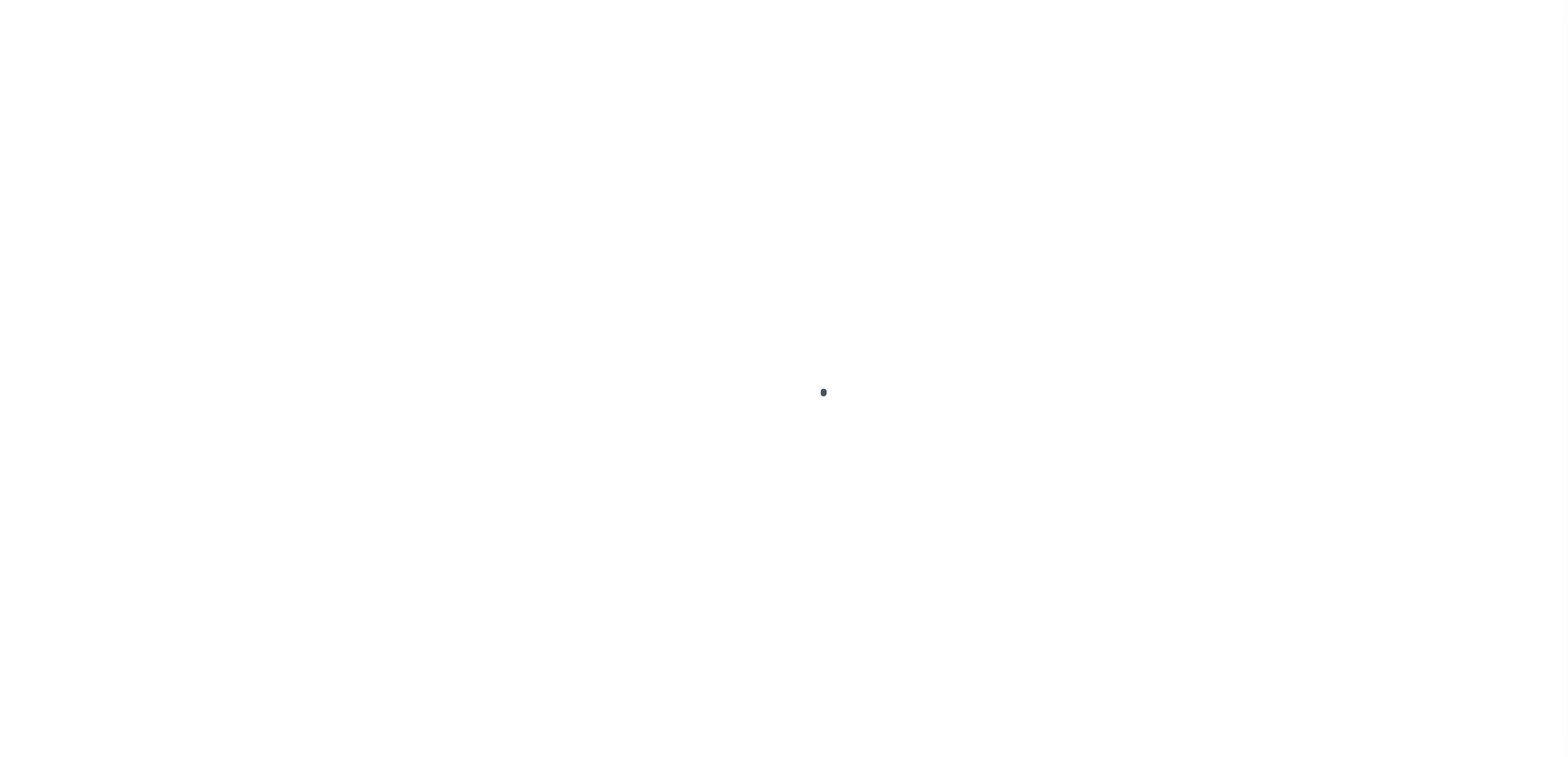
select select "PA"
select select
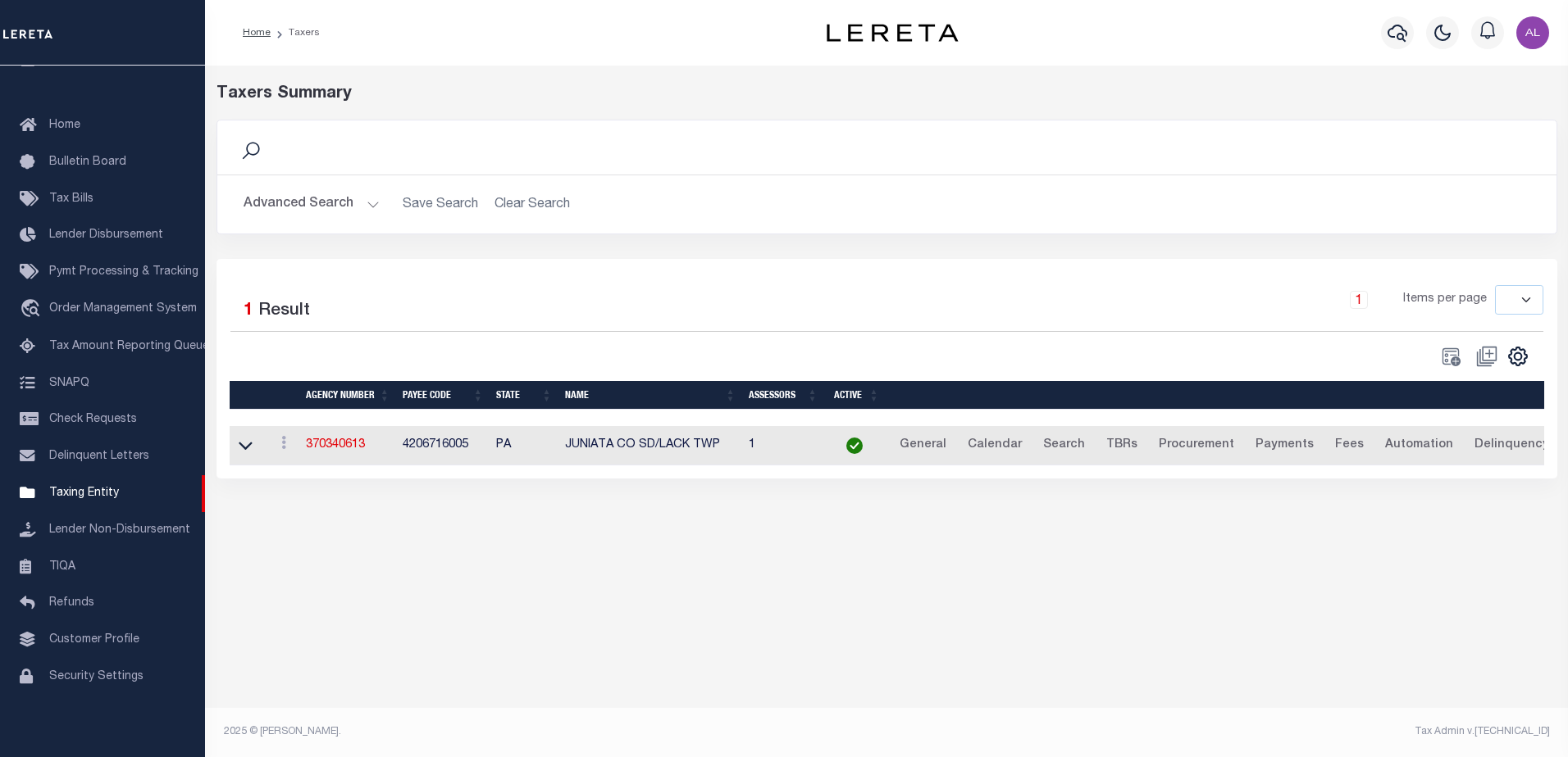
click at [371, 205] on button "Advanced Search" at bounding box center [311, 204] width 136 height 32
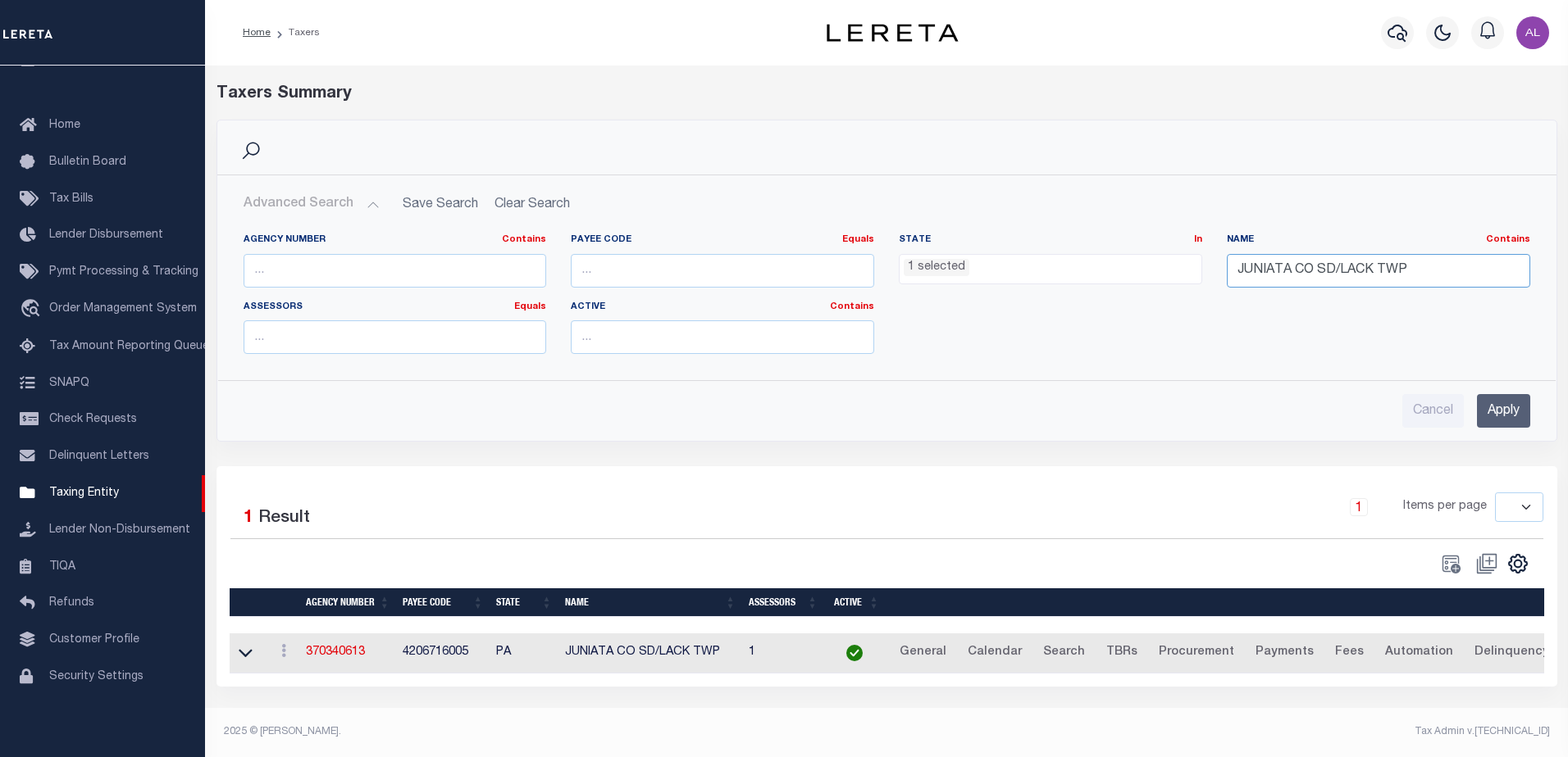
drag, startPoint x: 1431, startPoint y: 263, endPoint x: 1129, endPoint y: 267, distance: 302.0
click at [1129, 267] on div "Agency Number Contains Contains Is Payee Code Equals Equals Is Not Equal To Is …" at bounding box center [886, 300] width 1311 height 133
paste input "MIFFLIN BORO"
type input "JUNIATA CO SD/MIFFLIN BORO"
click at [1498, 412] on input "Apply" at bounding box center [1504, 411] width 53 height 34
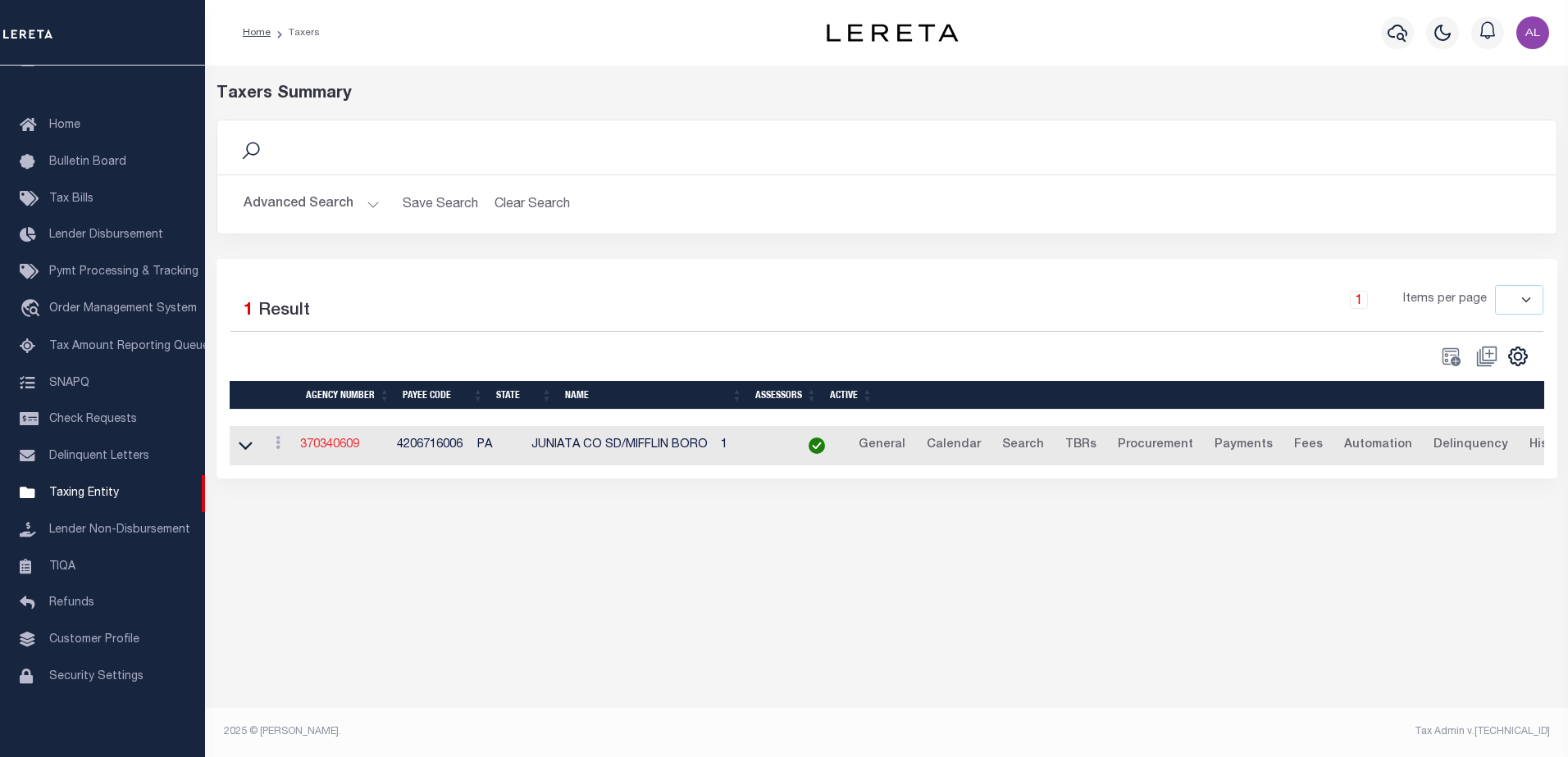
click at [358, 450] on link "370340609" at bounding box center [329, 444] width 59 height 11
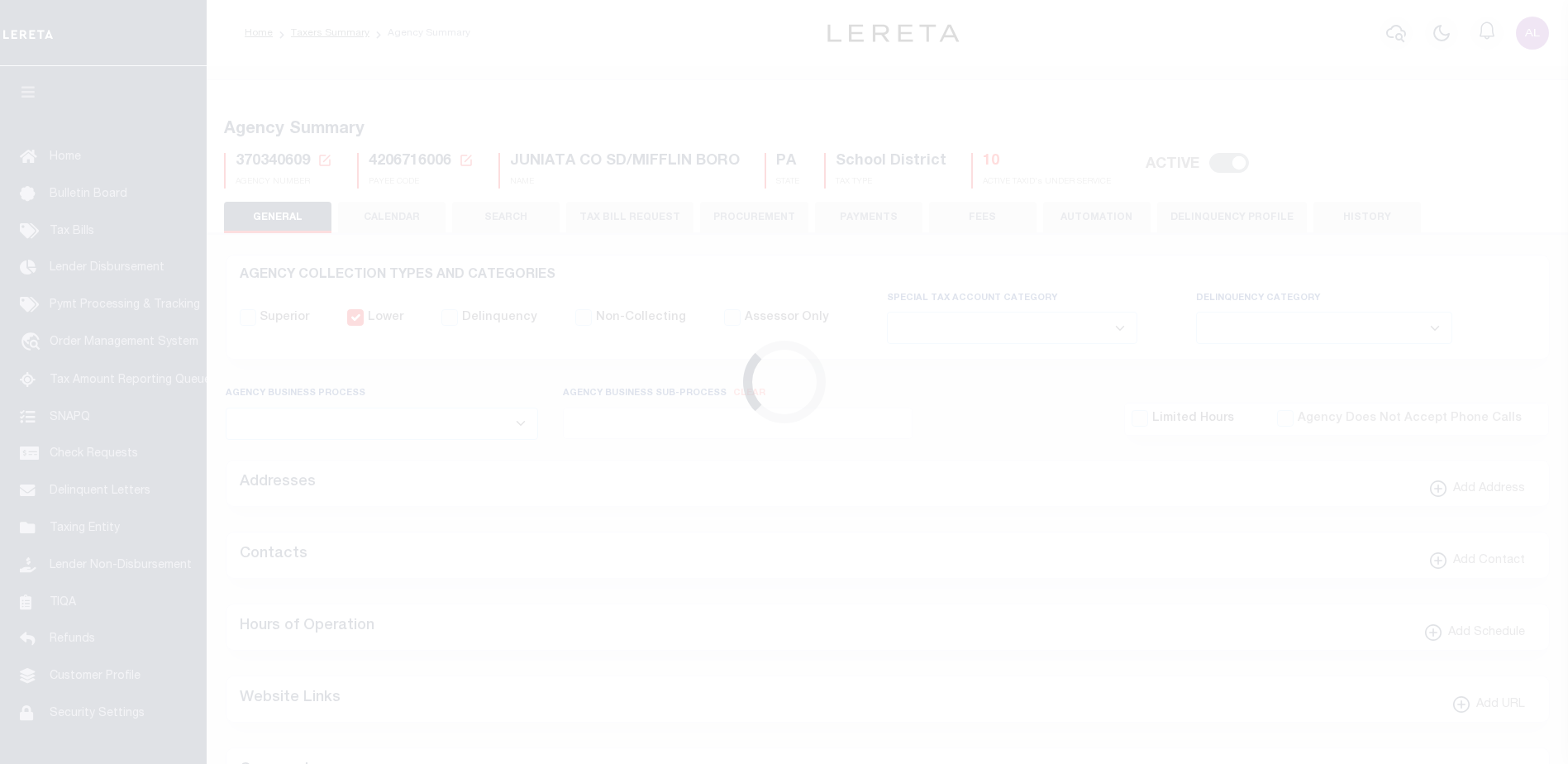
select select
select select "true"
select select "false"
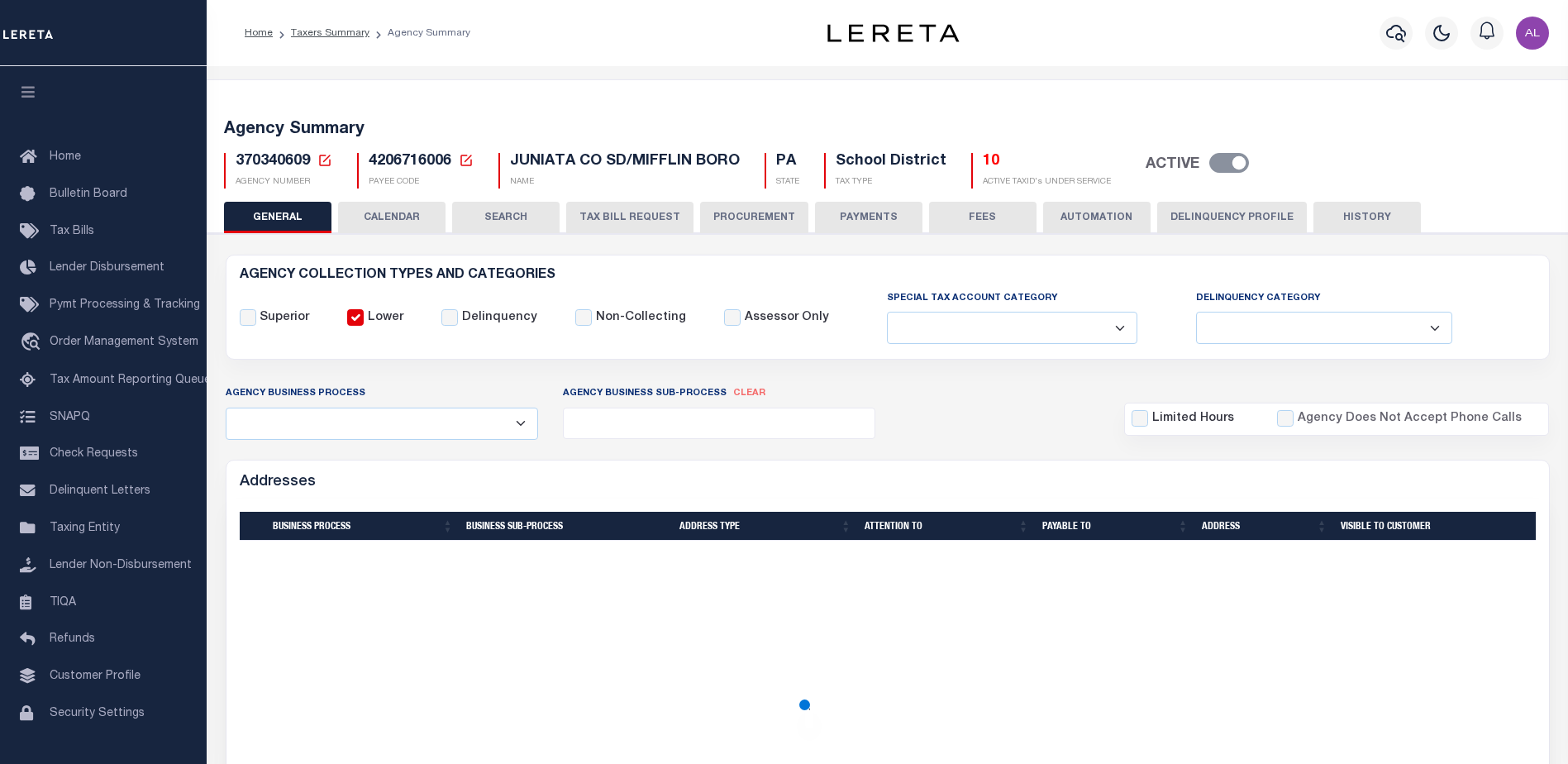
click at [873, 215] on button "PAYMENTS" at bounding box center [869, 218] width 107 height 31
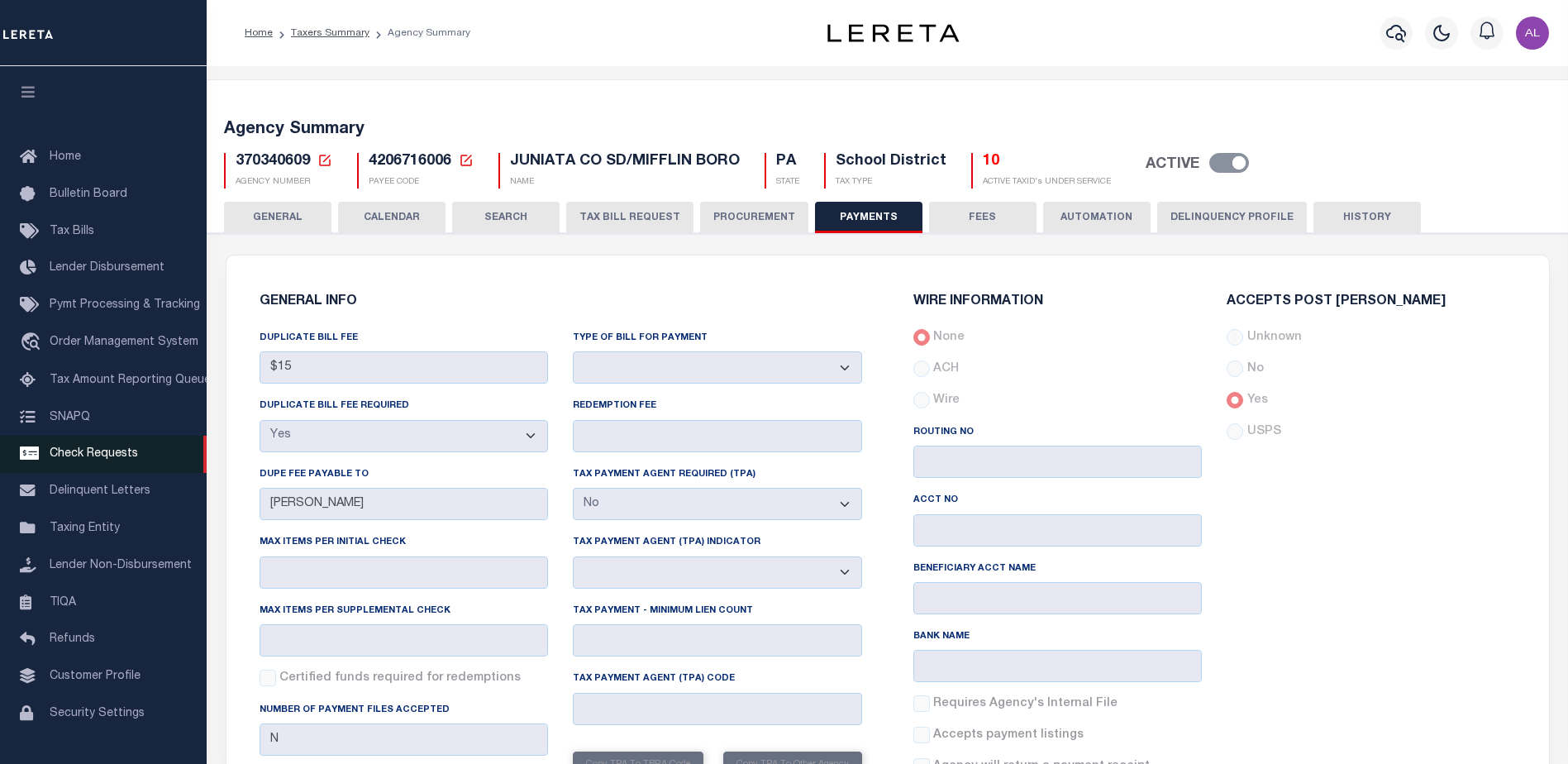
click at [111, 460] on span "Check Requests" at bounding box center [94, 454] width 88 height 11
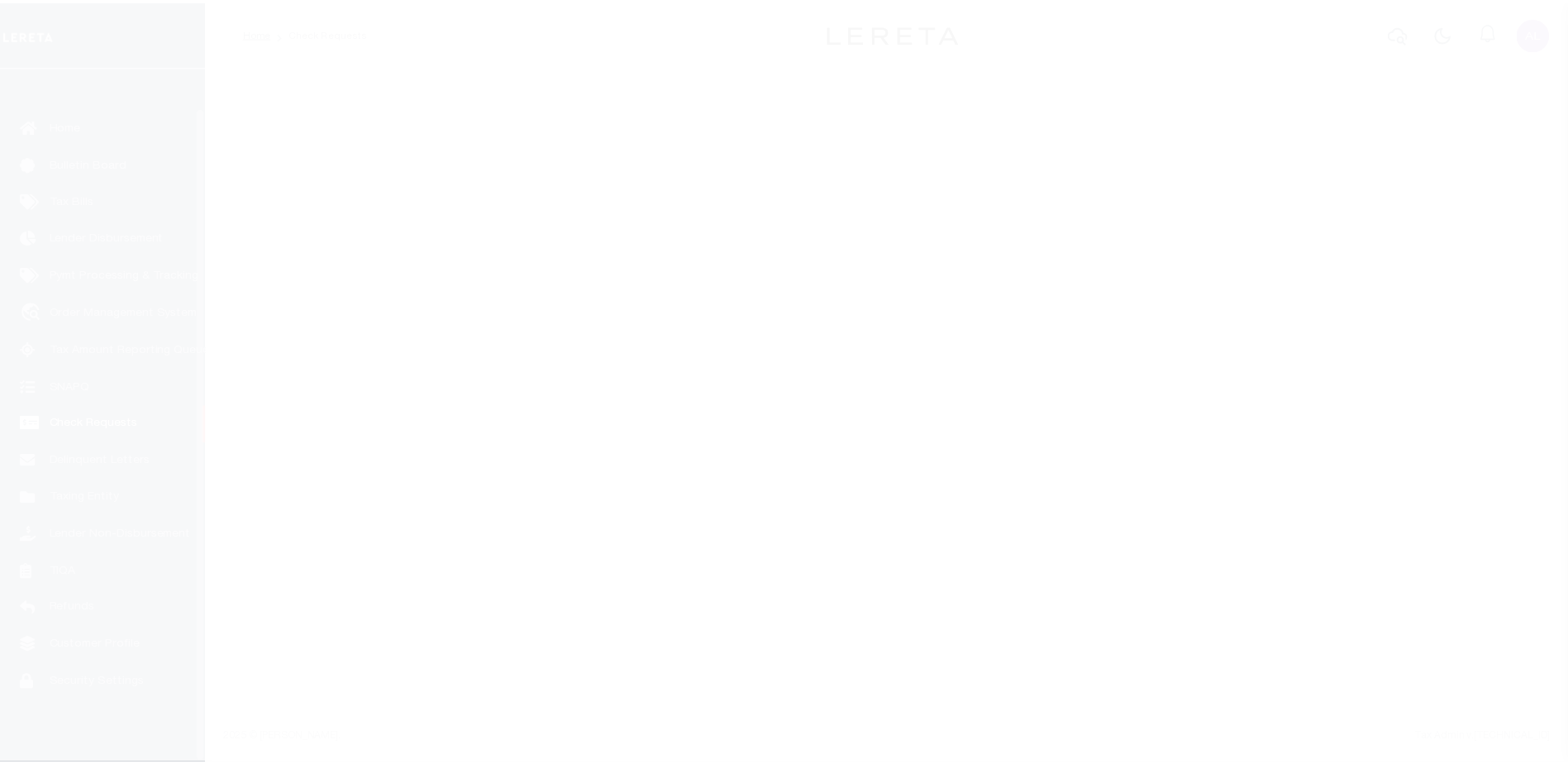
scroll to position [42, 0]
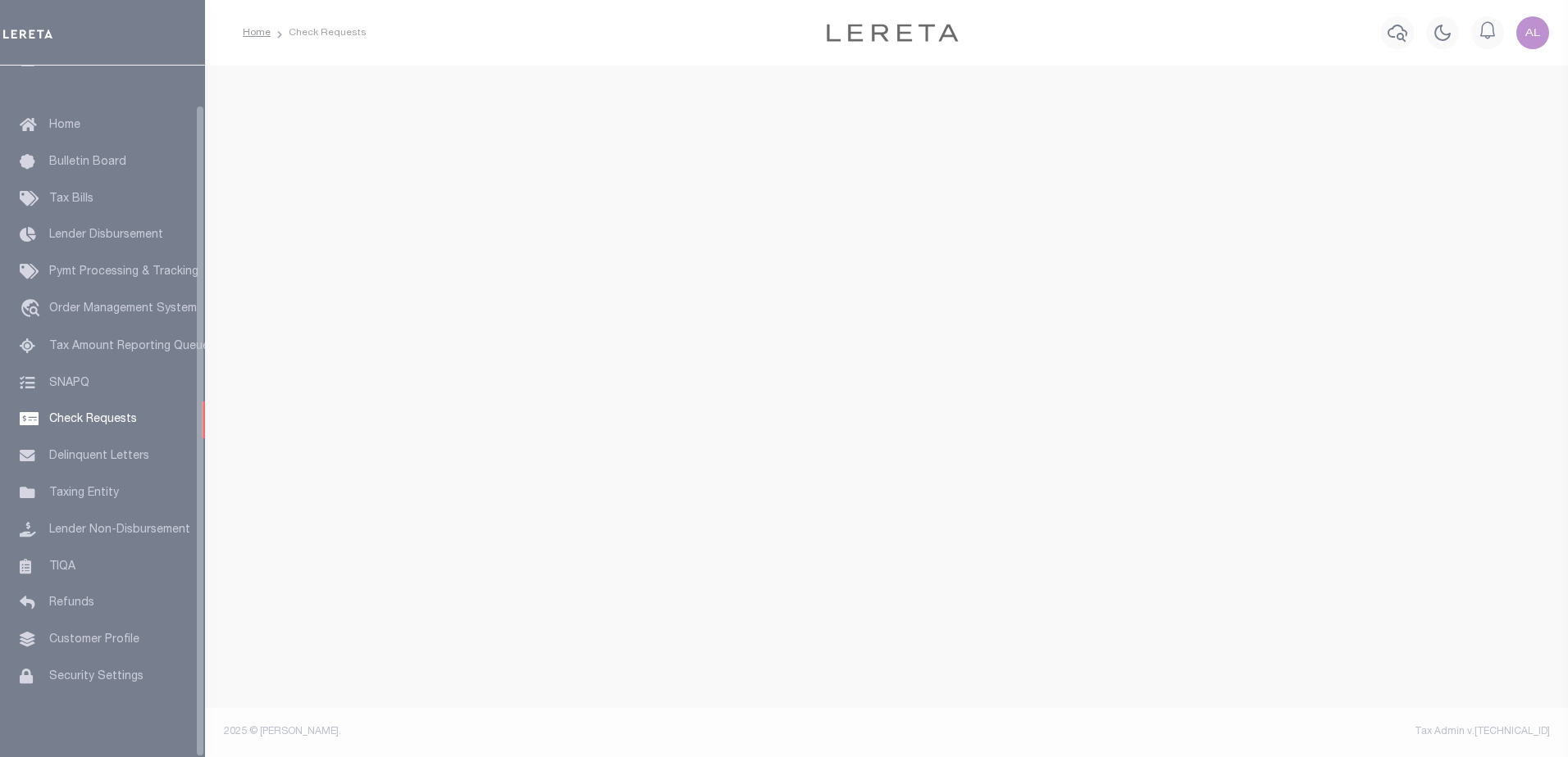
select select "50"
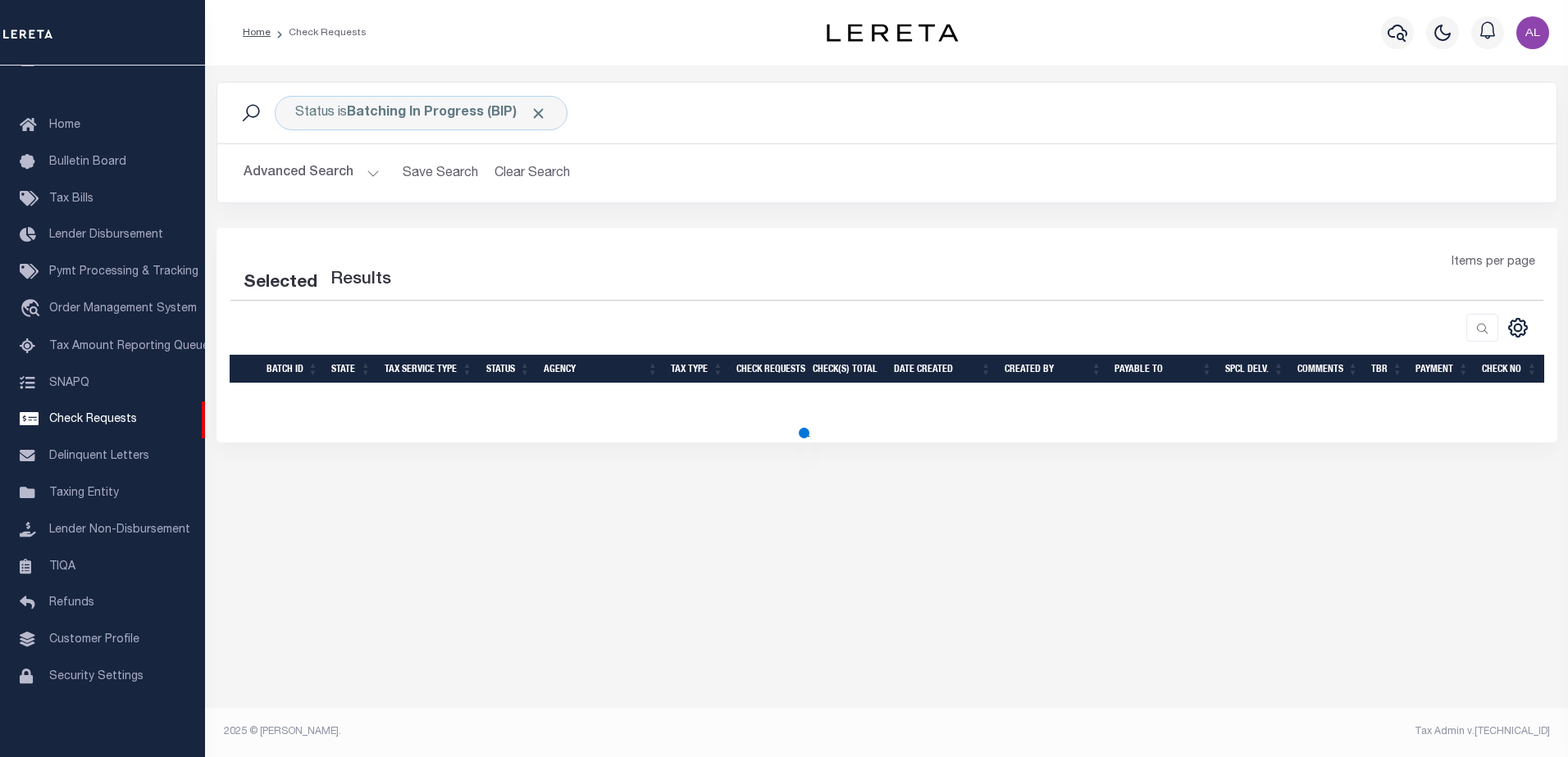
select select "50"
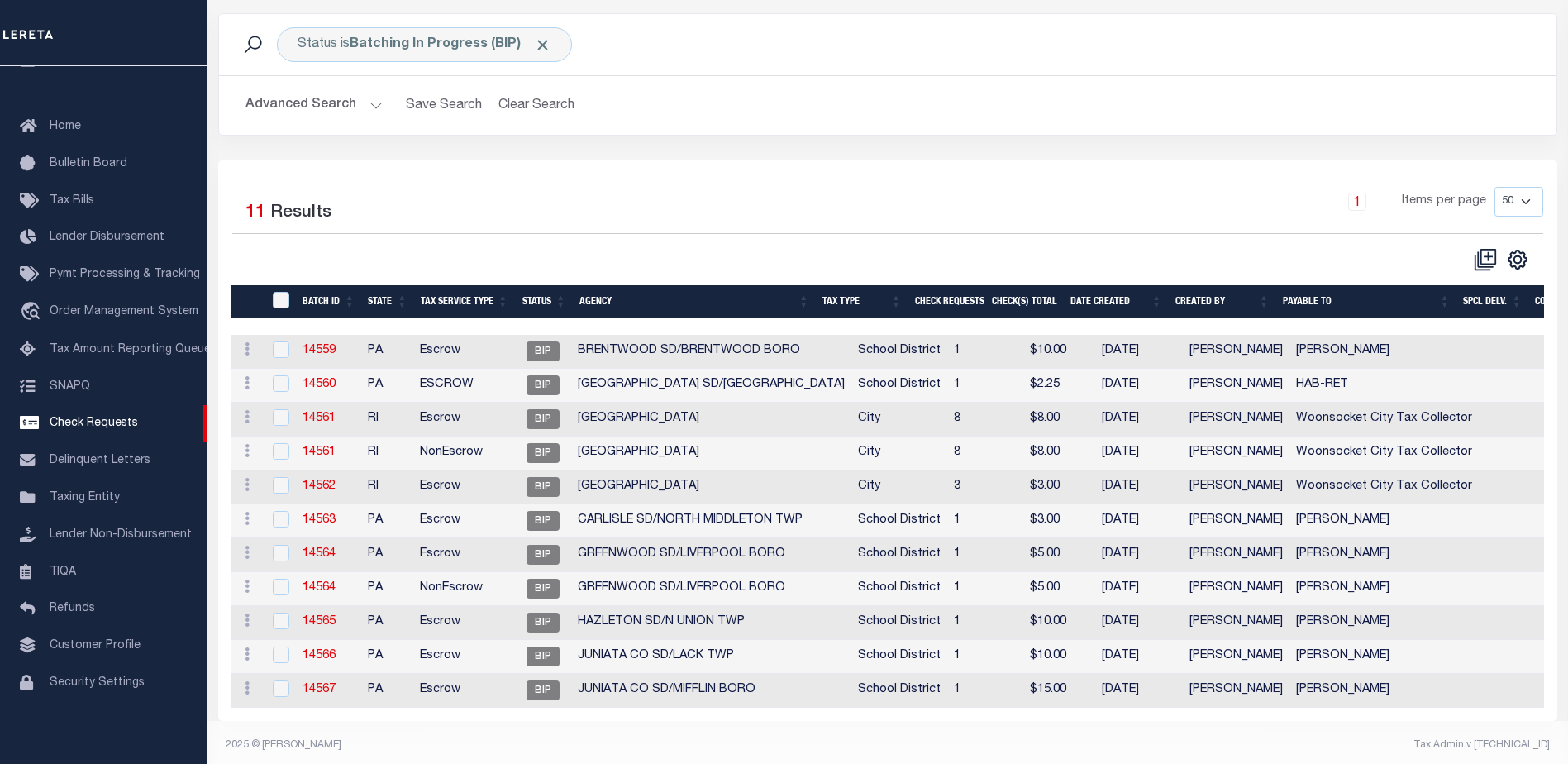
scroll to position [88, 0]
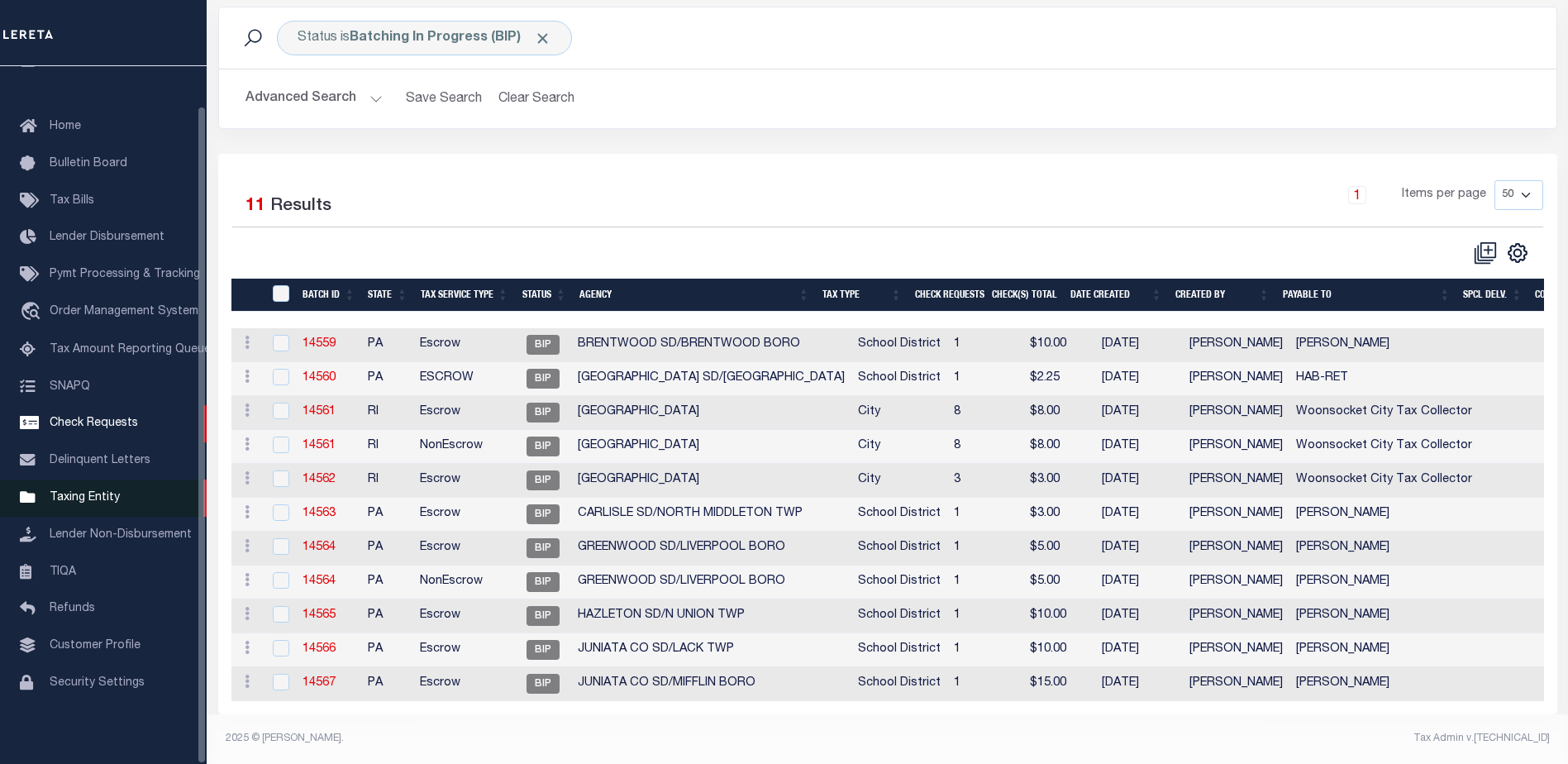
click at [104, 498] on span "Taxing Entity" at bounding box center [84, 498] width 70 height 11
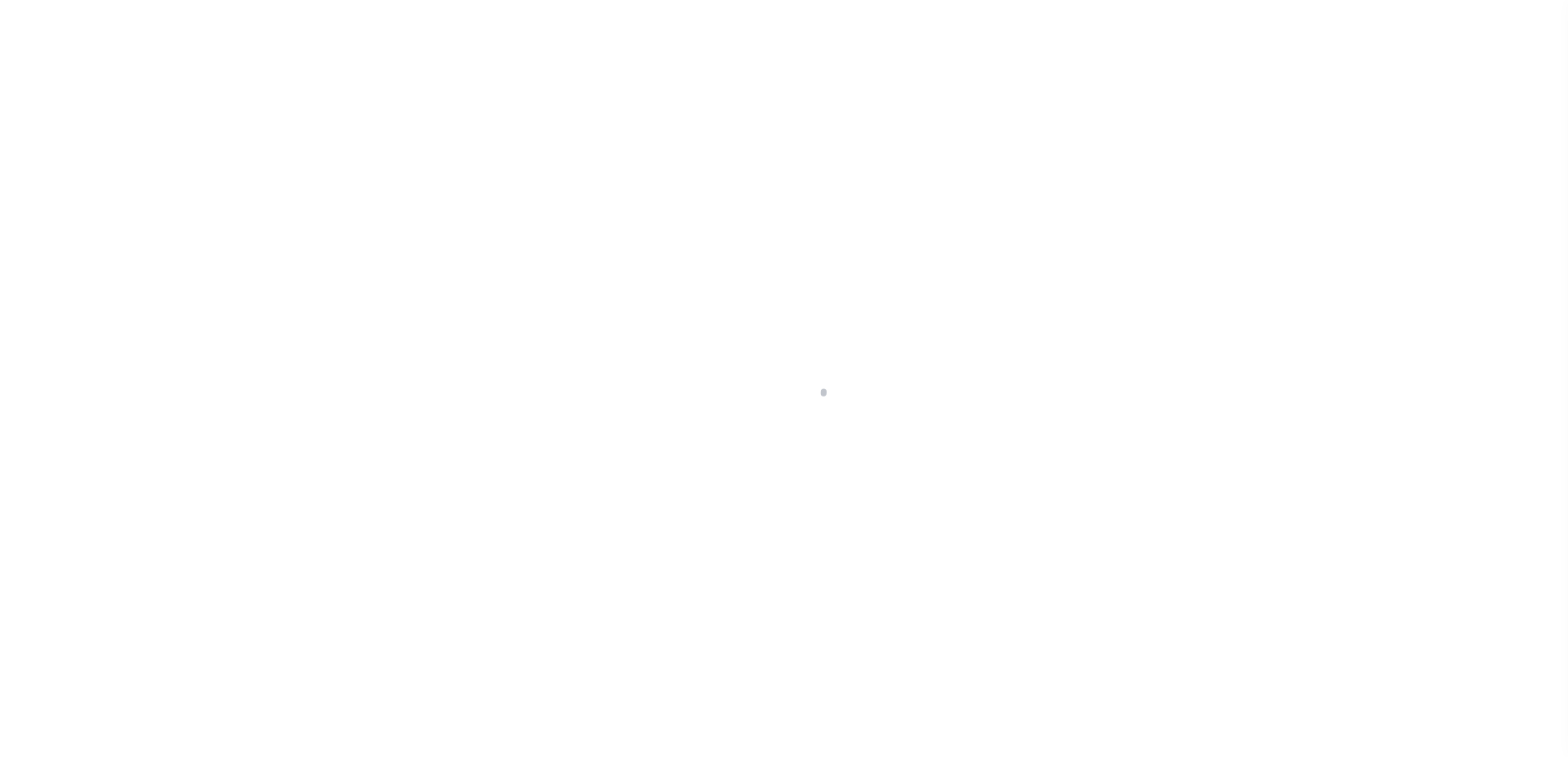
scroll to position [41, 0]
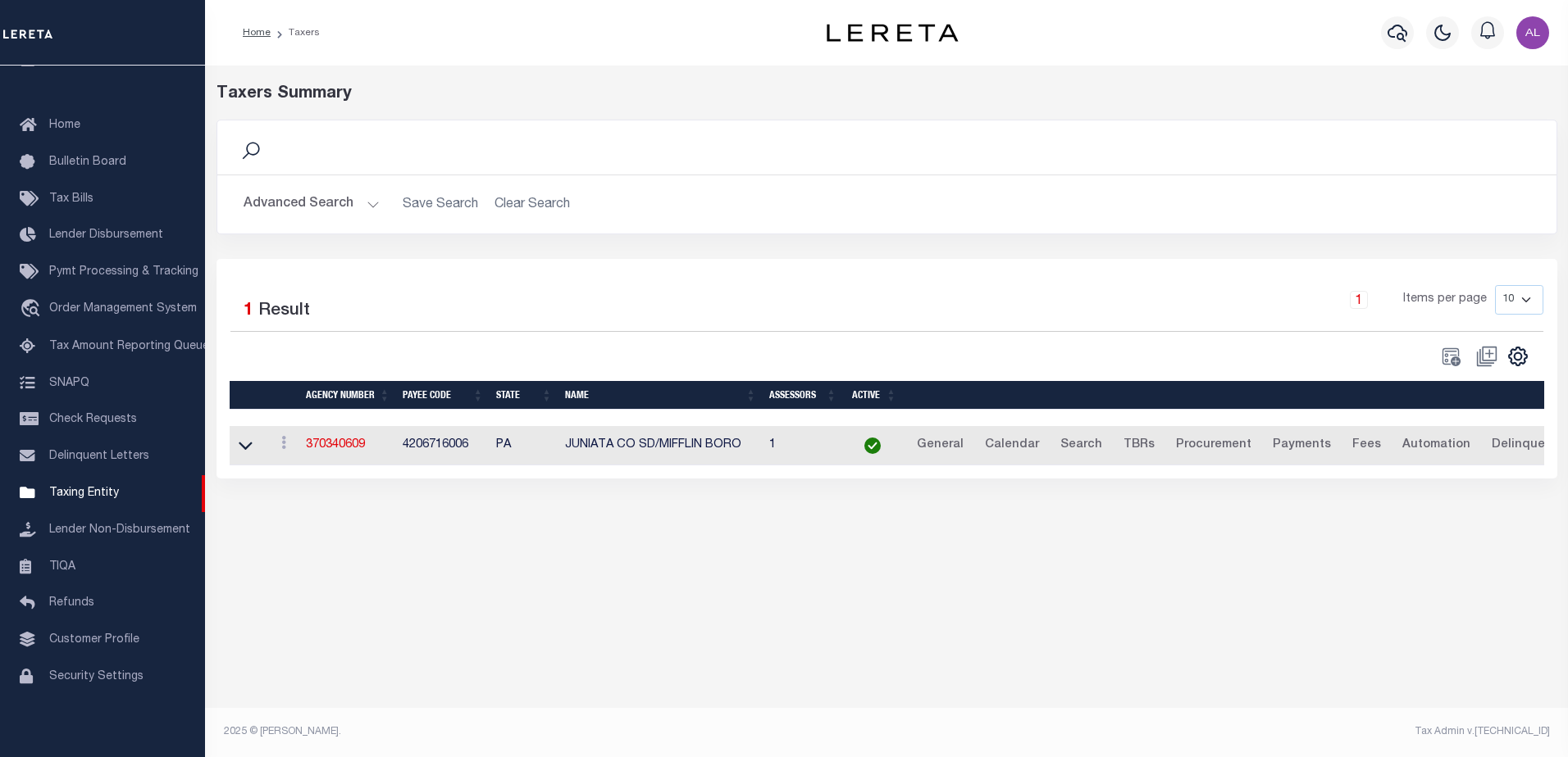
click at [370, 205] on button "Advanced Search" at bounding box center [311, 204] width 136 height 32
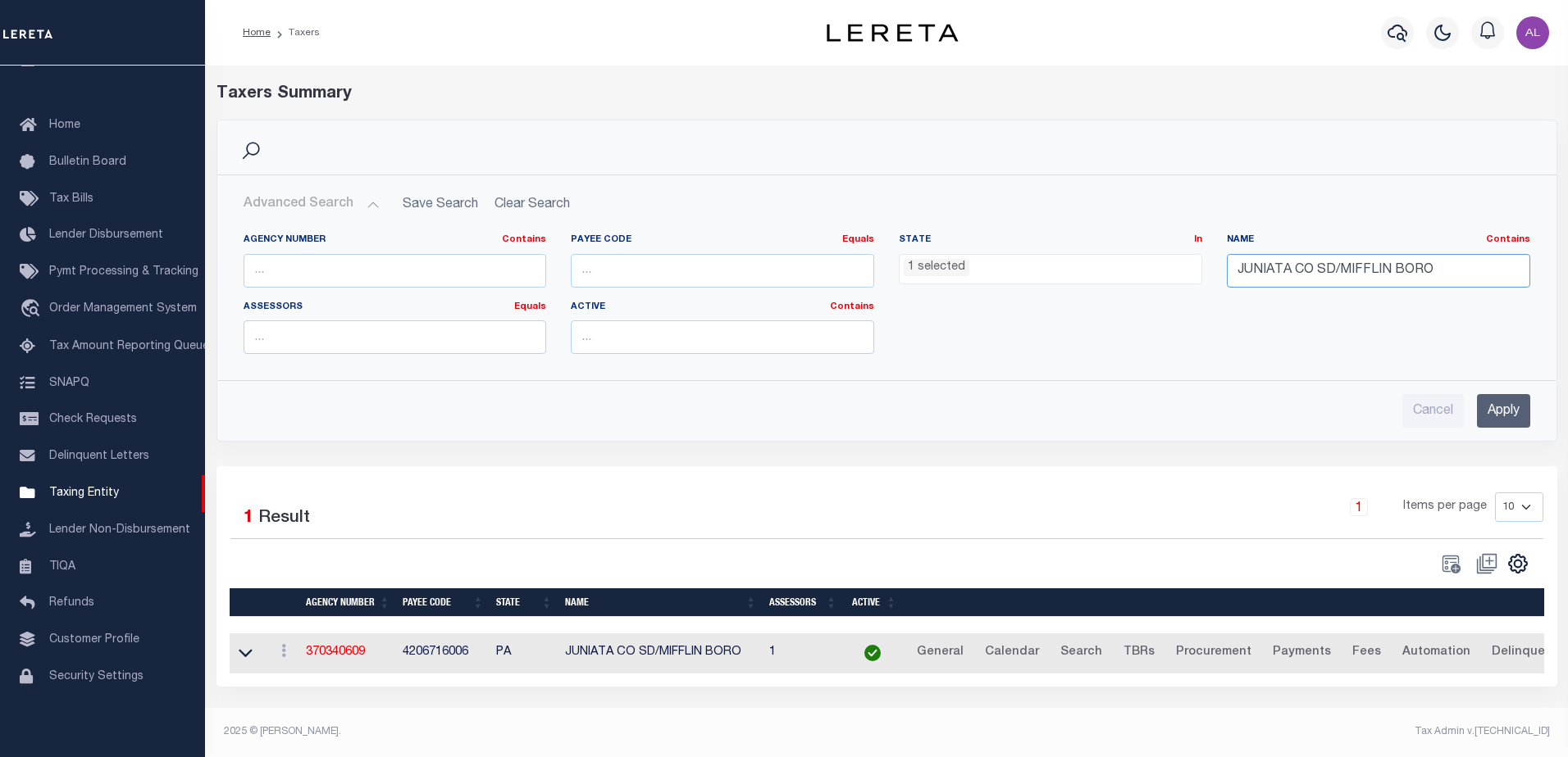
drag, startPoint x: 1431, startPoint y: 275, endPoint x: 1164, endPoint y: 268, distance: 267.1
click at [1164, 268] on div "Agency Number Contains Contains Is Payee Code Equals Equals Is Not Equal To Is …" at bounding box center [886, 300] width 1311 height 133
paste input "TUSCARORA TWP"
type input "JUNIATA CO SD/TUSCARORA TWP"
click at [1500, 407] on input "Apply" at bounding box center [1504, 411] width 53 height 34
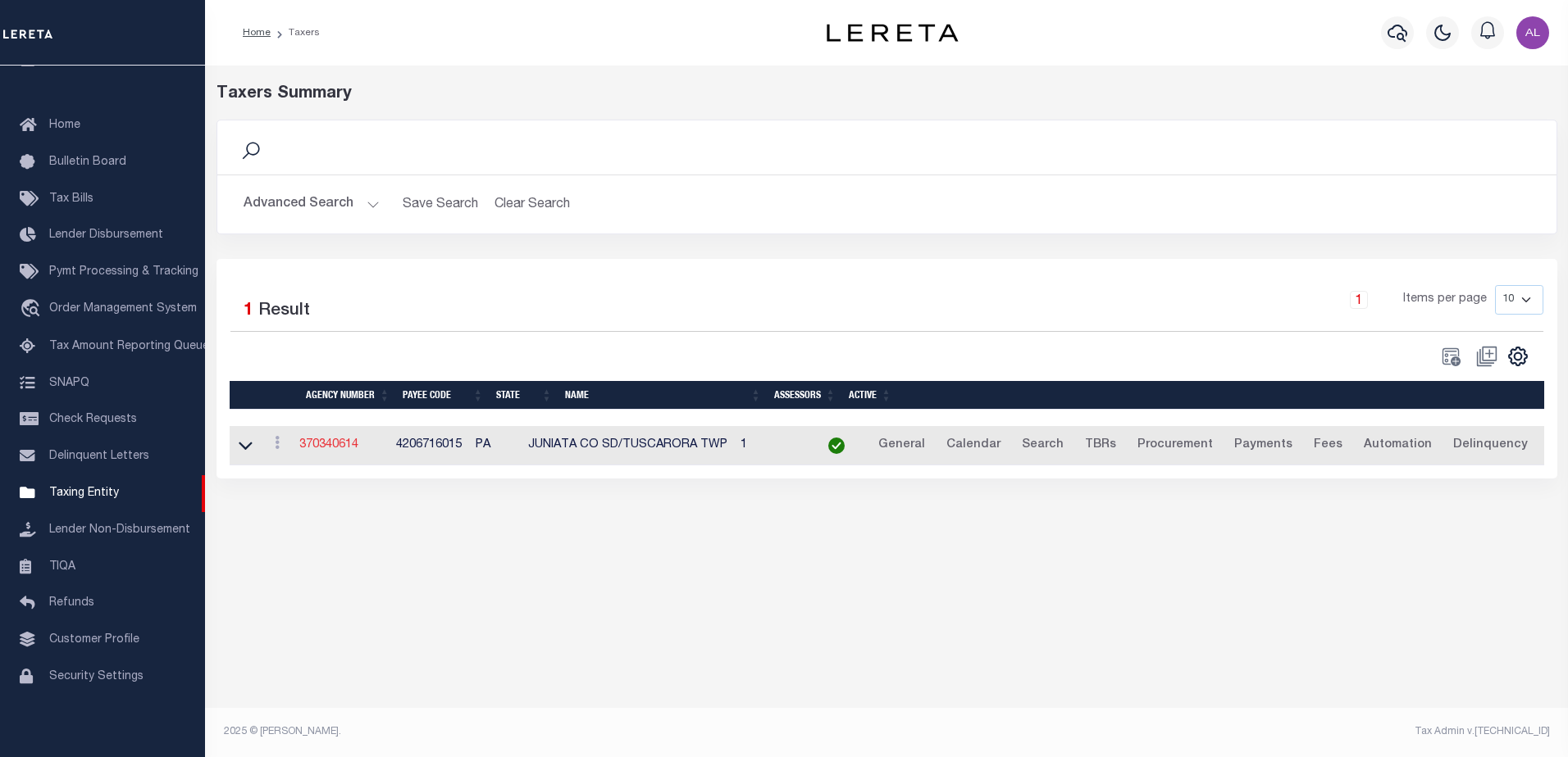
click at [340, 445] on link "370340614" at bounding box center [328, 444] width 59 height 11
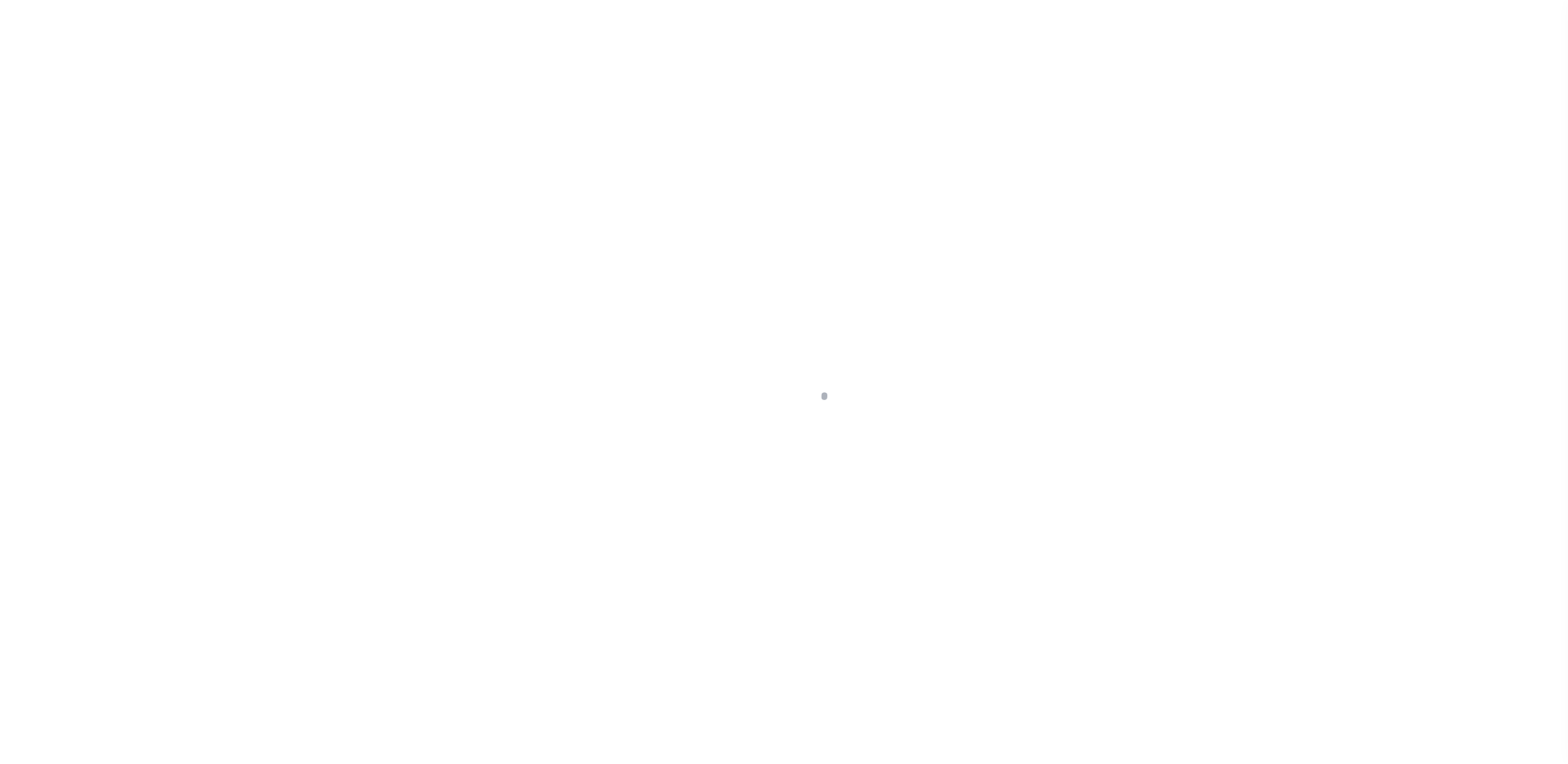
select select "SFP"
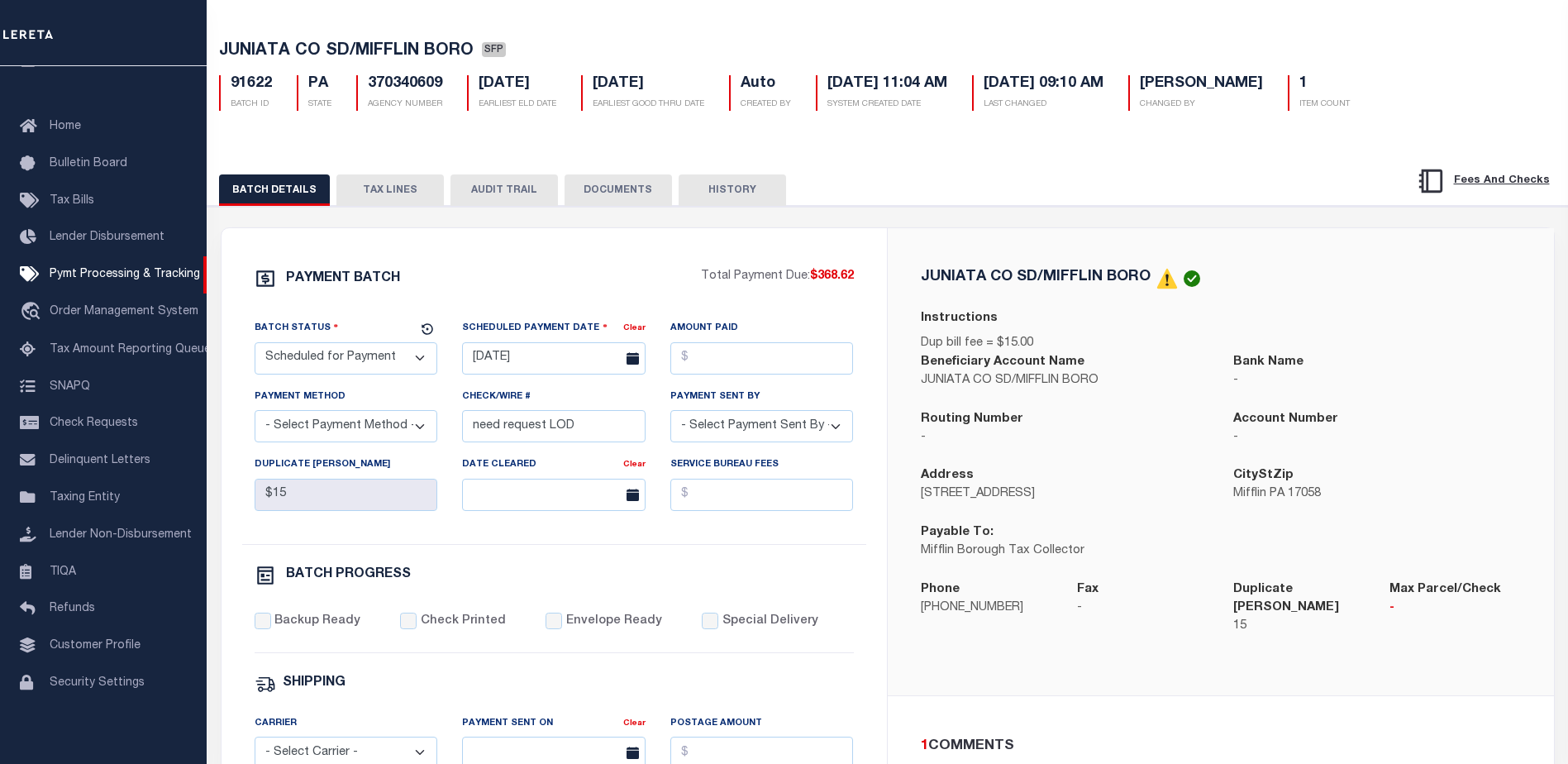
scroll to position [248, 0]
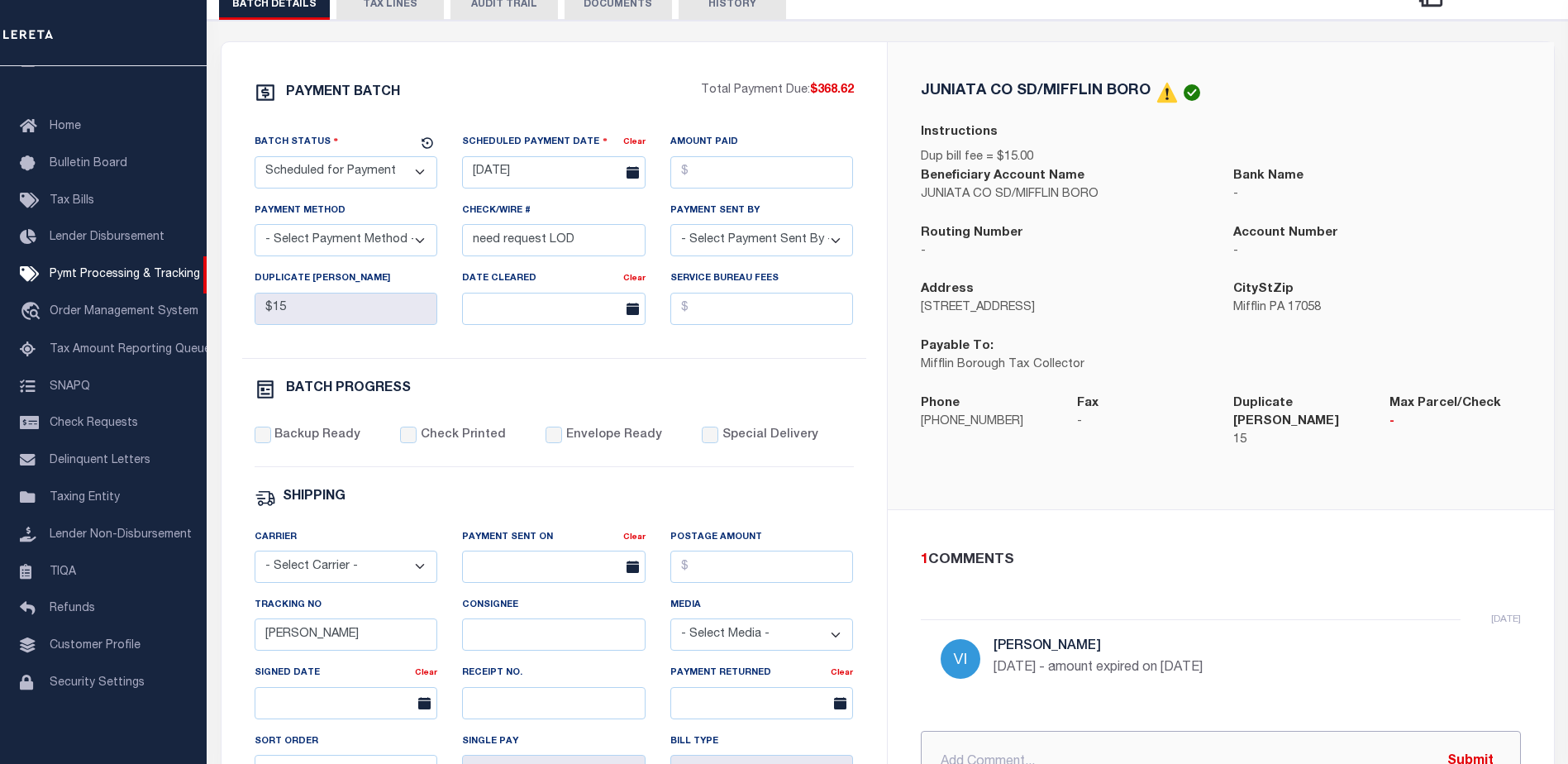
click at [975, 747] on input "text" at bounding box center [1221, 762] width 600 height 62
type input "P&I requested $7.52"
click at [1481, 745] on button "Submit" at bounding box center [1471, 761] width 68 height 34
drag, startPoint x: 1154, startPoint y: 88, endPoint x: 1030, endPoint y: 90, distance: 124.0
click at [1030, 90] on h5 "JUNIATA CO SD/MIFFLIN BORO" at bounding box center [1036, 90] width 230 height 15
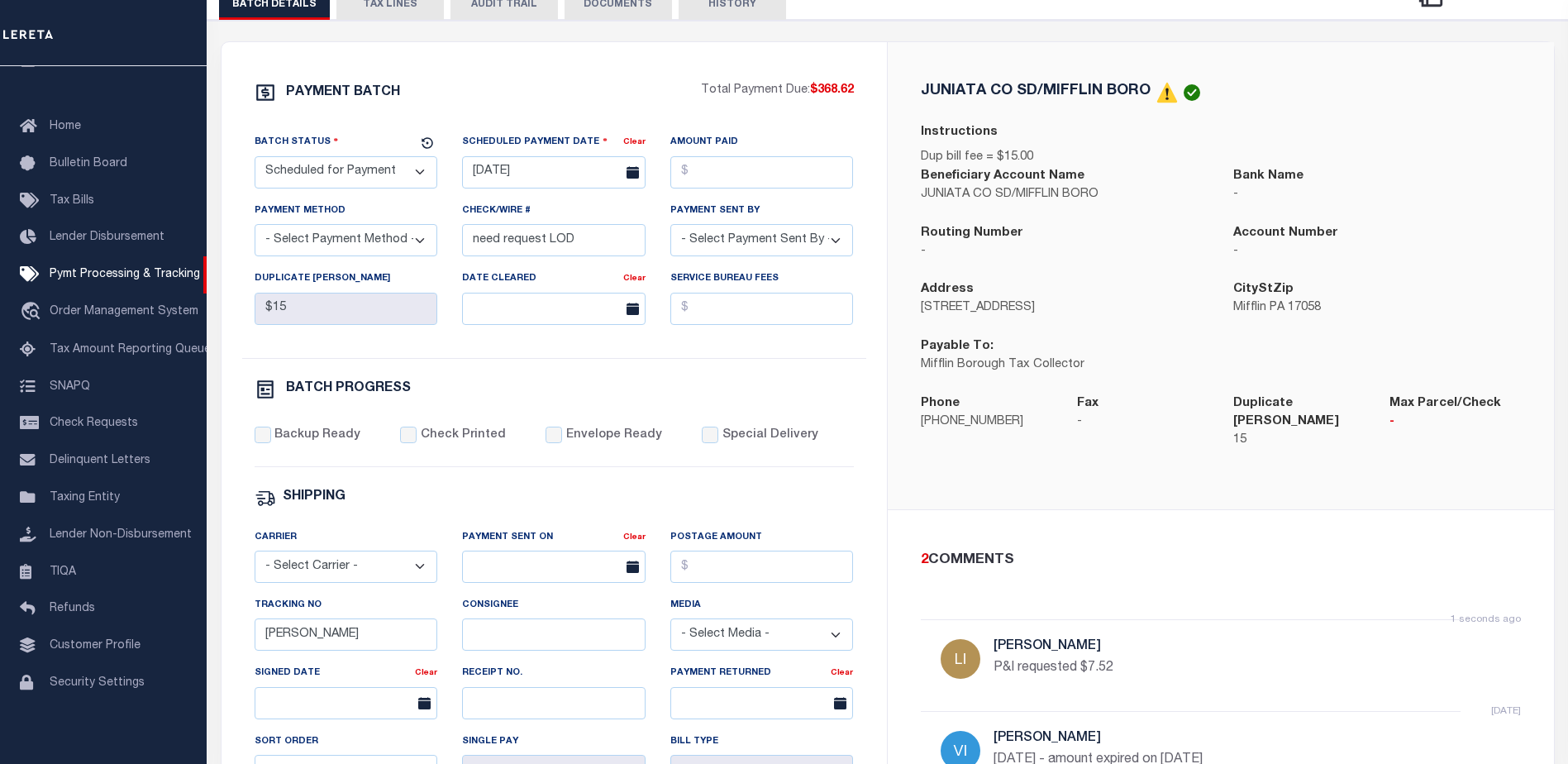
click at [1071, 218] on div "Beneficiary Account Name JUNIATA CO SD/MIFFLIN BORO" at bounding box center [1064, 196] width 313 height 57
drag, startPoint x: 1113, startPoint y: 193, endPoint x: 920, endPoint y: 193, distance: 193.0
click at [920, 193] on div "Beneficiary Account Name JUNIATA CO SD/MIFFLIN BORO" at bounding box center [1064, 196] width 313 height 57
copy p "JUNIATA CO SD/MIFFLIN BORO"
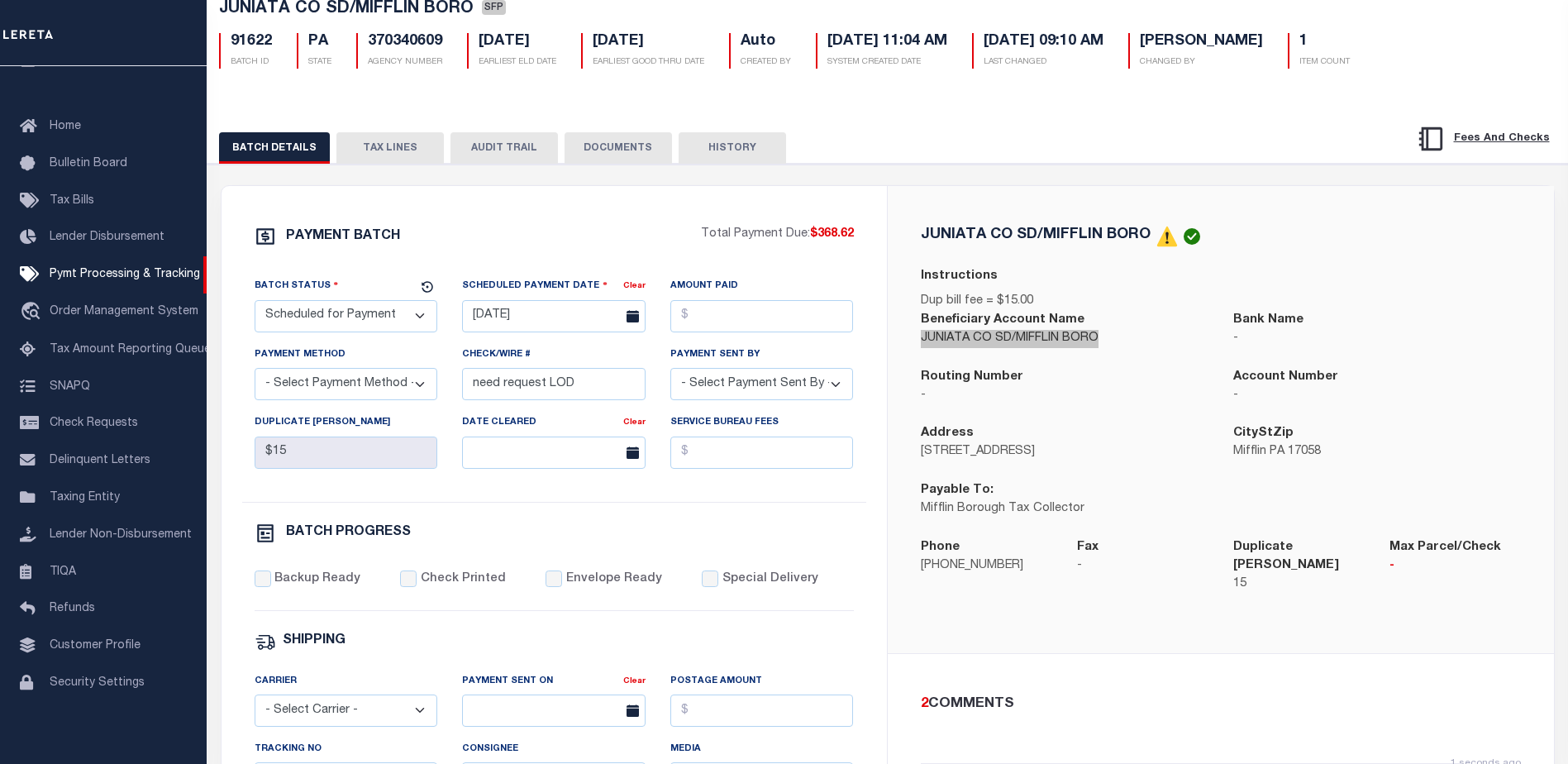
scroll to position [0, 0]
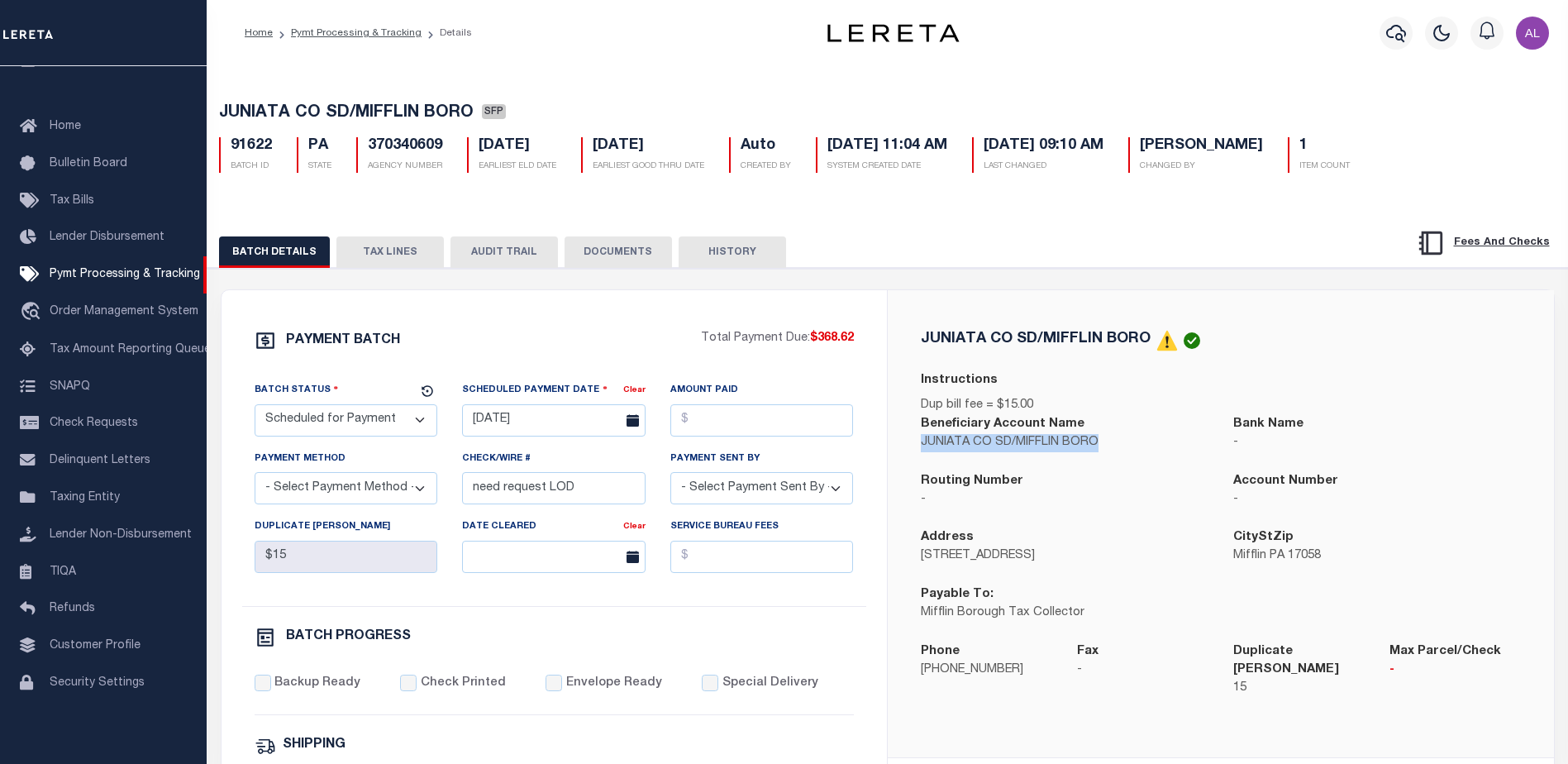
click at [359, 418] on select "- Select Status - Scheduled for Payment Ready For Payment Payment Sent Cleared …" at bounding box center [347, 420] width 184 height 32
select select "RFP"
click at [255, 408] on select "- Select Status - Scheduled for Payment Ready For Payment Payment Sent Cleared …" at bounding box center [347, 420] width 184 height 32
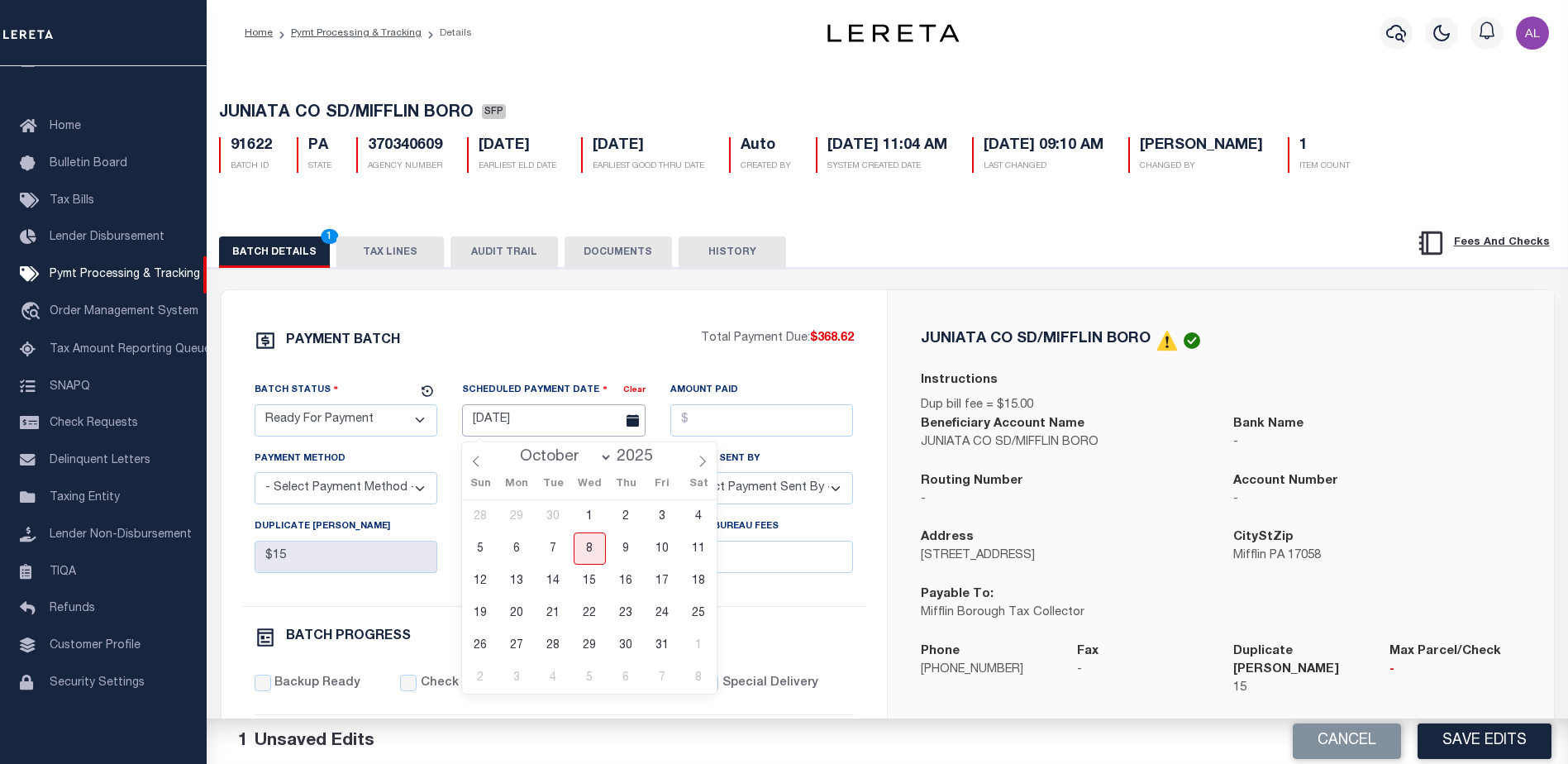
click at [537, 429] on input "[DATE]" at bounding box center [554, 420] width 184 height 32
drag, startPoint x: 595, startPoint y: 559, endPoint x: 615, endPoint y: 521, distance: 42.9
click at [596, 556] on span "8" at bounding box center [589, 548] width 32 height 32
type input "[DATE]"
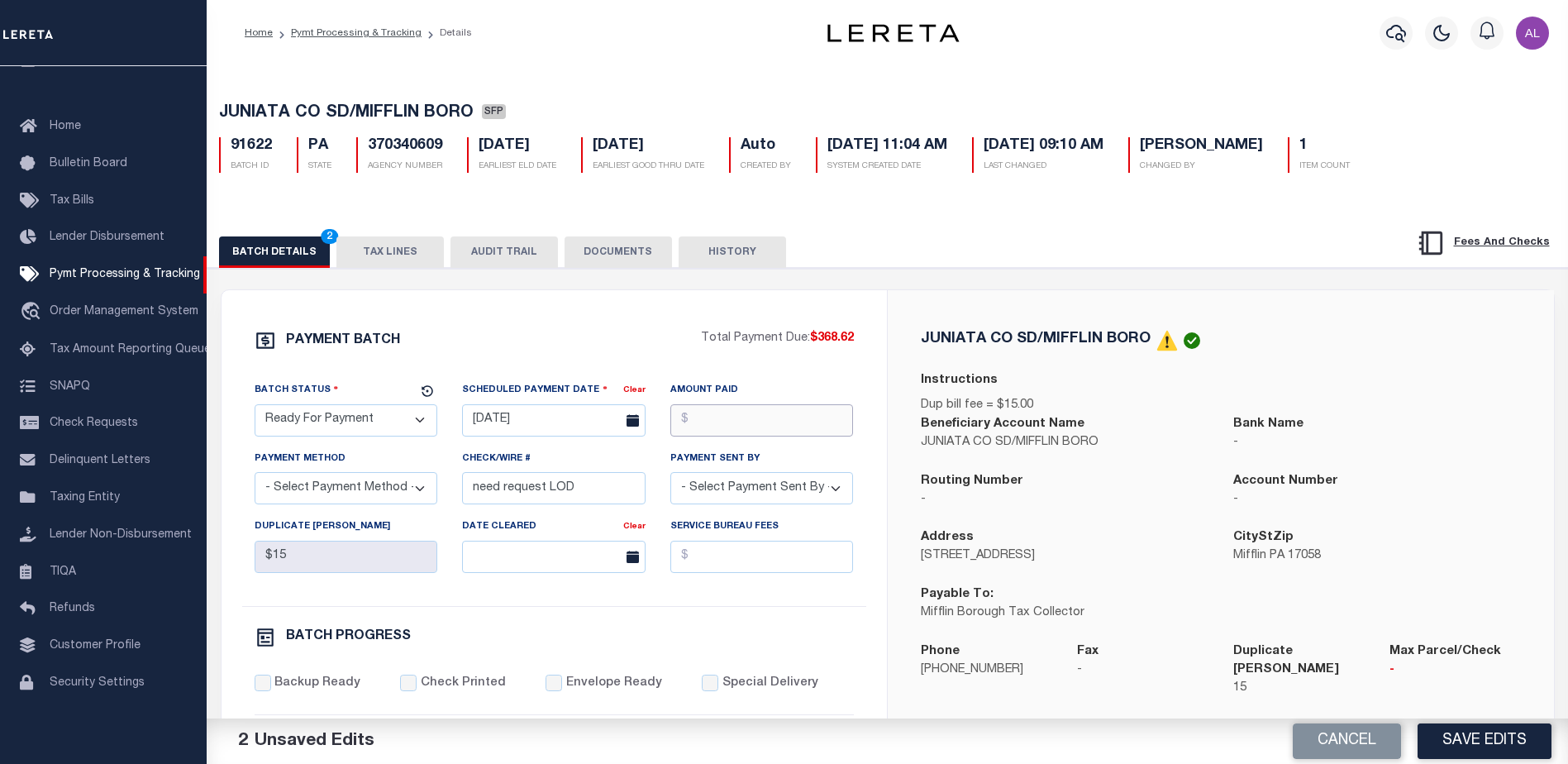
click at [753, 420] on input "Amount Paid" at bounding box center [763, 420] width 184 height 32
type input "$368.62"
click at [360, 495] on select "- Select Payment Method - ACH Certified Check Check Direct Deposit Wire Transfer" at bounding box center [347, 488] width 184 height 32
select select "CHK"
click at [255, 477] on select "- Select Payment Method - ACH Certified Check Check Direct Deposit Wire Transfer" at bounding box center [347, 488] width 184 height 32
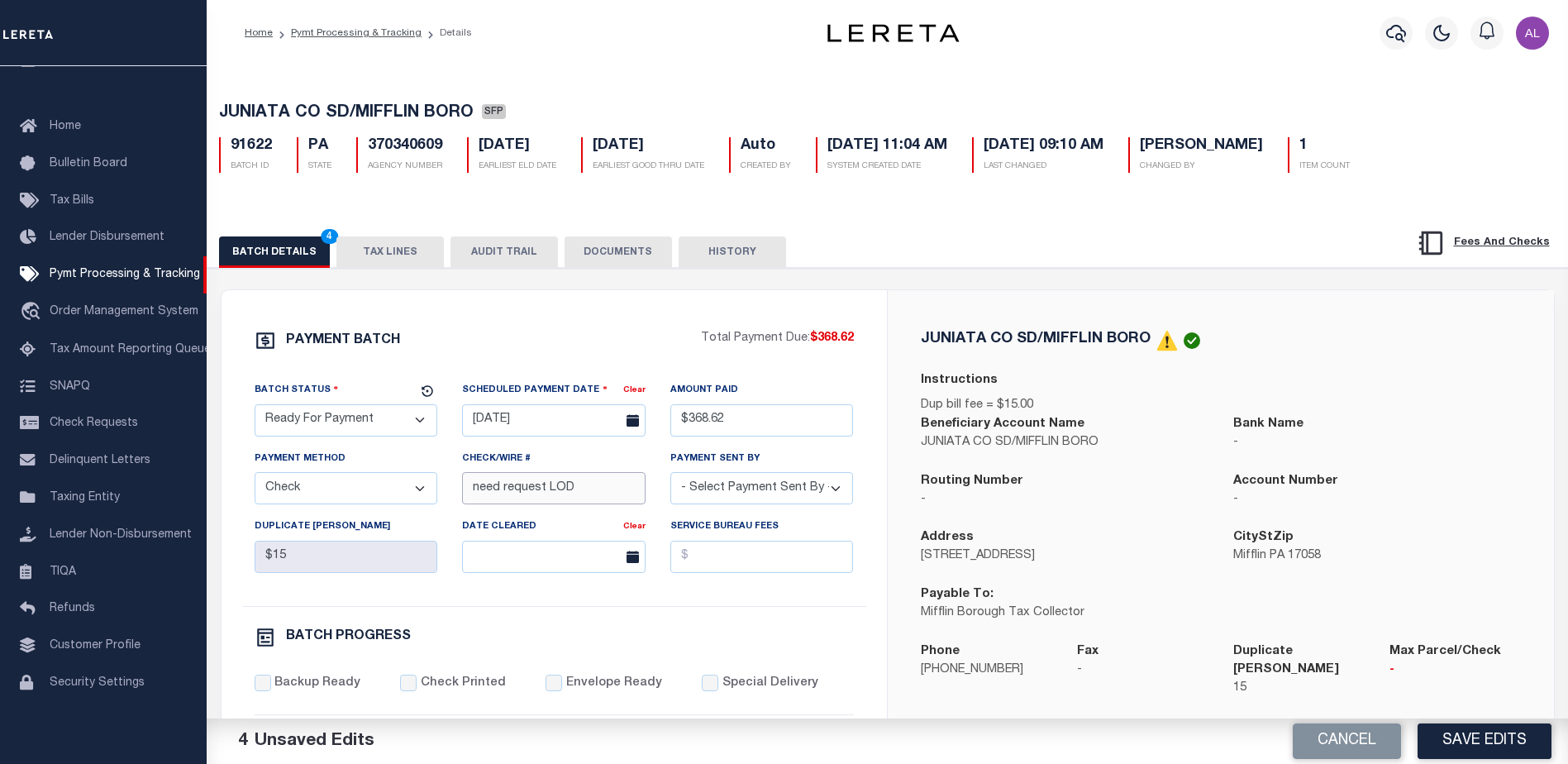
drag, startPoint x: 594, startPoint y: 497, endPoint x: 439, endPoint y: 493, distance: 155.1
click at [439, 500] on div "Batch Status - Select Status - Scheduled for Payment Ready For Payment Payment …" at bounding box center [554, 493] width 624 height 225
click at [724, 495] on select "- Select Payment Sent By - [PERSON_NAME] [PERSON_NAME] [PERSON_NAME] [PERSON_NA…" at bounding box center [763, 488] width 184 height 32
select select "[PERSON_NAME]"
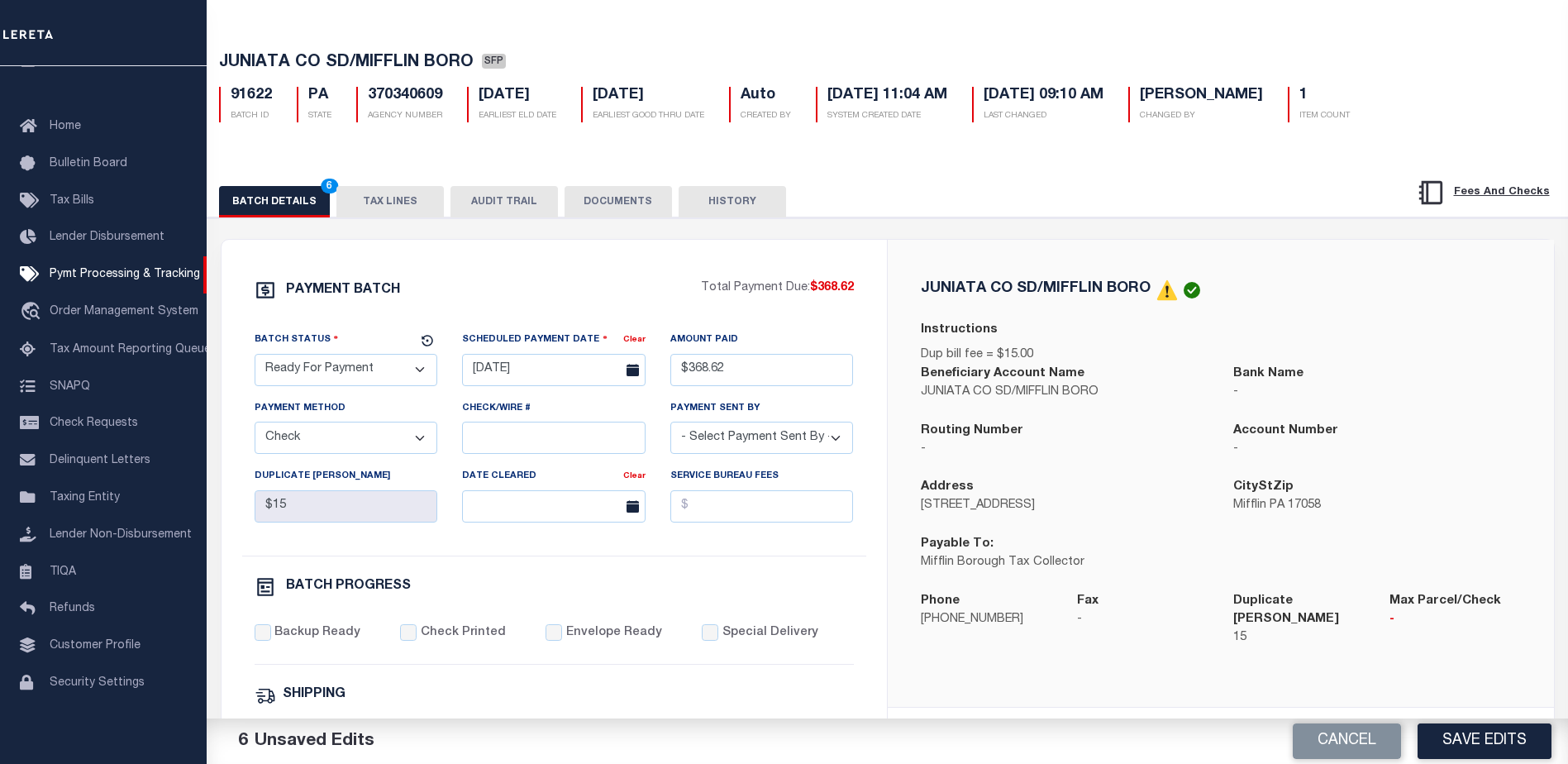
scroll to position [82, 0]
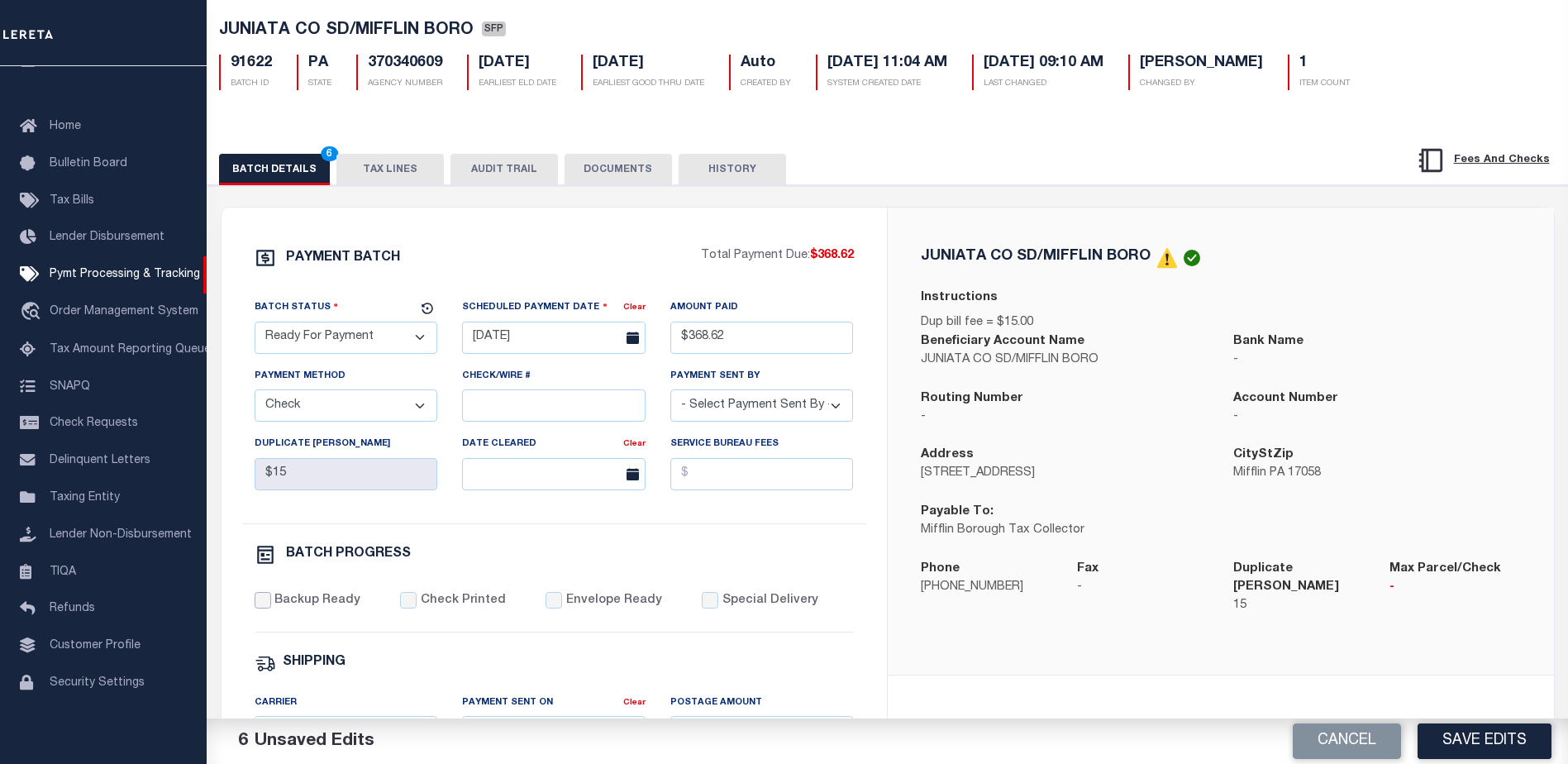
click at [265, 608] on input "Backup Ready" at bounding box center [263, 600] width 16 height 16
checkbox input "true"
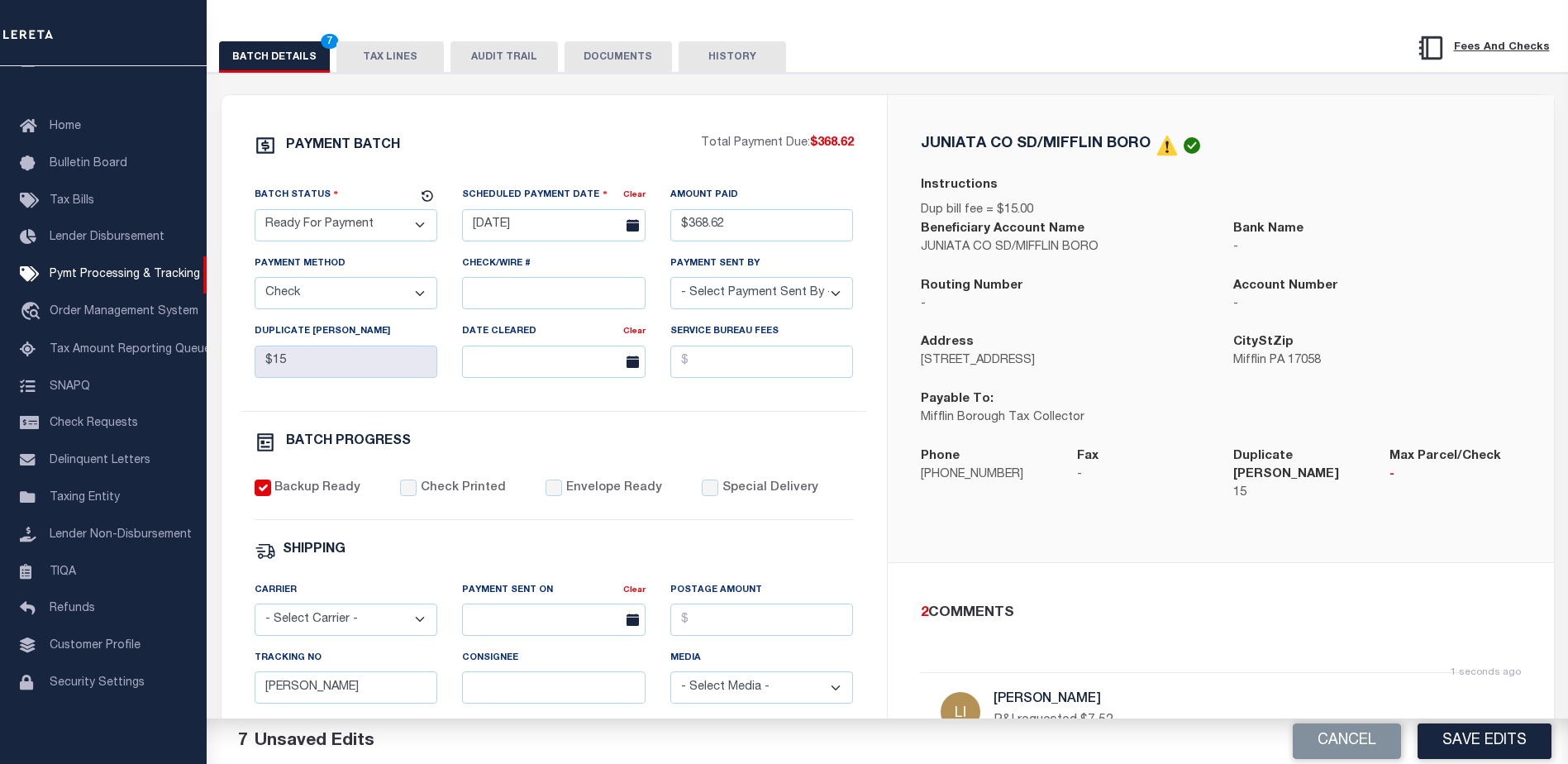
scroll to position [248, 0]
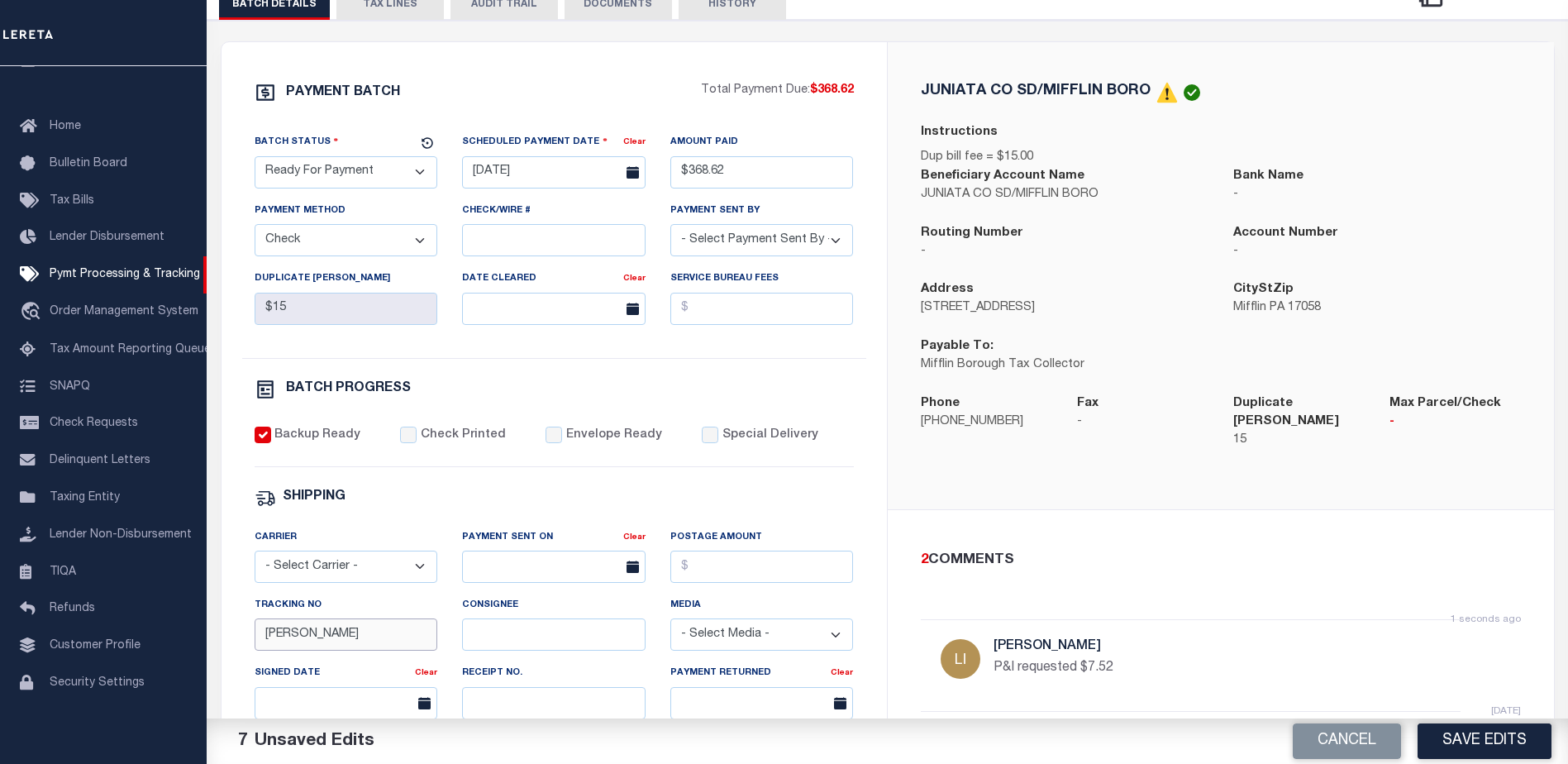
drag, startPoint x: 344, startPoint y: 643, endPoint x: 240, endPoint y: 642, distance: 104.0
click at [238, 643] on div "PAYMENT BATCH Total Payment Due: $368.62 Batch Status" at bounding box center [555, 526] width 666 height 968
click at [1491, 749] on button "Save Edits" at bounding box center [1485, 741] width 134 height 36
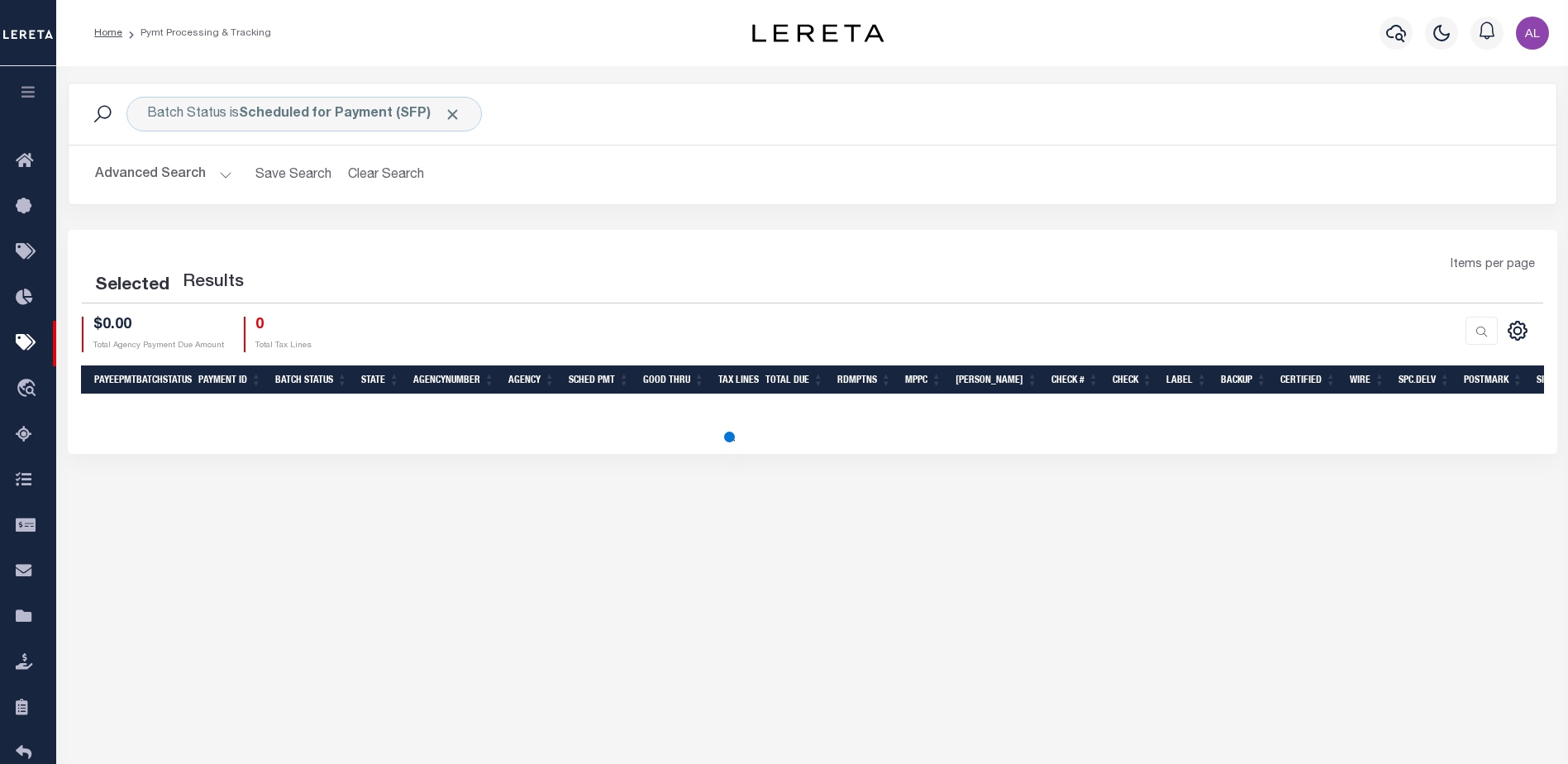
select select "1000"
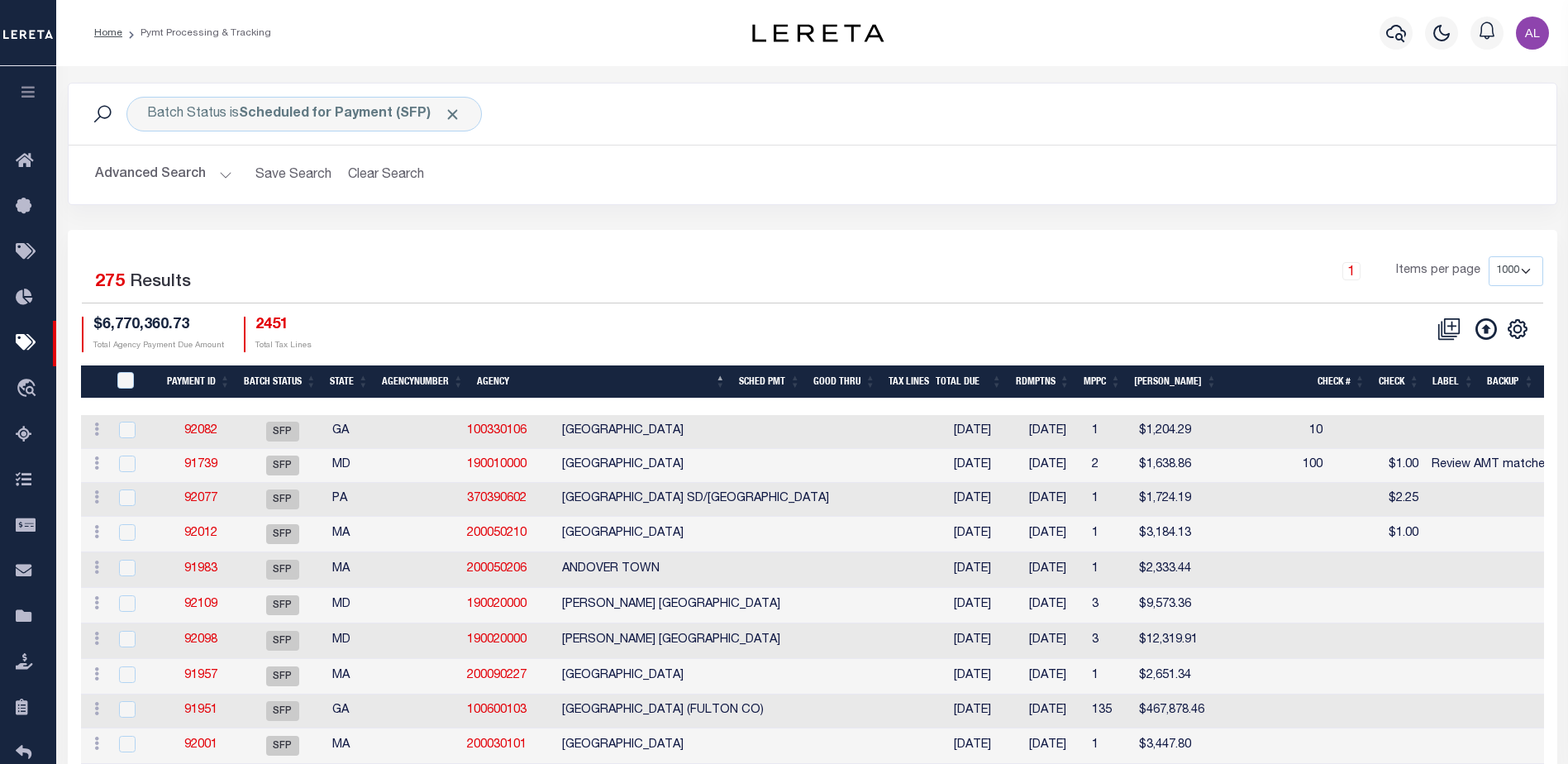
drag, startPoint x: 789, startPoint y: 402, endPoint x: 1291, endPoint y: 400, distance: 502.0
click at [1290, 401] on div at bounding box center [1252, 407] width 2342 height 16
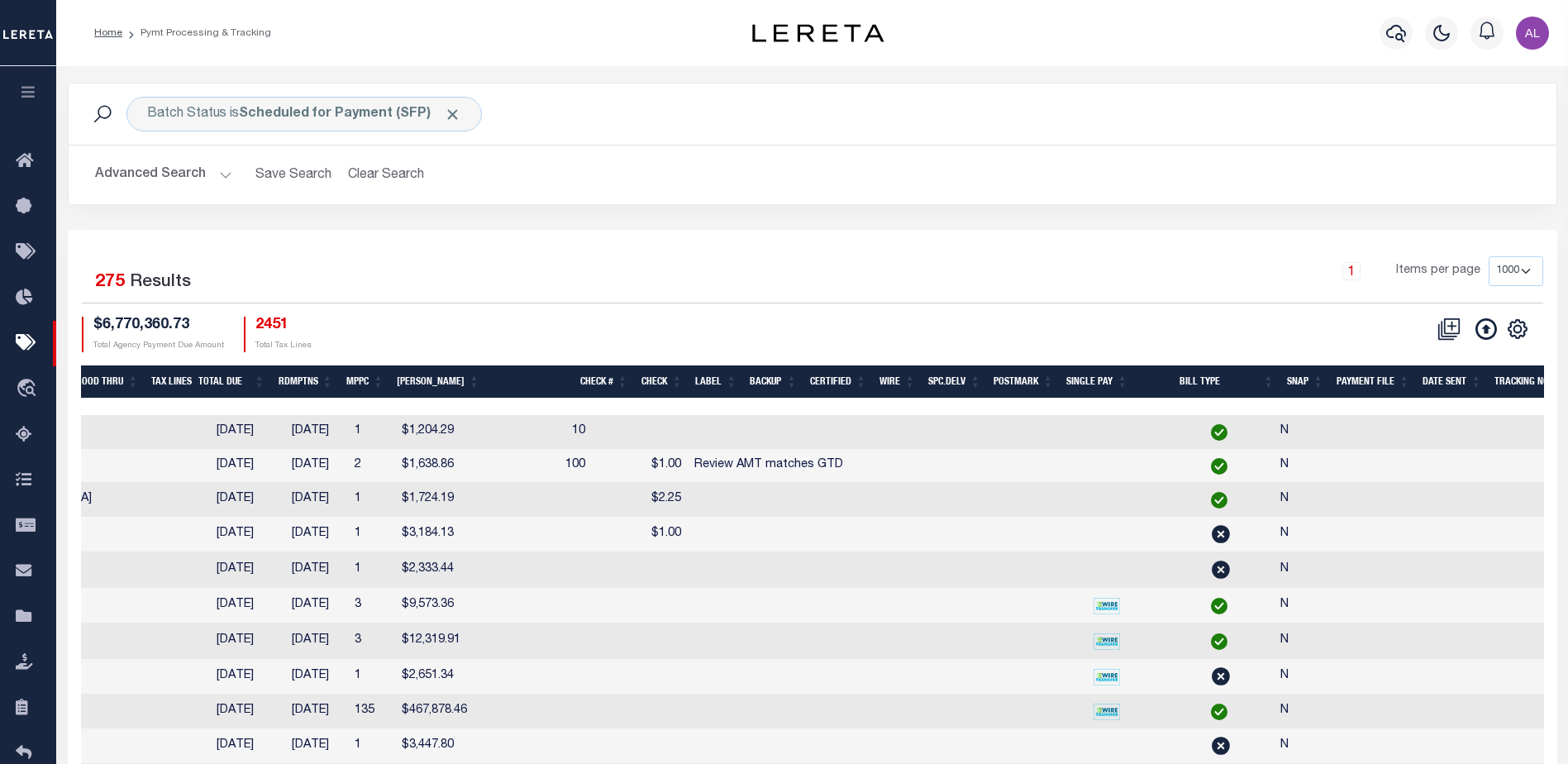
scroll to position [0, 878]
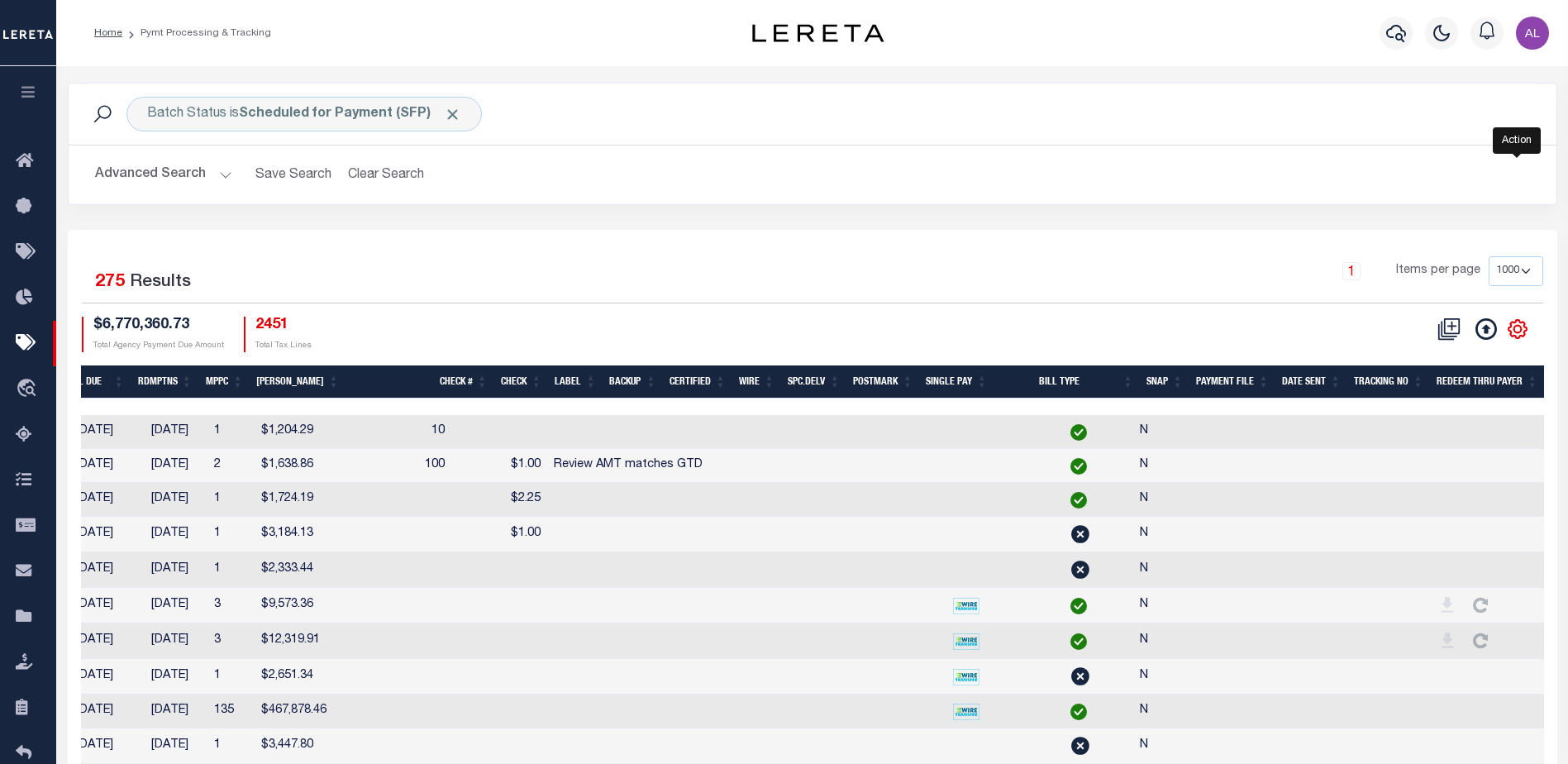
click at [1522, 336] on icon "" at bounding box center [1518, 329] width 22 height 22
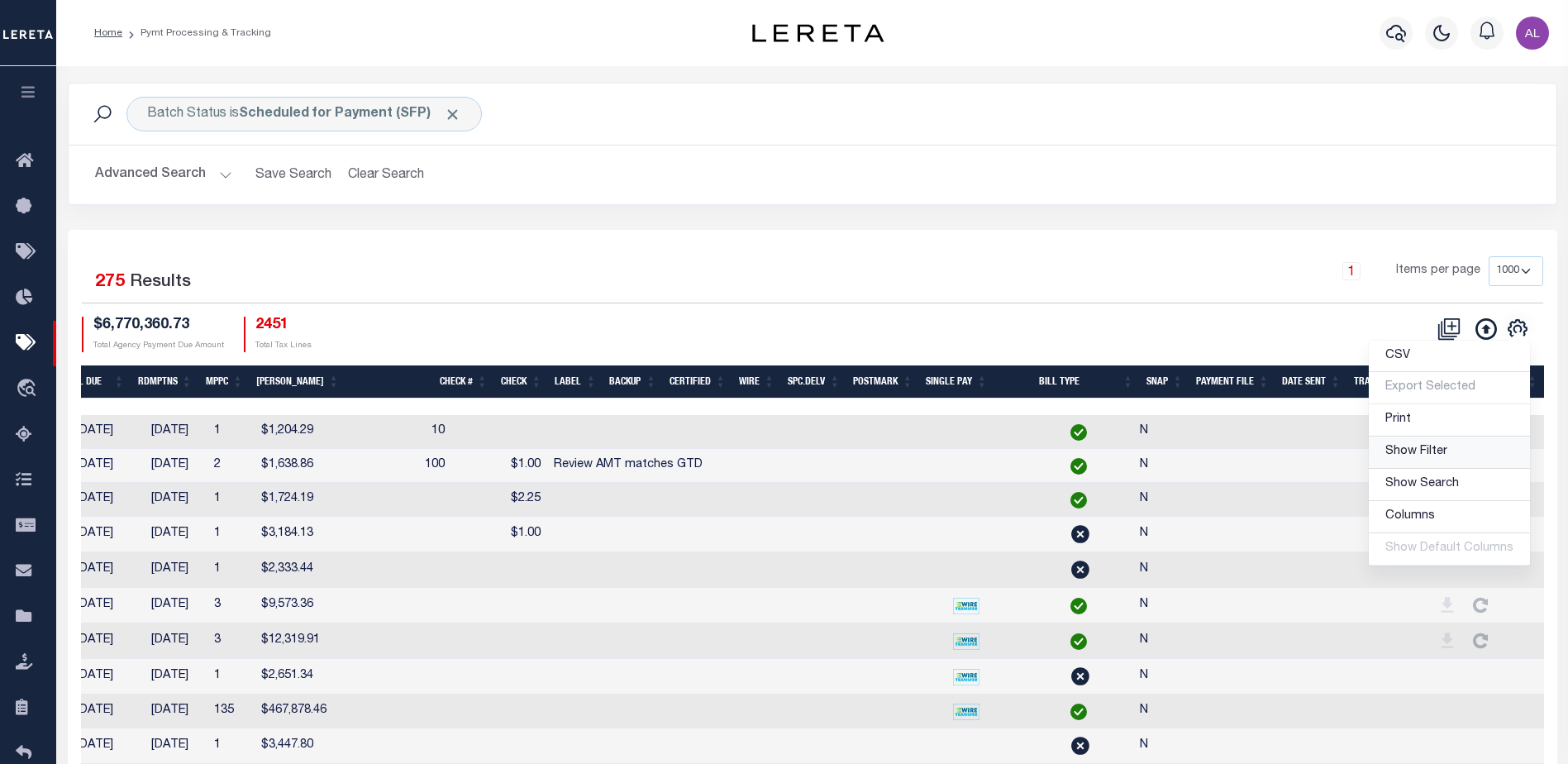
click at [1433, 452] on span "Show Filter" at bounding box center [1417, 451] width 62 height 11
select select
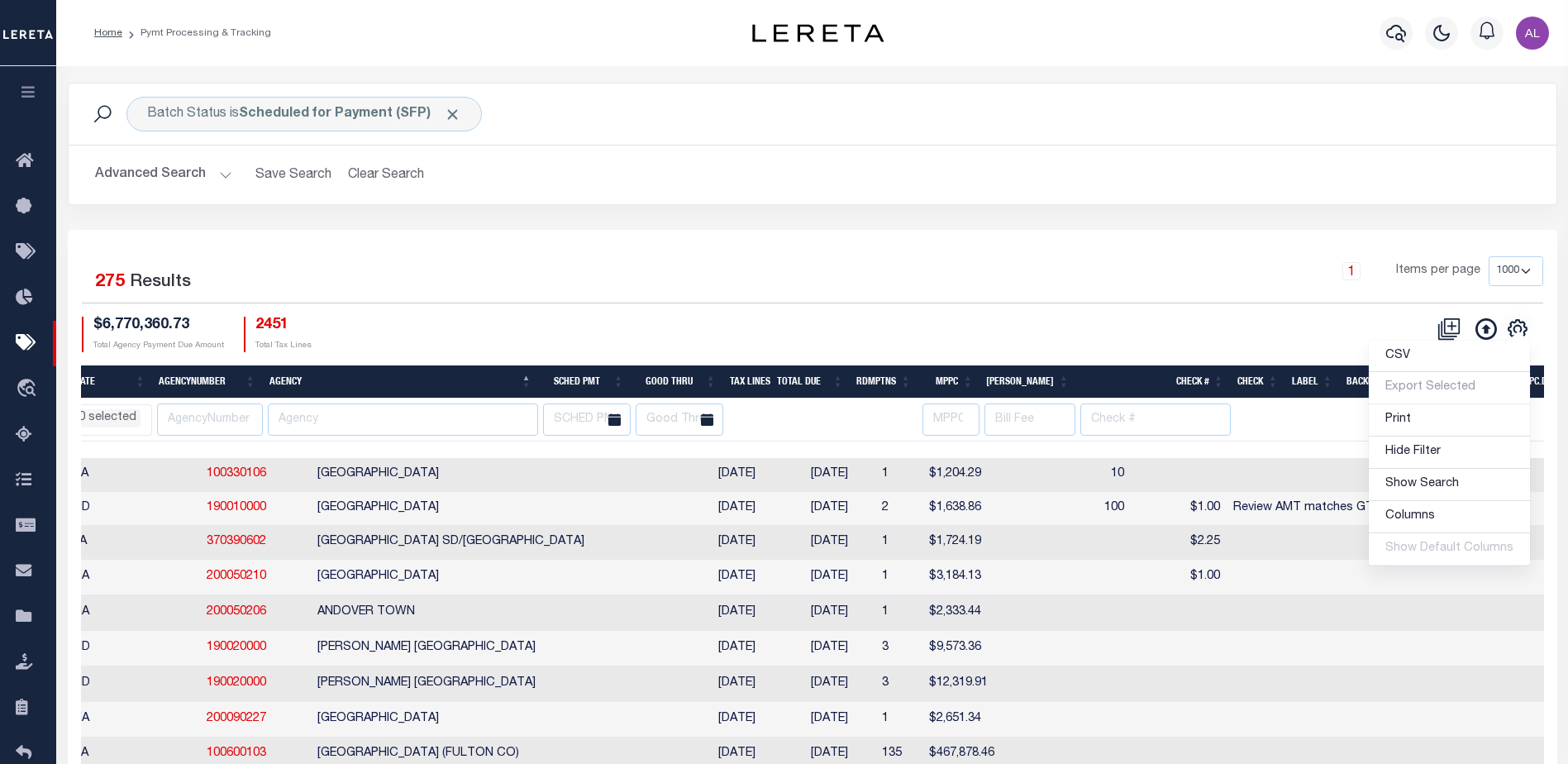
scroll to position [0, 180]
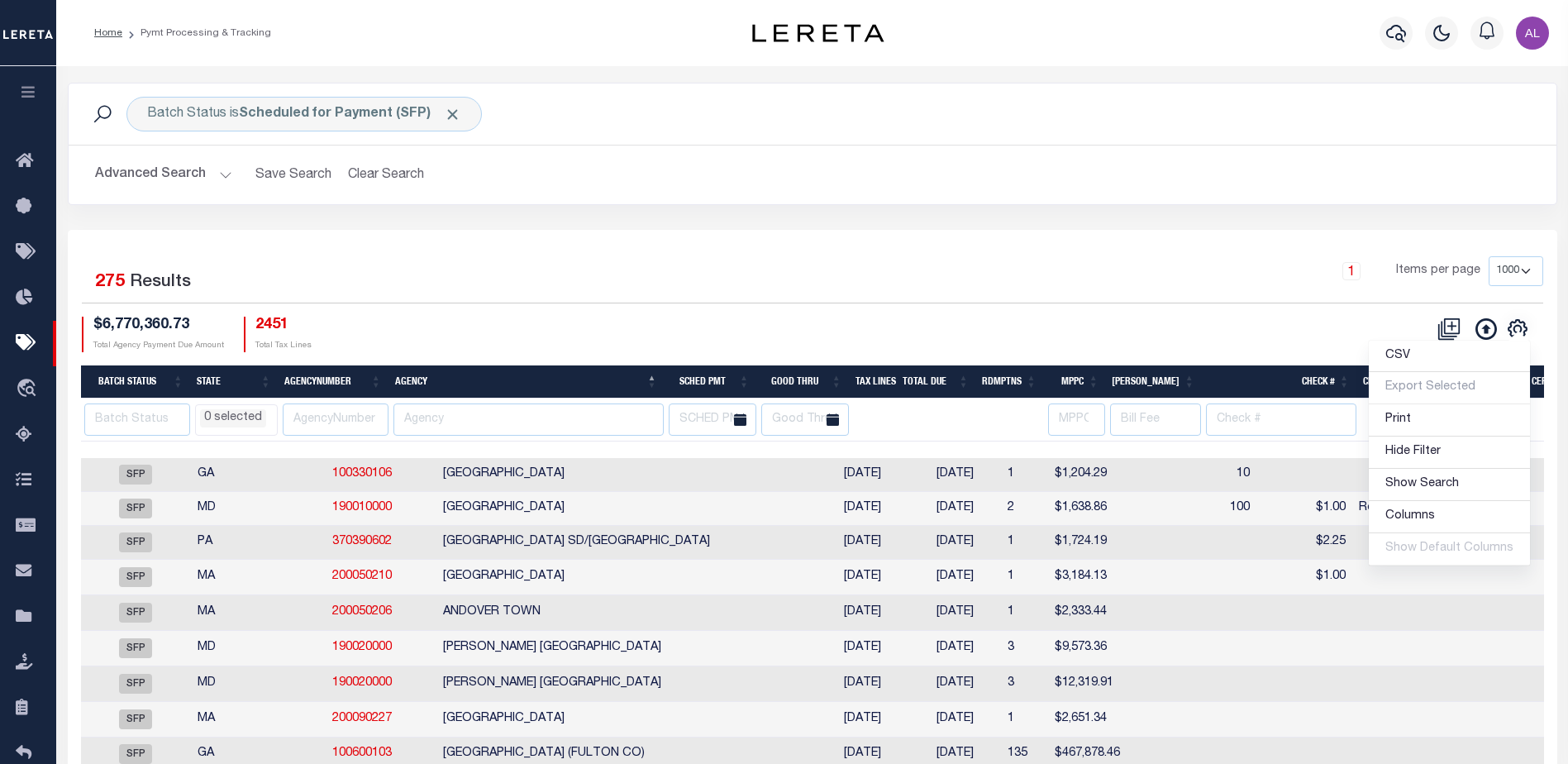
click at [240, 412] on li "0 selected" at bounding box center [233, 418] width 66 height 18
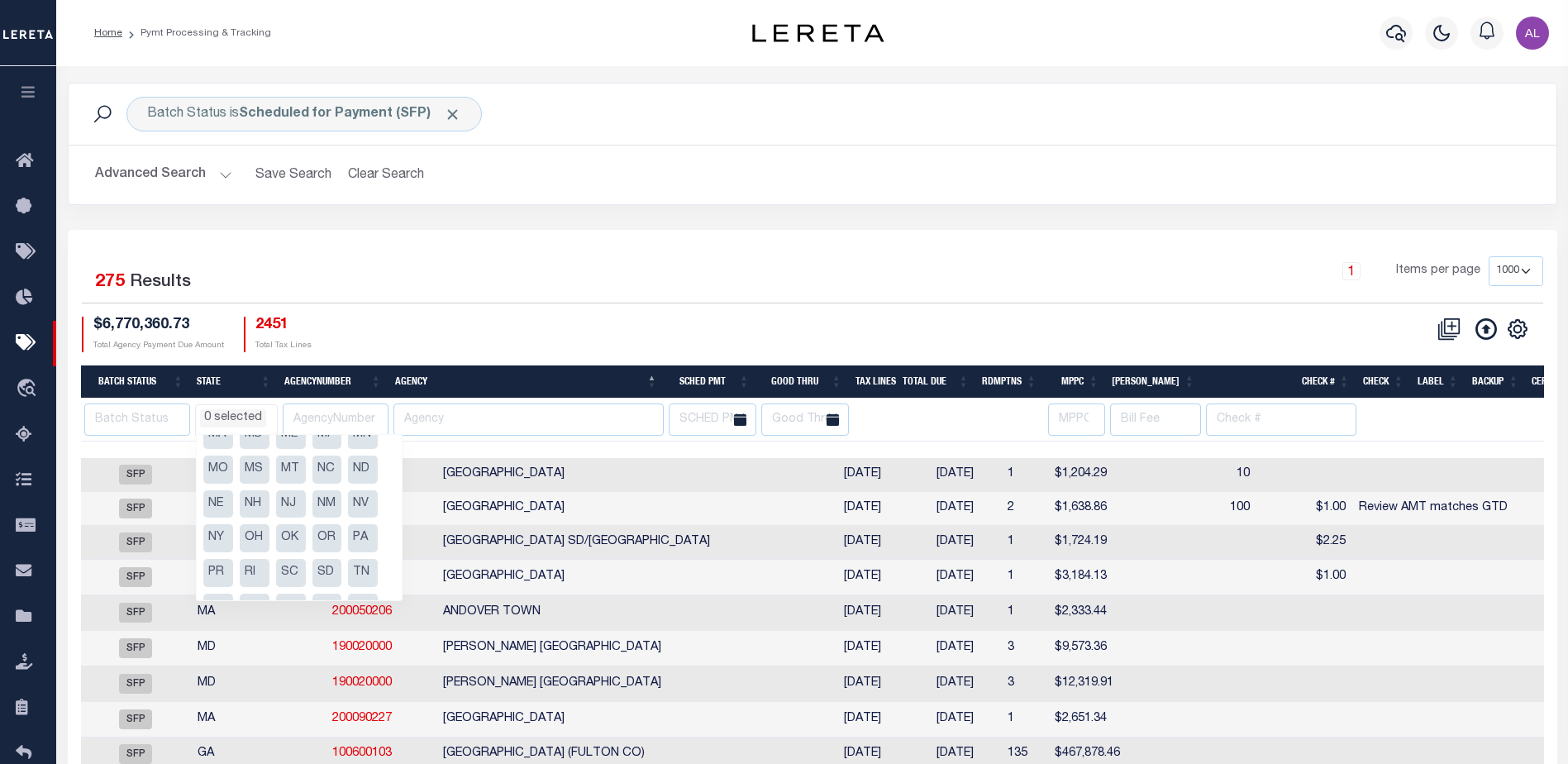
scroll to position [166, 0]
click at [355, 525] on li "PA" at bounding box center [363, 532] width 29 height 28
select select "PA"
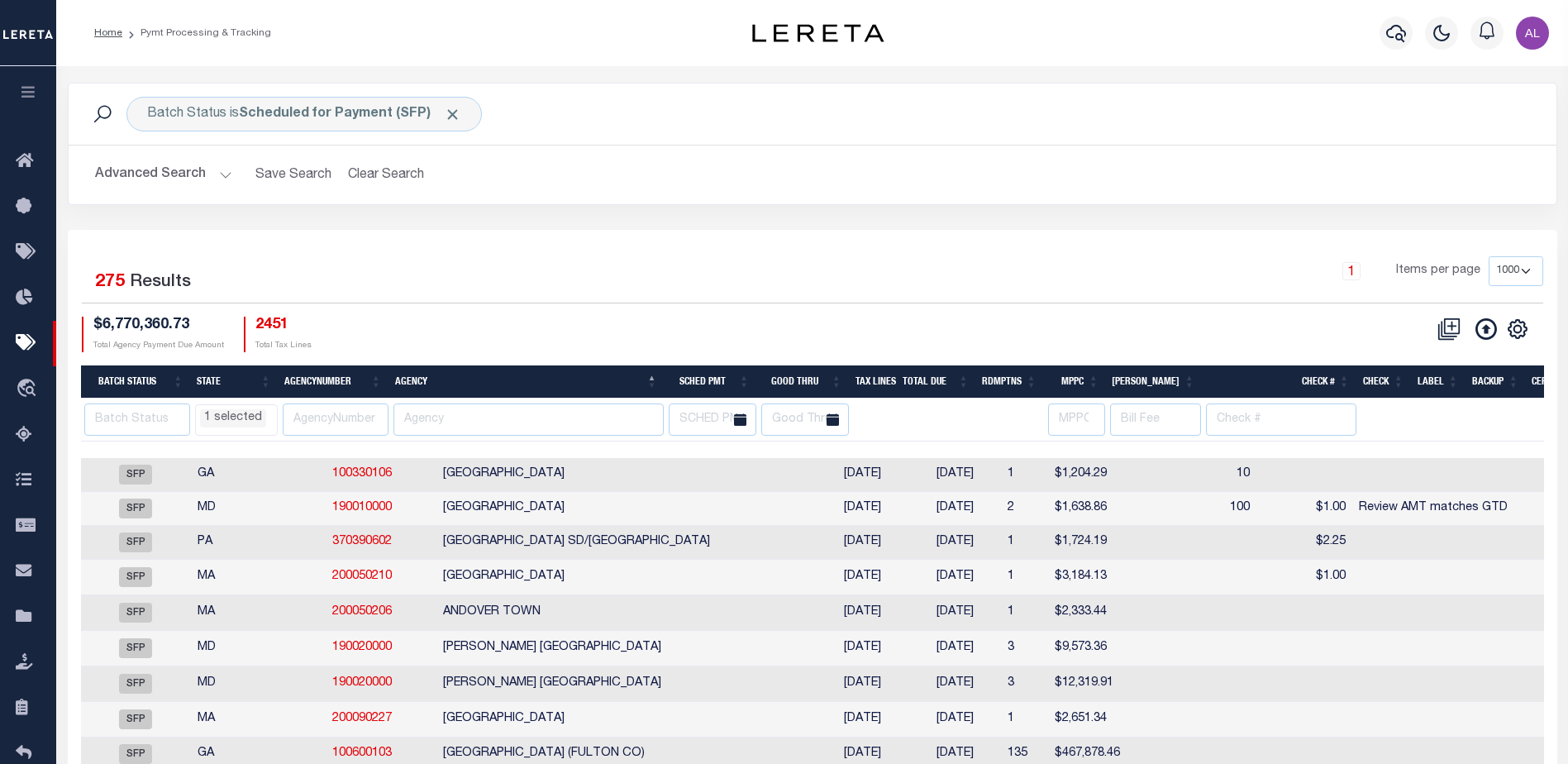
click at [504, 315] on div "Selected 275 Results 1 Items per page 100 200 500 1000 $6,770,360.73 Total Agen…" at bounding box center [812, 304] width 1488 height 95
select select "PA"
select select
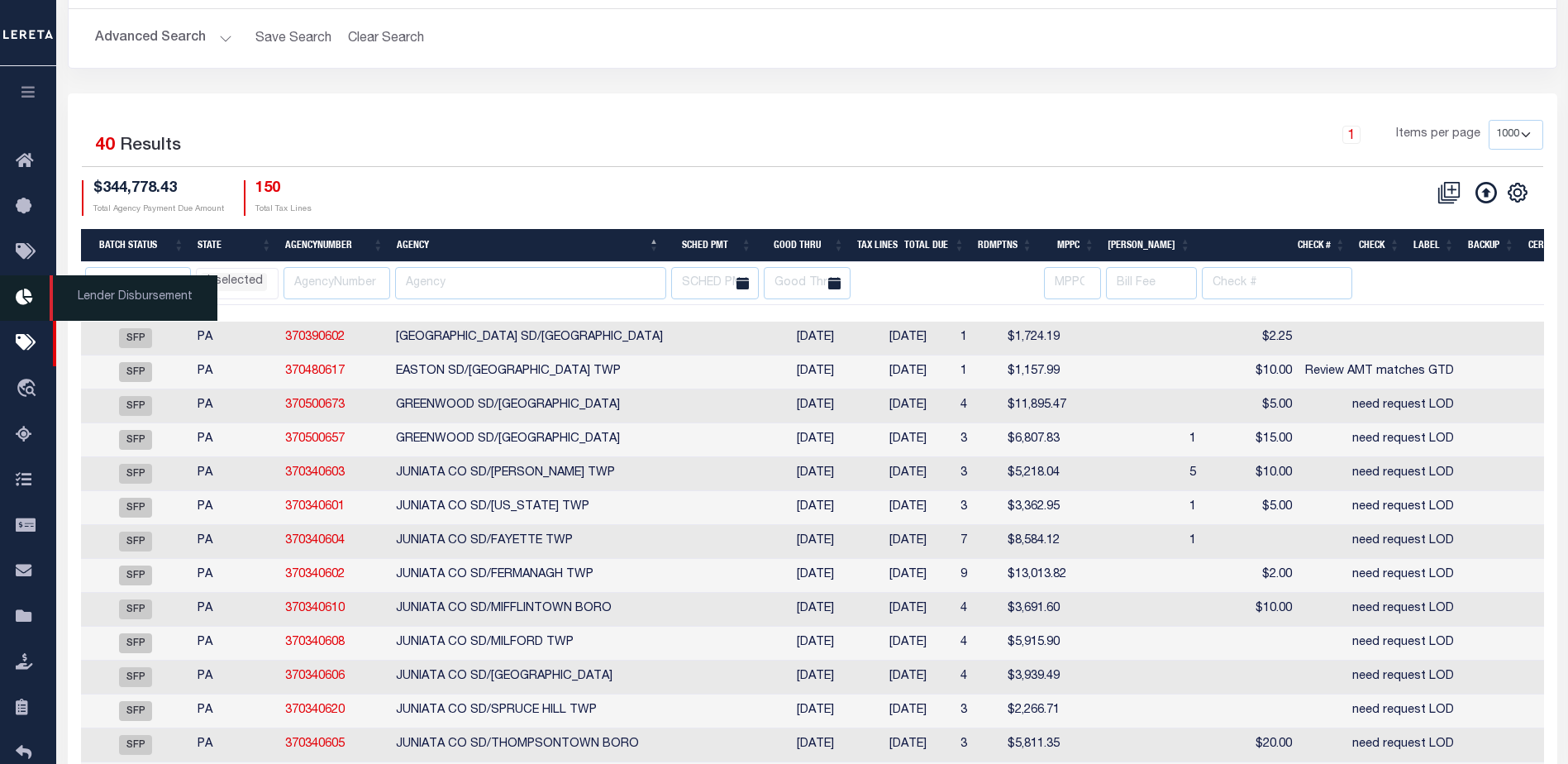
scroll to position [0, 0]
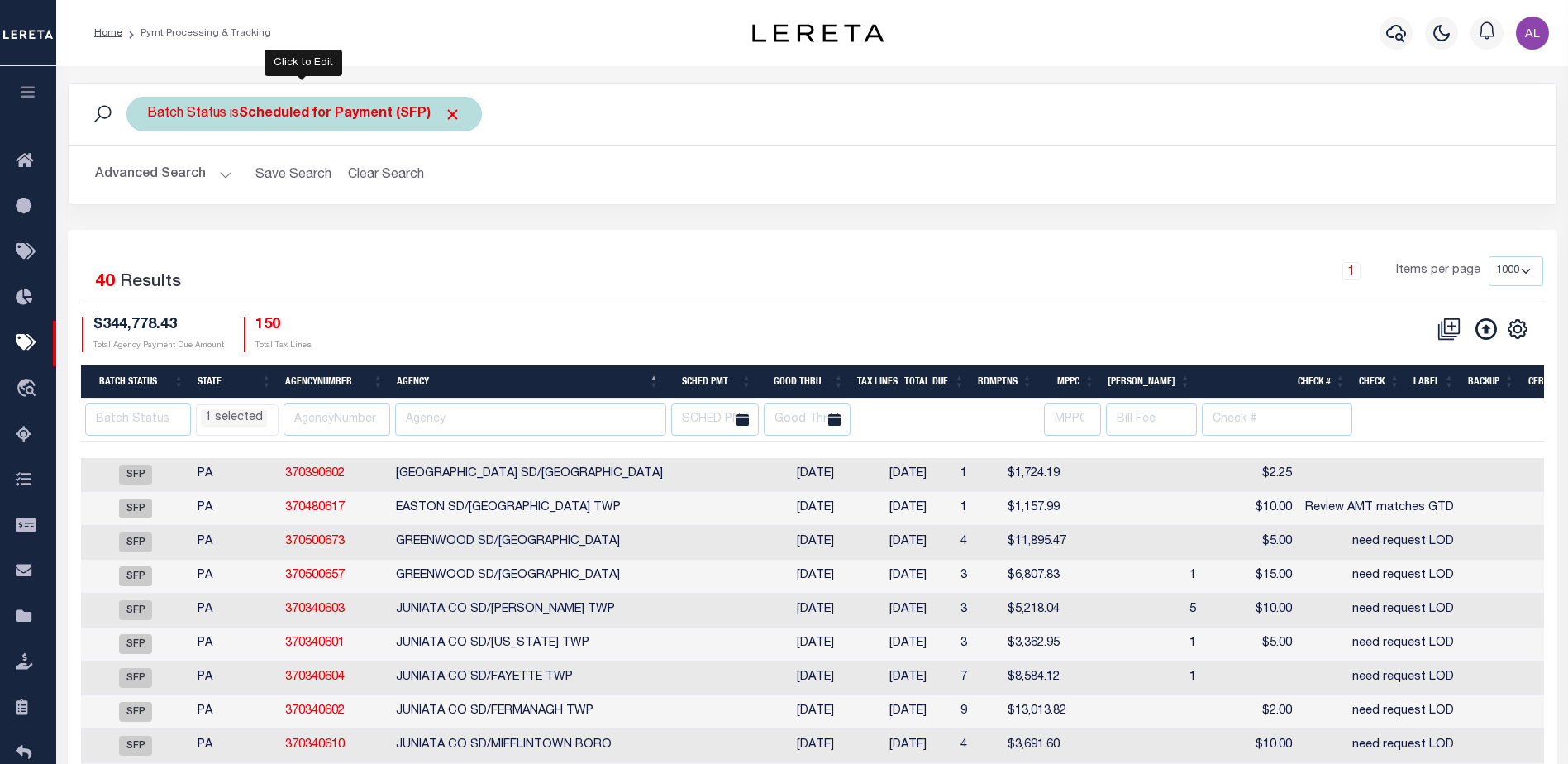
click at [335, 117] on b "Scheduled for Payment (SFP)" at bounding box center [350, 114] width 223 height 13
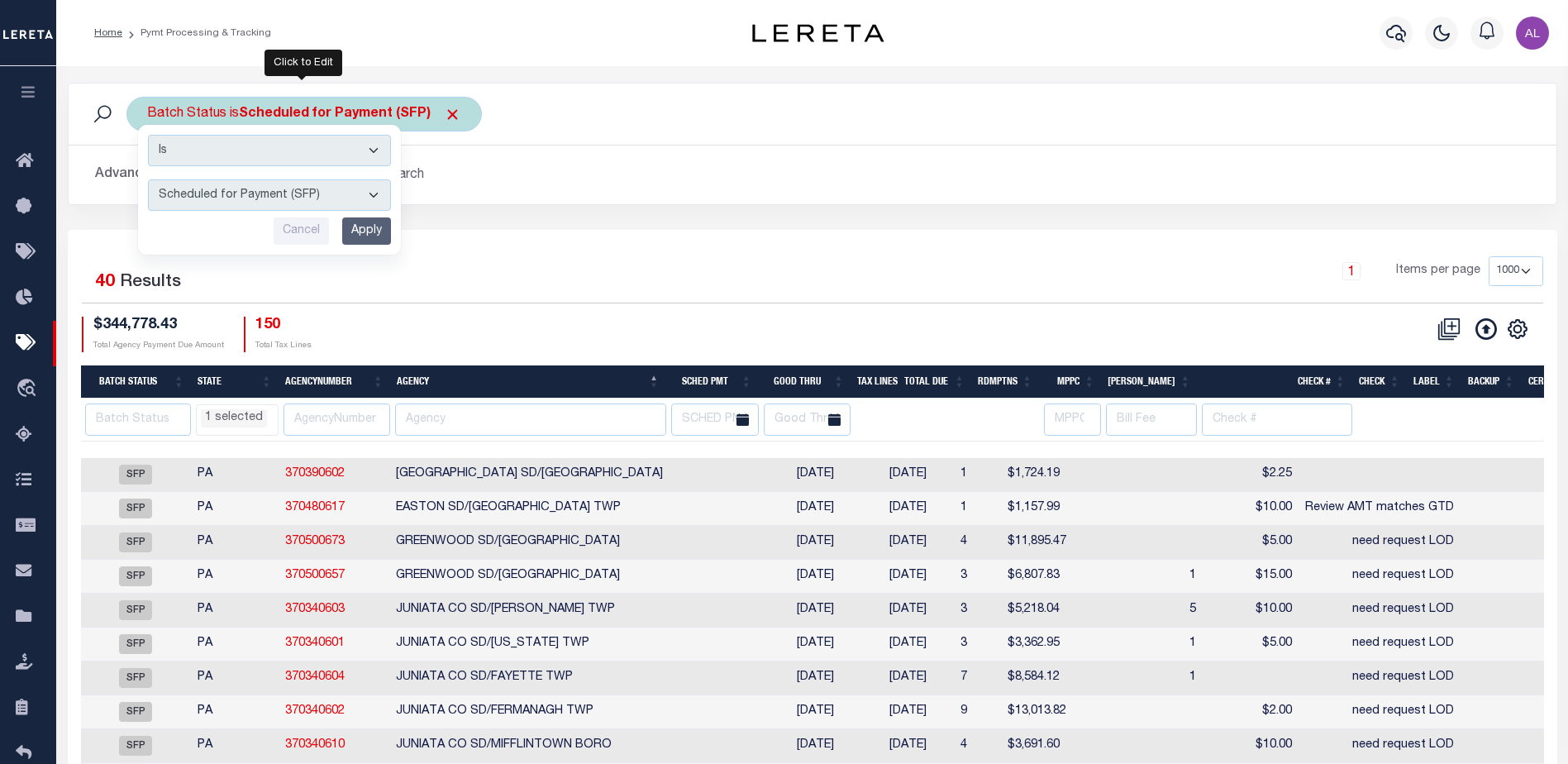
click at [270, 198] on select "Awaiting Funds (AWF) Cleared and Complete (CAC) New Check Needed (NCN) Payment …" at bounding box center [270, 195] width 243 height 31
select select "RFP"
click at [148, 180] on select "Awaiting Funds (AWF) Cleared and Complete (CAC) New Check Needed (NCN) Payment …" at bounding box center [270, 195] width 243 height 31
click at [374, 232] on input "Apply" at bounding box center [367, 231] width 49 height 27
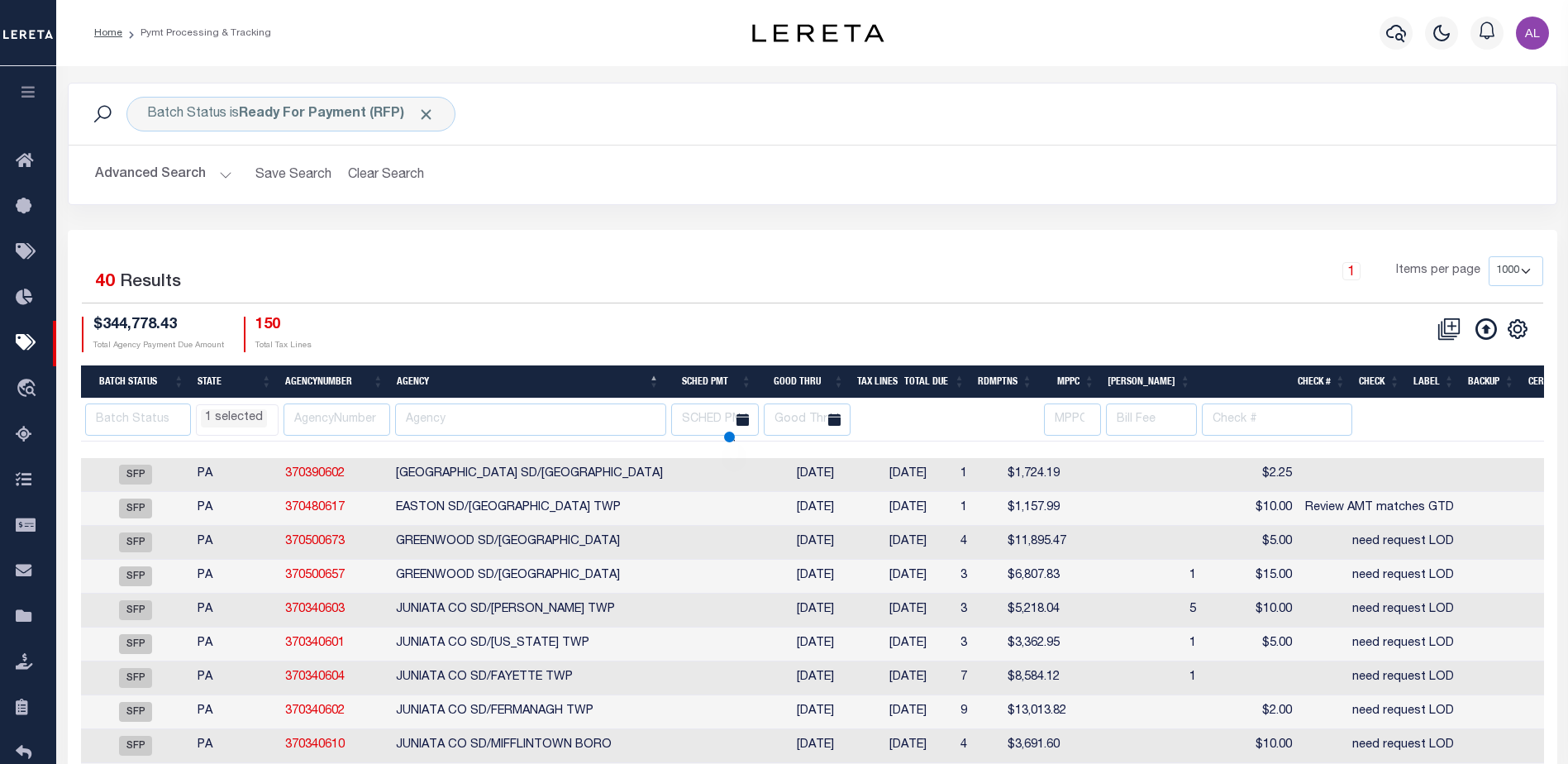
select select "PA"
select select
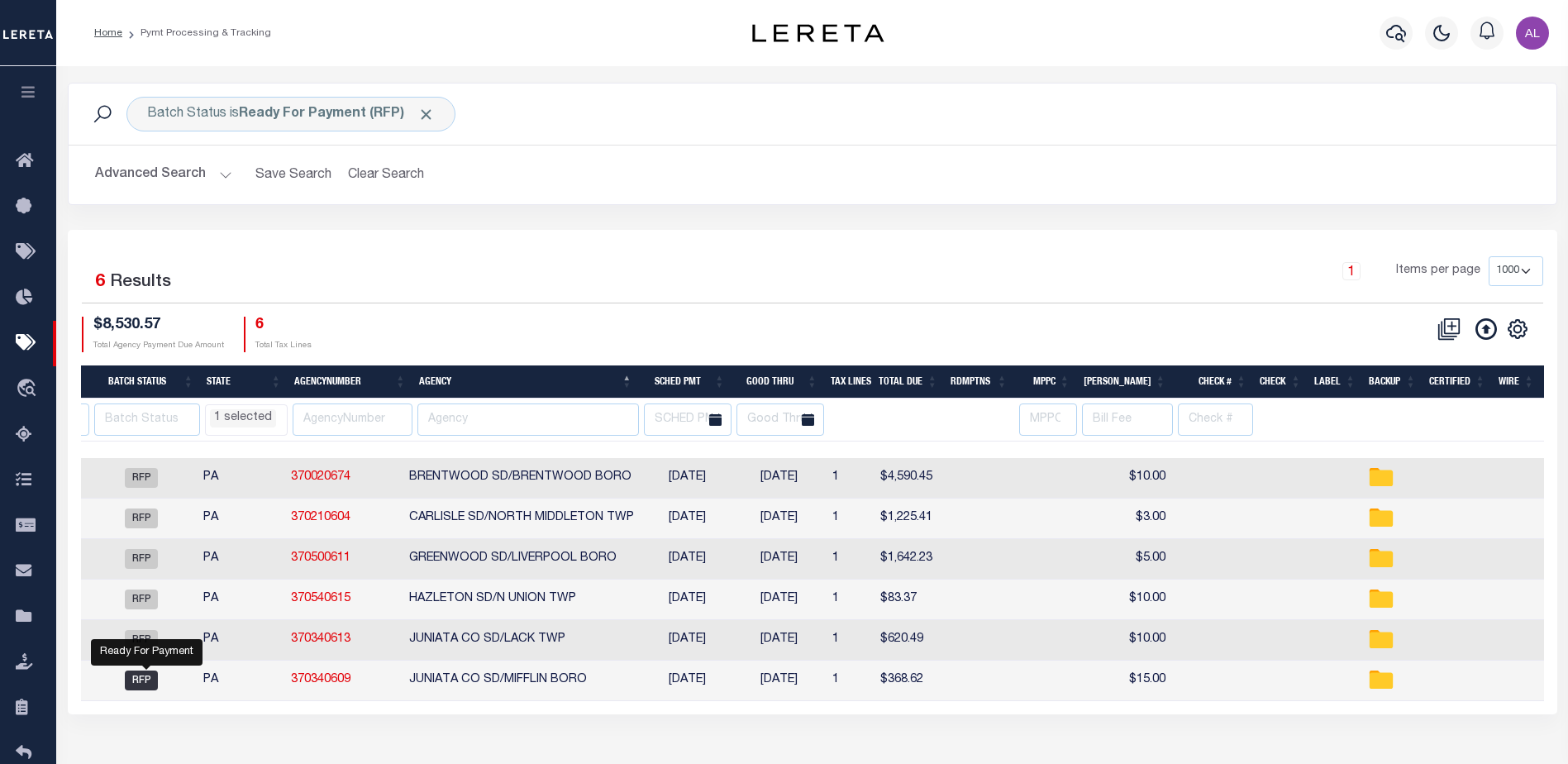
click at [149, 682] on span "RFP" at bounding box center [141, 681] width 33 height 20
select select "RFP"
checkbox input "true"
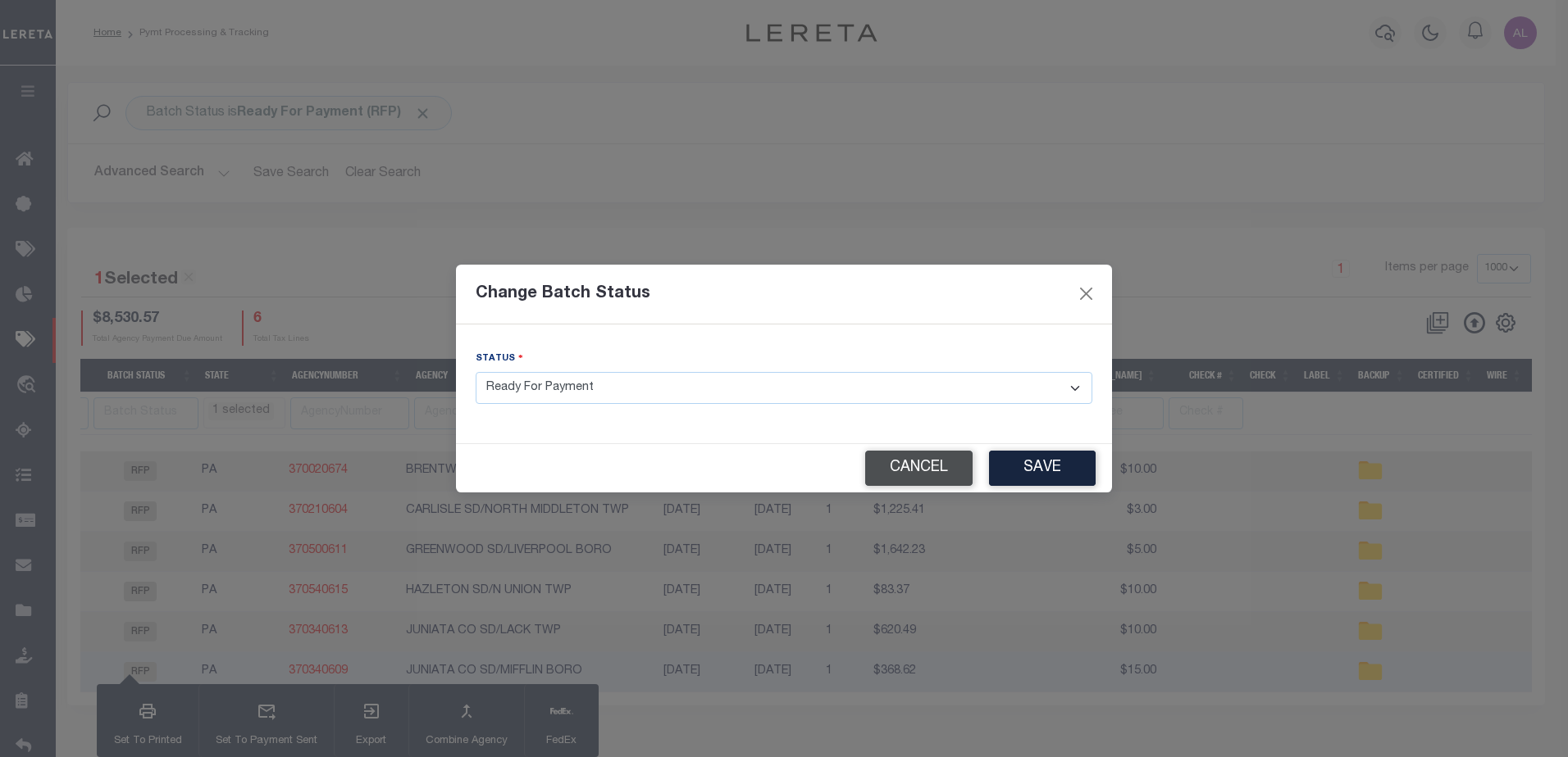
click at [910, 462] on button "Cancel" at bounding box center [918, 468] width 107 height 35
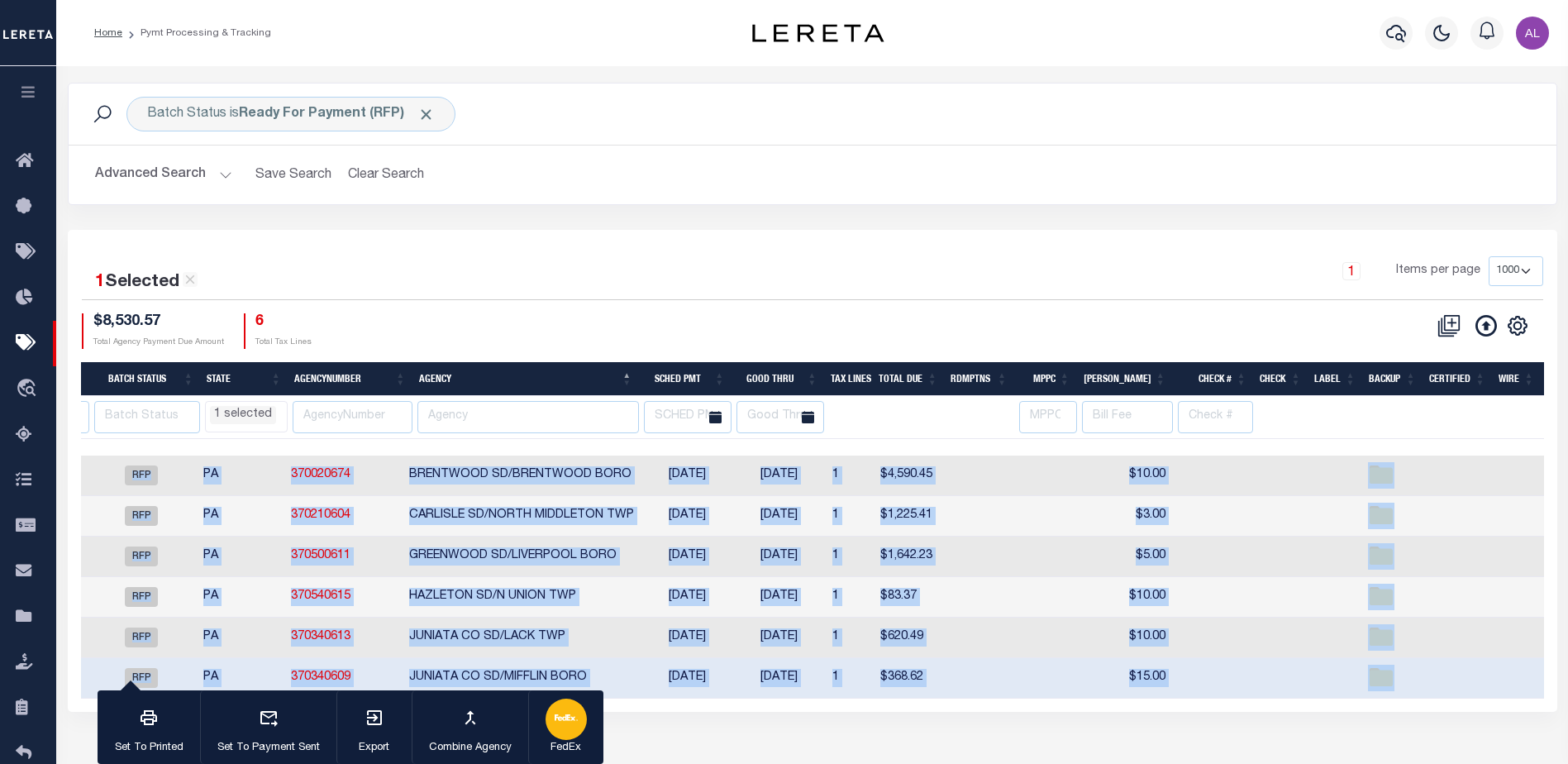
drag, startPoint x: 895, startPoint y: 712, endPoint x: 541, endPoint y: 718, distance: 354.1
click at [541, 712] on div "1 Selected 6 Results 1 Items per page 100 200 500 1000 $8,530.57 6" at bounding box center [812, 471] width 1490 height 482
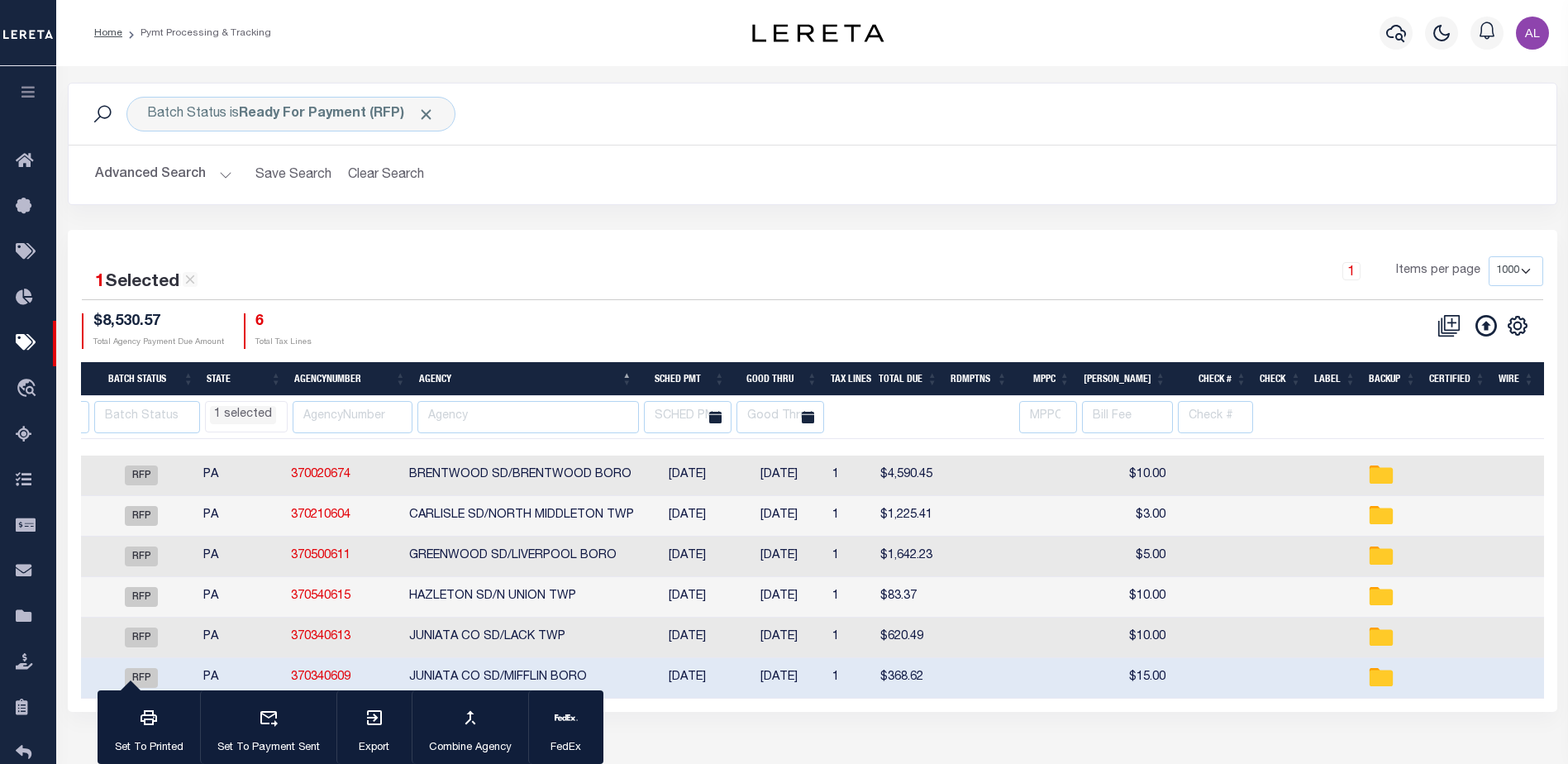
click at [855, 274] on div "1 Items per page 100 200 500 1000" at bounding box center [999, 278] width 1090 height 43
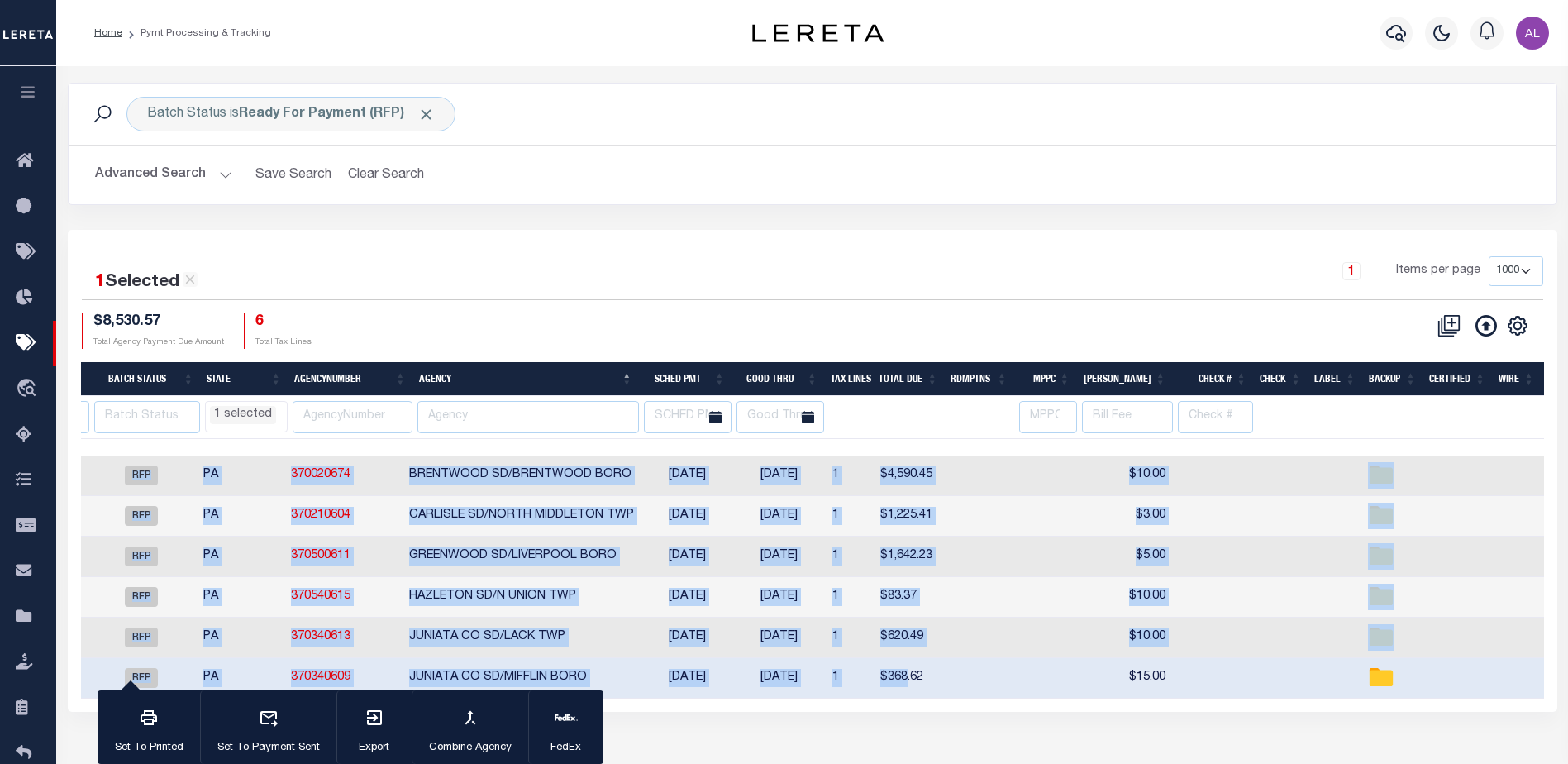
drag, startPoint x: 921, startPoint y: 698, endPoint x: 1268, endPoint y: 714, distance: 347.4
click at [1268, 712] on div "1 Selected 6 Results 1 Items per page 100 200 500 1000 $8,530.57 6" at bounding box center [812, 471] width 1490 height 482
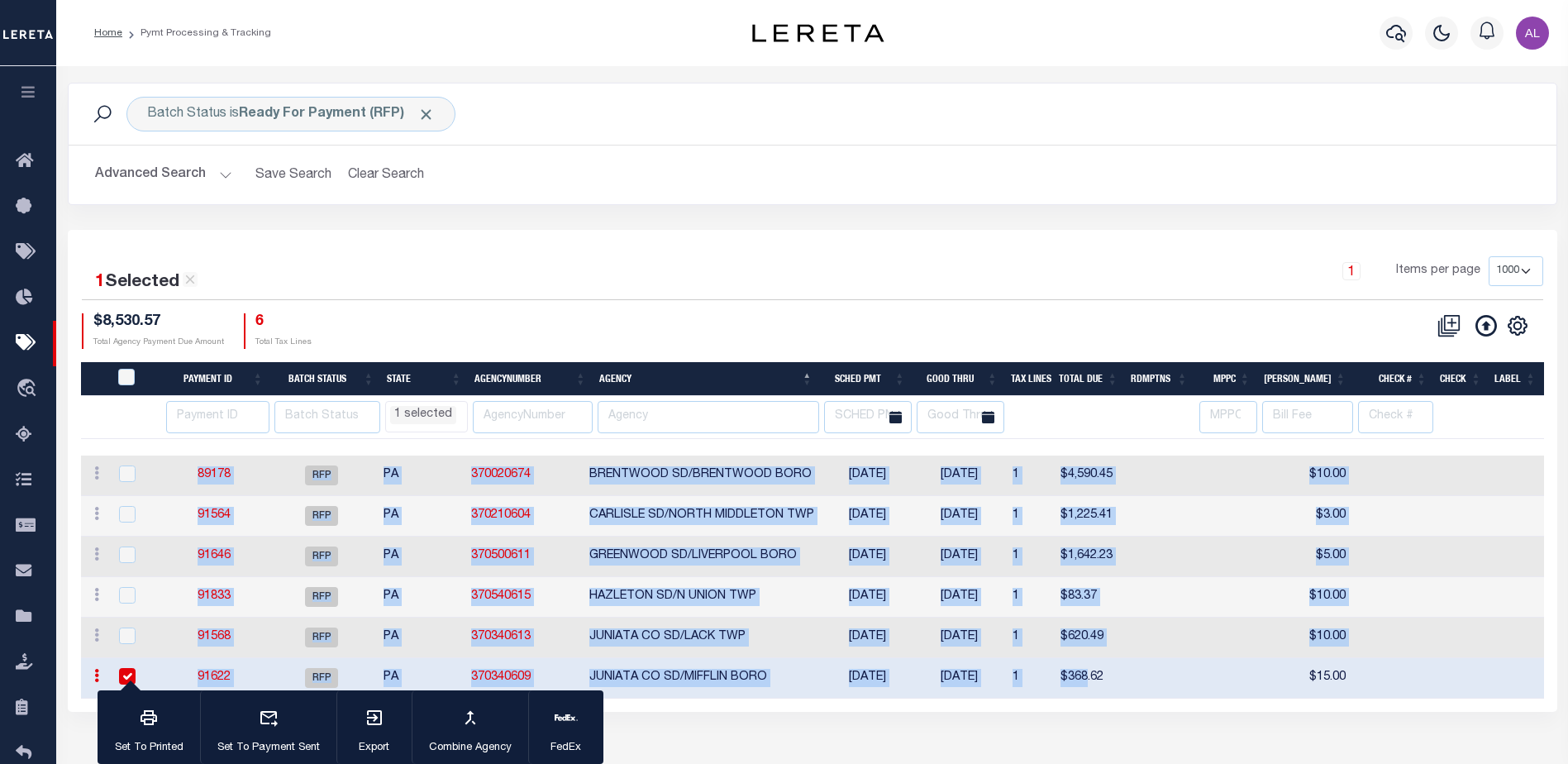
click at [224, 678] on link "91622" at bounding box center [214, 677] width 33 height 11
type input "$368.62"
type input "$15"
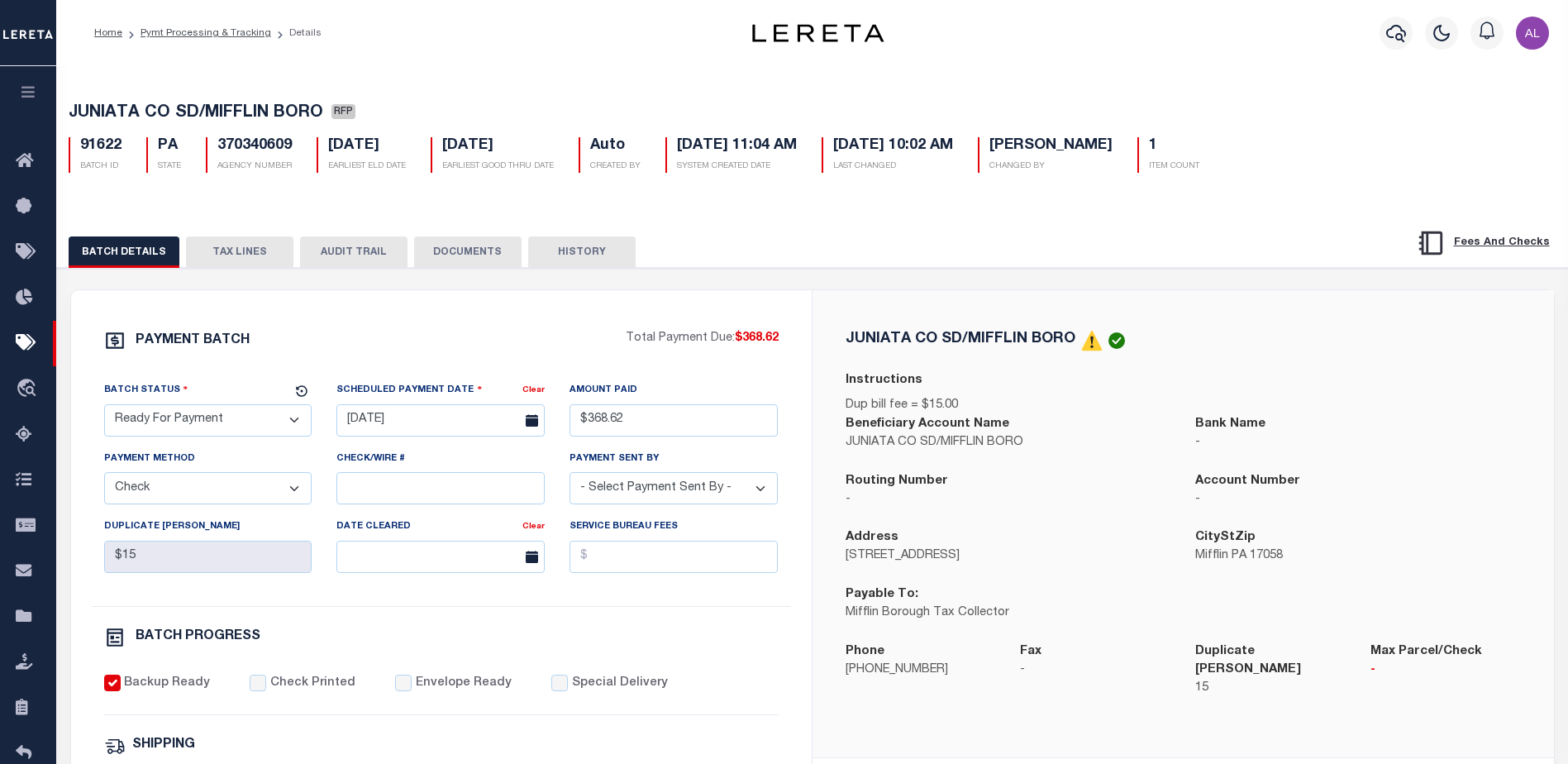
click at [244, 261] on button "TAX LINES" at bounding box center [240, 252] width 107 height 31
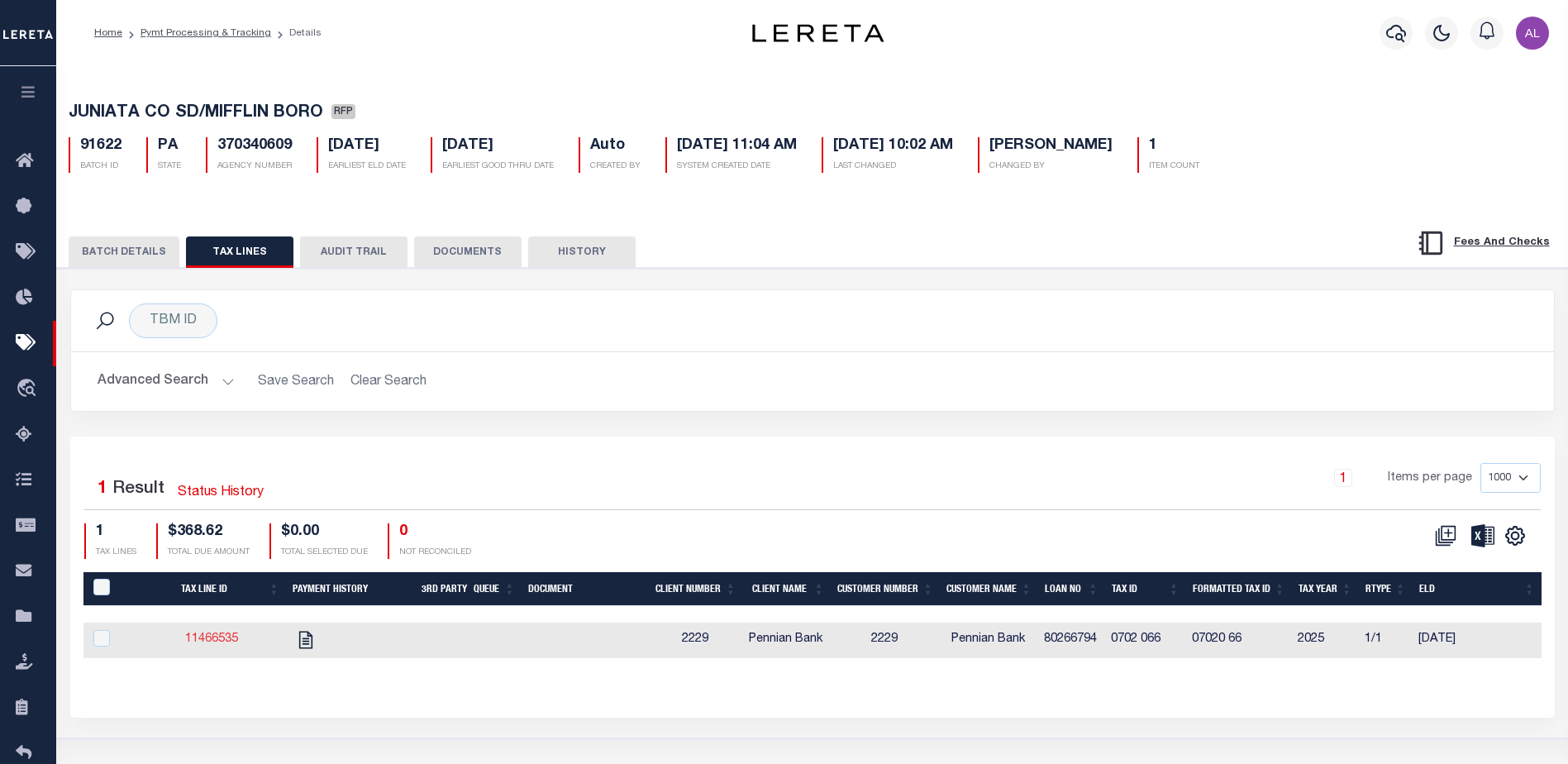
click at [214, 643] on link "11466535" at bounding box center [211, 639] width 53 height 11
checkbox input "true"
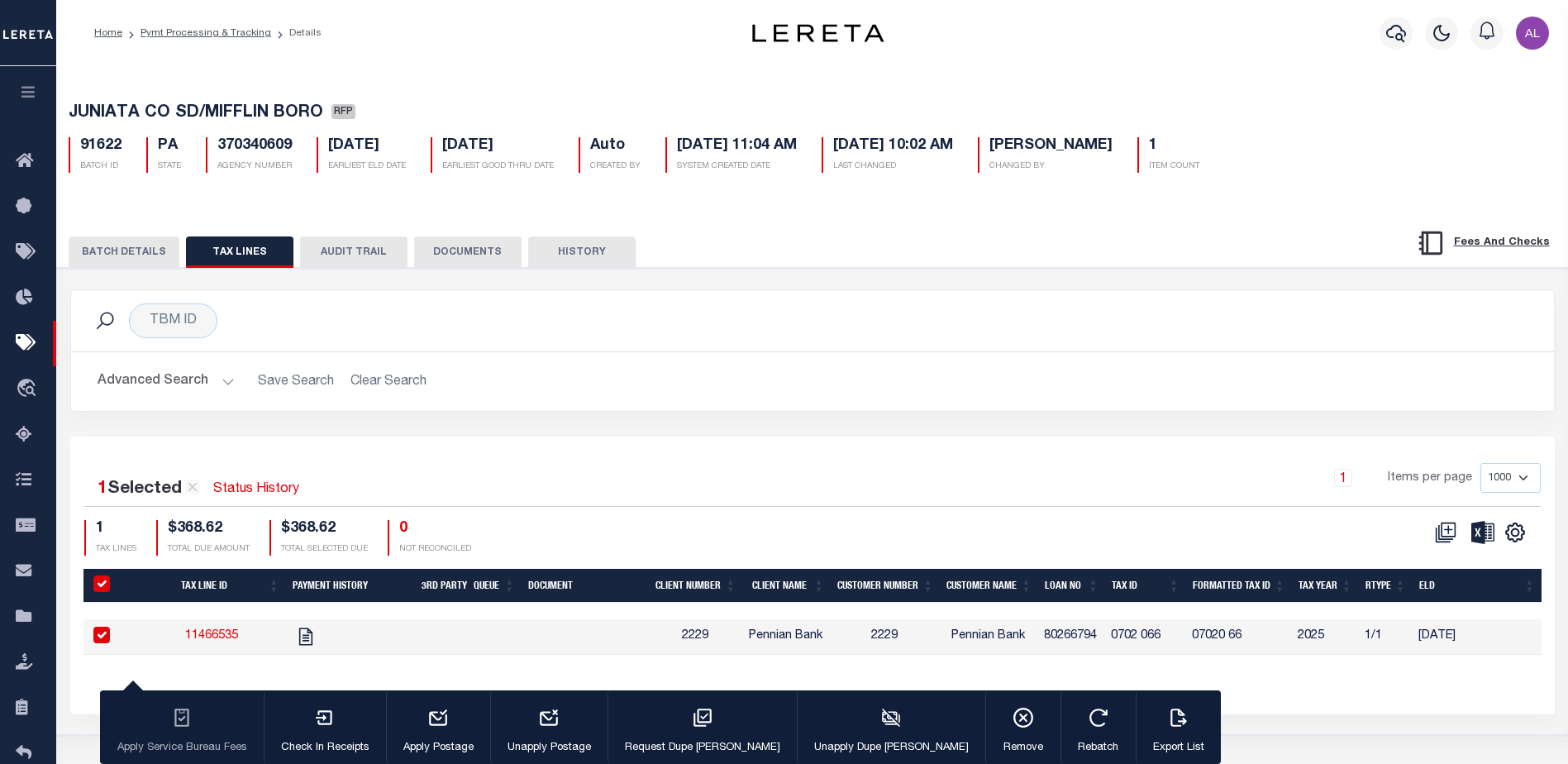
select select "PA"
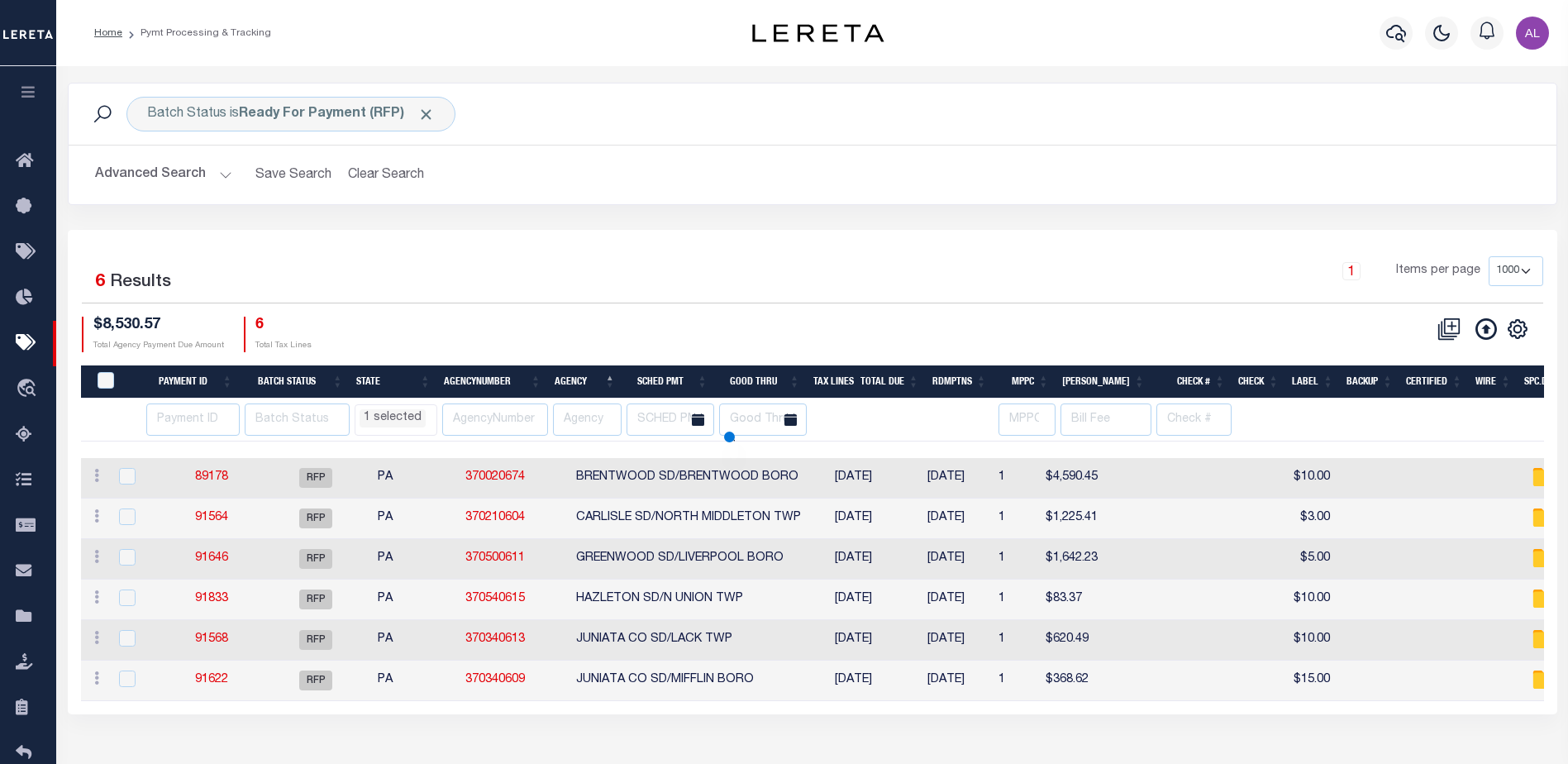
select select "PA"
select select
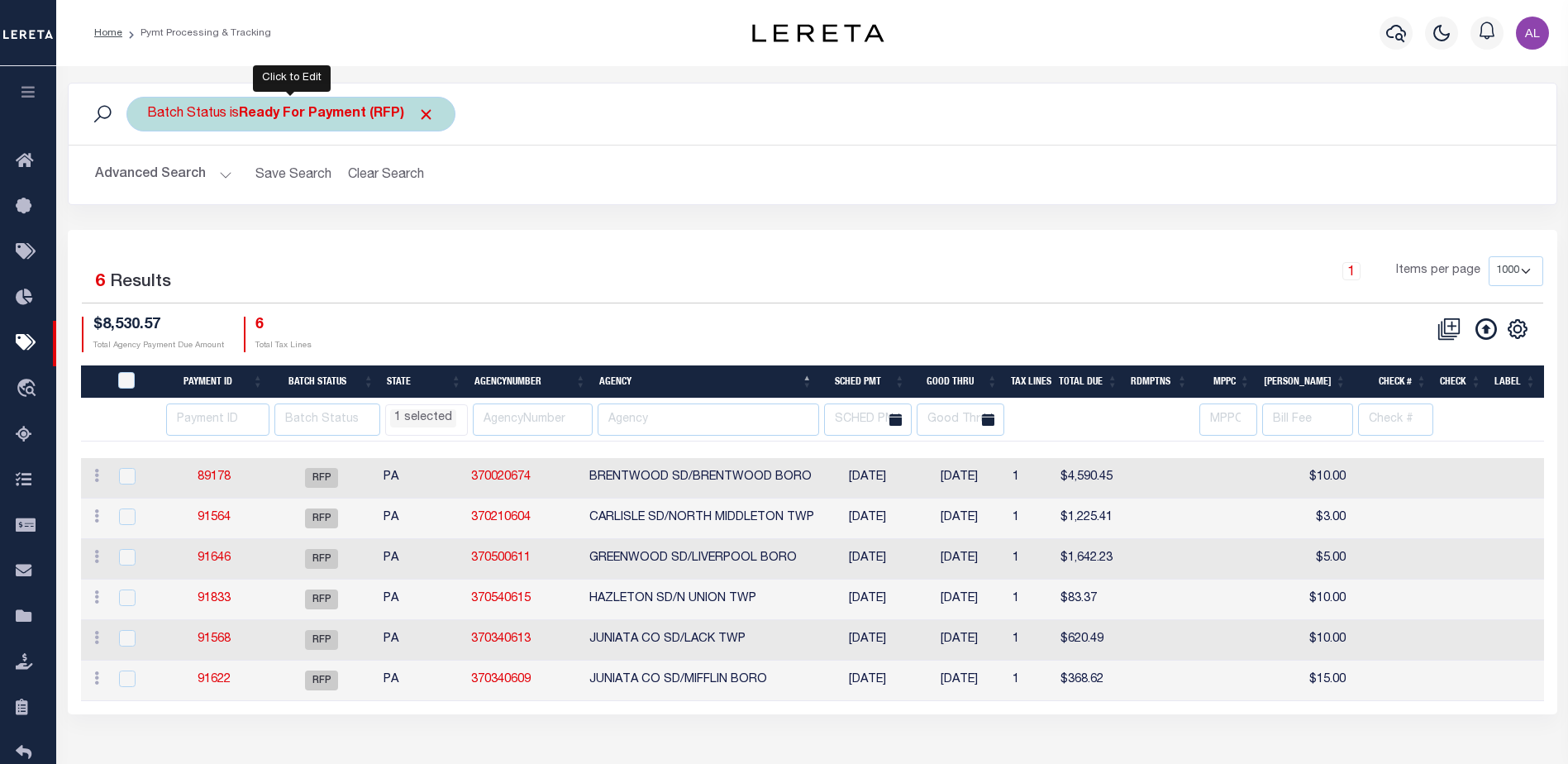
click at [307, 113] on b "Ready For Payment (RFP)" at bounding box center [337, 114] width 196 height 13
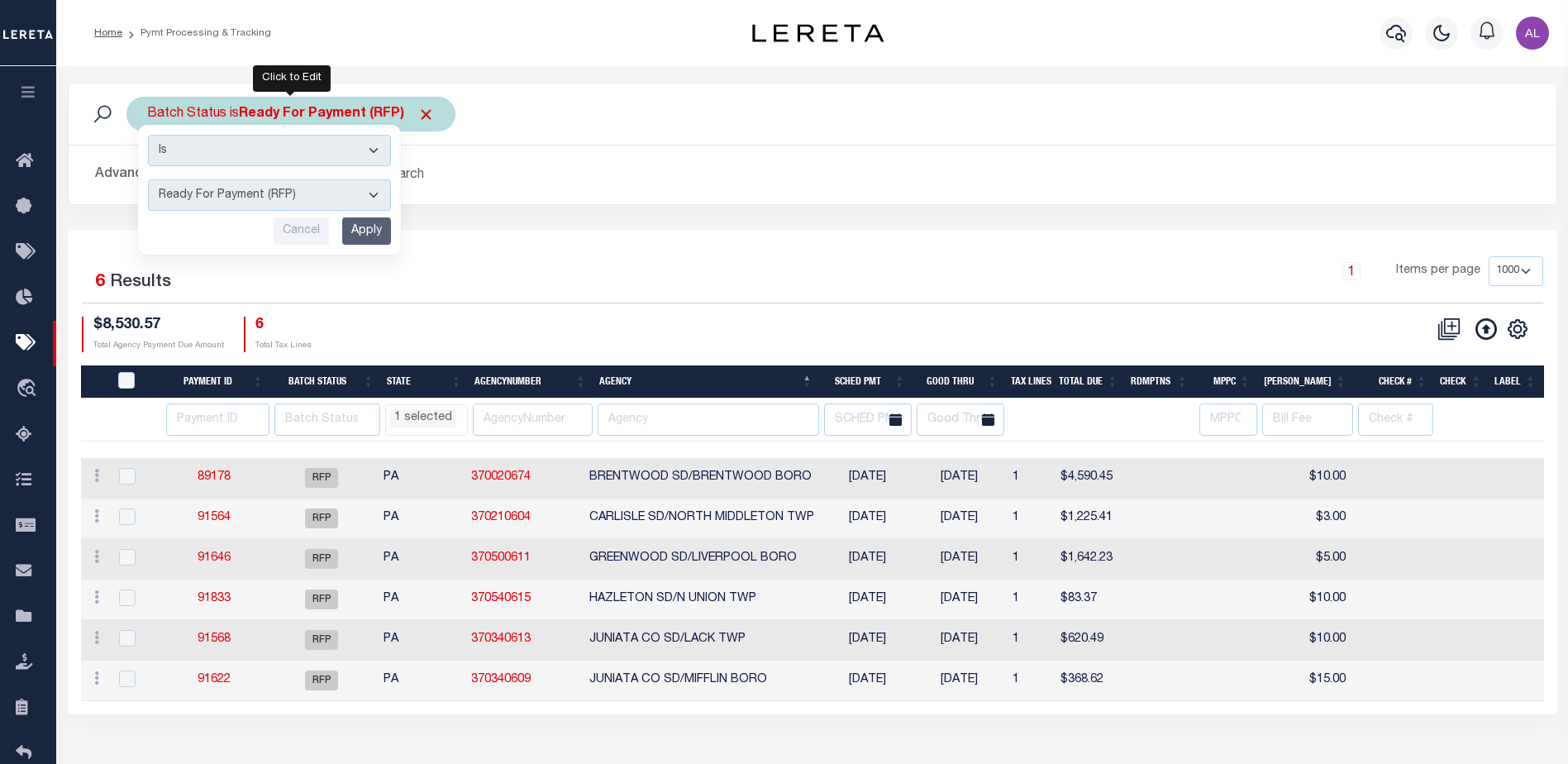
click at [300, 189] on select "Awaiting Funds (AWF) Cleared and Complete (CAC) New Check Needed (NCN) Payment …" at bounding box center [270, 195] width 243 height 31
select select "SFP"
click at [148, 180] on select "Awaiting Funds (AWF) Cleared and Complete (CAC) New Check Needed (NCN) Payment …" at bounding box center [270, 195] width 243 height 31
click at [552, 298] on div "1 Items per page 100 200 500 1000" at bounding box center [999, 278] width 1090 height 43
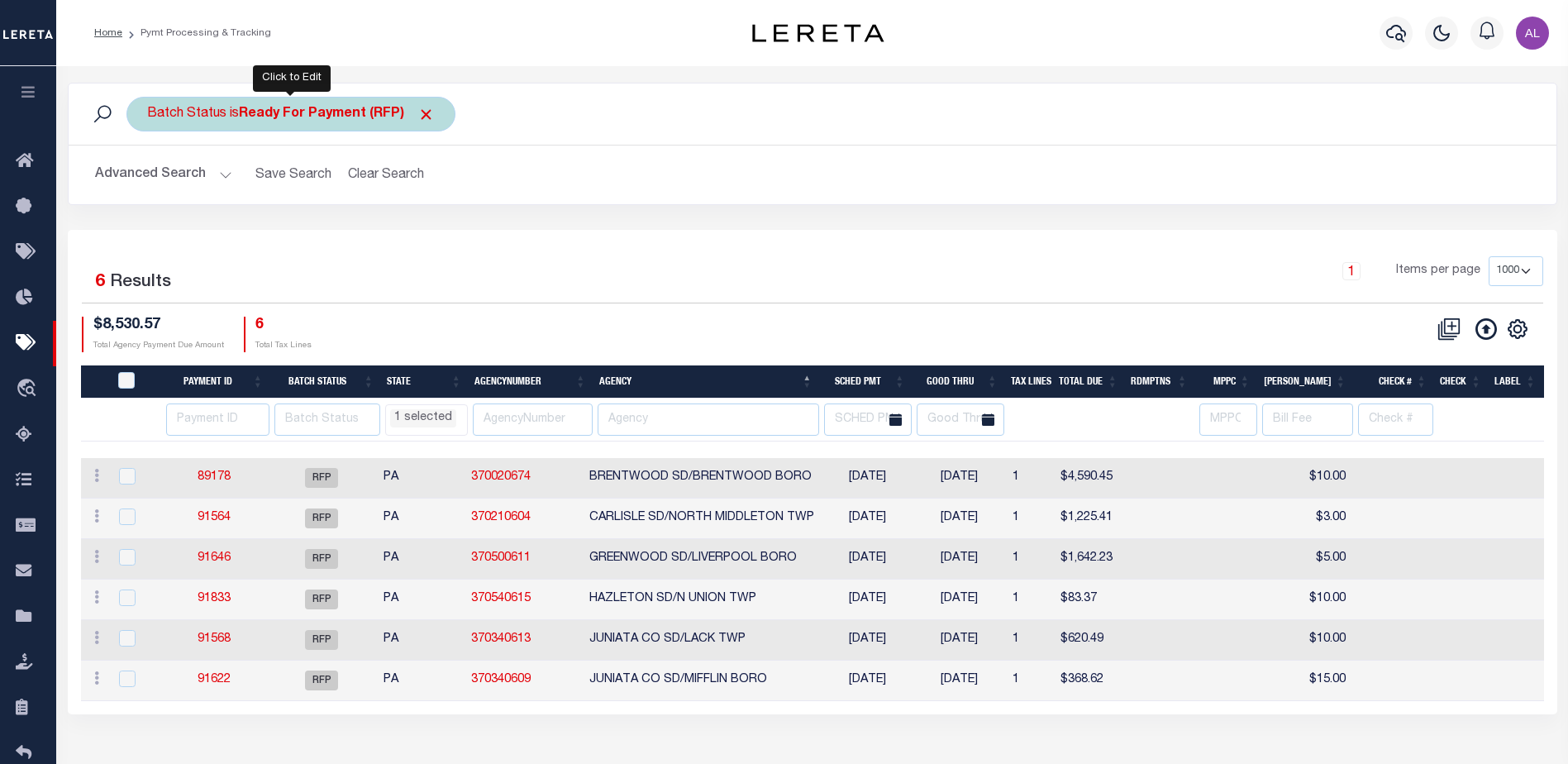
drag, startPoint x: 384, startPoint y: 111, endPoint x: 372, endPoint y: 126, distance: 19.2
click at [384, 111] on b "Ready For Payment (RFP)" at bounding box center [337, 114] width 196 height 13
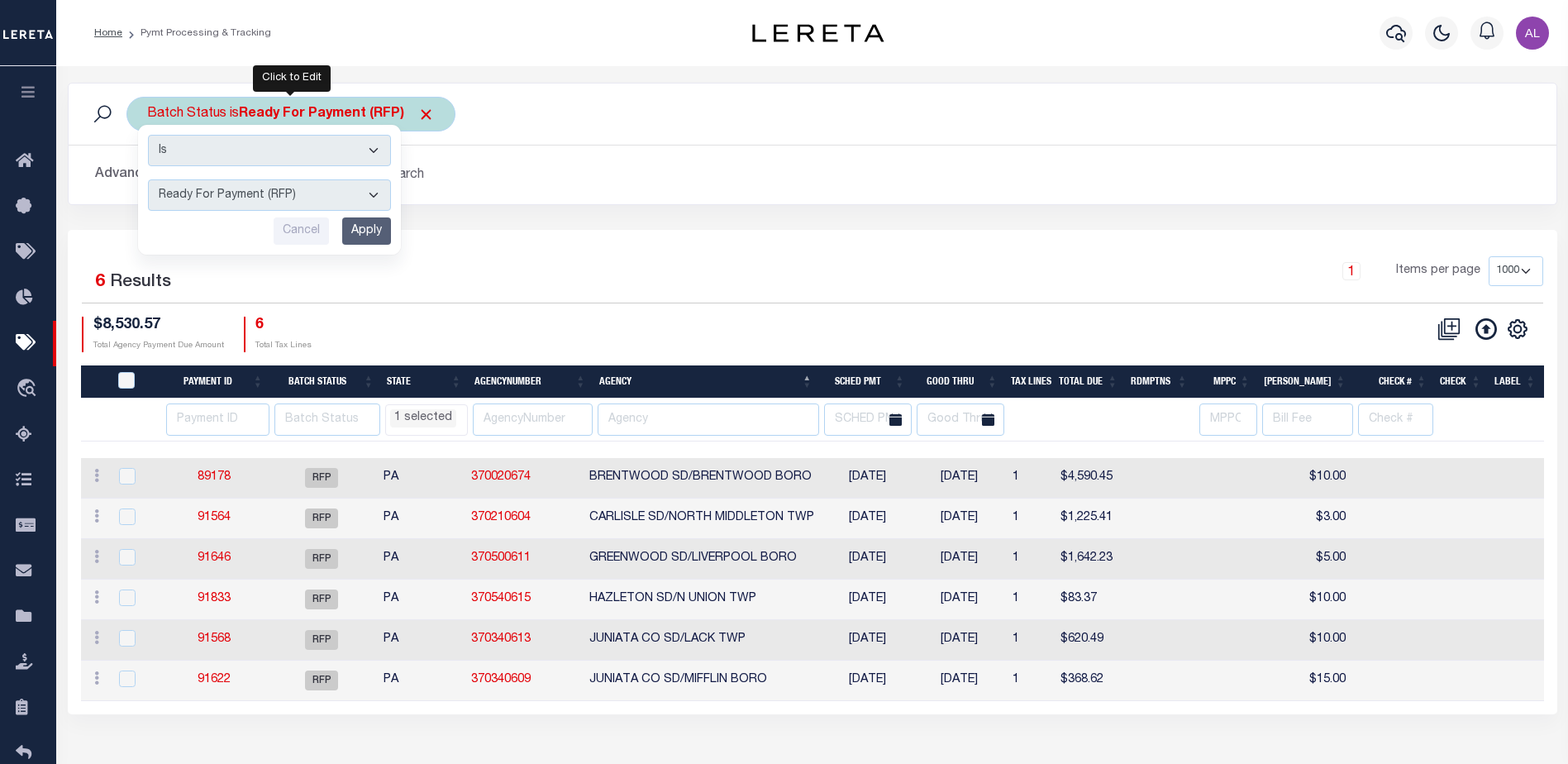
click at [309, 188] on select "Awaiting Funds (AWF) Cleared and Complete (CAC) New Check Needed (NCN) Payment …" at bounding box center [270, 195] width 243 height 31
select select "SFP"
click at [148, 180] on select "Awaiting Funds (AWF) Cleared and Complete (CAC) New Check Needed (NCN) Payment …" at bounding box center [270, 195] width 243 height 31
click at [375, 232] on input "Apply" at bounding box center [367, 231] width 49 height 27
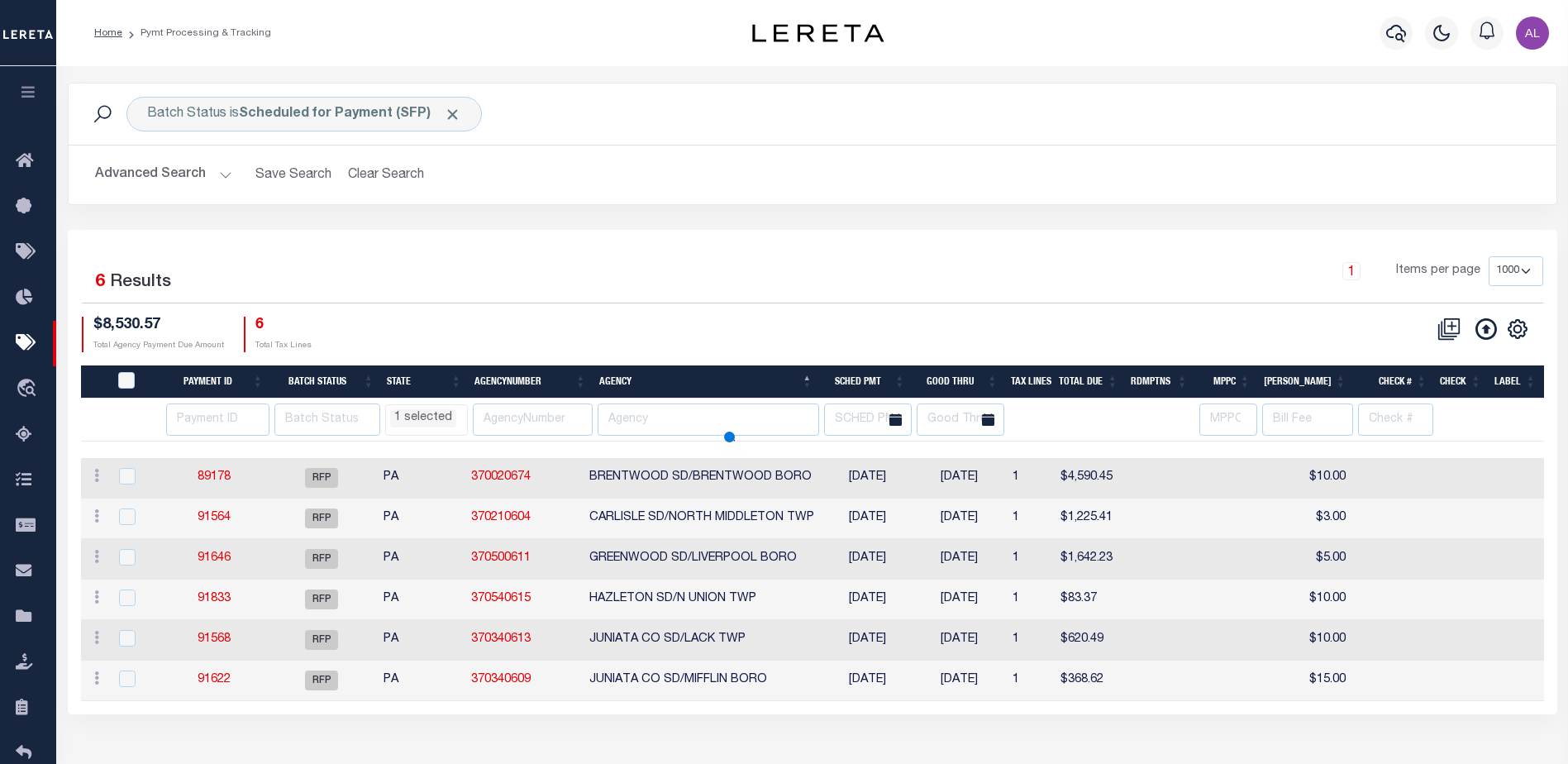
select select "PA"
select select
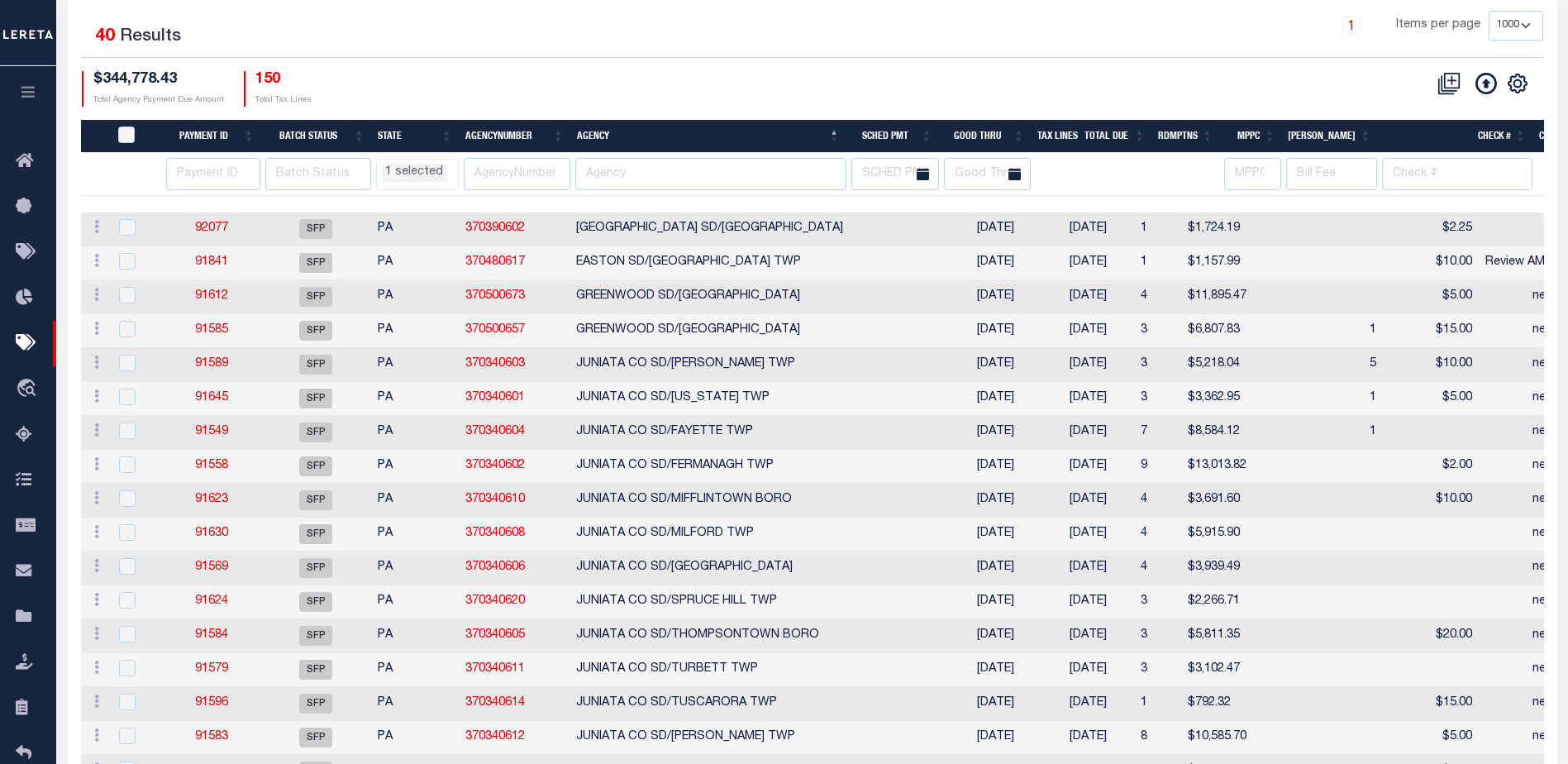
scroll to position [248, 0]
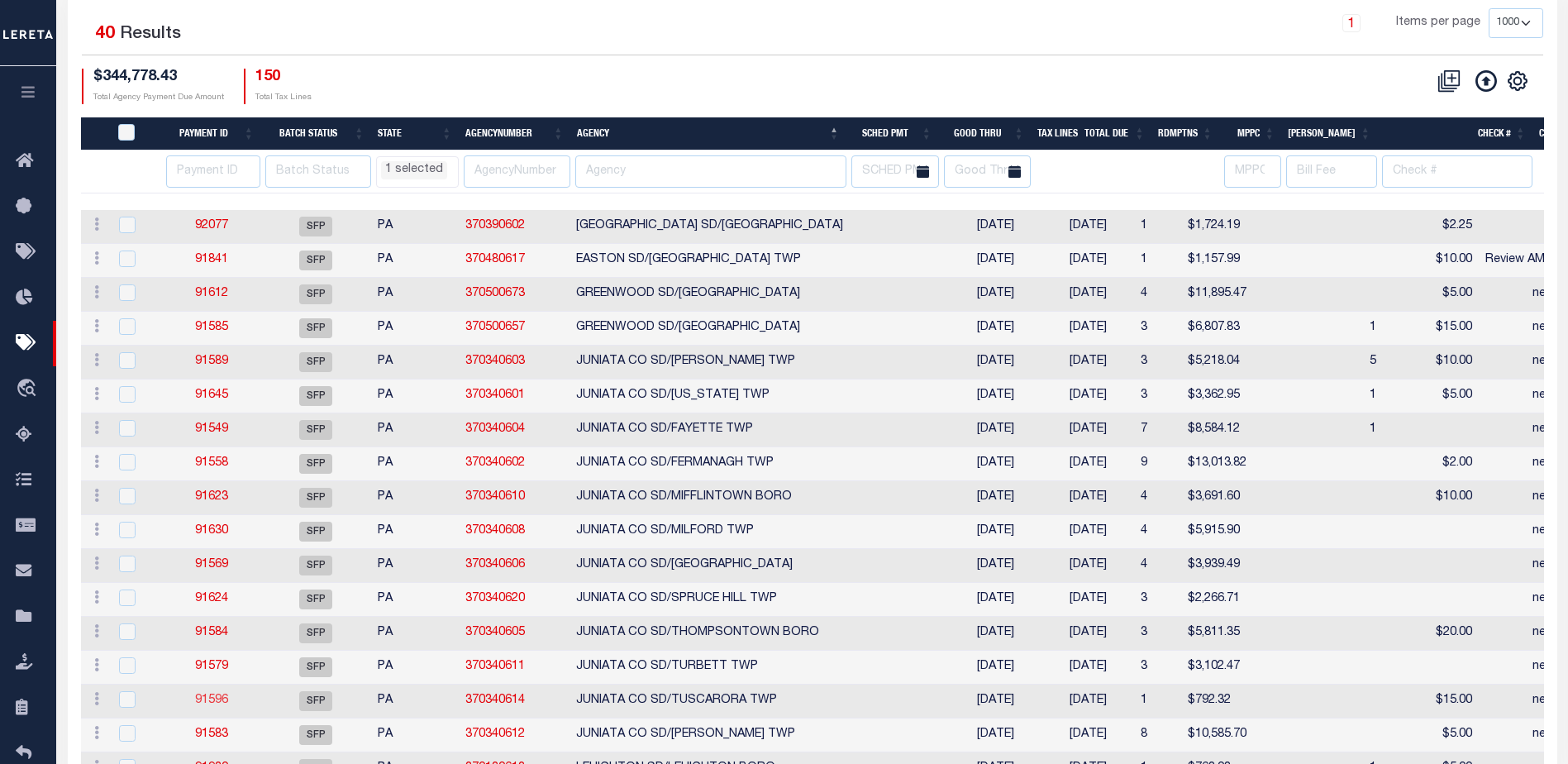
click at [216, 700] on link "91596" at bounding box center [211, 700] width 33 height 11
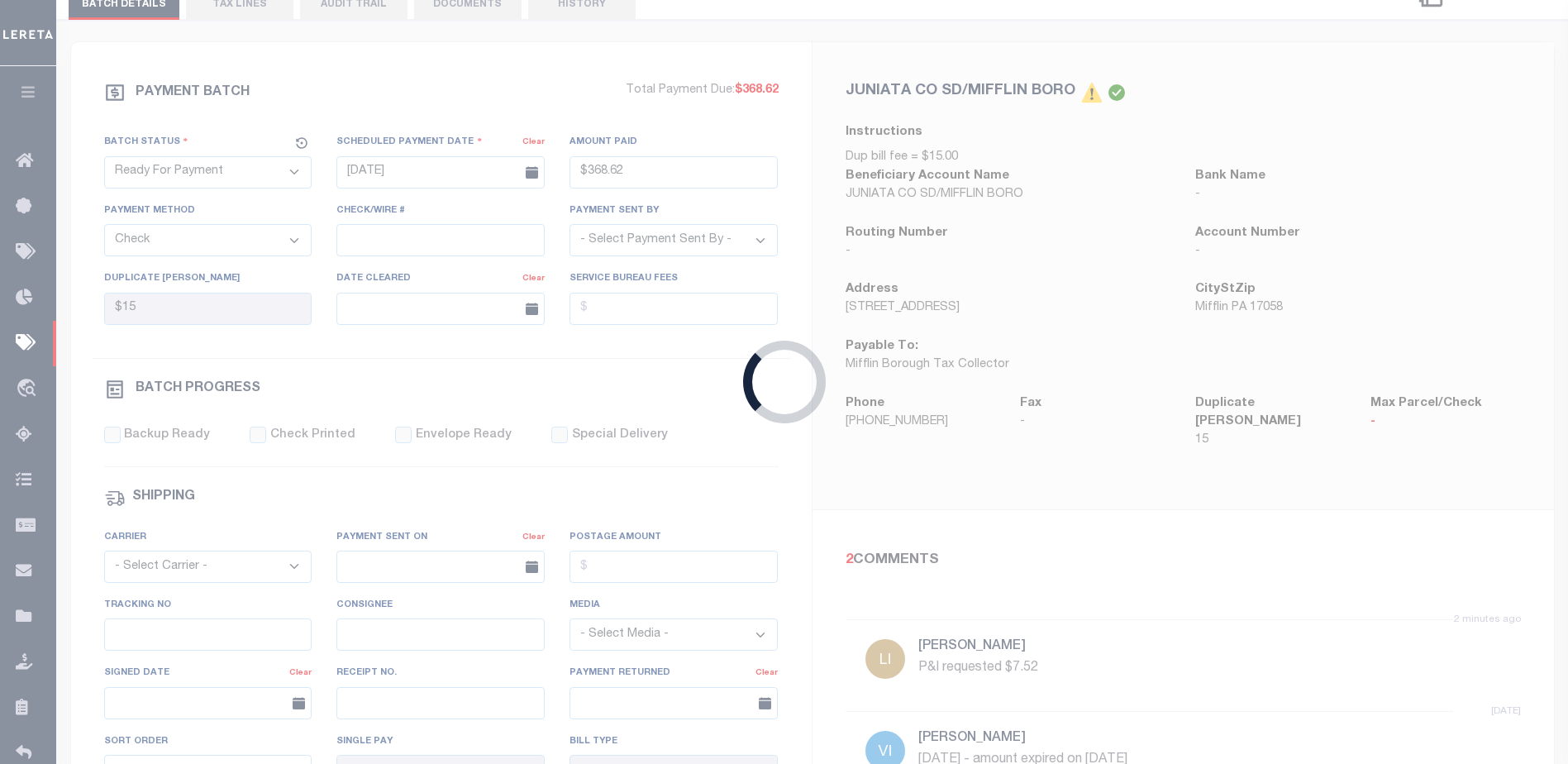
select select "SFP"
type input "08/20/2025"
select select
type input "need request LOD"
select select
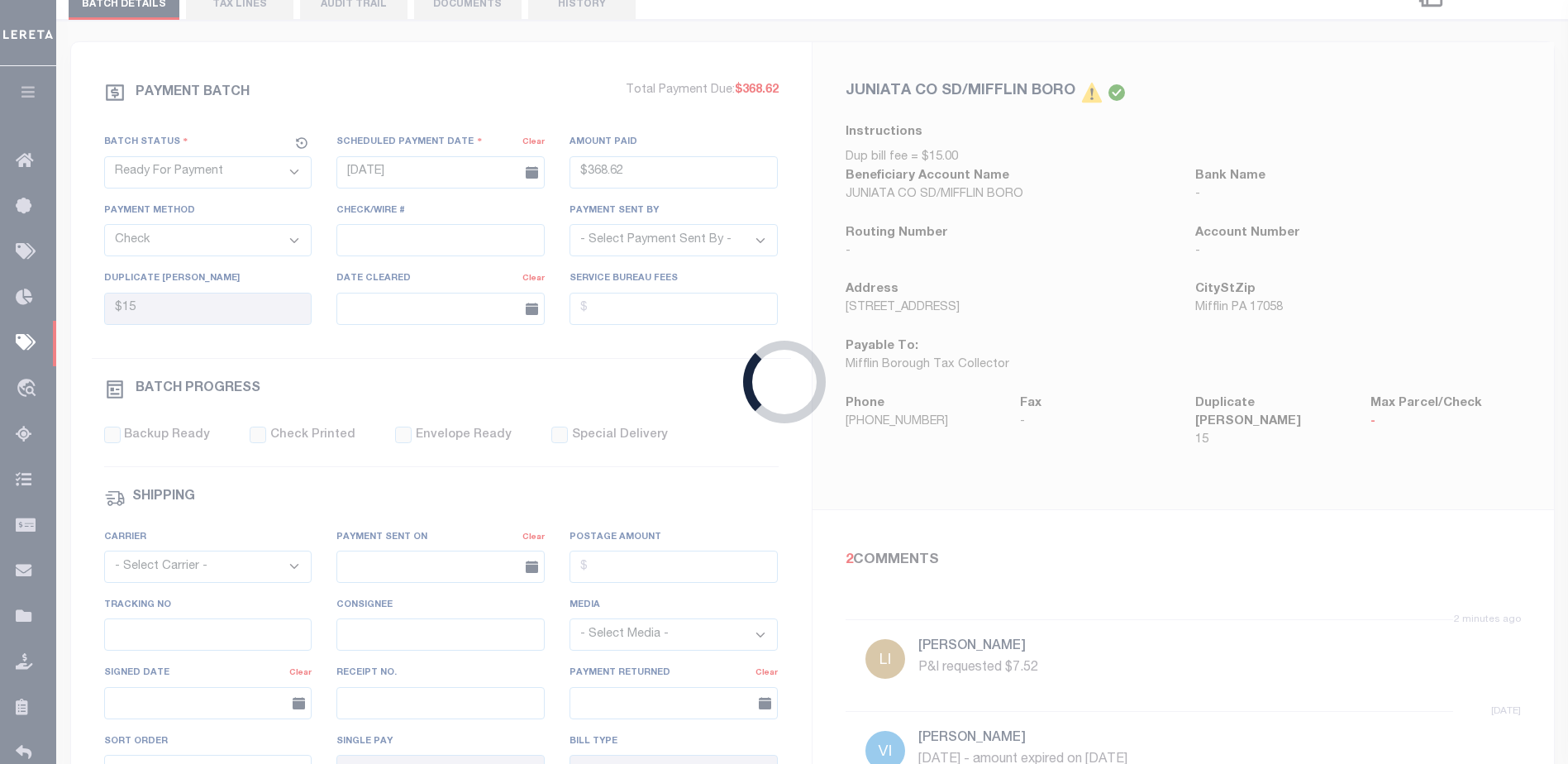
checkbox input "false"
type input "Audria"
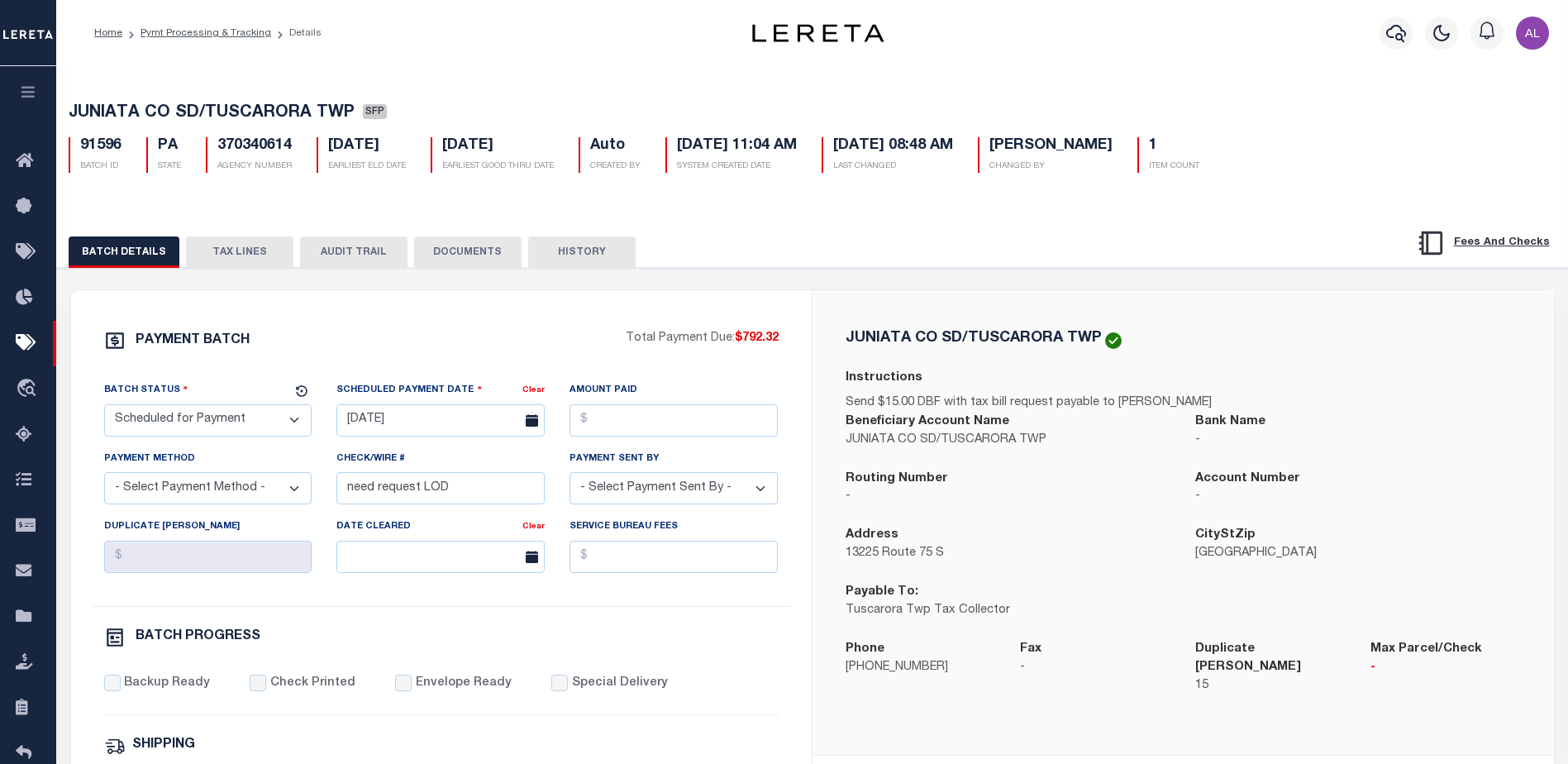
click at [232, 258] on button "TAX LINES" at bounding box center [240, 252] width 107 height 31
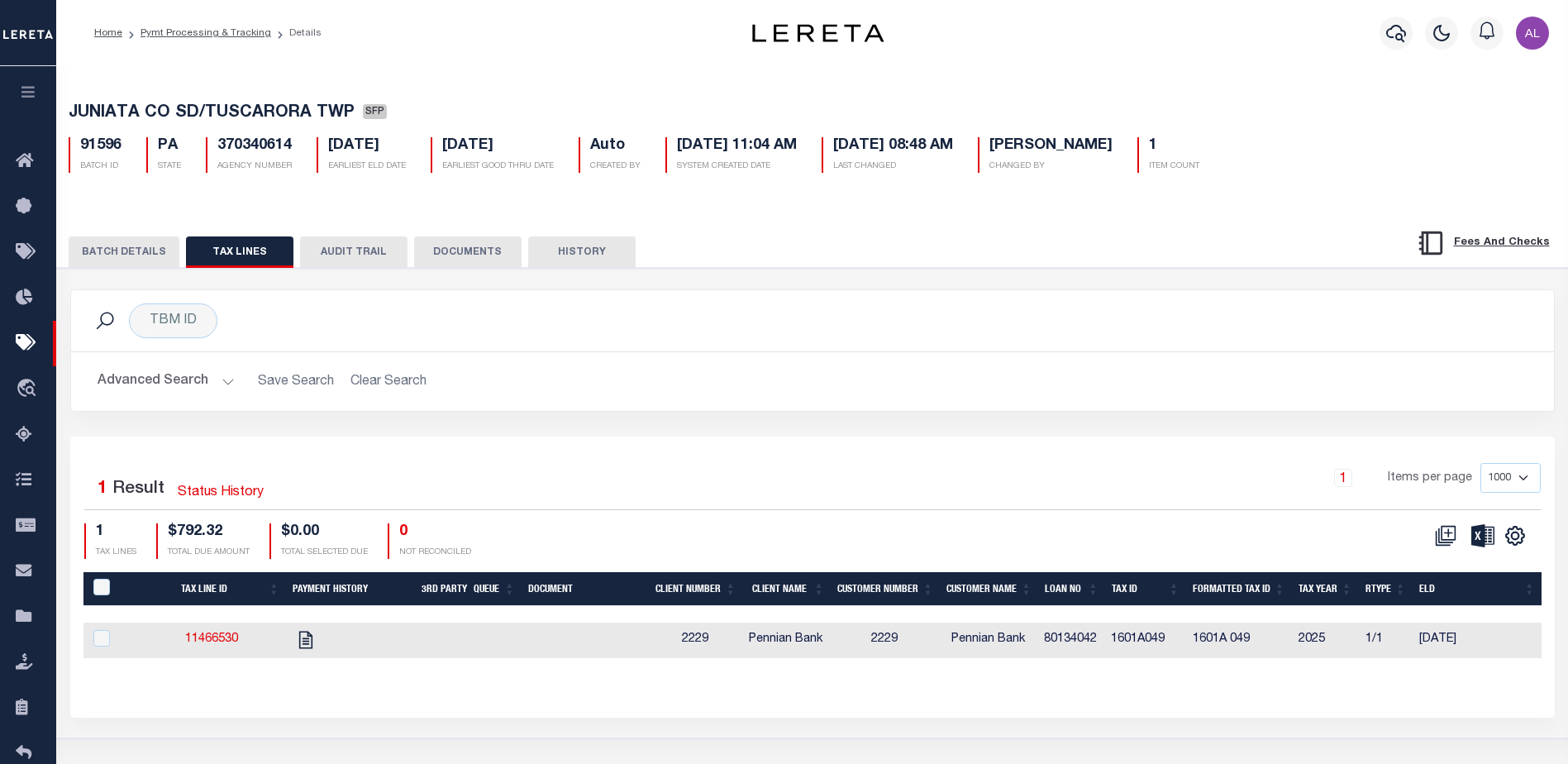
drag, startPoint x: 94, startPoint y: 255, endPoint x: 116, endPoint y: 245, distance: 24.2
click at [98, 252] on button "BATCH DETAILS" at bounding box center [124, 252] width 111 height 31
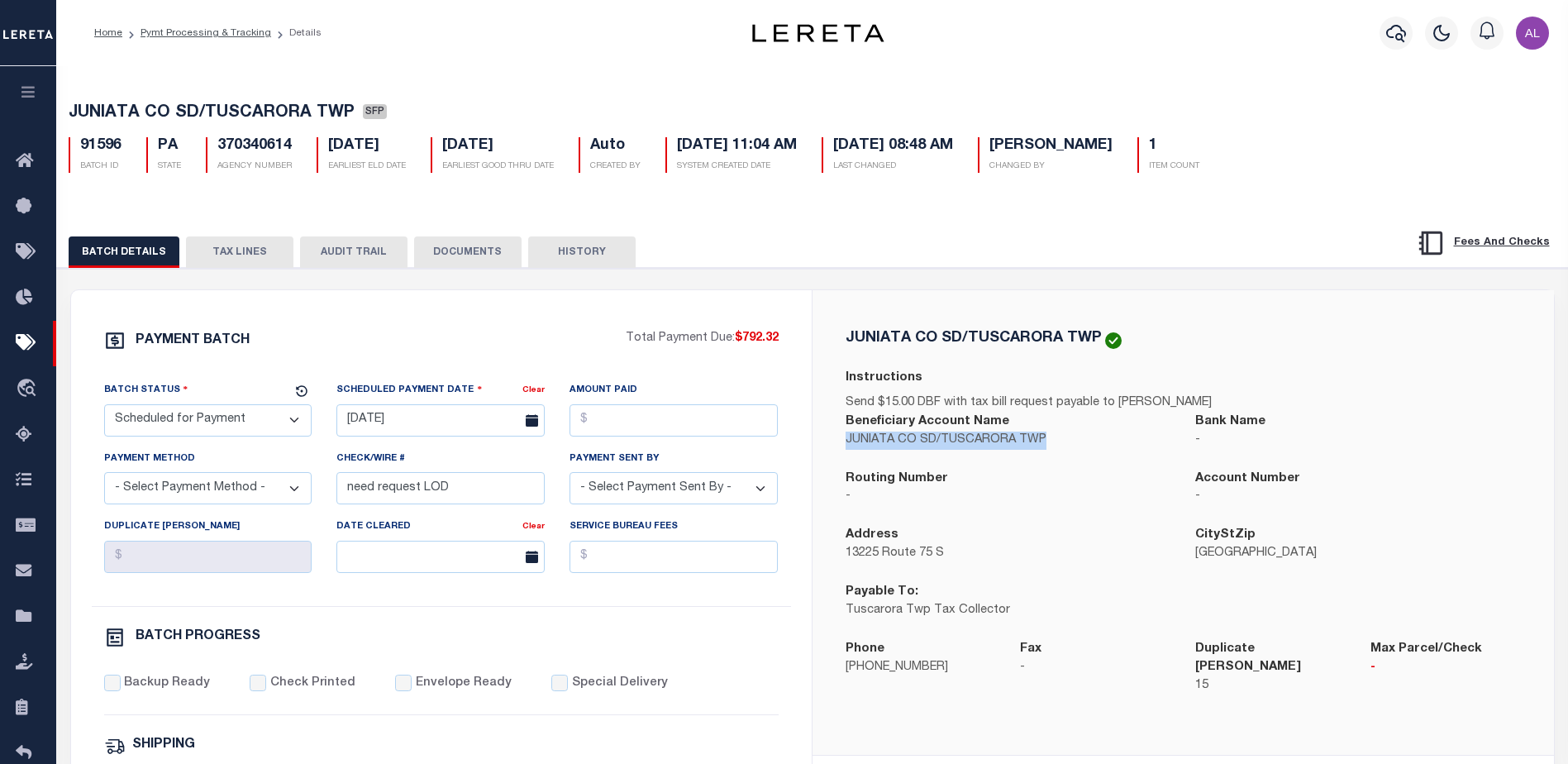
drag, startPoint x: 1043, startPoint y: 448, endPoint x: 847, endPoint y: 443, distance: 196.1
click at [847, 443] on p "JUNIATA CO SD/TUSCARORA TWP" at bounding box center [1009, 441] width 326 height 18
copy p "JUNIATA CO SD/TUSCARORA TWP"
drag, startPoint x: 1096, startPoint y: 336, endPoint x: 836, endPoint y: 328, distance: 260.1
click at [836, 328] on div "JUNIATA CO SD/TUSCARORA TWP Instructions Send $15.00 DBF with tax bill request …" at bounding box center [1184, 523] width 742 height 466
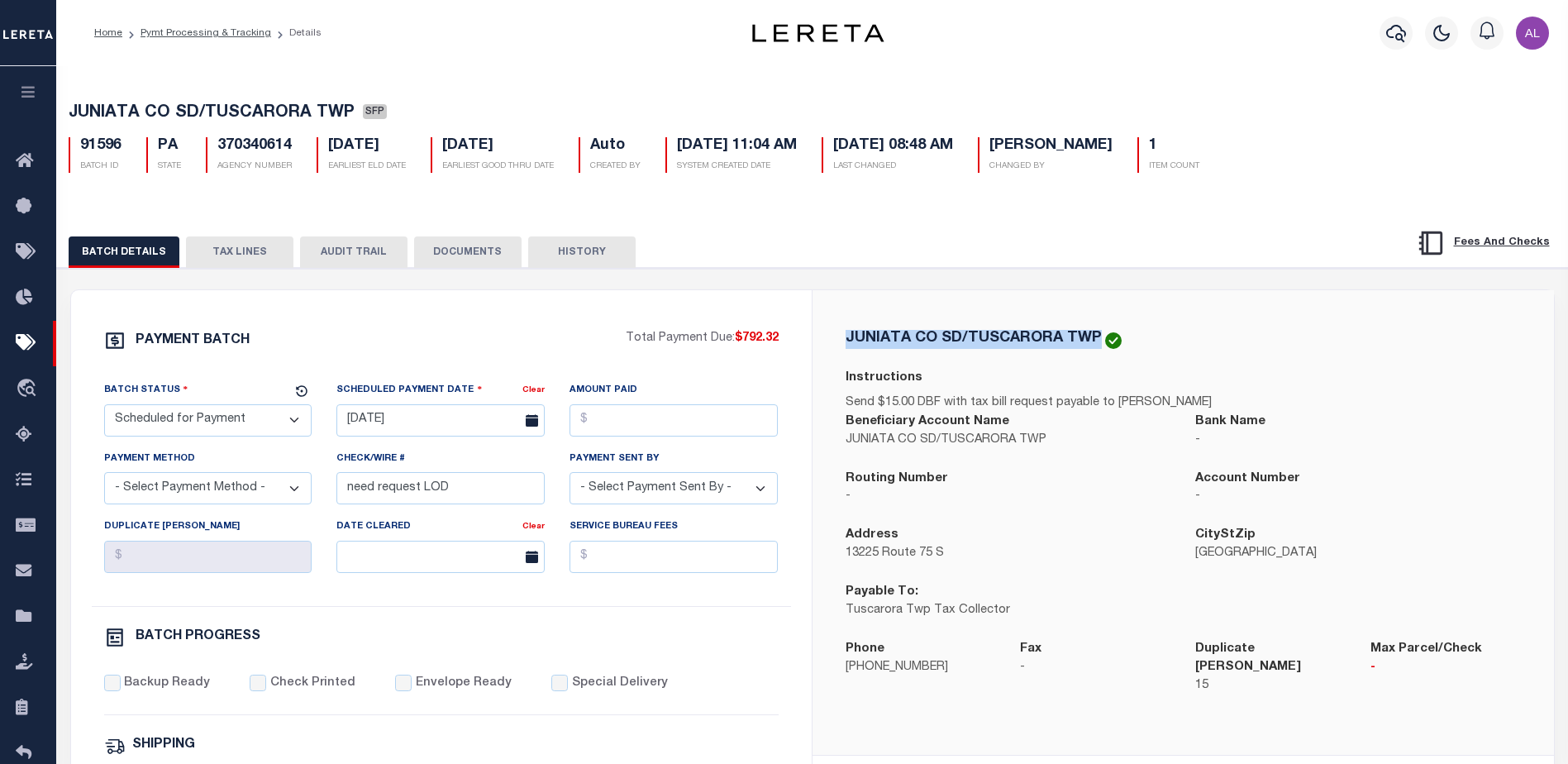
copy h5 "JUNIATA CO SD/TUSCARORA TWP"
click at [253, 250] on button "TAX LINES" at bounding box center [240, 252] width 107 height 31
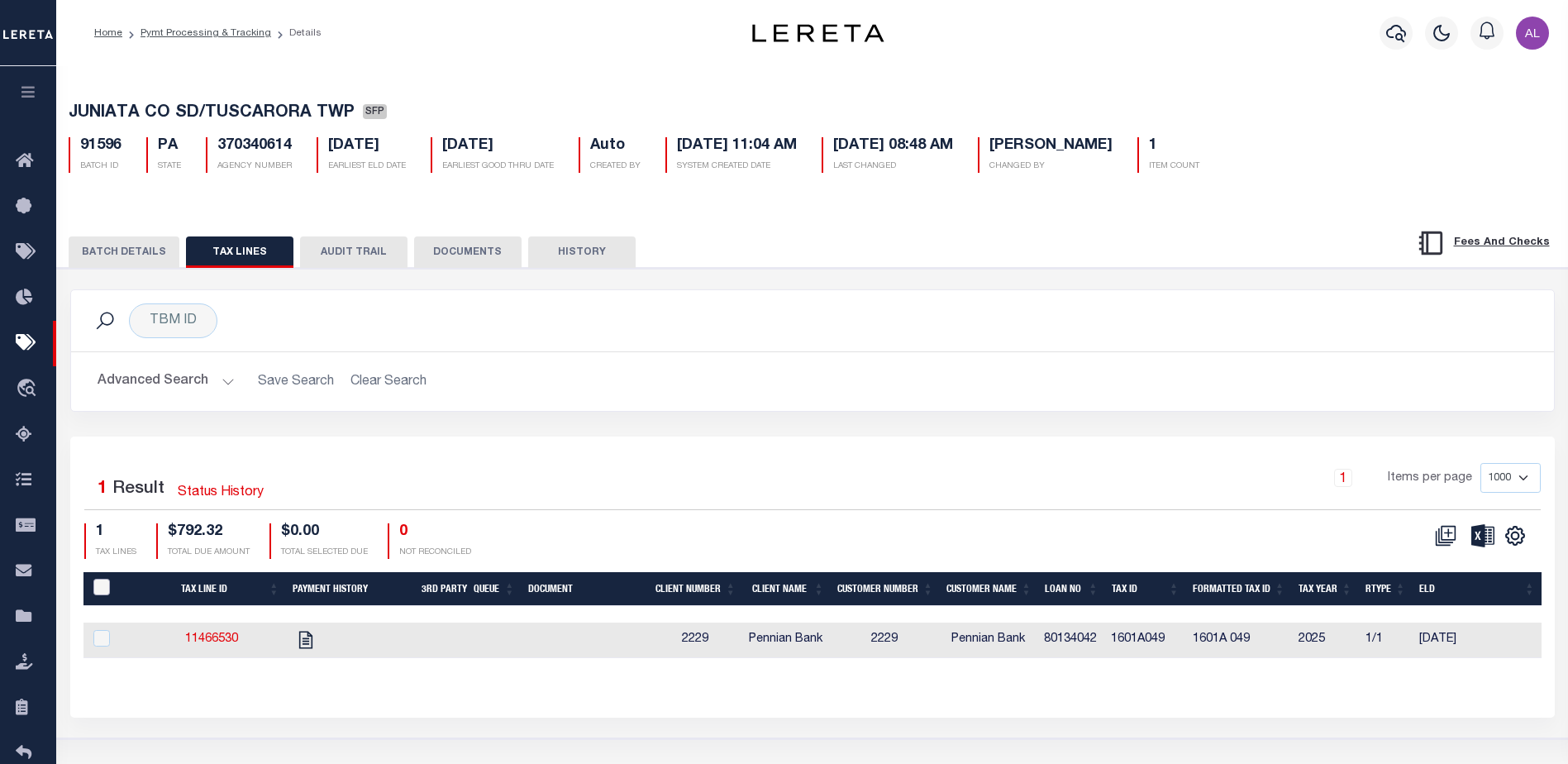
click at [101, 591] on input "PayeePaymentBatchId" at bounding box center [101, 587] width 16 height 16
checkbox input "true"
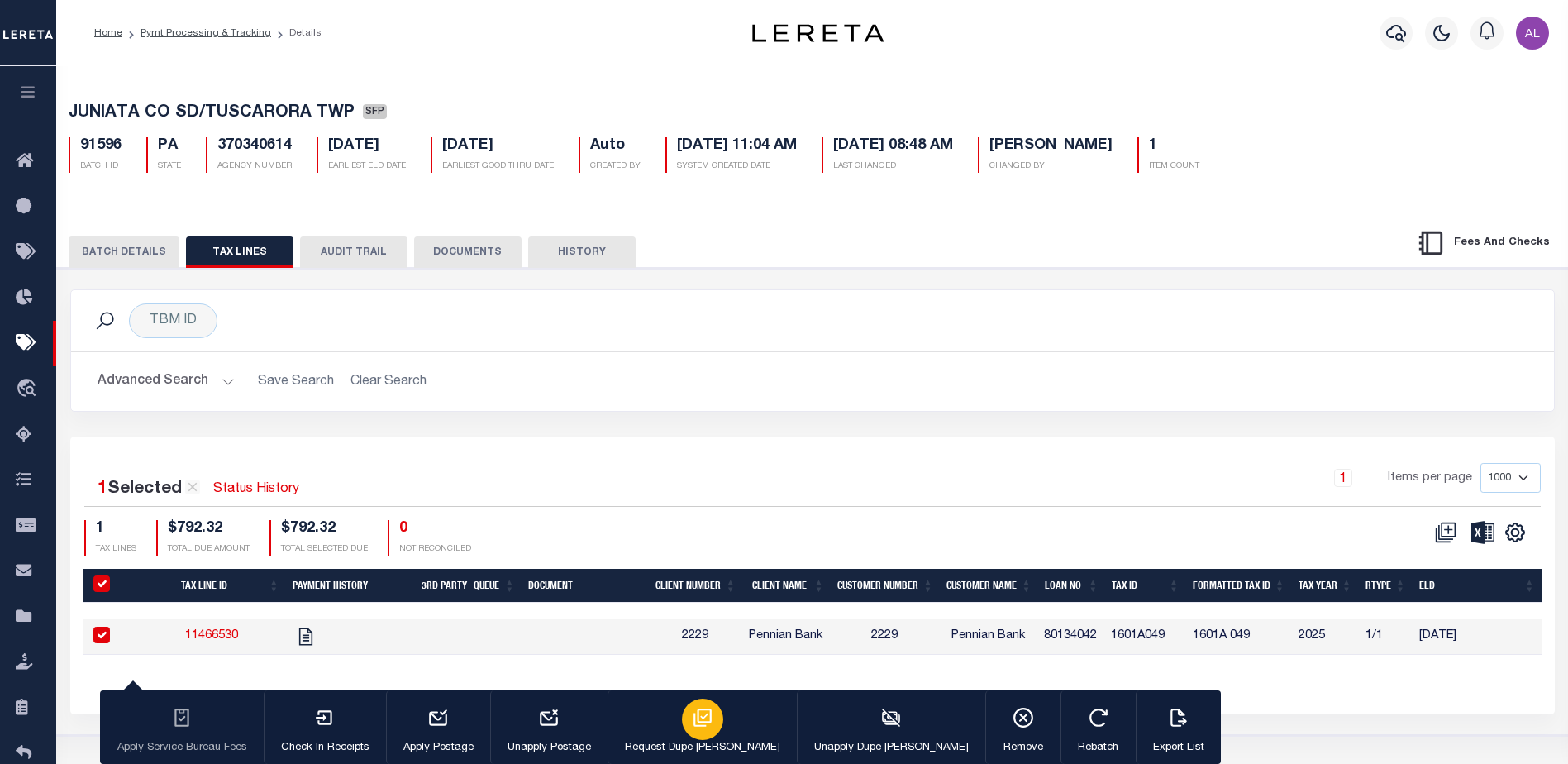
click at [682, 722] on div "button" at bounding box center [703, 720] width 42 height 42
type input "10/08/2025"
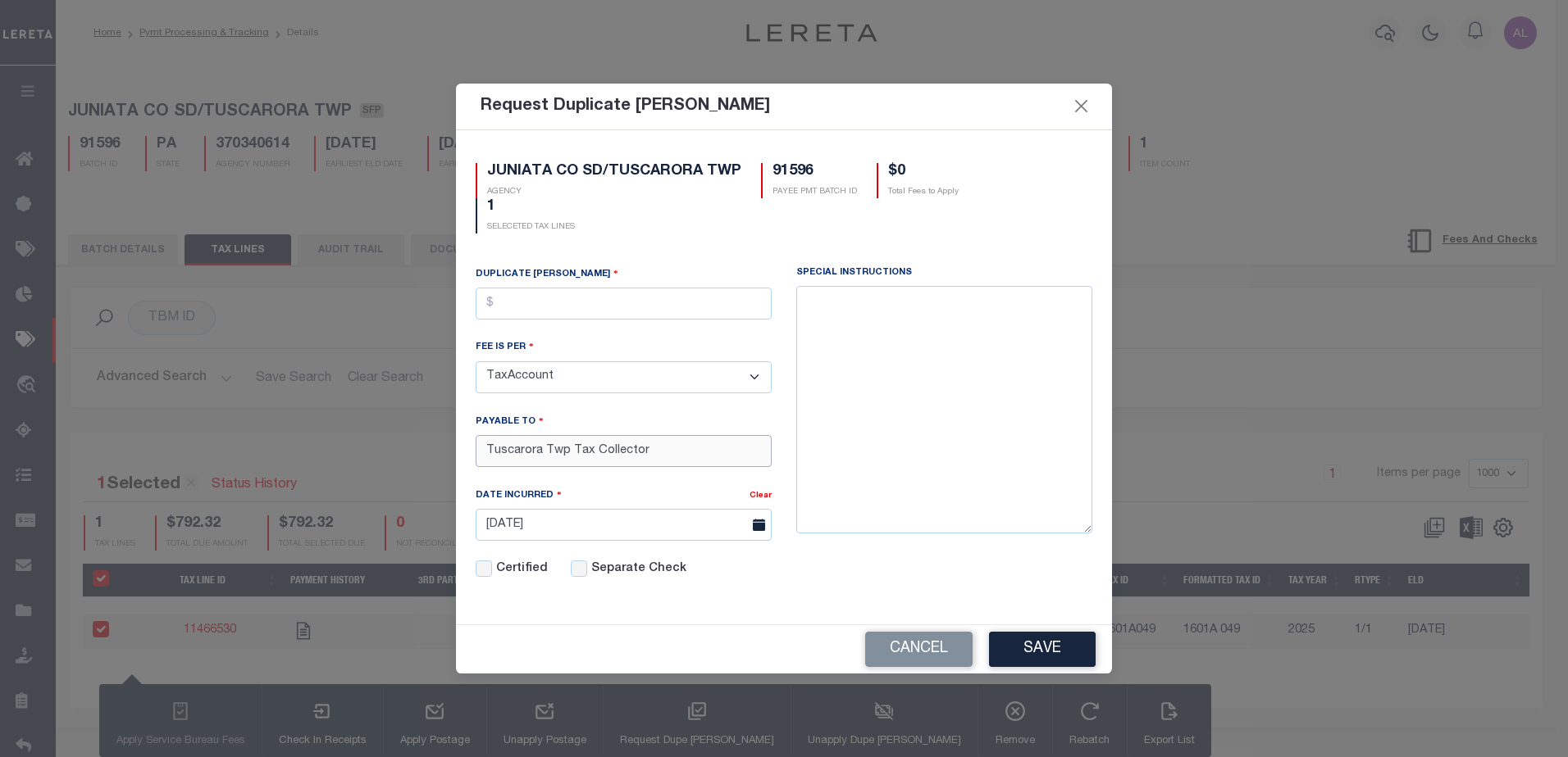
drag, startPoint x: 670, startPoint y: 449, endPoint x: 393, endPoint y: 443, distance: 277.1
click at [393, 443] on div "Request Duplicate Bill Fees JUNIATA CO SD/TUSCARORA TWP AGENCY 91596 PAYEE PMT …" at bounding box center [784, 378] width 1568 height 757
paste input "yler Hutchison,"
type input "Tyler Hutchison, Collector"
click at [540, 308] on input "text" at bounding box center [623, 303] width 296 height 32
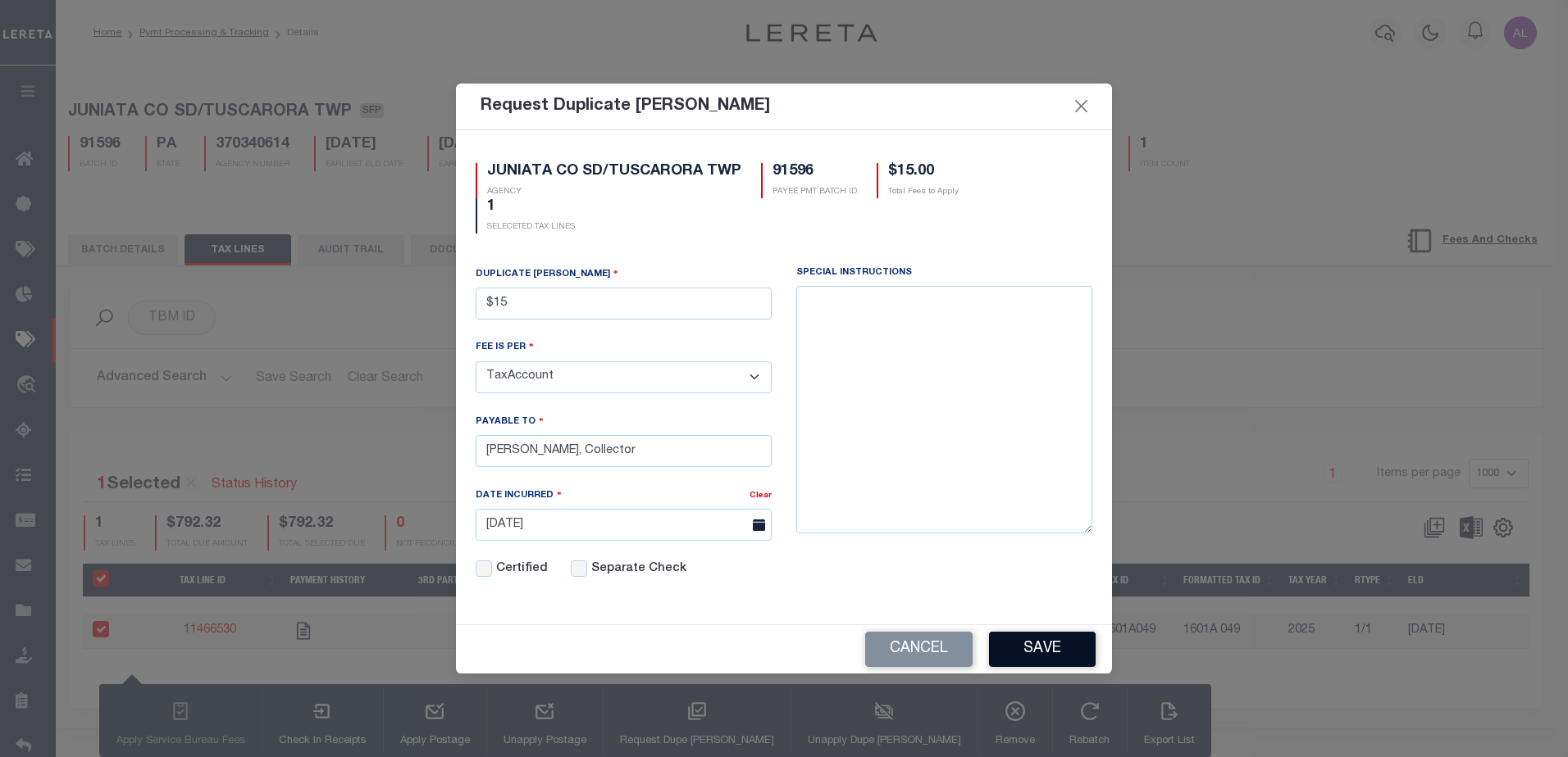
type input "$15.00"
drag, startPoint x: 1037, startPoint y: 653, endPoint x: 1123, endPoint y: 621, distance: 91.8
click at [1044, 650] on button "Save" at bounding box center [1042, 649] width 107 height 35
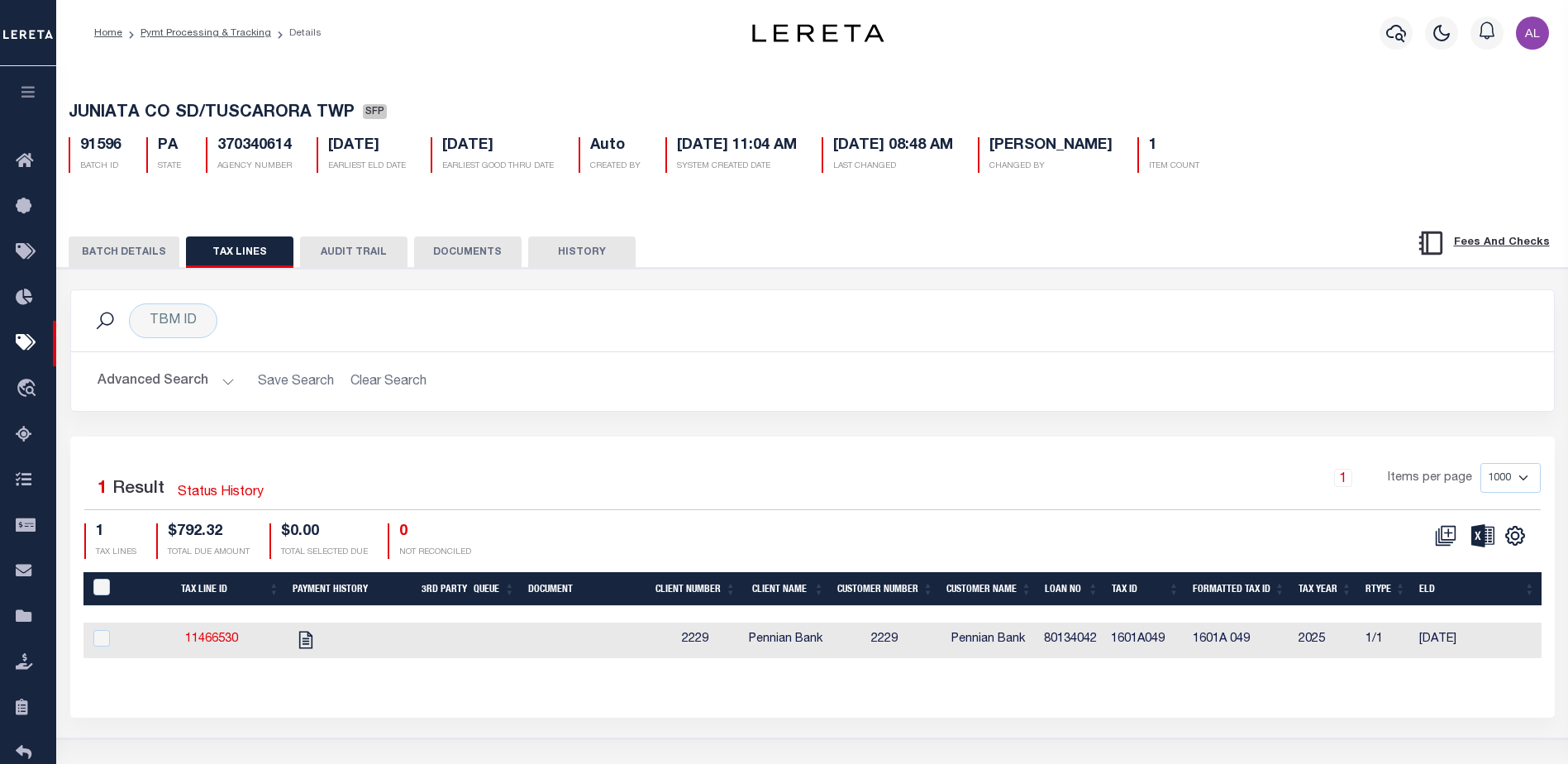
click at [133, 259] on button "BATCH DETAILS" at bounding box center [124, 252] width 111 height 31
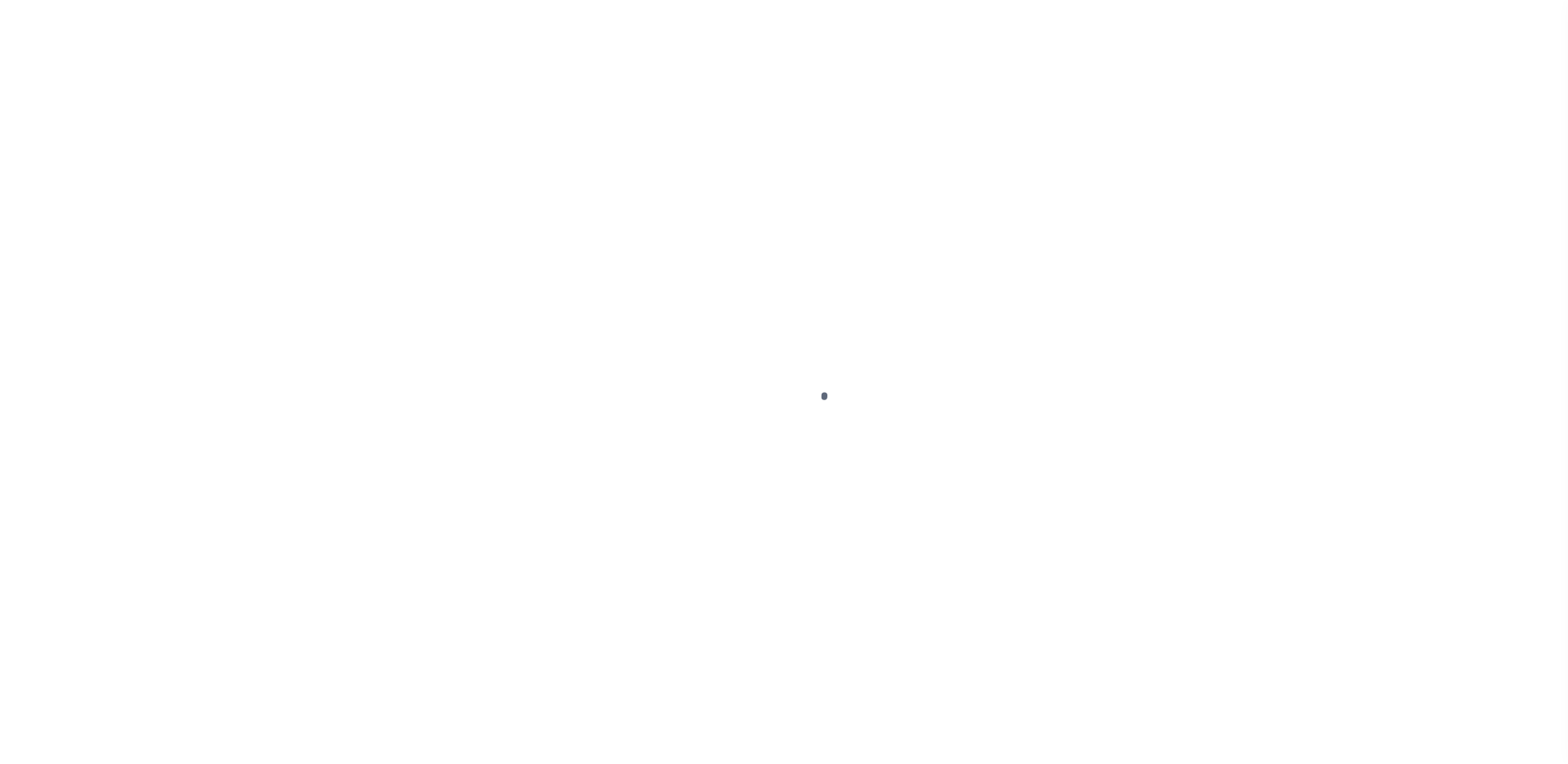
select select "DUE"
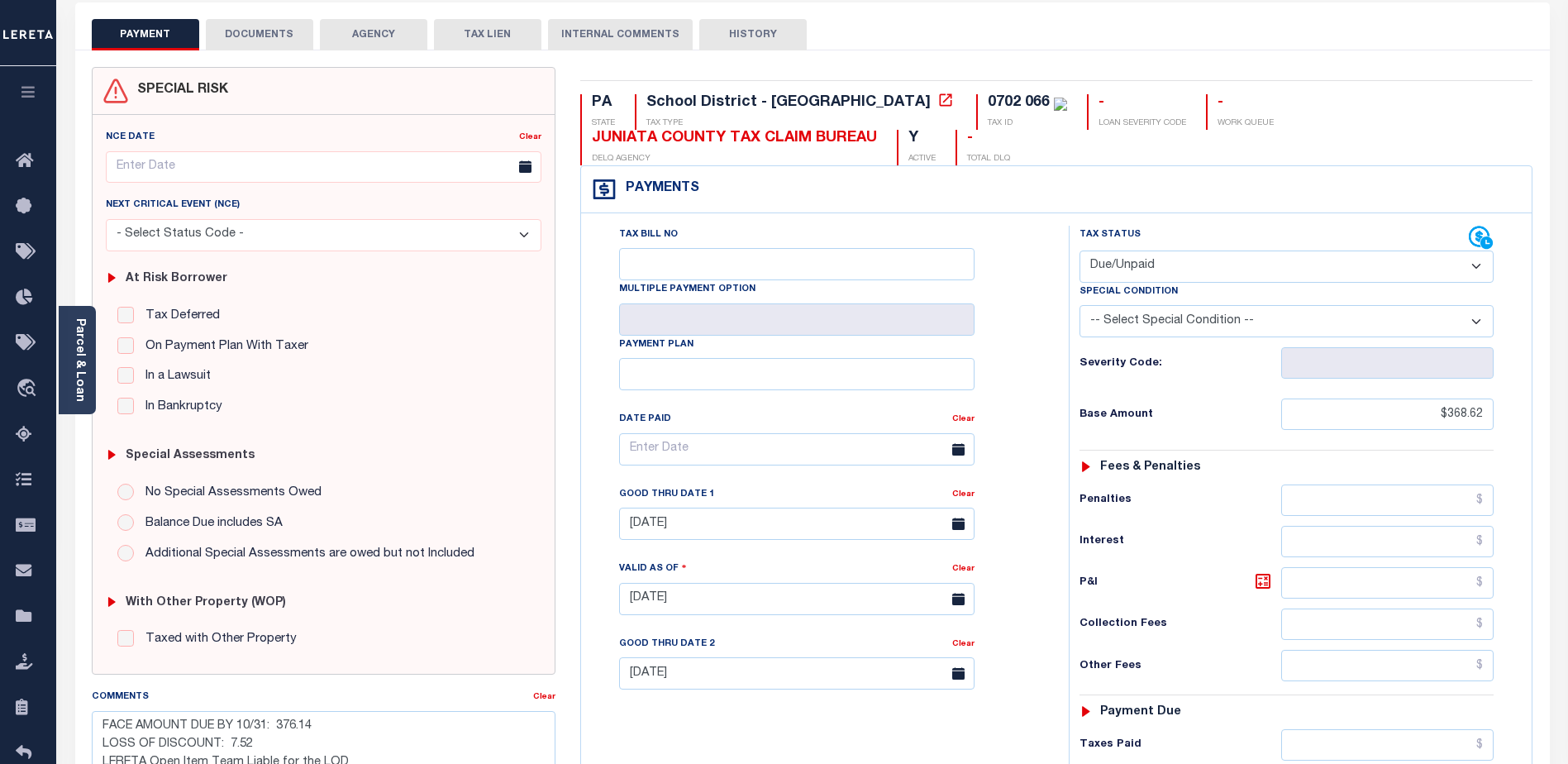
scroll to position [82, 0]
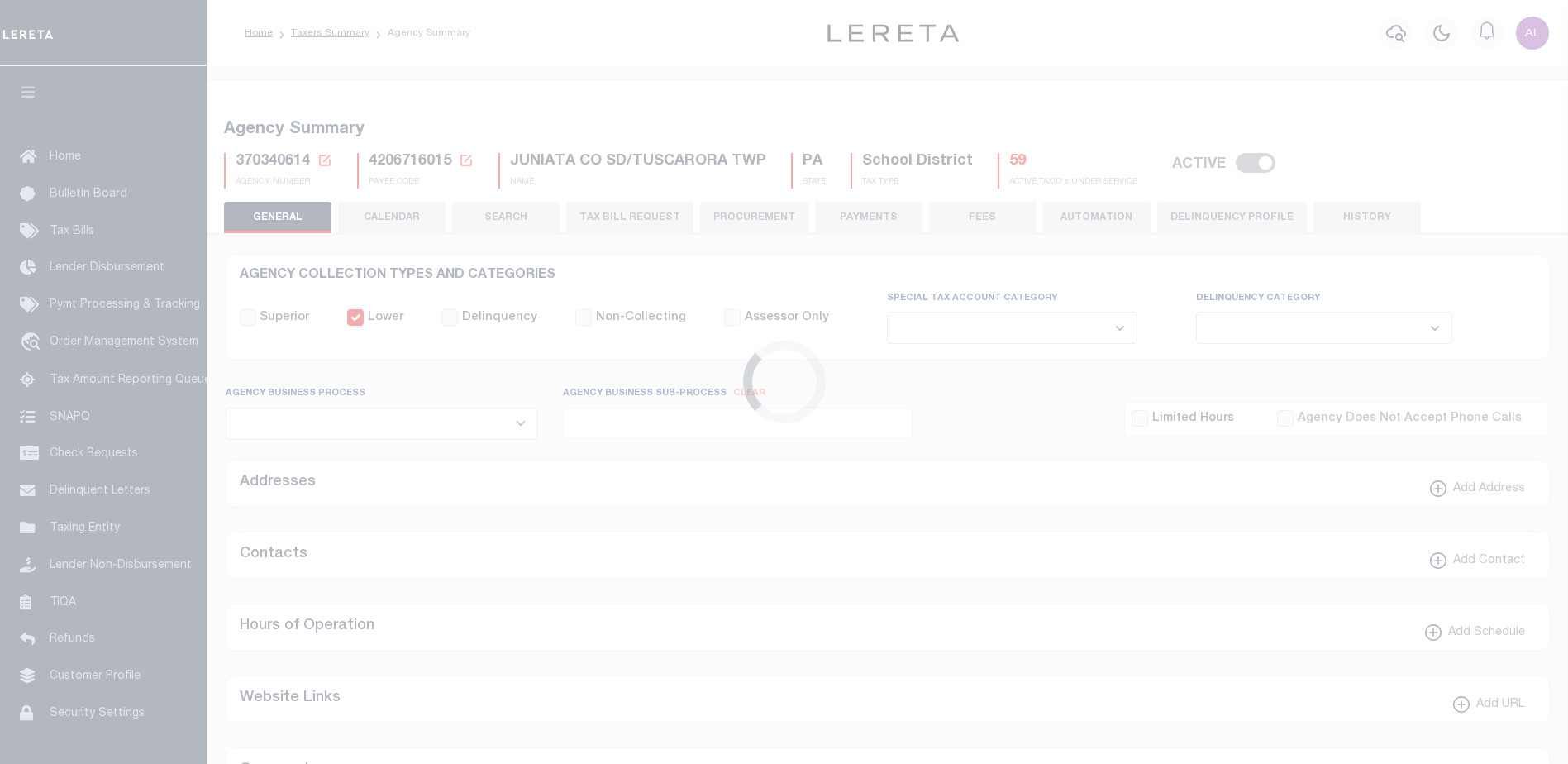
select select
select select "false"
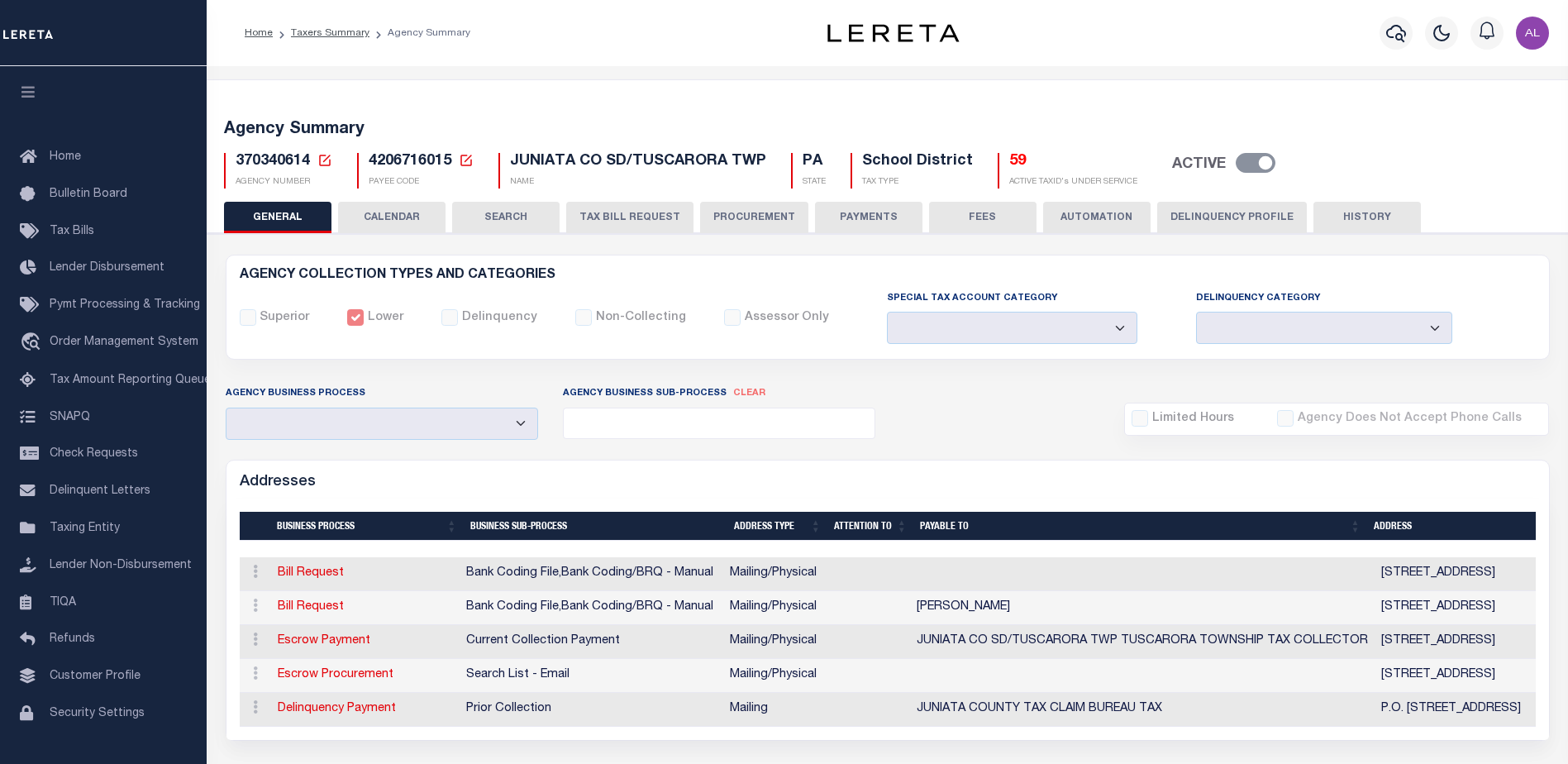
click at [867, 214] on button "PAYMENTS" at bounding box center [869, 218] width 107 height 31
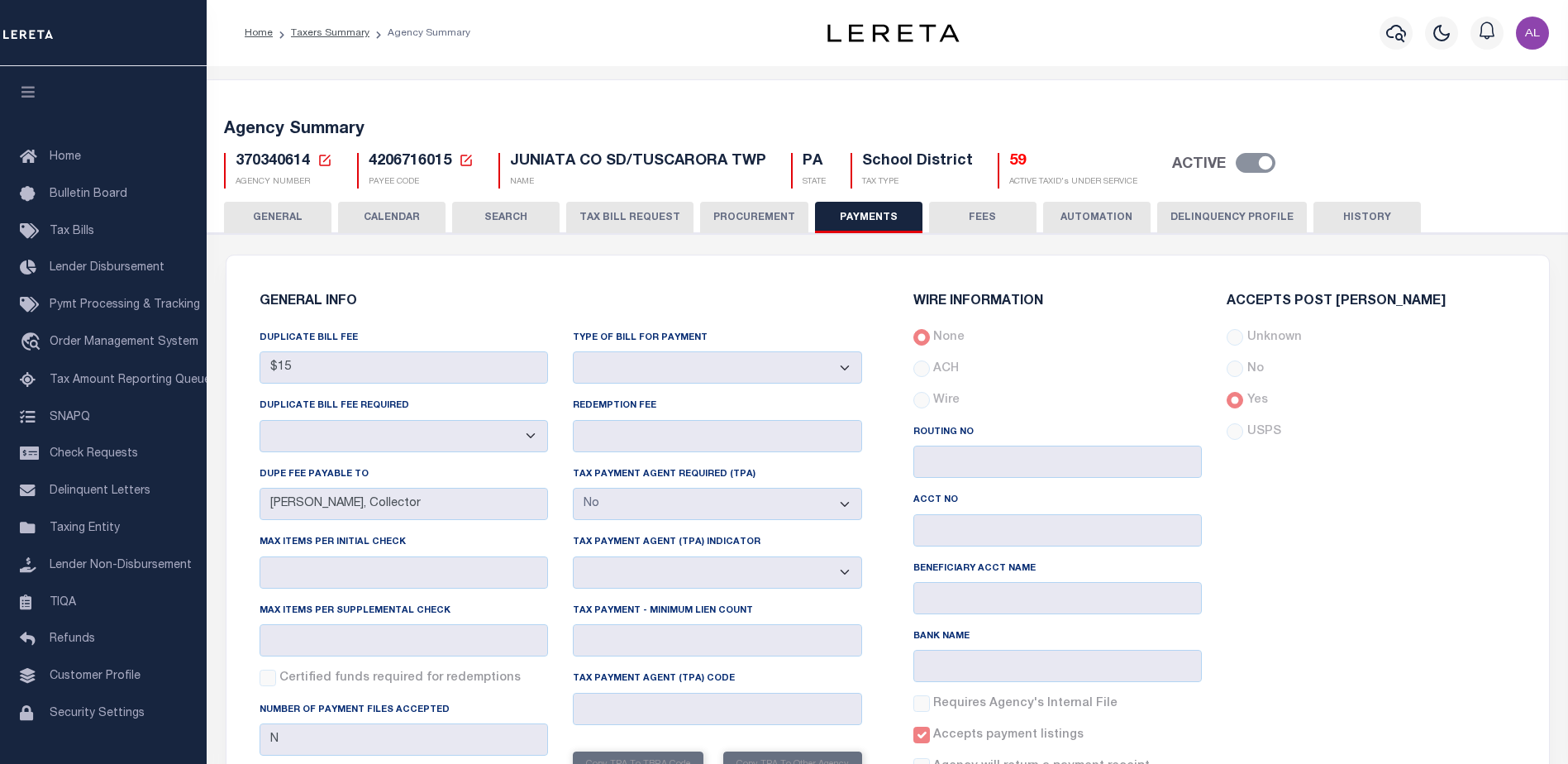
click at [257, 501] on div "DUPLICATE BILL FEE $15 DUPLICATE BILL FEE REQUIRED Yes No DUPE FEE PAYABLE TO […" at bounding box center [404, 591] width 314 height 524
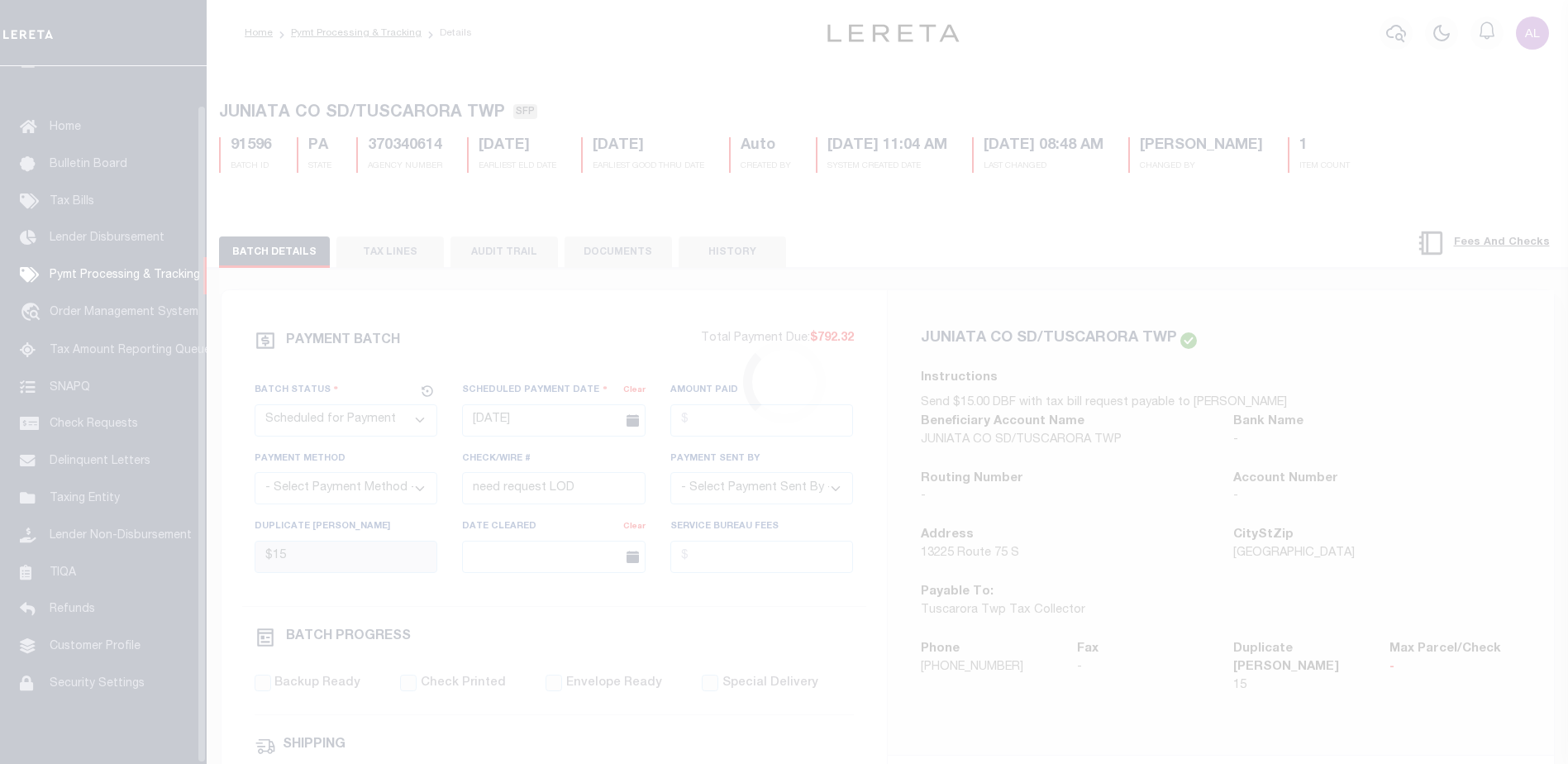
scroll to position [42, 0]
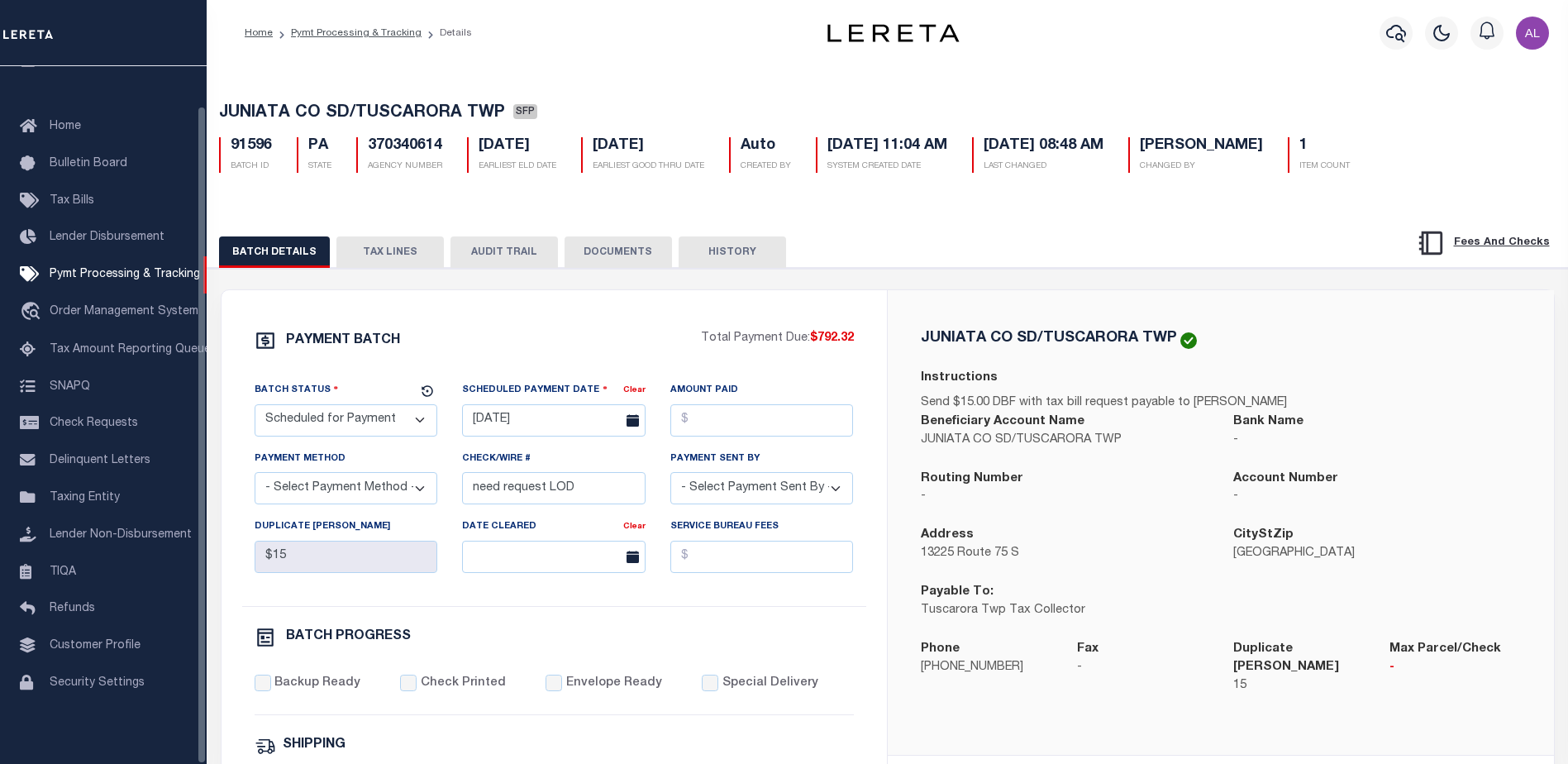
click at [360, 428] on select "- Select Status - Scheduled for Payment Ready For Payment Payment Sent Cleared …" at bounding box center [347, 420] width 184 height 32
select select "RFP"
click at [255, 408] on select "- Select Status - Scheduled for Payment Ready For Payment Payment Sent Cleared …" at bounding box center [347, 420] width 184 height 32
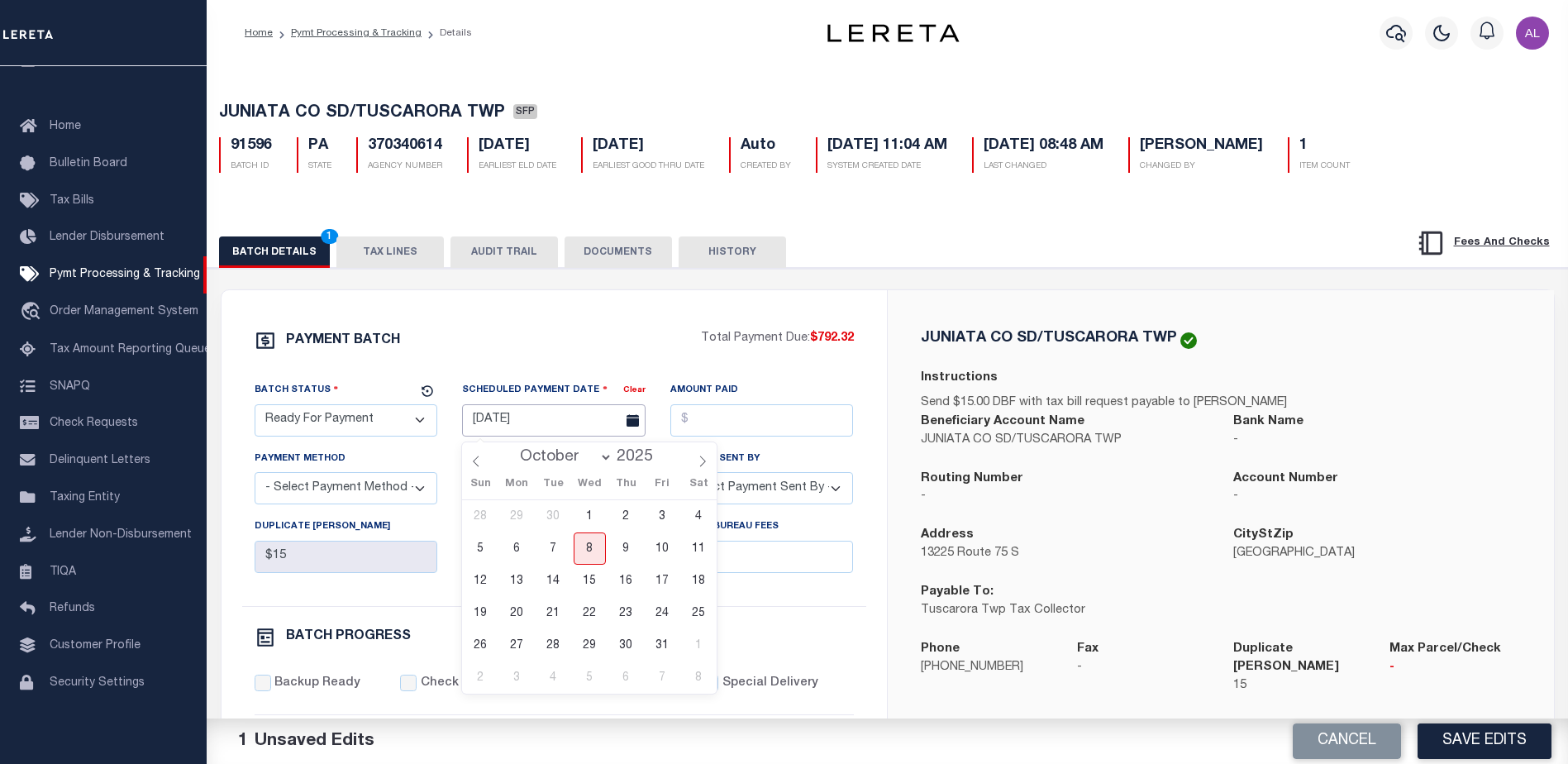
drag, startPoint x: 506, startPoint y: 429, endPoint x: 515, endPoint y: 424, distance: 10.3
click at [510, 427] on input "[DATE]" at bounding box center [554, 420] width 184 height 32
drag, startPoint x: 594, startPoint y: 546, endPoint x: 678, endPoint y: 469, distance: 114.0
click at [597, 540] on span "8" at bounding box center [589, 548] width 32 height 32
type input "[DATE]"
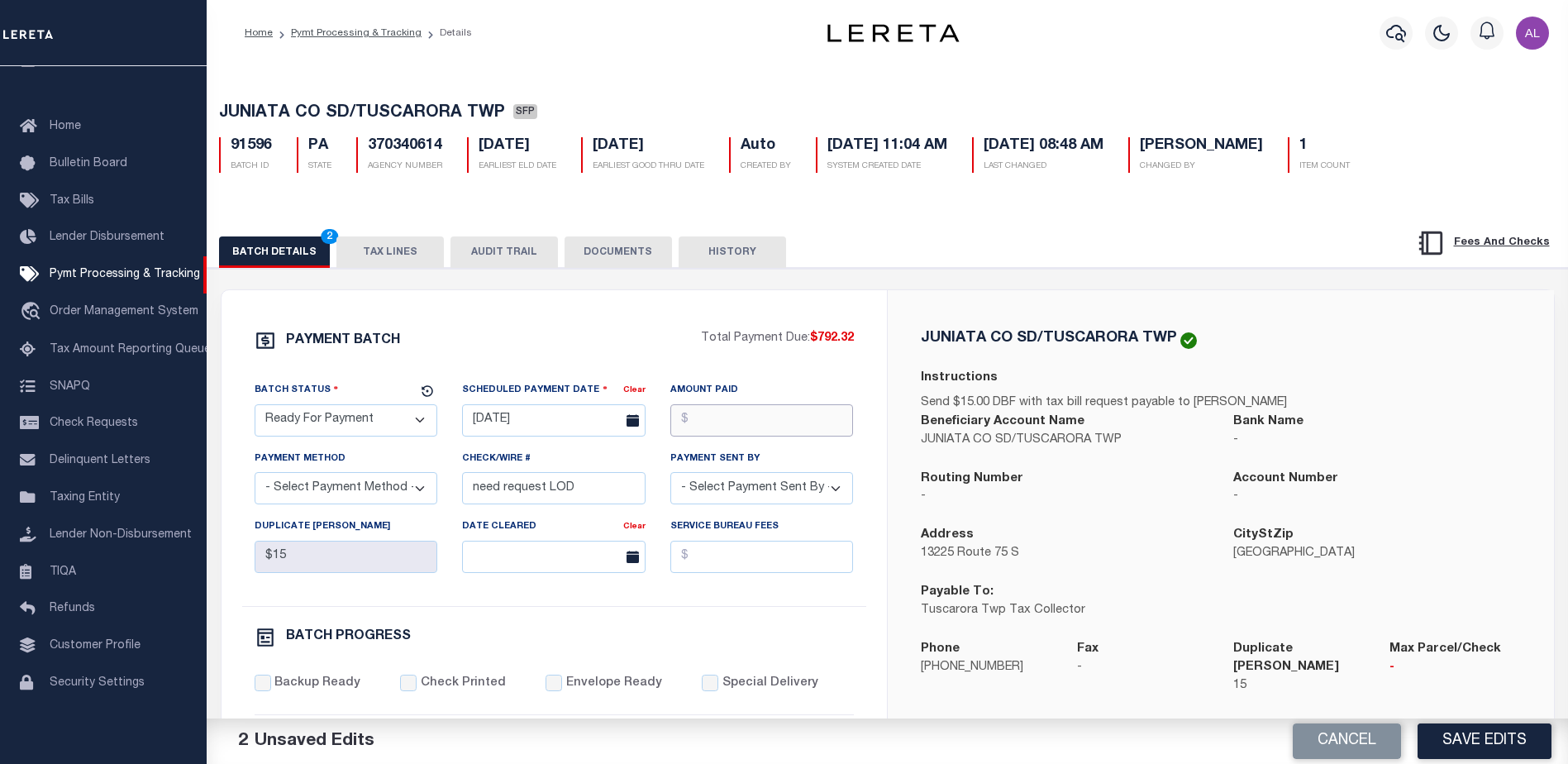
click at [766, 412] on input "Amount Paid" at bounding box center [763, 420] width 184 height 32
type input "$792.32"
click at [339, 491] on select "- Select Payment Method - ACH Certified Check Check Direct Deposit Wire Transfer" at bounding box center [347, 488] width 184 height 32
select select "CCK"
click at [255, 477] on select "- Select Payment Method - ACH Certified Check Check Direct Deposit Wire Transfer" at bounding box center [347, 488] width 184 height 32
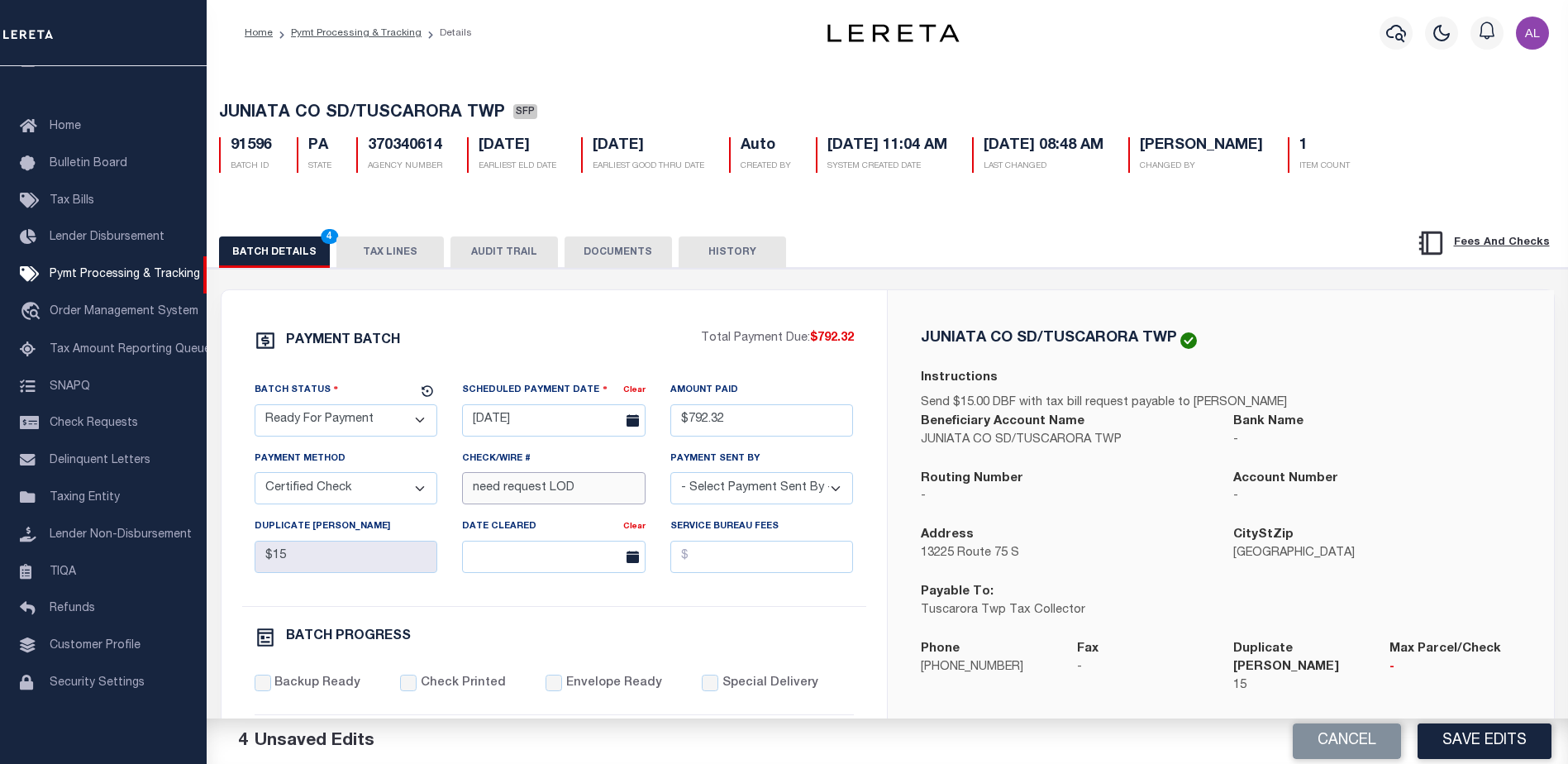
drag, startPoint x: 595, startPoint y: 480, endPoint x: 456, endPoint y: 484, distance: 139.1
click at [456, 484] on div "Check/Wire # need request LOD" at bounding box center [554, 484] width 208 height 68
drag, startPoint x: 751, startPoint y: 474, endPoint x: 751, endPoint y: 489, distance: 15.0
click at [751, 479] on div "Payment Sent By - Select Payment Sent By - [PERSON_NAME] [PERSON_NAME] [PERSON_…" at bounding box center [763, 477] width 184 height 55
click at [750, 501] on select "- Select Payment Sent By - [PERSON_NAME] [PERSON_NAME] [PERSON_NAME] [PERSON_NA…" at bounding box center [763, 488] width 184 height 32
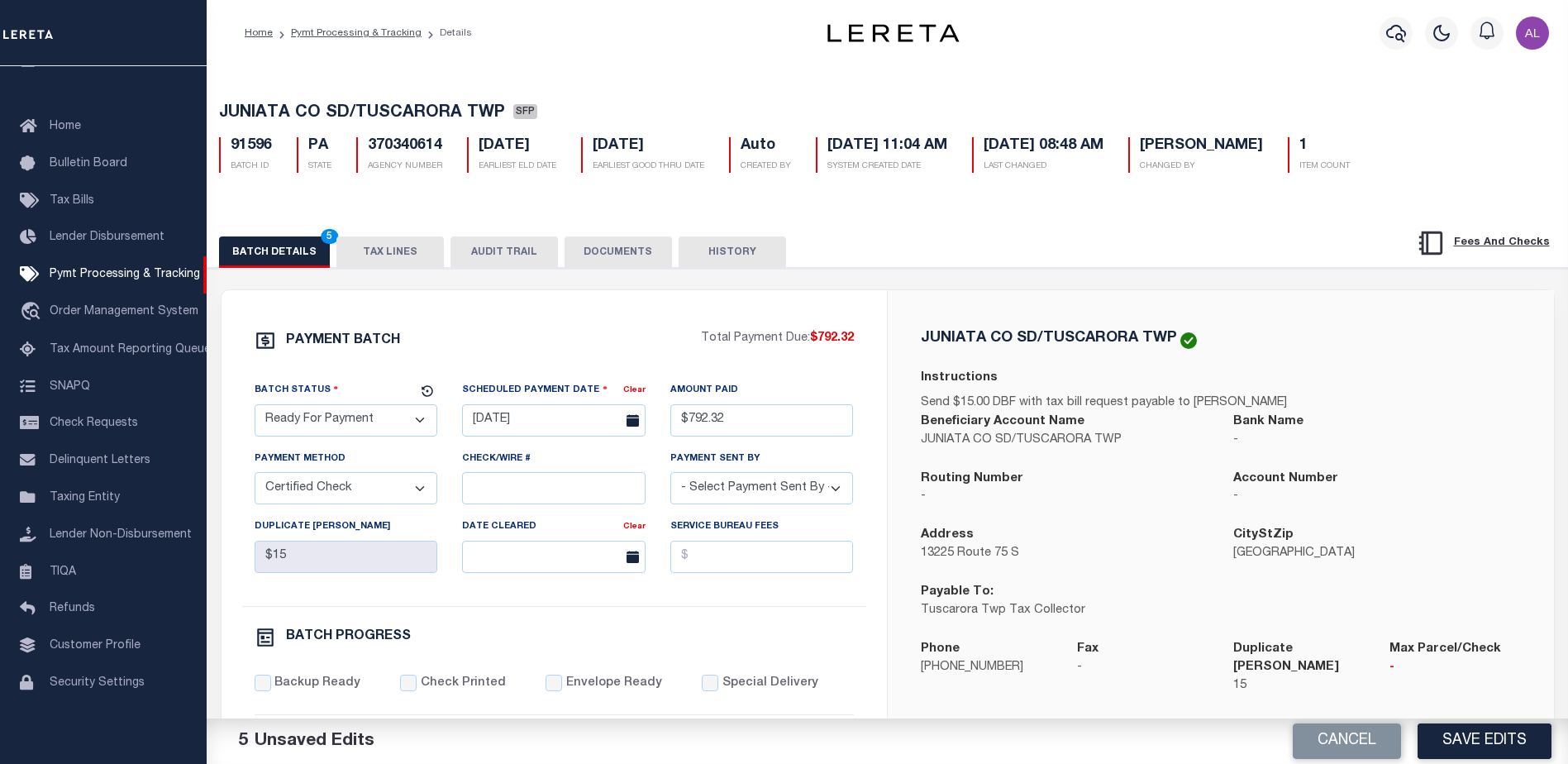
select select "[PERSON_NAME]"
click at [264, 691] on input "Backup Ready" at bounding box center [263, 682] width 16 height 16
checkbox input "true"
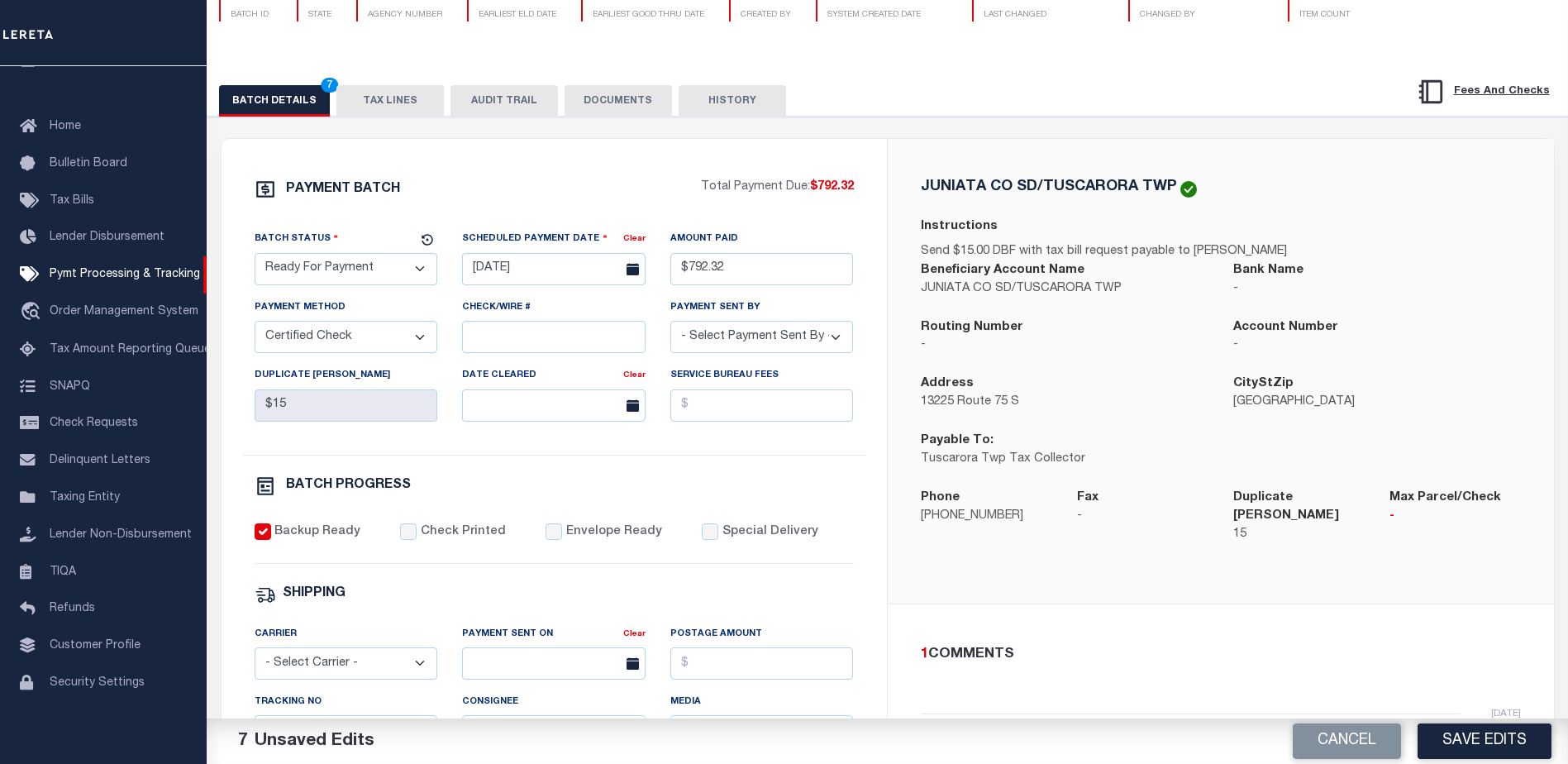
scroll to position [248, 0]
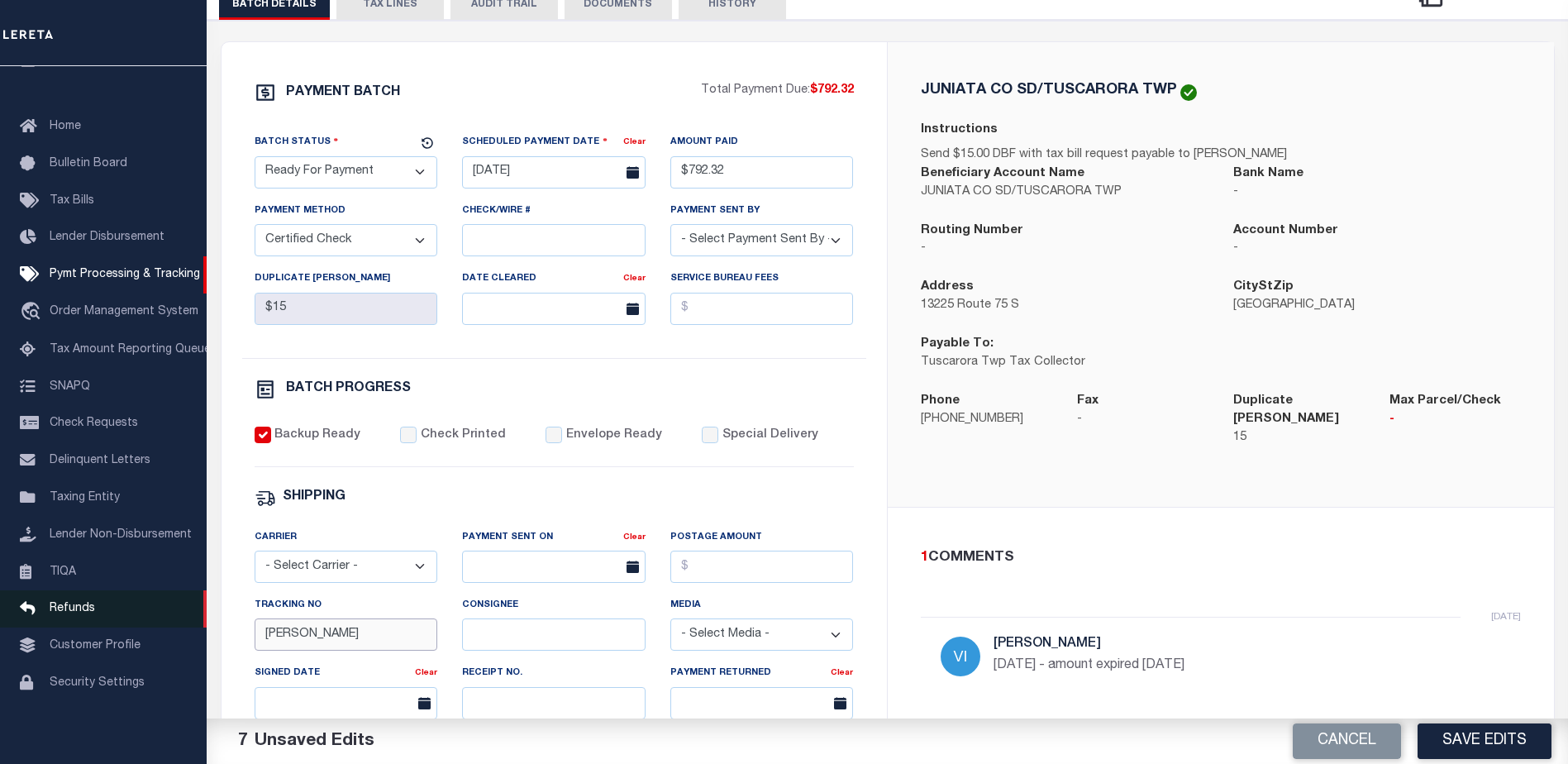
drag, startPoint x: 317, startPoint y: 647, endPoint x: 179, endPoint y: 619, distance: 140.8
click at [179, 619] on div "Home Pymt Processing & Tracking Details Profile Sign out" at bounding box center [784, 446] width 1568 height 1388
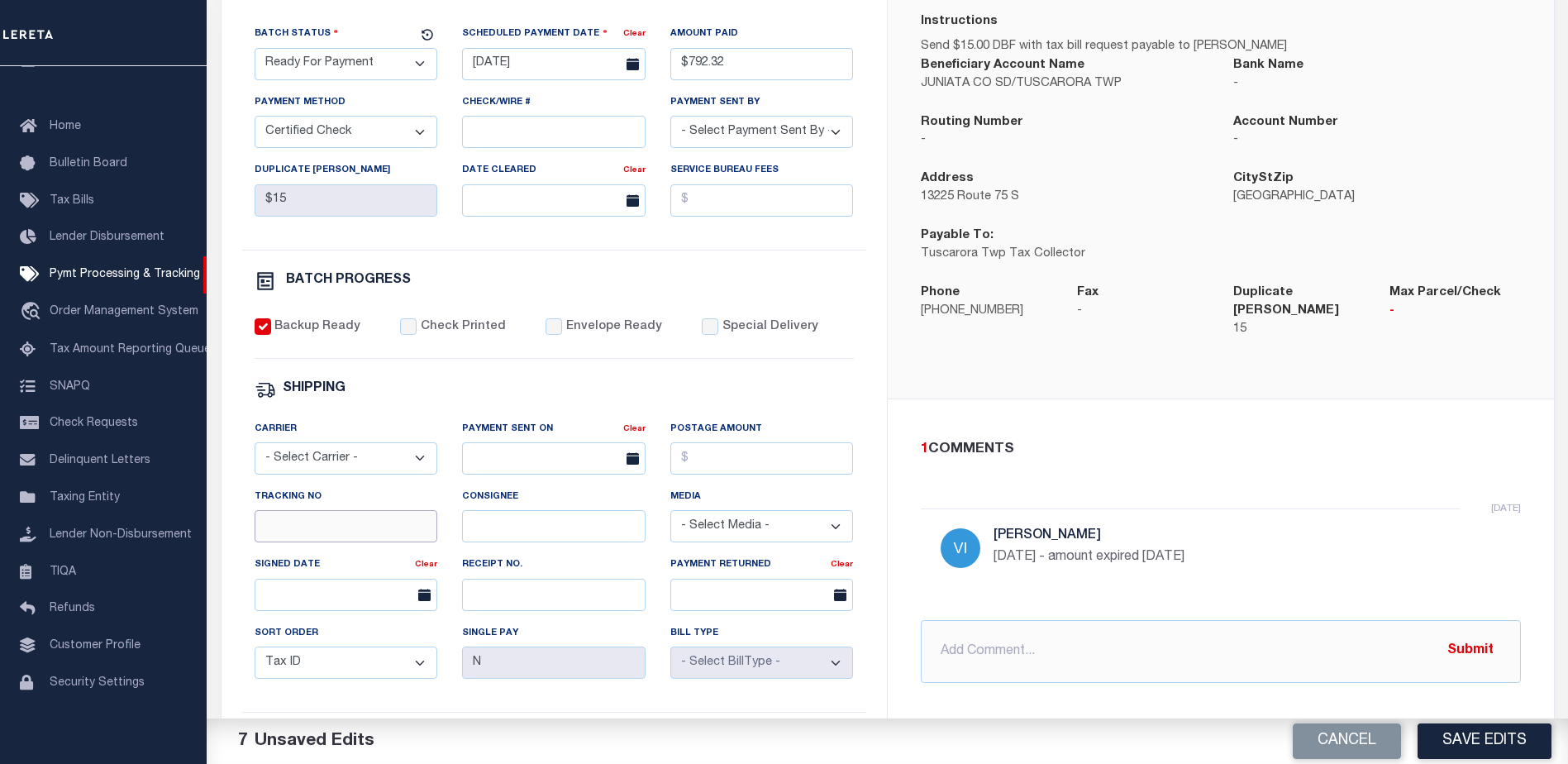
scroll to position [414, 0]
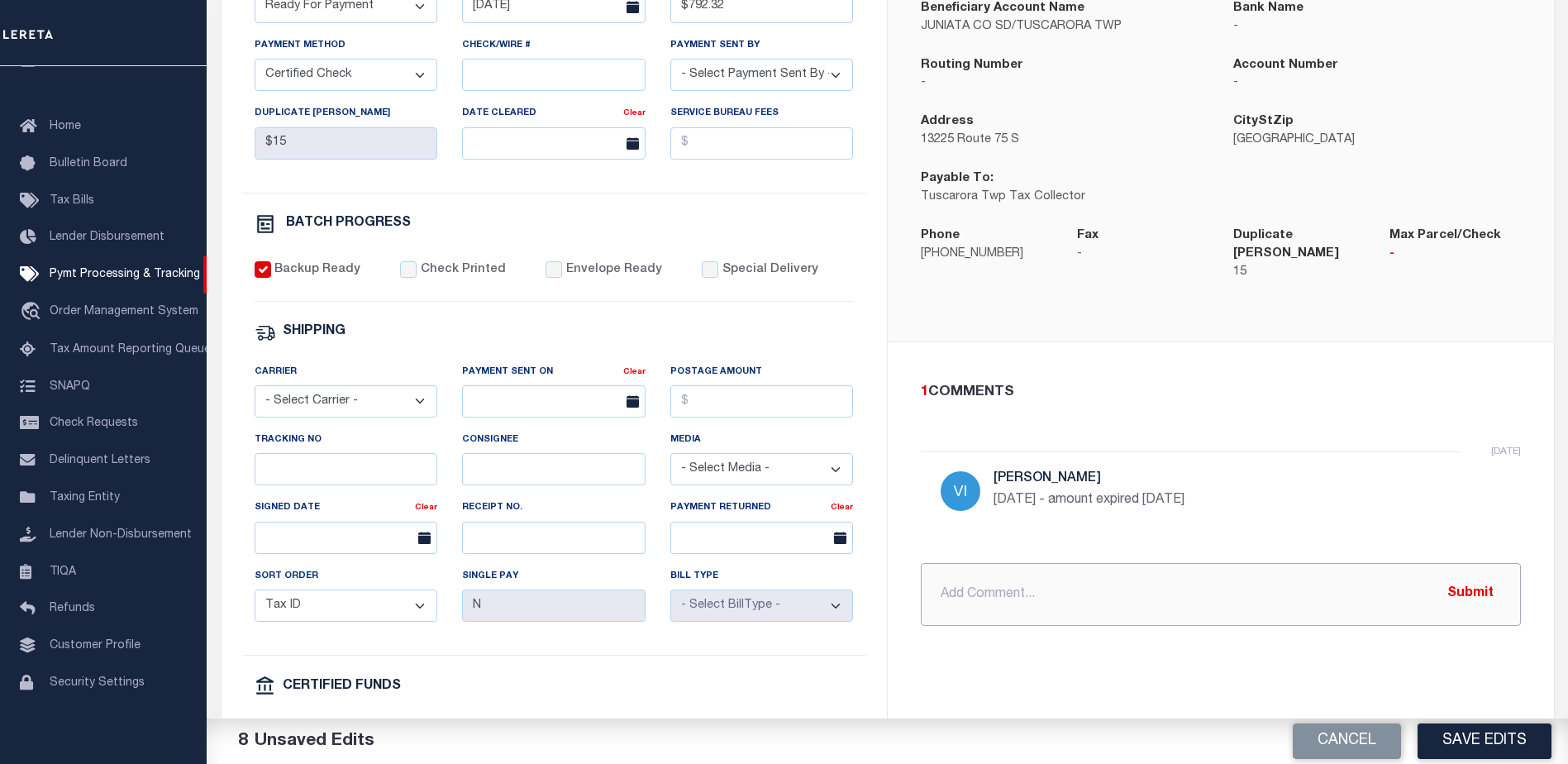
click at [1006, 578] on input "text" at bounding box center [1221, 595] width 600 height 62
type input "P&I requested $16.17"
click at [1466, 578] on button "Submit" at bounding box center [1471, 594] width 68 height 34
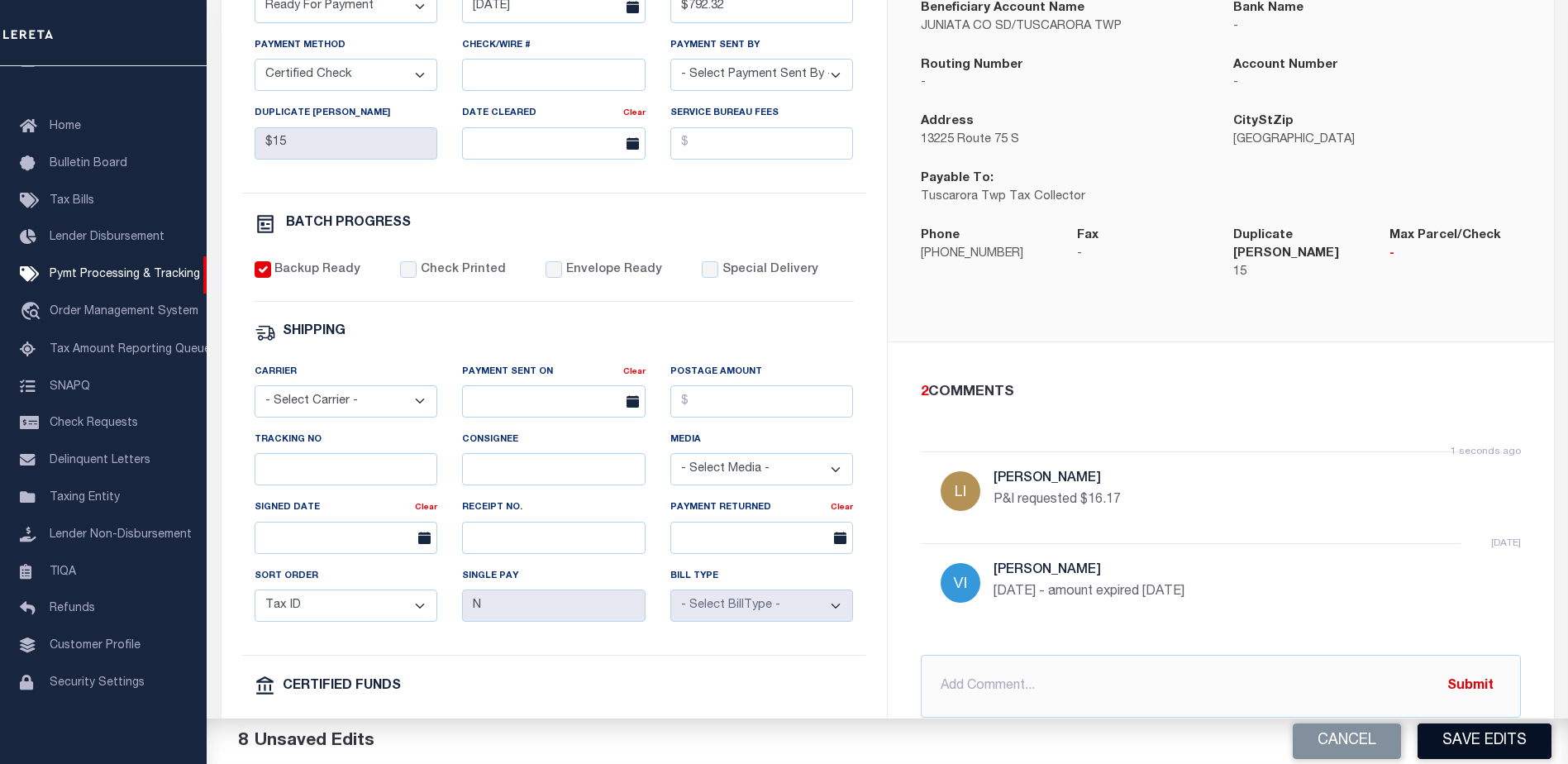
click at [1491, 733] on button "Save Edits" at bounding box center [1485, 741] width 134 height 36
select select "1000"
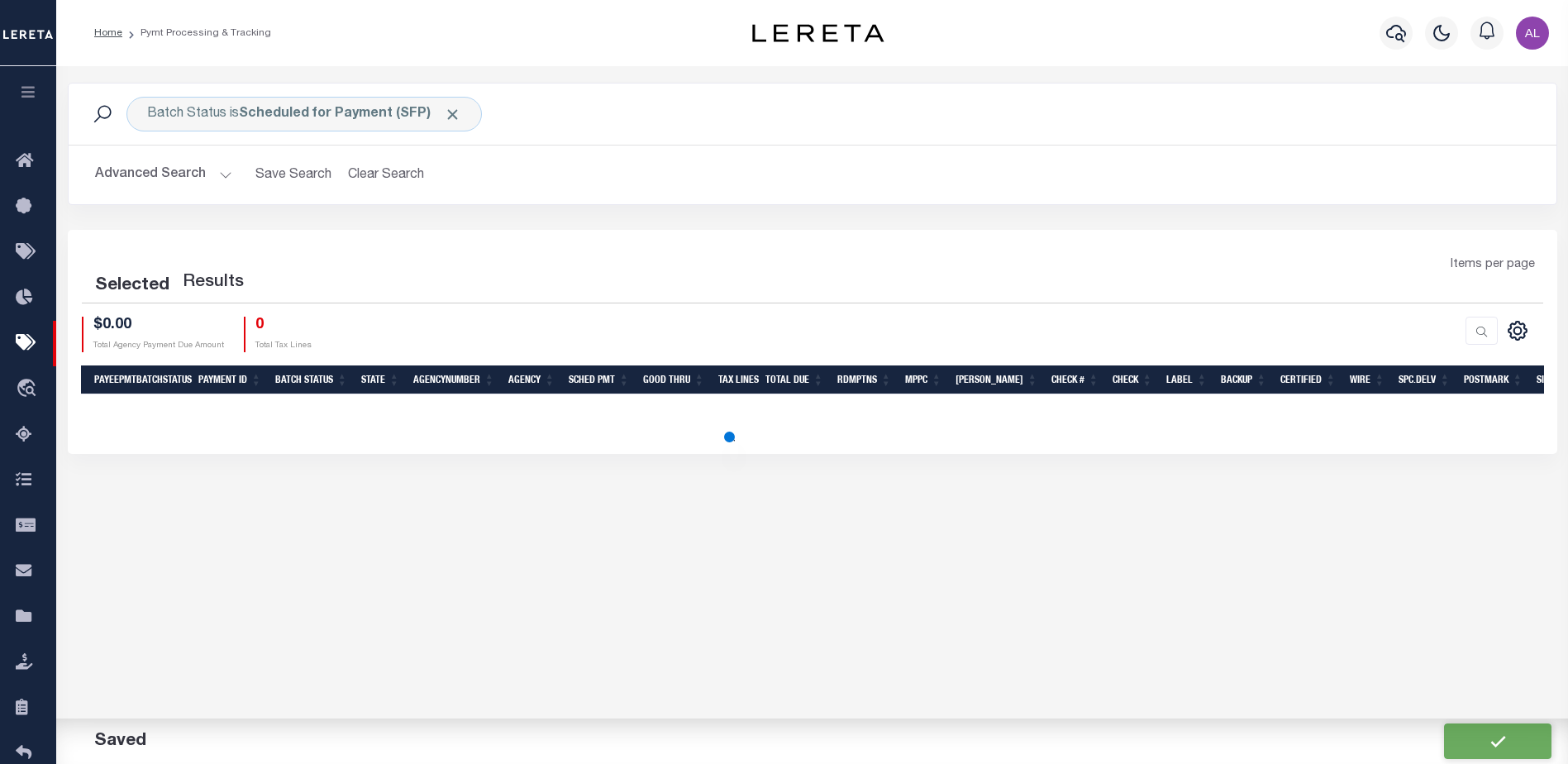
select select "1000"
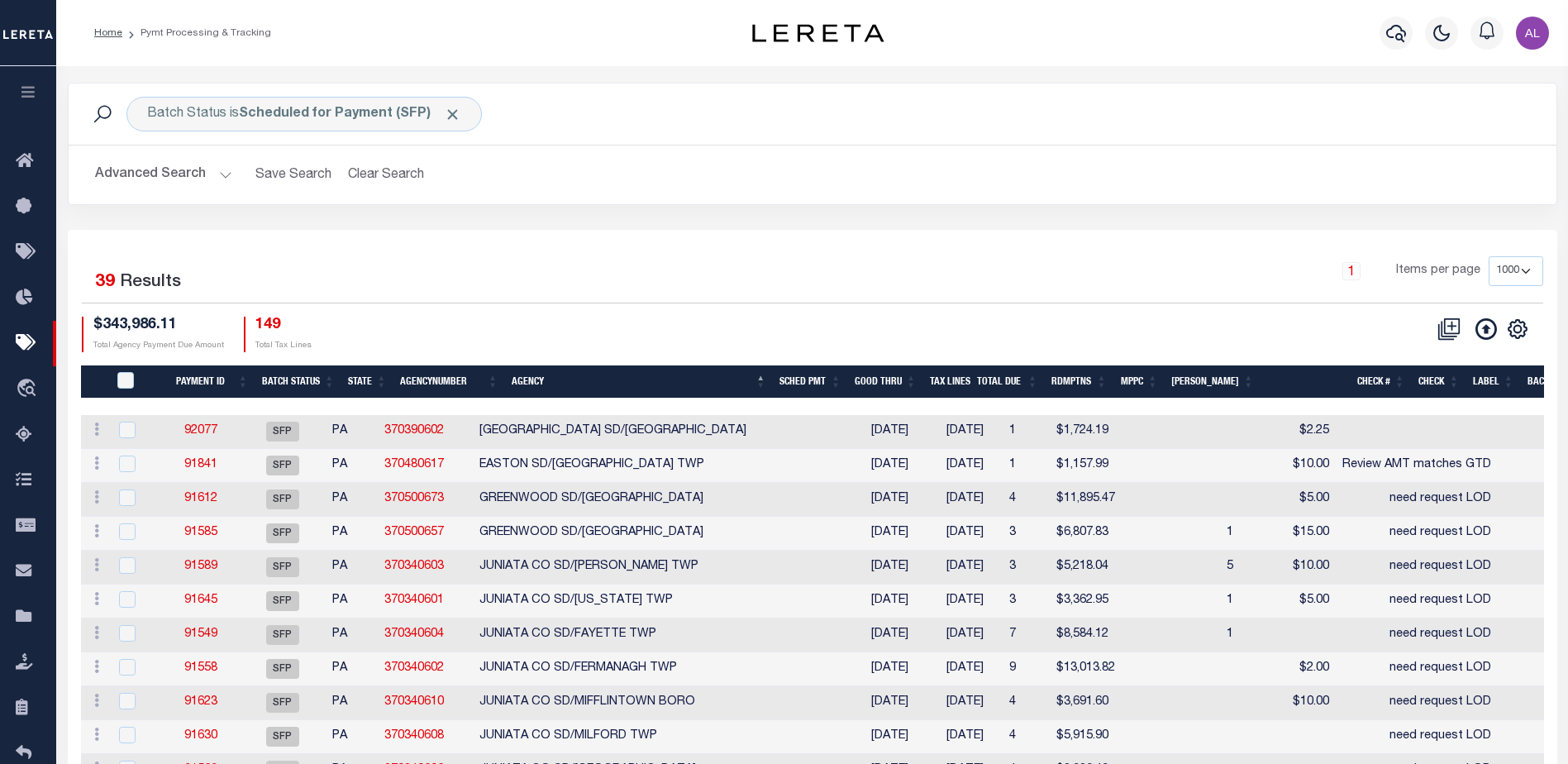
select select "1000"
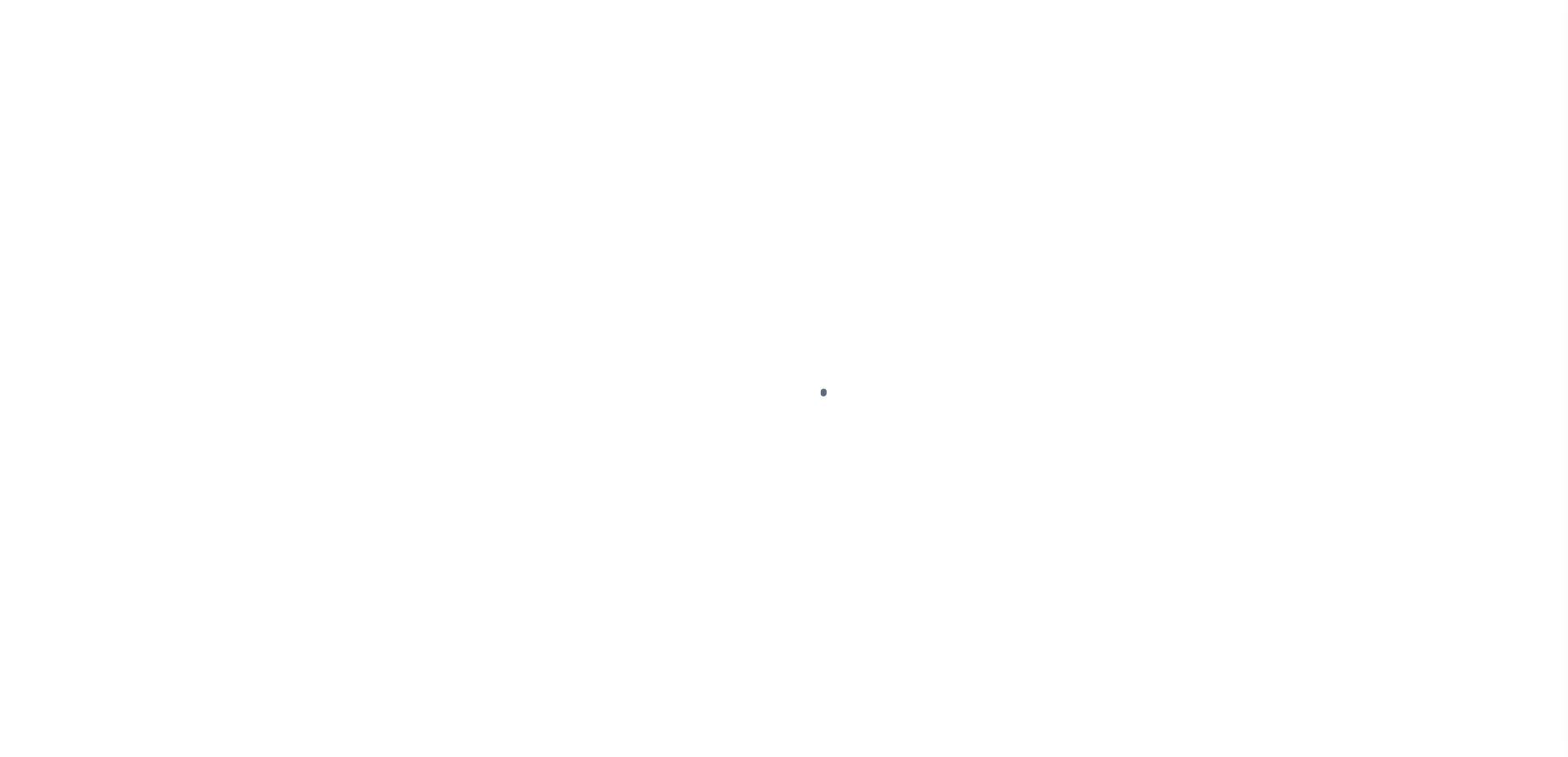
select select "1000"
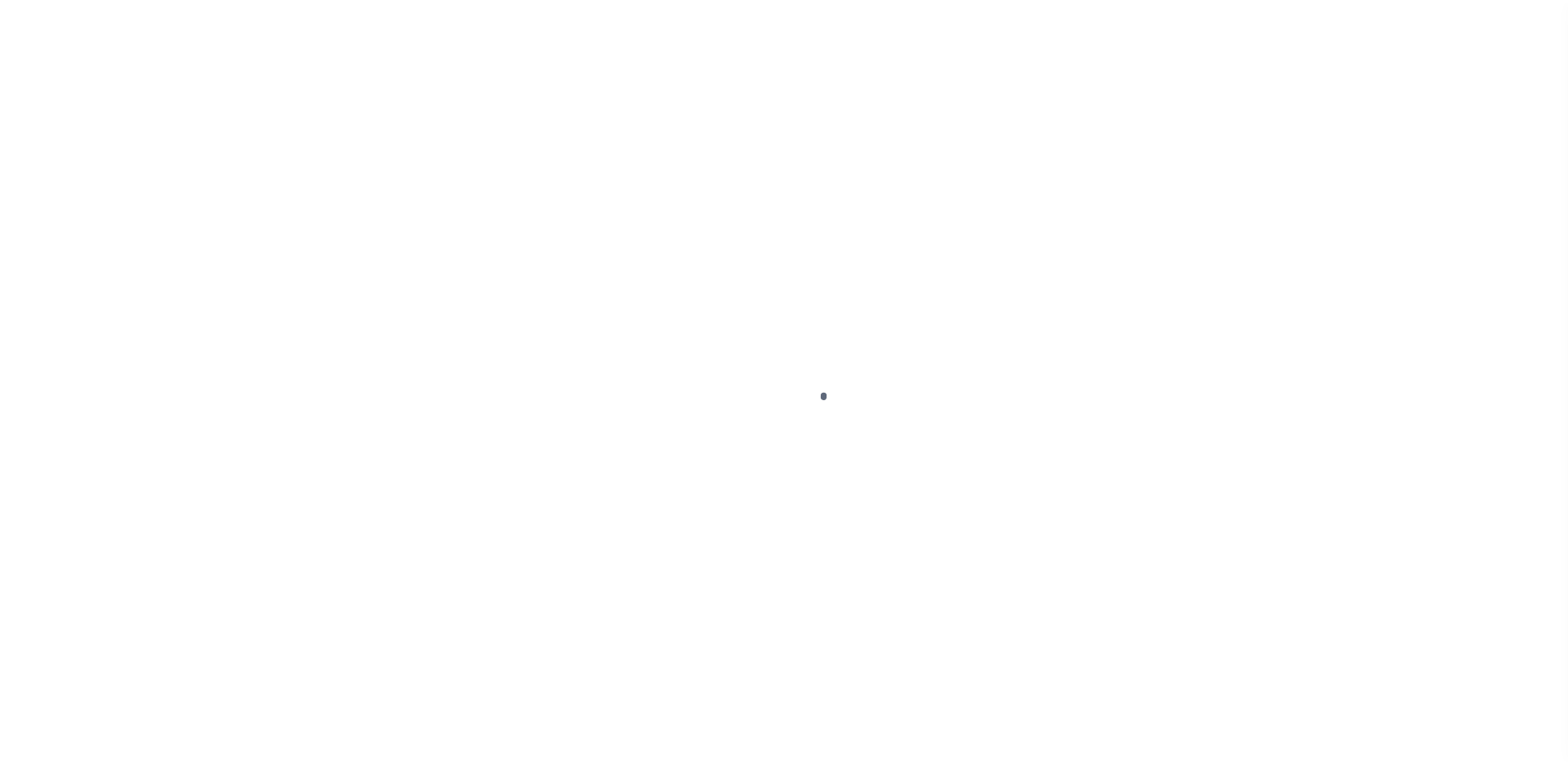
scroll to position [42, 0]
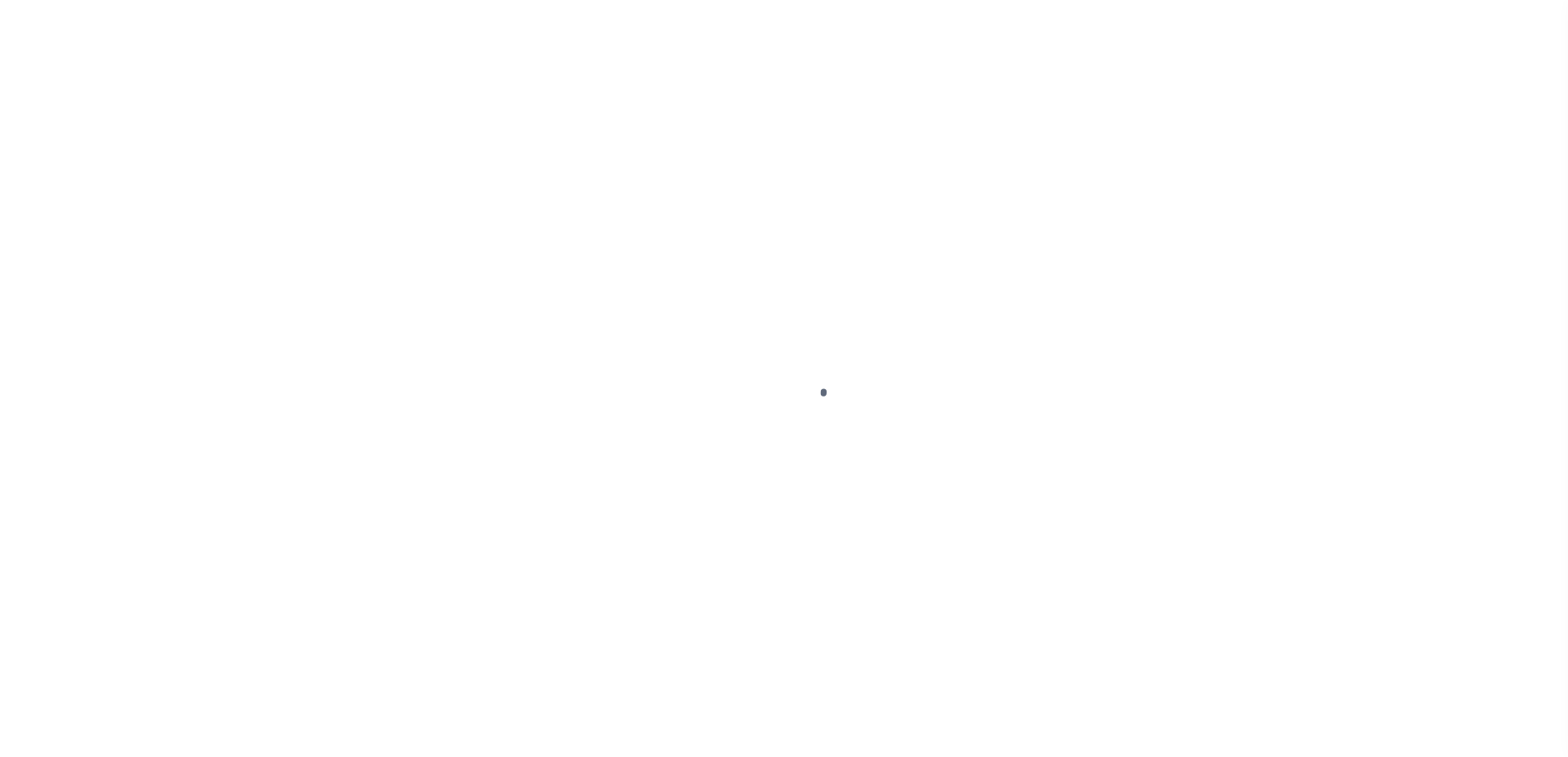
select select "1000"
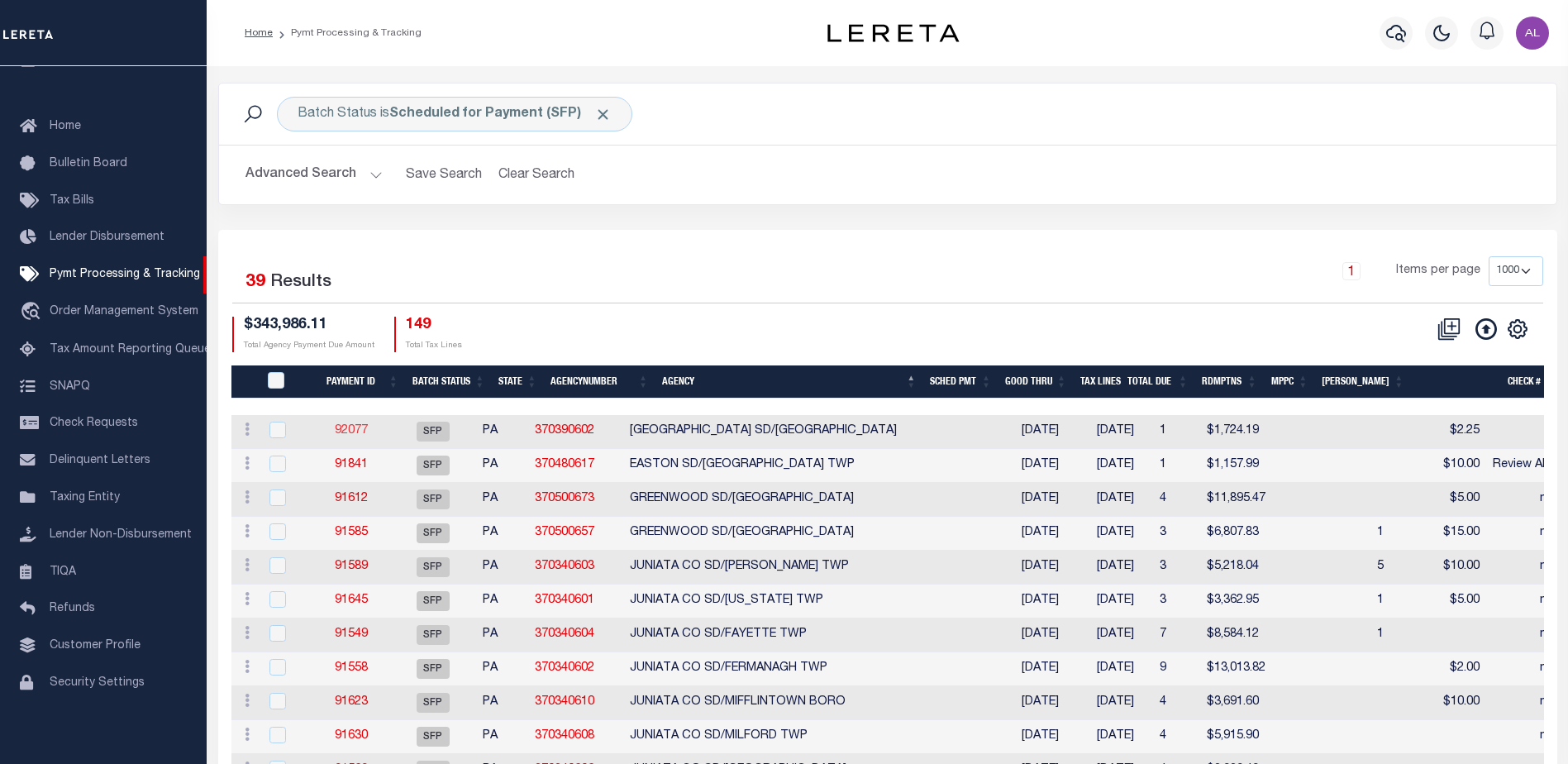
click at [349, 429] on link "92077" at bounding box center [351, 430] width 33 height 11
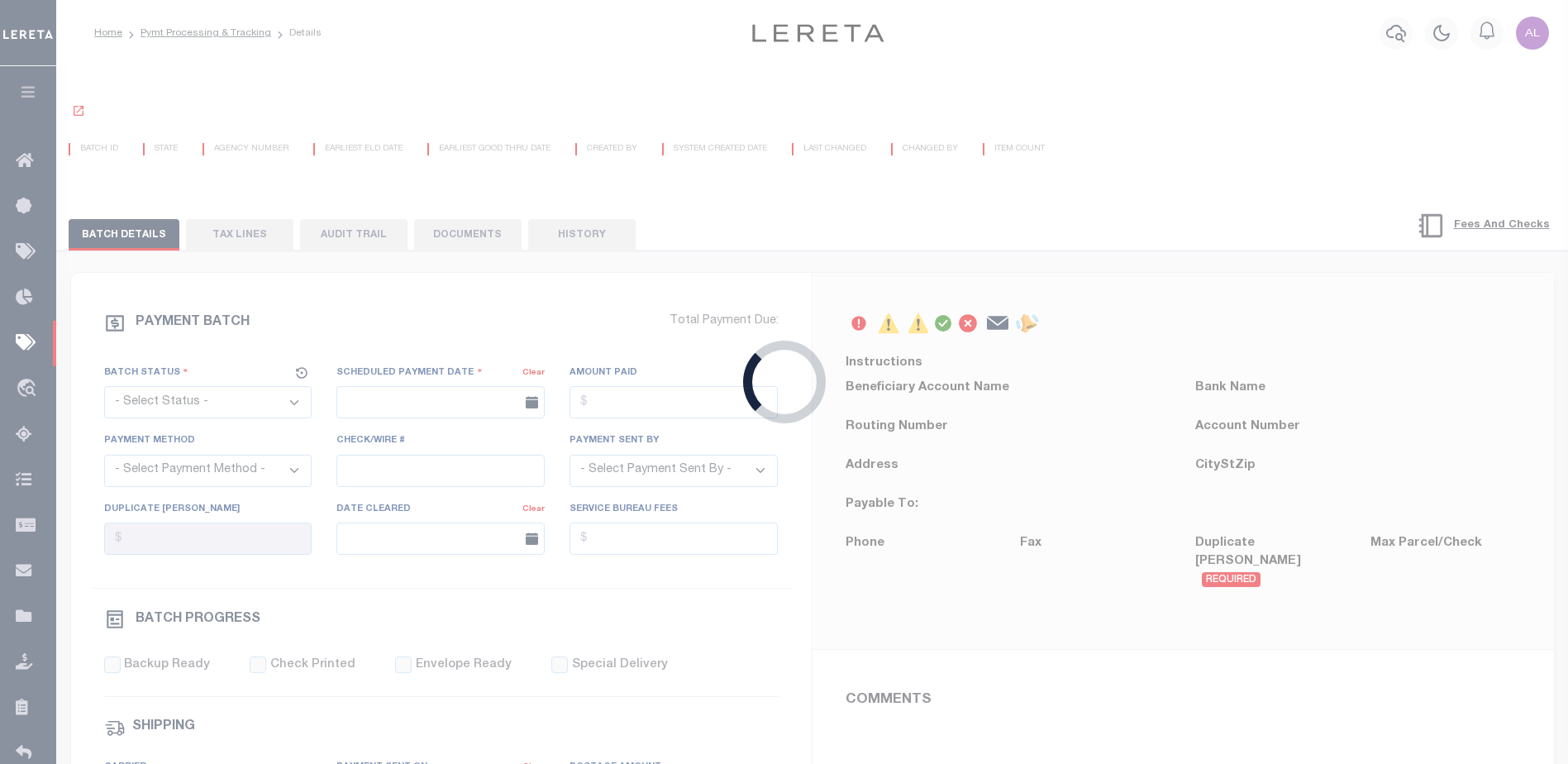
select select "SFP"
type input "[DATE]"
type input "$2.25"
type input "N"
radio input "true"
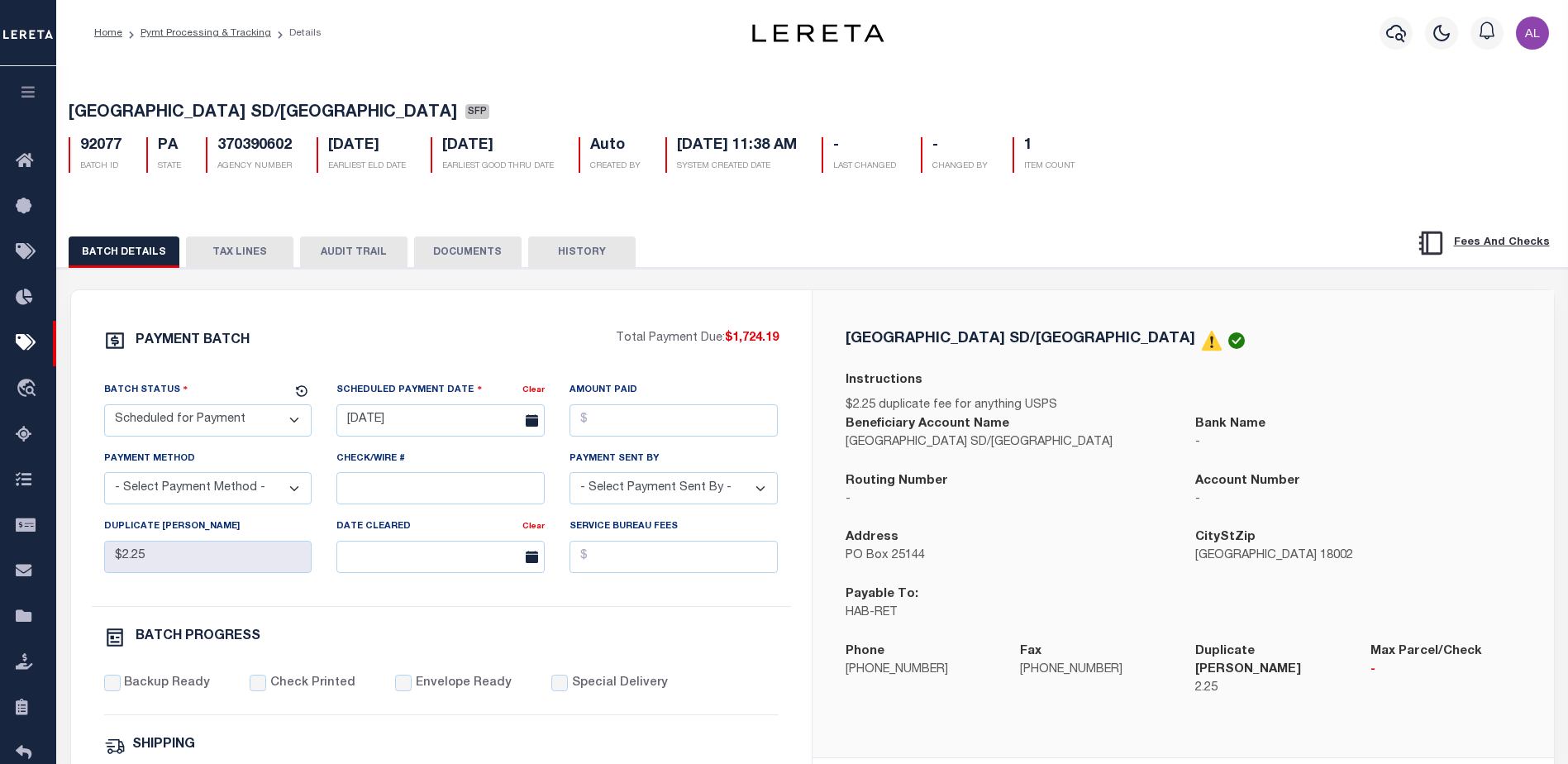
drag, startPoint x: 221, startPoint y: 251, endPoint x: 299, endPoint y: 272, distance: 80.8
click at [222, 251] on button "TAX LINES" at bounding box center [240, 252] width 107 height 31
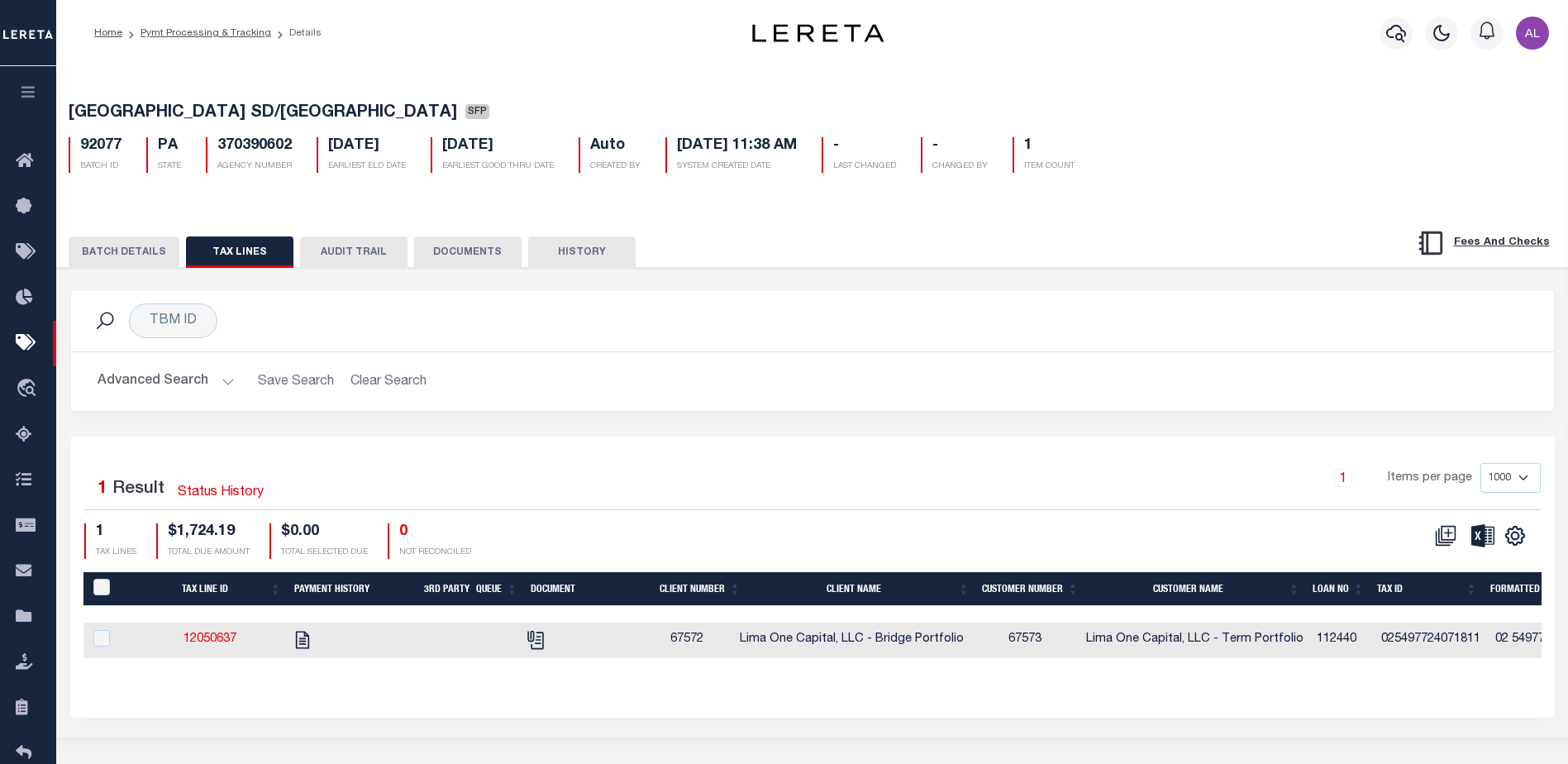
click at [224, 634] on td "12050637" at bounding box center [210, 640] width 146 height 36
checkbox input "true"
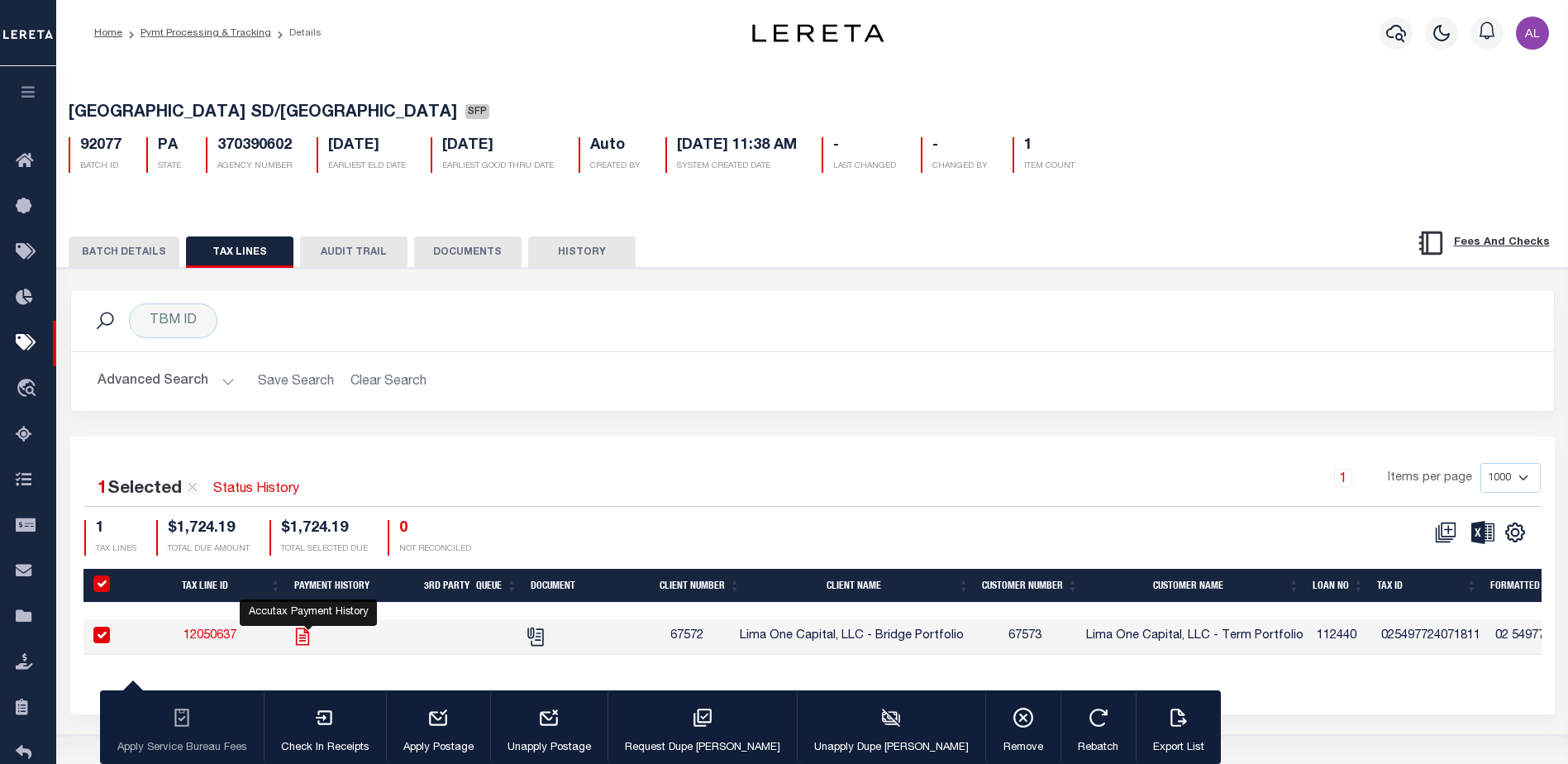
click at [304, 642] on icon "" at bounding box center [303, 637] width 22 height 22
checkbox input "false"
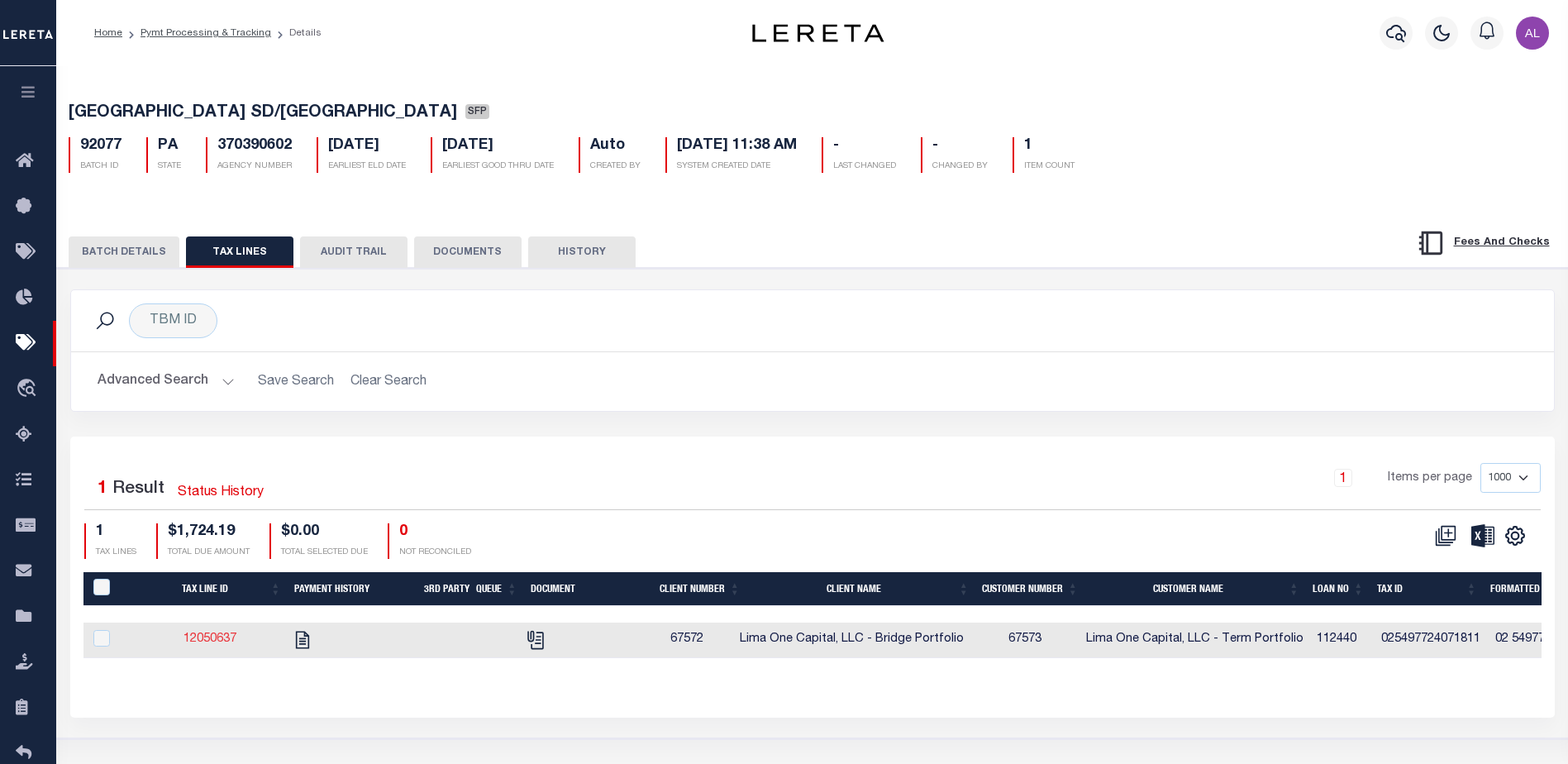
click at [219, 642] on link "12050637" at bounding box center [210, 639] width 53 height 11
checkbox input "true"
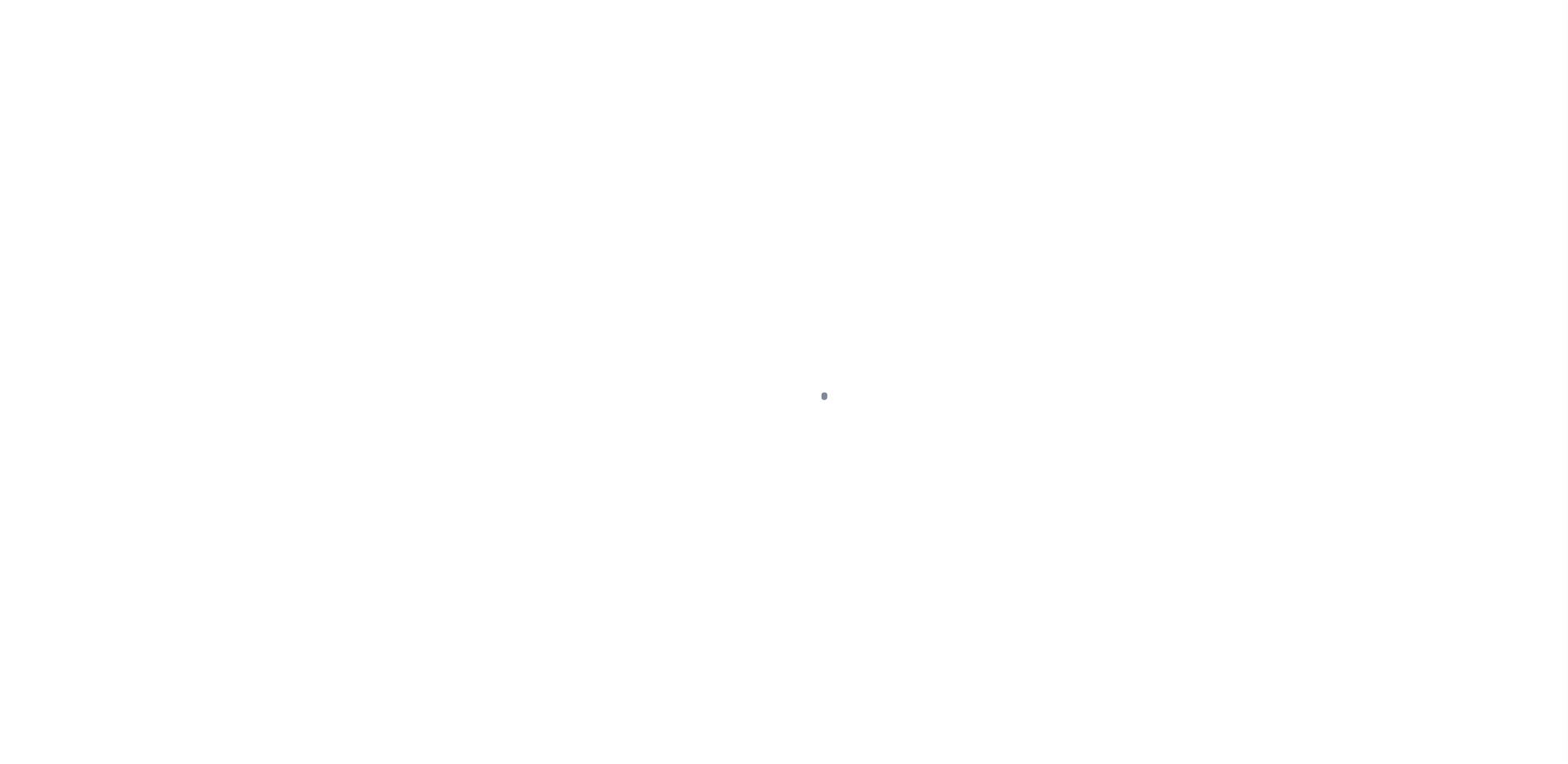
select select "DUE"
